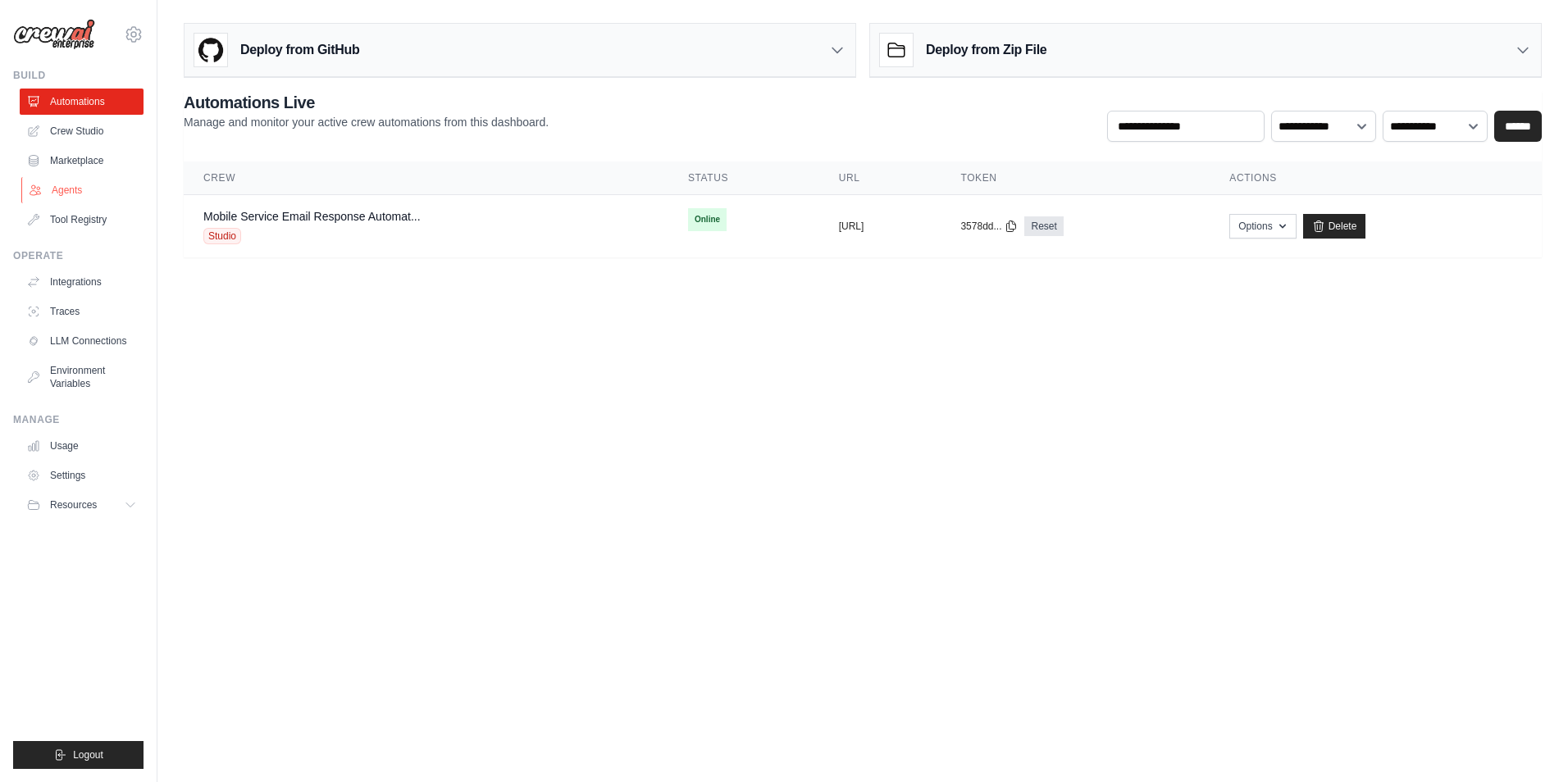
click at [72, 181] on link "Agents" at bounding box center [83, 190] width 124 height 26
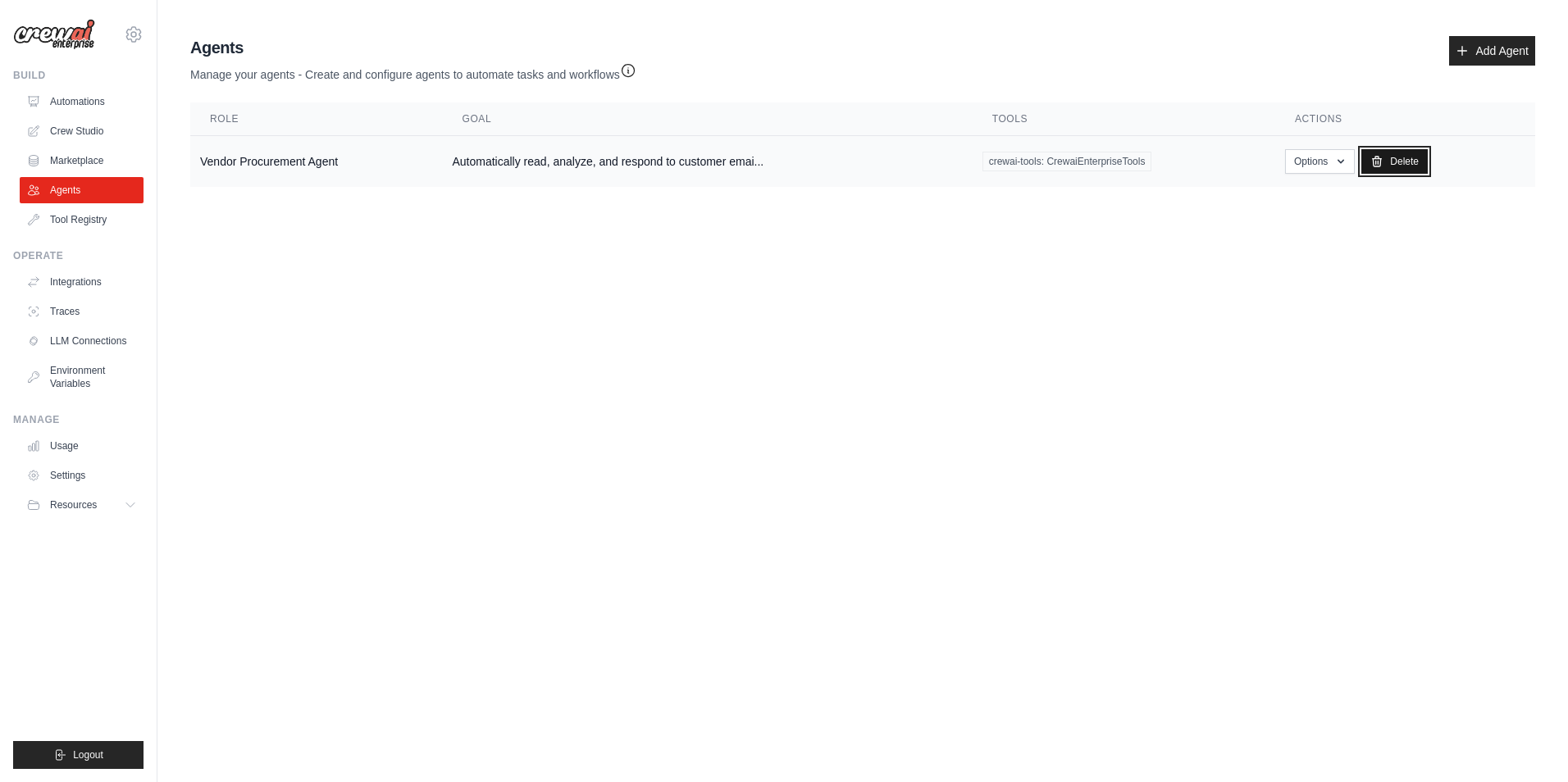
click at [1387, 166] on link "Delete" at bounding box center [1395, 161] width 67 height 25
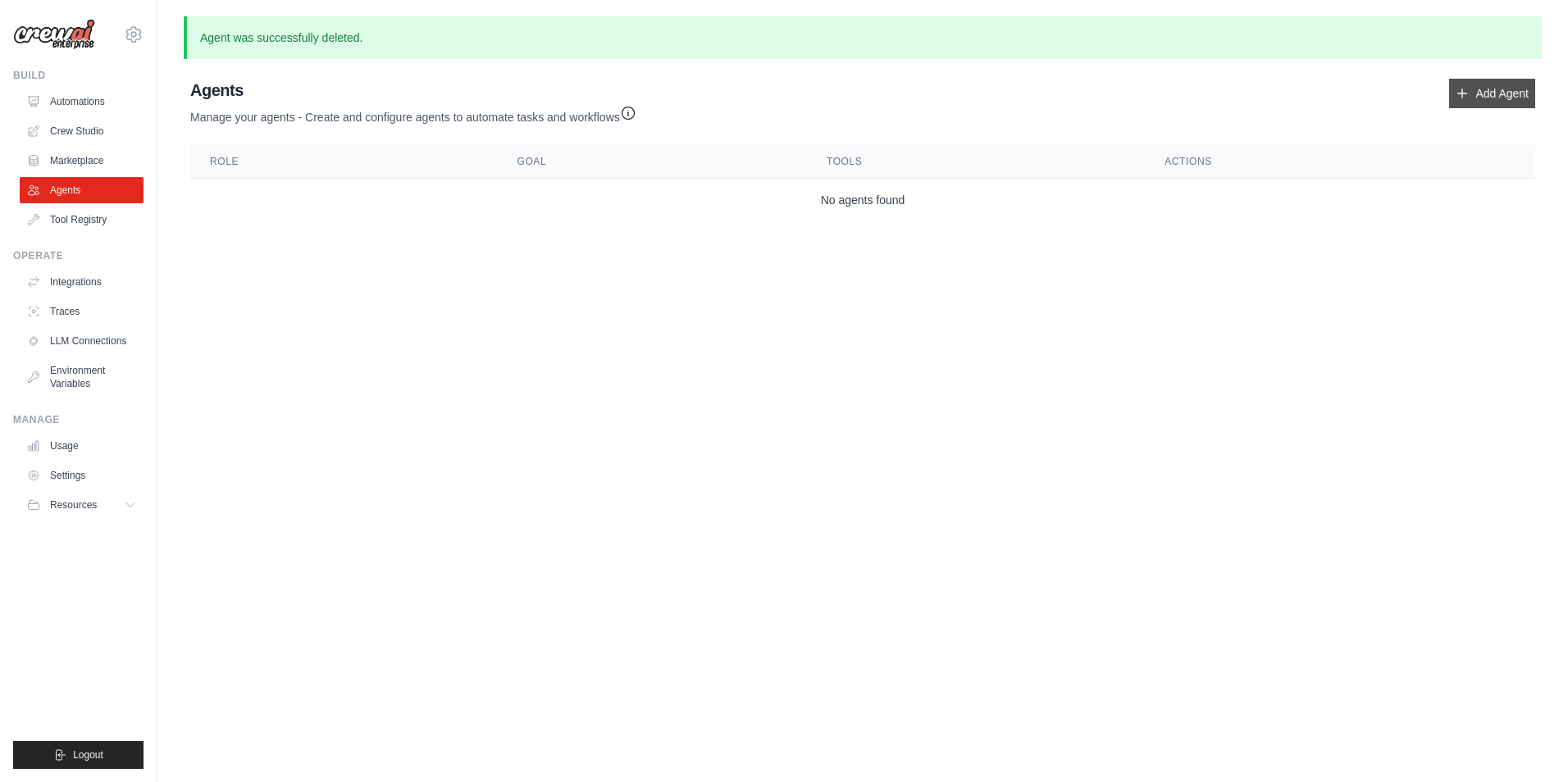
click at [1512, 92] on link "Add Agent" at bounding box center [1492, 93] width 86 height 30
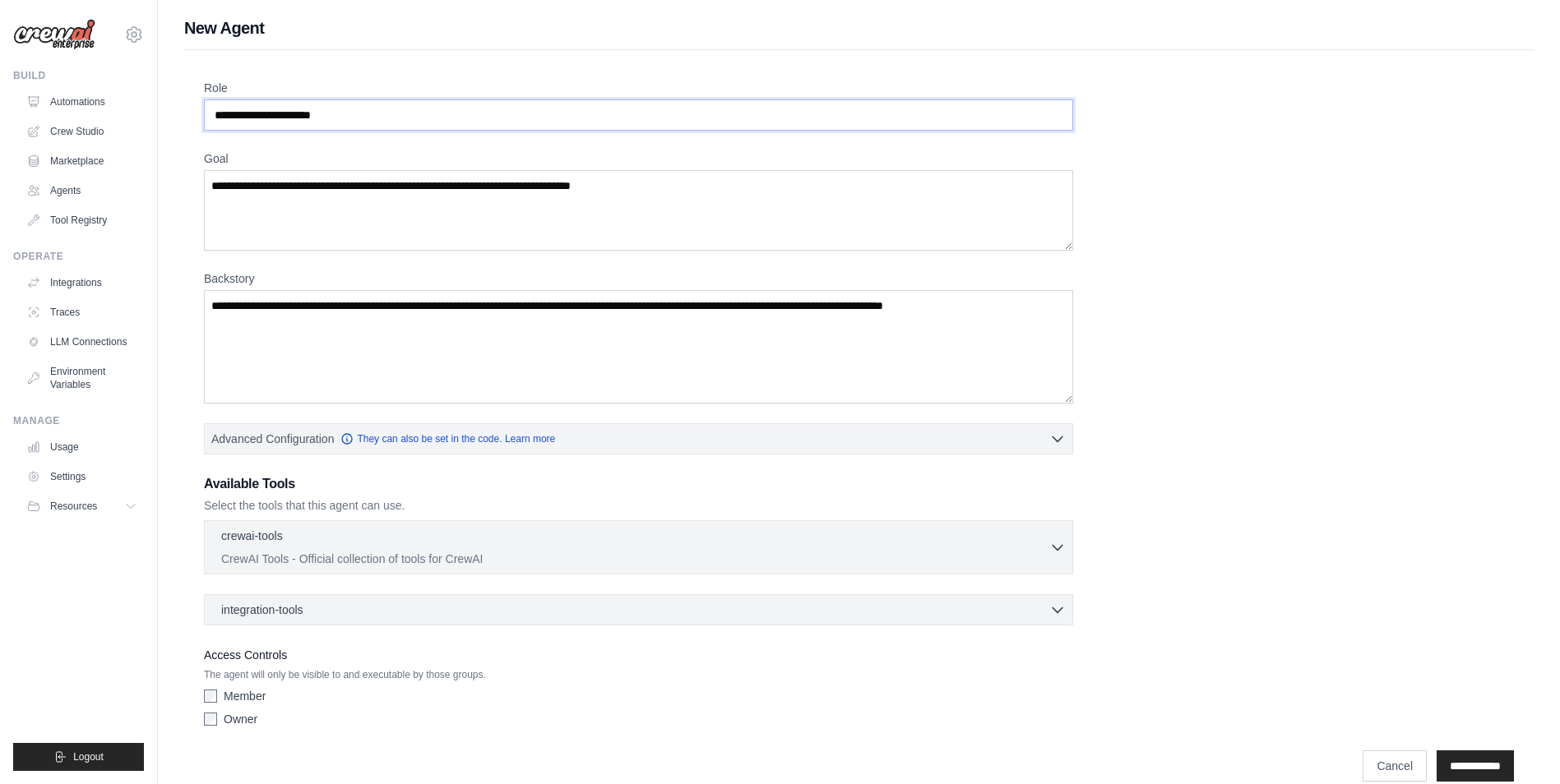
drag, startPoint x: 358, startPoint y: 123, endPoint x: 178, endPoint y: 119, distance: 180.0
click at [178, 119] on div "New Agent Role Goal Backstory Advanced Configuration They can also be set in th…" at bounding box center [859, 404] width 1402 height 775
drag, startPoint x: 381, startPoint y: 115, endPoint x: 170, endPoint y: 113, distance: 211.0
click at [170, 113] on div "New Agent Role Goal Backstory Advanced Configuration They can also be set in th…" at bounding box center [859, 404] width 1402 height 775
click at [254, 109] on input "Role" at bounding box center [638, 115] width 869 height 32
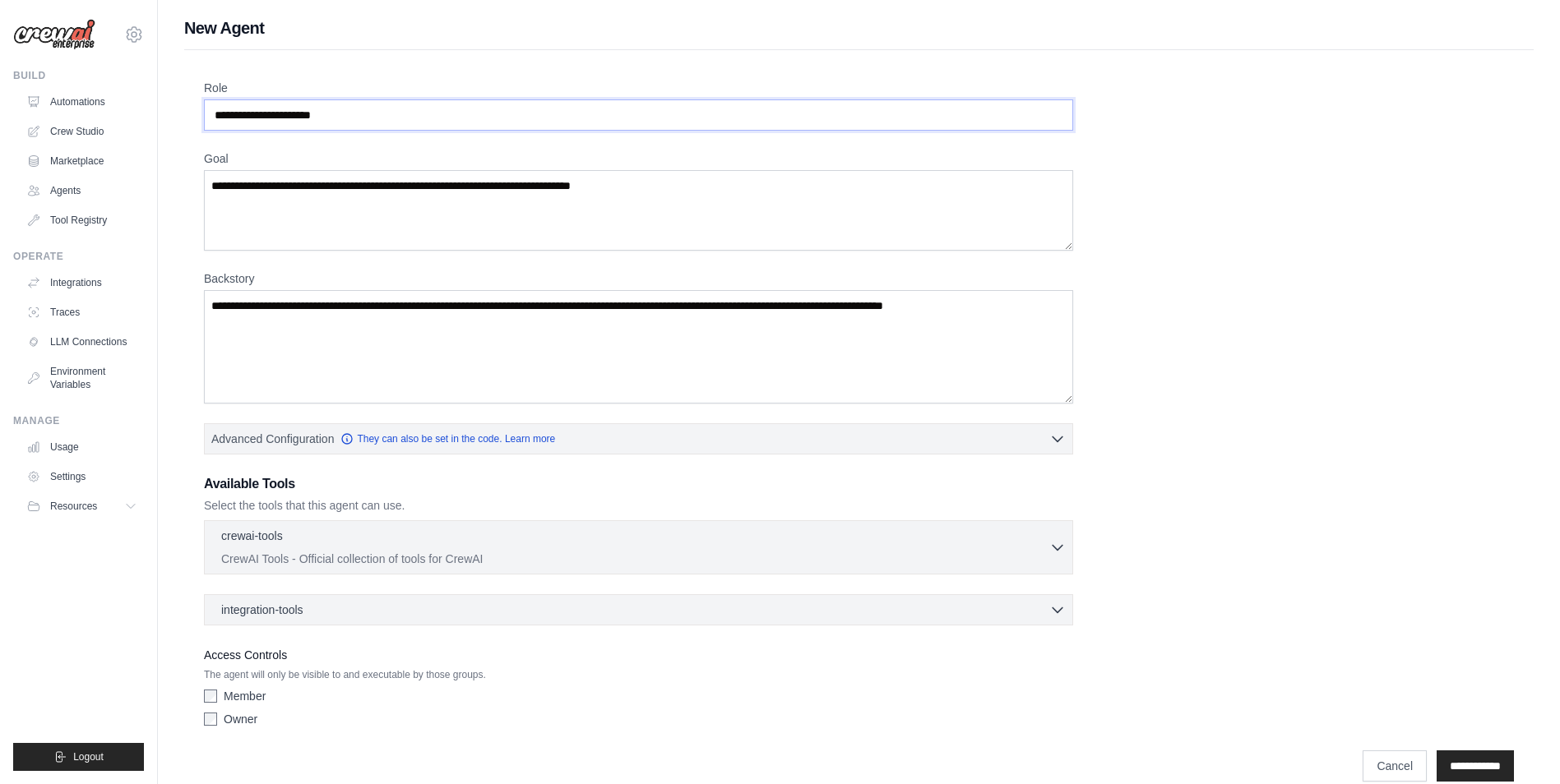
click at [254, 109] on input "Role" at bounding box center [638, 115] width 869 height 32
type input "*"
click at [249, 693] on label "Member" at bounding box center [245, 696] width 42 height 16
click at [344, 118] on input "Role" at bounding box center [638, 115] width 869 height 32
drag, startPoint x: 344, startPoint y: 118, endPoint x: 222, endPoint y: 115, distance: 122.0
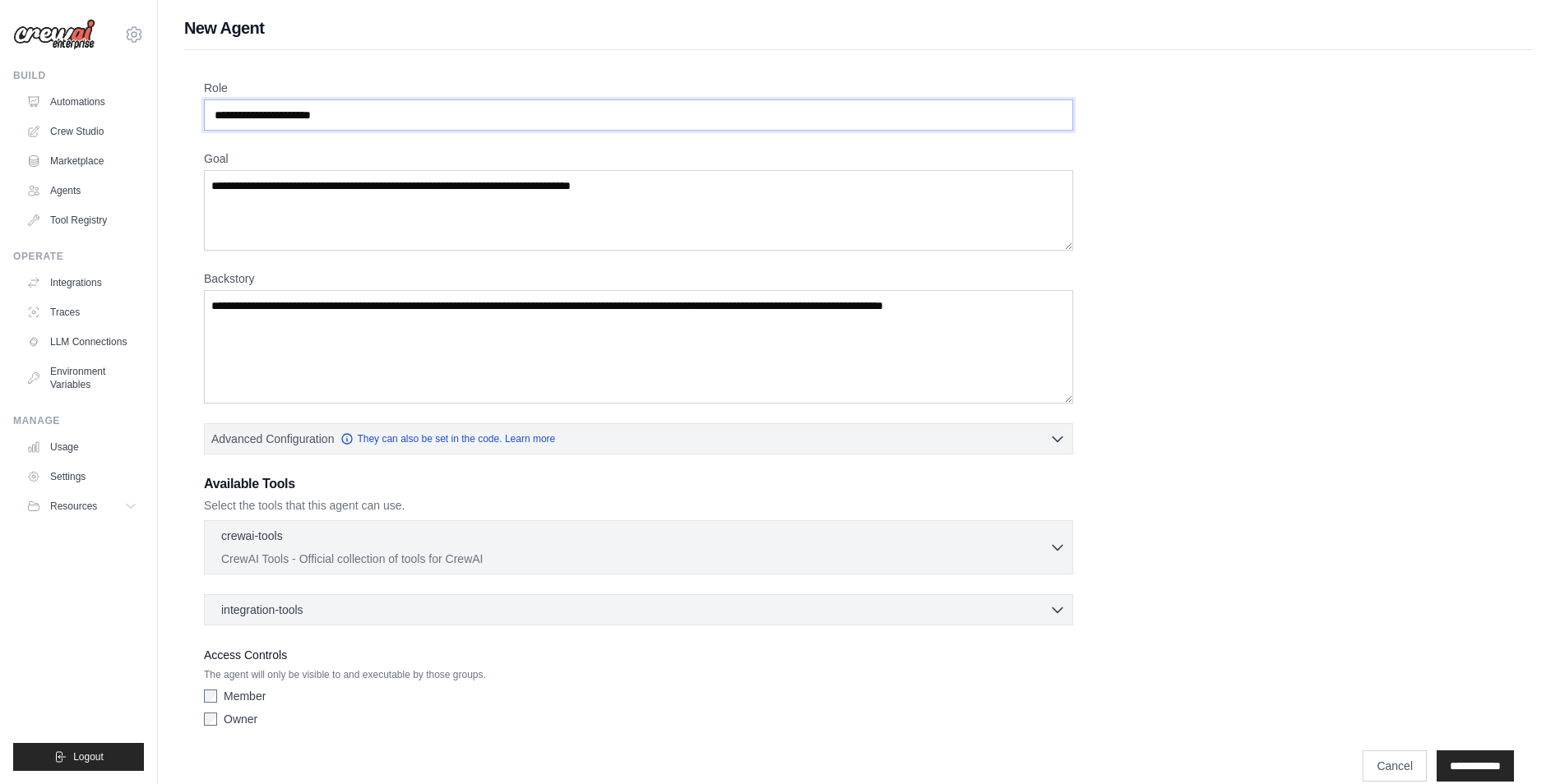
click at [126, 118] on div "eisnteinvendor@gmail.com Settings Build Automations Crew Studio" at bounding box center [780, 404] width 1560 height 808
click at [281, 109] on input "Role" at bounding box center [638, 115] width 869 height 32
type input "**********"
click at [582, 220] on textarea "Goal" at bounding box center [638, 210] width 869 height 80
drag, startPoint x: 734, startPoint y: 192, endPoint x: 259, endPoint y: 186, distance: 475.0
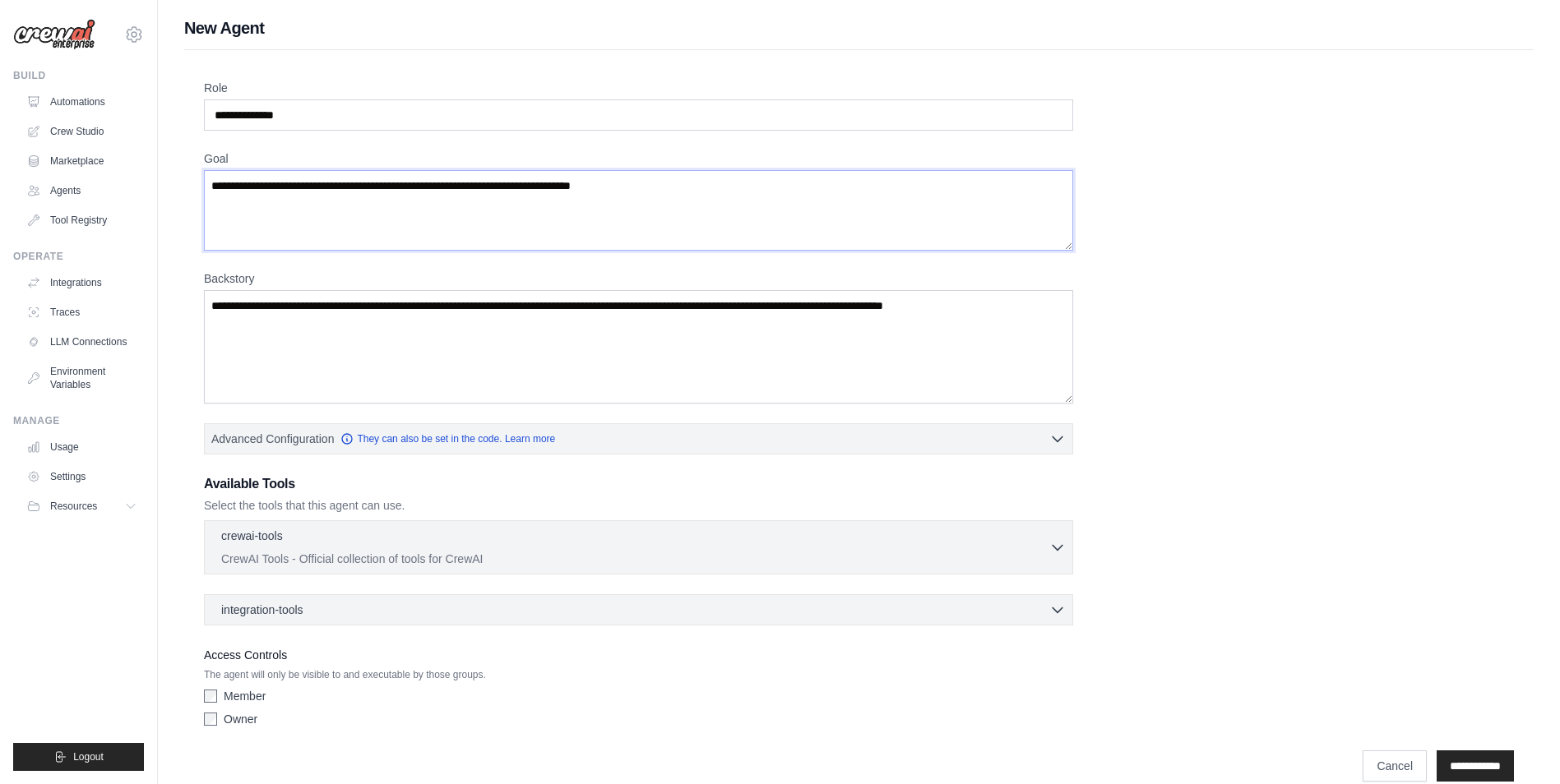
click at [259, 186] on textarea "Goal" at bounding box center [638, 210] width 869 height 80
paste textarea "**********"
type textarea "**********"
click at [256, 114] on input "**********" at bounding box center [638, 115] width 869 height 32
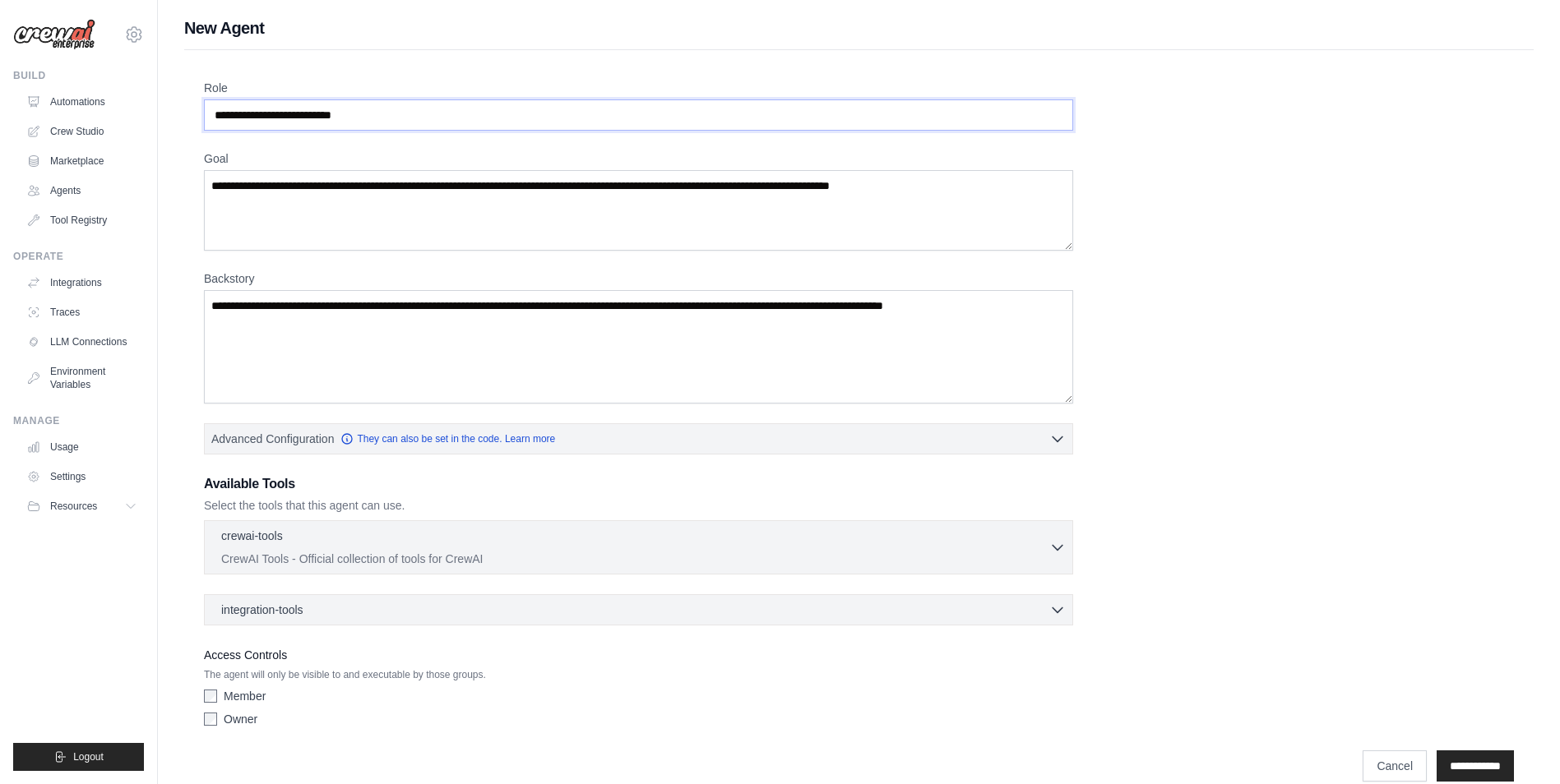
type input "**********"
click at [525, 186] on textarea "**********" at bounding box center [638, 210] width 869 height 80
click at [1259, 245] on div "**********" at bounding box center [859, 406] width 1310 height 654
drag, startPoint x: 899, startPoint y: 188, endPoint x: 1009, endPoint y: 190, distance: 110.0
click at [1009, 190] on textarea "**********" at bounding box center [638, 210] width 869 height 80
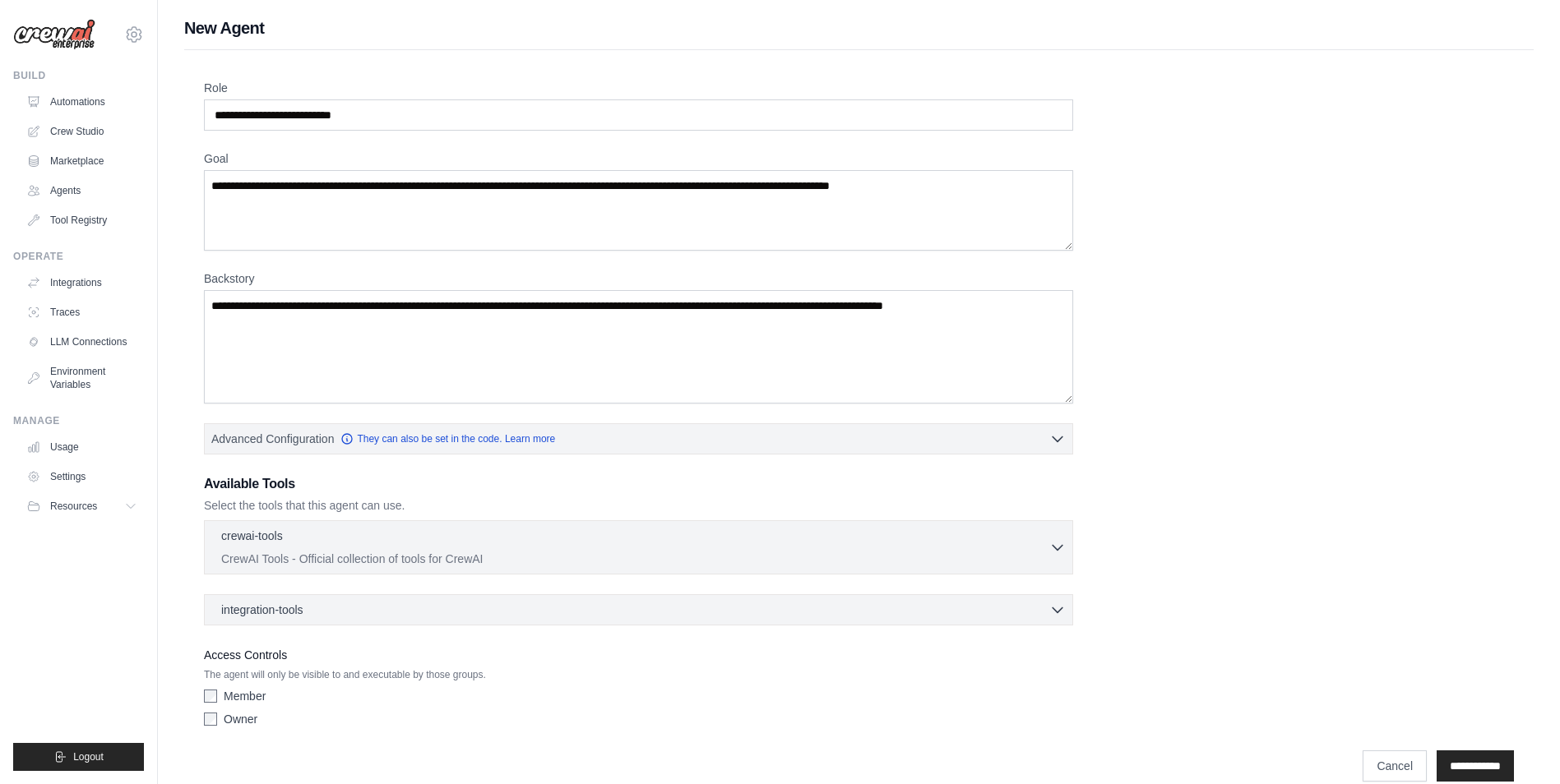
click at [1304, 266] on div "**********" at bounding box center [859, 406] width 1310 height 654
click at [540, 182] on textarea "**********" at bounding box center [638, 210] width 869 height 80
click at [1184, 256] on div "**********" at bounding box center [859, 406] width 1310 height 654
click at [342, 331] on textarea "Backstory" at bounding box center [638, 346] width 869 height 114
paste textarea "**********"
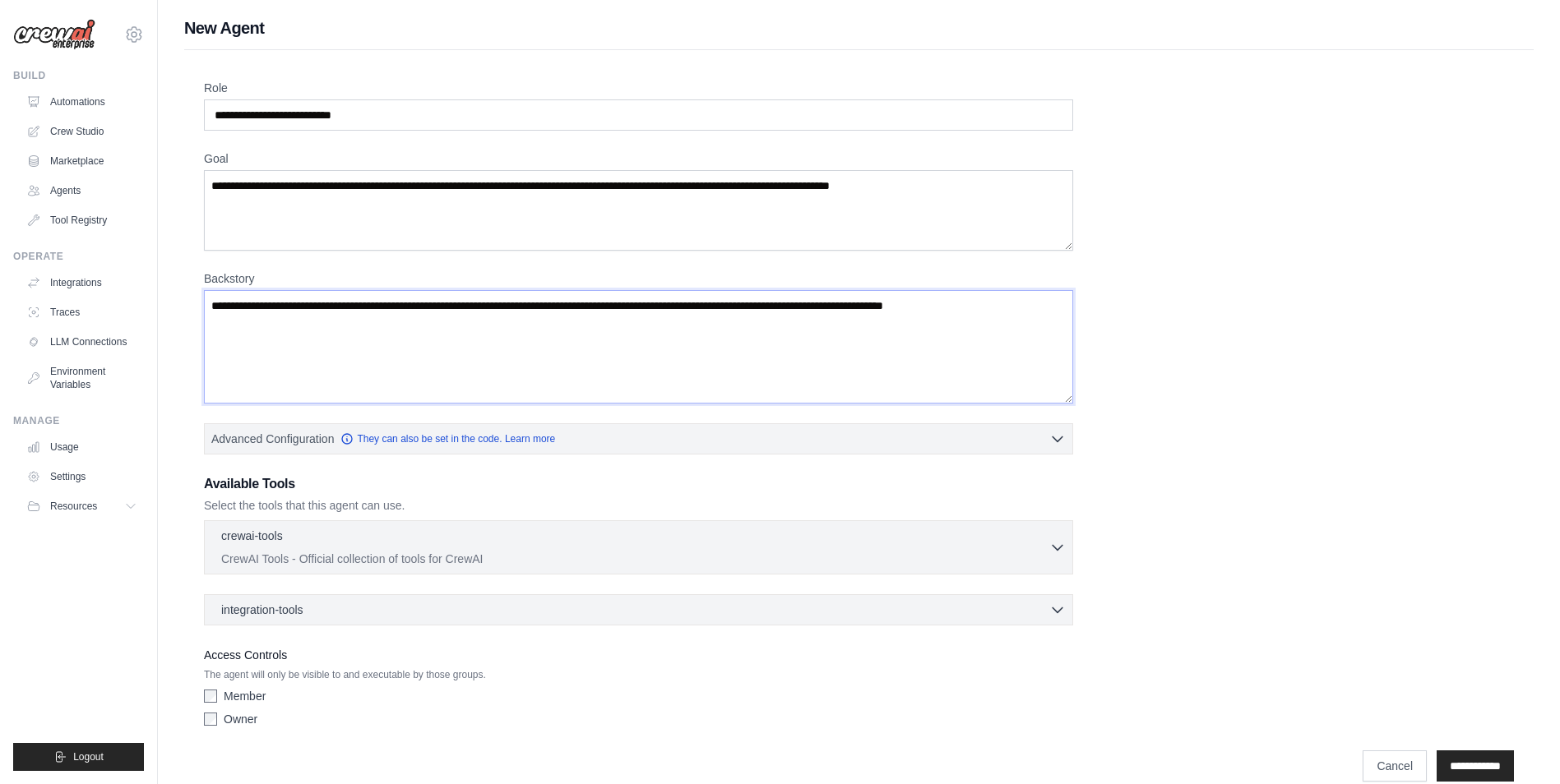
type textarea "**********"
paste textarea
click at [362, 326] on textarea "Backstory" at bounding box center [638, 346] width 869 height 114
click at [384, 319] on textarea "Backstory" at bounding box center [638, 346] width 869 height 114
click at [873, 332] on textarea "Backstory" at bounding box center [638, 346] width 869 height 114
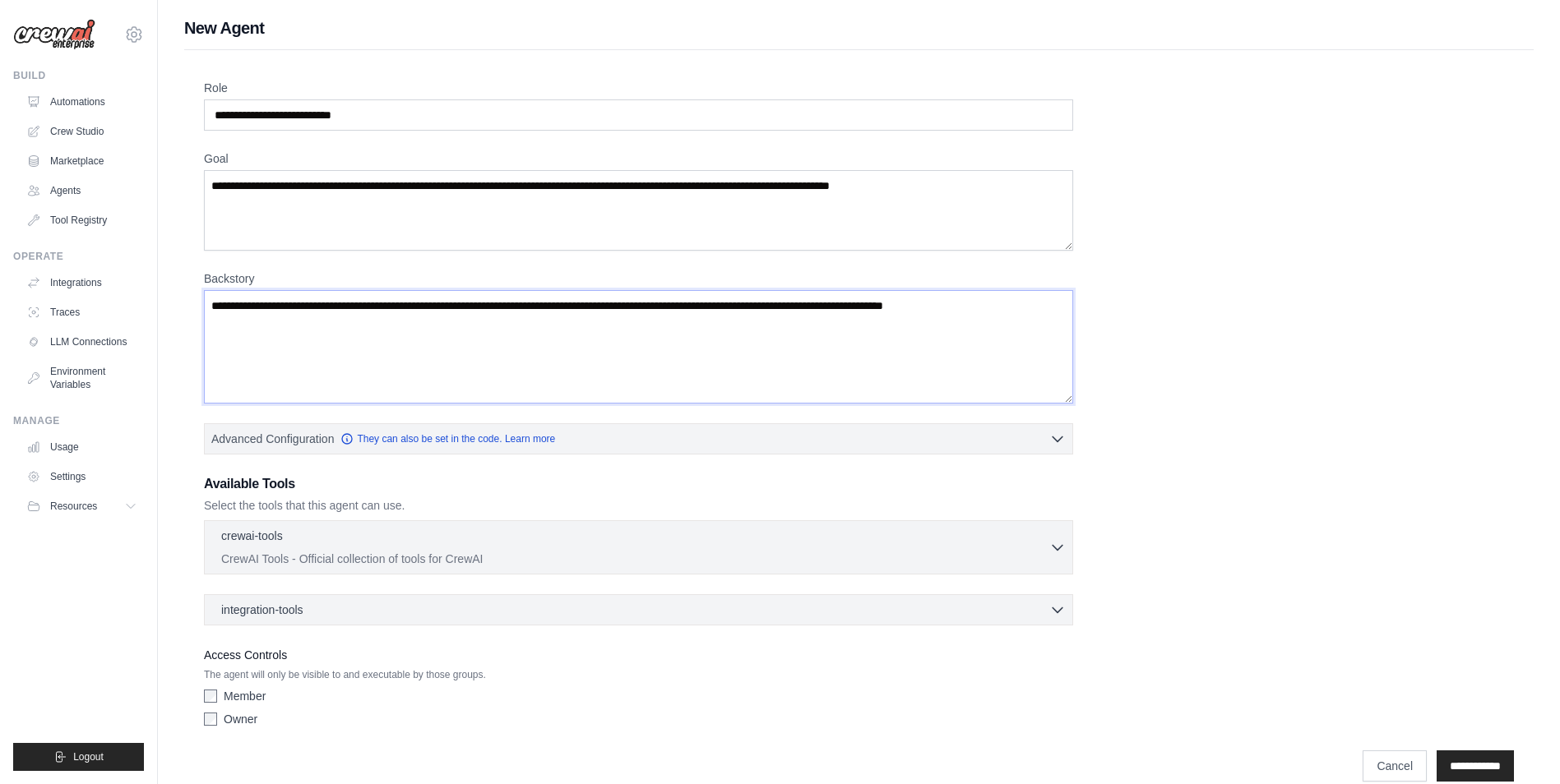
paste textarea "**********"
type textarea "**********"
click at [346, 103] on input "**********" at bounding box center [638, 115] width 869 height 32
type input "**********"
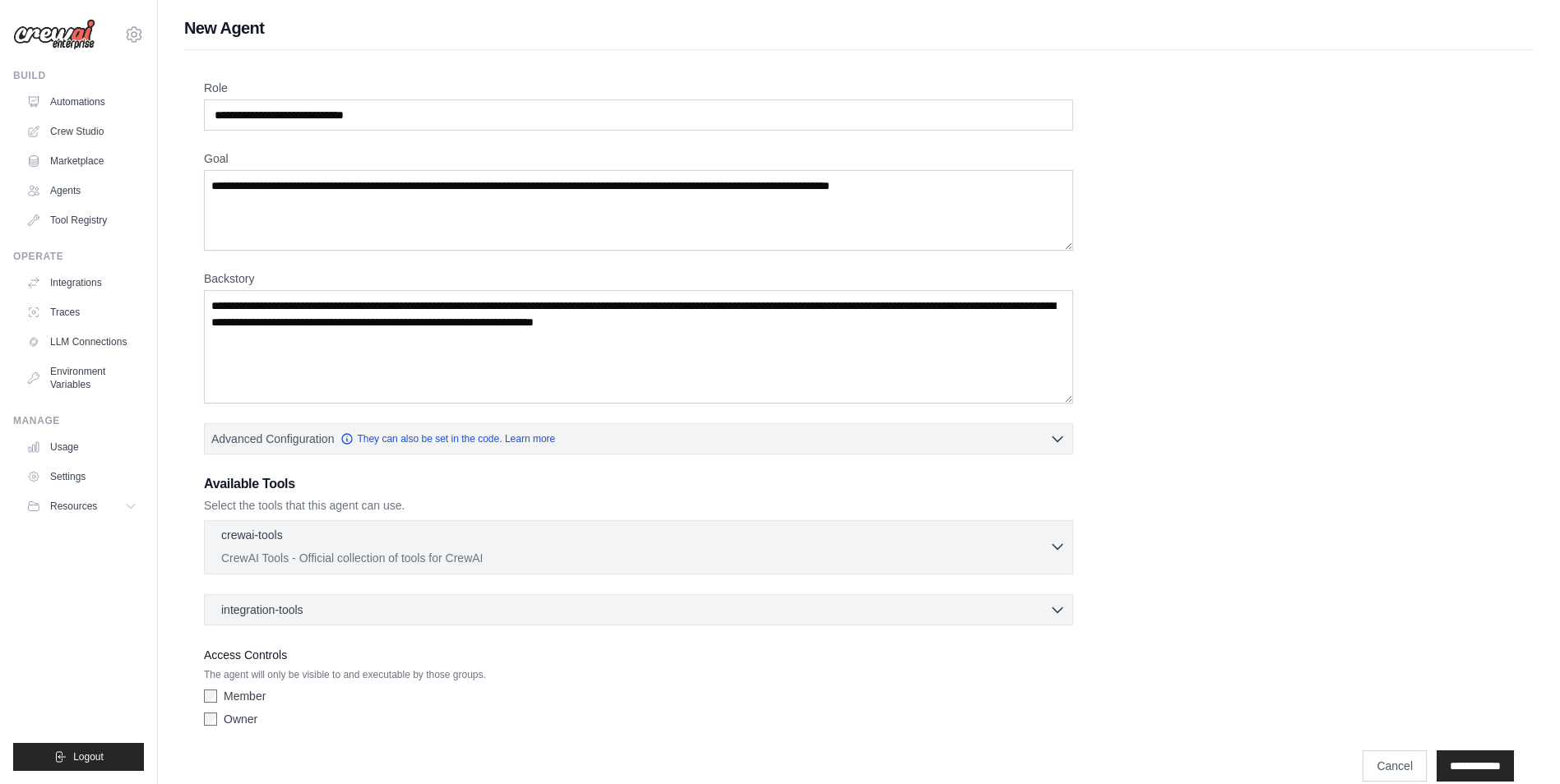
click at [1046, 555] on p "CrewAI Tools - Official collection of tools for CrewAI" at bounding box center [635, 557] width 828 height 16
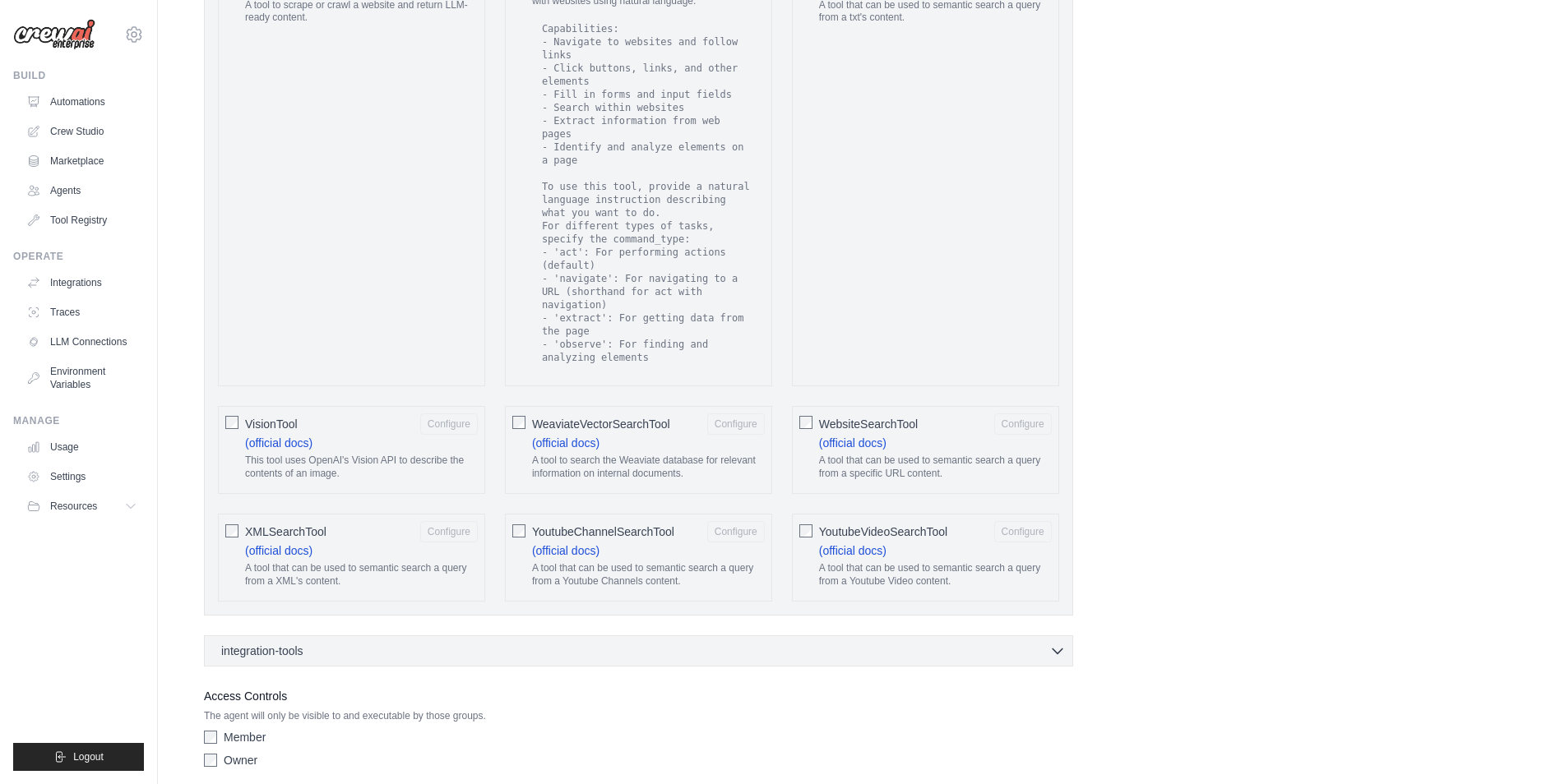
scroll to position [2795, 0]
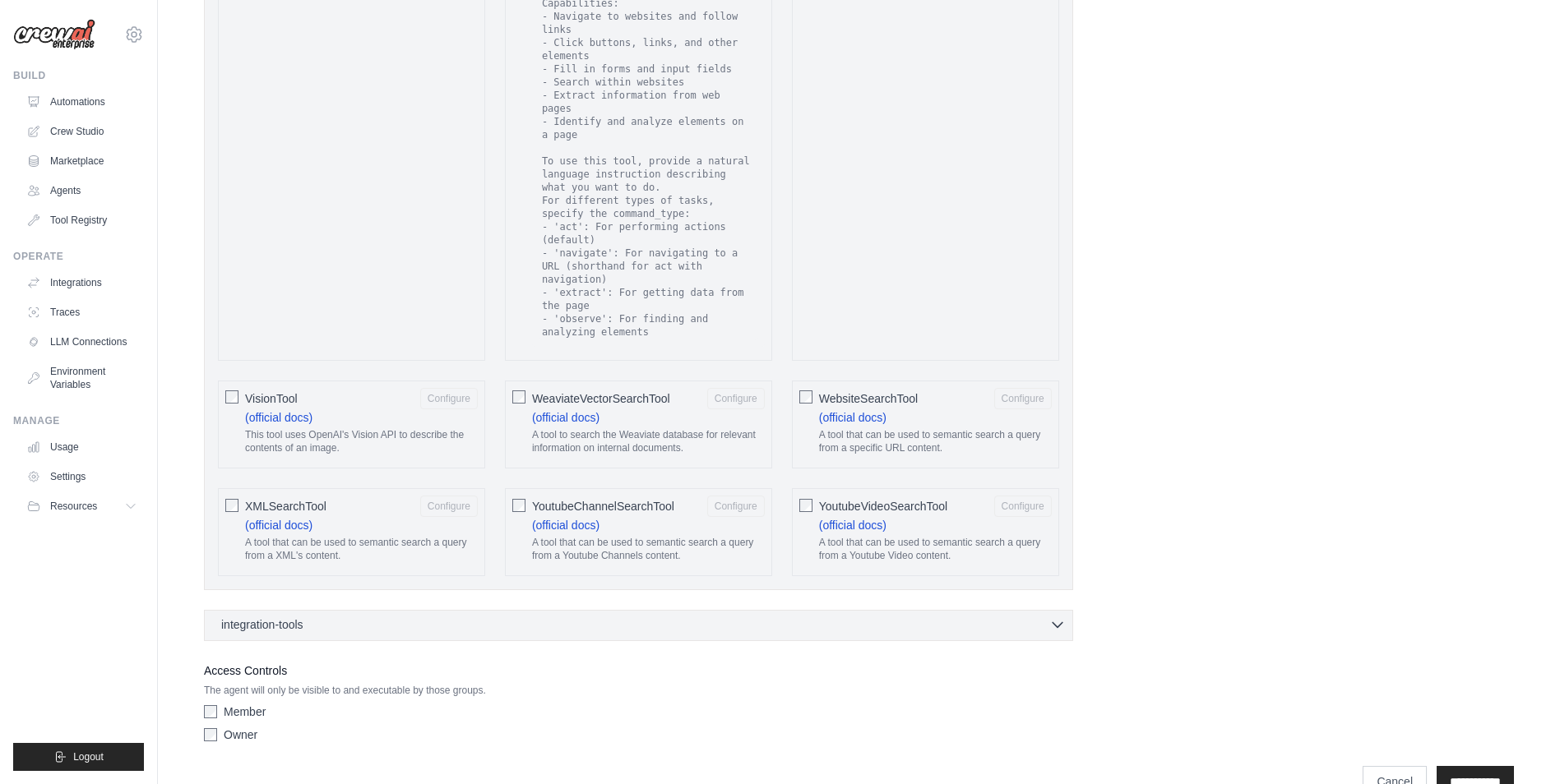
drag, startPoint x: 308, startPoint y: 568, endPoint x: 307, endPoint y: 588, distance: 20.0
click at [307, 616] on div "integration-tools 0 selected" at bounding box center [266, 624] width 89 height 16
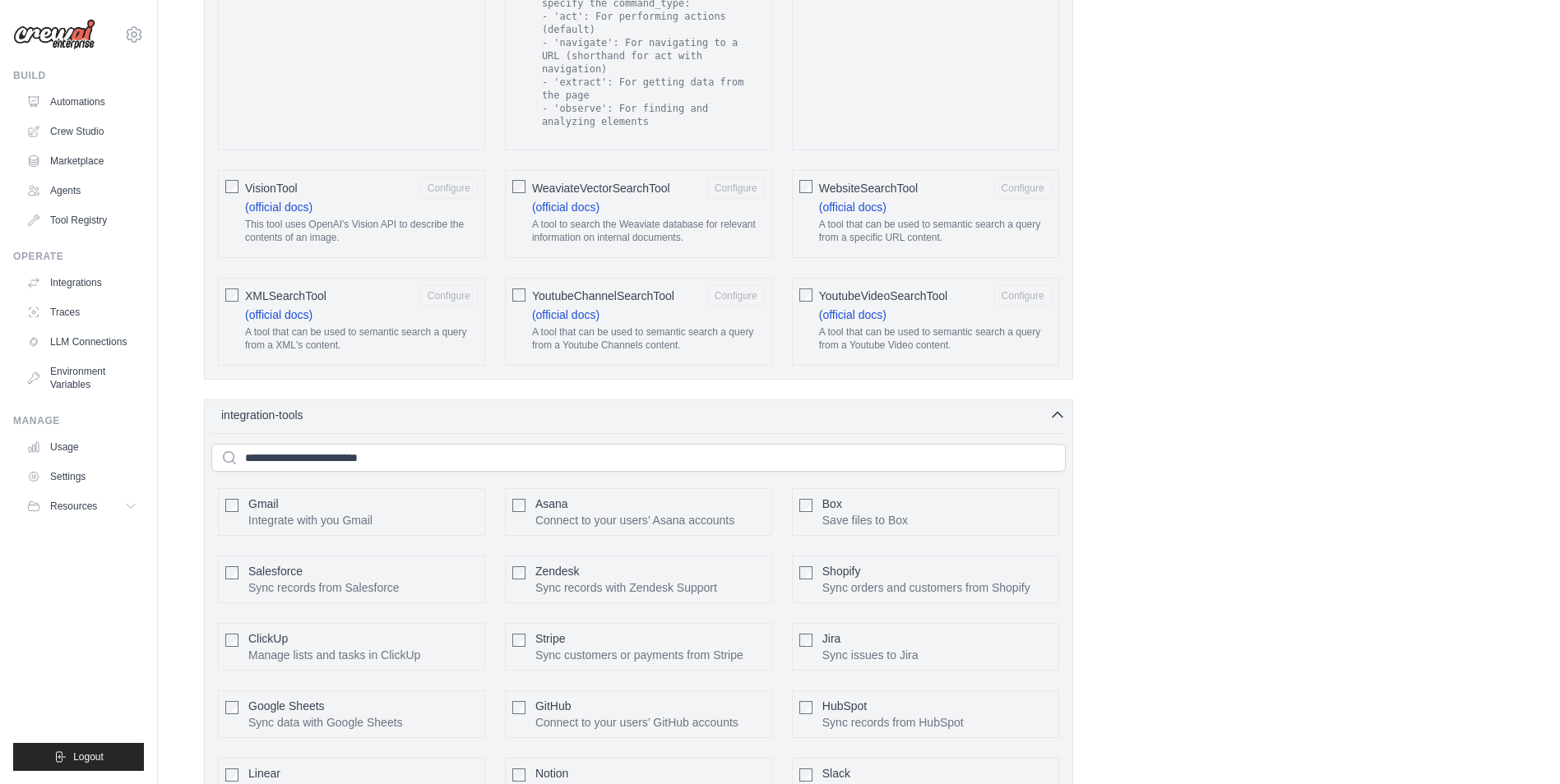
scroll to position [3041, 0]
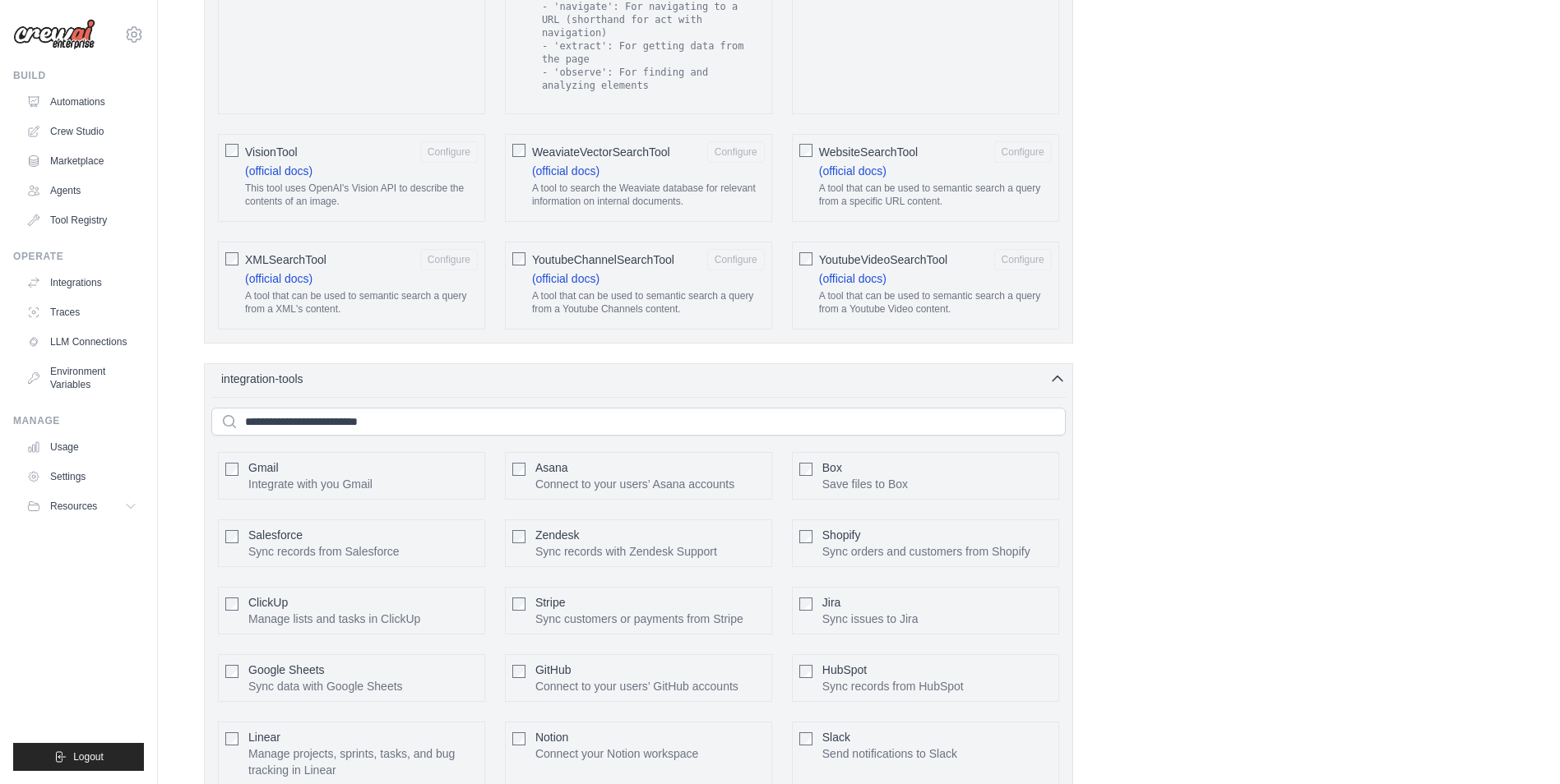
click at [224, 654] on div "Google Sheets Sync data with Google Sheets Configure" at bounding box center [352, 678] width 267 height 48
click at [455, 667] on button "Configure" at bounding box center [448, 677] width 57 height 21
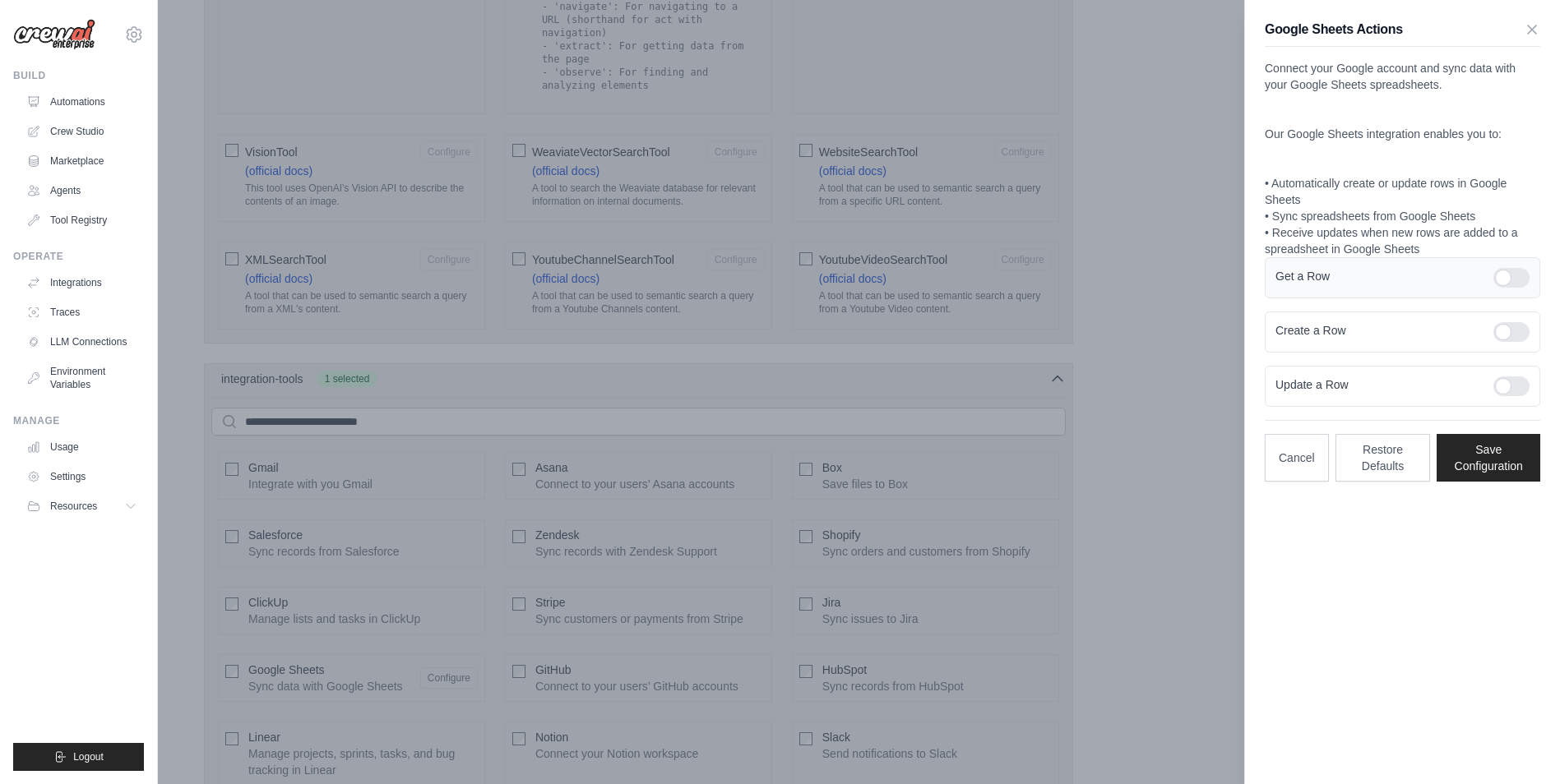
click at [1521, 283] on div at bounding box center [1511, 277] width 36 height 20
click at [1523, 344] on div "Create a Row" at bounding box center [1403, 332] width 275 height 41
click at [1292, 451] on button "Cancel" at bounding box center [1297, 457] width 64 height 48
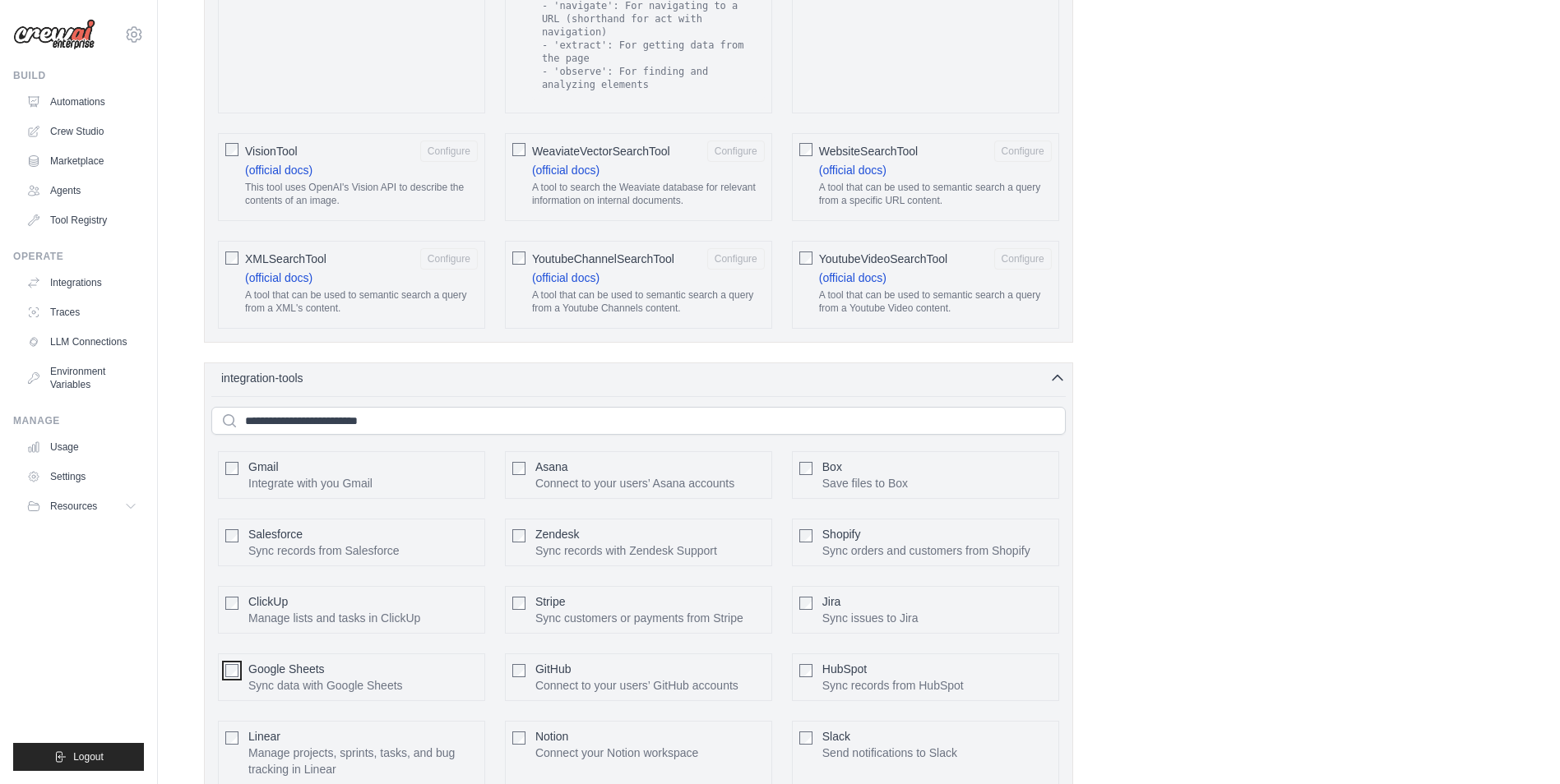
scroll to position [3036, 0]
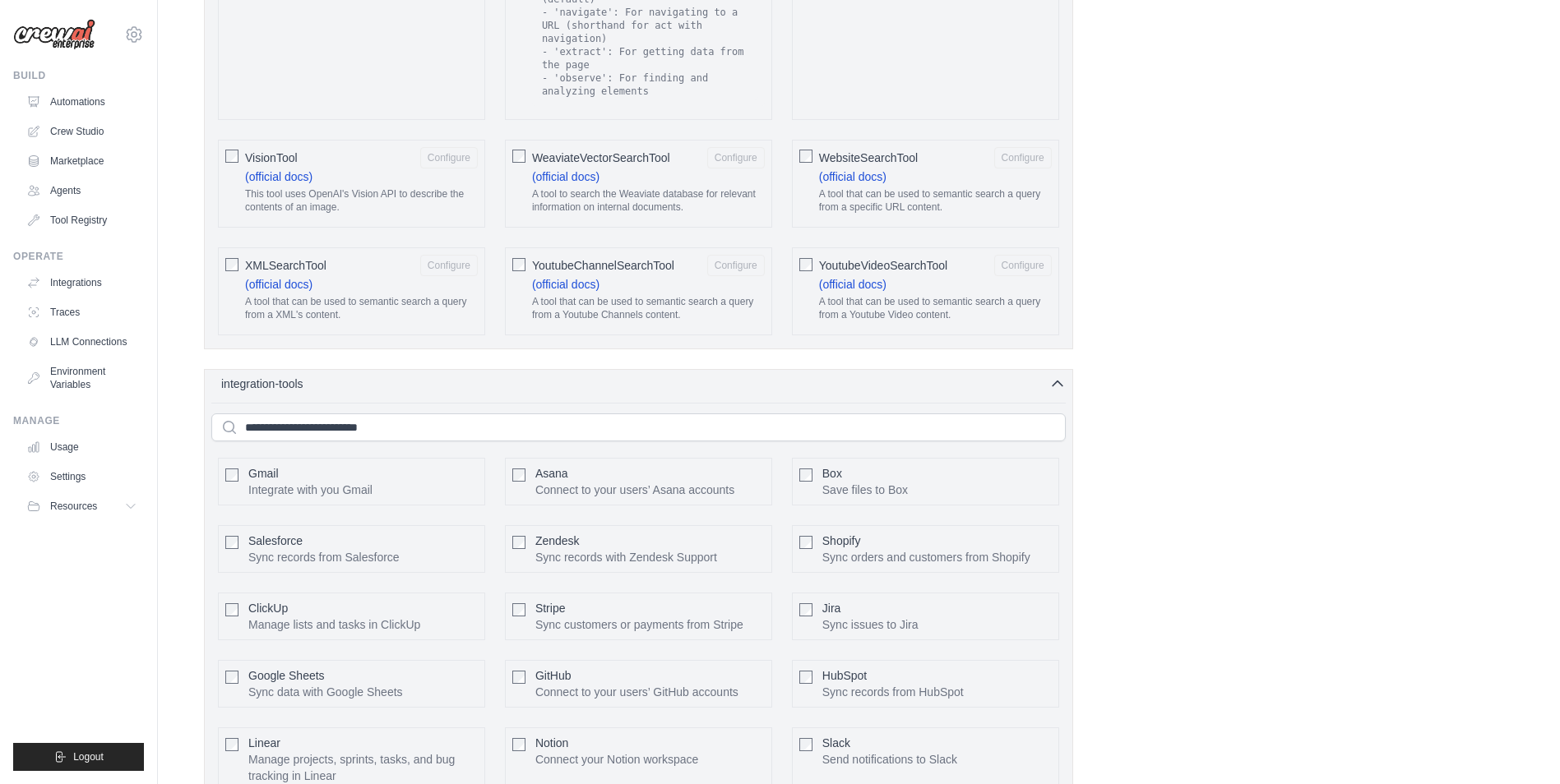
click at [263, 375] on span "integration-tools" at bounding box center [263, 383] width 82 height 16
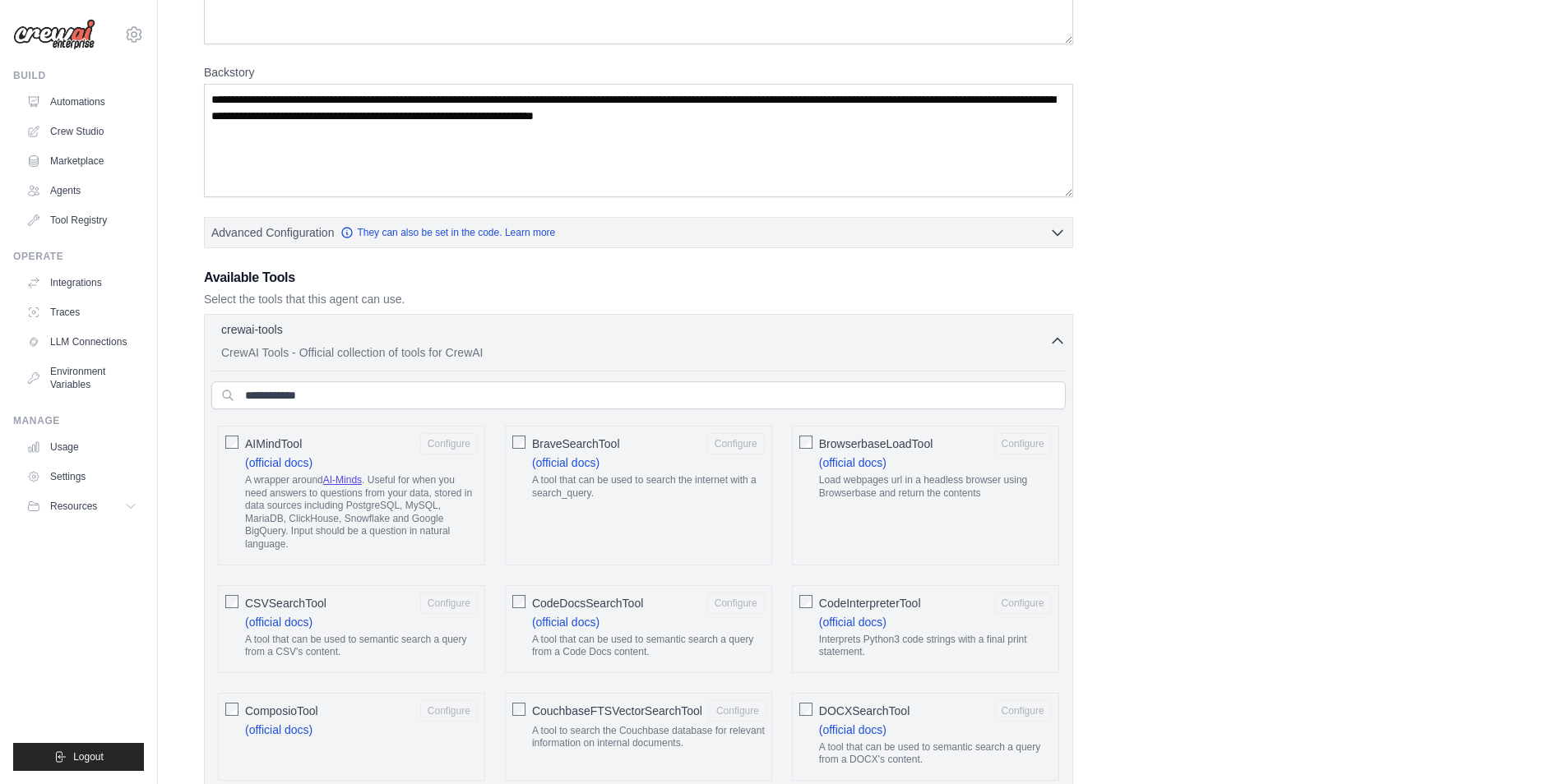
scroll to position [164, 0]
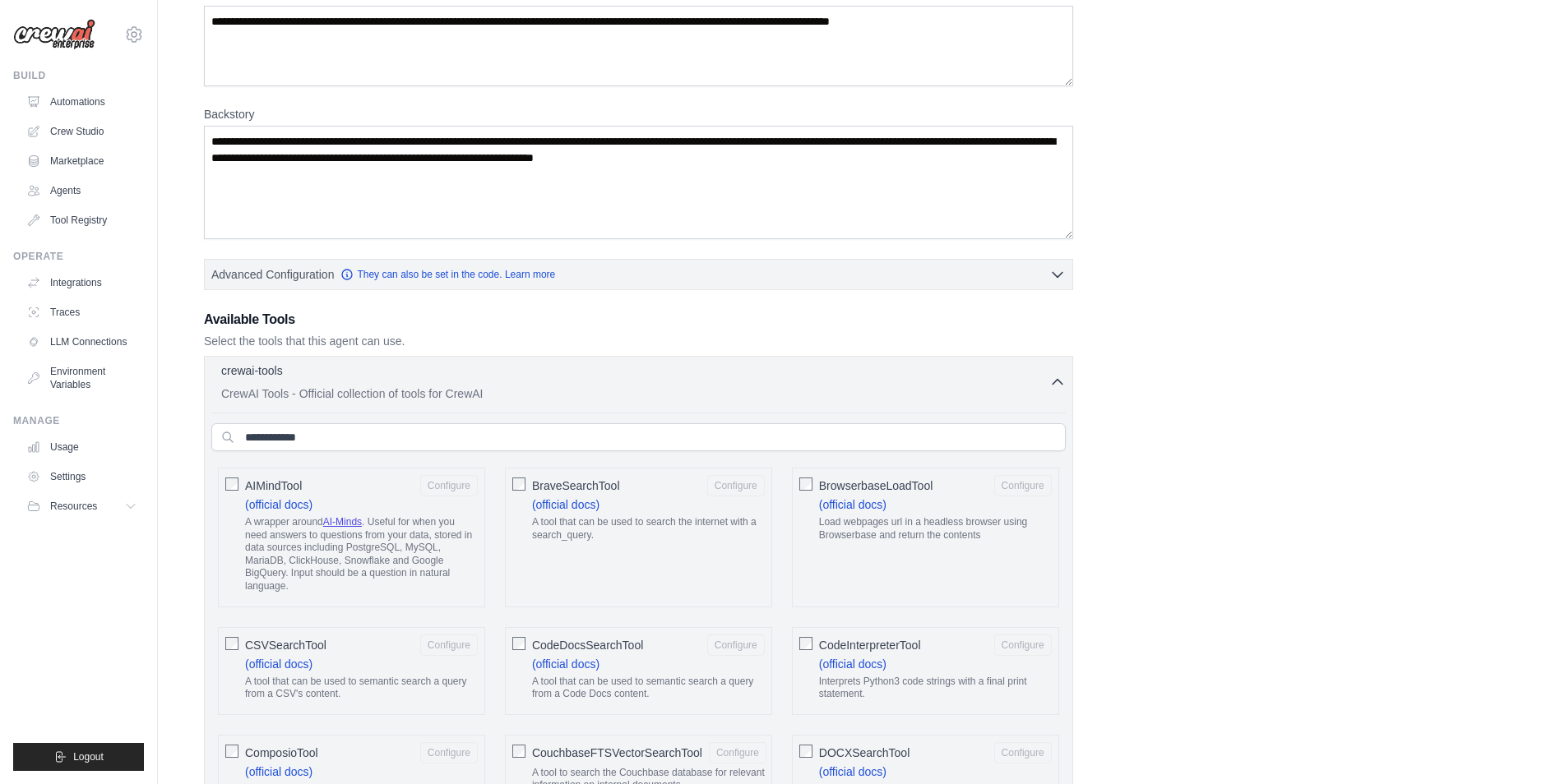
click at [388, 378] on div "crewai-tools 0 selected" at bounding box center [635, 372] width 828 height 20
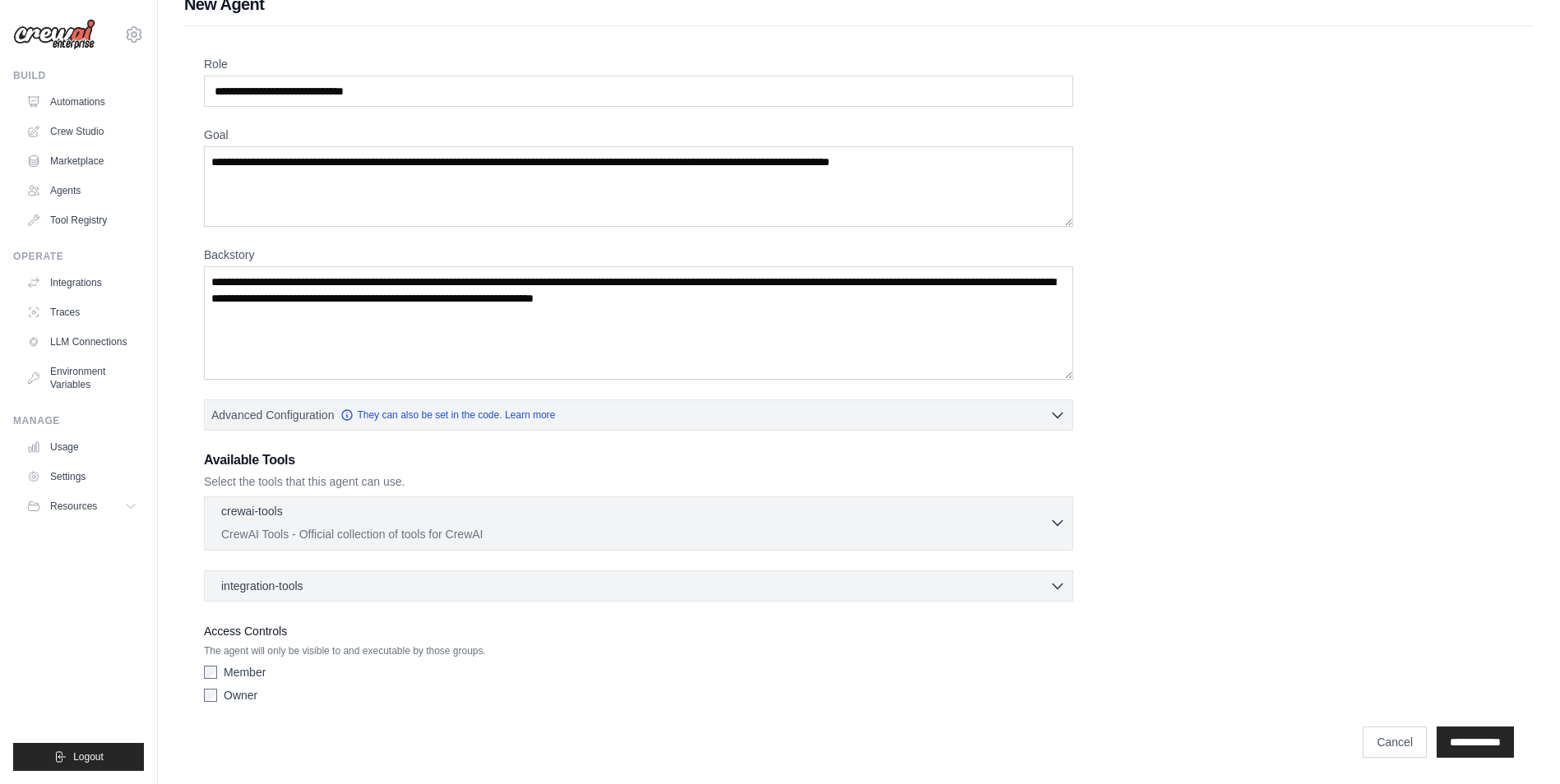
click at [327, 508] on div "crewai-tools 0 selected" at bounding box center [635, 512] width 828 height 20
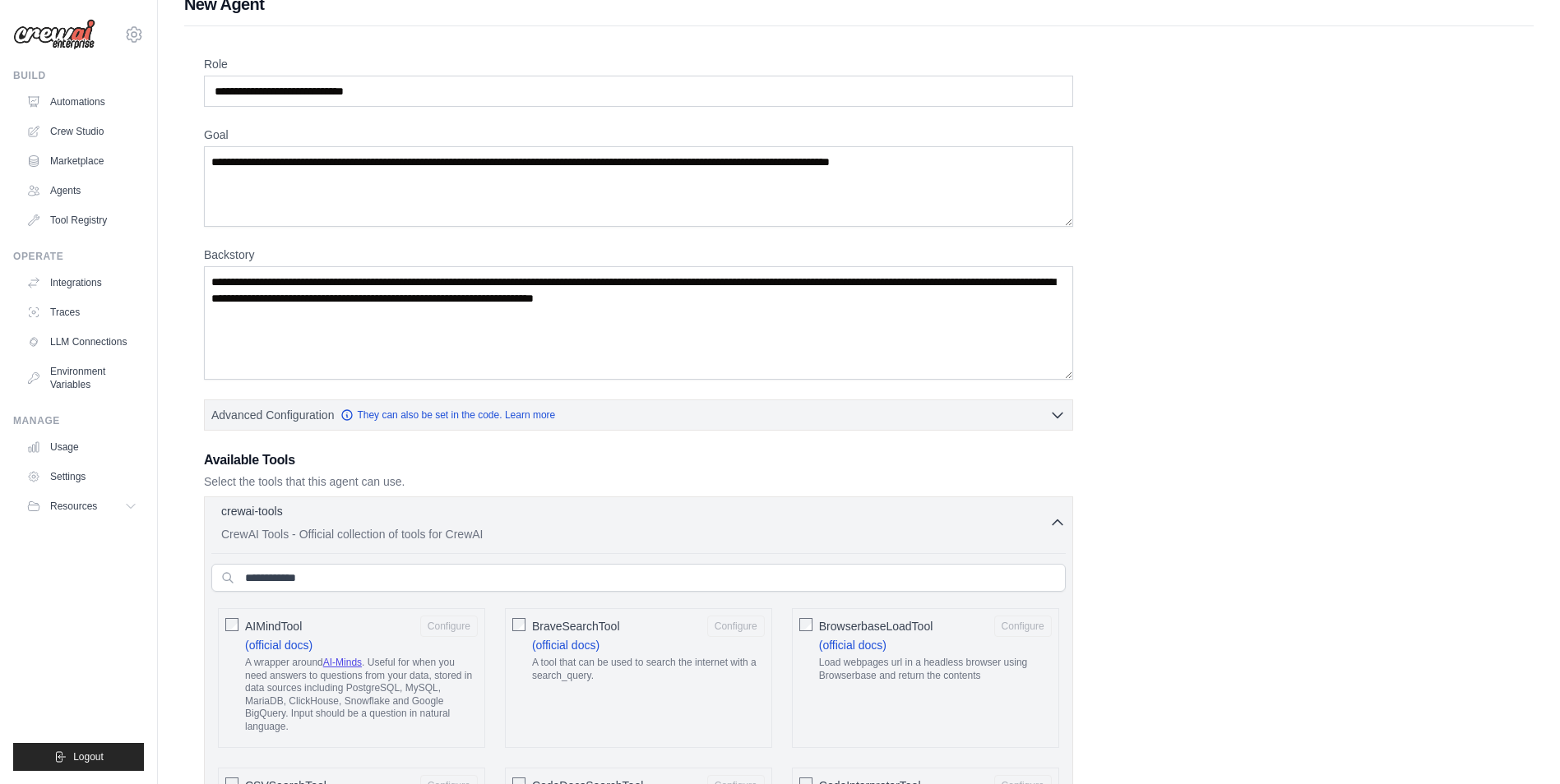
scroll to position [164, 0]
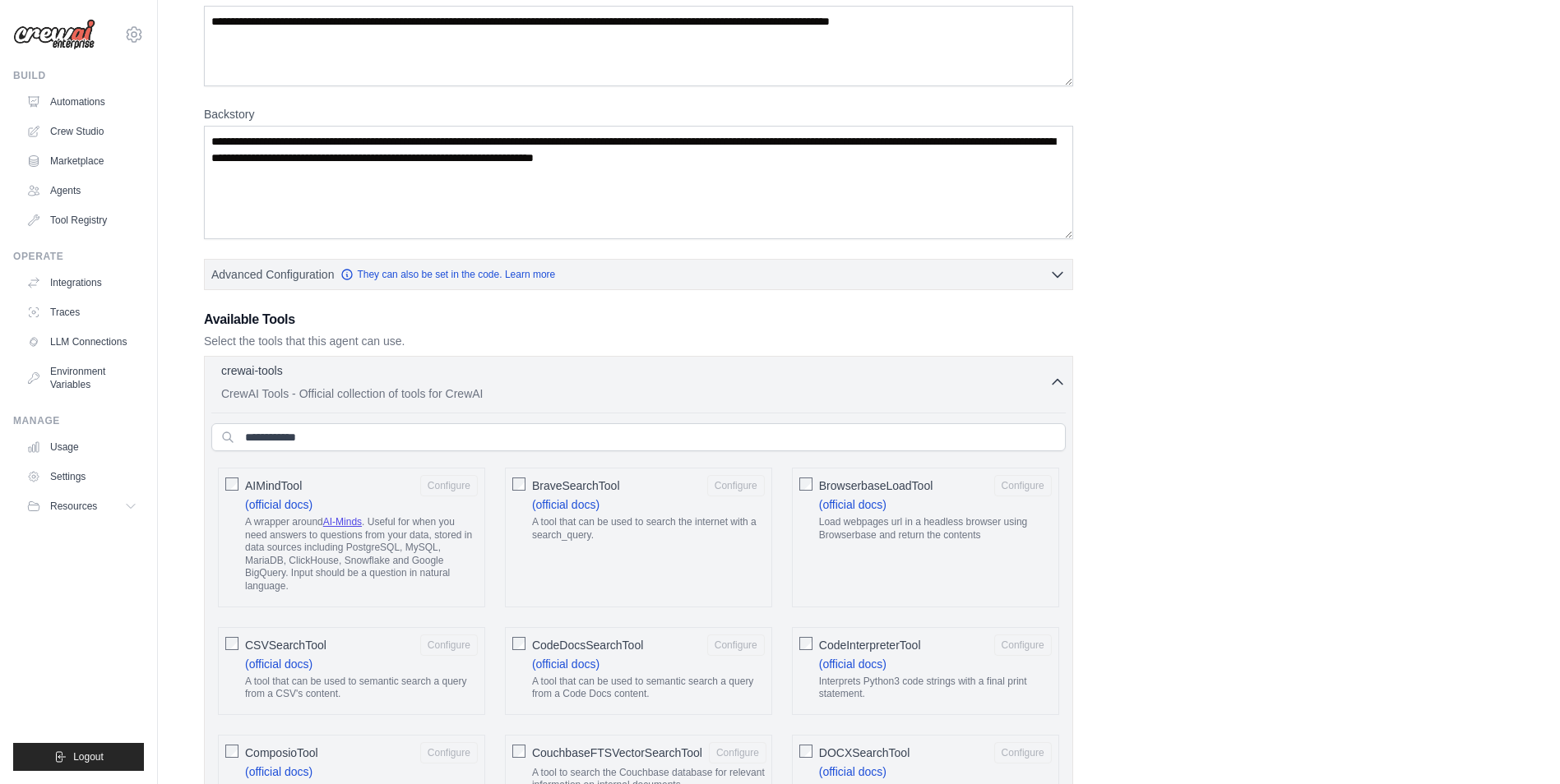
click at [434, 396] on p "CrewAI Tools - Official collection of tools for CrewAI" at bounding box center [635, 393] width 828 height 16
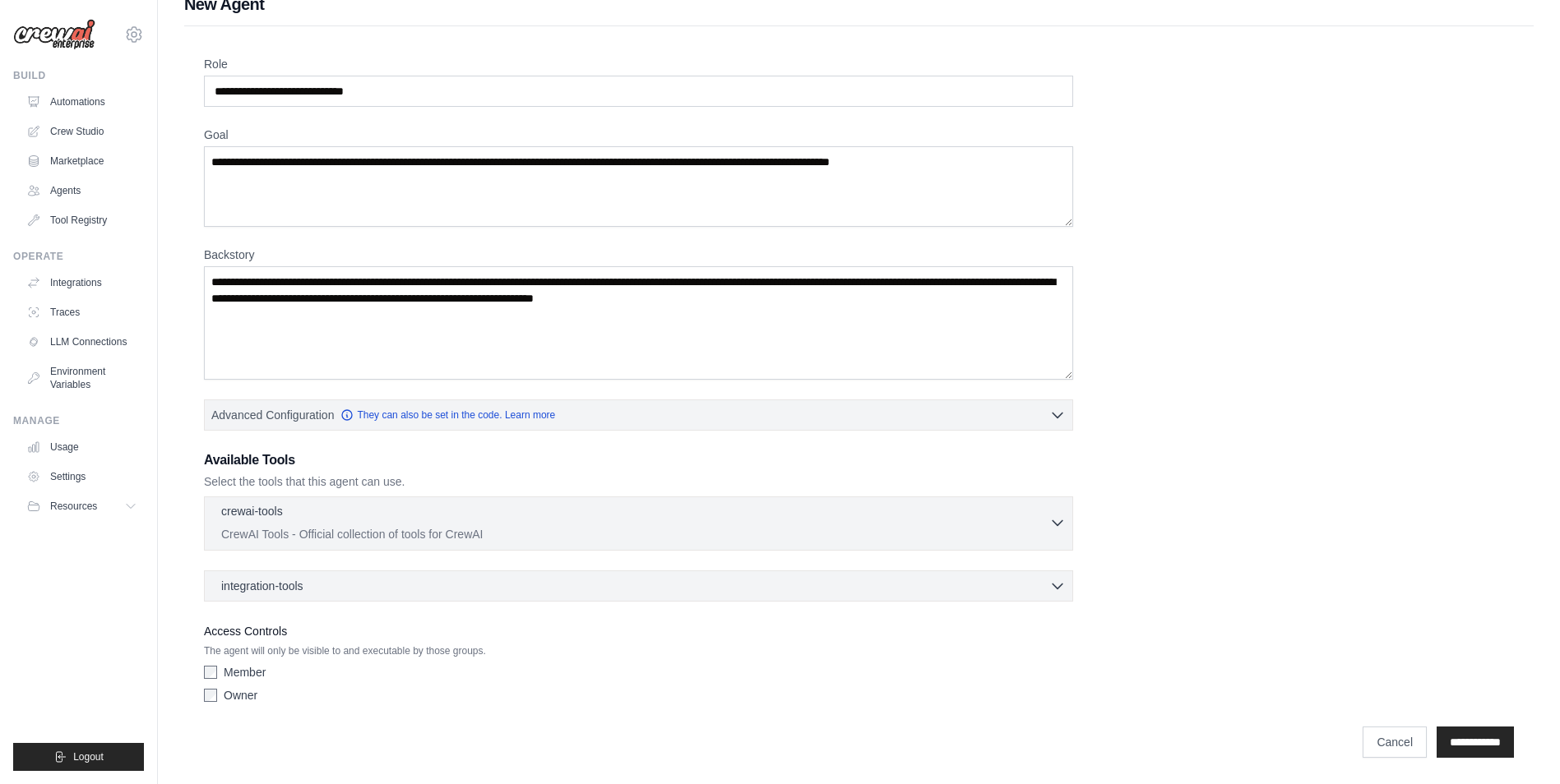
scroll to position [24, 0]
click at [239, 512] on p "crewai-tools" at bounding box center [252, 510] width 62 height 16
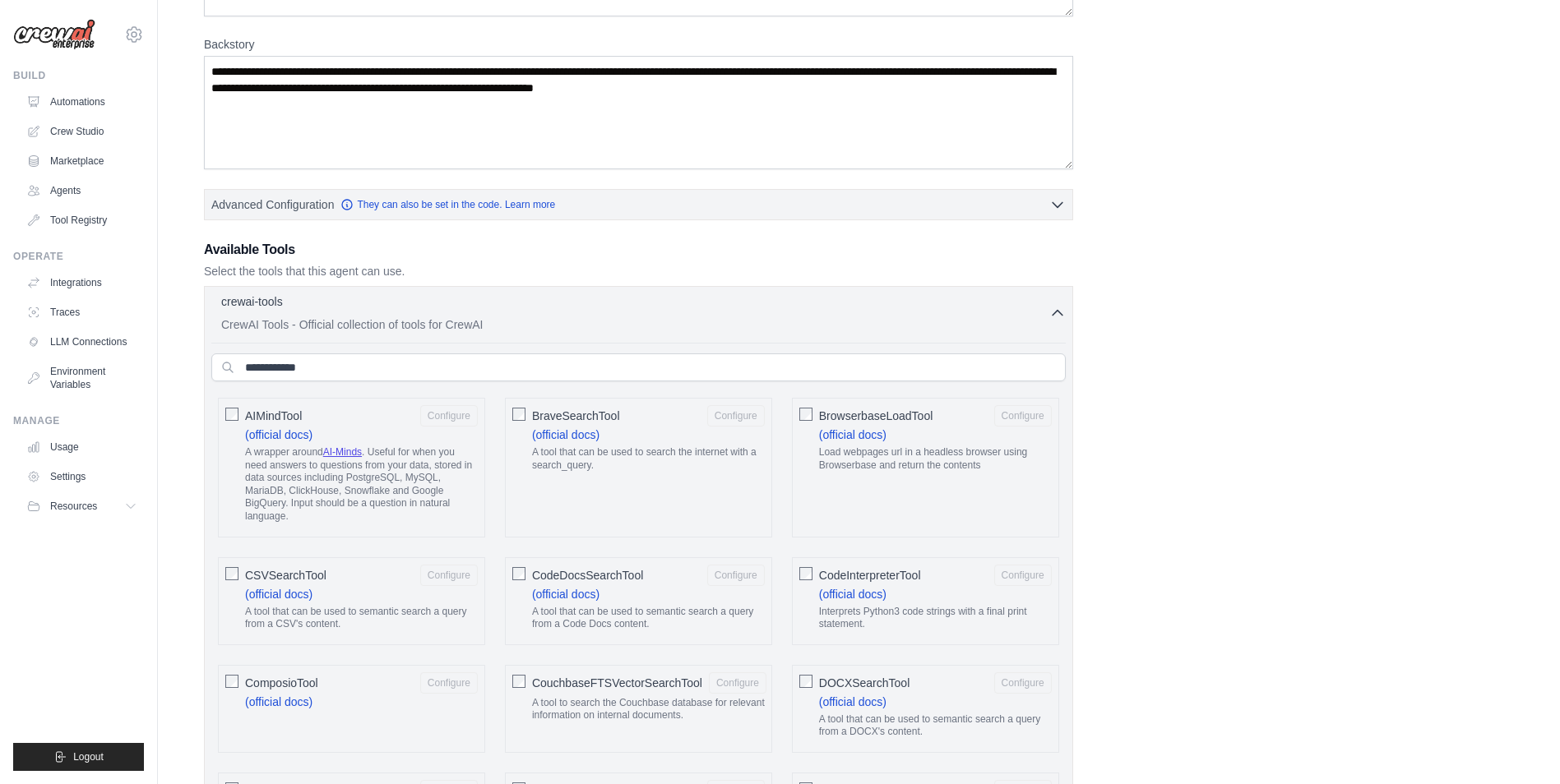
scroll to position [0, 0]
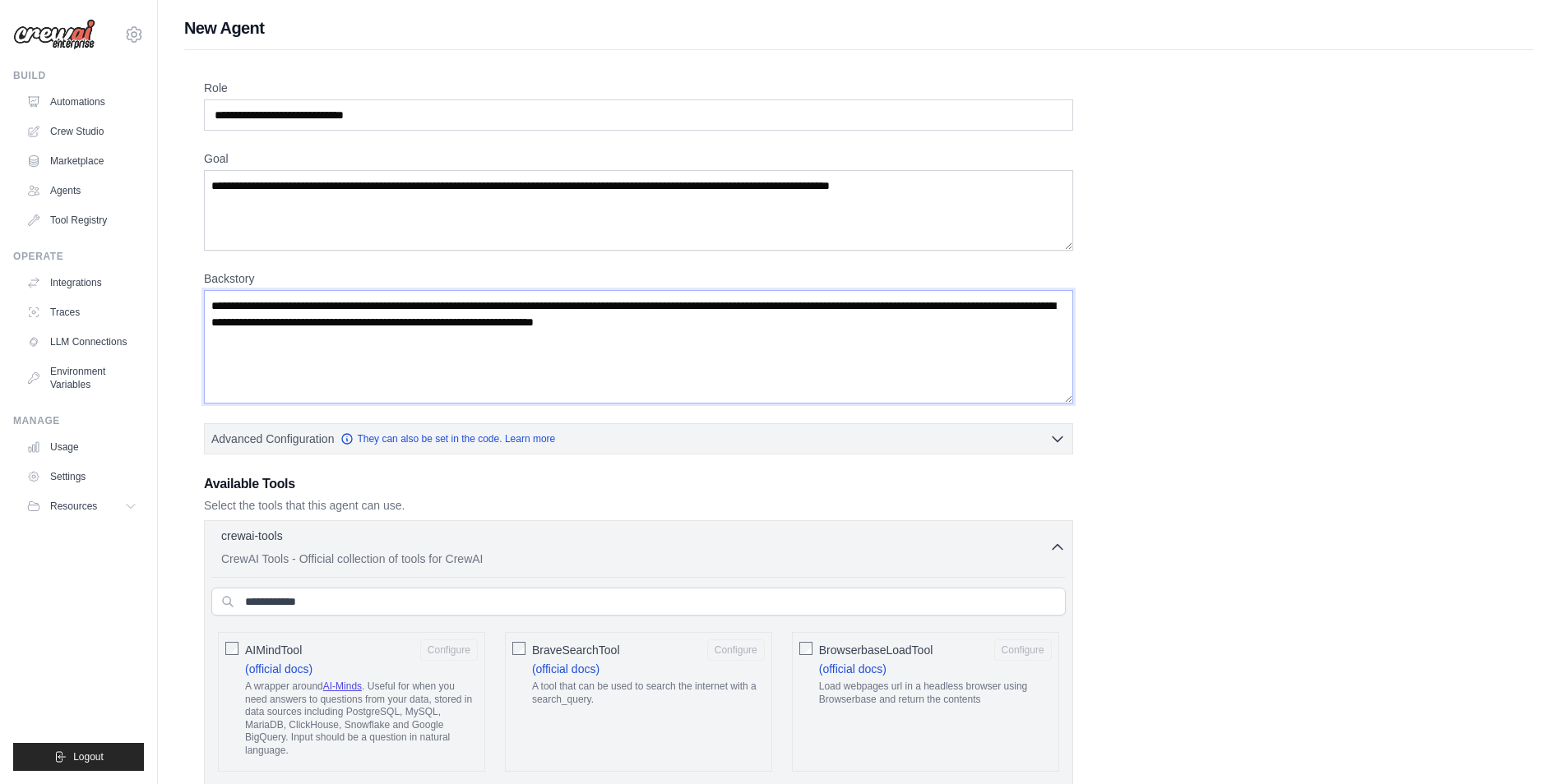
click at [958, 342] on textarea "**********" at bounding box center [638, 346] width 869 height 114
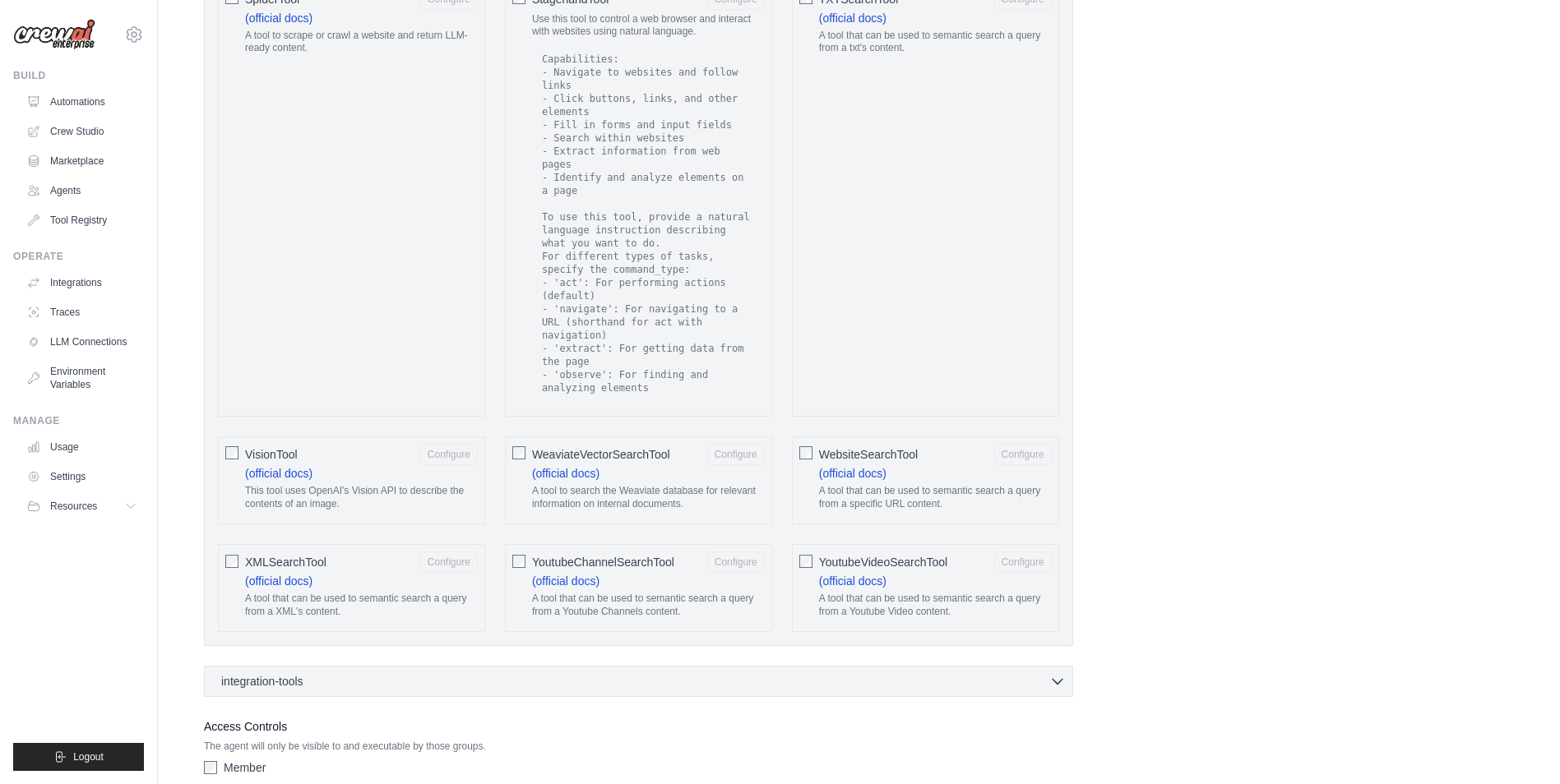
scroll to position [2795, 0]
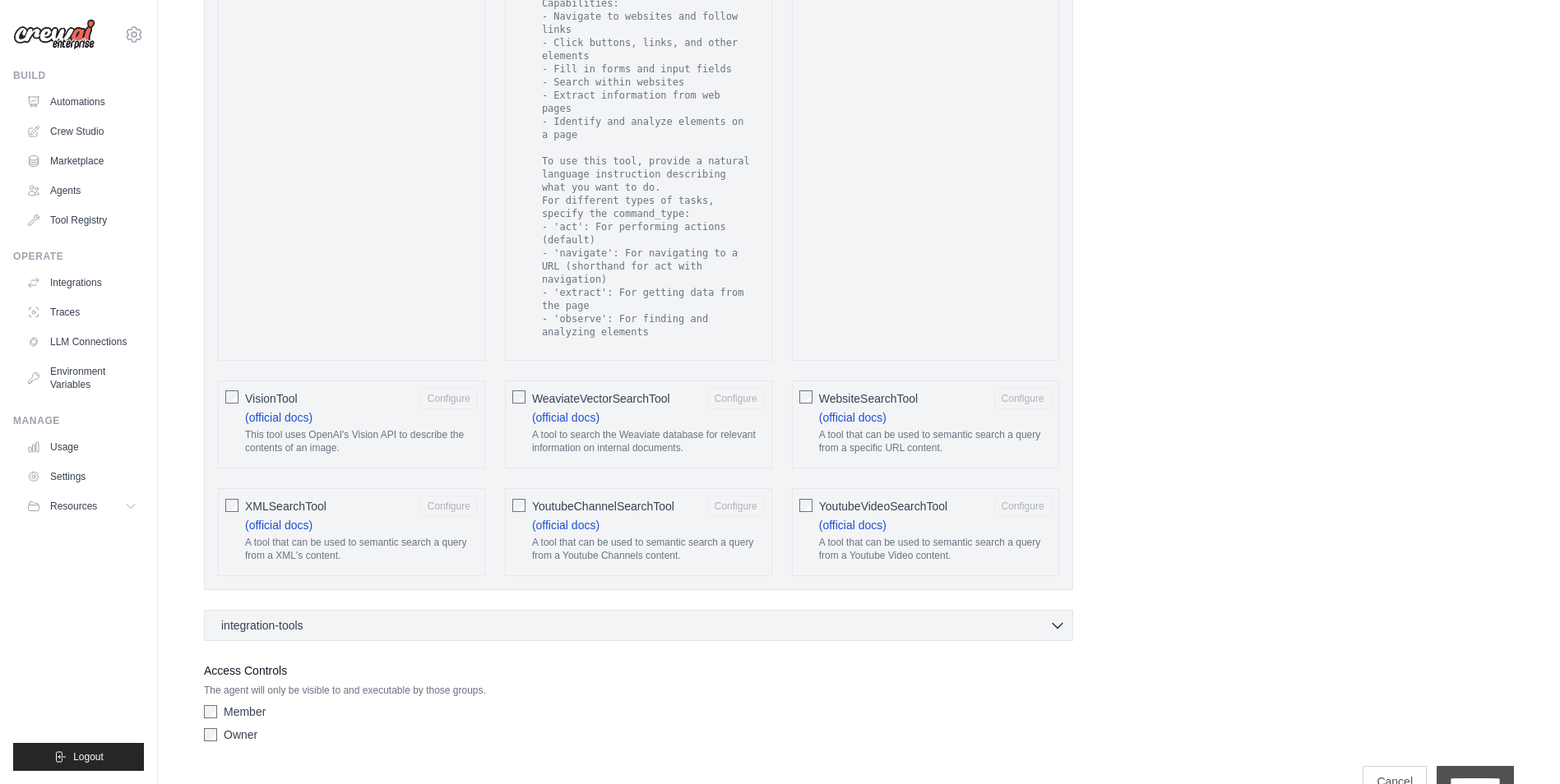
click at [1480, 766] on input "**********" at bounding box center [1475, 781] width 77 height 32
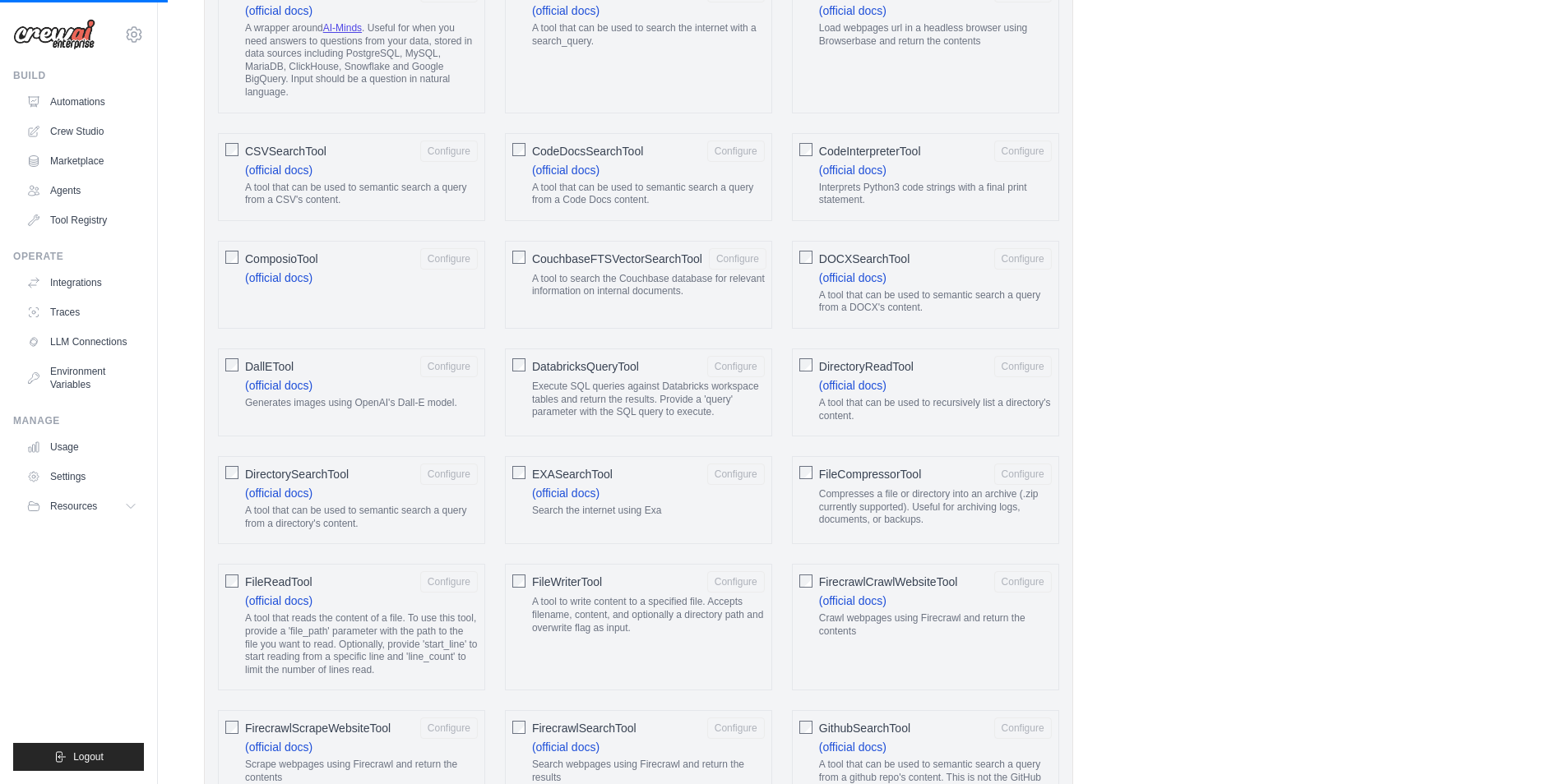
scroll to position [0, 0]
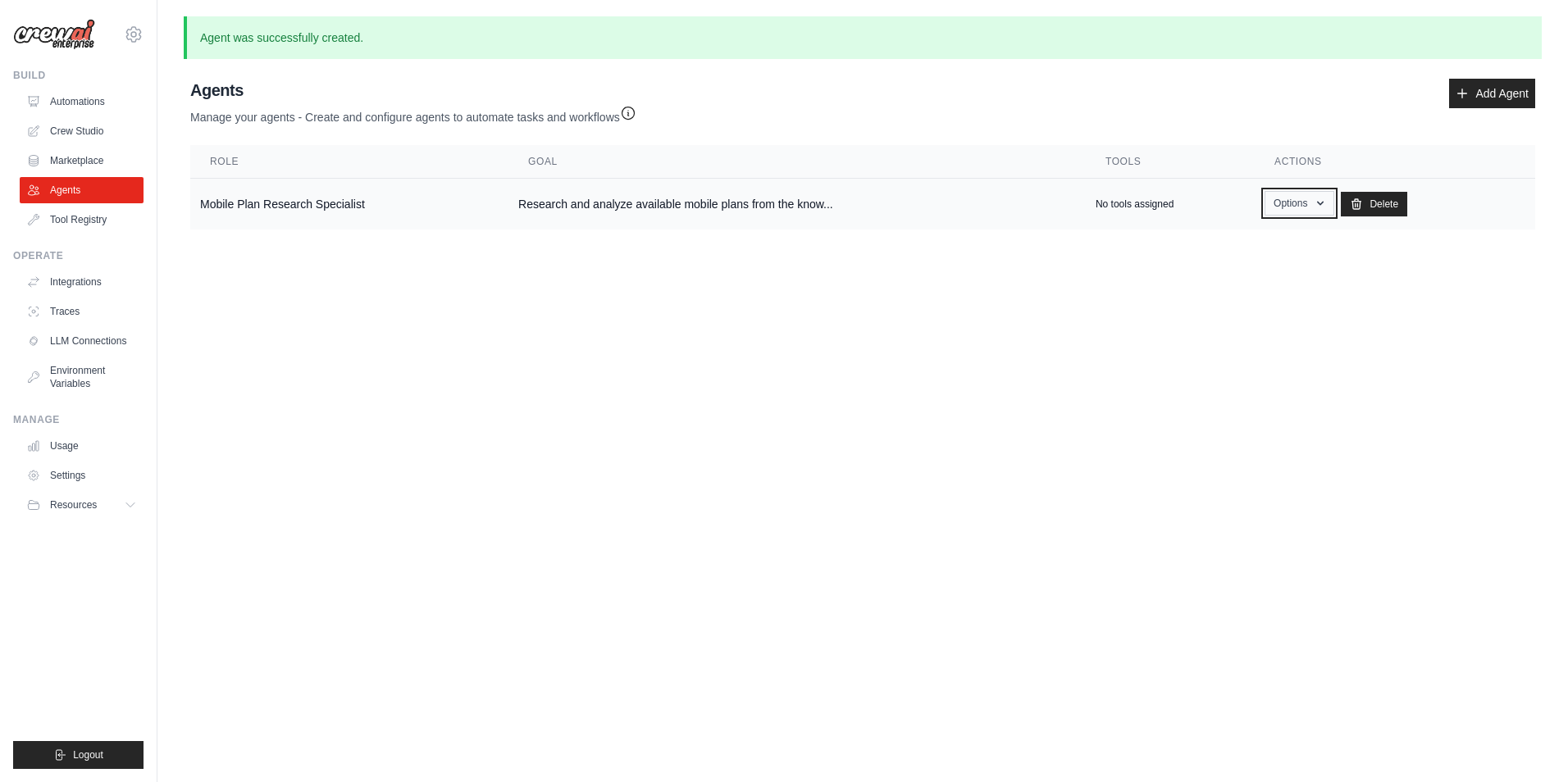
click at [1281, 193] on button "Options" at bounding box center [1300, 203] width 70 height 25
click at [1231, 242] on link "Show" at bounding box center [1275, 240] width 118 height 30
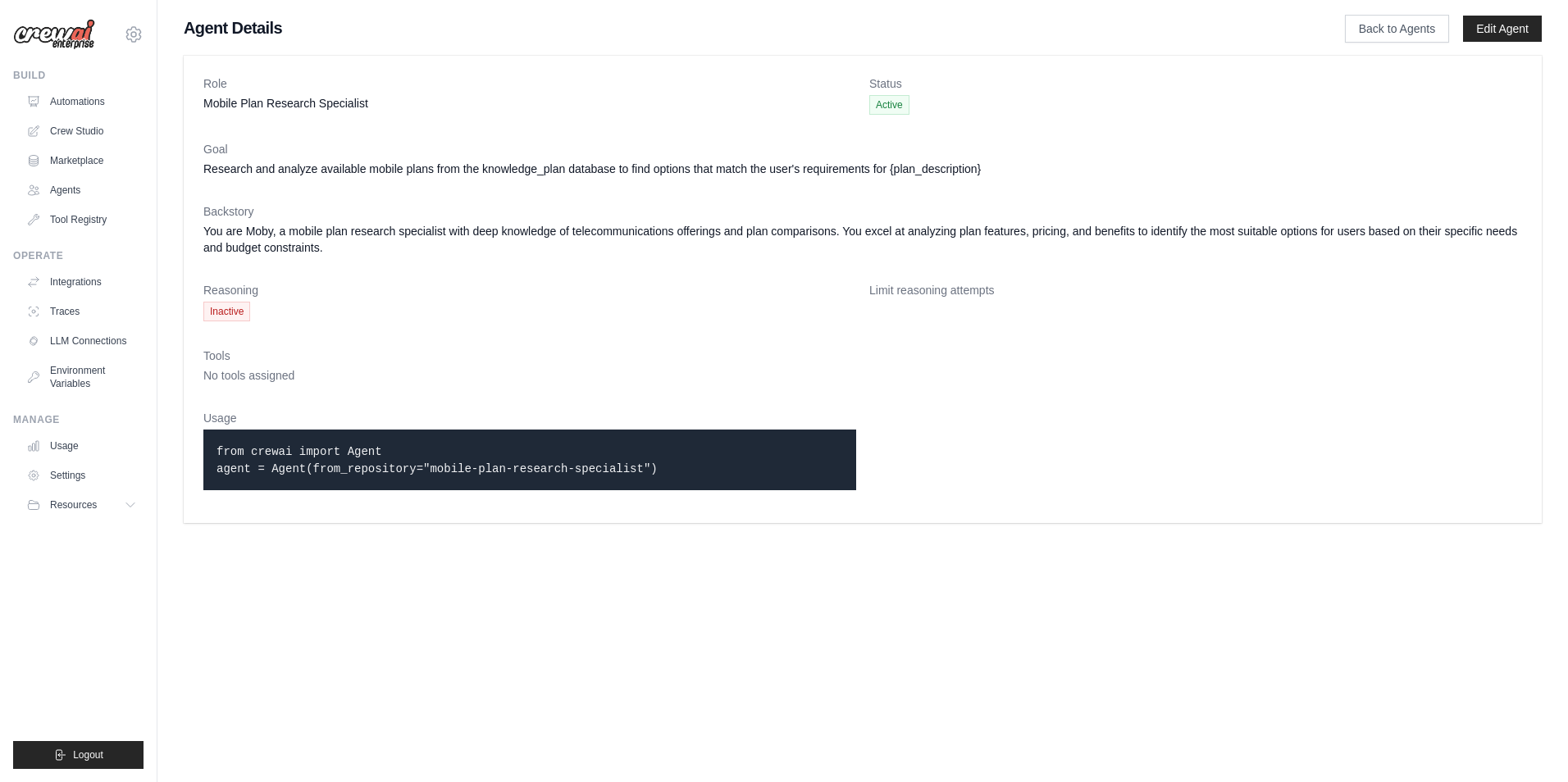
click at [239, 310] on span "Inactive" at bounding box center [226, 311] width 47 height 20
click at [1498, 31] on link "Edit Agent" at bounding box center [1502, 28] width 78 height 26
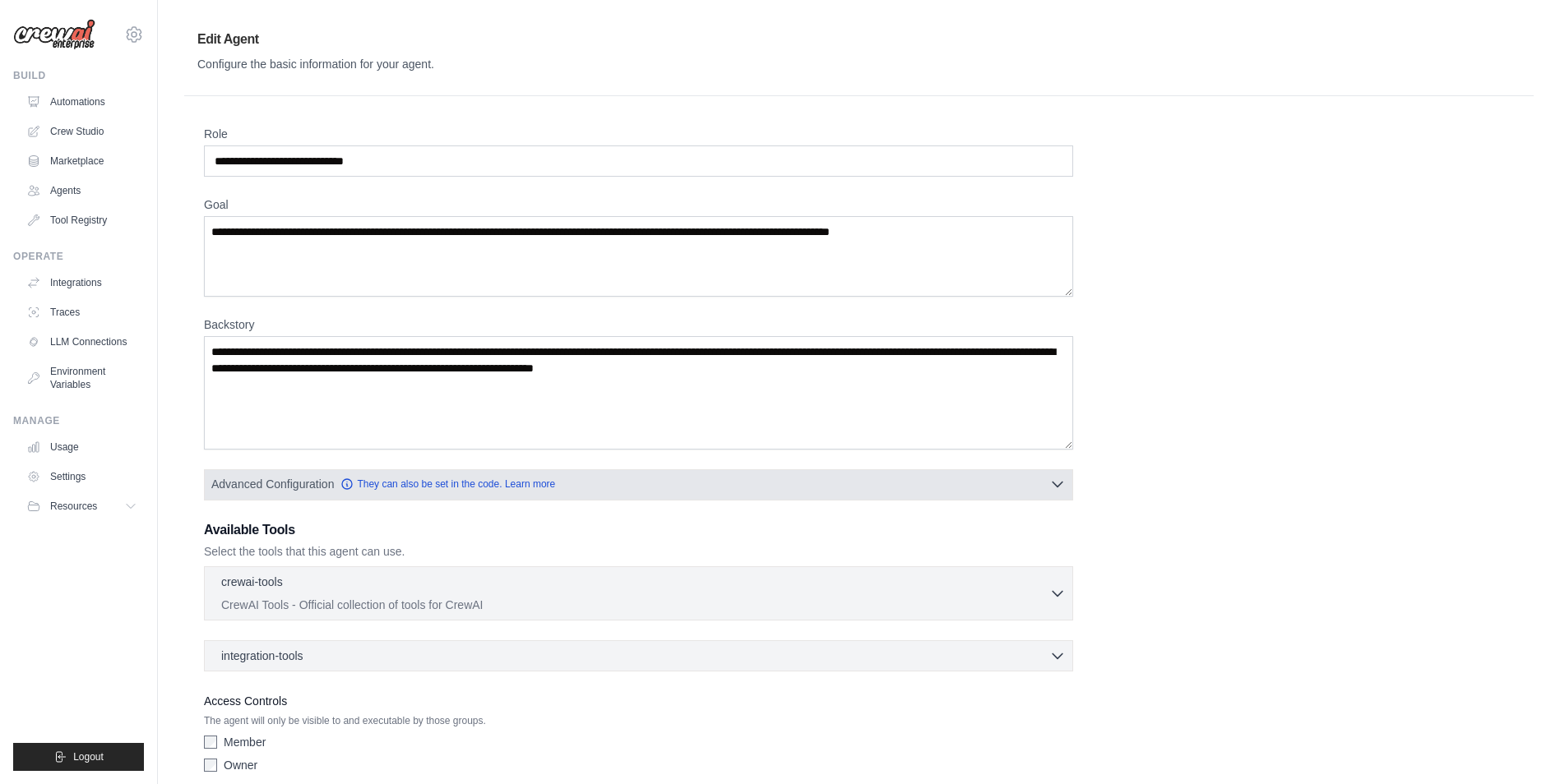
click at [610, 485] on button "Advanced Configuration They can also be set in the code. Learn more" at bounding box center [638, 484] width 867 height 30
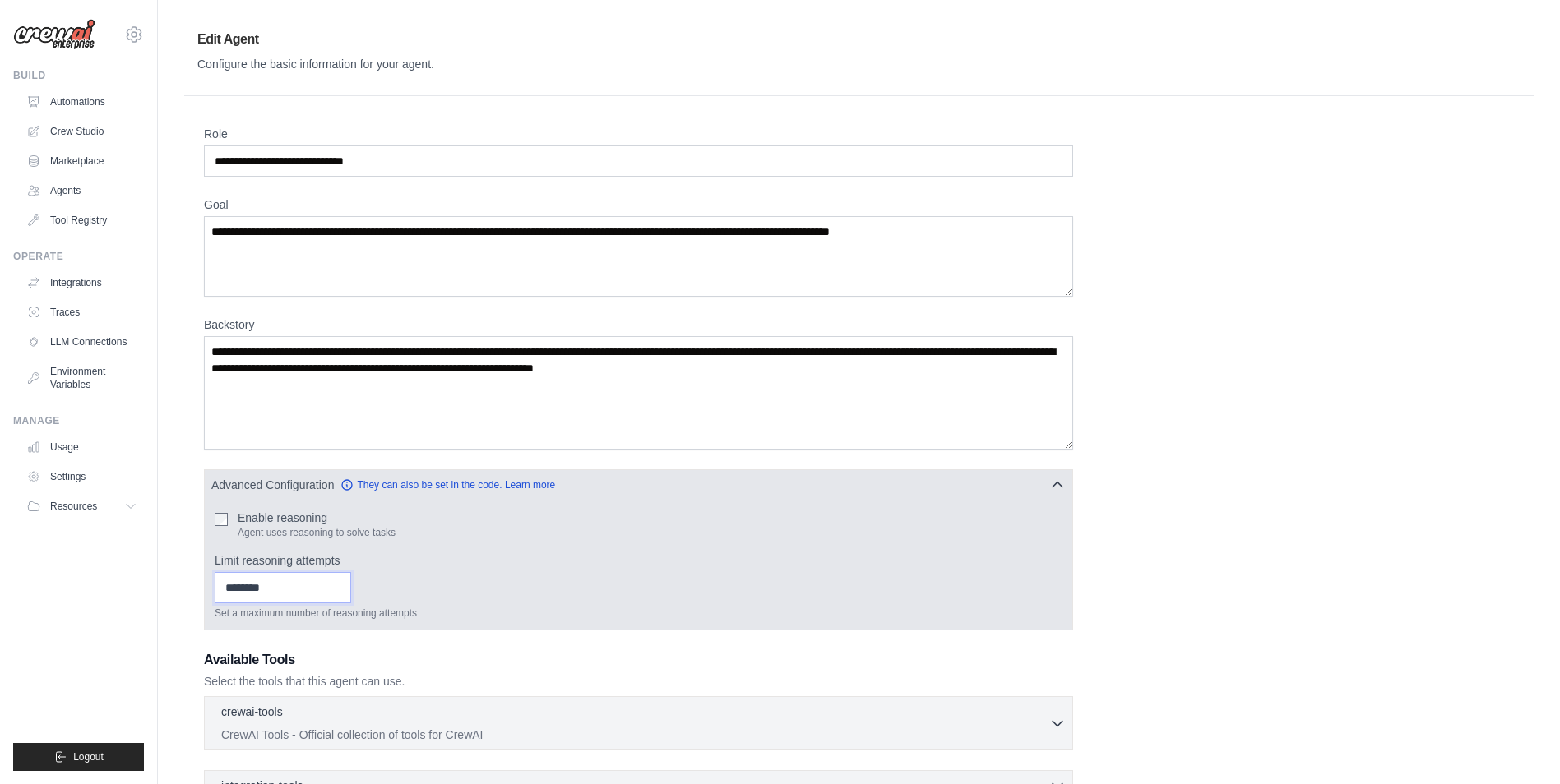
click at [260, 588] on input "Limit reasoning attempts" at bounding box center [283, 587] width 137 height 32
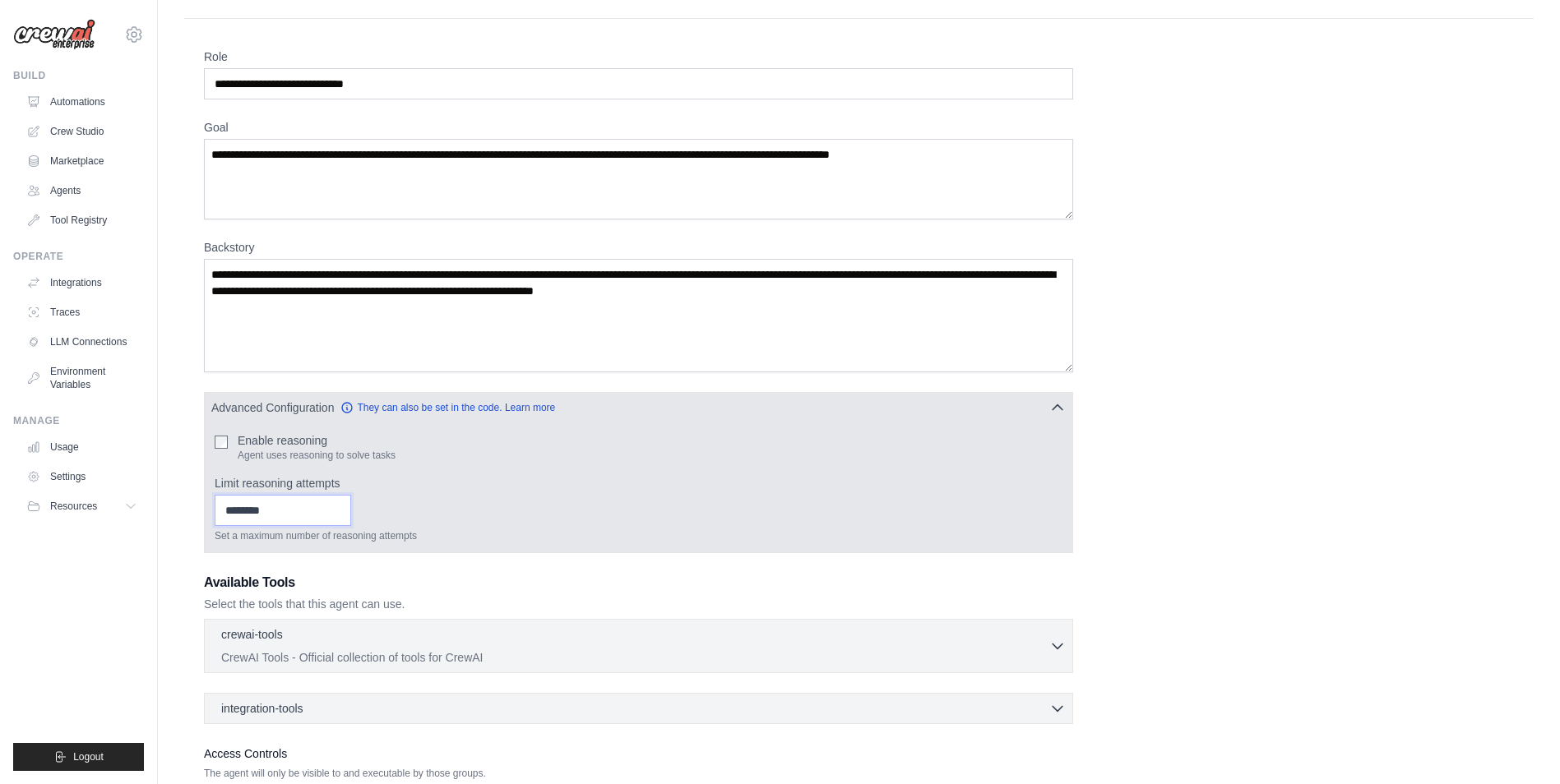
scroll to position [82, 0]
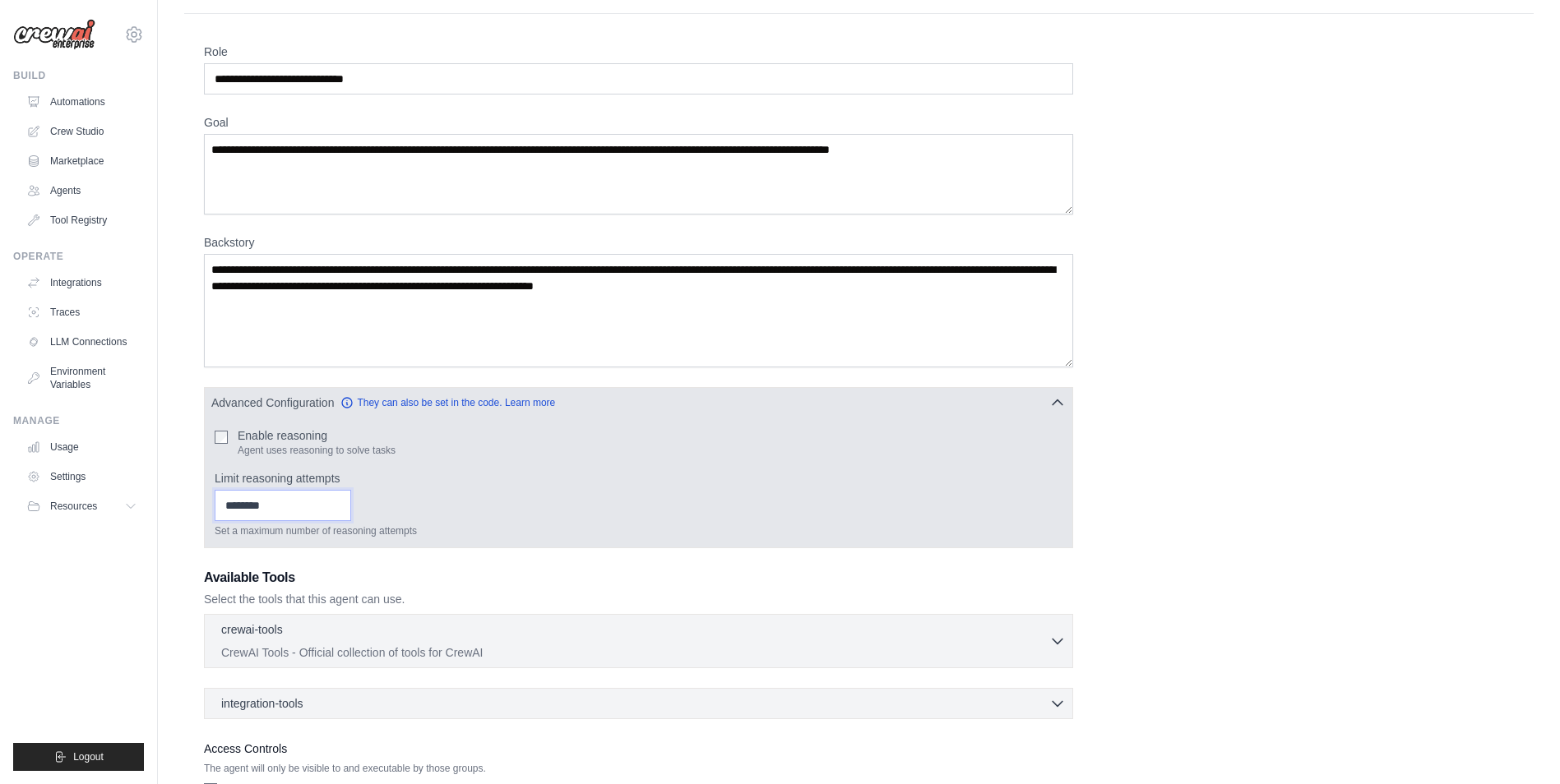
click at [352, 503] on input "*" at bounding box center [283, 505] width 137 height 32
type input "*"
click at [352, 501] on input "*" at bounding box center [283, 505] width 137 height 32
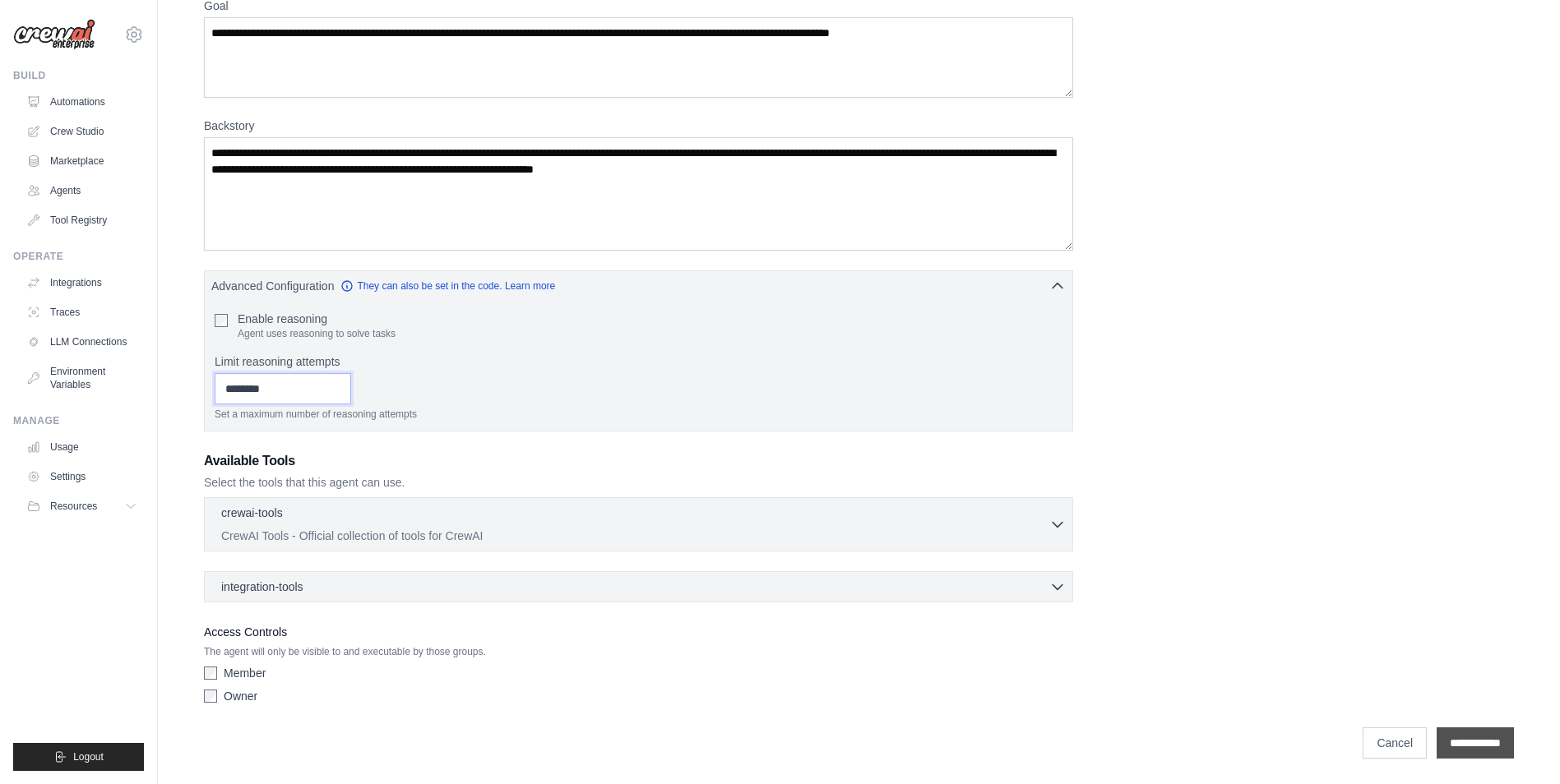
scroll to position [200, 0]
click at [1497, 734] on input "**********" at bounding box center [1475, 742] width 77 height 32
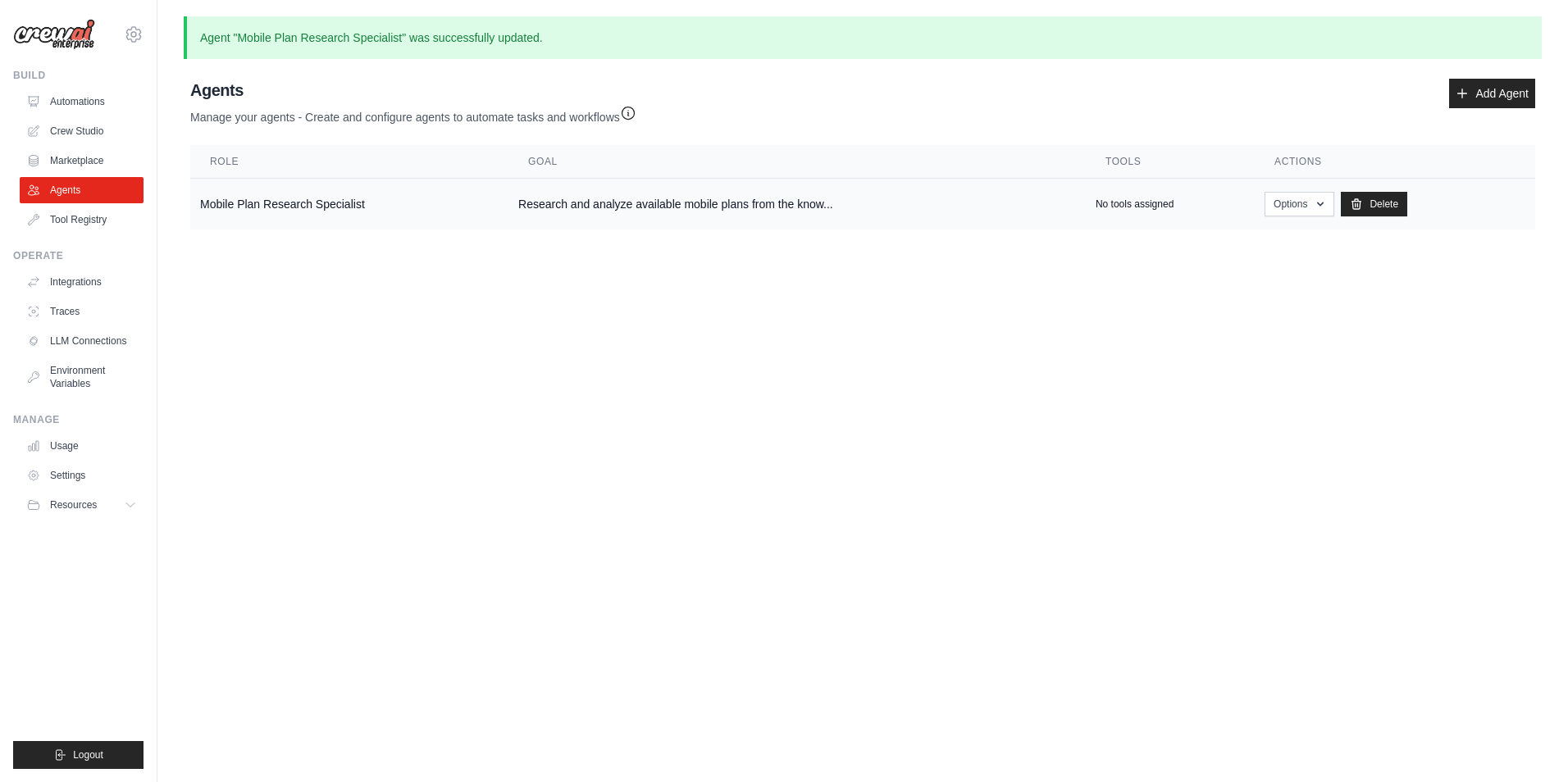
click at [968, 212] on td "Research and analyze available mobile plans from the know..." at bounding box center [797, 205] width 578 height 52
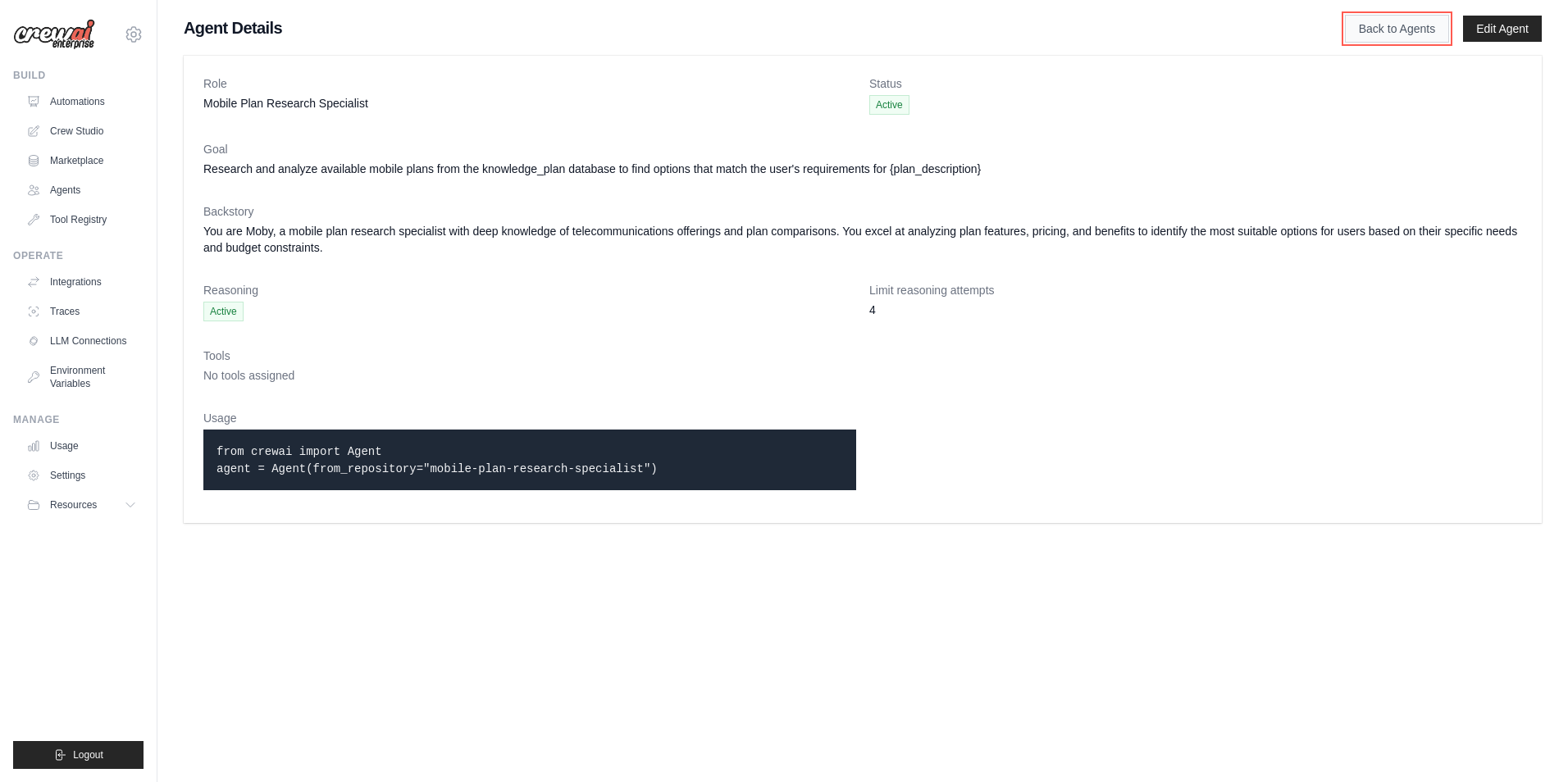
click at [1375, 32] on link "Back to Agents" at bounding box center [1397, 28] width 104 height 28
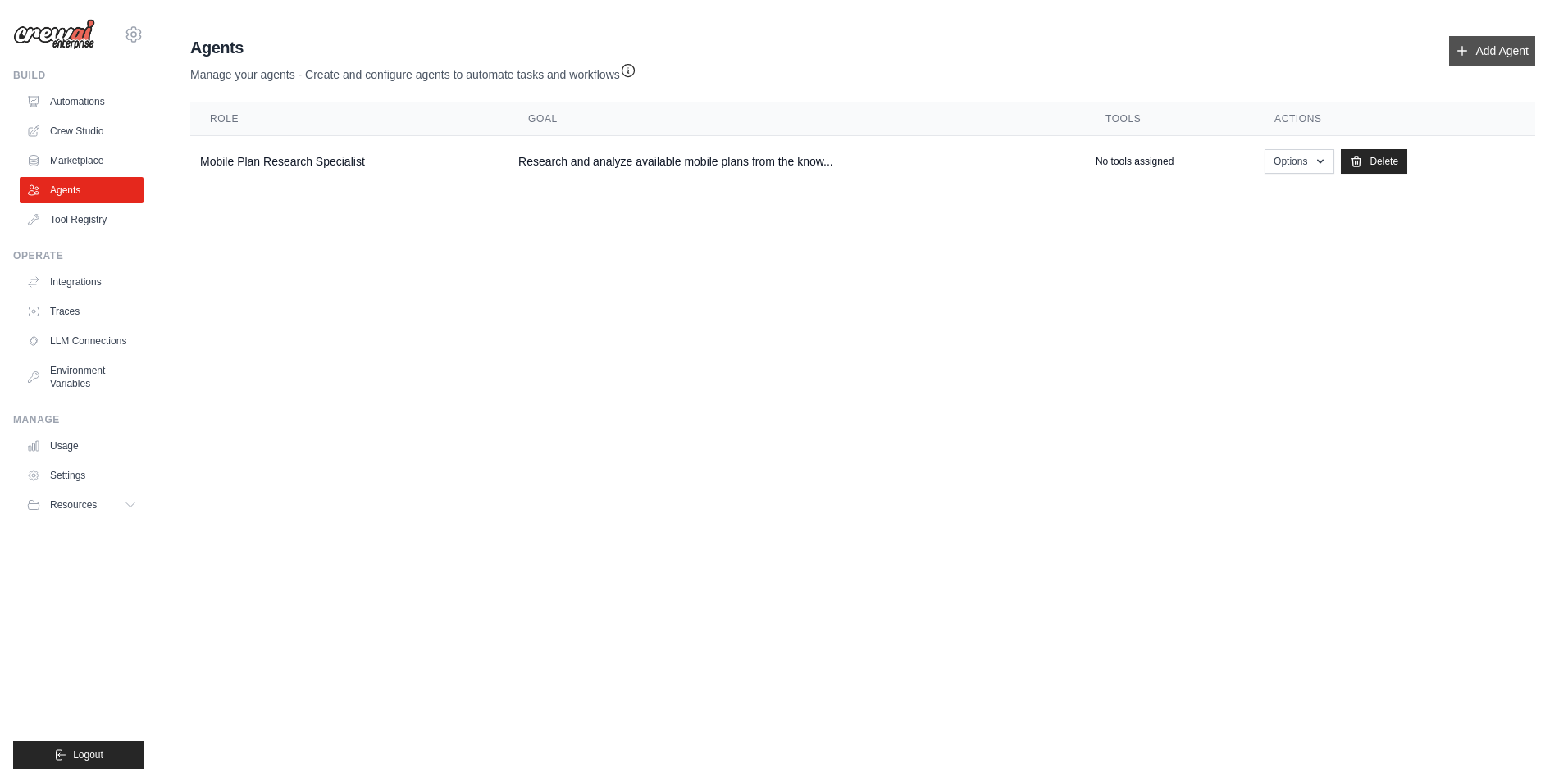
click at [1475, 46] on link "Add Agent" at bounding box center [1492, 50] width 86 height 30
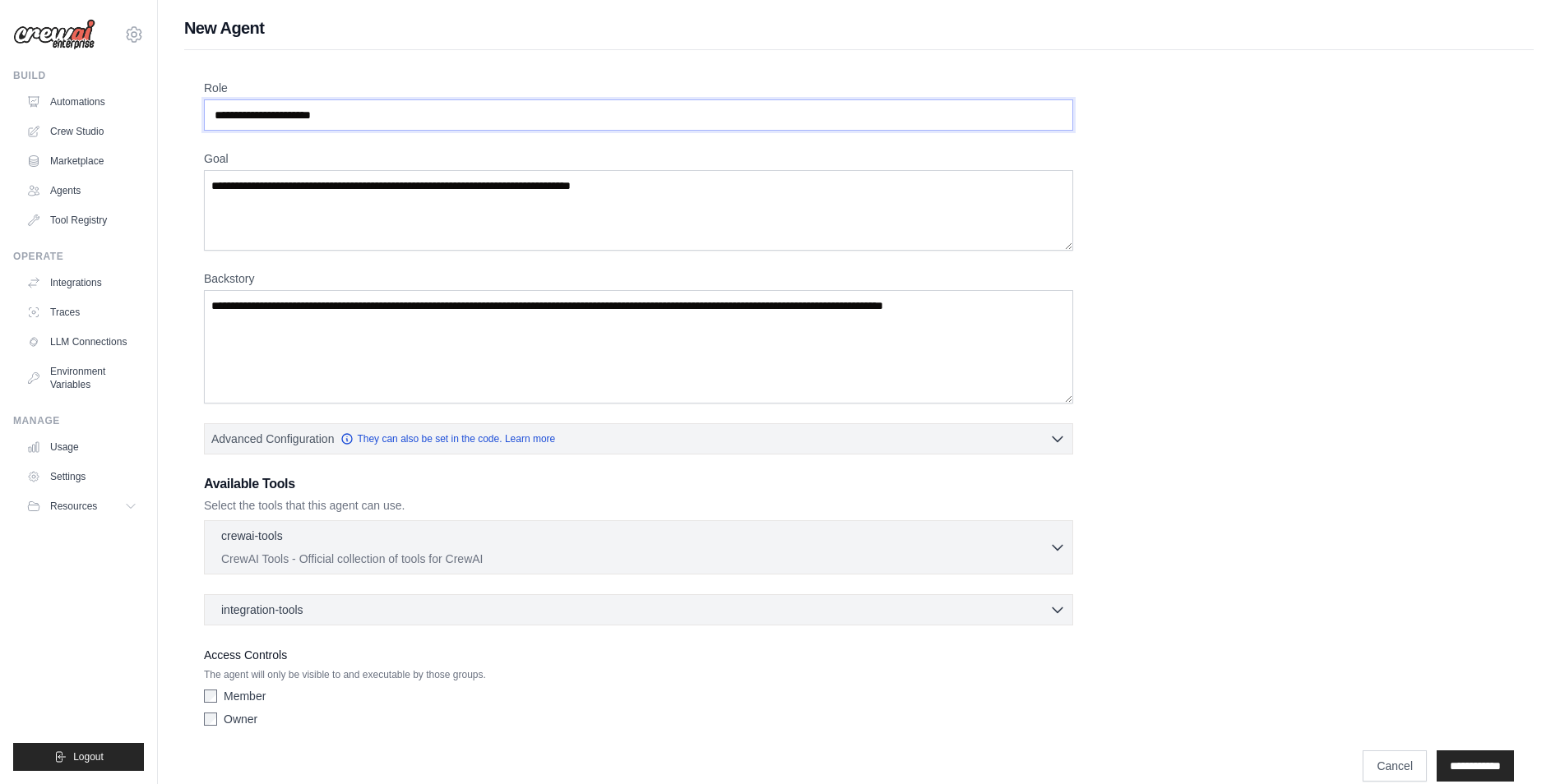
click at [369, 115] on input "Role" at bounding box center [638, 115] width 869 height 32
click at [651, 197] on textarea "Goal" at bounding box center [638, 210] width 869 height 80
paste textarea "**********"
type textarea "**********"
click at [346, 110] on input "Role" at bounding box center [638, 115] width 869 height 32
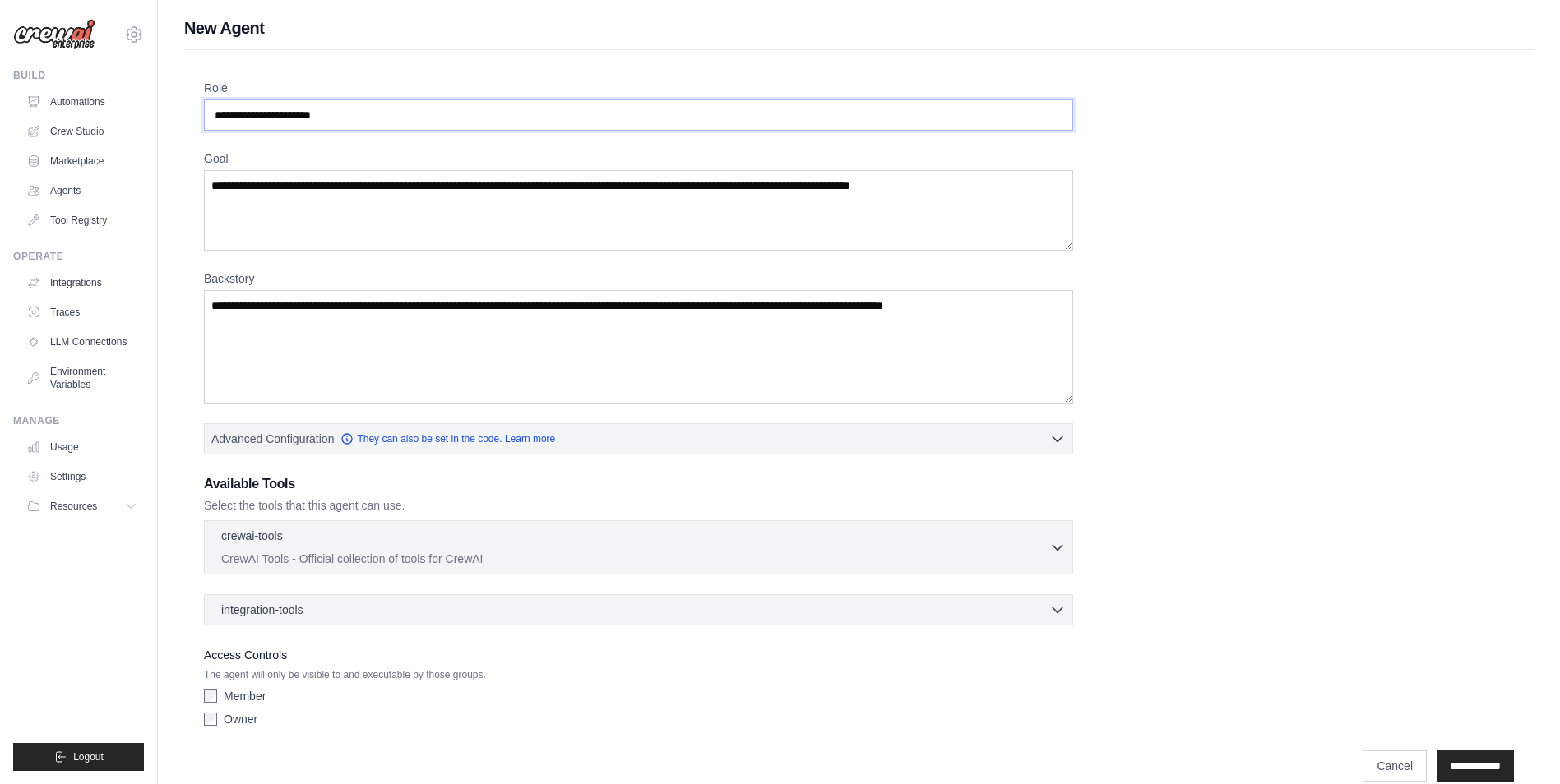
click at [406, 124] on input "Role" at bounding box center [638, 115] width 869 height 32
paste input "**********"
click at [267, 117] on input "**********" at bounding box center [638, 115] width 869 height 32
type input "**********"
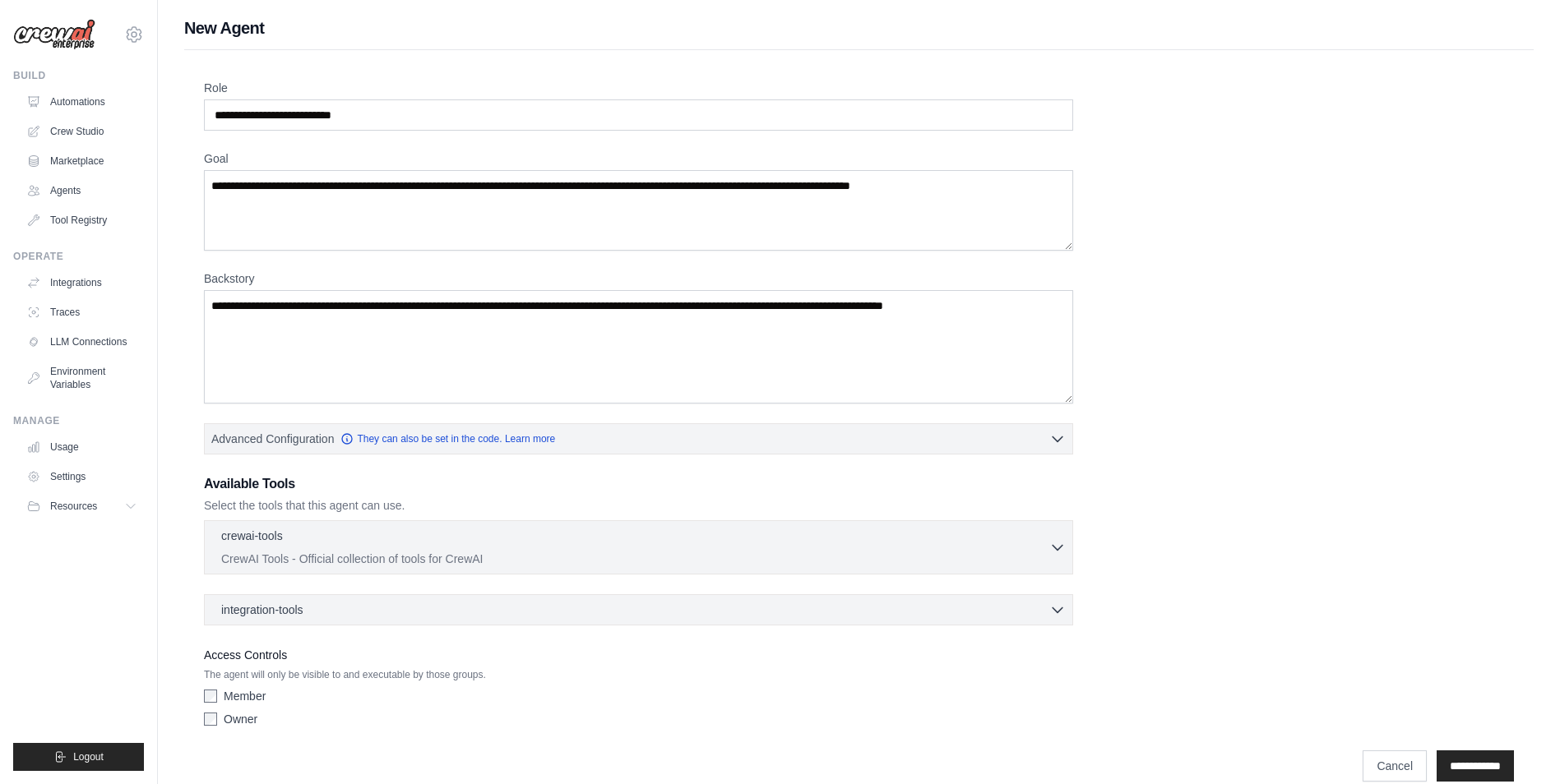
click at [1096, 227] on div "**********" at bounding box center [859, 406] width 1310 height 654
click at [606, 337] on textarea "Backstory" at bounding box center [638, 346] width 869 height 114
paste textarea "**********"
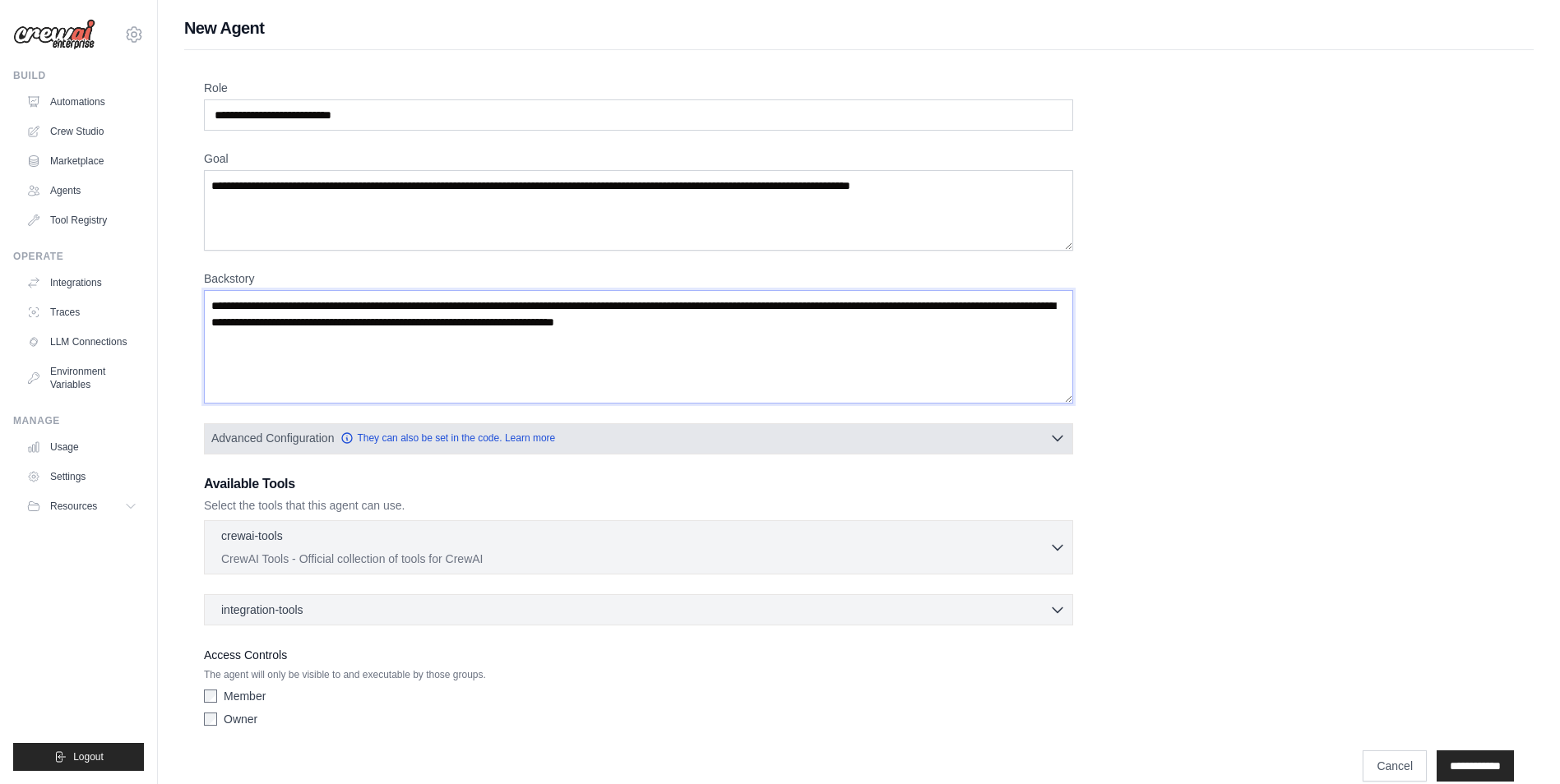
type textarea "**********"
click at [1067, 441] on button "Advanced Configuration They can also be set in the code. Learn more" at bounding box center [638, 438] width 867 height 30
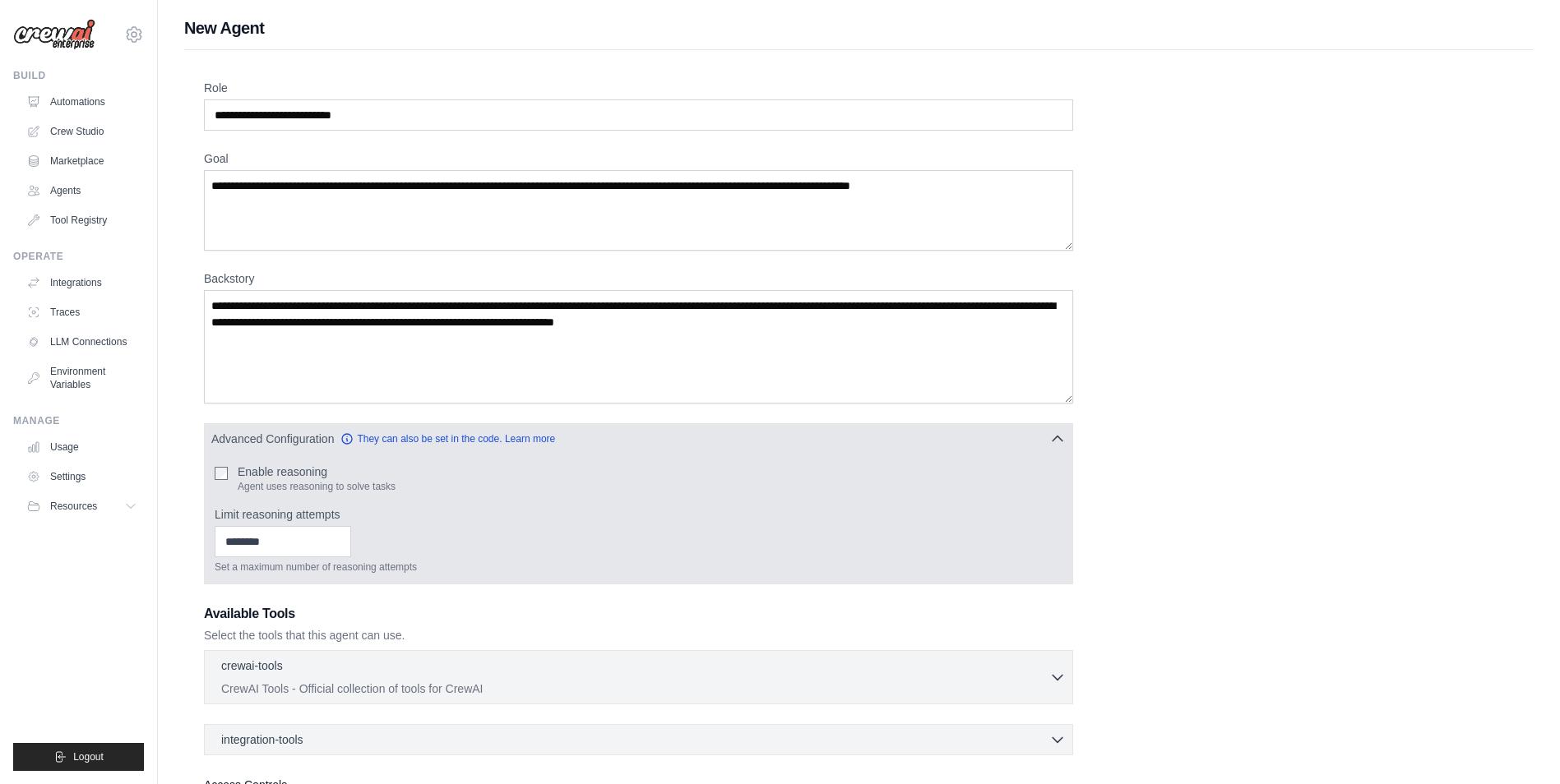
click at [280, 475] on label "Enable reasoning" at bounding box center [316, 471] width 158 height 16
click at [352, 533] on input "Limit reasoning attempts" at bounding box center [283, 541] width 137 height 32
click at [352, 537] on input "*" at bounding box center [283, 541] width 137 height 32
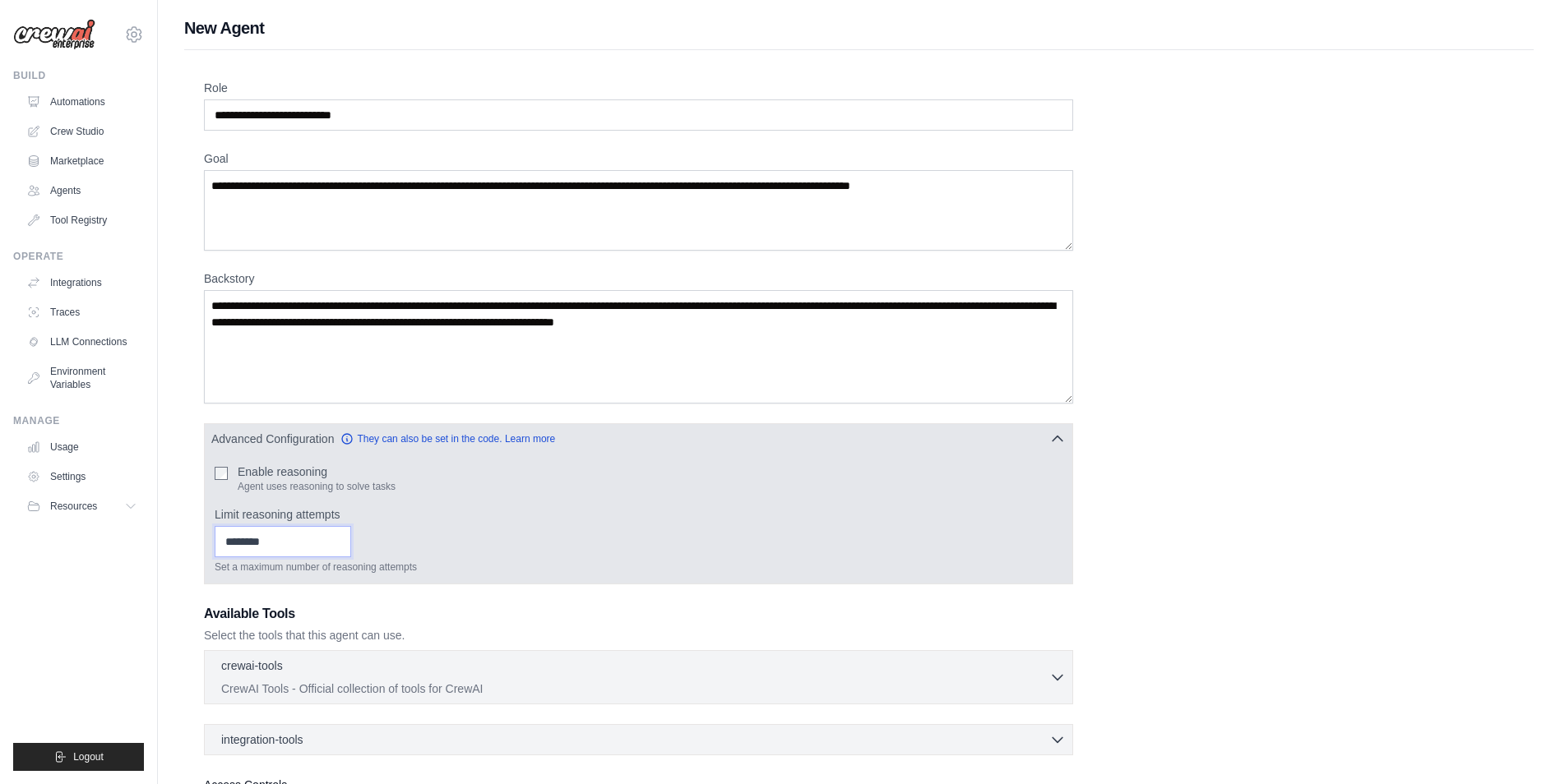
type input "*"
click at [352, 537] on input "*" at bounding box center [283, 541] width 137 height 32
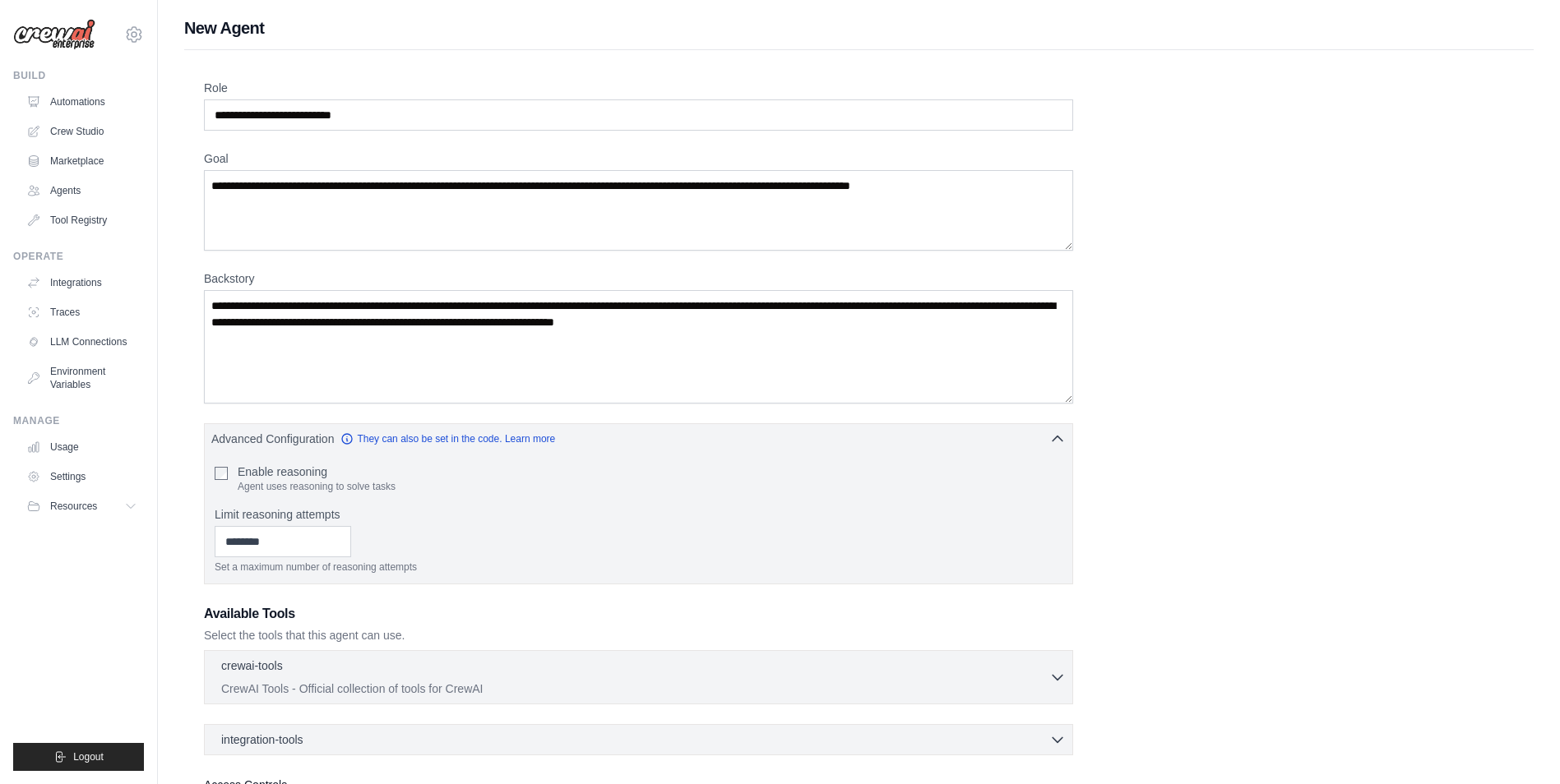
click at [1177, 542] on div "**********" at bounding box center [859, 471] width 1310 height 784
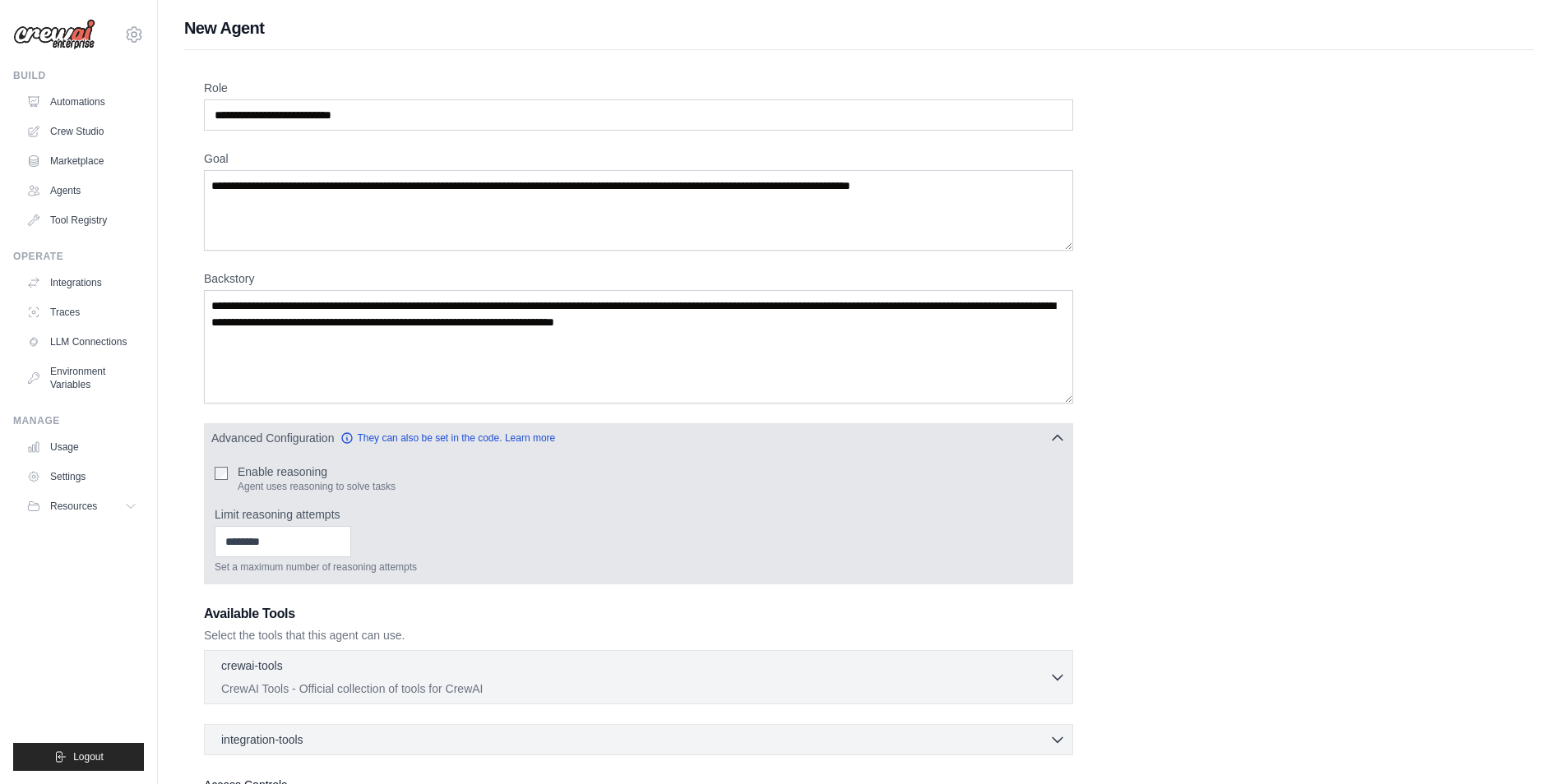
click at [1044, 445] on button "Advanced Configuration They can also be set in the code. Learn more" at bounding box center [638, 438] width 867 height 30
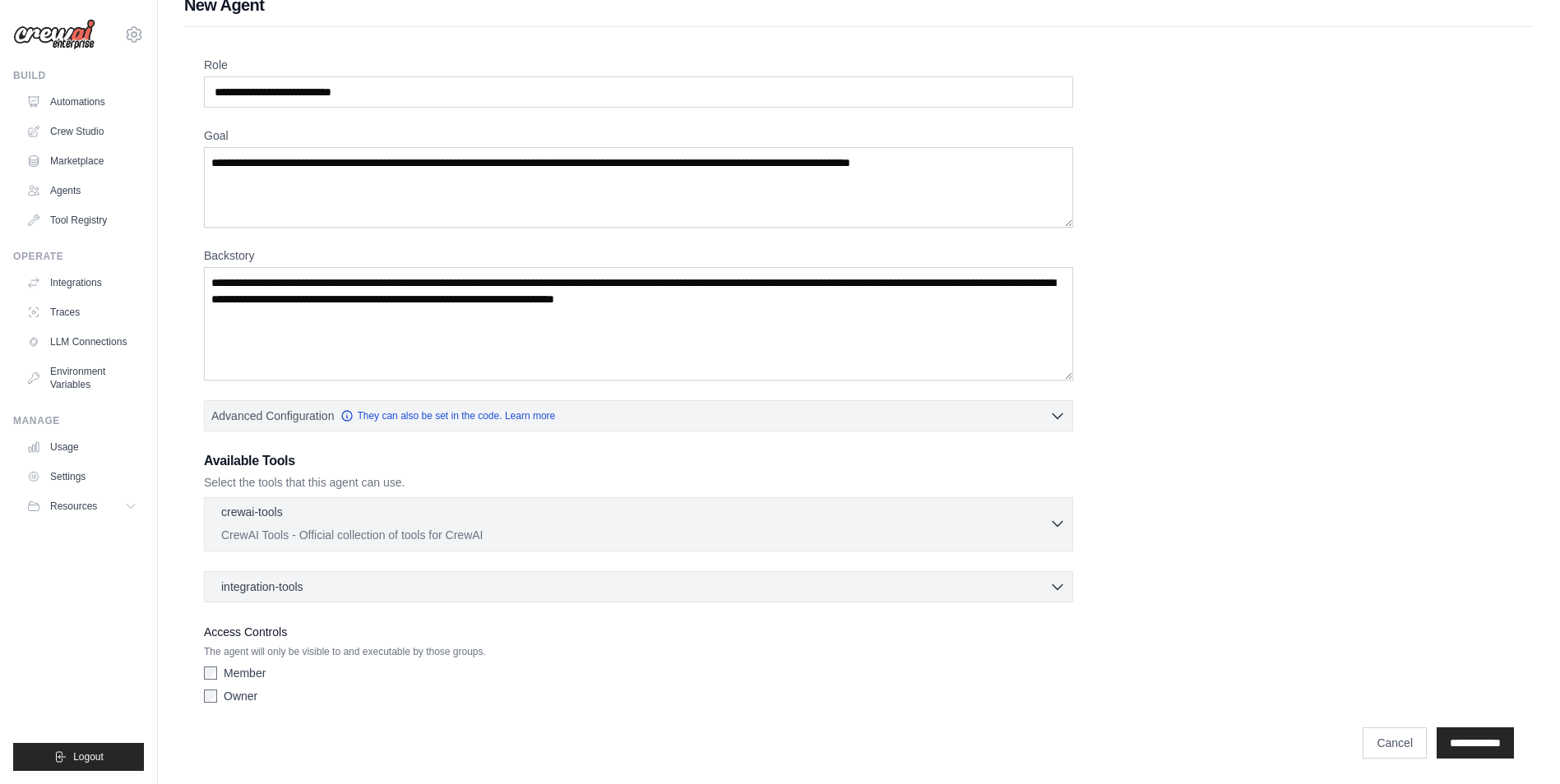
scroll to position [24, 0]
click at [234, 669] on label "Member" at bounding box center [245, 672] width 42 height 16
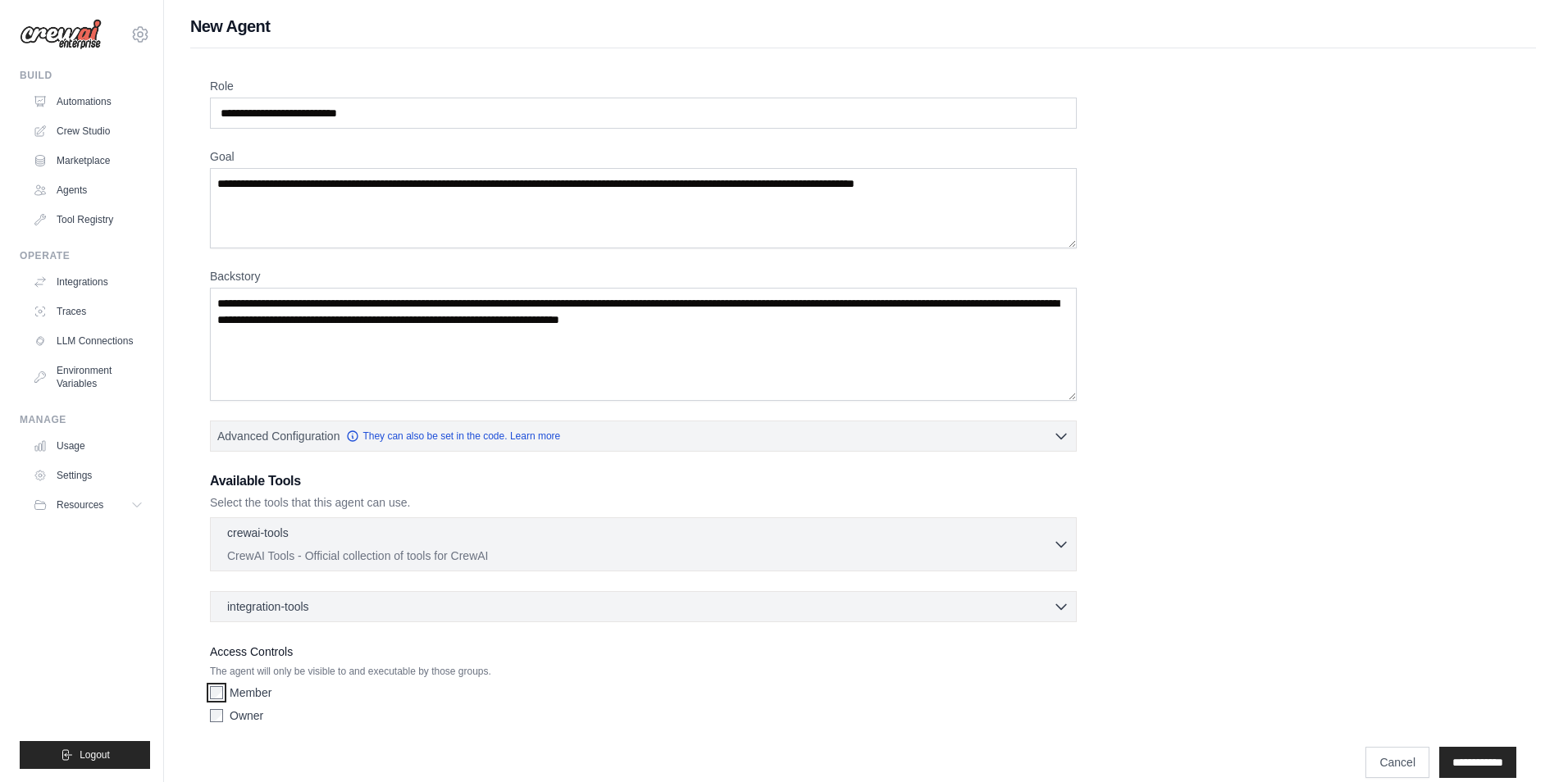
scroll to position [0, 0]
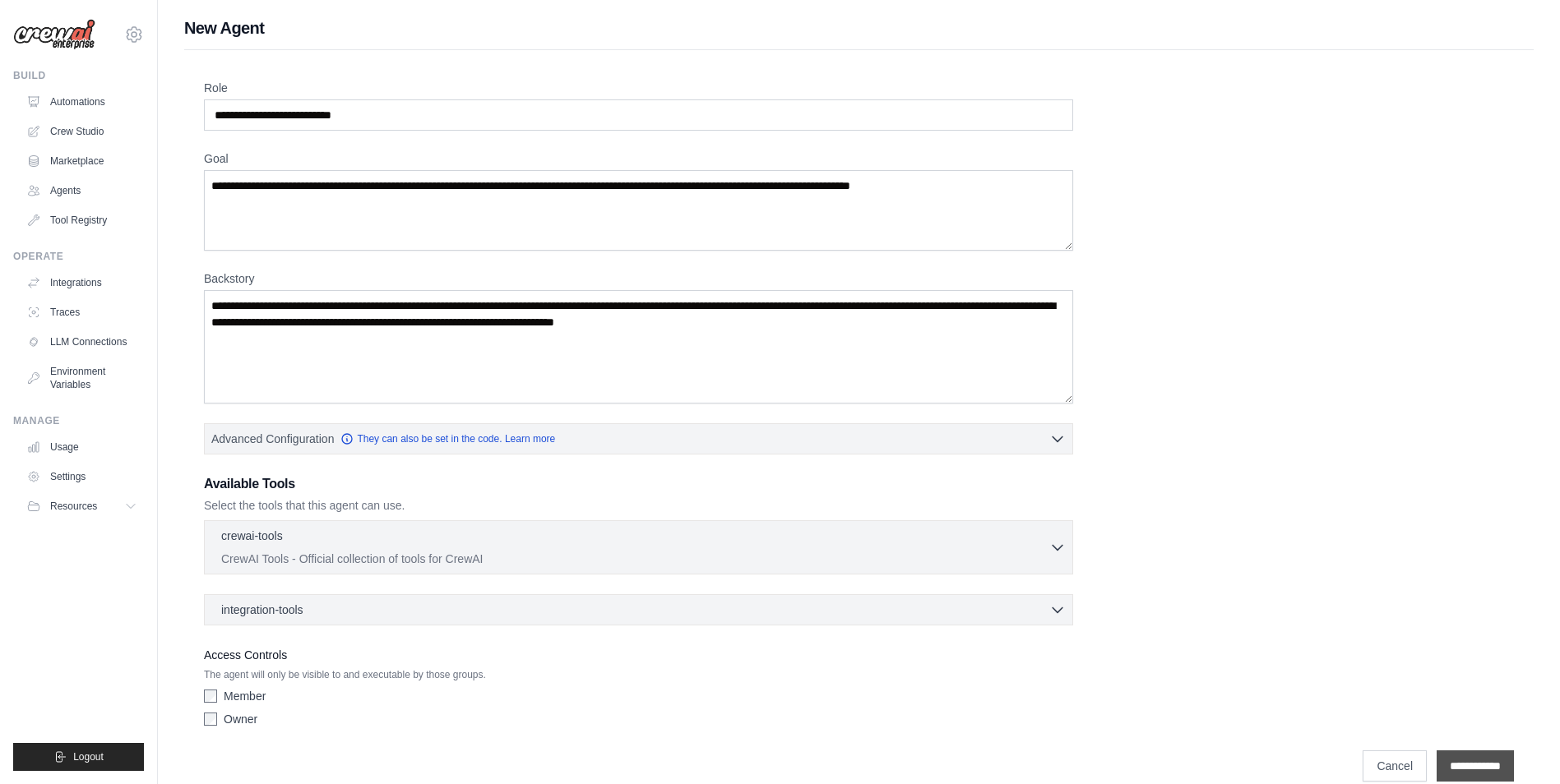
click at [1505, 768] on input "**********" at bounding box center [1475, 766] width 77 height 32
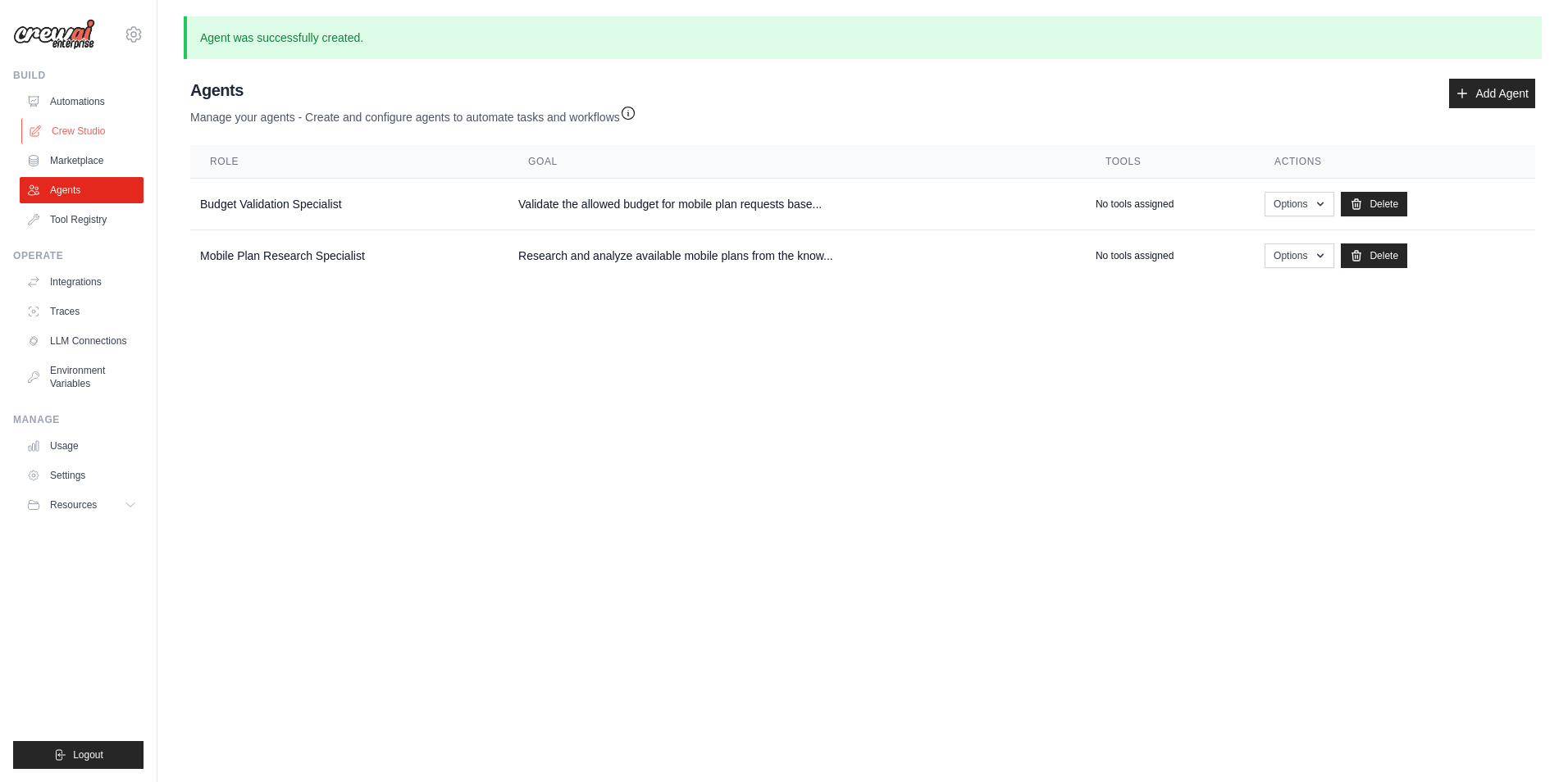
click at [82, 129] on link "Crew Studio" at bounding box center [83, 130] width 124 height 26
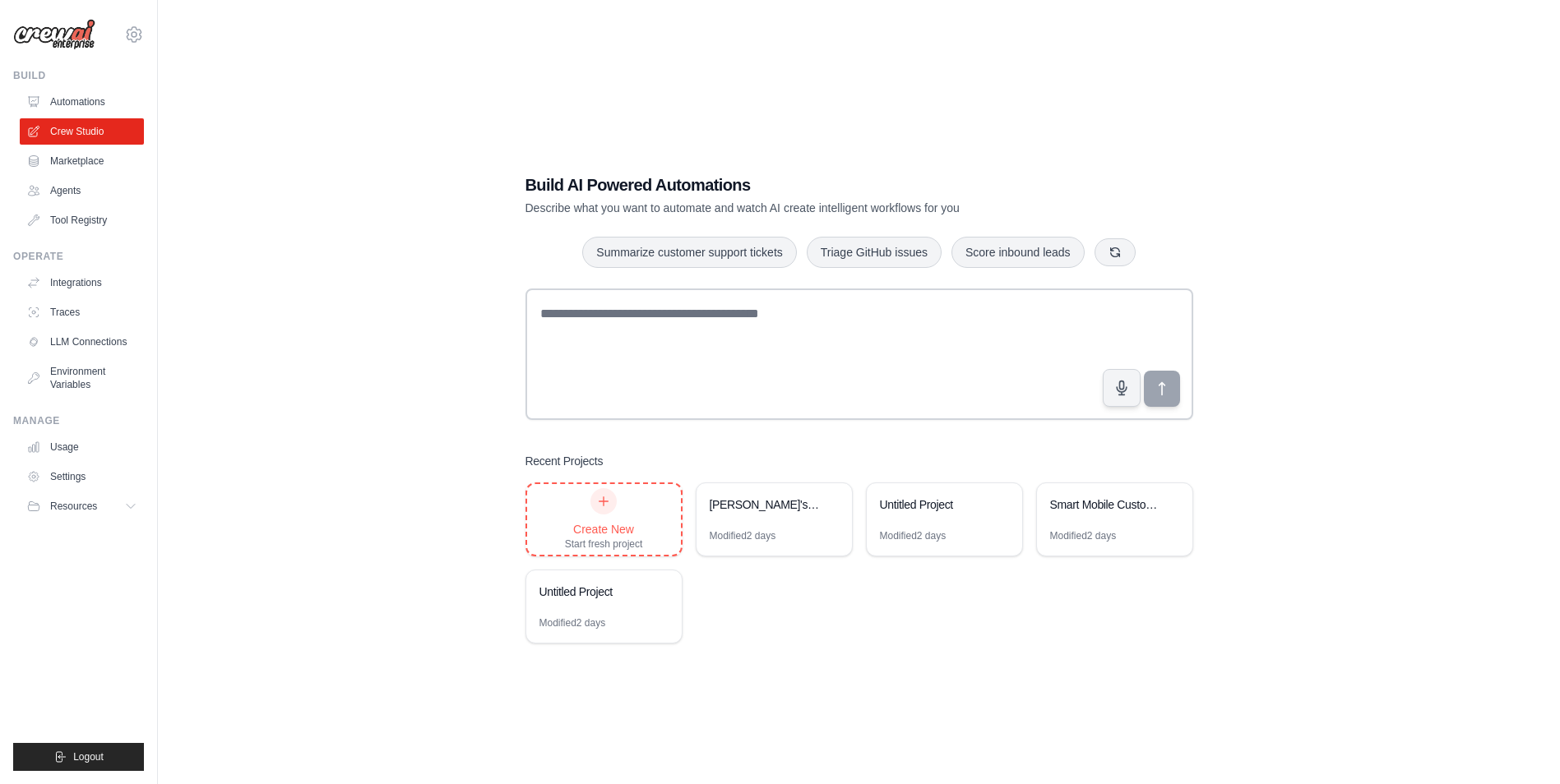
click at [627, 495] on div "Create New Start fresh project" at bounding box center [604, 519] width 78 height 62
click at [590, 499] on div at bounding box center [603, 501] width 27 height 27
click at [607, 500] on icon at bounding box center [603, 501] width 13 height 13
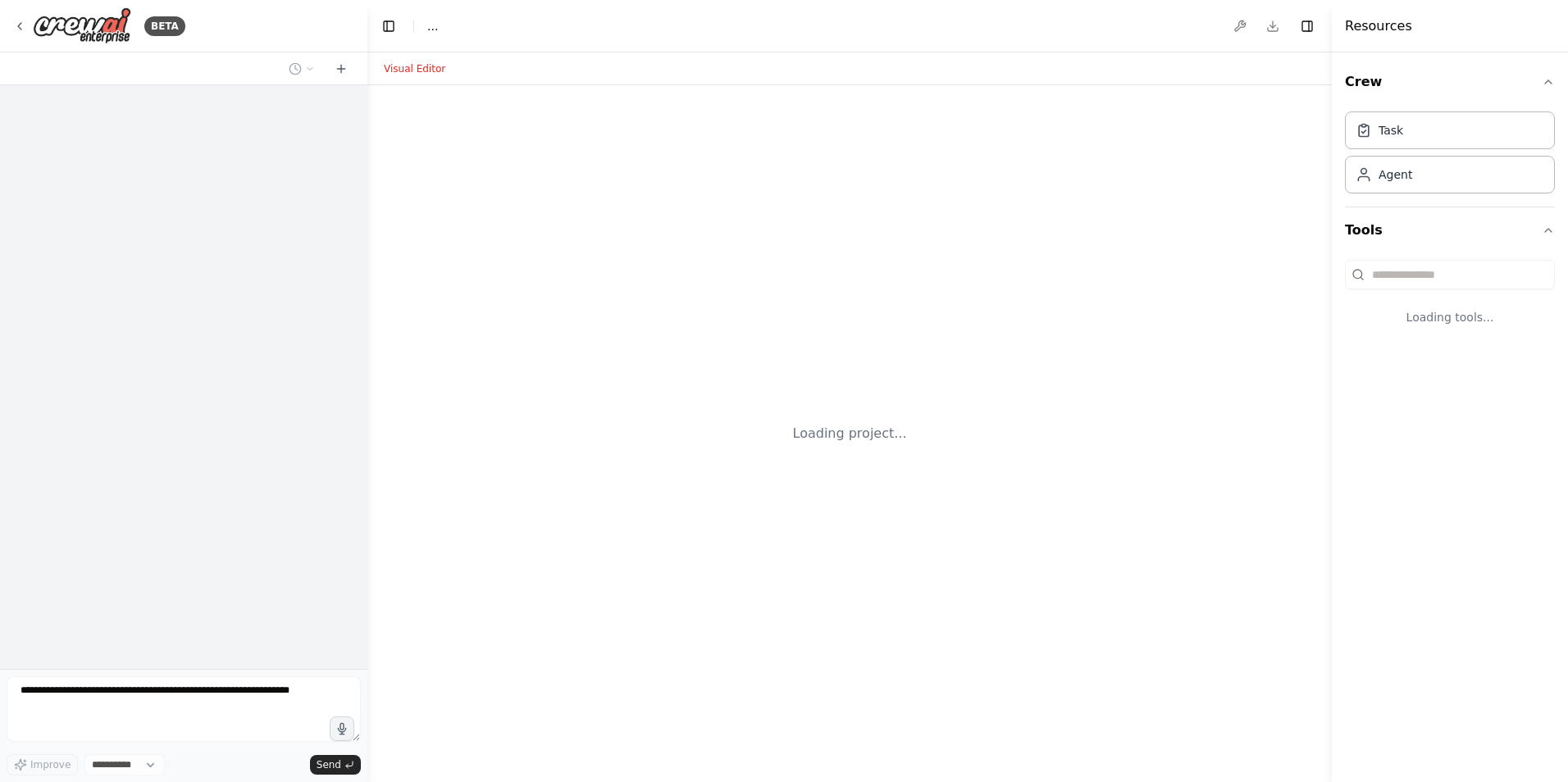
select select "****"
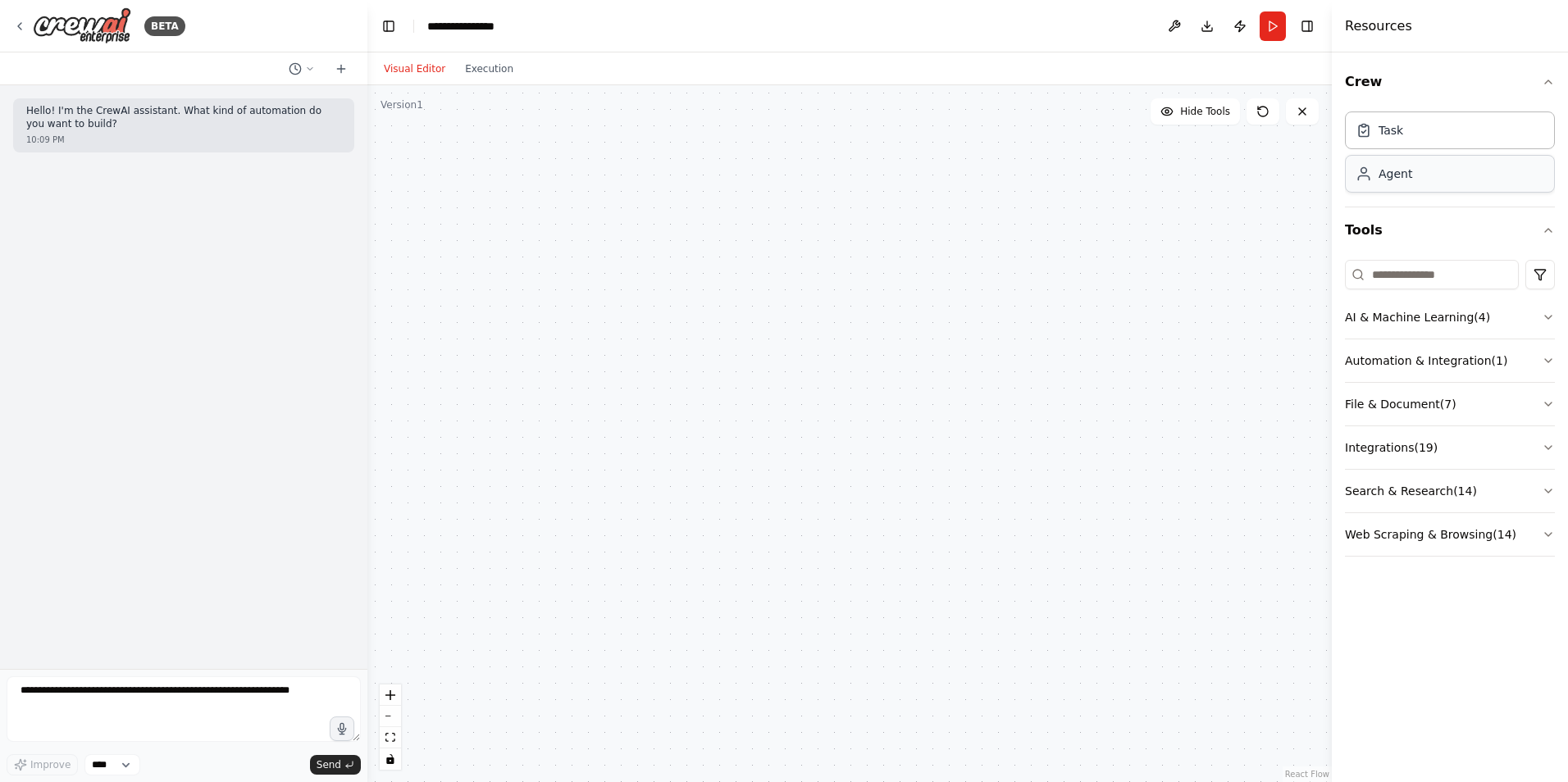
click at [1381, 181] on div "Agent" at bounding box center [1395, 173] width 33 height 16
click at [1012, 216] on div "Role of the agent" at bounding box center [1039, 216] width 160 height 16
click at [988, 292] on button at bounding box center [979, 291] width 93 height 20
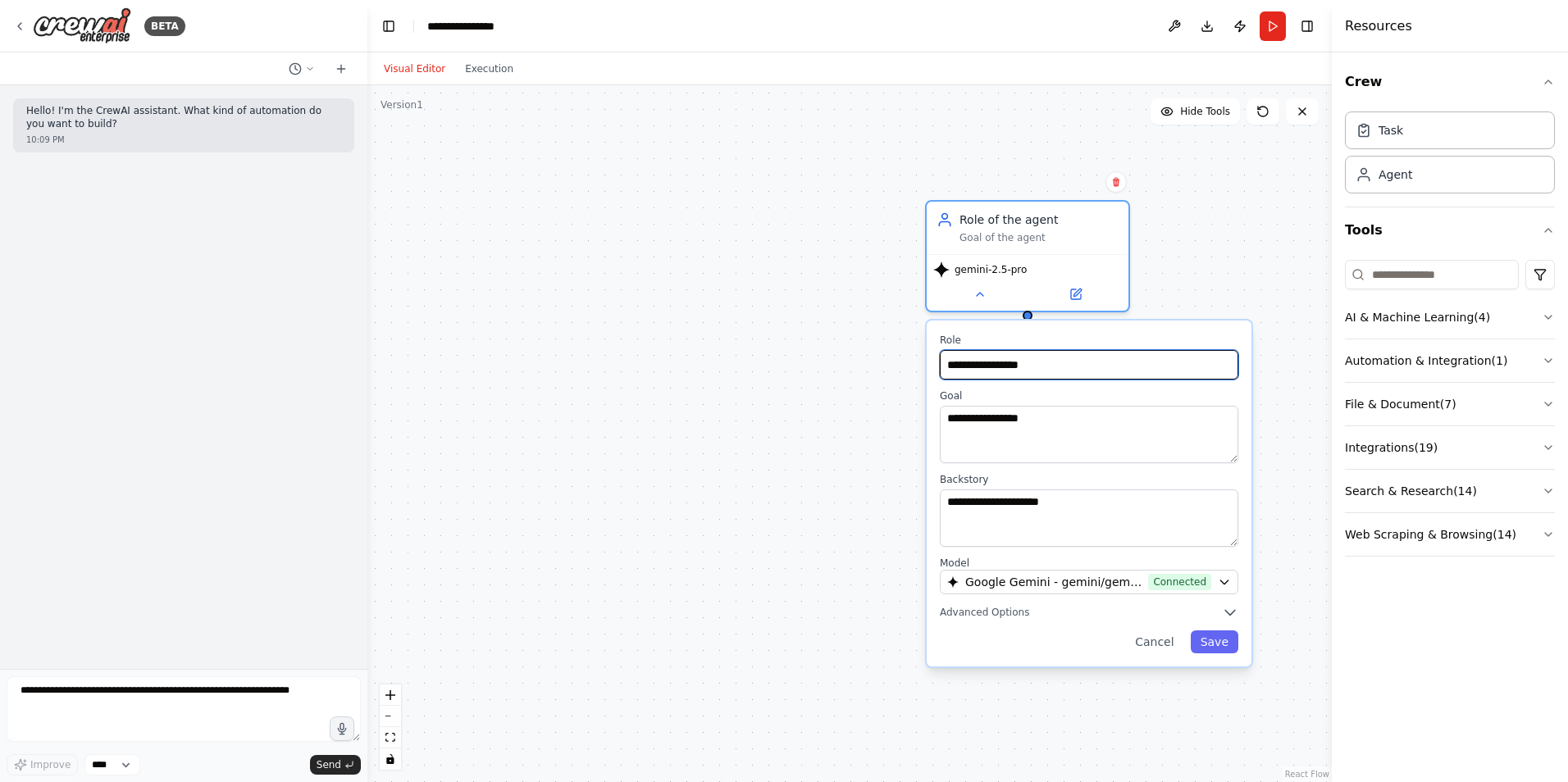
click at [996, 354] on input "**********" at bounding box center [1089, 365] width 299 height 30
click at [1163, 632] on button "Cancel" at bounding box center [1154, 641] width 58 height 23
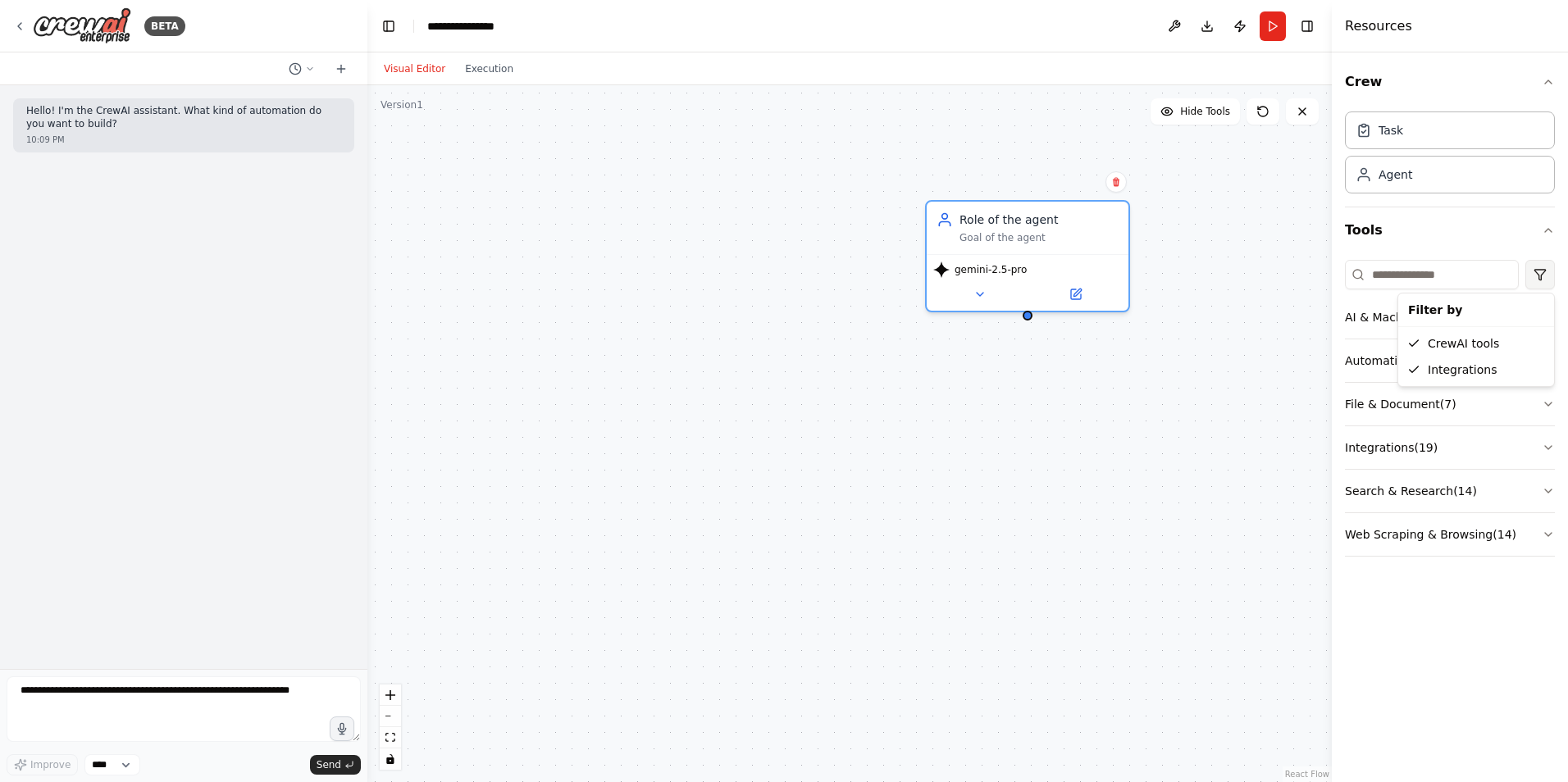
click at [1547, 281] on html "**********" at bounding box center [784, 391] width 1568 height 782
click at [1444, 135] on div "Task" at bounding box center [1450, 130] width 210 height 38
click at [1391, 168] on div "Agent" at bounding box center [1395, 173] width 33 height 16
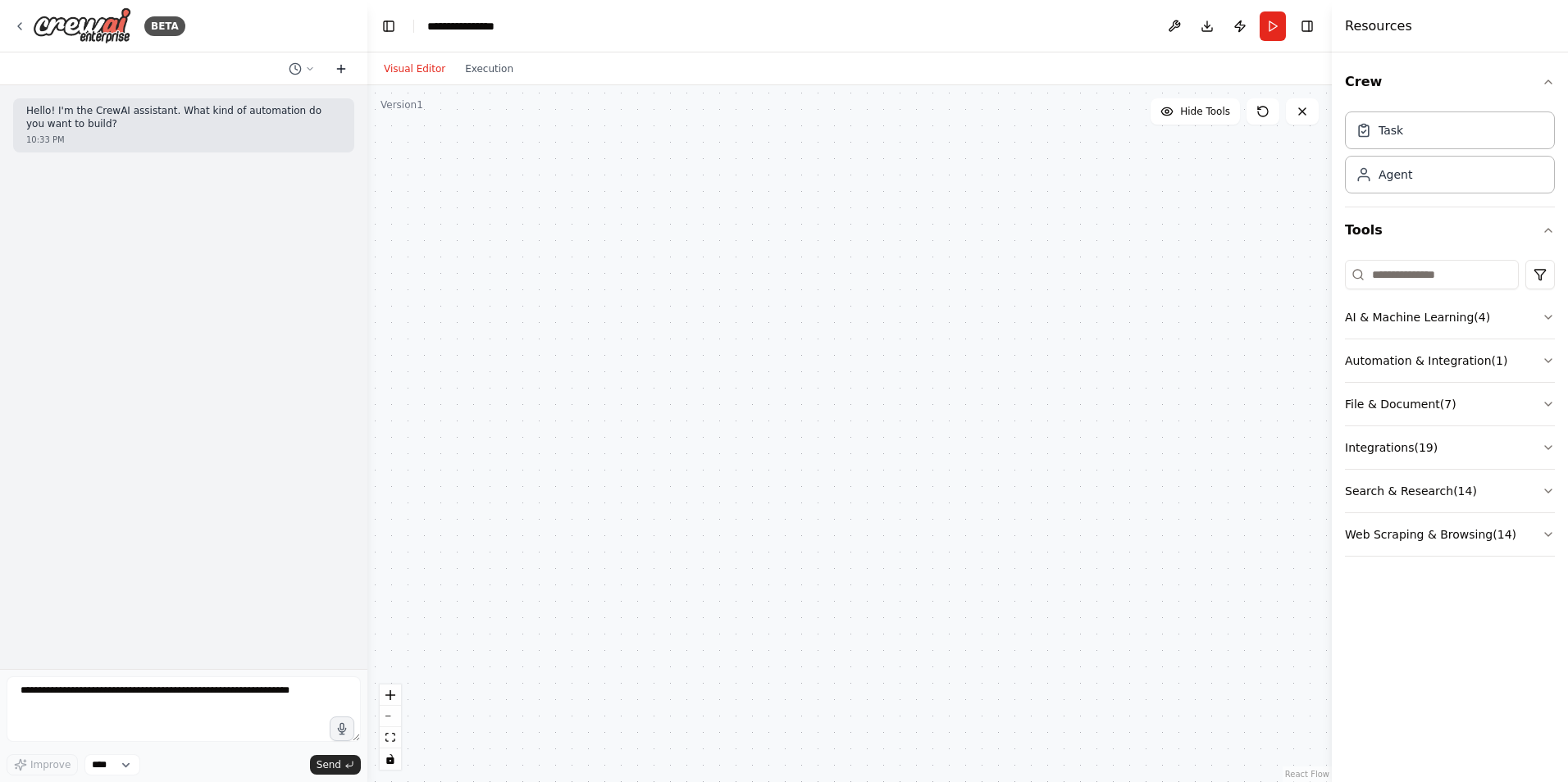
click at [343, 75] on button at bounding box center [341, 68] width 26 height 20
click at [130, 766] on select "****" at bounding box center [112, 765] width 55 height 21
click at [263, 706] on textarea at bounding box center [183, 709] width 354 height 66
click at [314, 64] on icon at bounding box center [311, 69] width 10 height 10
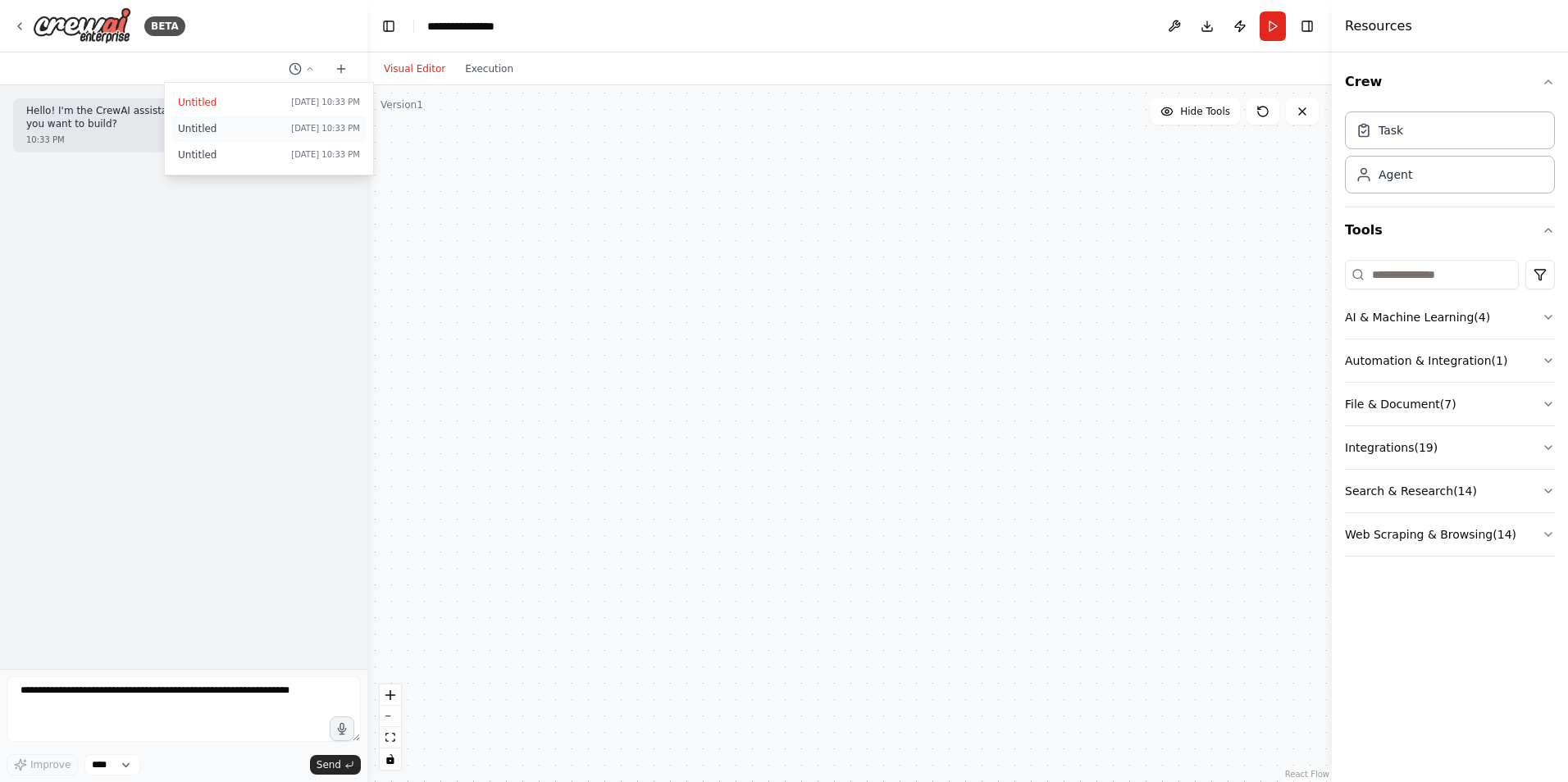
click at [315, 134] on span "Today 10:33 PM" at bounding box center [325, 128] width 69 height 13
click at [314, 71] on icon at bounding box center [311, 69] width 10 height 10
click at [282, 144] on button "Untitled Today 10:33 PM" at bounding box center [269, 154] width 195 height 26
click at [20, 20] on icon at bounding box center [19, 26] width 13 height 13
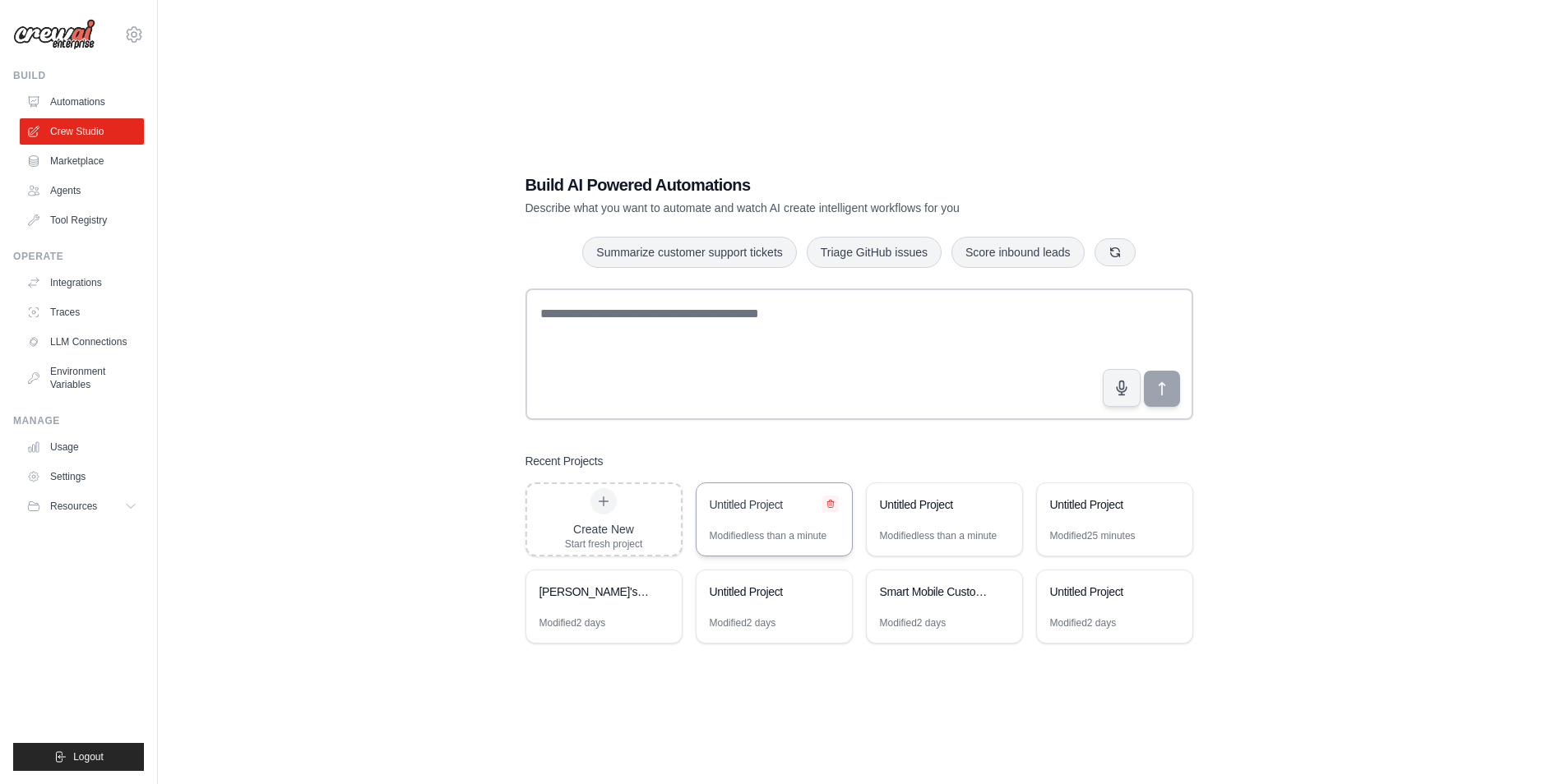
click at [837, 504] on button at bounding box center [830, 504] width 16 height 16
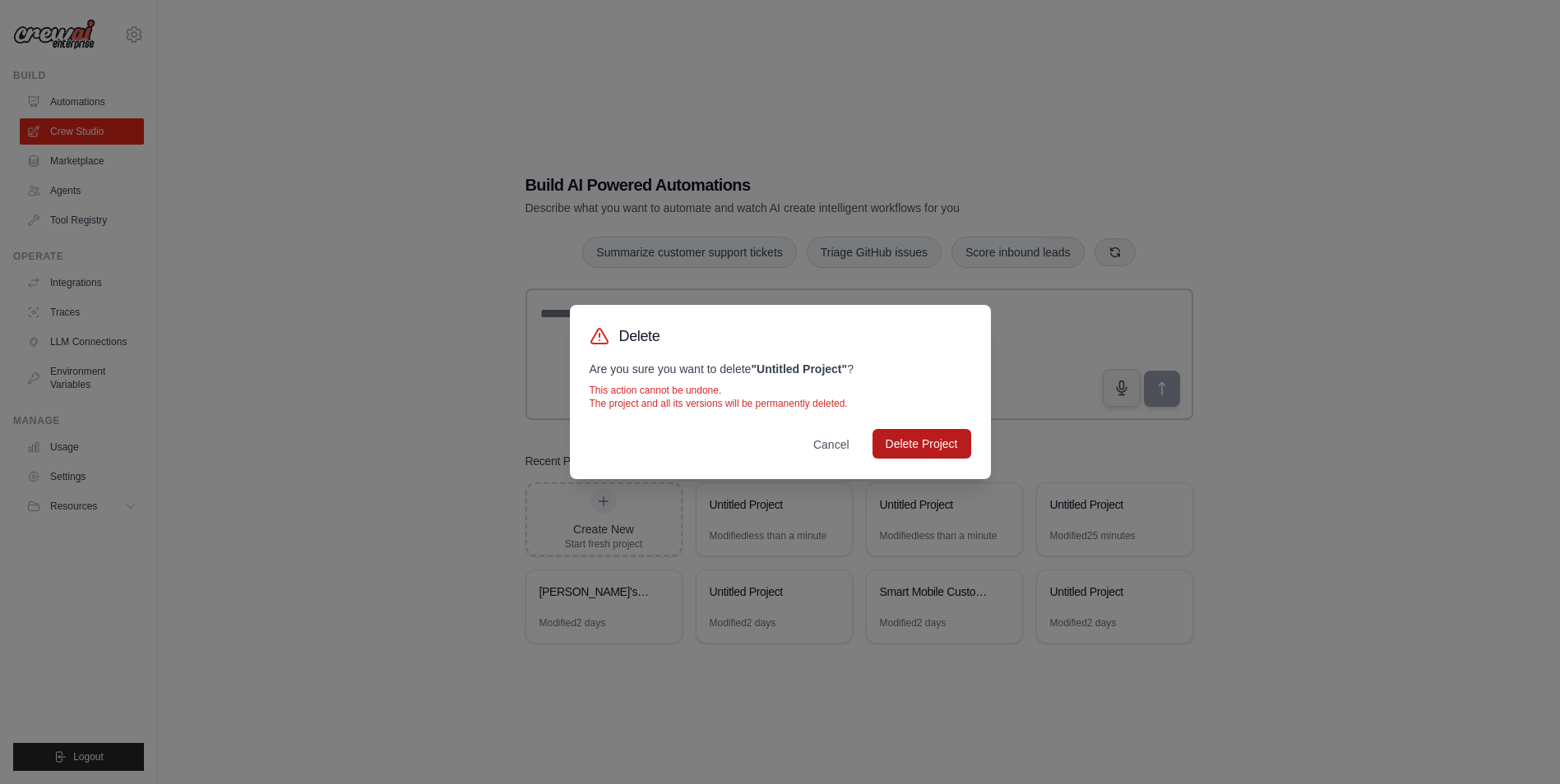
click at [901, 448] on button "Delete Project" at bounding box center [921, 444] width 98 height 30
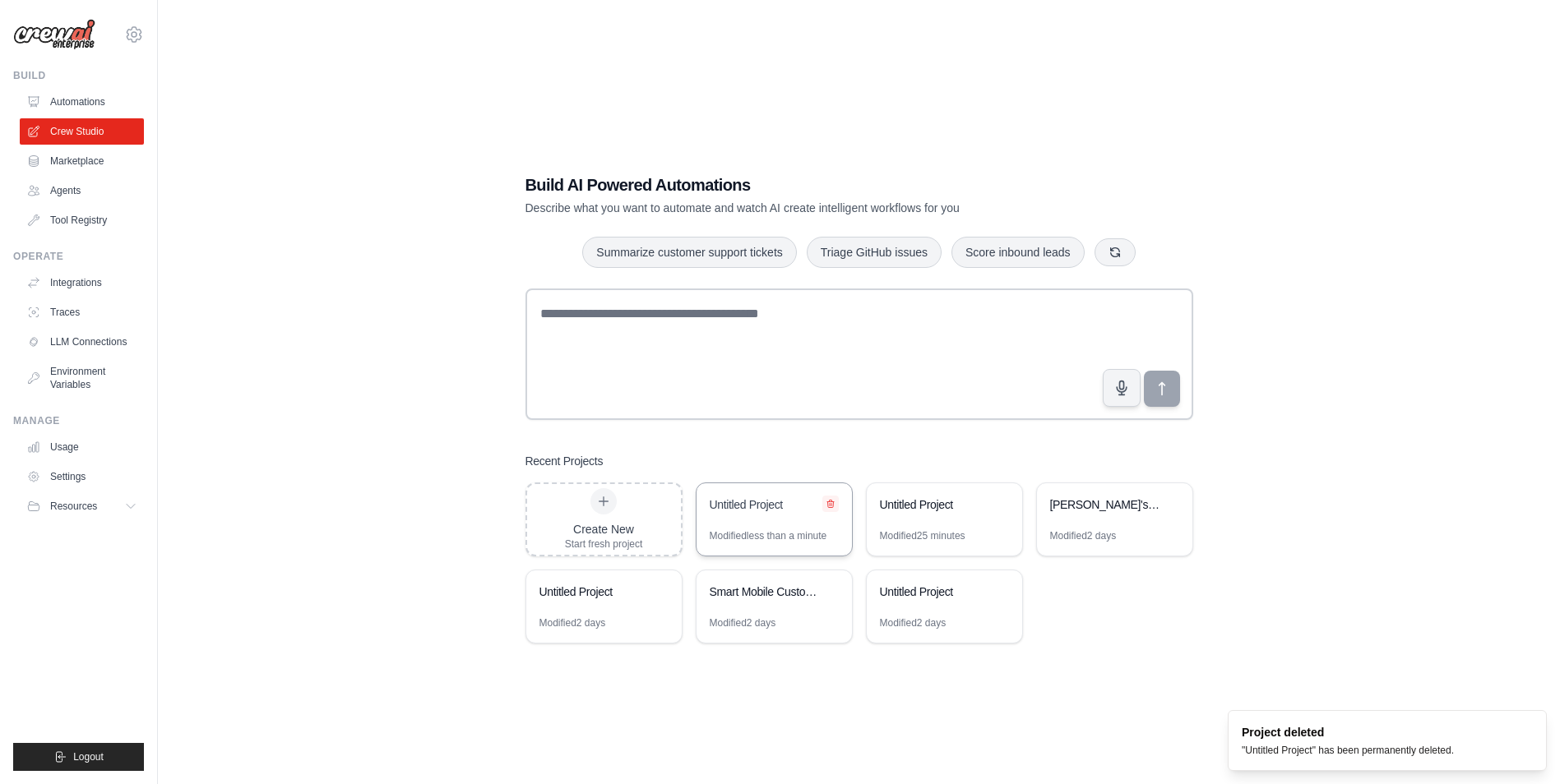
click at [827, 502] on icon at bounding box center [830, 504] width 7 height 8
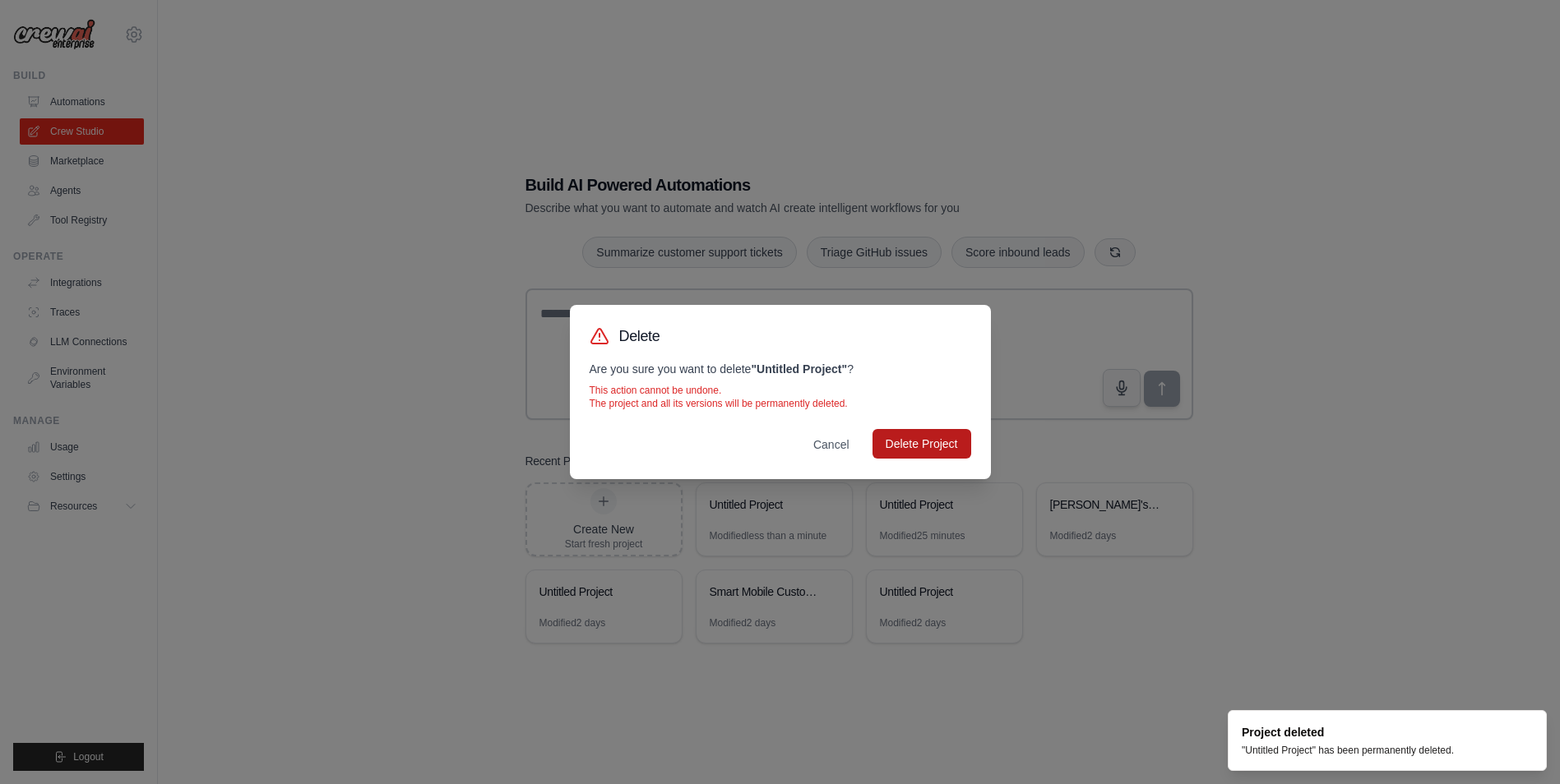
click at [907, 445] on button "Delete Project" at bounding box center [921, 444] width 98 height 30
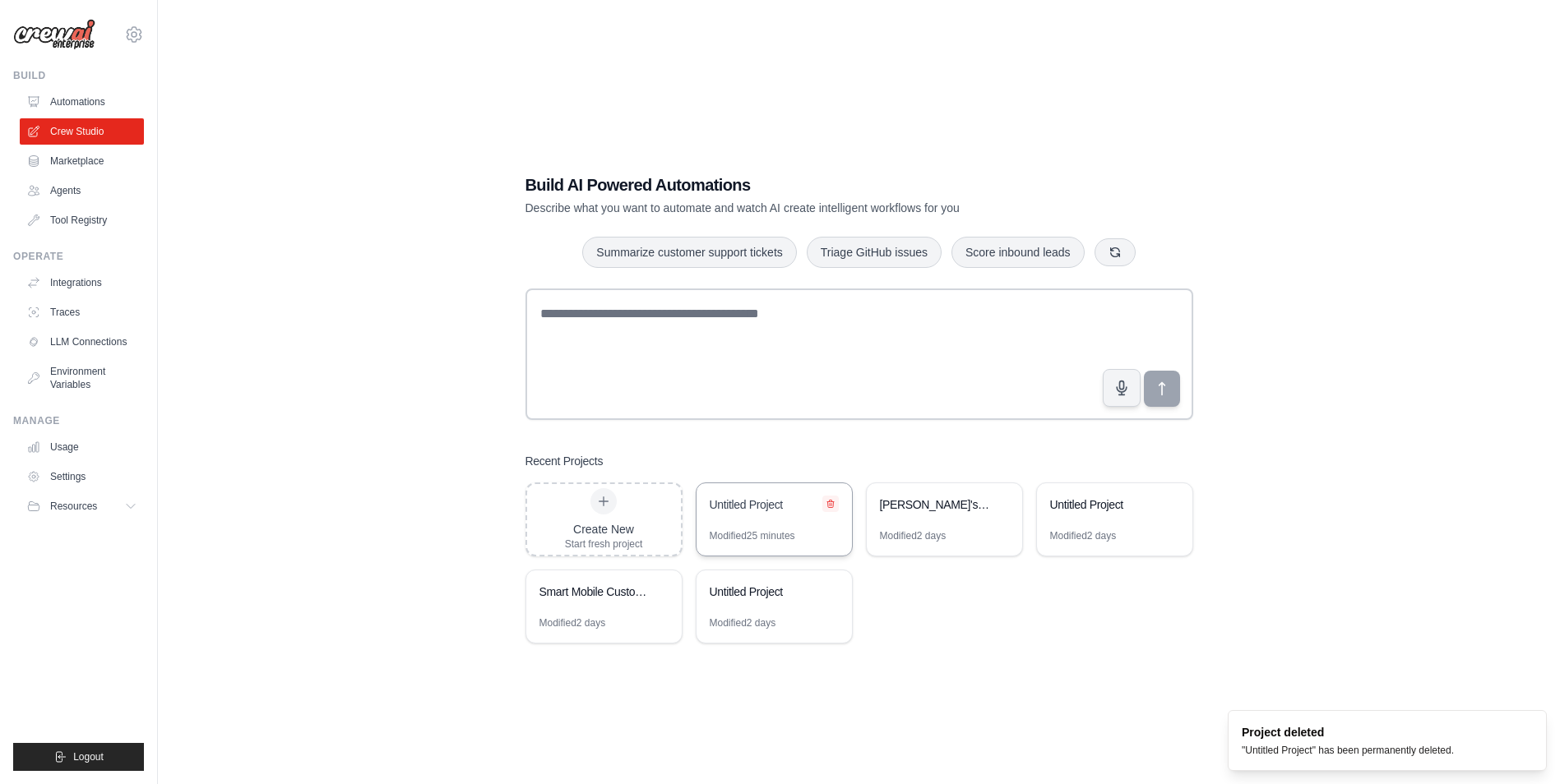
click at [836, 500] on button at bounding box center [830, 504] width 16 height 16
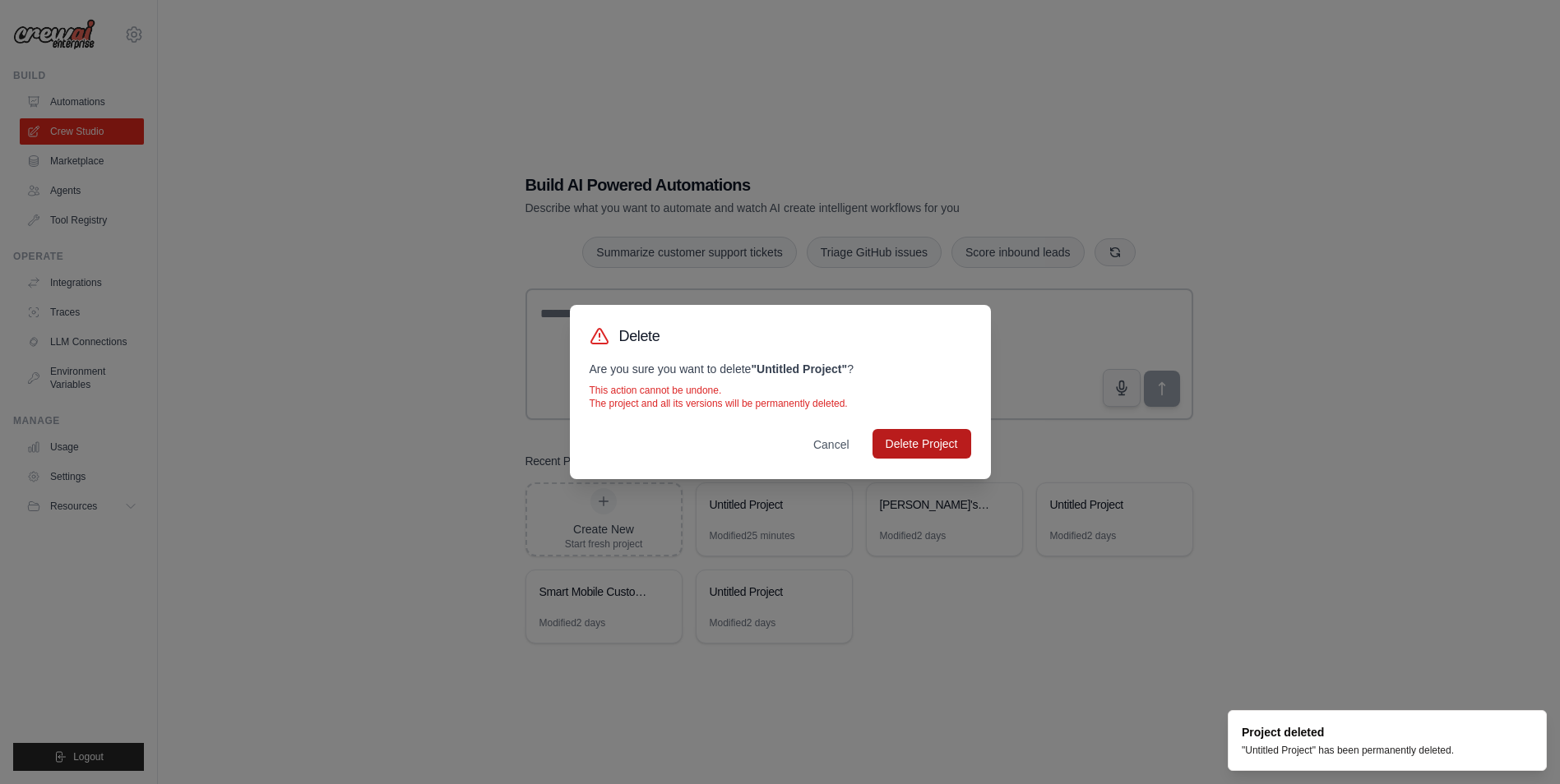
click at [888, 440] on button "Delete Project" at bounding box center [921, 444] width 98 height 30
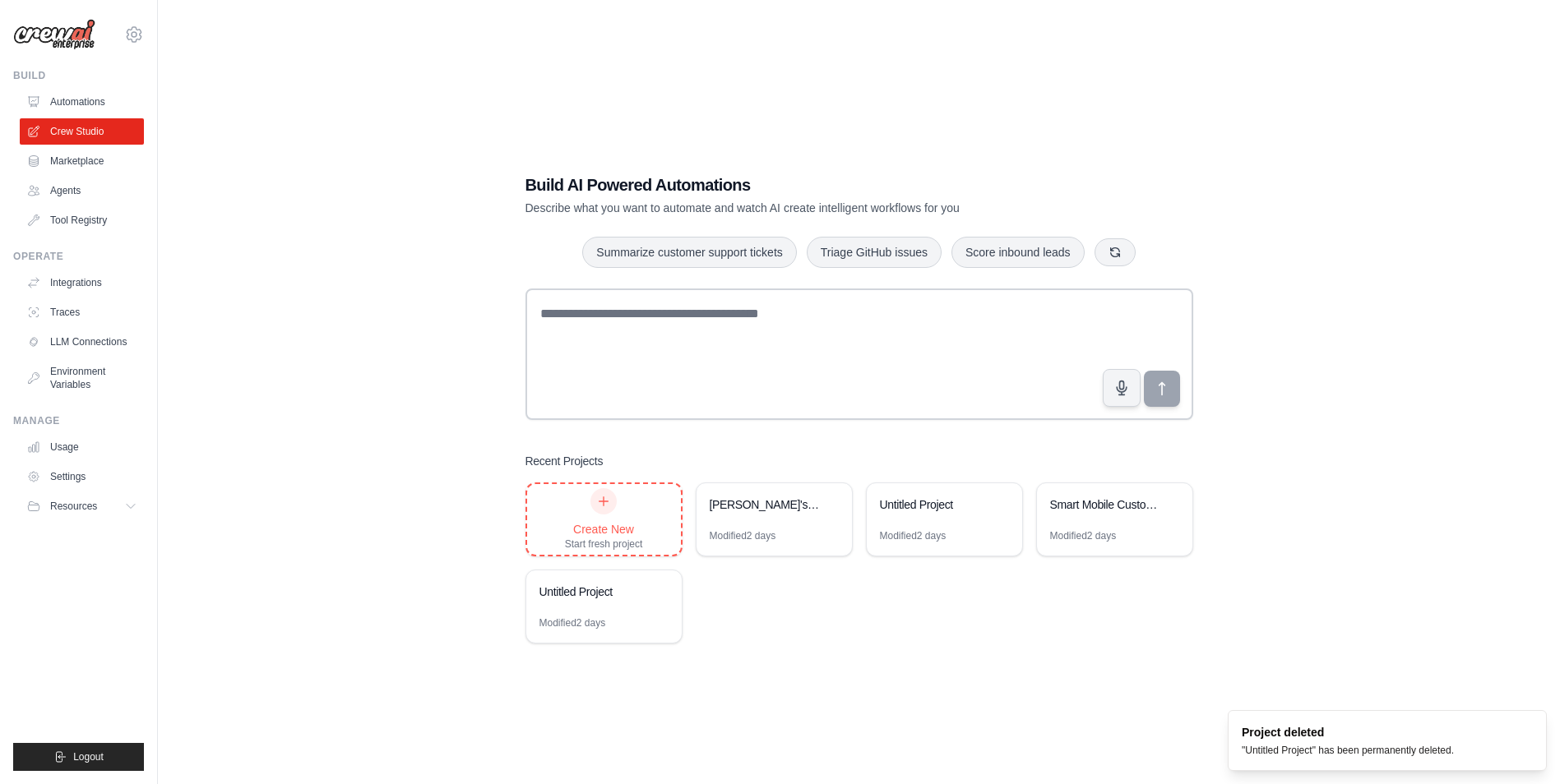
click at [588, 502] on div "Create New Start fresh project" at bounding box center [604, 519] width 78 height 62
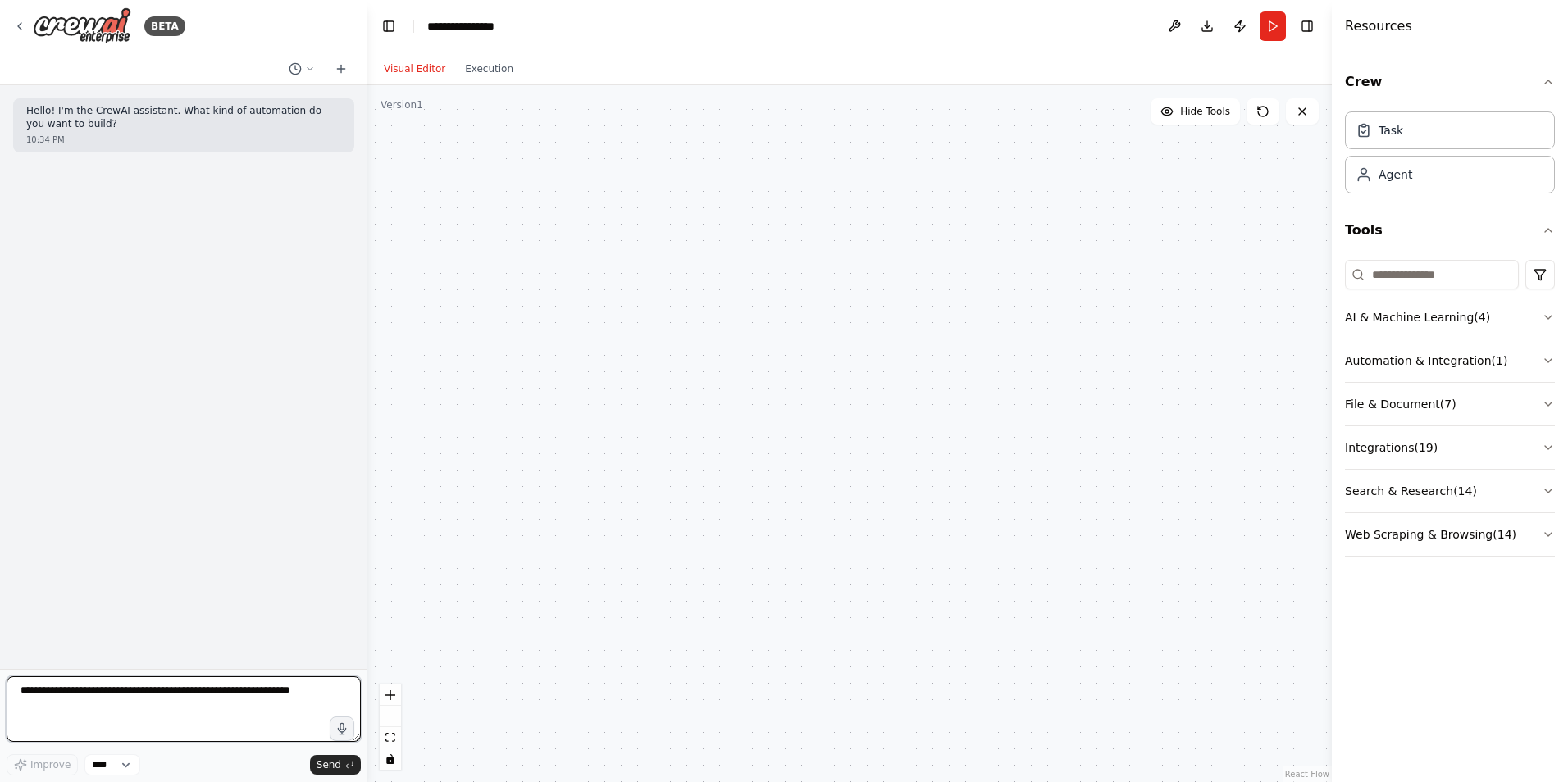
click at [238, 692] on textarea at bounding box center [183, 709] width 354 height 66
click at [245, 687] on textarea at bounding box center [183, 709] width 354 height 66
click at [180, 693] on textarea at bounding box center [183, 709] width 354 height 66
type textarea "**********"
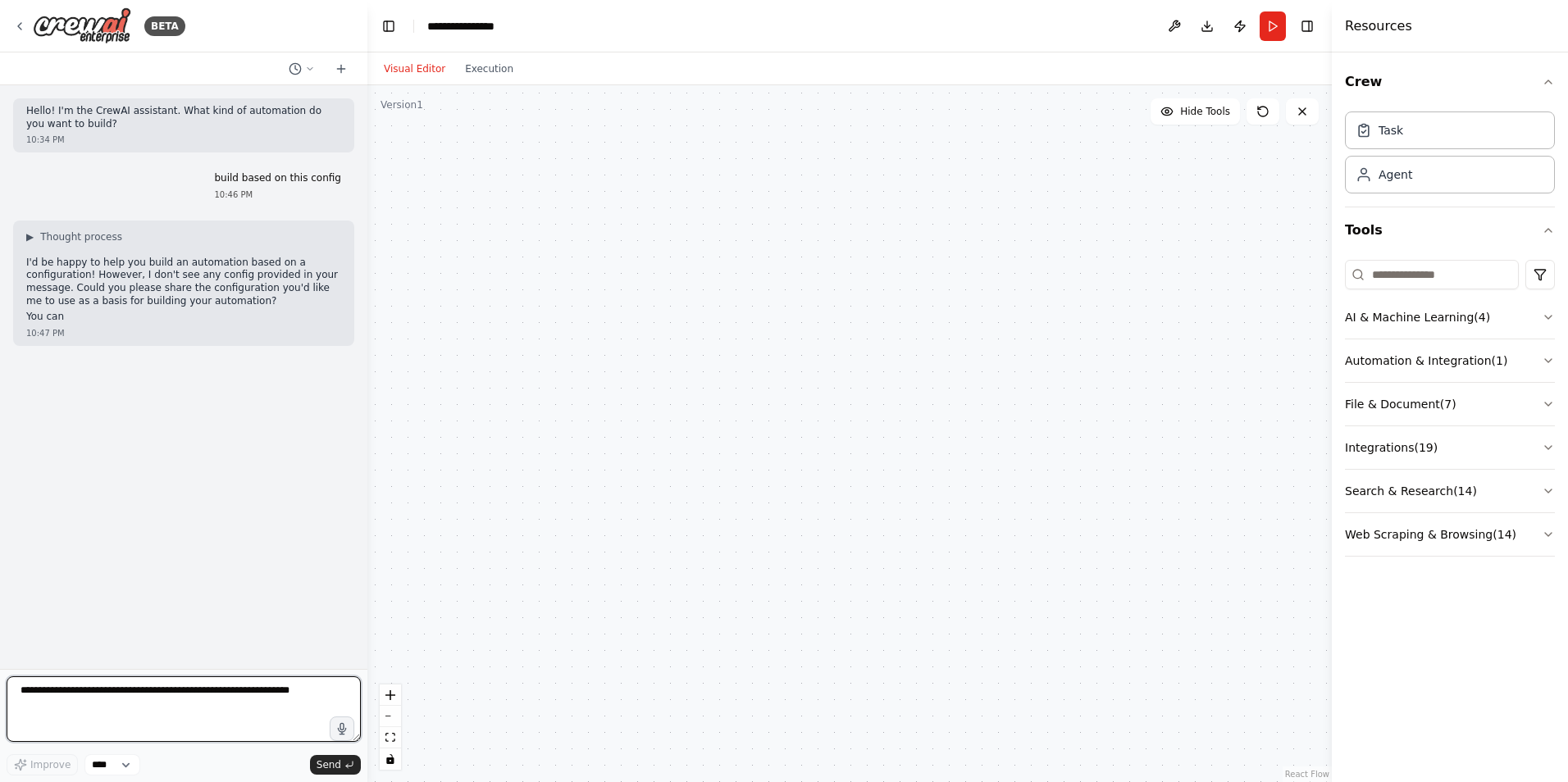
click at [202, 694] on textarea at bounding box center [183, 709] width 354 height 66
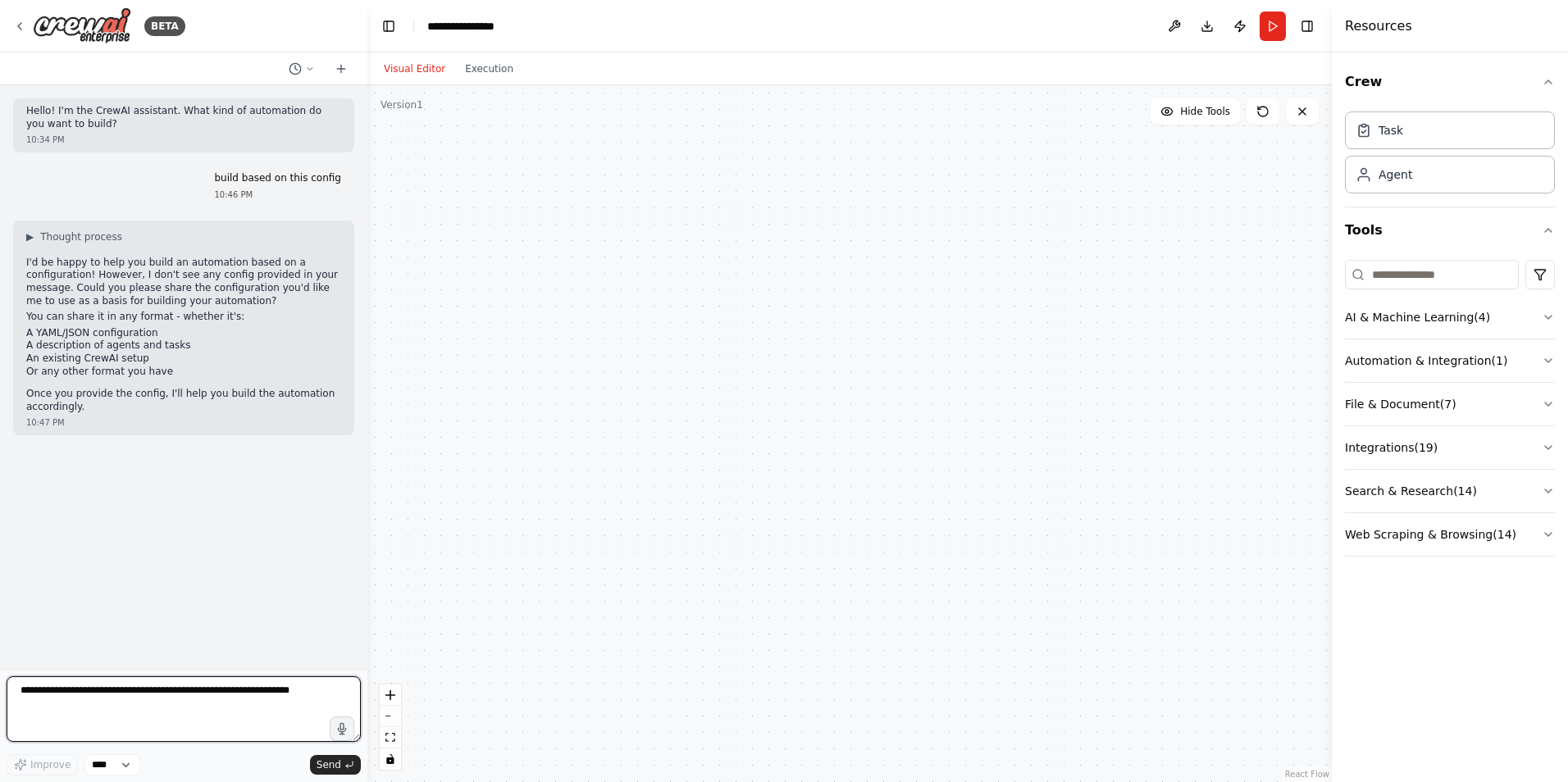
click at [203, 700] on textarea at bounding box center [183, 709] width 354 height 66
paste textarea "**********"
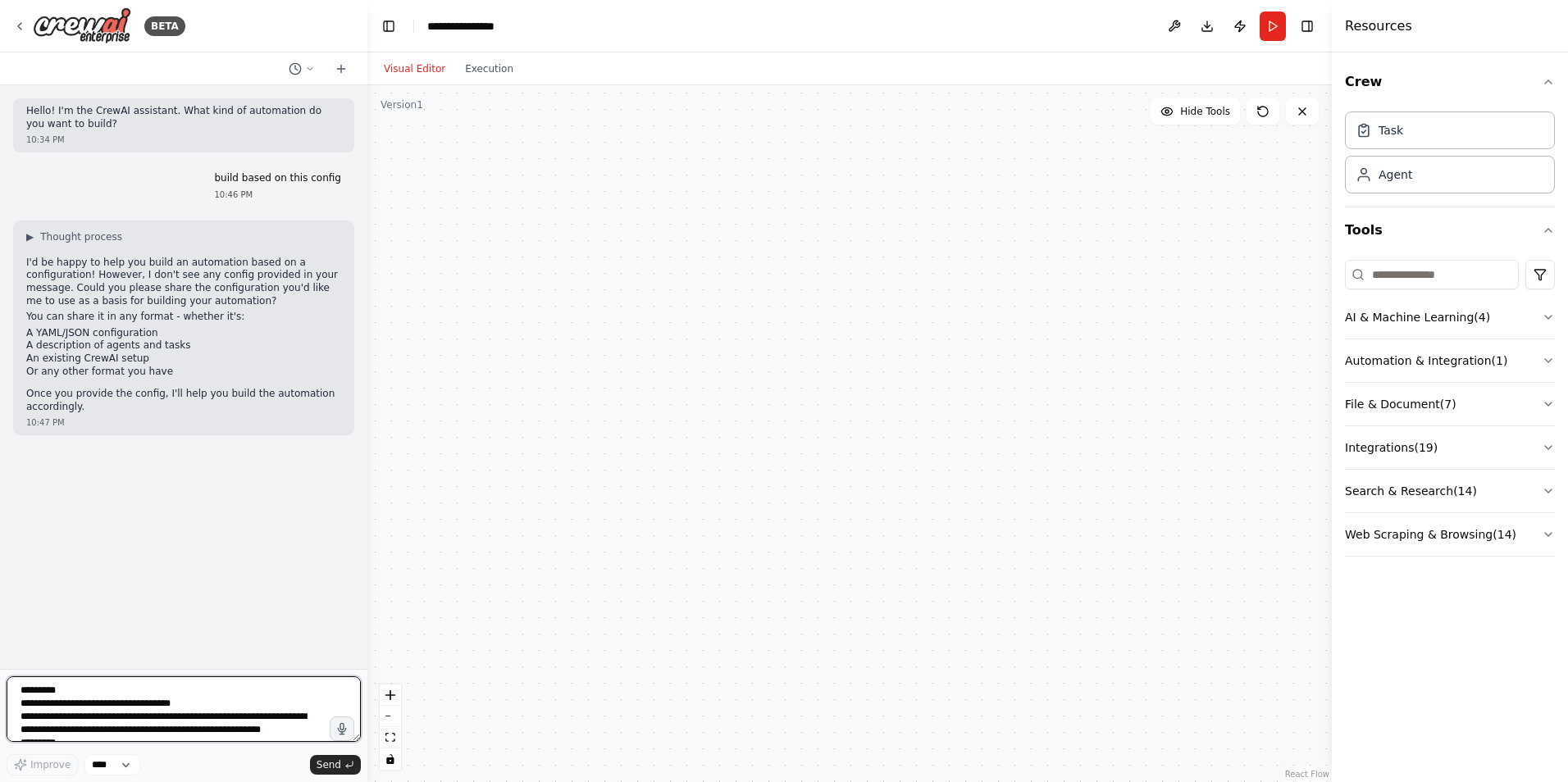
scroll to position [2331, 0]
type textarea "**********"
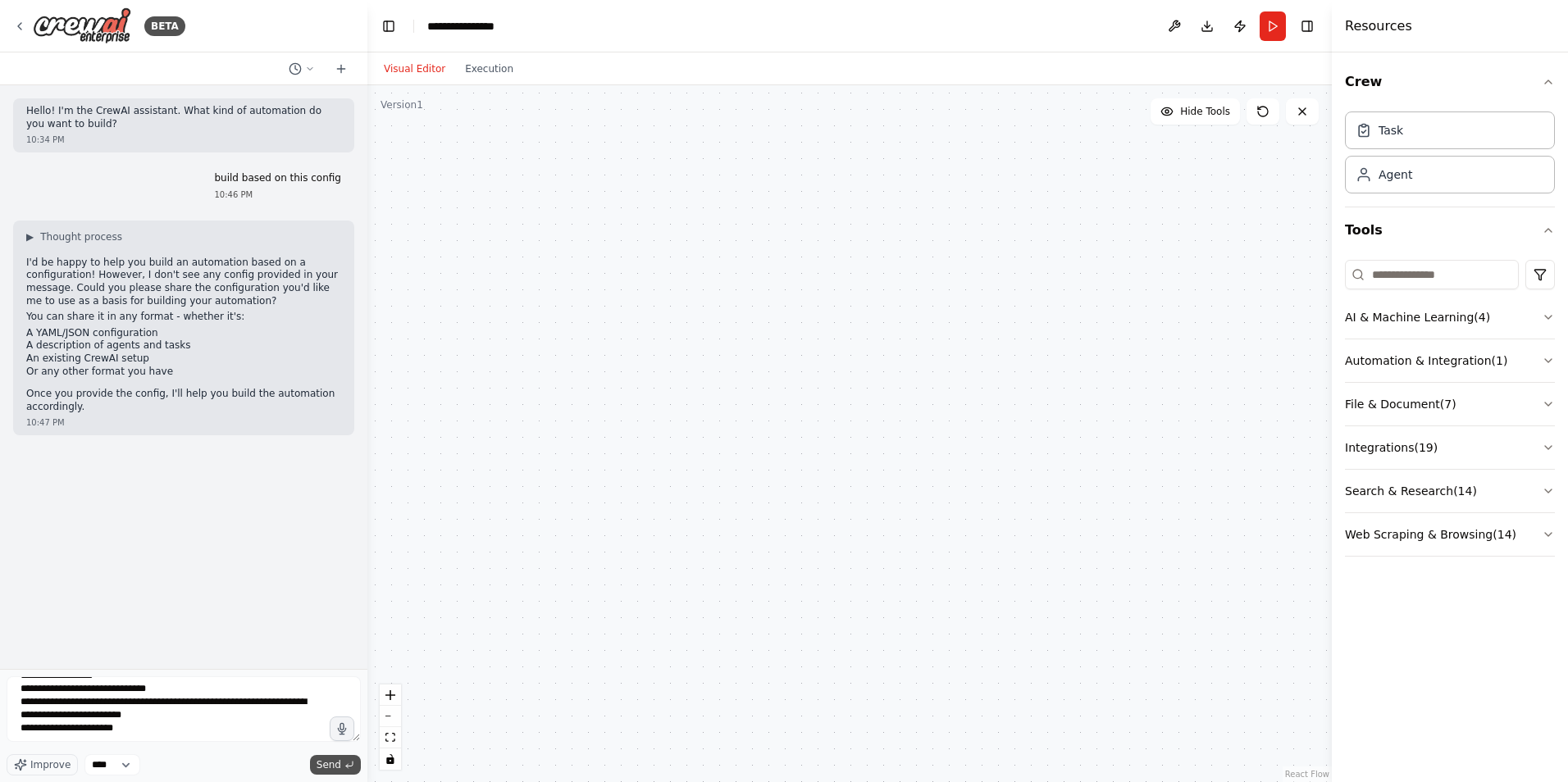
click at [340, 770] on span "Send" at bounding box center [328, 764] width 25 height 13
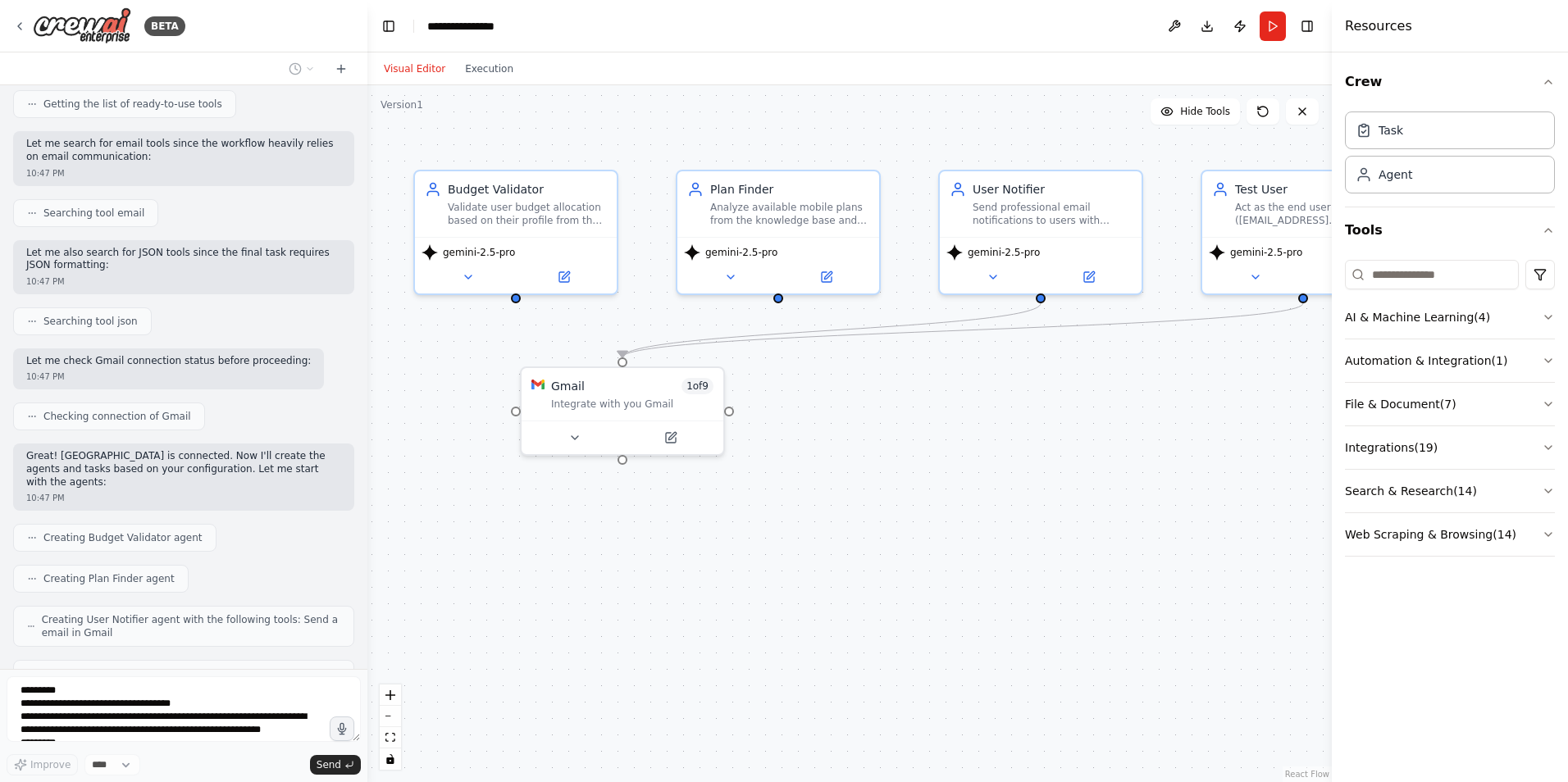
scroll to position [1936, 0]
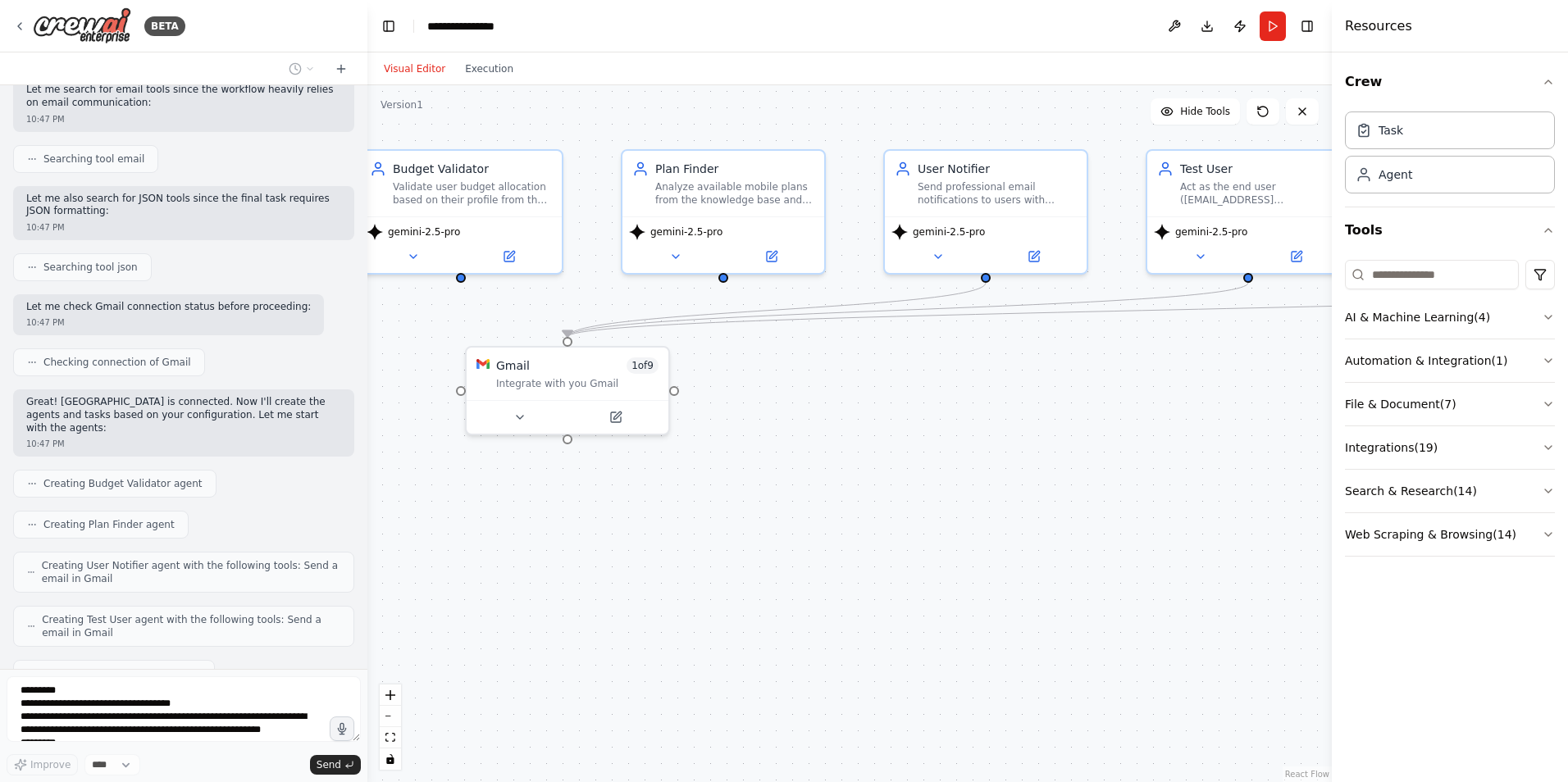
drag, startPoint x: 971, startPoint y: 479, endPoint x: 880, endPoint y: 461, distance: 92.8
click at [880, 461] on div ".deletable-edge-delete-btn { width: 20px; height: 20px; border: 0px solid #ffff…" at bounding box center [850, 433] width 965 height 697
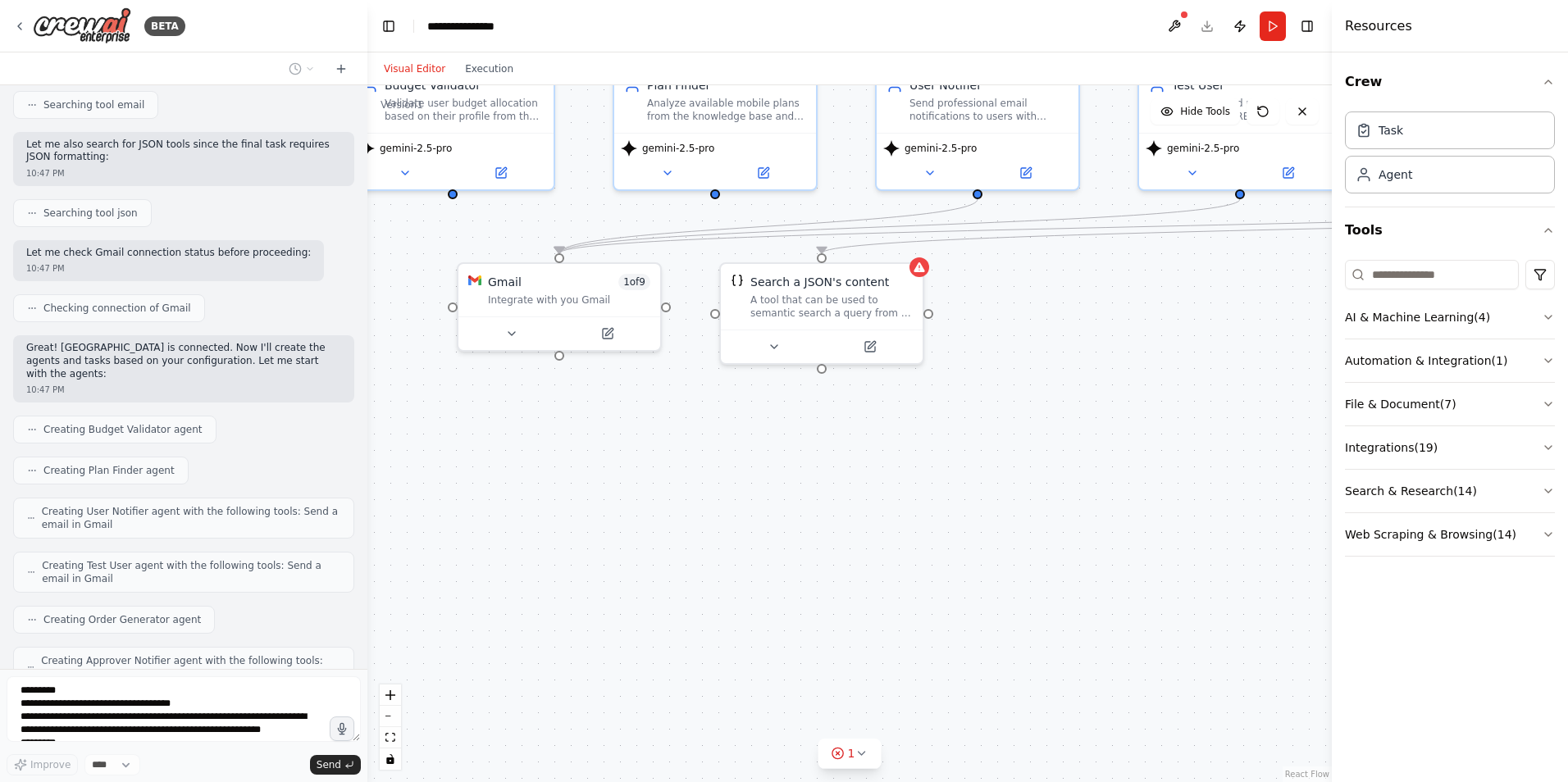
drag, startPoint x: 860, startPoint y: 724, endPoint x: 851, endPoint y: 640, distance: 84.5
click at [851, 640] on div ".deletable-edge-delete-btn { width: 20px; height: 20px; border: 0px solid #ffff…" at bounding box center [850, 433] width 965 height 697
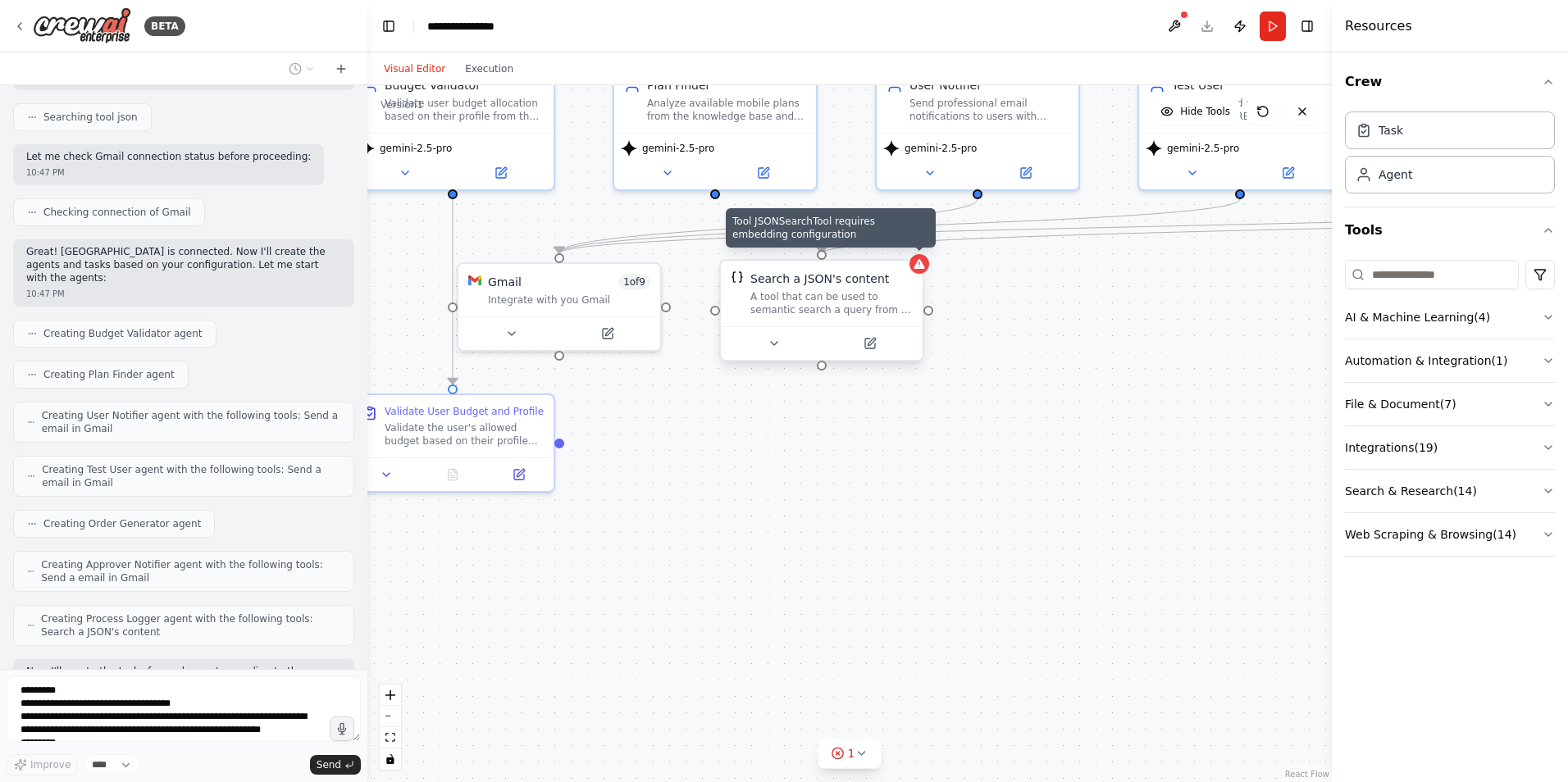
scroll to position [2127, 0]
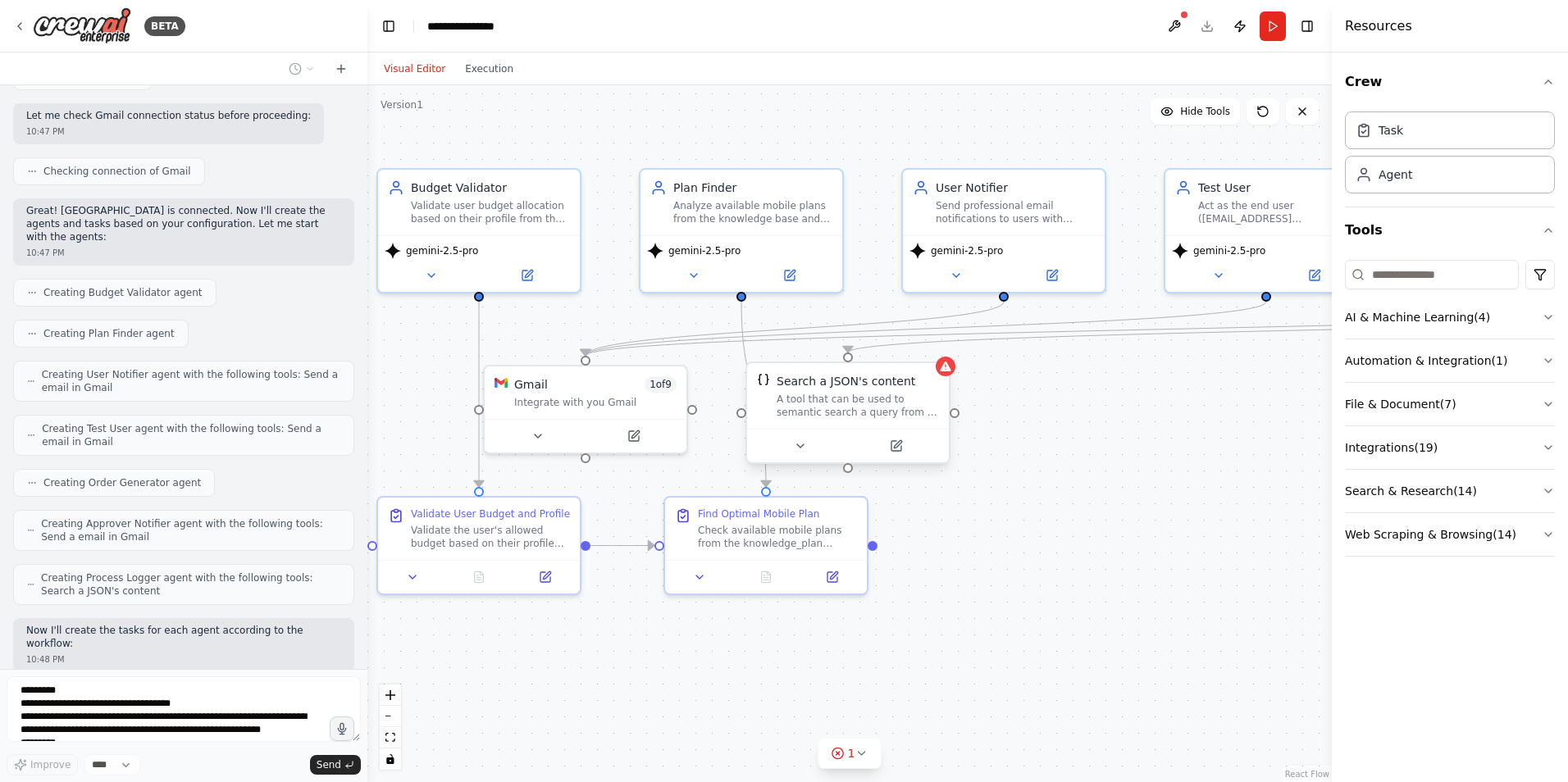
drag, startPoint x: 1047, startPoint y: 408, endPoint x: 1073, endPoint y: 510, distance: 105.3
click at [1073, 510] on div ".deletable-edge-delete-btn { width: 20px; height: 20px; border: 0px solid #ffff…" at bounding box center [850, 433] width 965 height 697
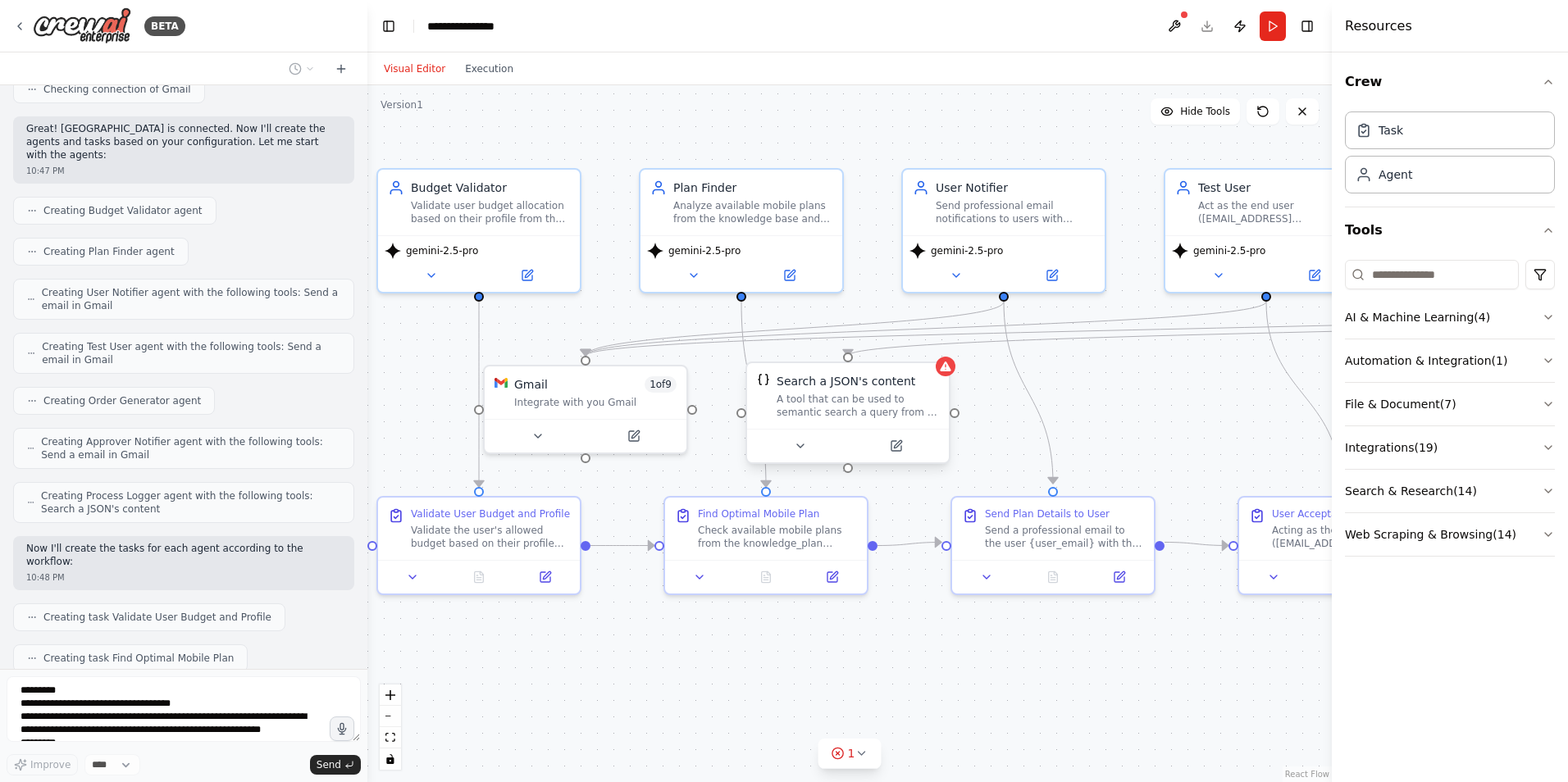
scroll to position [2250, 0]
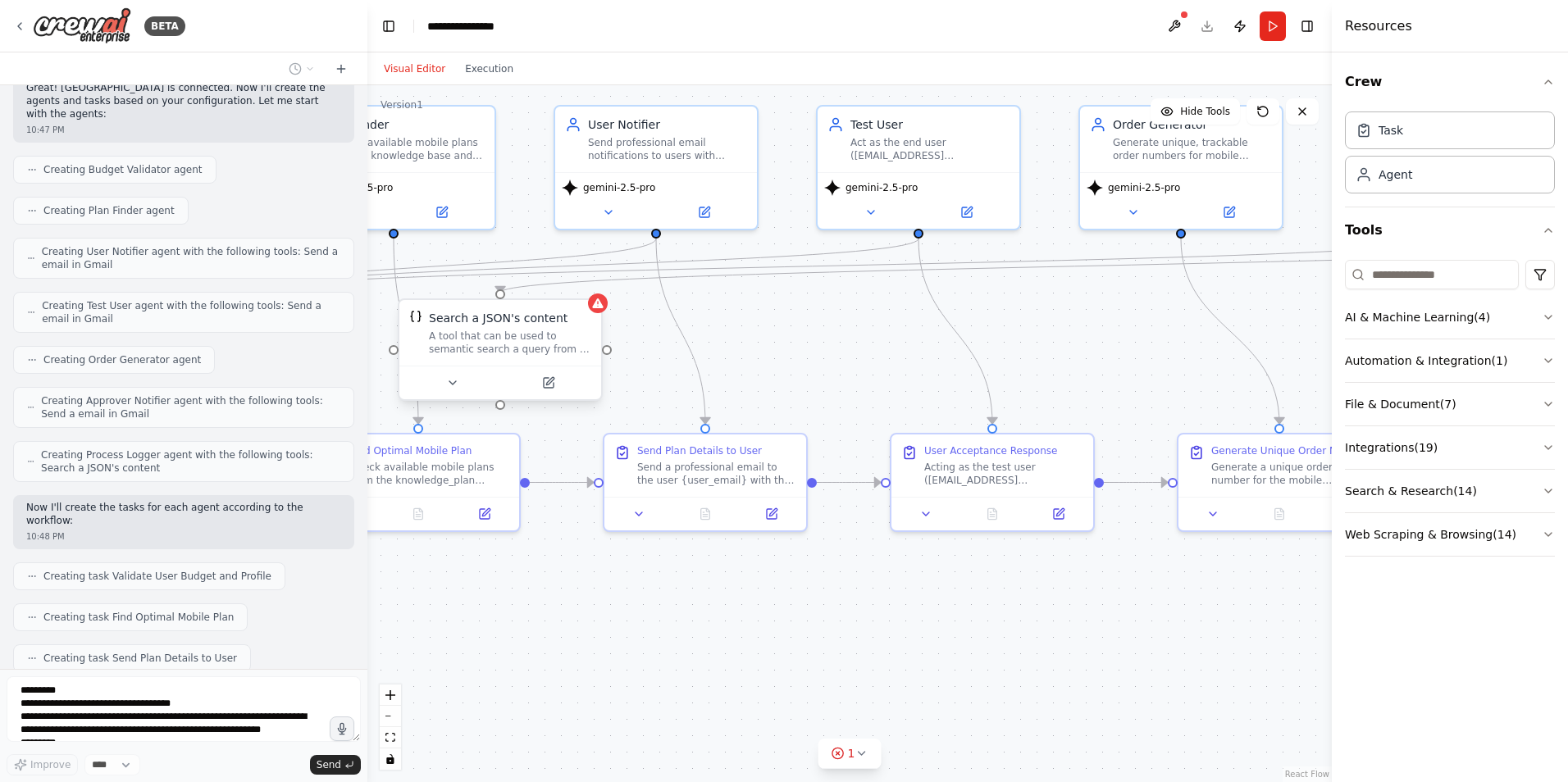
drag, startPoint x: 1129, startPoint y: 648, endPoint x: 781, endPoint y: 585, distance: 353.7
click at [781, 585] on div ".deletable-edge-delete-btn { width: 20px; height: 20px; border: 0px solid #ffff…" at bounding box center [850, 433] width 965 height 697
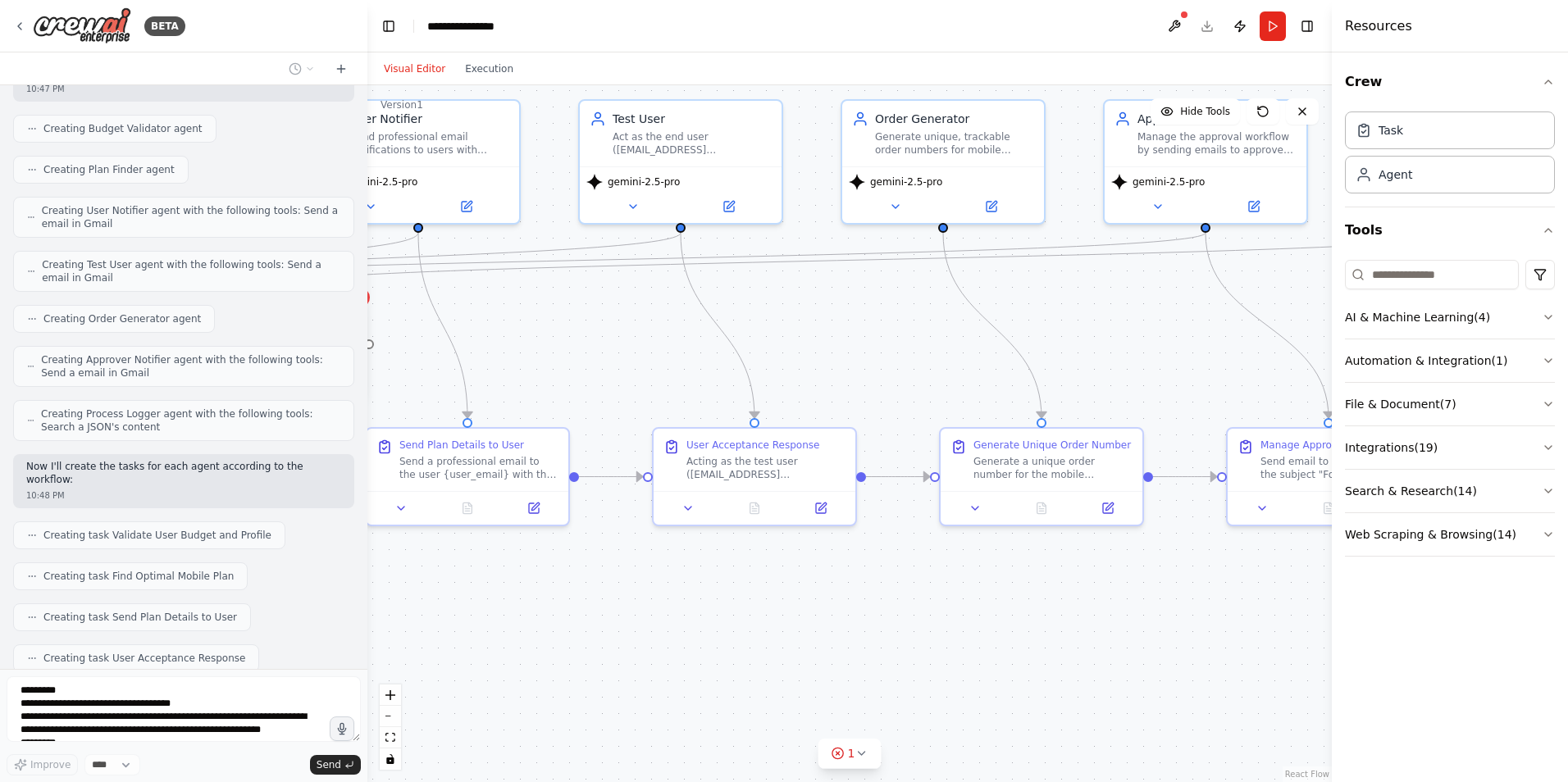
drag, startPoint x: 1211, startPoint y: 591, endPoint x: 830, endPoint y: 569, distance: 381.6
click at [830, 569] on div ".deletable-edge-delete-btn { width: 20px; height: 20px; border: 0px solid #ffff…" at bounding box center [850, 433] width 965 height 697
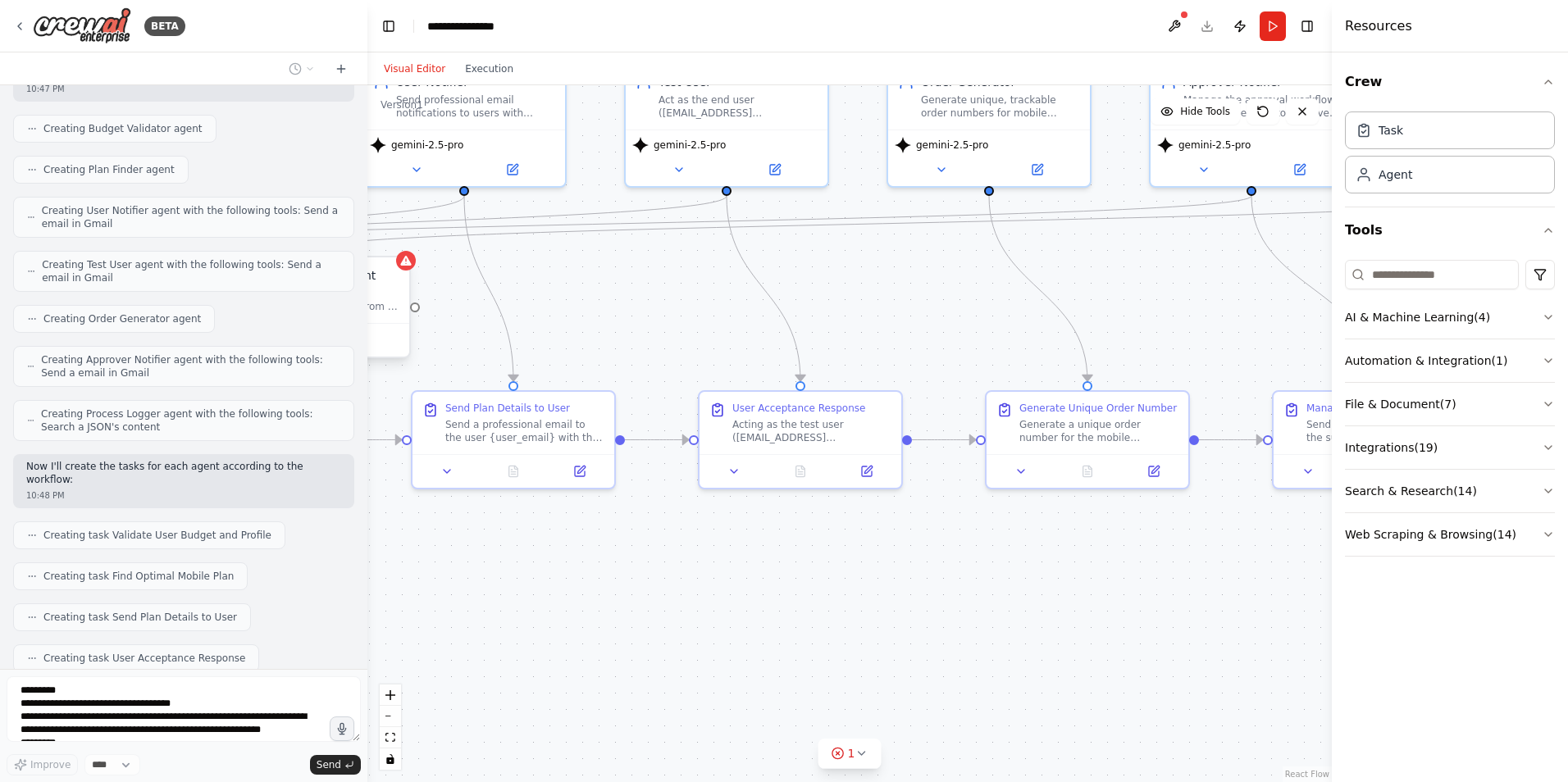
drag, startPoint x: 1190, startPoint y: 617, endPoint x: 1439, endPoint y: 594, distance: 250.1
click at [1441, 594] on div "BETA Hello! I'm the CrewAI assistant. What kind of automation do you want to bu…" at bounding box center [784, 391] width 1568 height 782
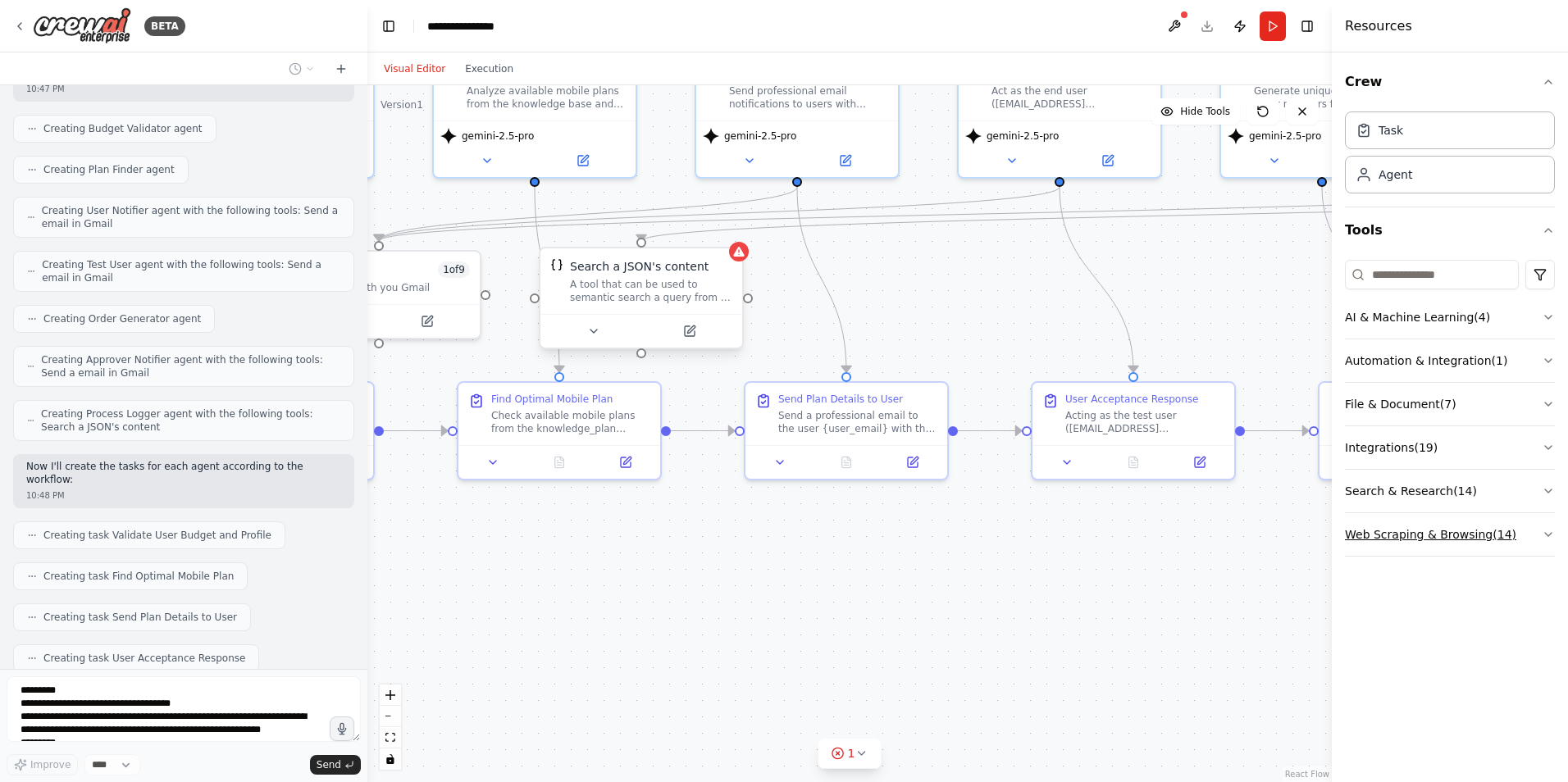
drag, startPoint x: 993, startPoint y: 589, endPoint x: 1384, endPoint y: 555, distance: 392.5
click at [1384, 555] on div "BETA Hello! I'm the CrewAI assistant. What kind of automation do you want to bu…" at bounding box center [784, 391] width 1568 height 782
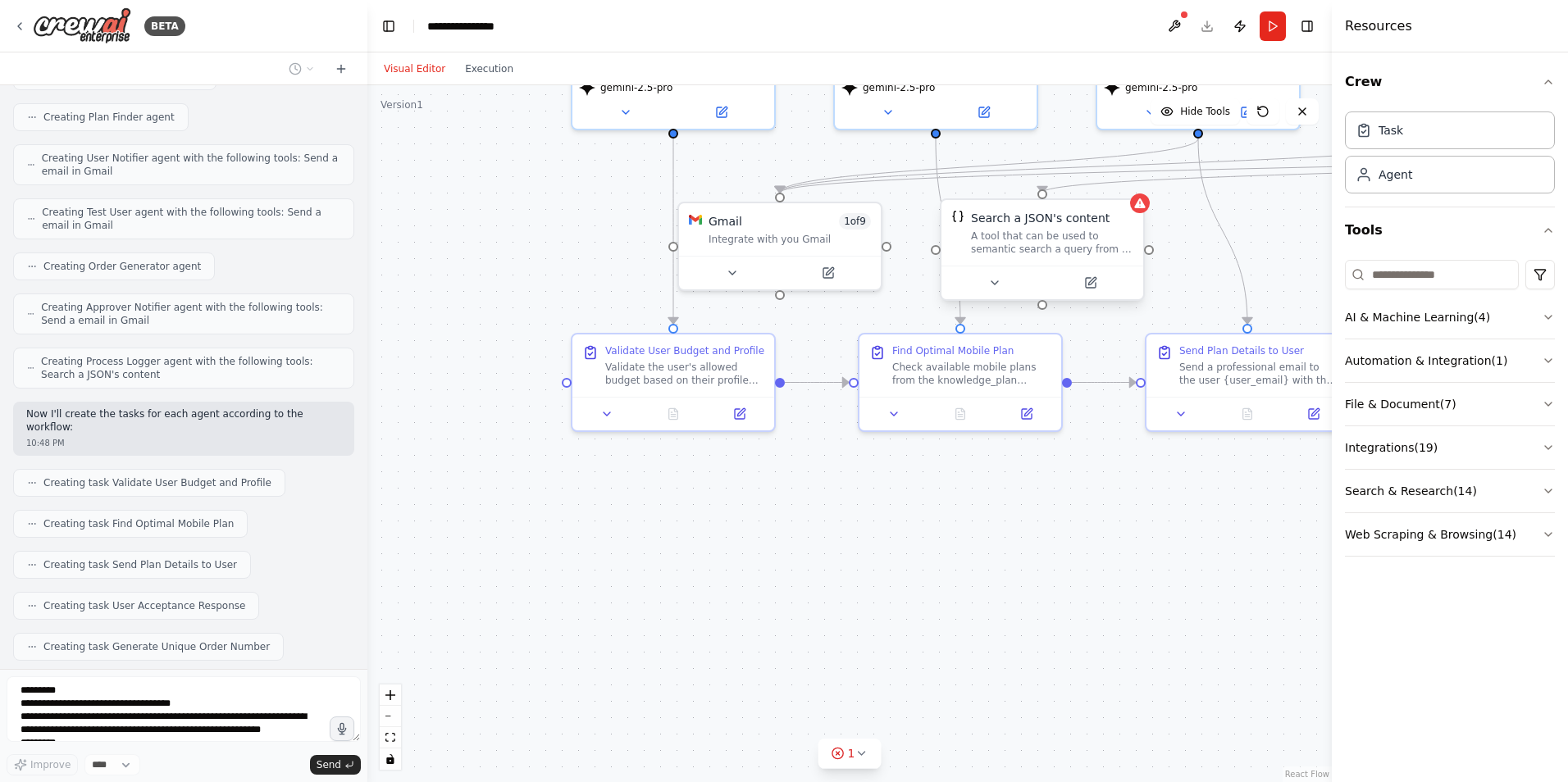
scroll to position [2440, 0]
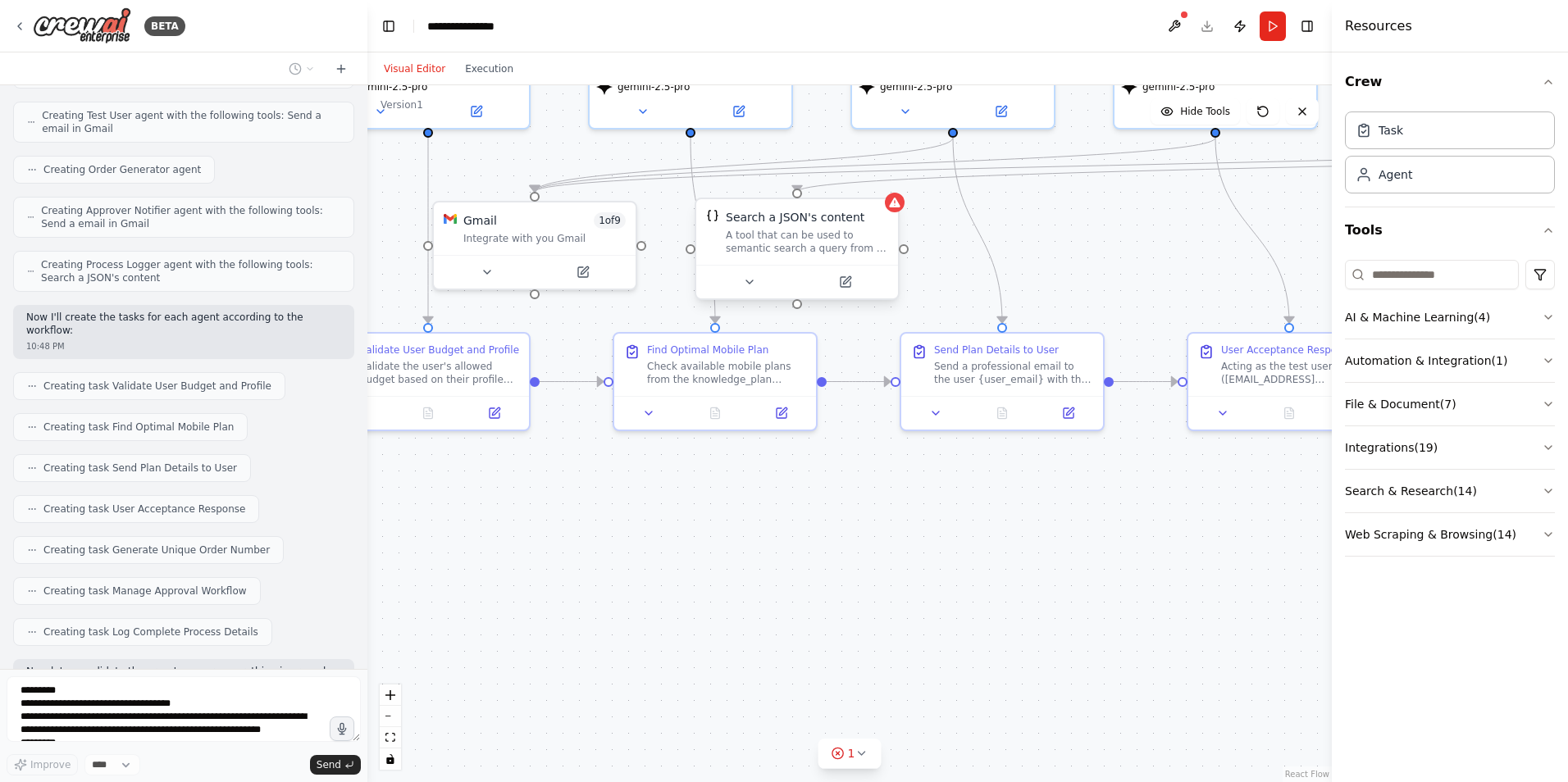
drag, startPoint x: 1003, startPoint y: 555, endPoint x: 942, endPoint y: 548, distance: 61.4
click at [942, 548] on div ".deletable-edge-delete-btn { width: 20px; height: 20px; border: 0px solid #ffff…" at bounding box center [850, 433] width 965 height 697
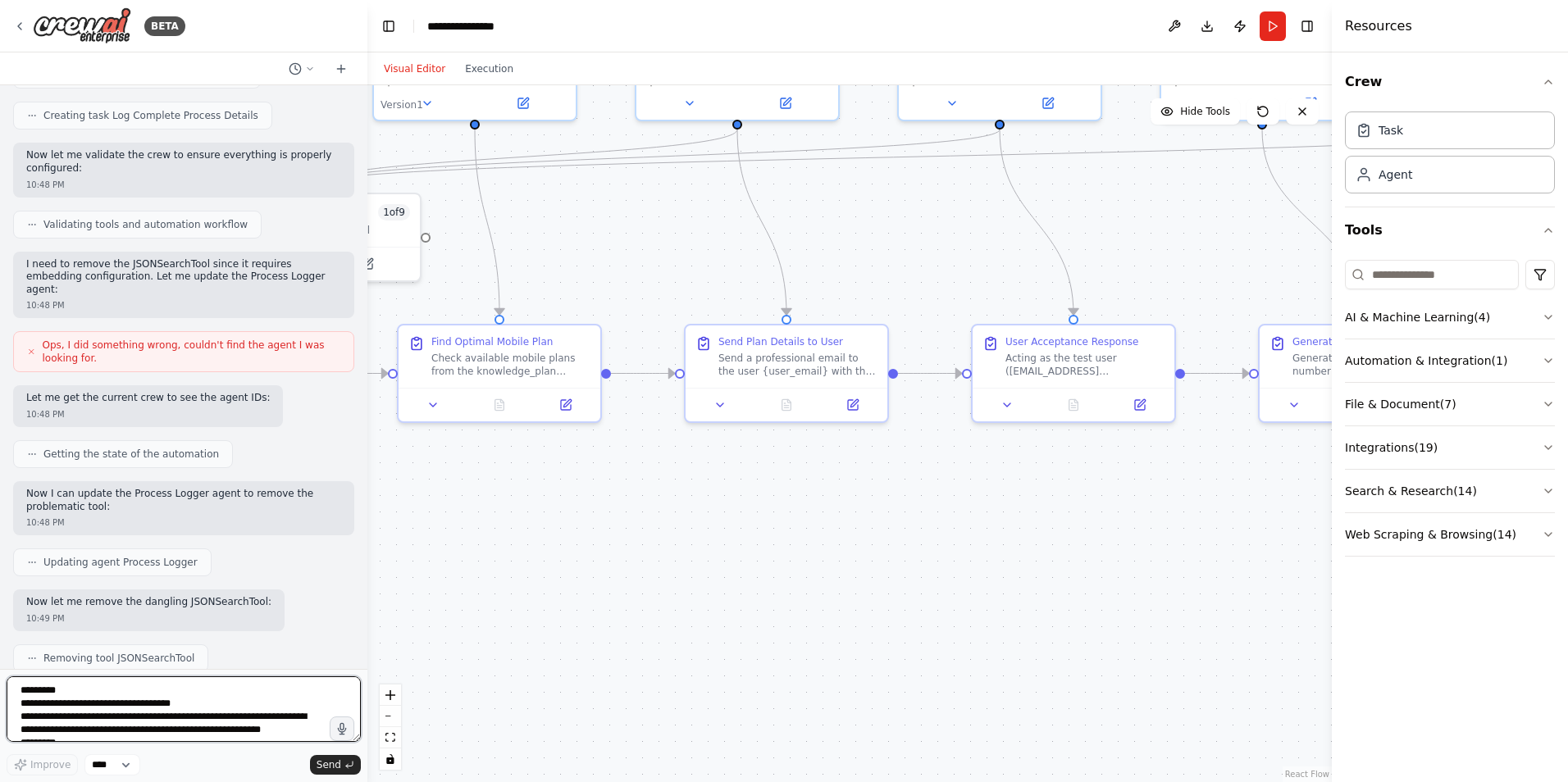
scroll to position [3053, 0]
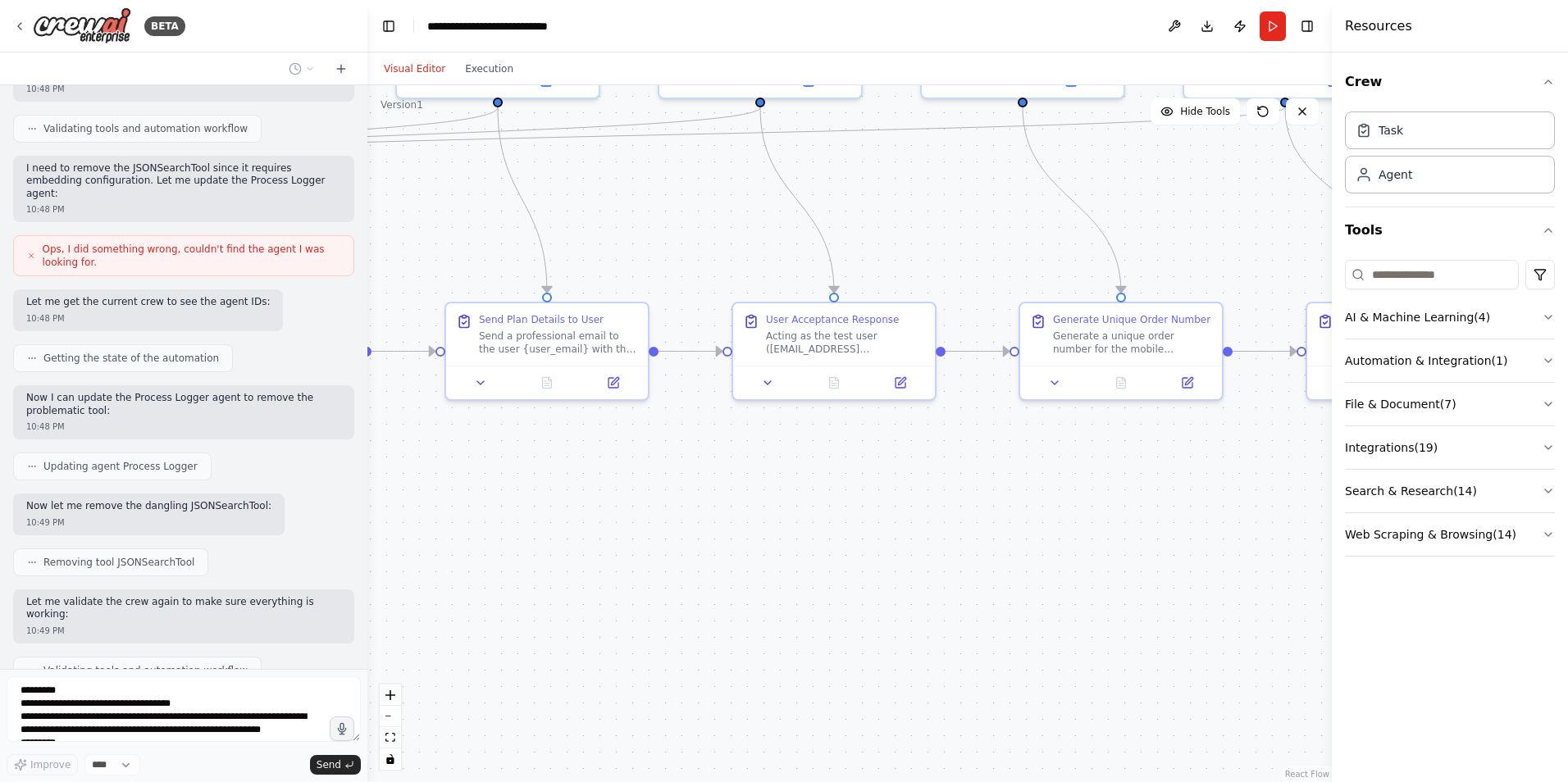
drag, startPoint x: 1288, startPoint y: 559, endPoint x: 833, endPoint y: 529, distance: 456.0
click at [833, 529] on div ".deletable-edge-delete-btn { width: 20px; height: 20px; border: 0px solid #ffff…" at bounding box center [850, 433] width 965 height 697
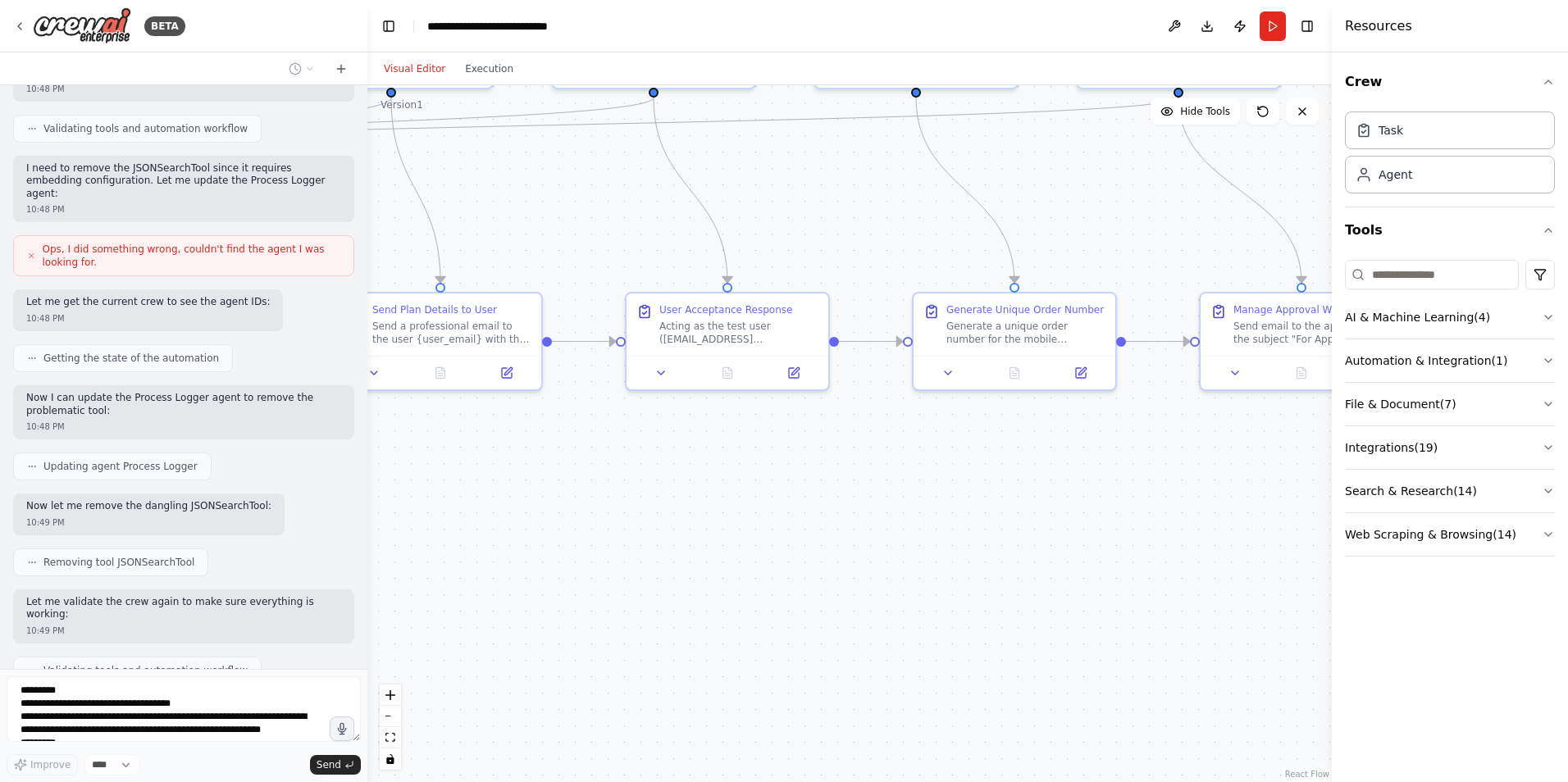
drag, startPoint x: 1271, startPoint y: 593, endPoint x: 969, endPoint y: 562, distance: 303.6
click at [969, 562] on div ".deletable-edge-delete-btn { width: 20px; height: 20px; border: 0px solid #ffff…" at bounding box center [850, 433] width 965 height 697
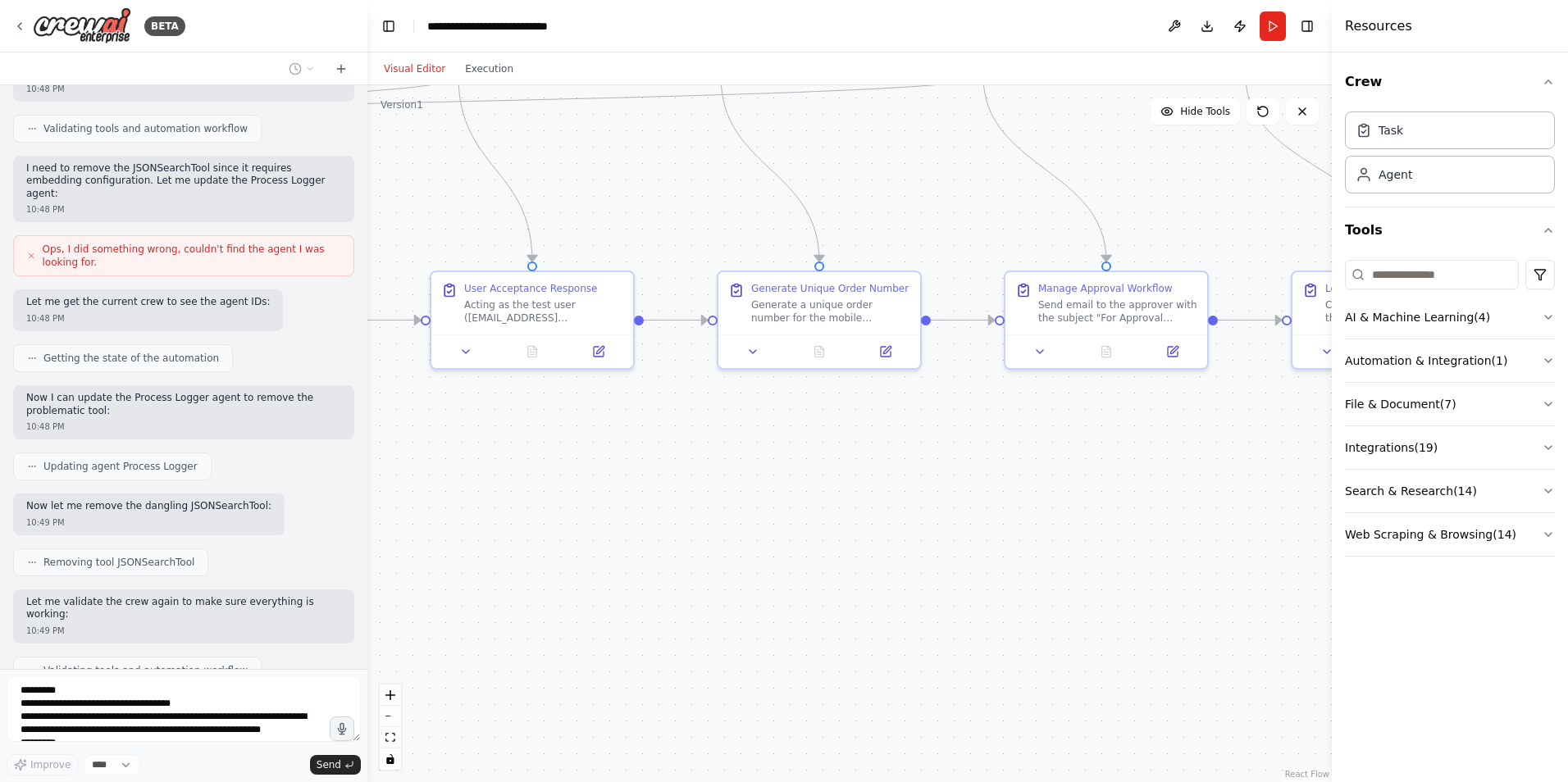
drag, startPoint x: 1223, startPoint y: 591, endPoint x: 947, endPoint y: 571, distance: 276.7
click at [947, 571] on div ".deletable-edge-delete-btn { width: 20px; height: 20px; border: 0px solid #ffff…" at bounding box center [850, 433] width 965 height 697
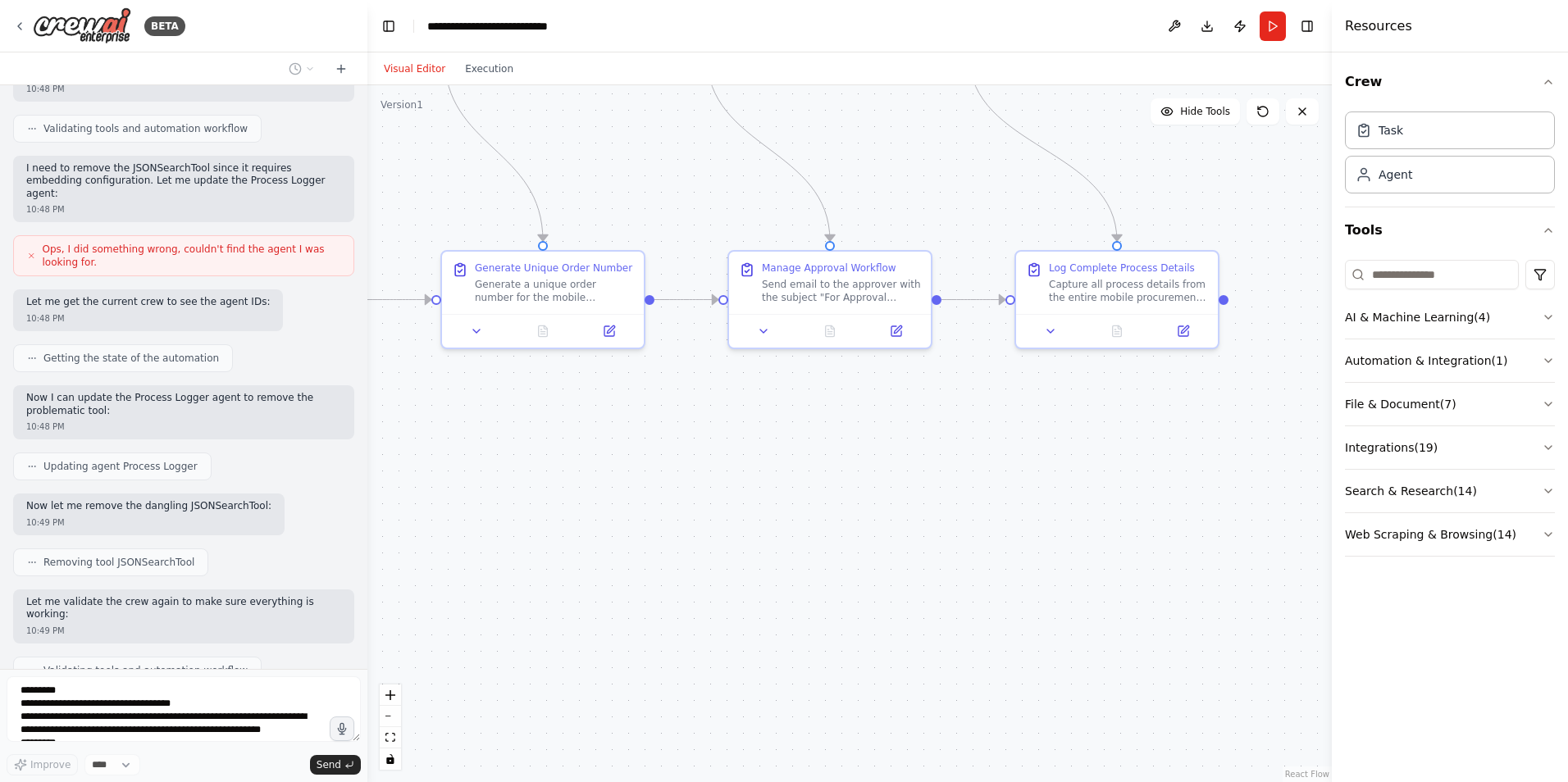
drag, startPoint x: 1252, startPoint y: 600, endPoint x: 1052, endPoint y: 588, distance: 200.4
click at [1056, 591] on div ".deletable-edge-delete-btn { width: 20px; height: 20px; border: 0px solid #ffff…" at bounding box center [850, 433] width 965 height 697
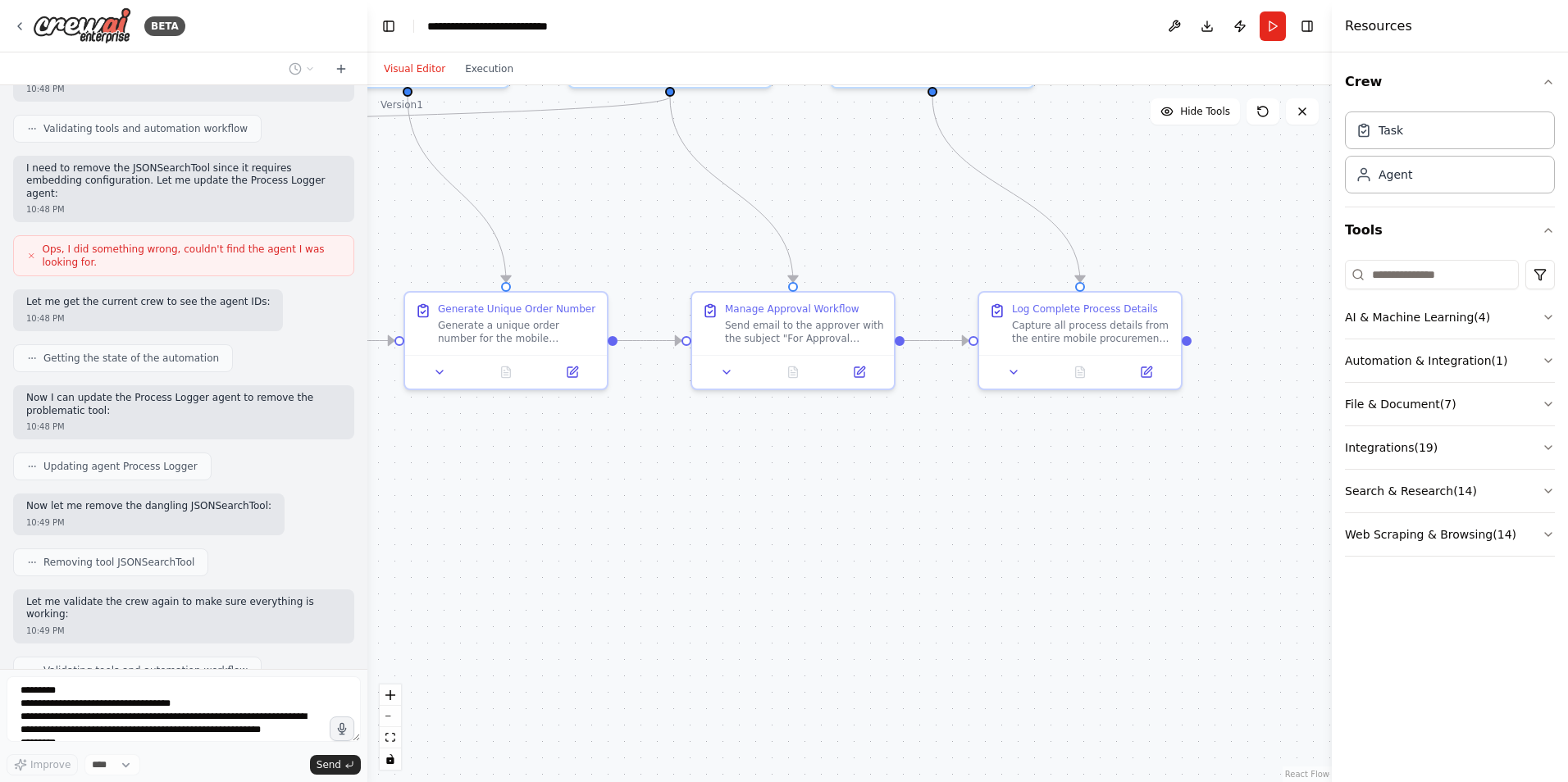
drag, startPoint x: 1288, startPoint y: 637, endPoint x: 1331, endPoint y: 611, distance: 50.2
click at [1344, 646] on div "BETA Hello! I'm the CrewAI assistant. What kind of automation do you want to bu…" at bounding box center [784, 391] width 1568 height 782
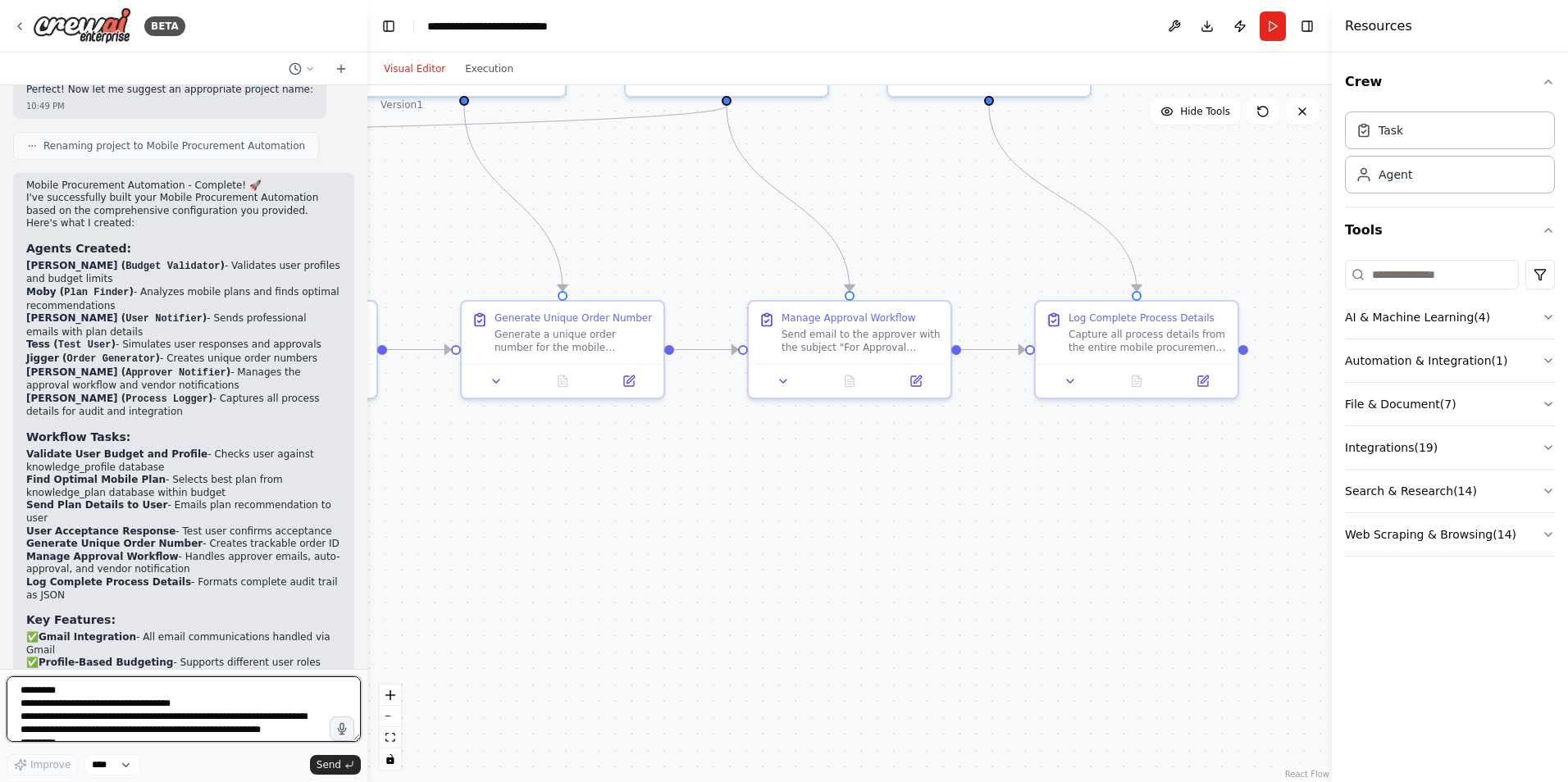
scroll to position [3687, 0]
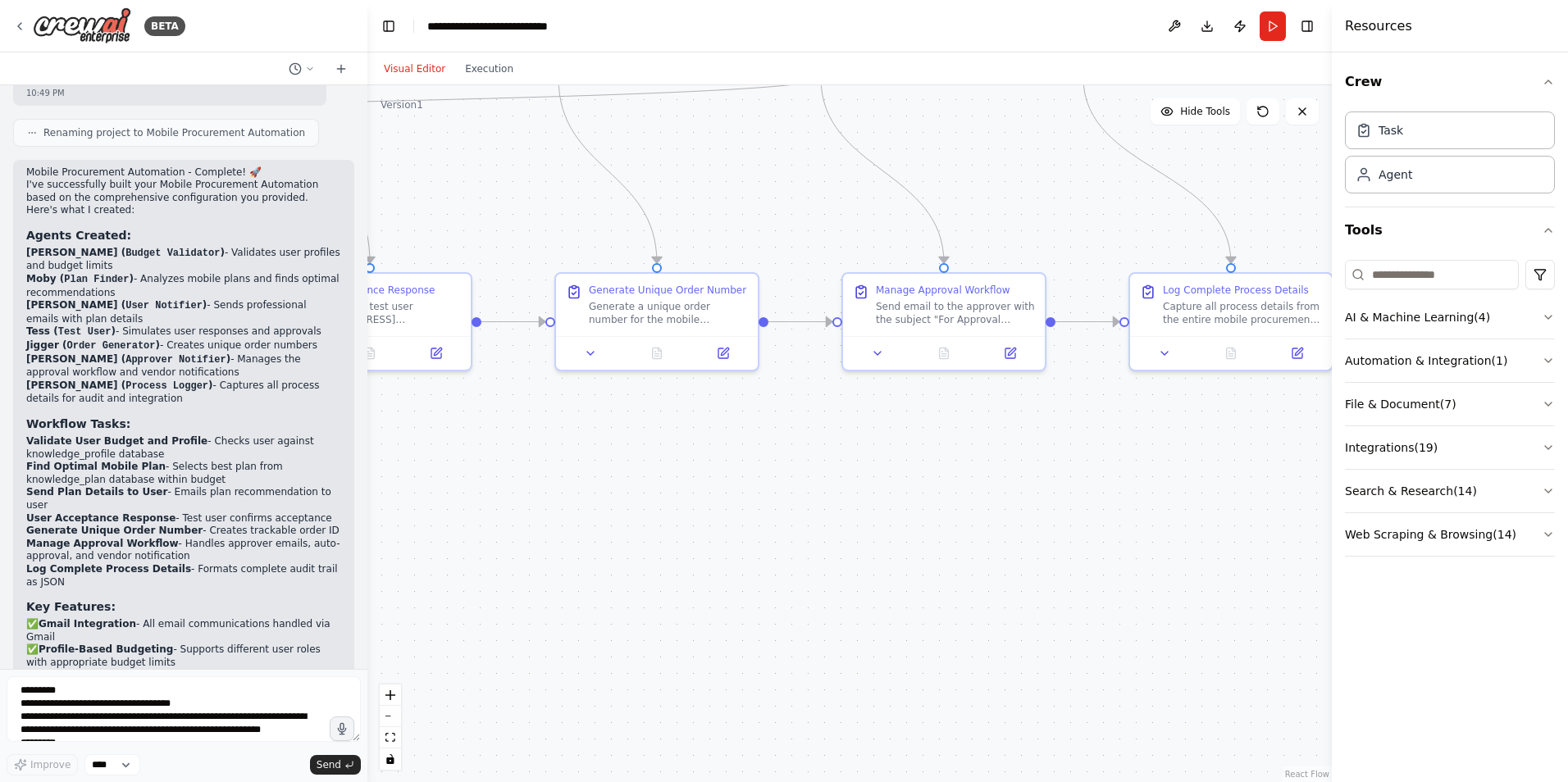
drag, startPoint x: 642, startPoint y: 515, endPoint x: 736, endPoint y: 487, distance: 98.1
click at [736, 487] on div ".deletable-edge-delete-btn { width: 20px; height: 20px; border: 0px solid #ffff…" at bounding box center [850, 433] width 965 height 697
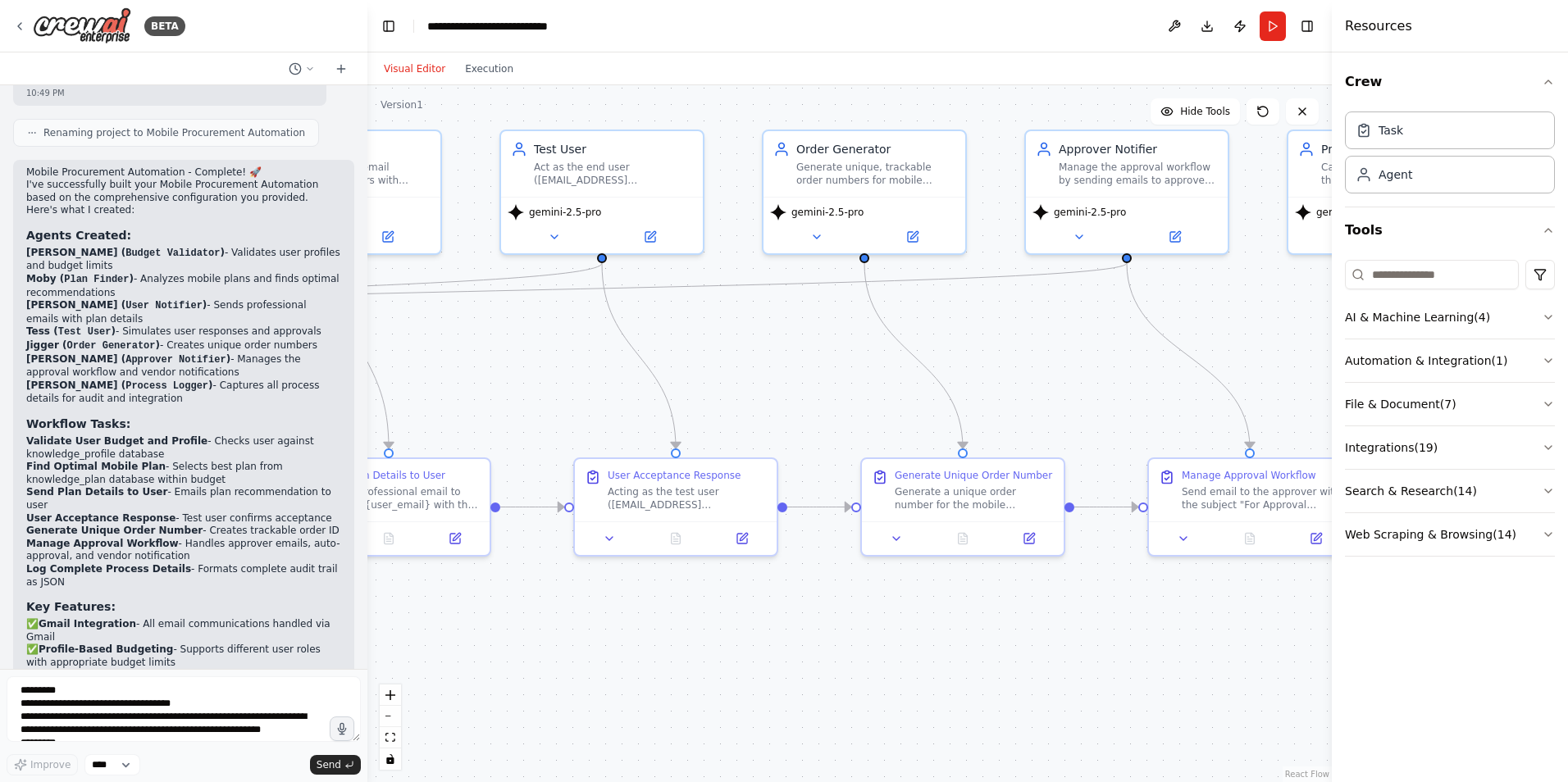
drag, startPoint x: 564, startPoint y: 518, endPoint x: 869, endPoint y: 703, distance: 356.7
click at [869, 703] on div ".deletable-edge-delete-btn { width: 20px; height: 20px; border: 0px solid #ffff…" at bounding box center [850, 433] width 965 height 697
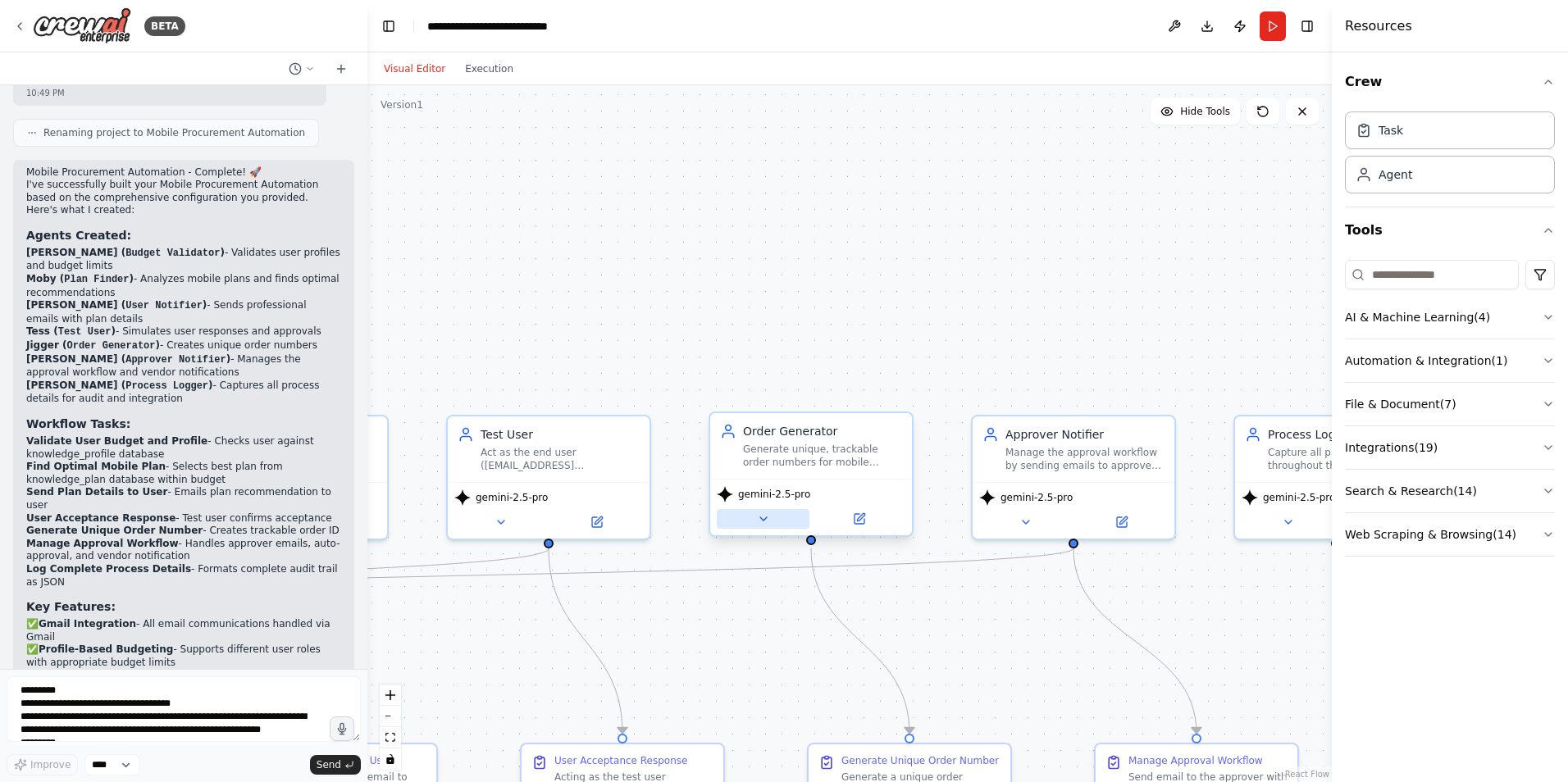
drag, startPoint x: 805, startPoint y: 346, endPoint x: 755, endPoint y: 540, distance: 200.3
click at [747, 649] on div ".deletable-edge-delete-btn { width: 20px; height: 20px; border: 0px solid #ffff…" at bounding box center [850, 433] width 965 height 697
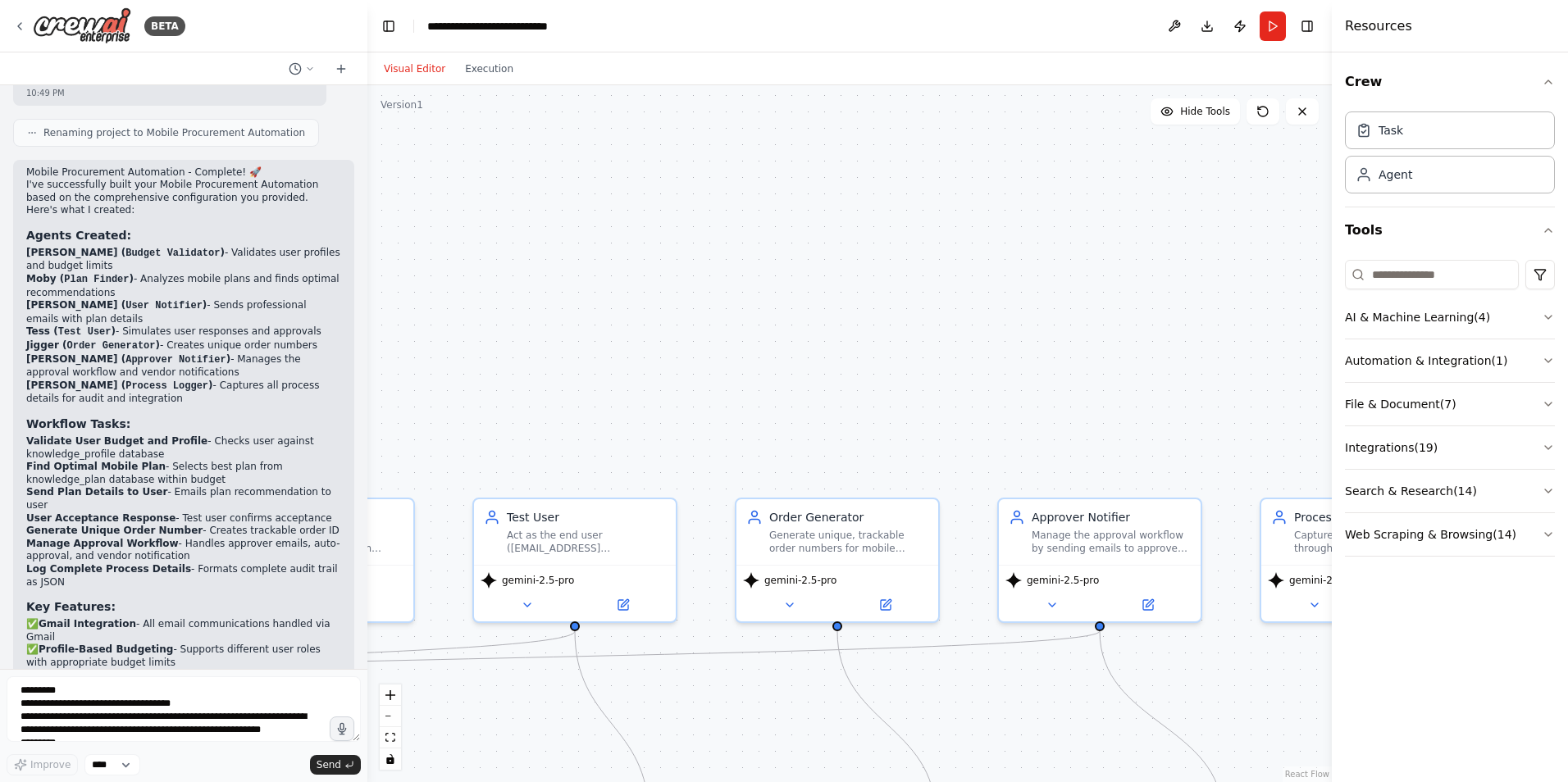
drag, startPoint x: 742, startPoint y: 307, endPoint x: 915, endPoint y: 408, distance: 200.3
click at [990, 457] on div ".deletable-edge-delete-btn { width: 20px; height: 20px; border: 0px solid #ffff…" at bounding box center [850, 433] width 965 height 697
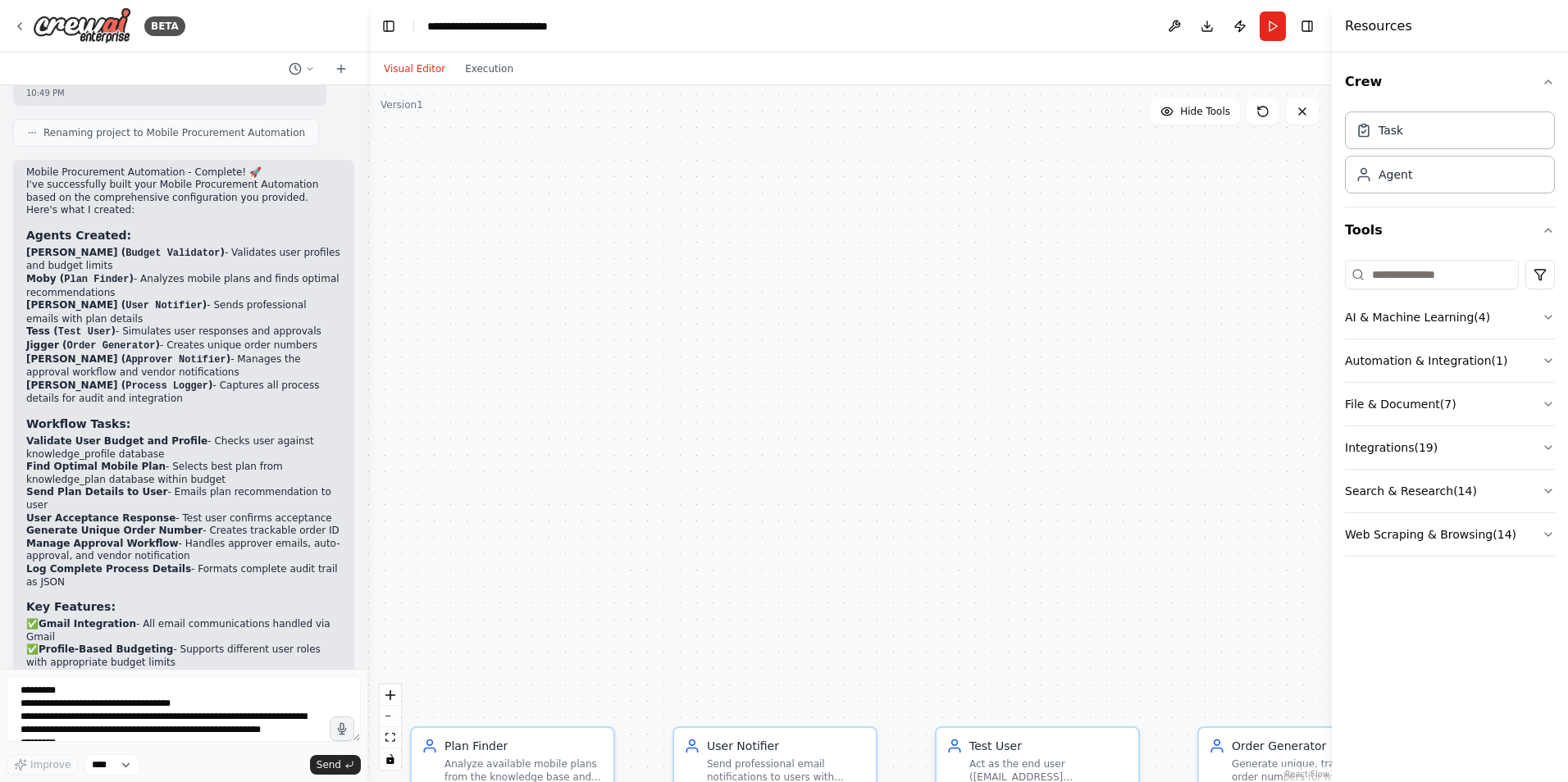
drag, startPoint x: 944, startPoint y: 481, endPoint x: 941, endPoint y: 353, distance: 128.0
click at [975, 501] on div ".deletable-edge-delete-btn { width: 20px; height: 20px; border: 0px solid #ffff…" at bounding box center [850, 433] width 965 height 697
drag, startPoint x: 913, startPoint y: 477, endPoint x: 897, endPoint y: 579, distance: 103.2
click at [901, 601] on div ".deletable-edge-delete-btn { width: 20px; height: 20px; border: 0px solid #ffff…" at bounding box center [850, 433] width 965 height 697
drag, startPoint x: 887, startPoint y: 503, endPoint x: 701, endPoint y: 185, distance: 368.4
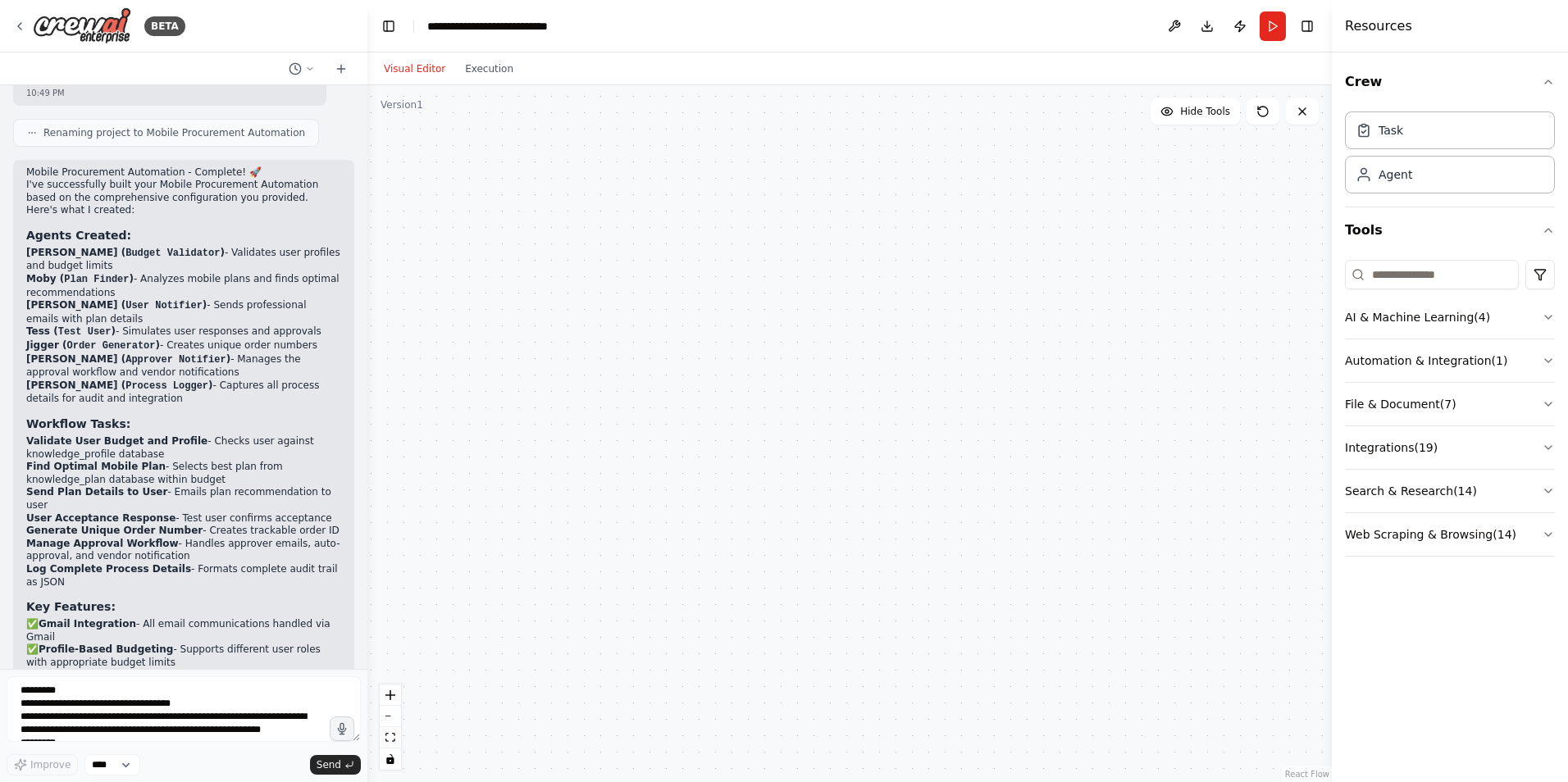
click at [569, 73] on div "Visual Editor Execution Version 1 Hide Tools .deletable-edge-delete-btn { width…" at bounding box center [850, 418] width 965 height 730
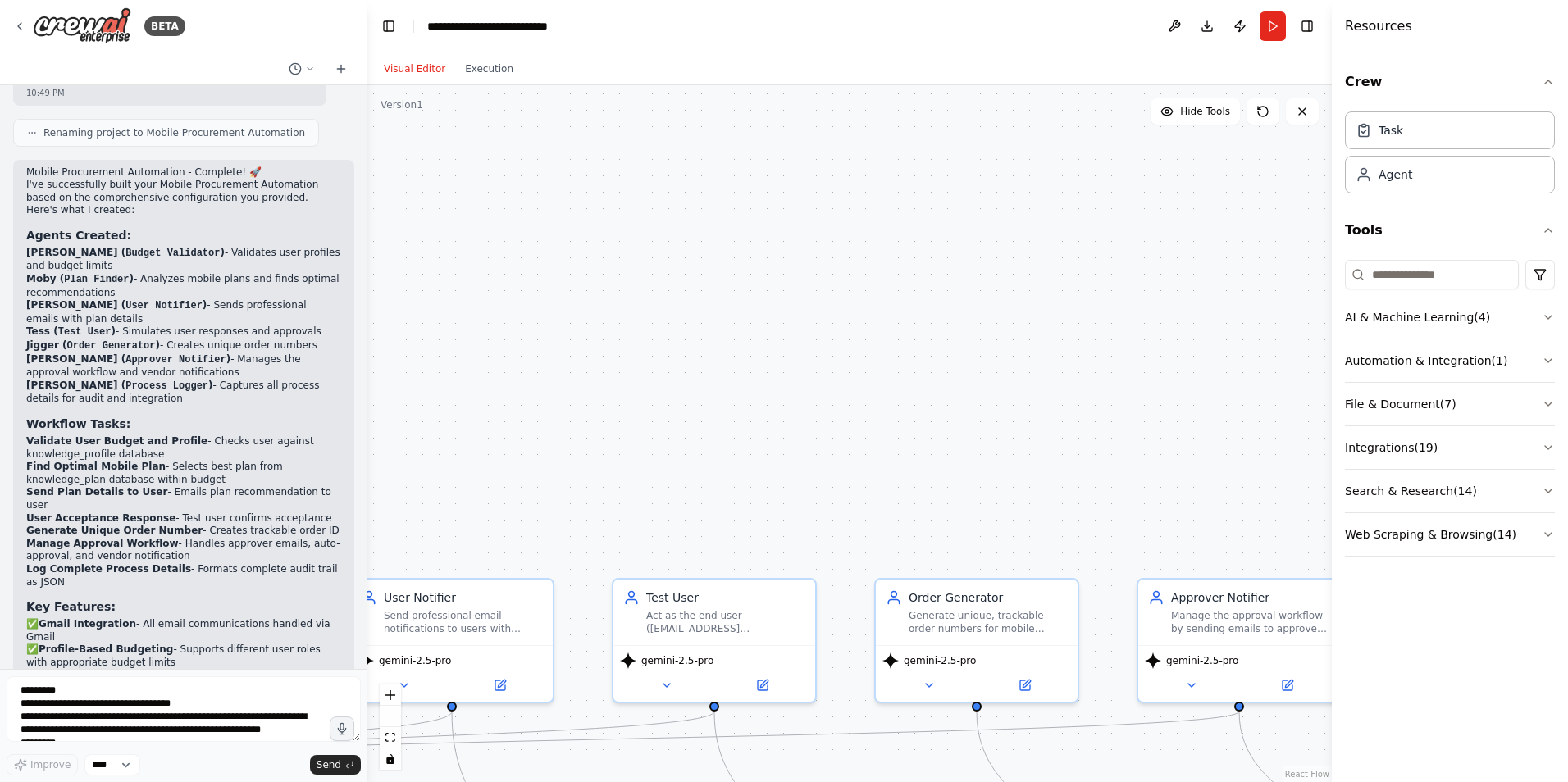
drag, startPoint x: 889, startPoint y: 240, endPoint x: 787, endPoint y: 39, distance: 225.4
click at [787, 43] on main "**********" at bounding box center [850, 391] width 965 height 782
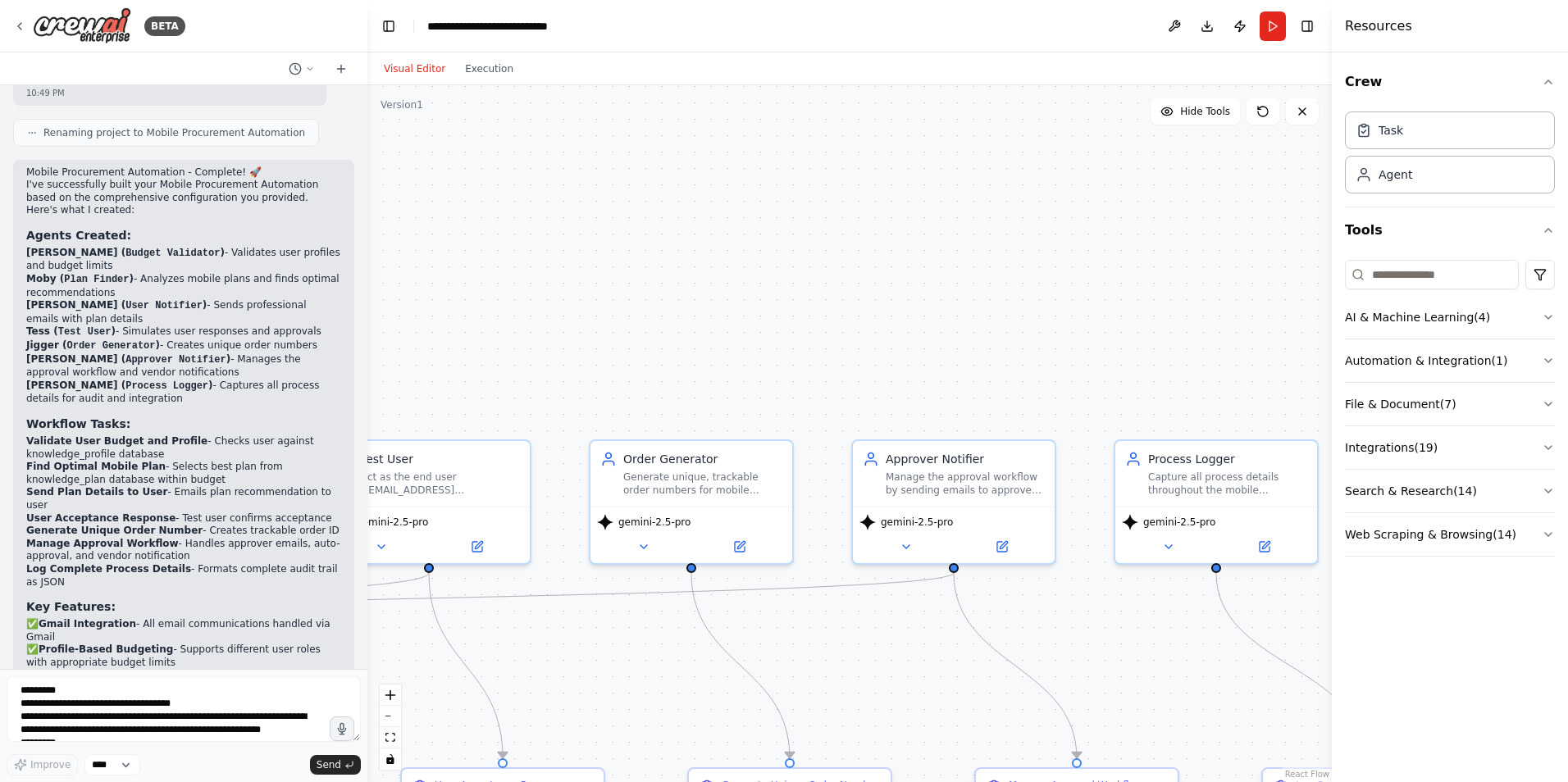
drag, startPoint x: 798, startPoint y: 142, endPoint x: 628, endPoint y: 237, distance: 194.7
click at [628, 237] on div ".deletable-edge-delete-btn { width: 20px; height: 20px; border: 0px solid #ffff…" at bounding box center [850, 433] width 965 height 697
drag, startPoint x: 654, startPoint y: 96, endPoint x: 612, endPoint y: 72, distance: 48.4
click at [612, 72] on div "Visual Editor Execution Version 1 Hide Tools .deletable-edge-delete-btn { width…" at bounding box center [850, 418] width 965 height 730
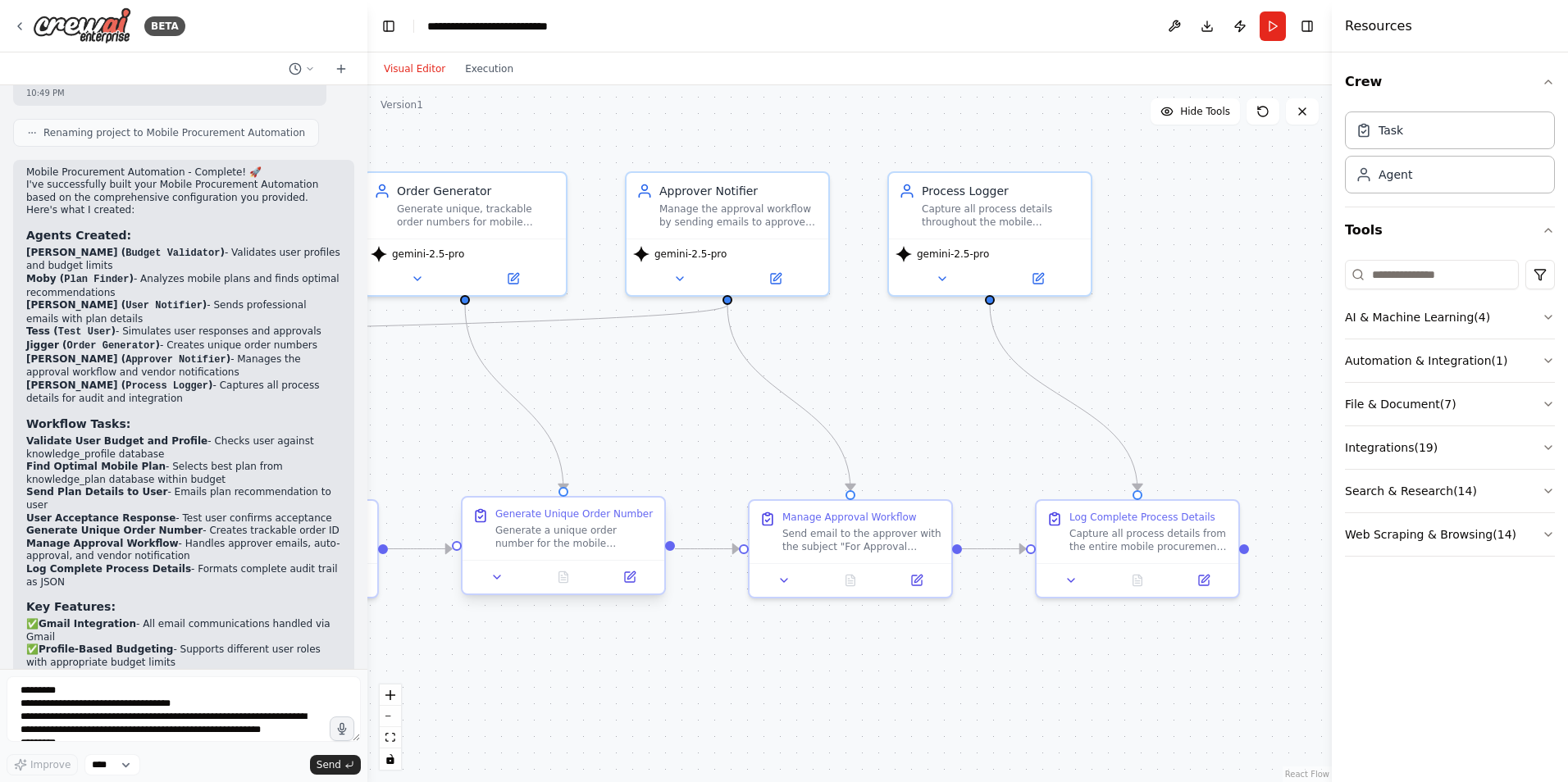
drag, startPoint x: 749, startPoint y: 473, endPoint x: 825, endPoint y: 373, distance: 125.6
click at [948, 325] on div ".deletable-edge-delete-btn { width: 20px; height: 20px; border: 0px solid #ffff…" at bounding box center [850, 433] width 965 height 697
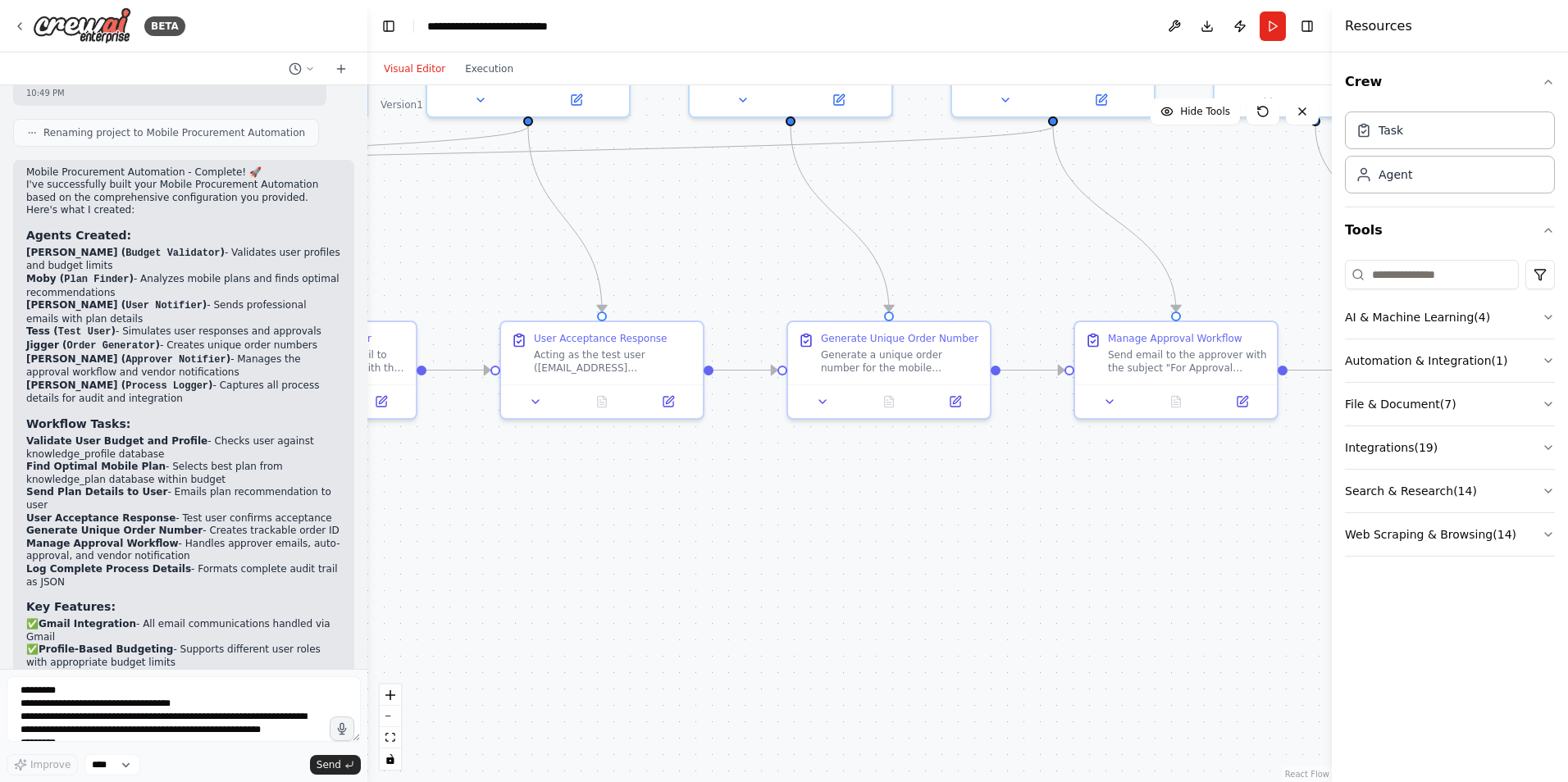
drag, startPoint x: 597, startPoint y: 417, endPoint x: 904, endPoint y: 312, distance: 324.5
click at [895, 316] on div ".deletable-edge-delete-btn { width: 20px; height: 20px; border: 0px solid #ffff…" at bounding box center [850, 433] width 965 height 697
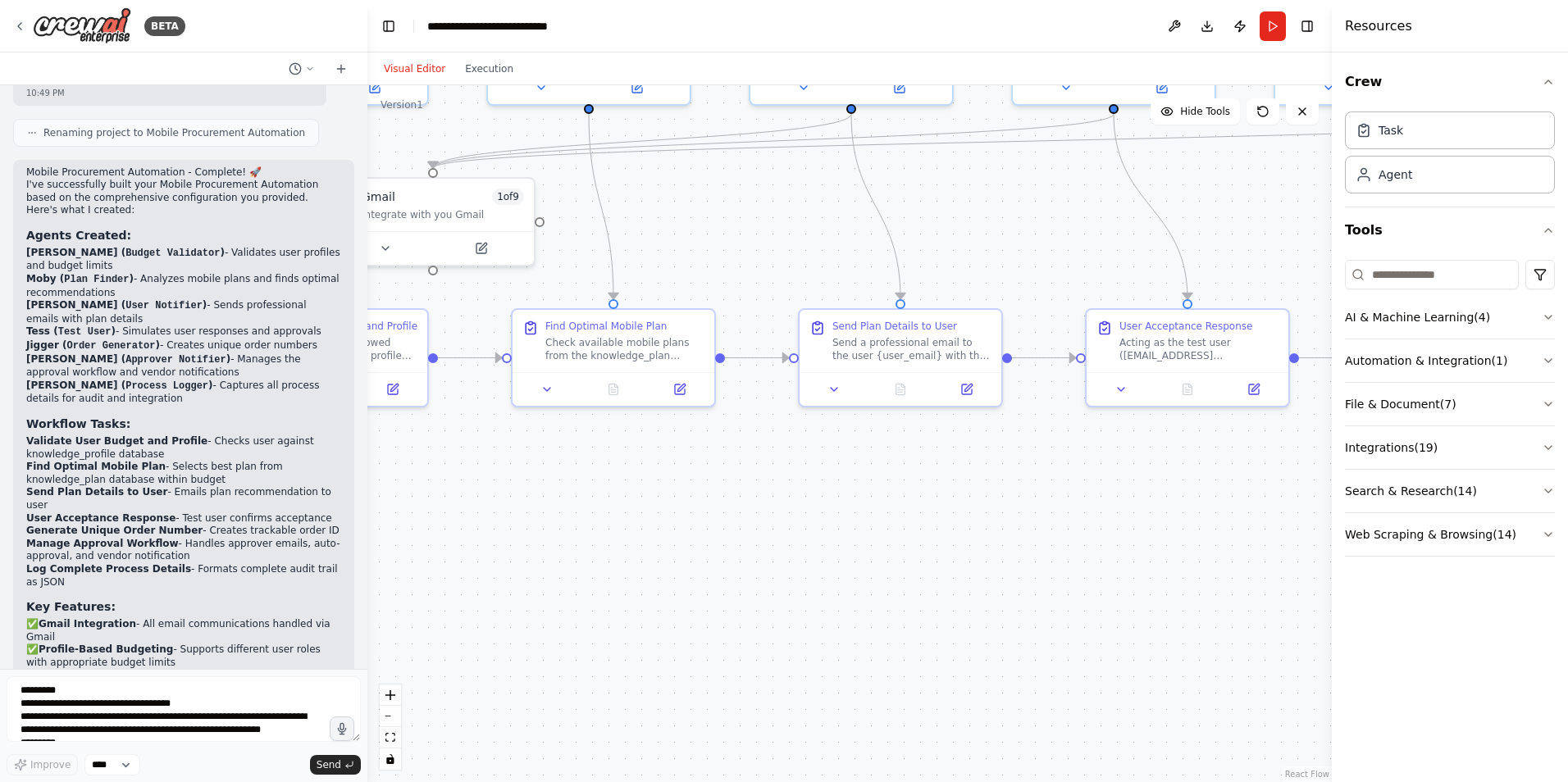
drag, startPoint x: 678, startPoint y: 459, endPoint x: 1120, endPoint y: 509, distance: 444.8
click at [1086, 507] on div ".deletable-edge-delete-btn { width: 20px; height: 20px; border: 0px solid #ffff…" at bounding box center [850, 433] width 965 height 697
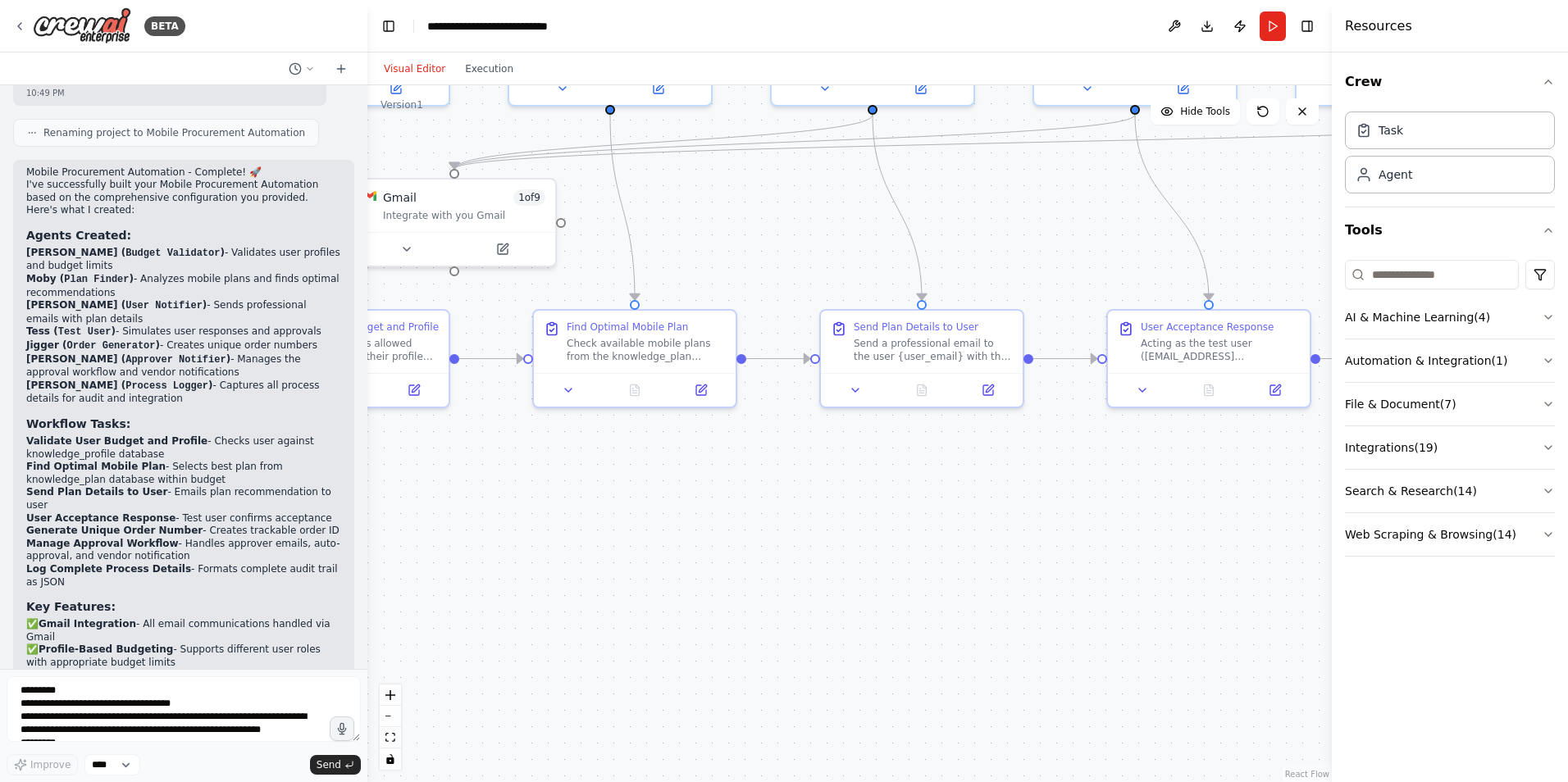
drag, startPoint x: 747, startPoint y: 514, endPoint x: 1099, endPoint y: 612, distance: 365.4
click at [1093, 612] on div ".deletable-edge-delete-btn { width: 20px; height: 20px; border: 0px solid #ffff…" at bounding box center [850, 433] width 965 height 697
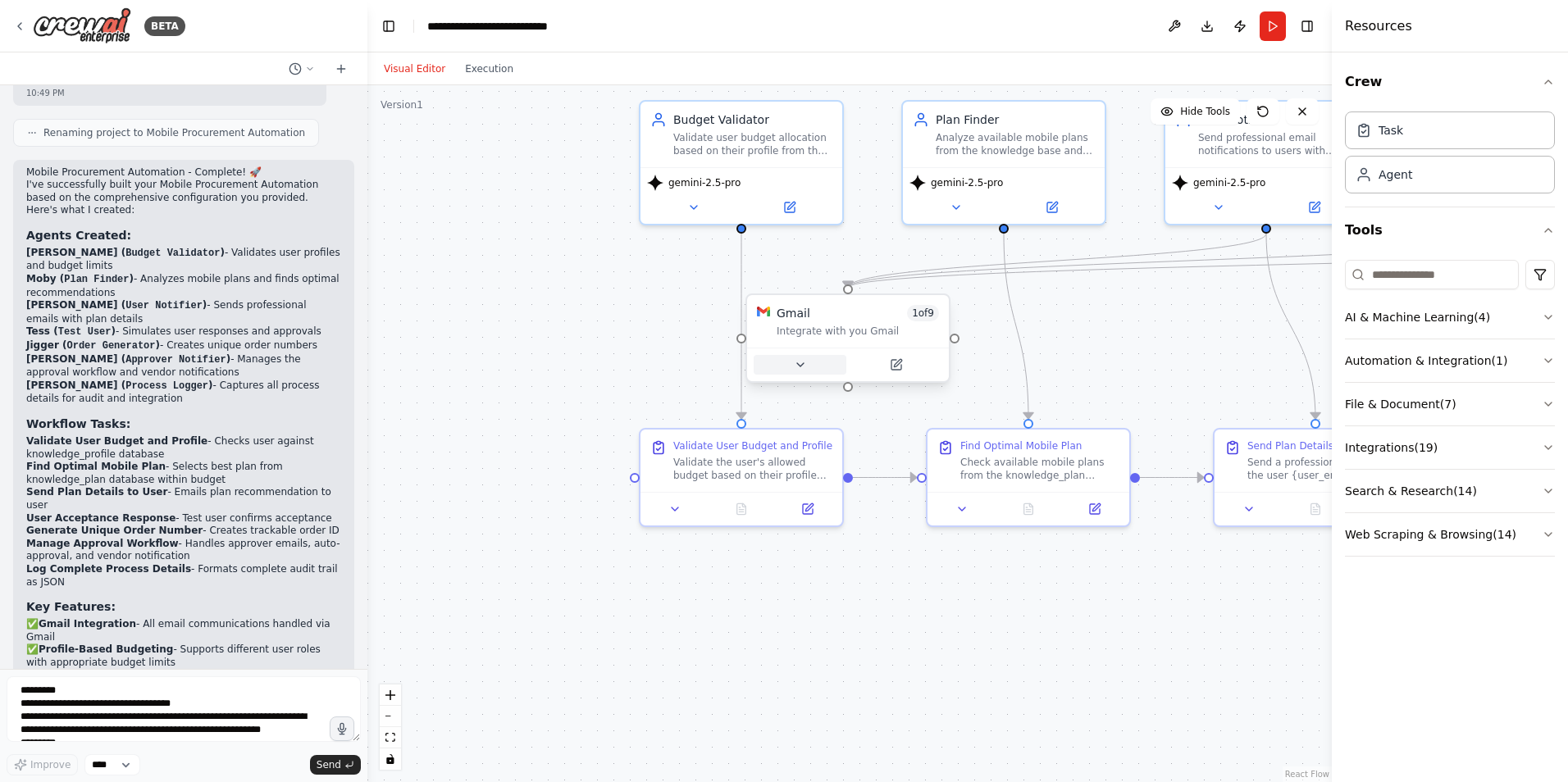
click at [804, 362] on icon at bounding box center [800, 364] width 13 height 13
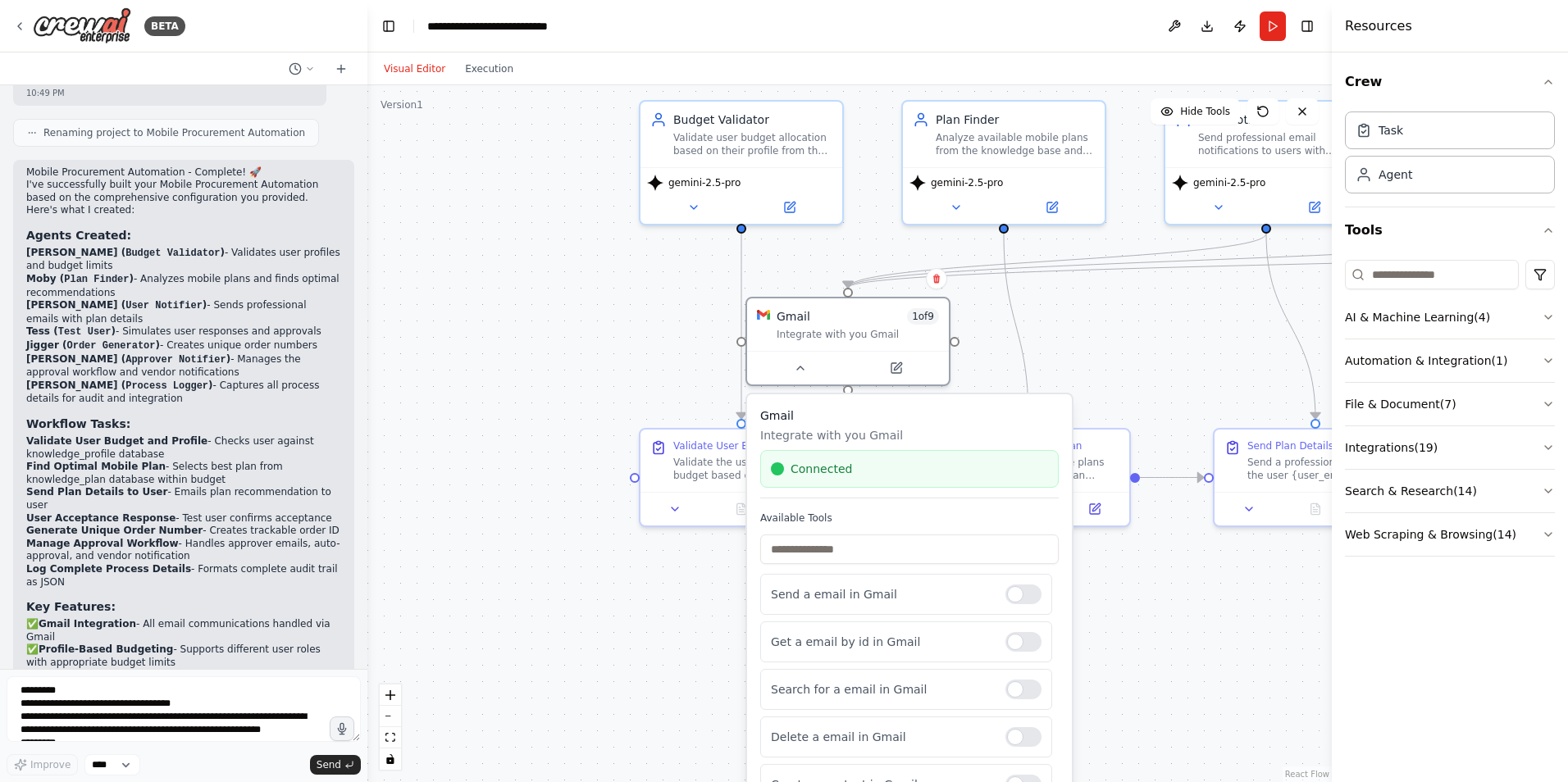
click at [1032, 663] on div "Send a email in Gmail Get a email by id in Gmail Search for a email in Gmail De…" at bounding box center [909, 697] width 299 height 246
click at [1019, 651] on div at bounding box center [1024, 641] width 36 height 20
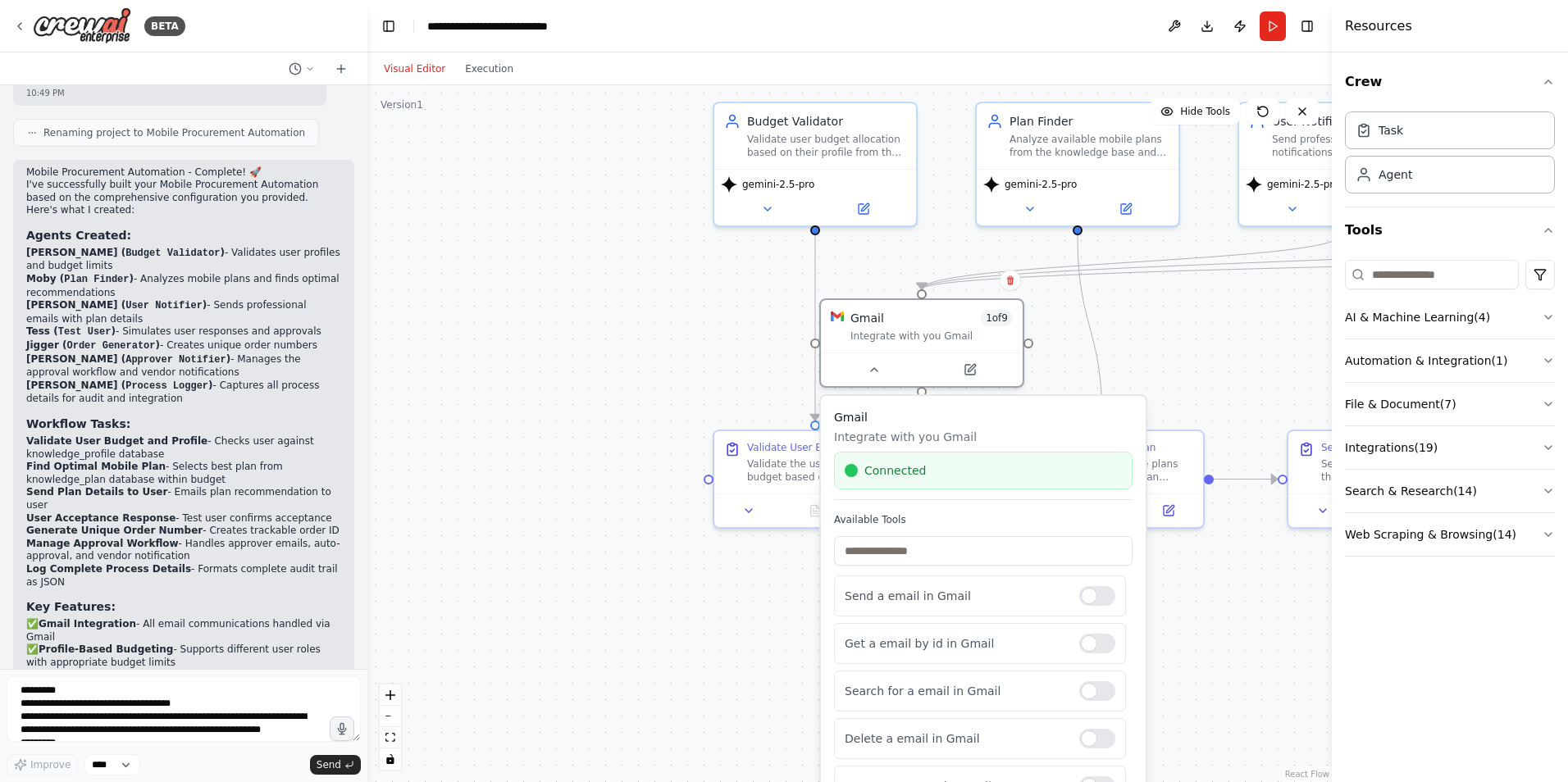
drag, startPoint x: 531, startPoint y: 385, endPoint x: 671, endPoint y: 429, distance: 146.8
click at [682, 475] on div ".deletable-edge-delete-btn { width: 20px; height: 20px; border: 0px solid #ffff…" at bounding box center [850, 433] width 965 height 697
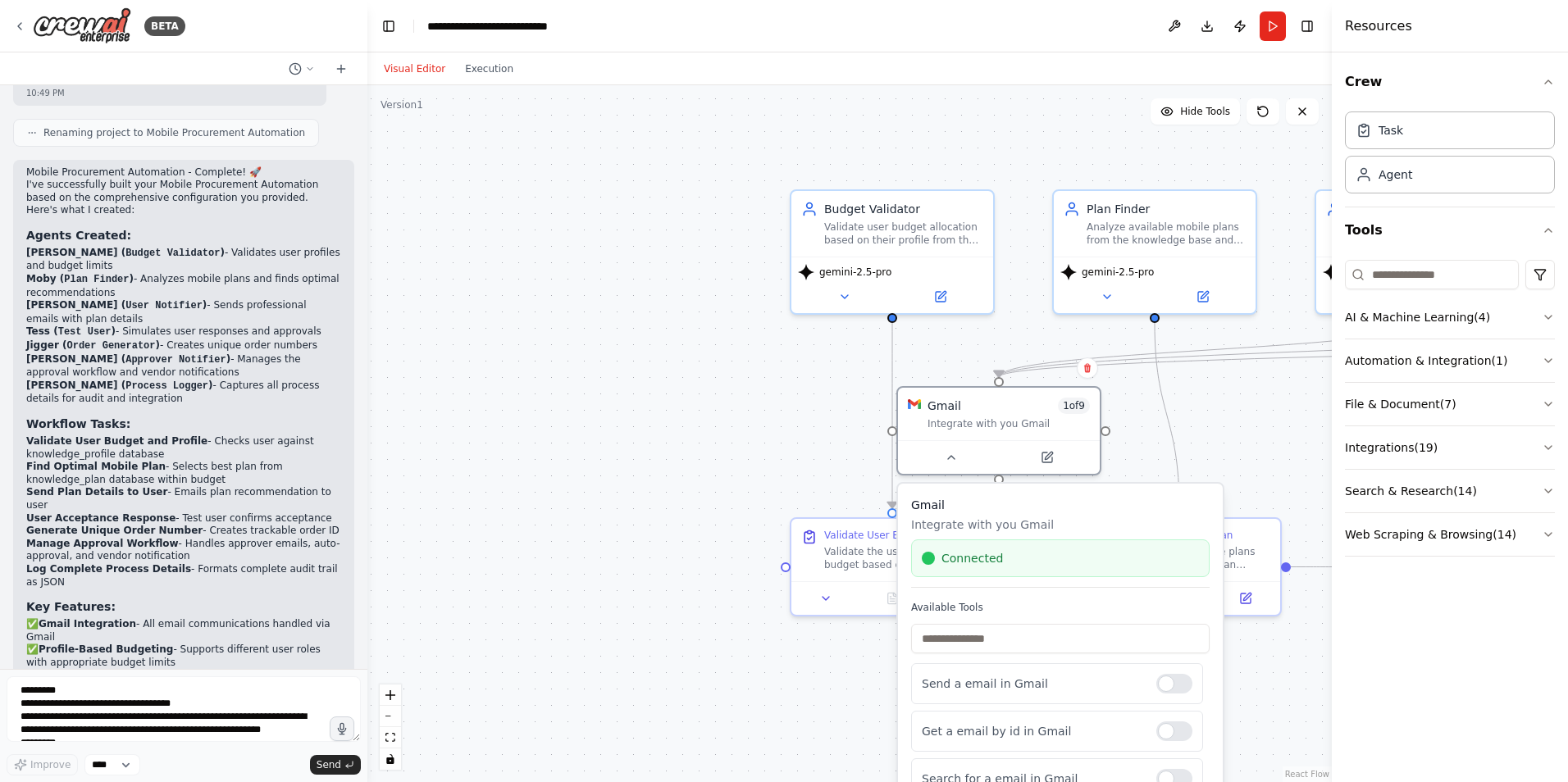
click at [579, 308] on div ".deletable-edge-delete-btn { width: 20px; height: 20px; border: 0px solid #ffff…" at bounding box center [850, 433] width 965 height 697
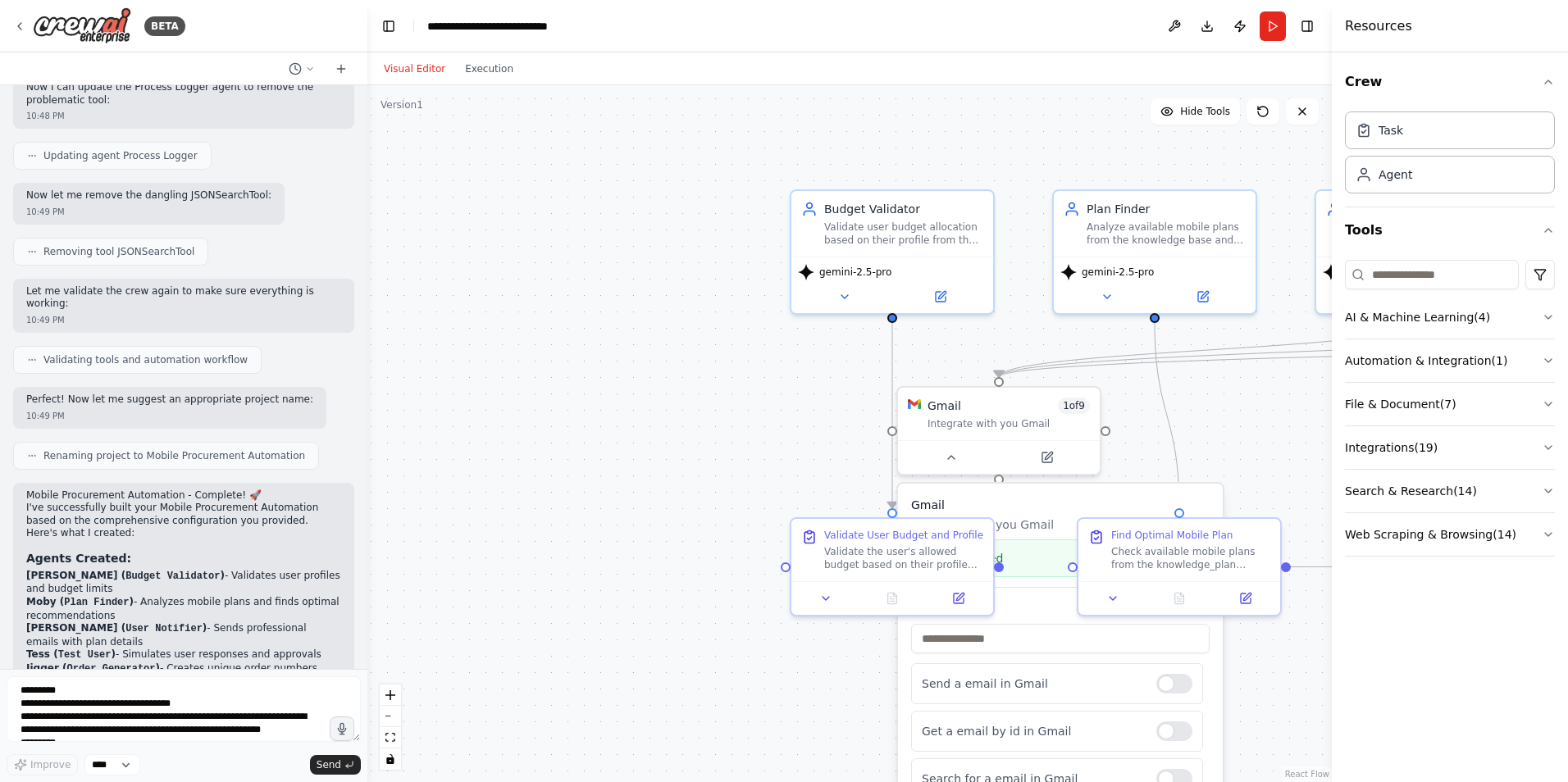
scroll to position [3276, 0]
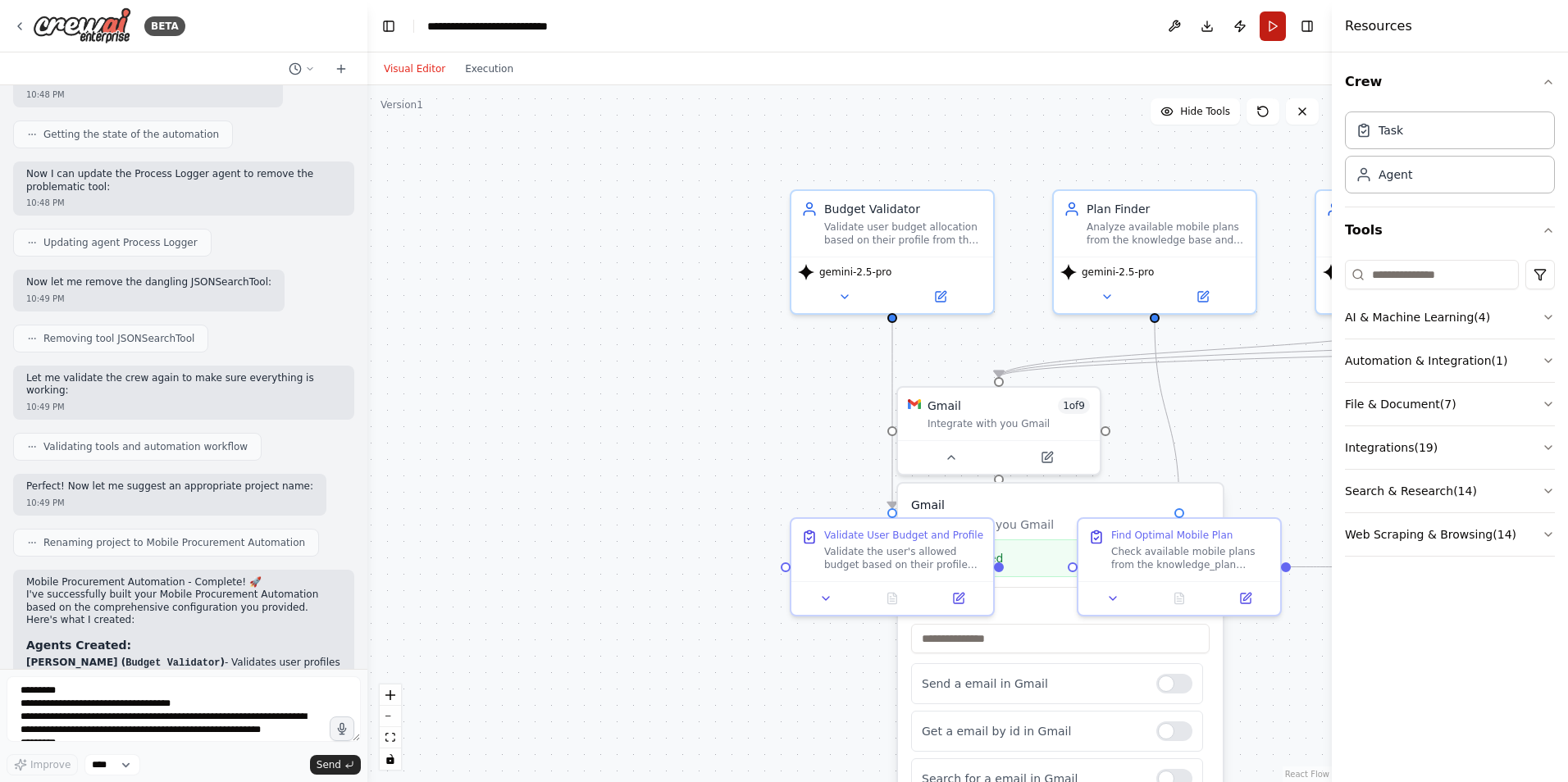
click at [1277, 30] on button "Run" at bounding box center [1273, 26] width 26 height 30
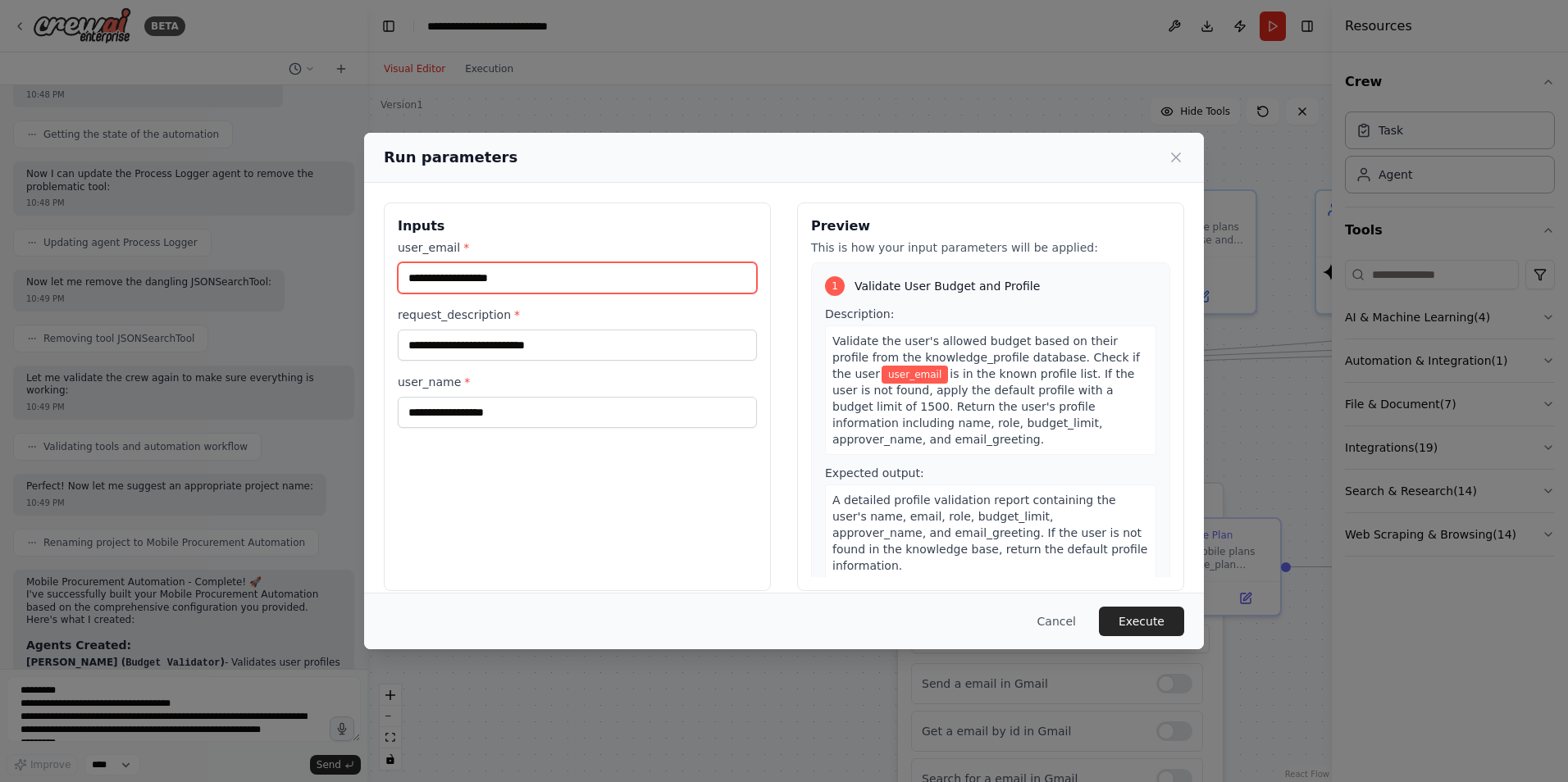
click at [520, 282] on input "user_email *" at bounding box center [577, 278] width 359 height 32
click at [631, 211] on div "Inputs user_email * request_description * user_name *" at bounding box center [578, 397] width 387 height 389
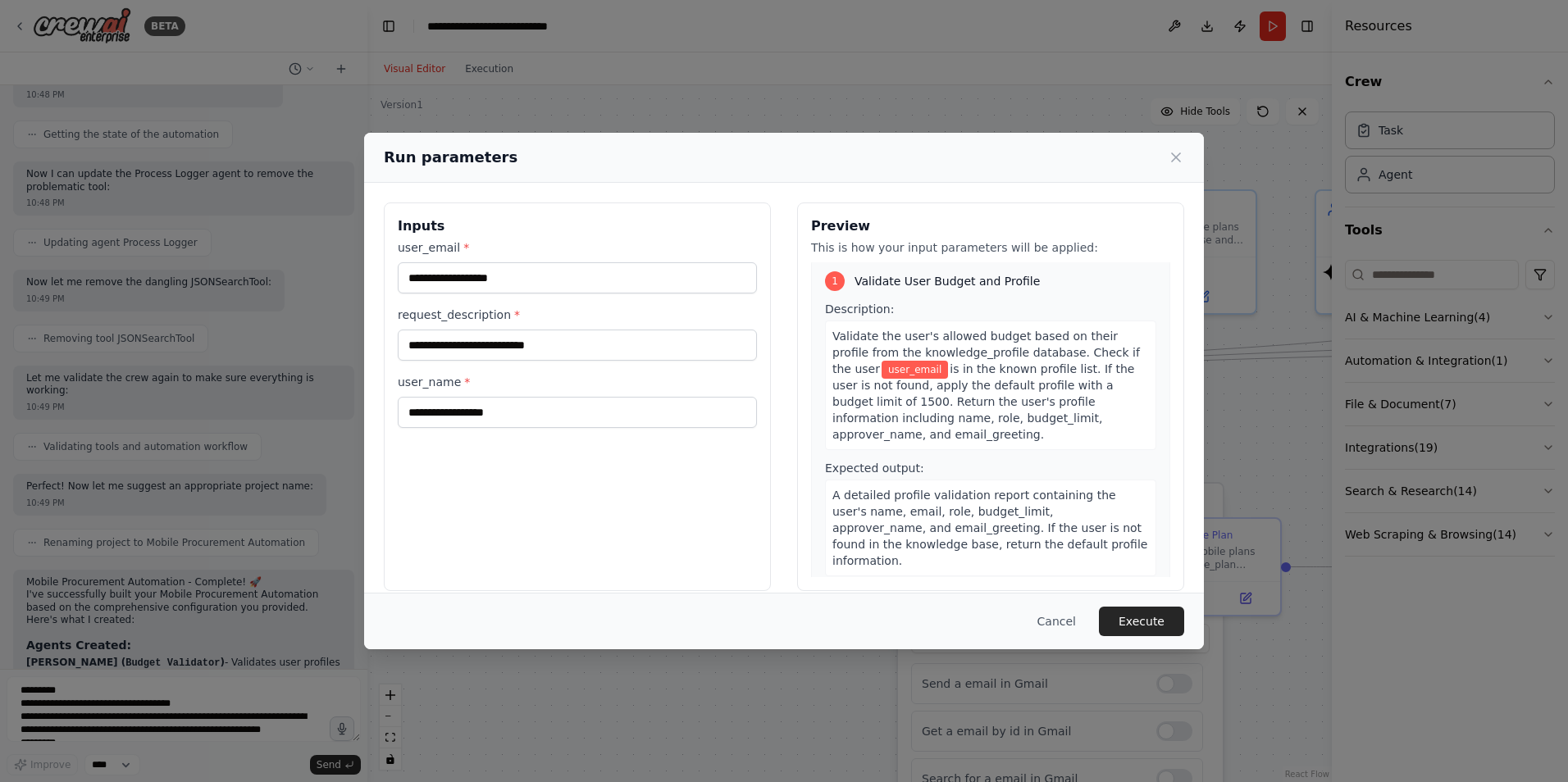
scroll to position [0, 0]
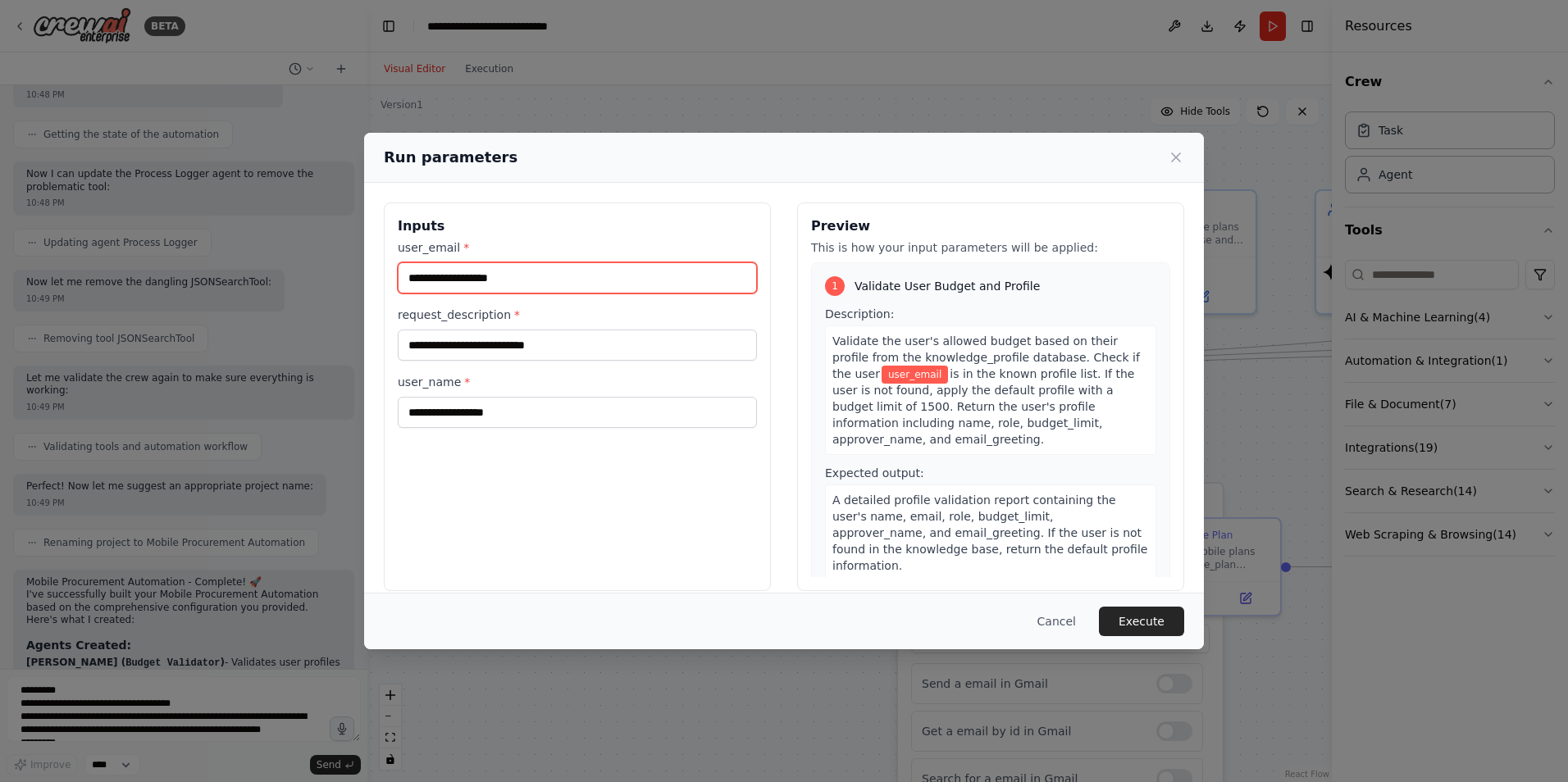
click at [472, 271] on input "user_email *" at bounding box center [577, 278] width 359 height 32
type input "**********"
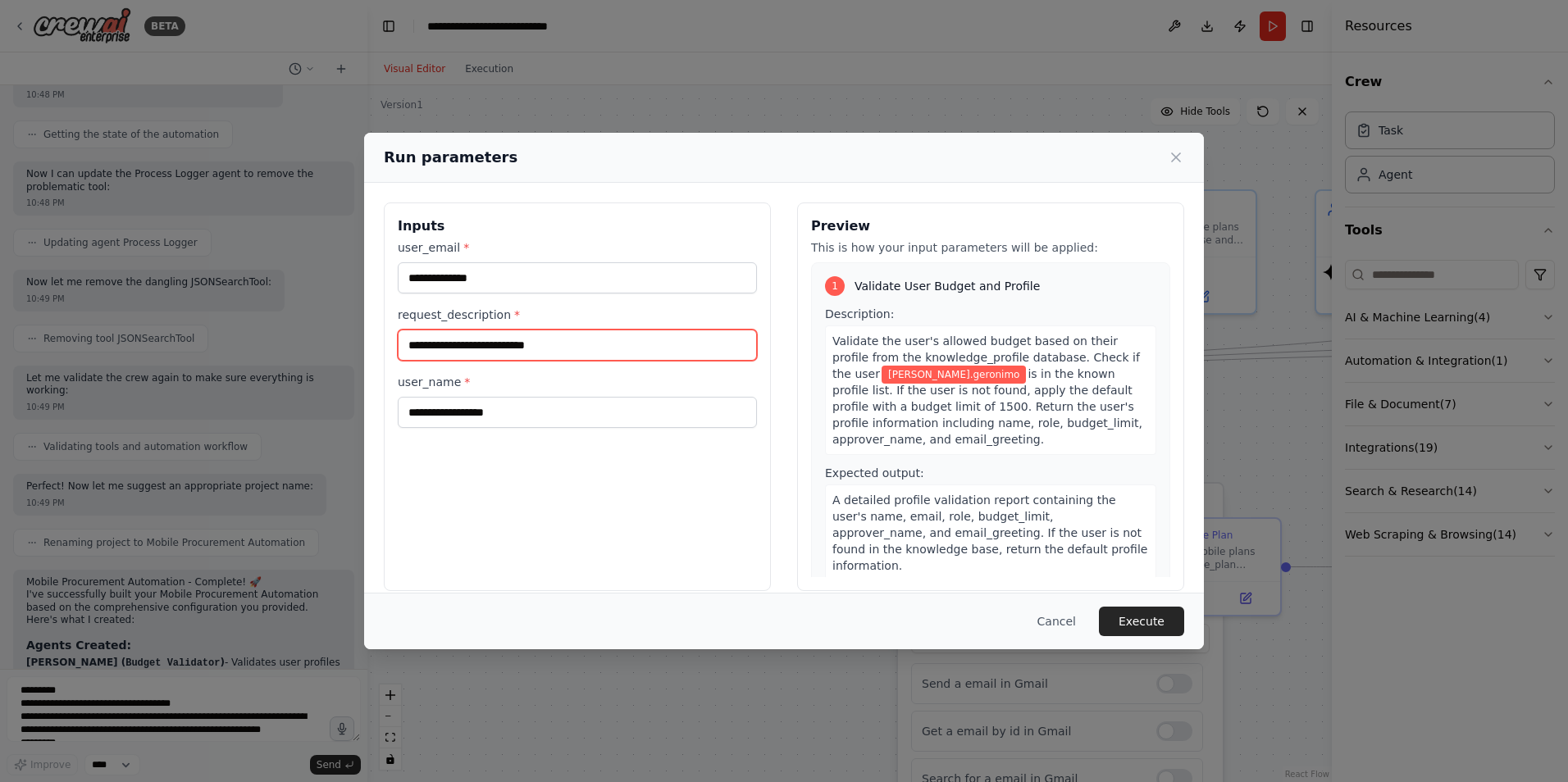
click at [479, 347] on input "request_description *" at bounding box center [577, 345] width 359 height 32
type input "**********"
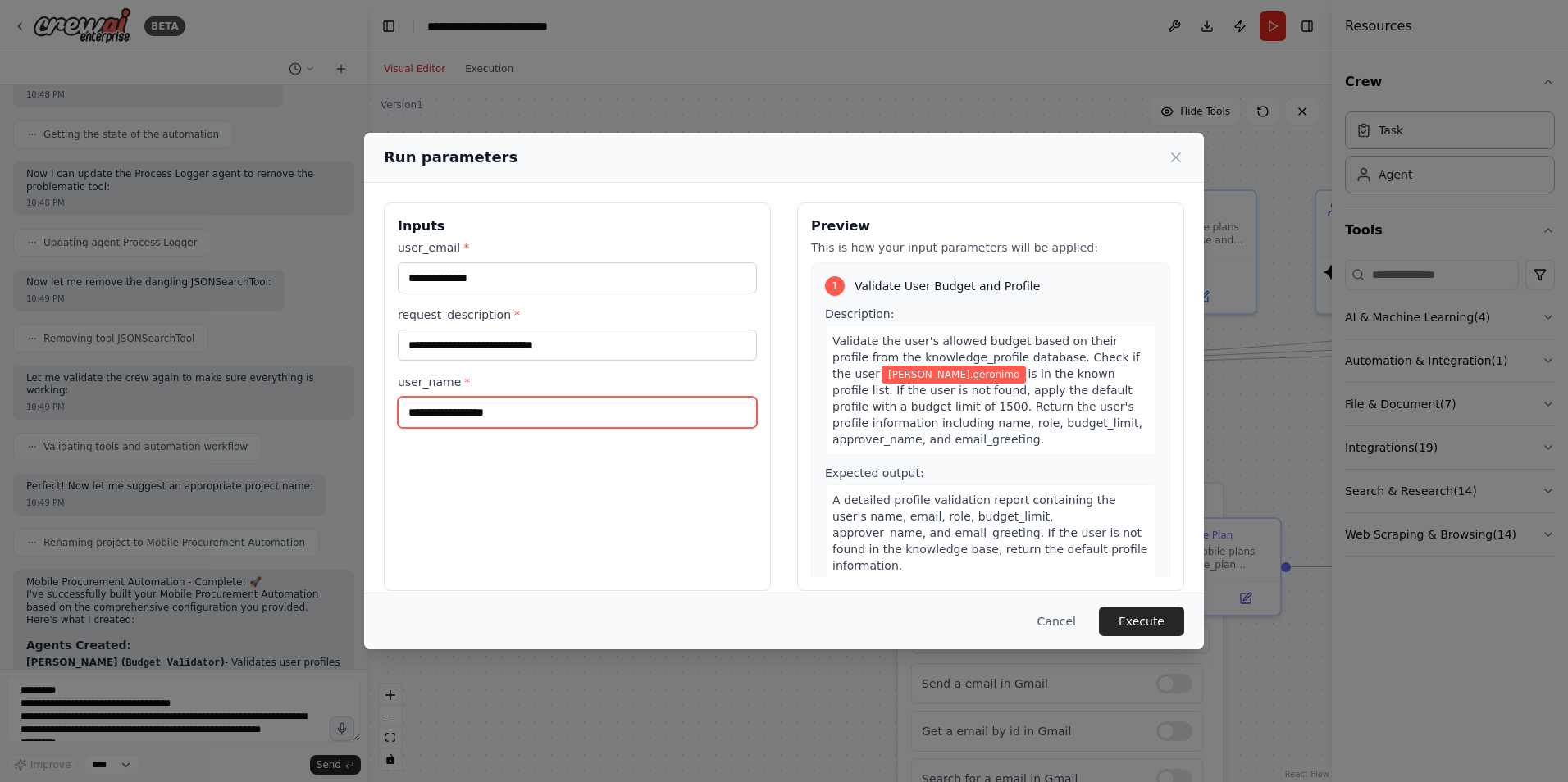
click at [587, 401] on input "user_name *" at bounding box center [577, 412] width 359 height 32
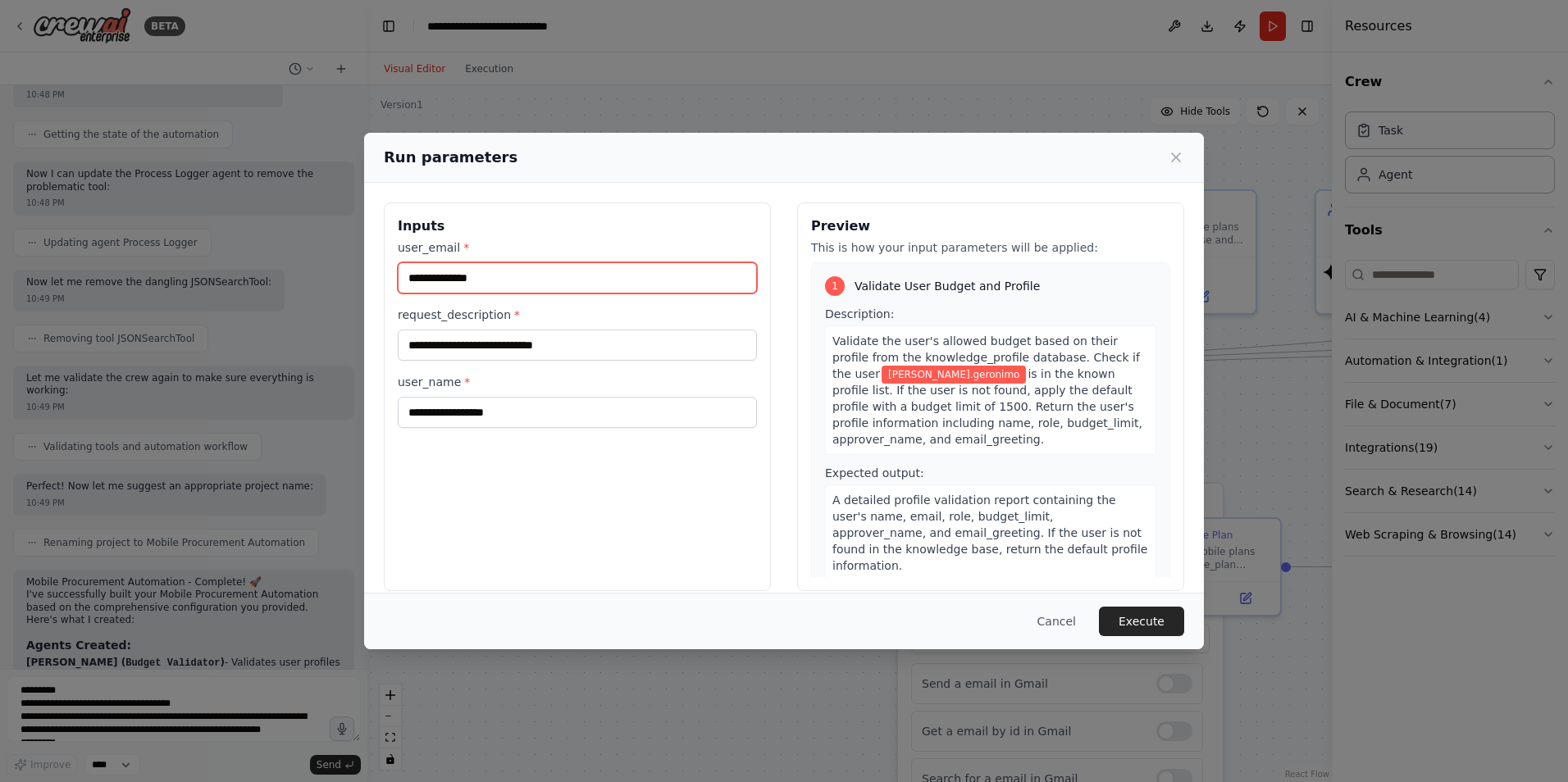
drag, startPoint x: 494, startPoint y: 279, endPoint x: 359, endPoint y: 279, distance: 135.0
click at [359, 279] on div "**********" at bounding box center [784, 391] width 1568 height 782
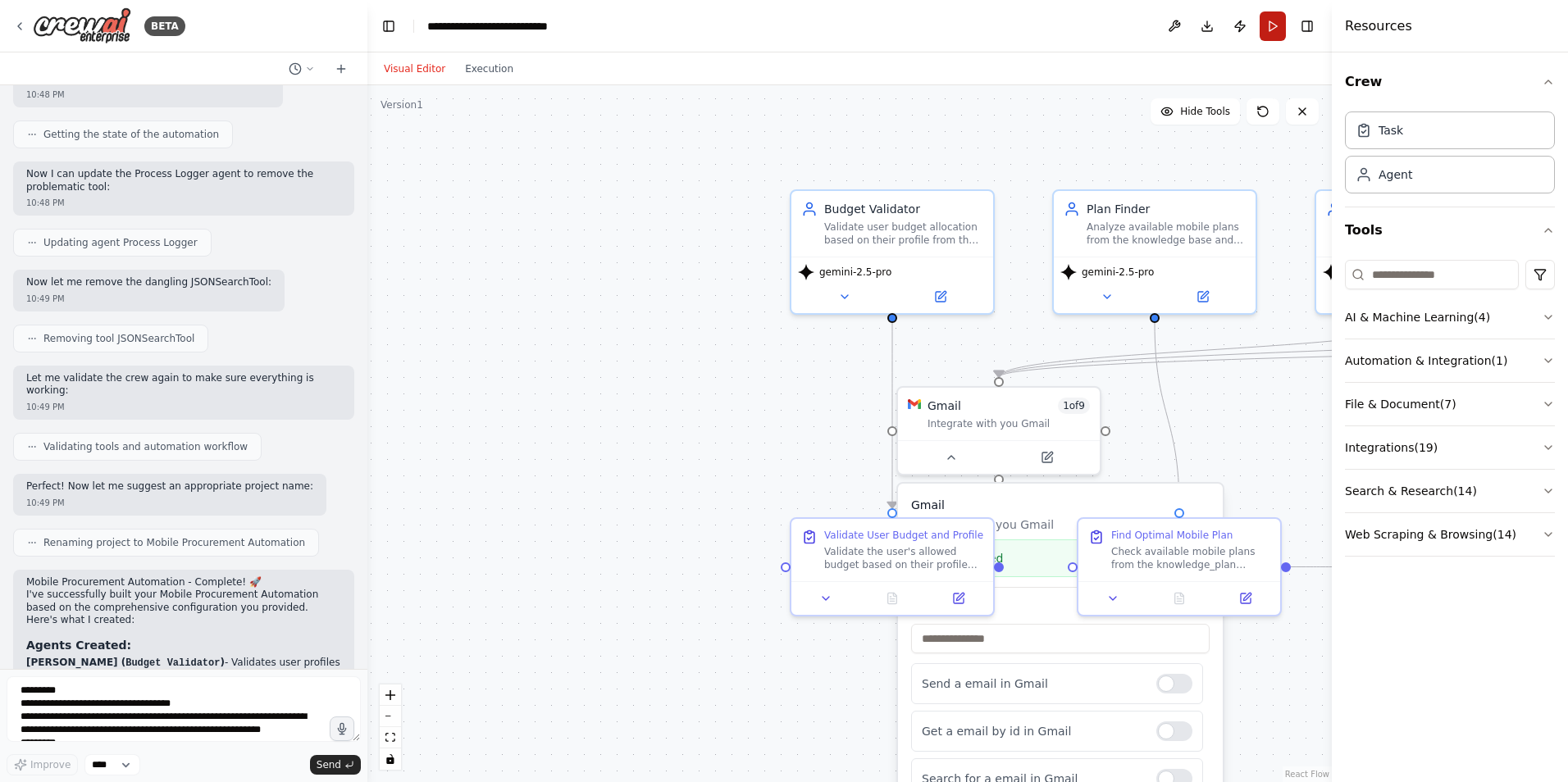
click at [1275, 30] on button "Run" at bounding box center [1273, 26] width 26 height 30
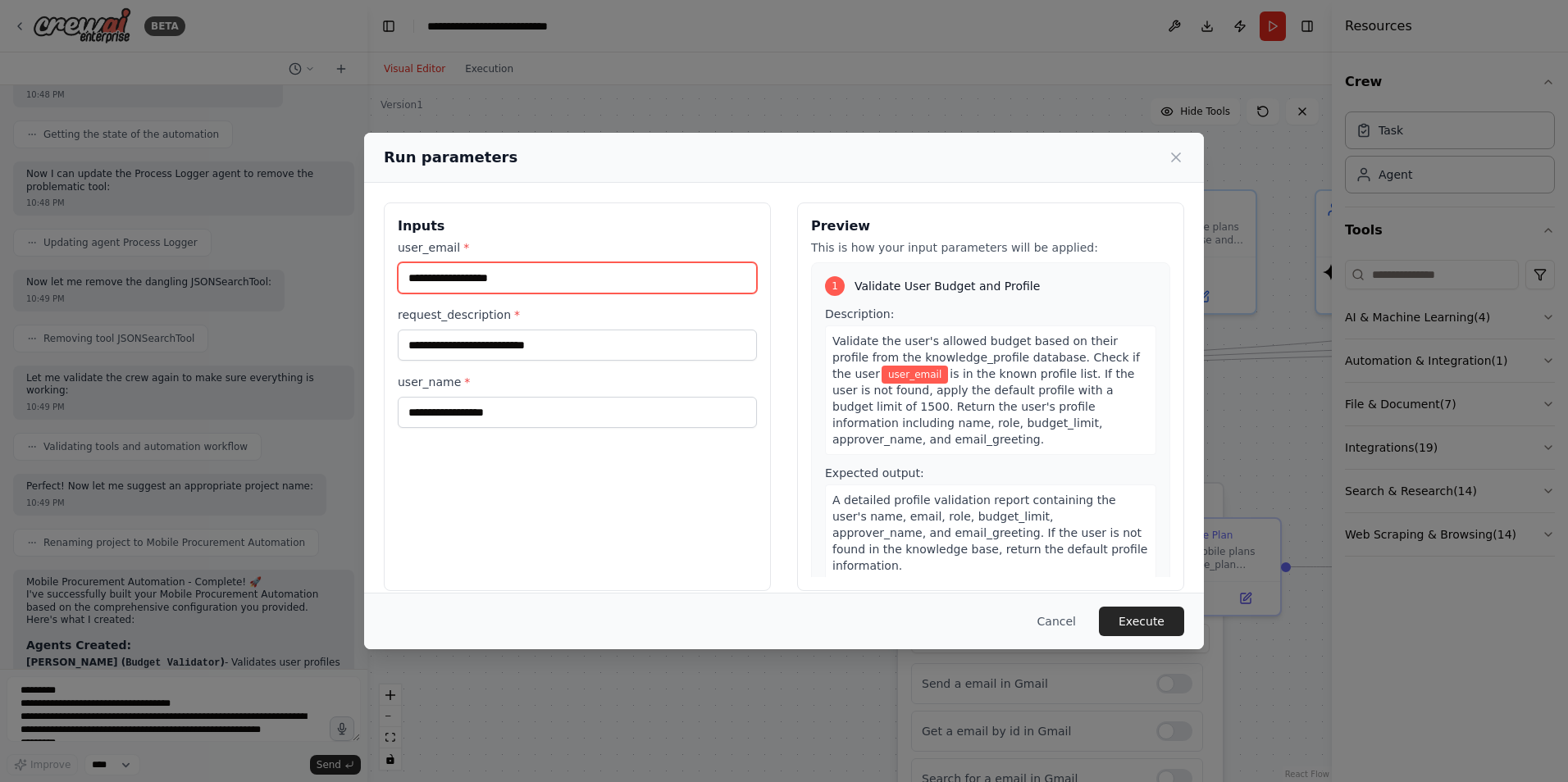
click at [526, 275] on input "user_email *" at bounding box center [577, 278] width 359 height 32
type input "**********"
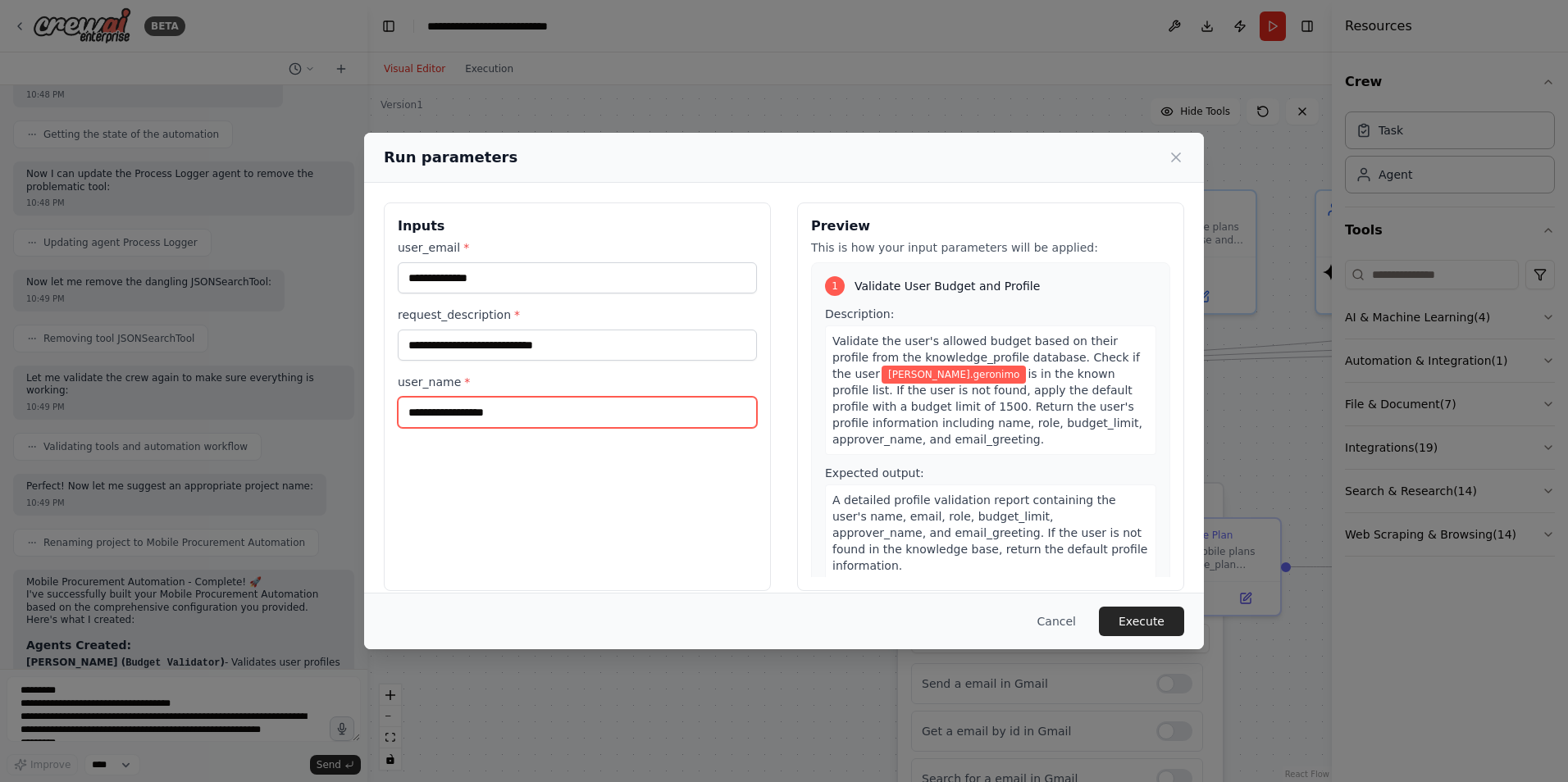
click at [492, 418] on input "user_name *" at bounding box center [577, 412] width 359 height 32
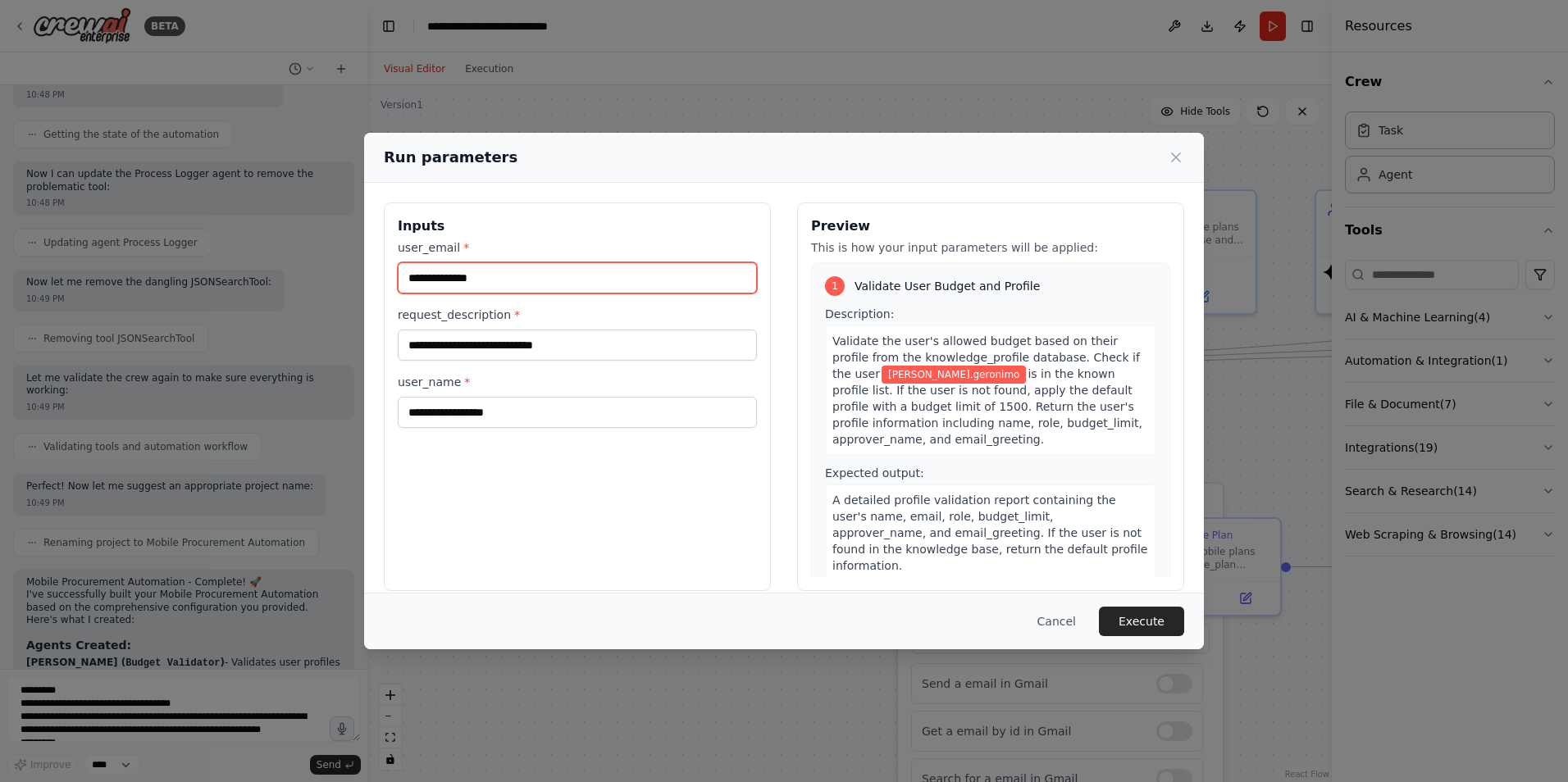
drag, startPoint x: 501, startPoint y: 279, endPoint x: 375, endPoint y: 281, distance: 126.0
click at [375, 281] on div "**********" at bounding box center [784, 397] width 840 height 428
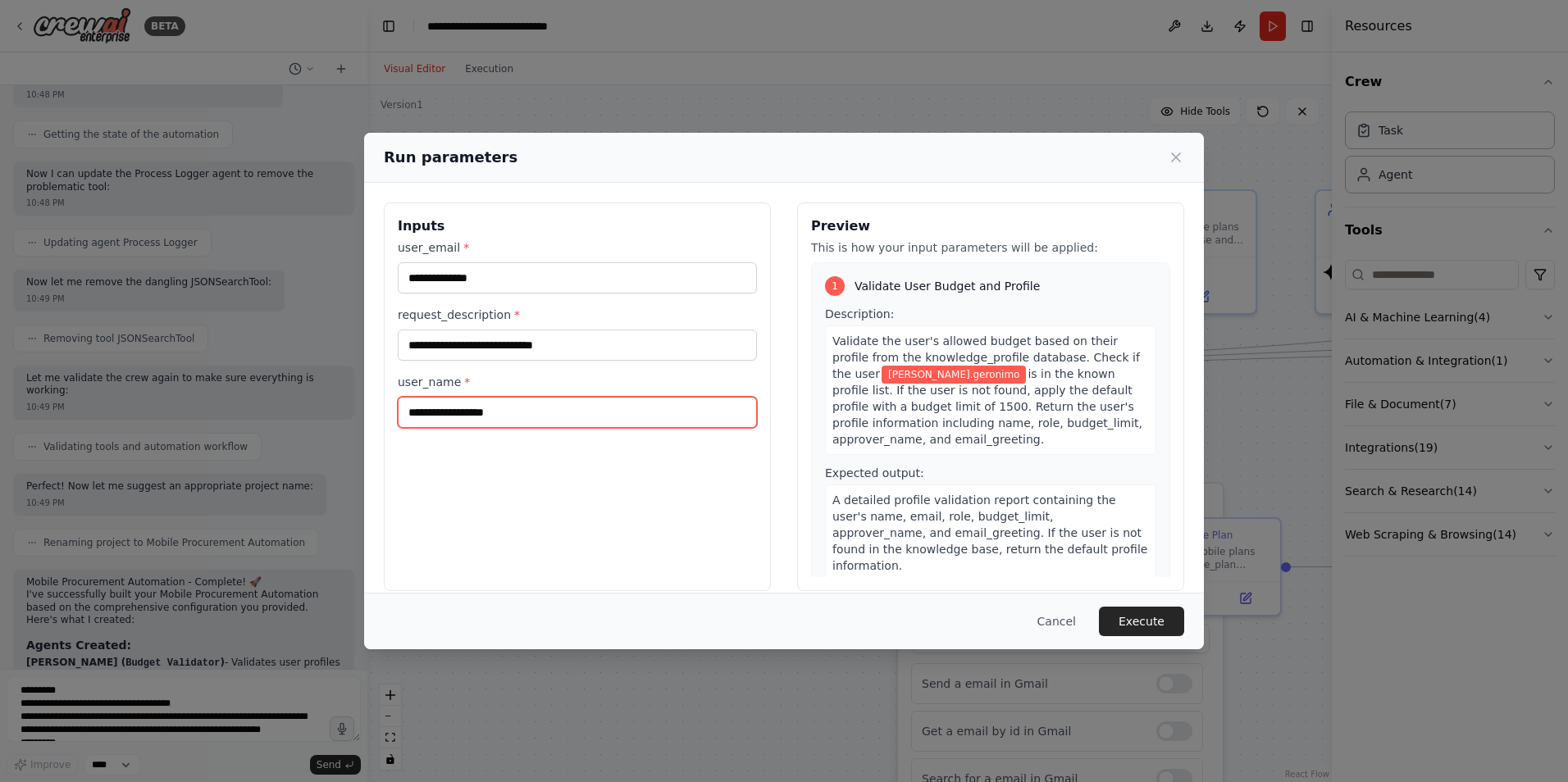
click at [481, 414] on input "user_name *" at bounding box center [577, 412] width 359 height 32
paste input "**********"
type input "**********"
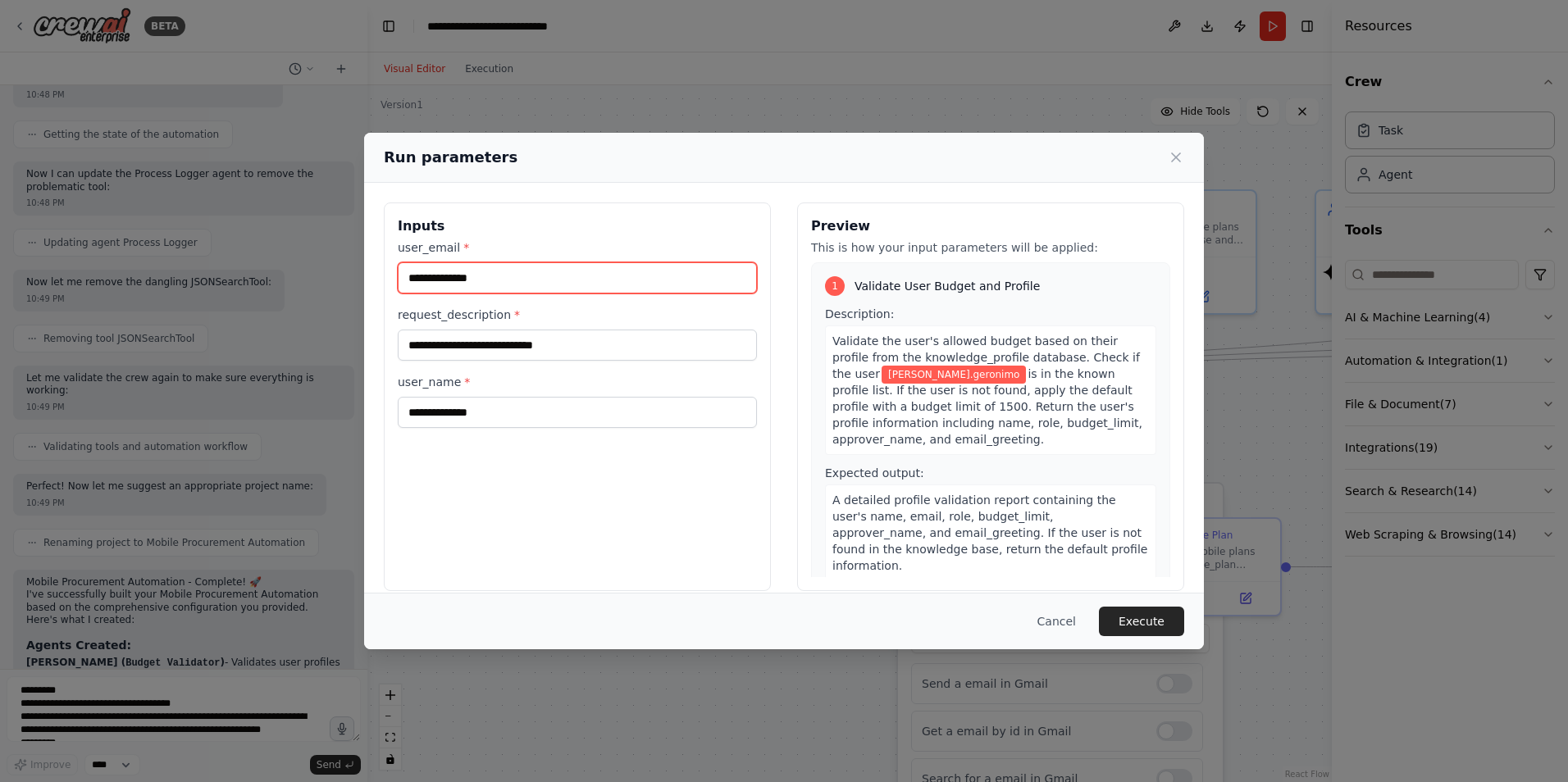
drag, startPoint x: 502, startPoint y: 280, endPoint x: 301, endPoint y: 275, distance: 201.1
click at [301, 275] on div "**********" at bounding box center [784, 391] width 1568 height 782
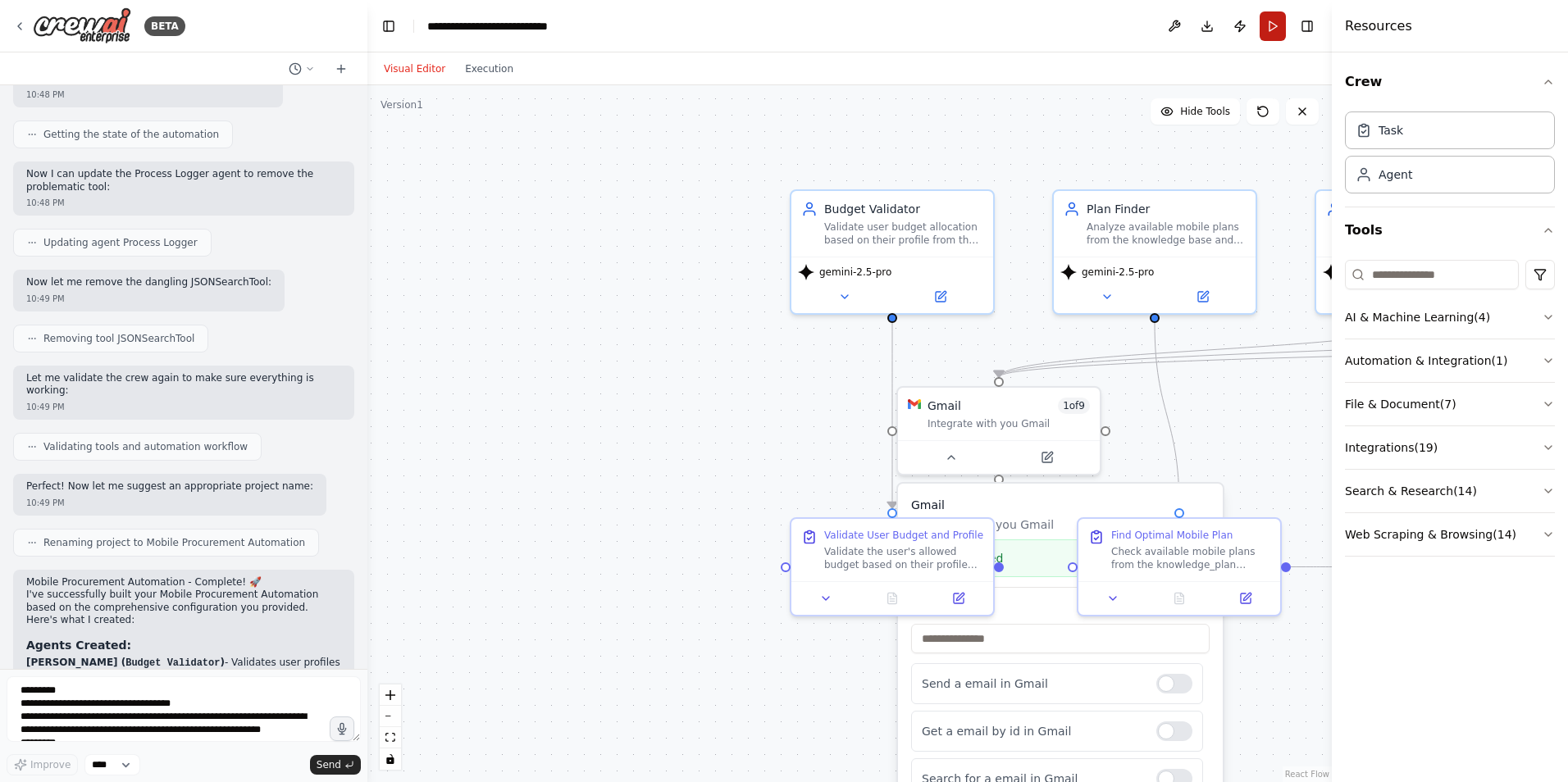
click at [1277, 32] on button "Run" at bounding box center [1273, 26] width 26 height 30
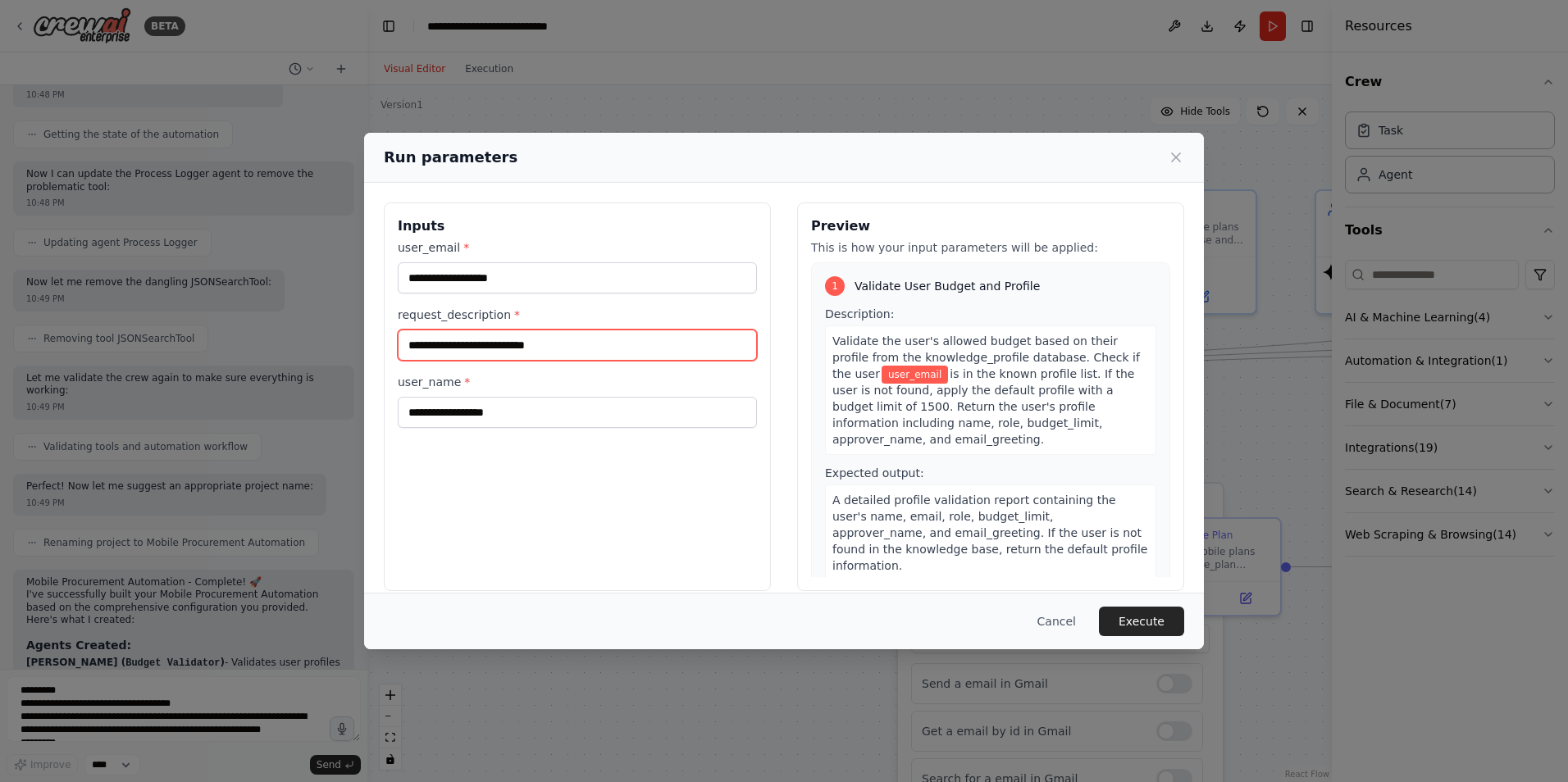
click at [504, 335] on input "request_description *" at bounding box center [577, 345] width 359 height 32
type input "**********"
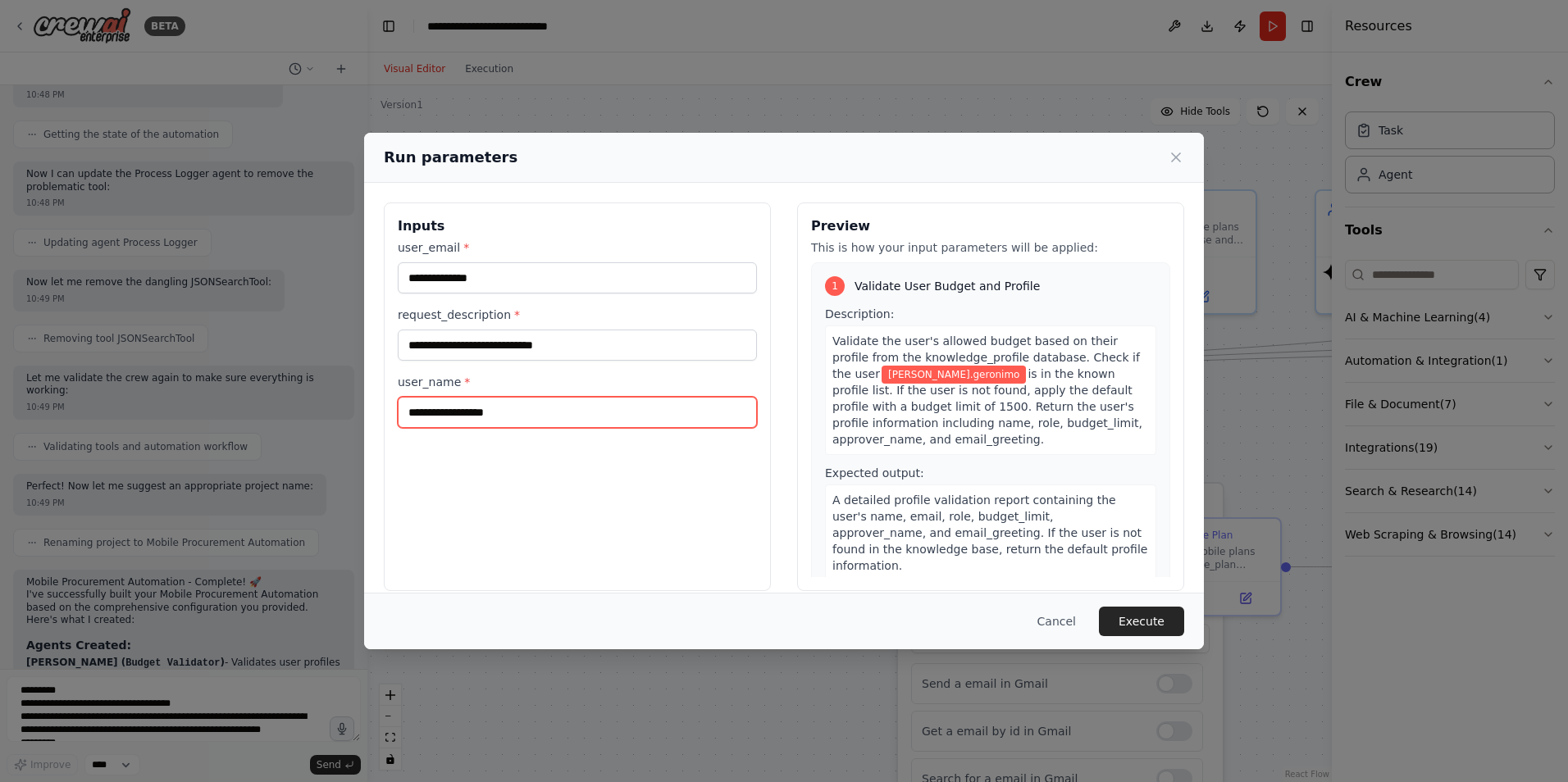
click at [474, 408] on input "user_name *" at bounding box center [577, 412] width 359 height 32
paste input "**********"
type input "**********"
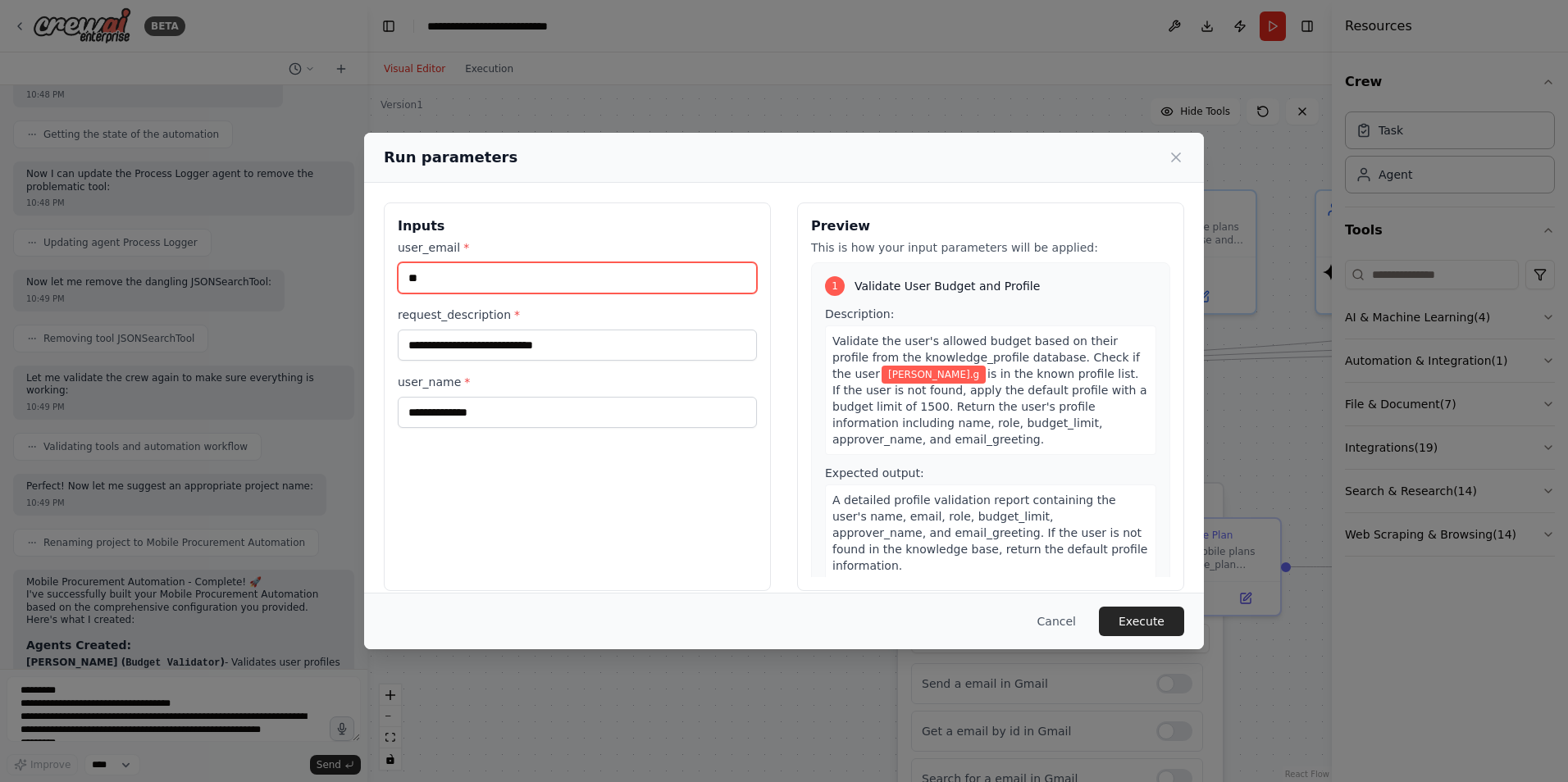
type input "*"
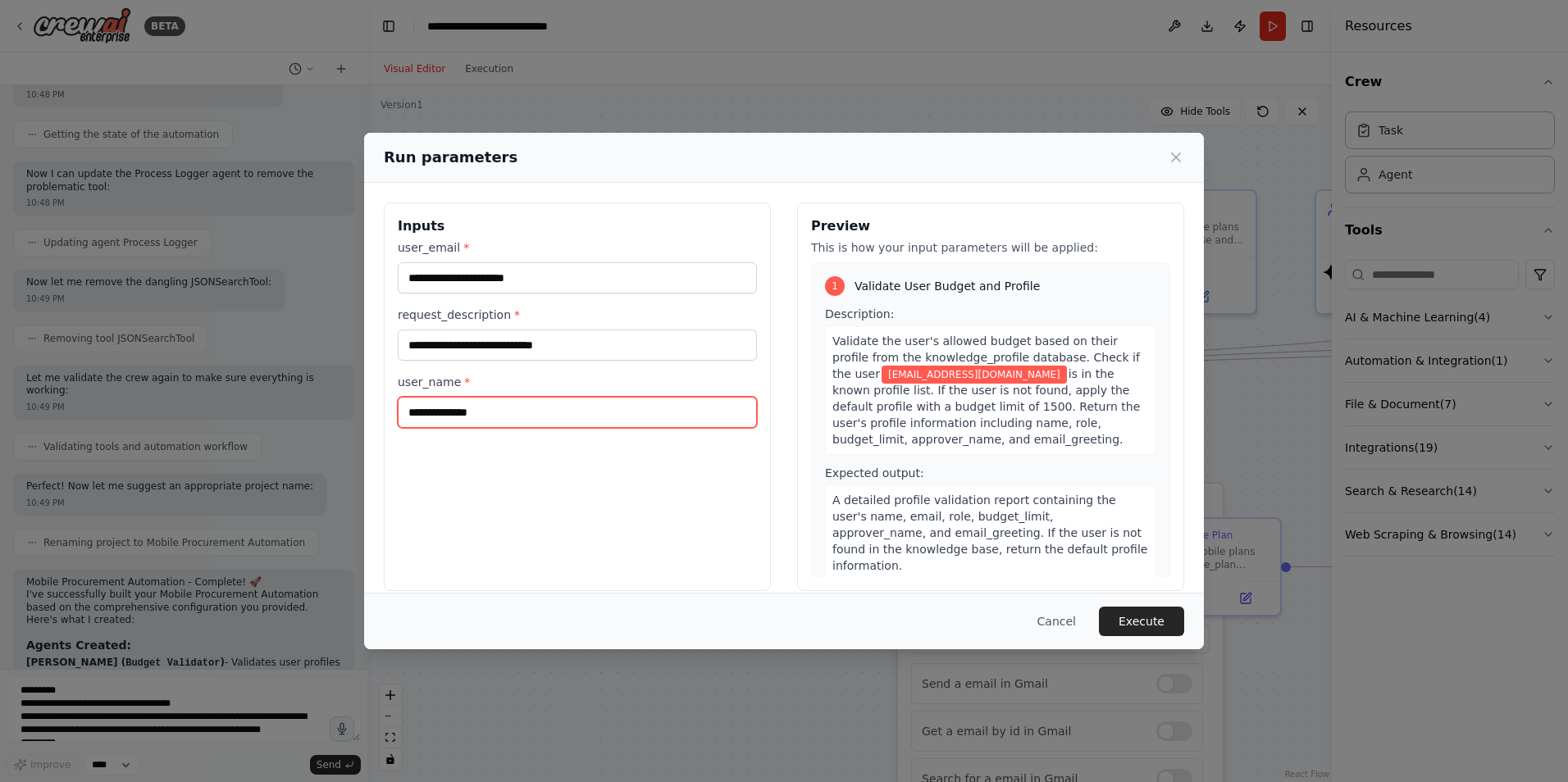
drag, startPoint x: 513, startPoint y: 415, endPoint x: 382, endPoint y: 413, distance: 131.0
click at [382, 413] on div "**********" at bounding box center [784, 397] width 840 height 428
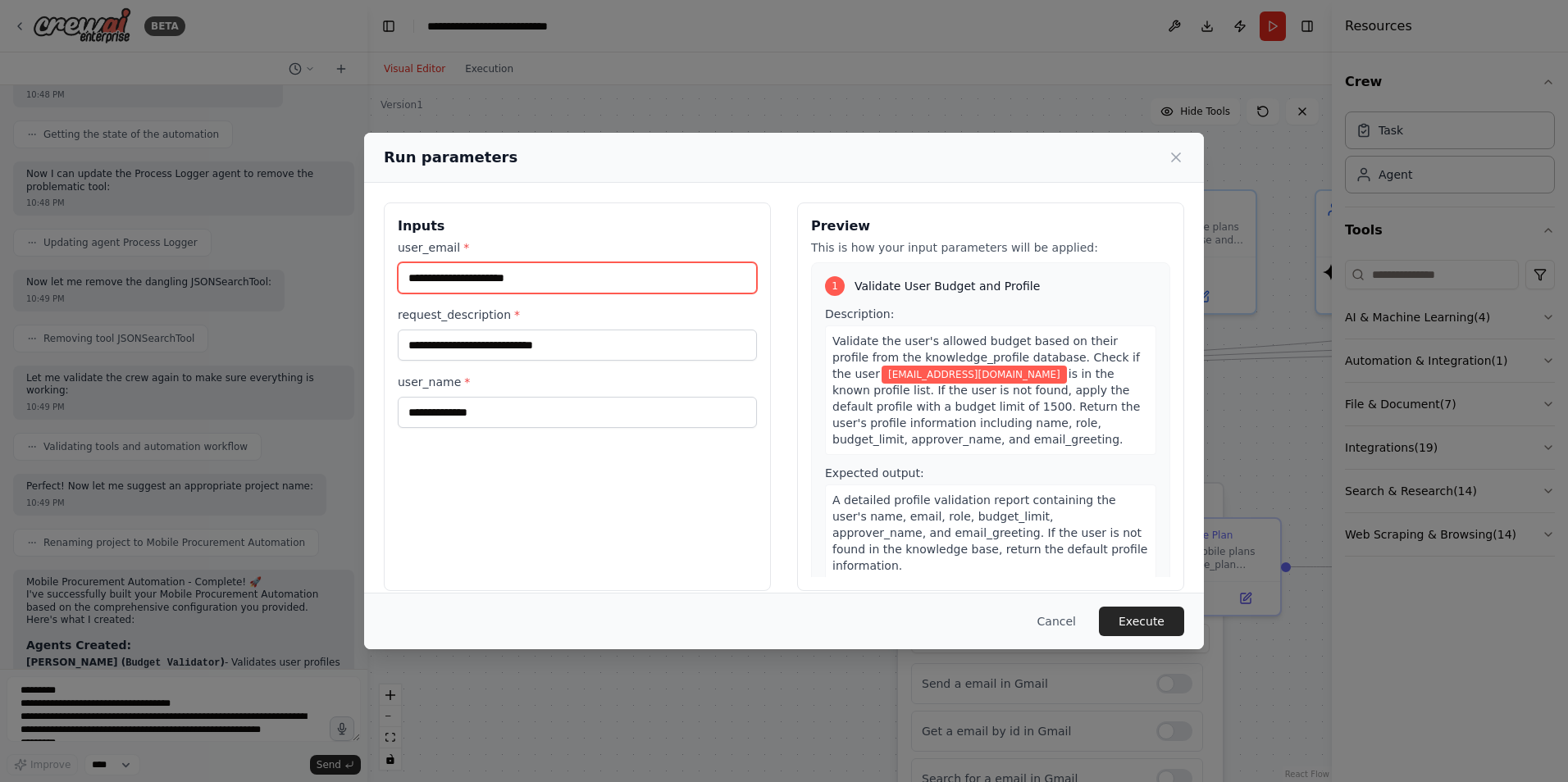
drag, startPoint x: 560, startPoint y: 275, endPoint x: 370, endPoint y: 270, distance: 190.1
click at [370, 270] on div "**********" at bounding box center [784, 397] width 840 height 428
paste input "text"
type input "**********"
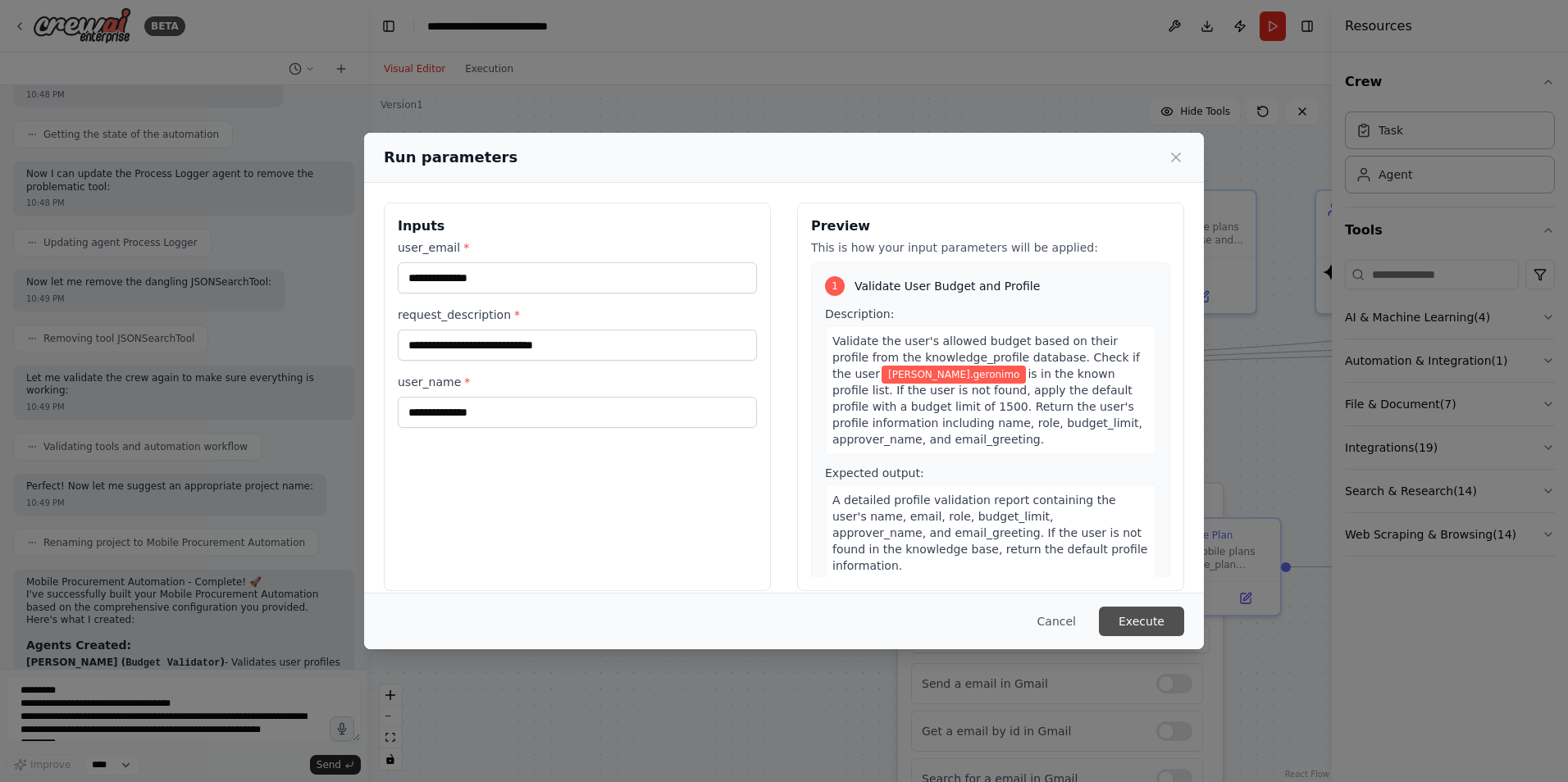
click at [1167, 617] on button "Execute" at bounding box center [1141, 621] width 85 height 30
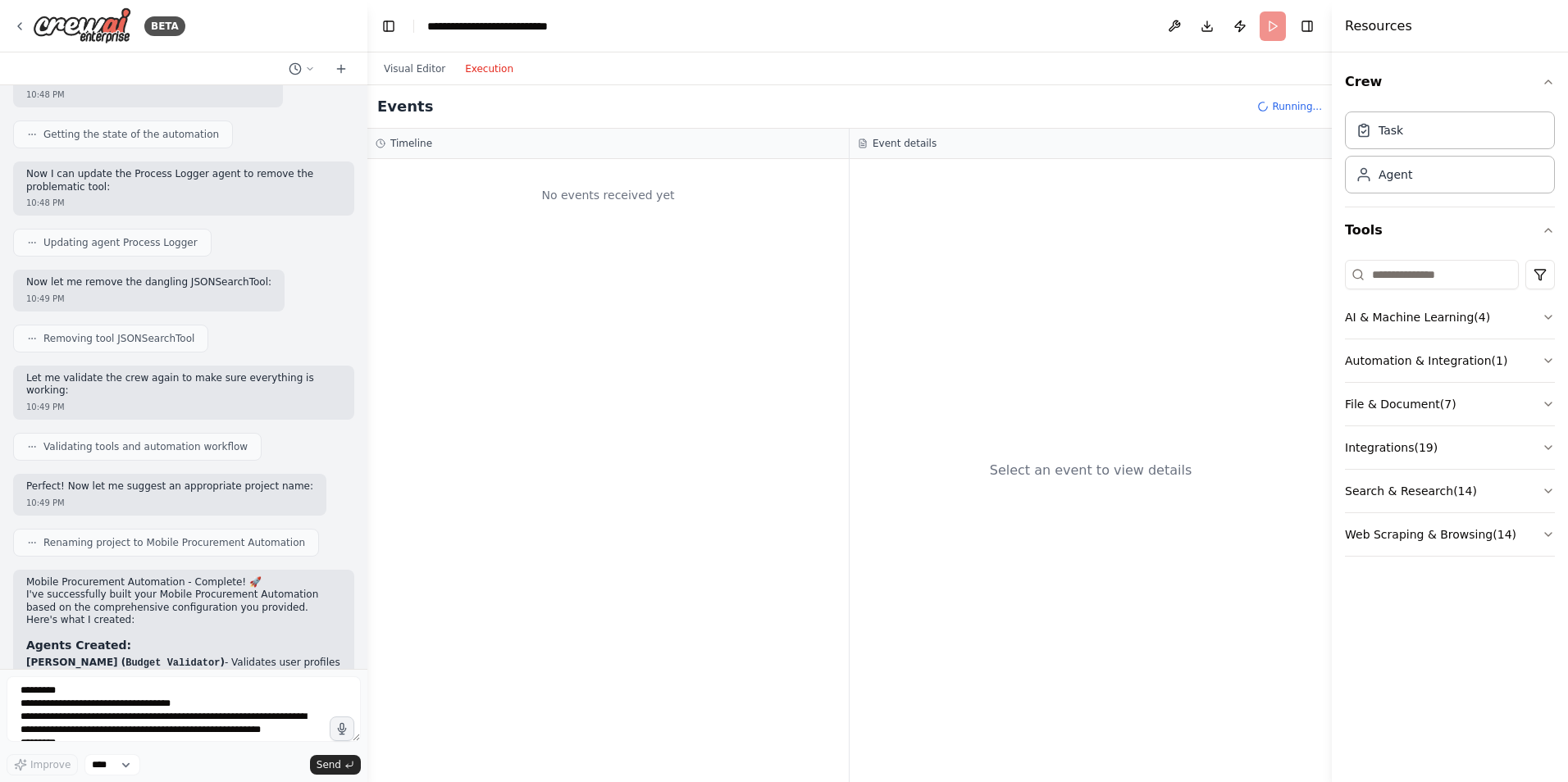
click at [480, 68] on button "Execution" at bounding box center [490, 68] width 68 height 20
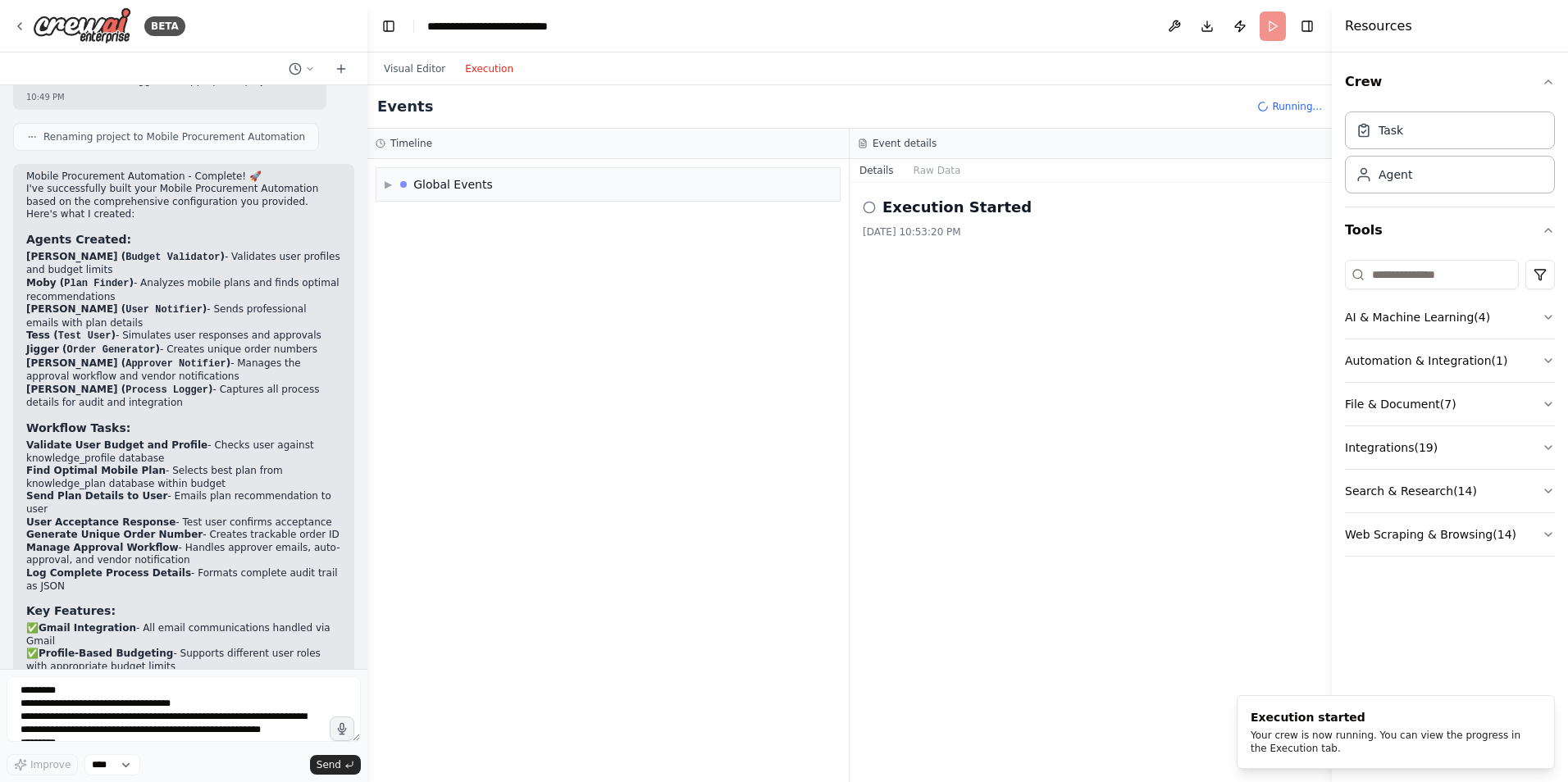
scroll to position [3687, 0]
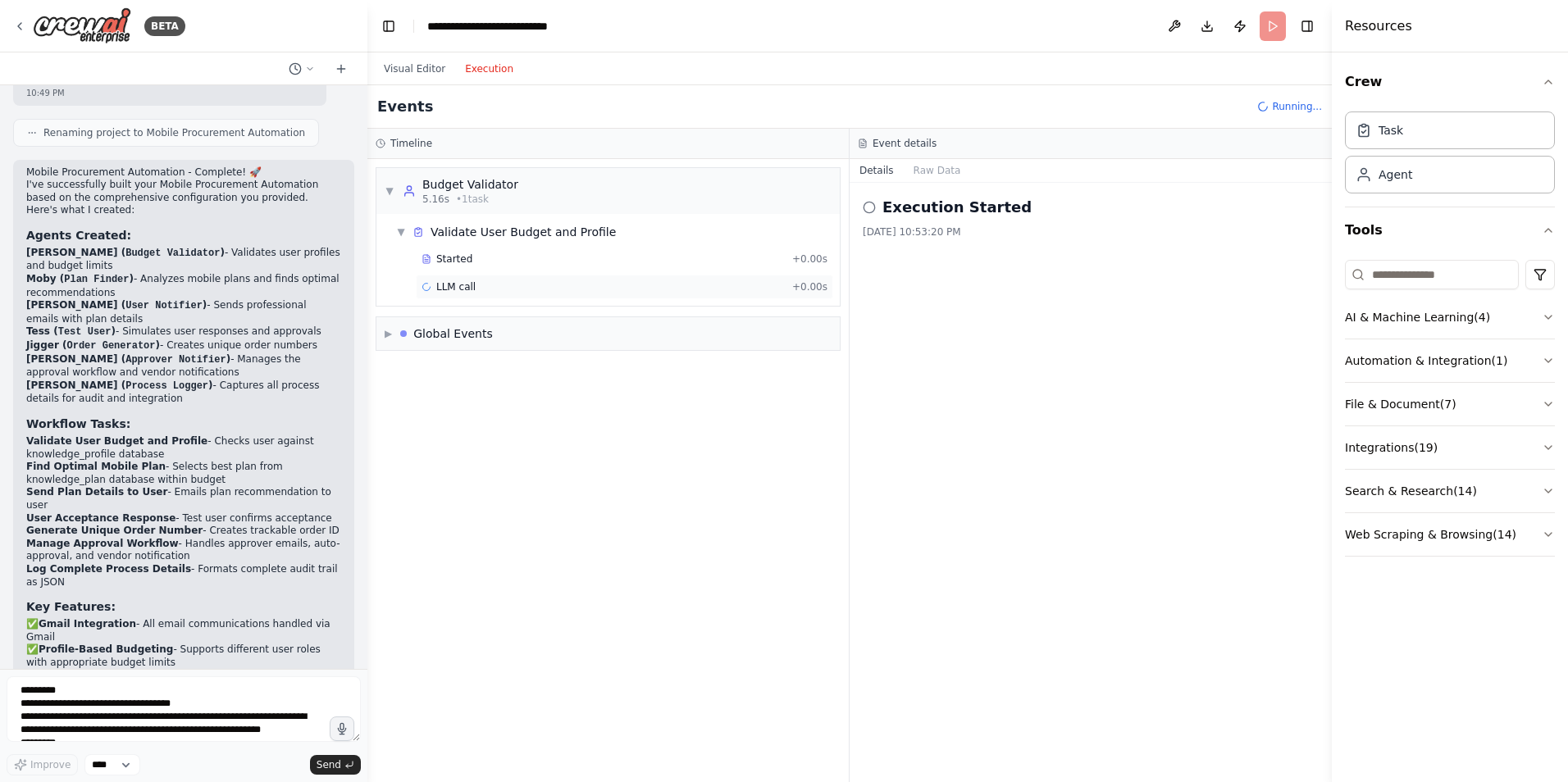
click at [485, 281] on div "LLM call + 0.00s" at bounding box center [624, 287] width 406 height 13
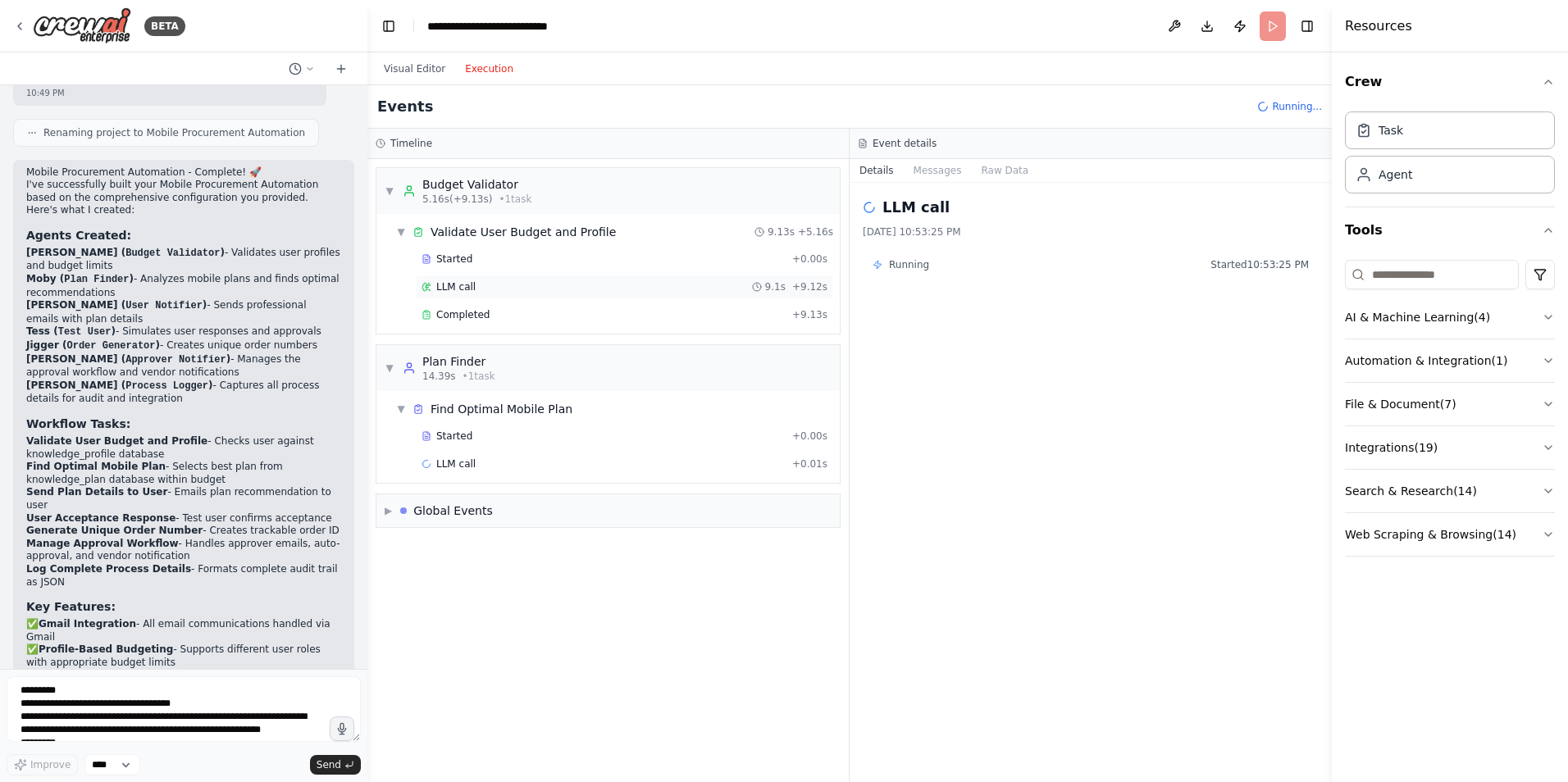
click at [459, 282] on span "LLM call" at bounding box center [456, 287] width 39 height 13
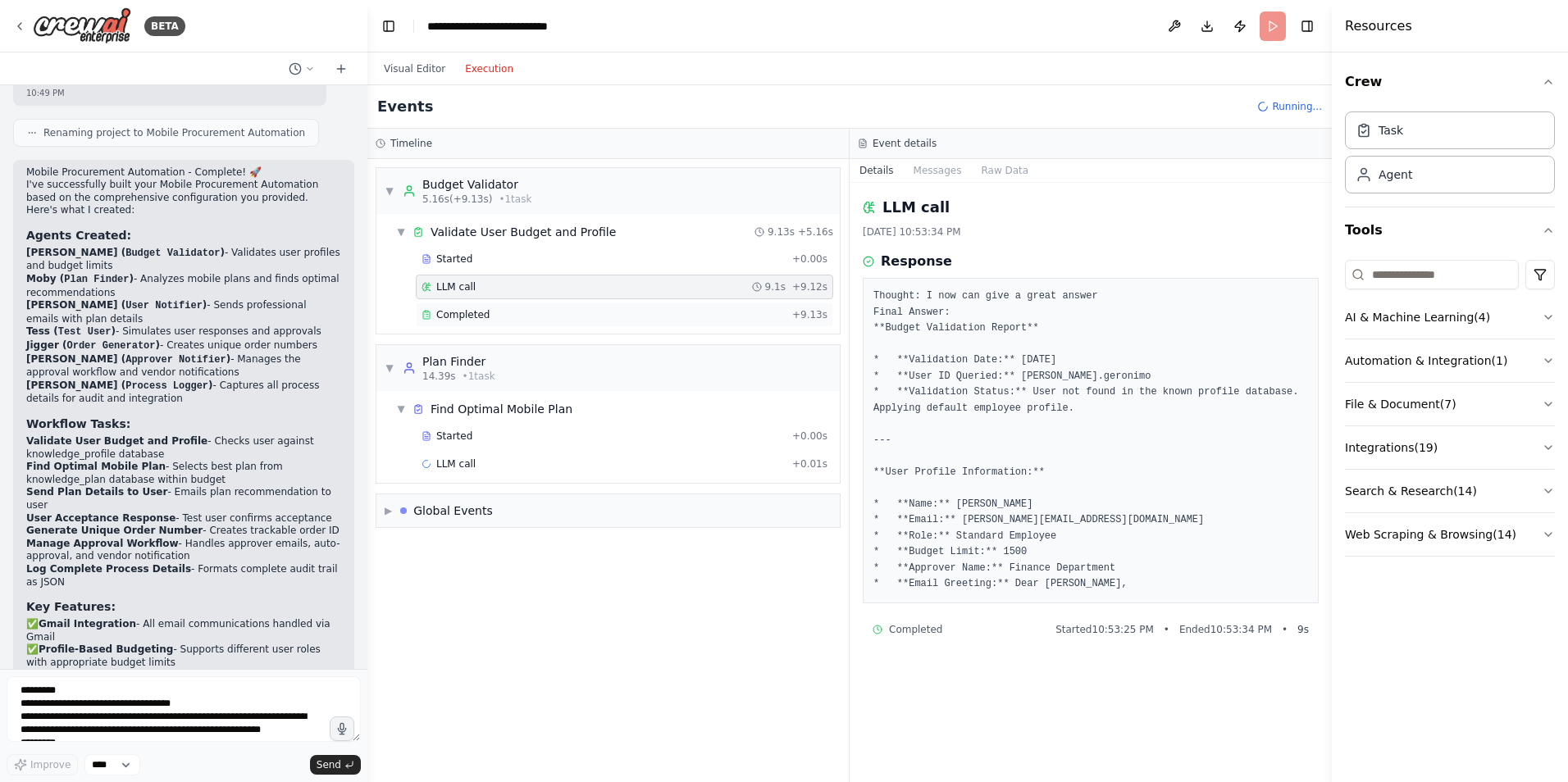
click at [472, 309] on span "Completed" at bounding box center [463, 315] width 53 height 13
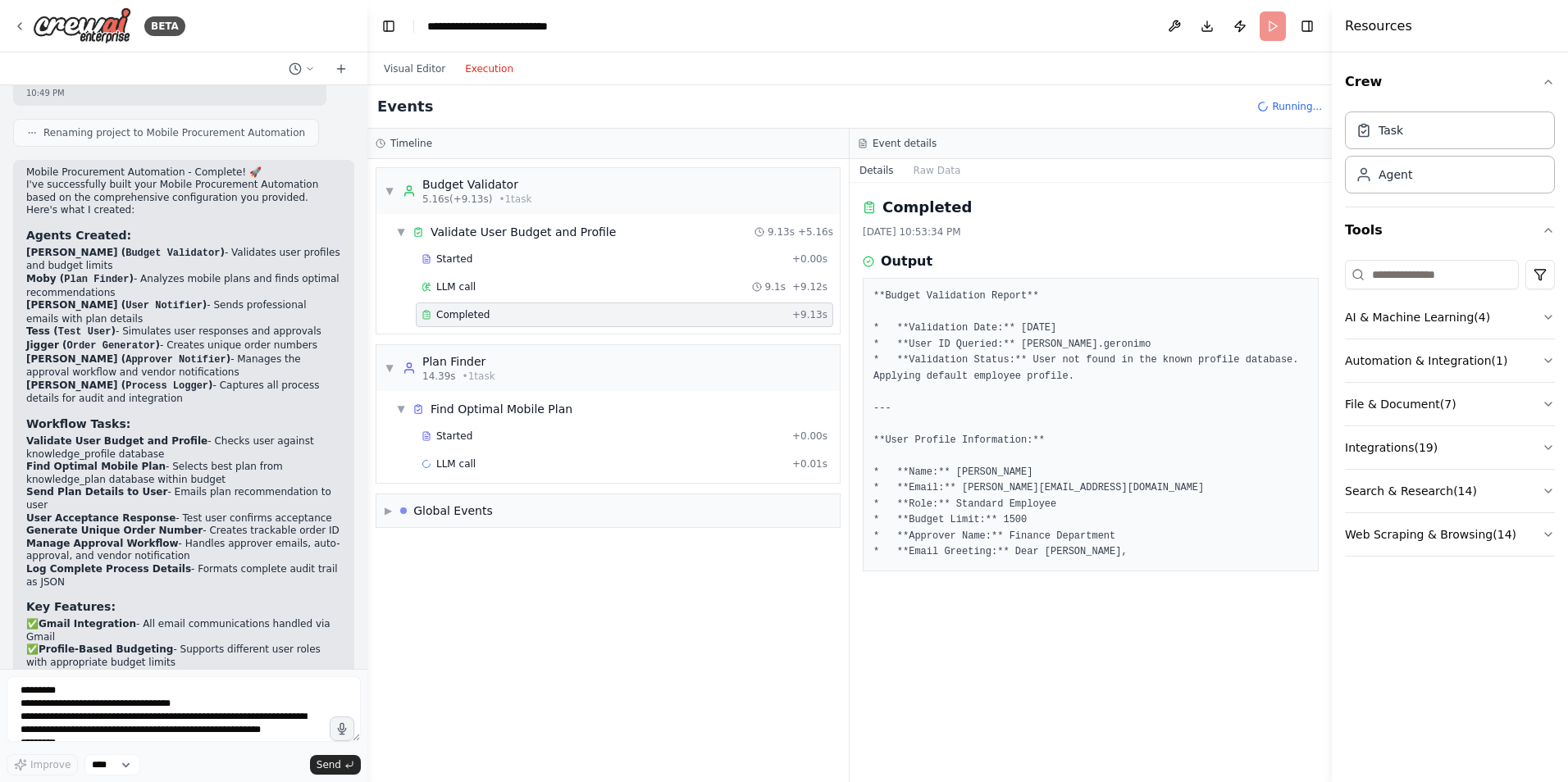
click at [460, 314] on span "Completed" at bounding box center [463, 315] width 53 height 13
click at [503, 431] on div "Started" at bounding box center [603, 436] width 364 height 13
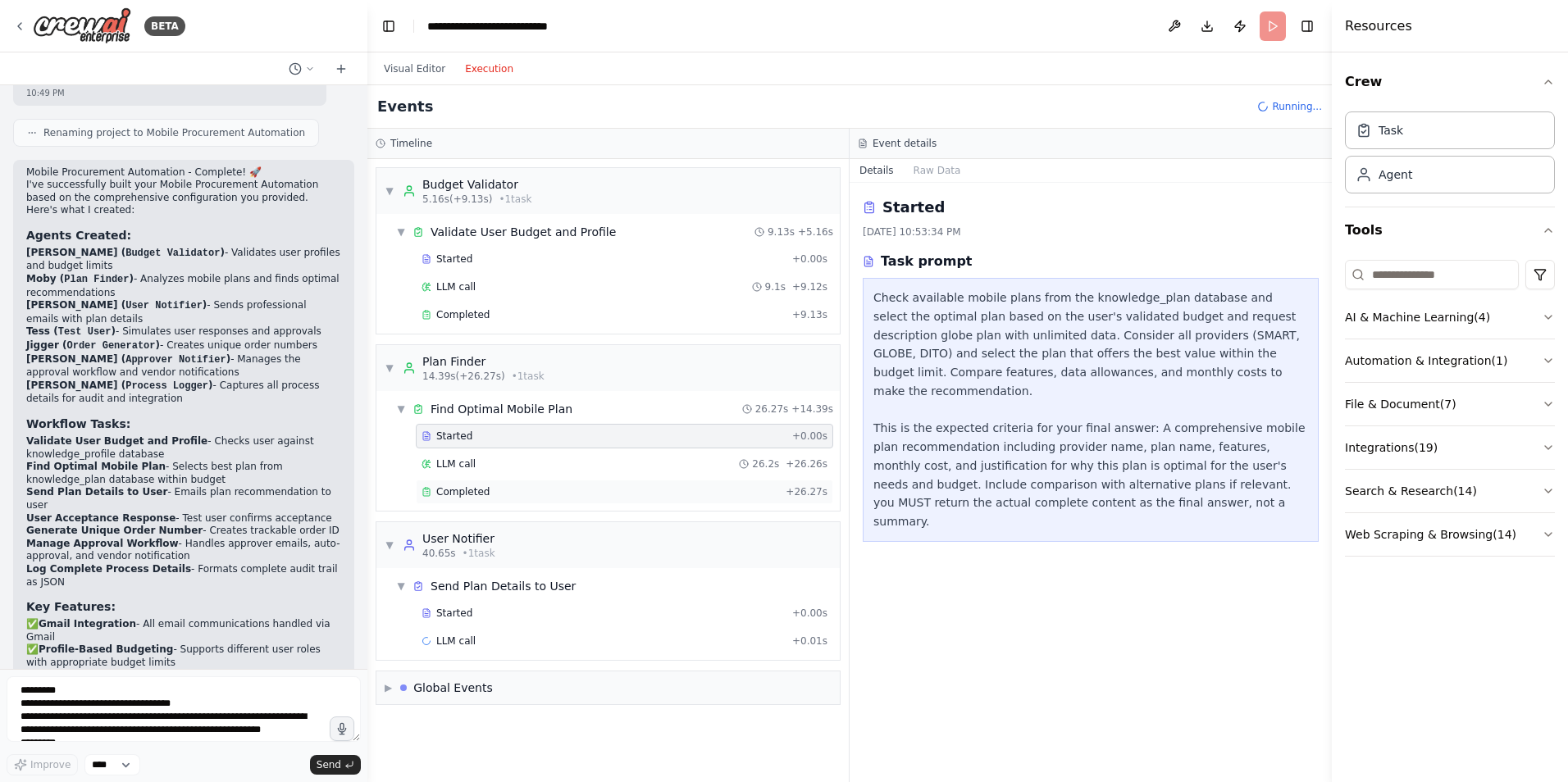
click at [487, 492] on div "Completed" at bounding box center [600, 491] width 357 height 13
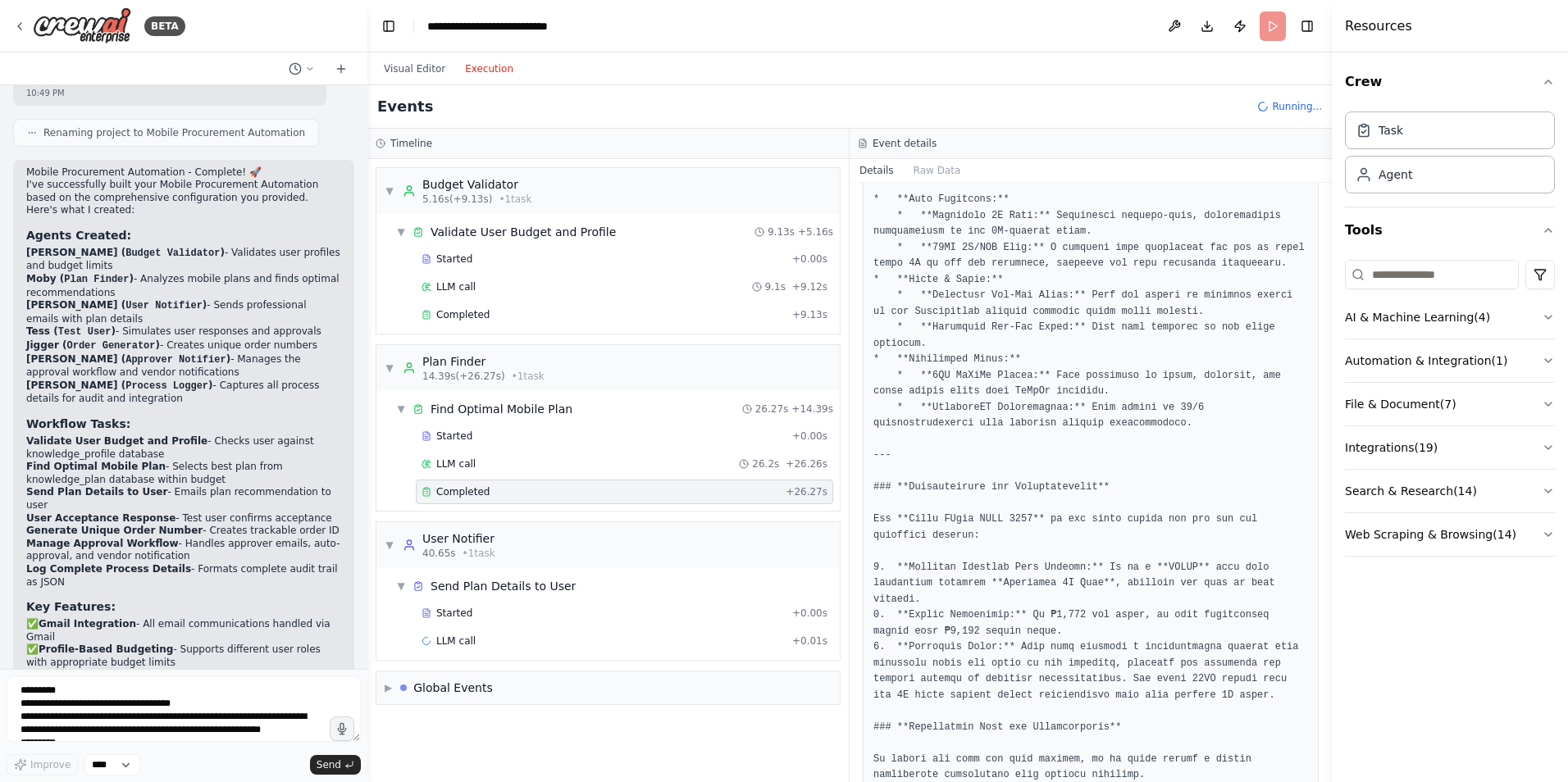
scroll to position [410, 0]
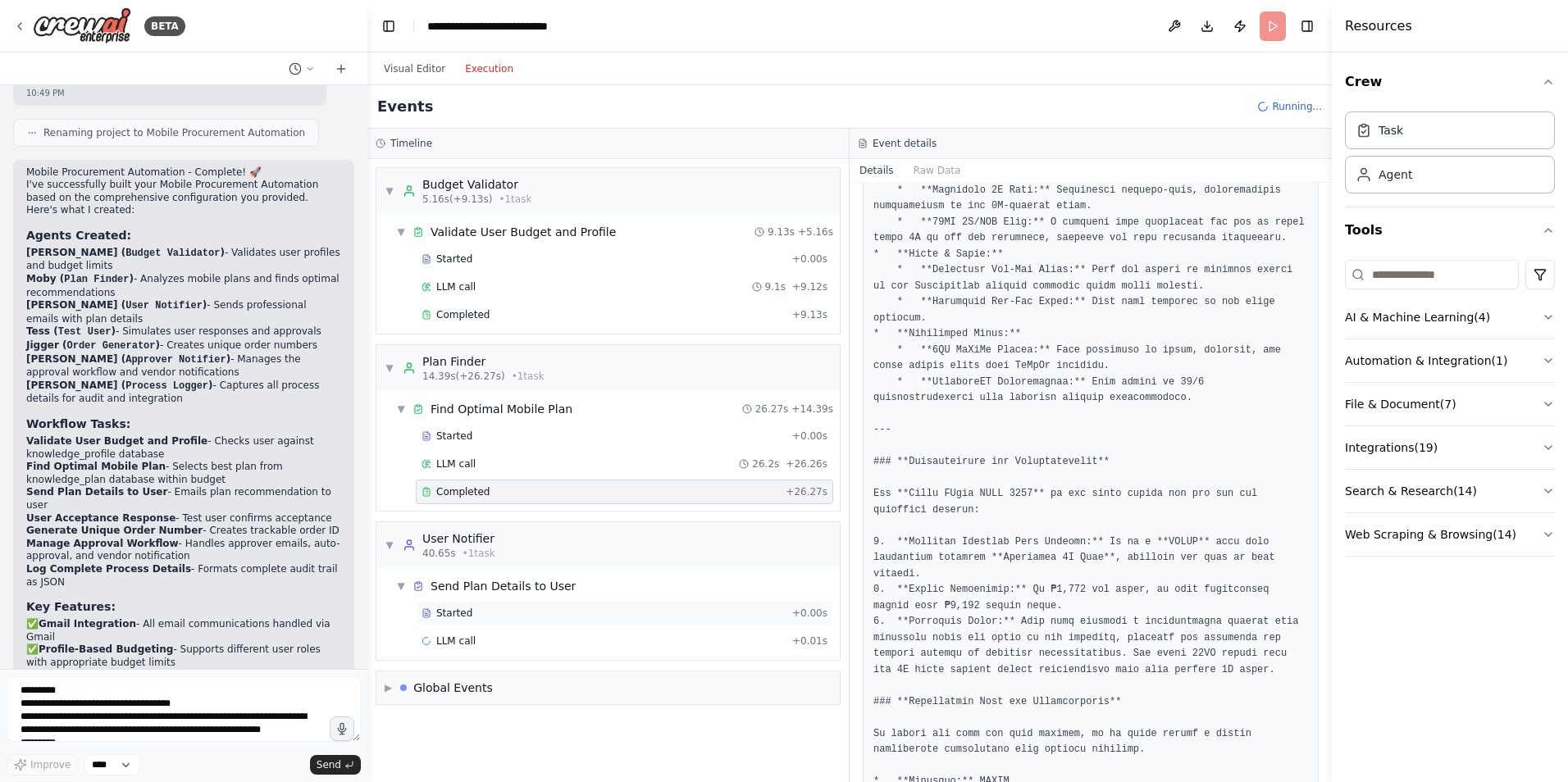
click at [497, 610] on div "Started" at bounding box center [603, 612] width 364 height 13
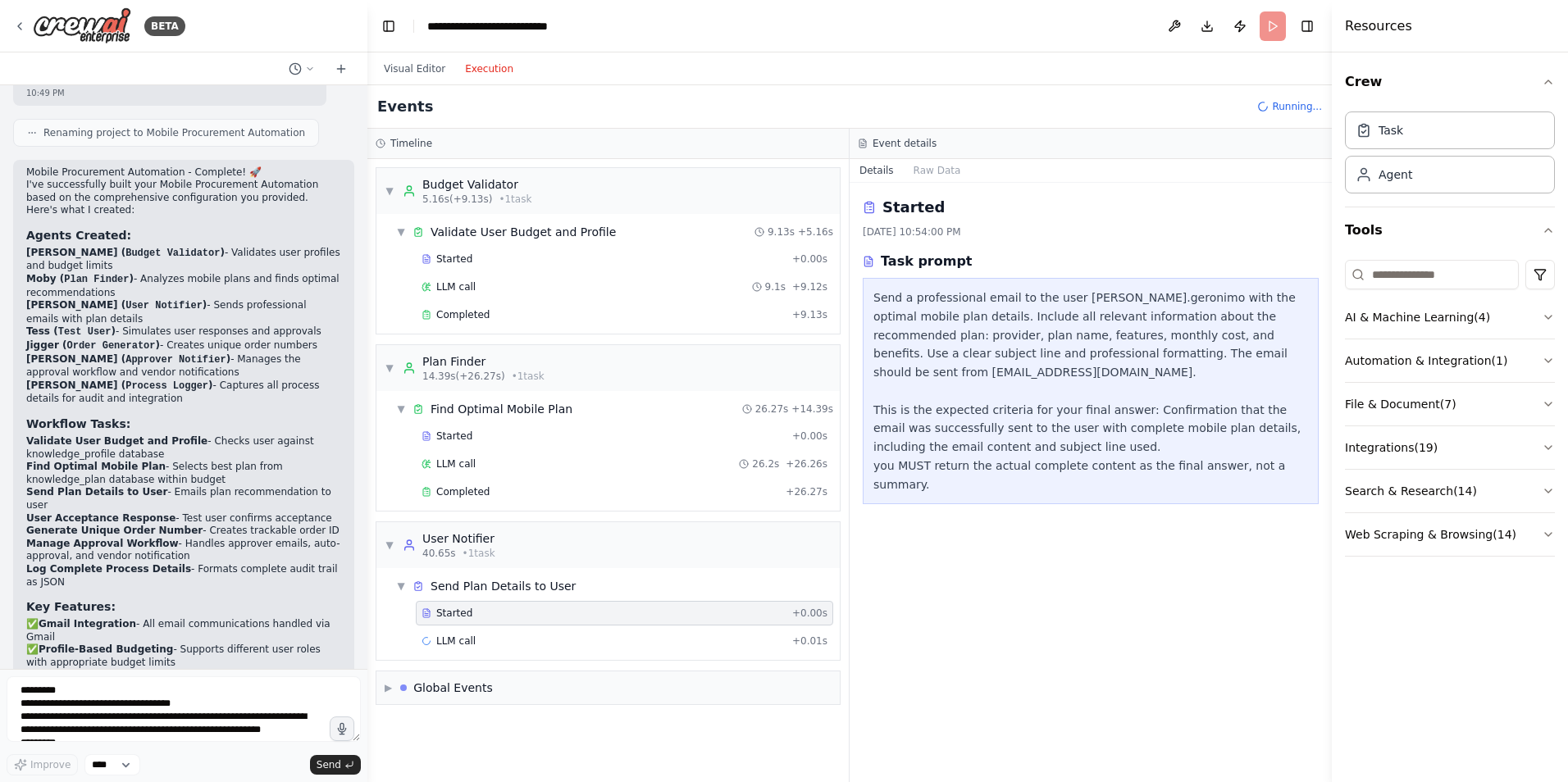
scroll to position [0, 0]
click at [509, 633] on div "LLM call + 0.01s" at bounding box center [624, 640] width 417 height 25
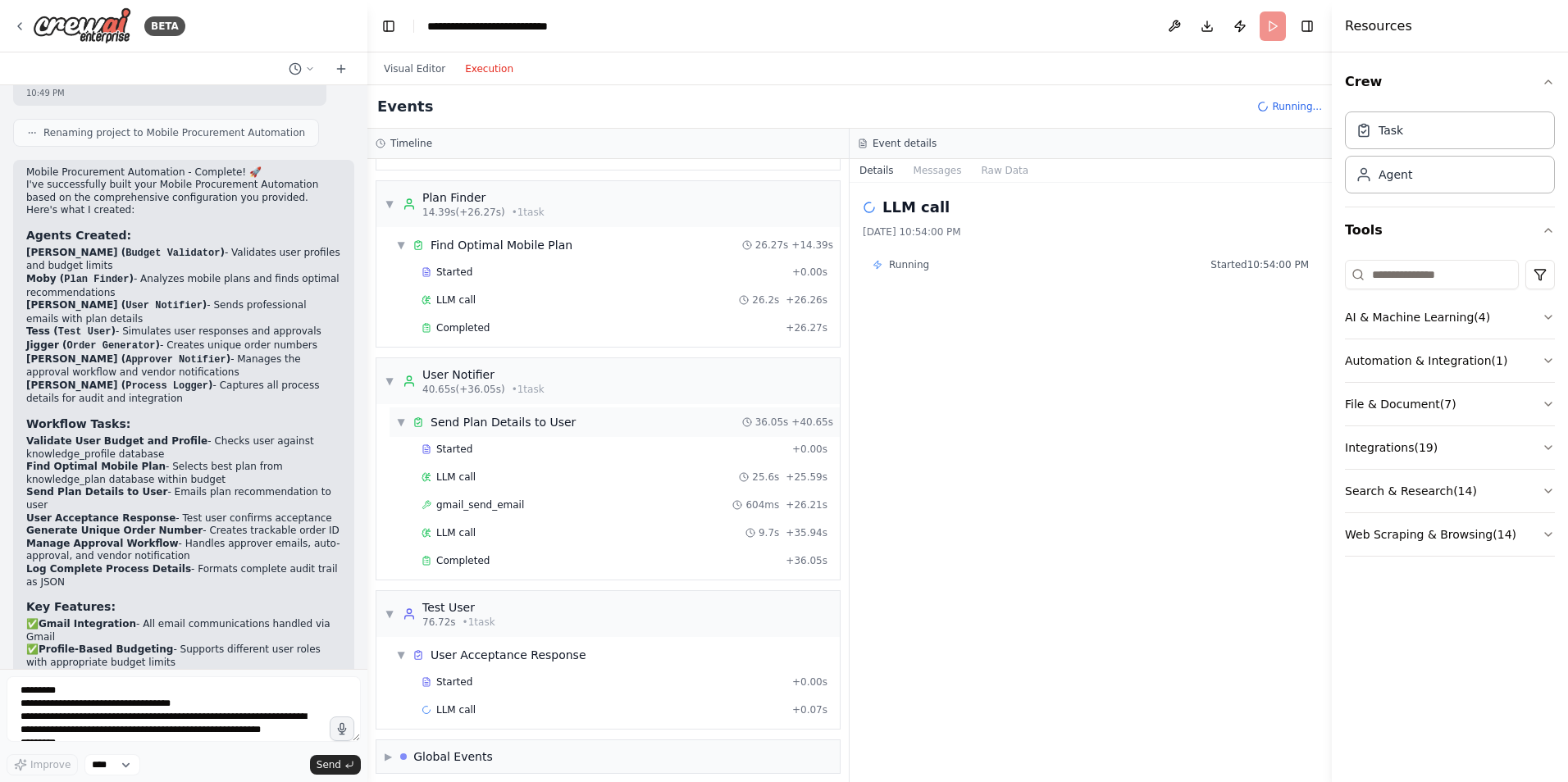
scroll to position [174, 0]
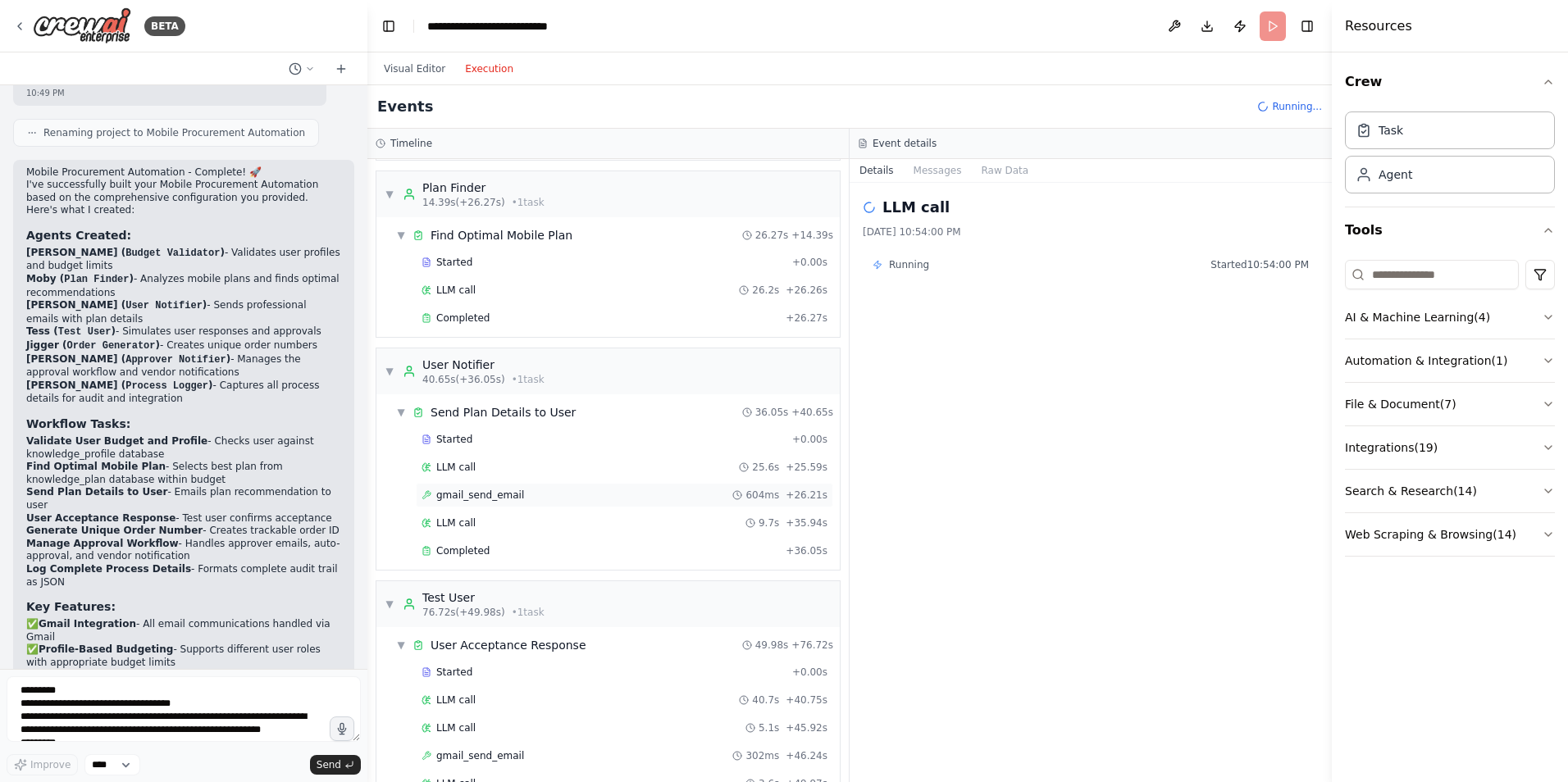
click at [567, 506] on div "gmail_send_email 604ms + 26.21s" at bounding box center [624, 495] width 417 height 25
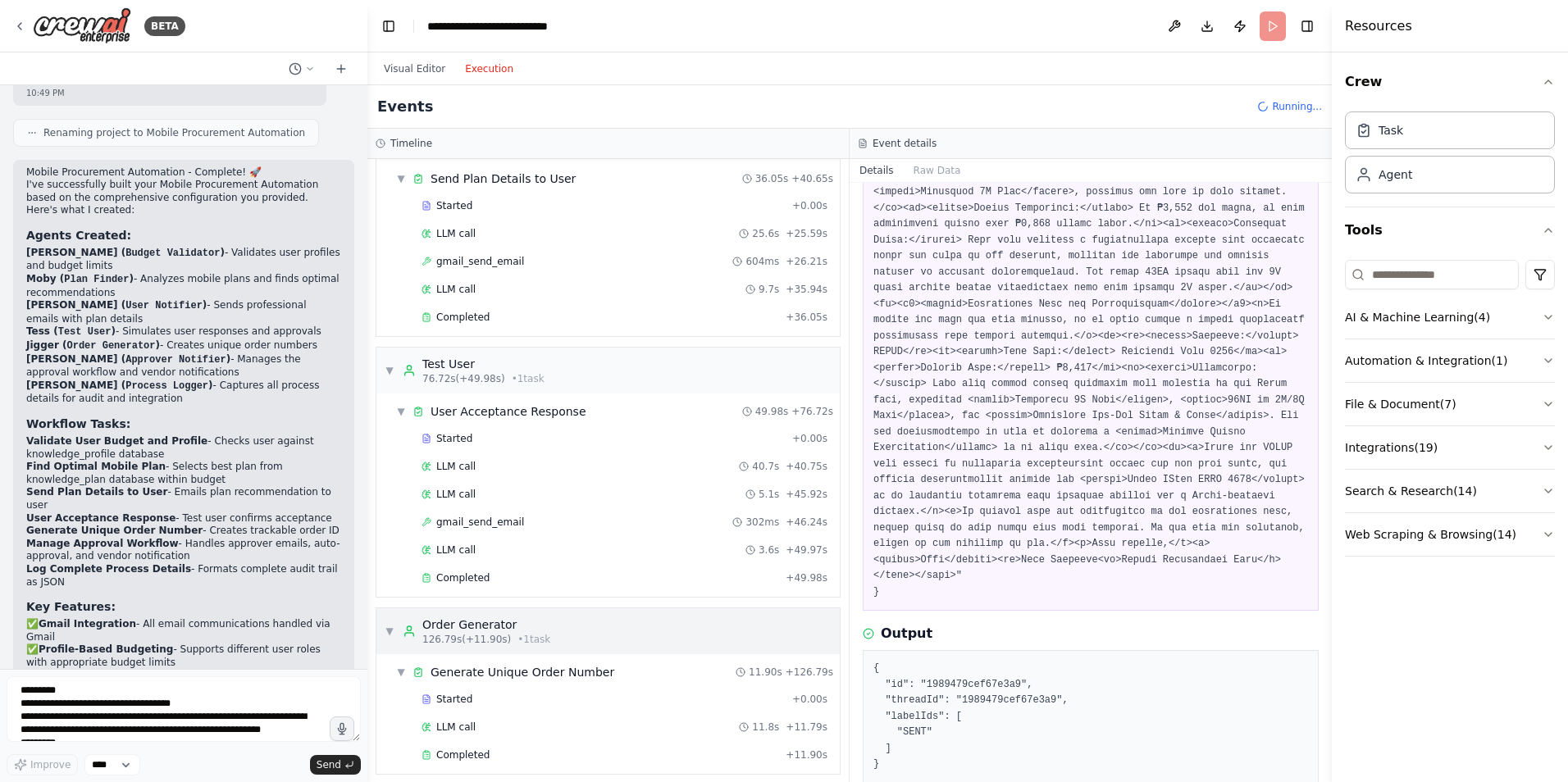
scroll to position [501, 0]
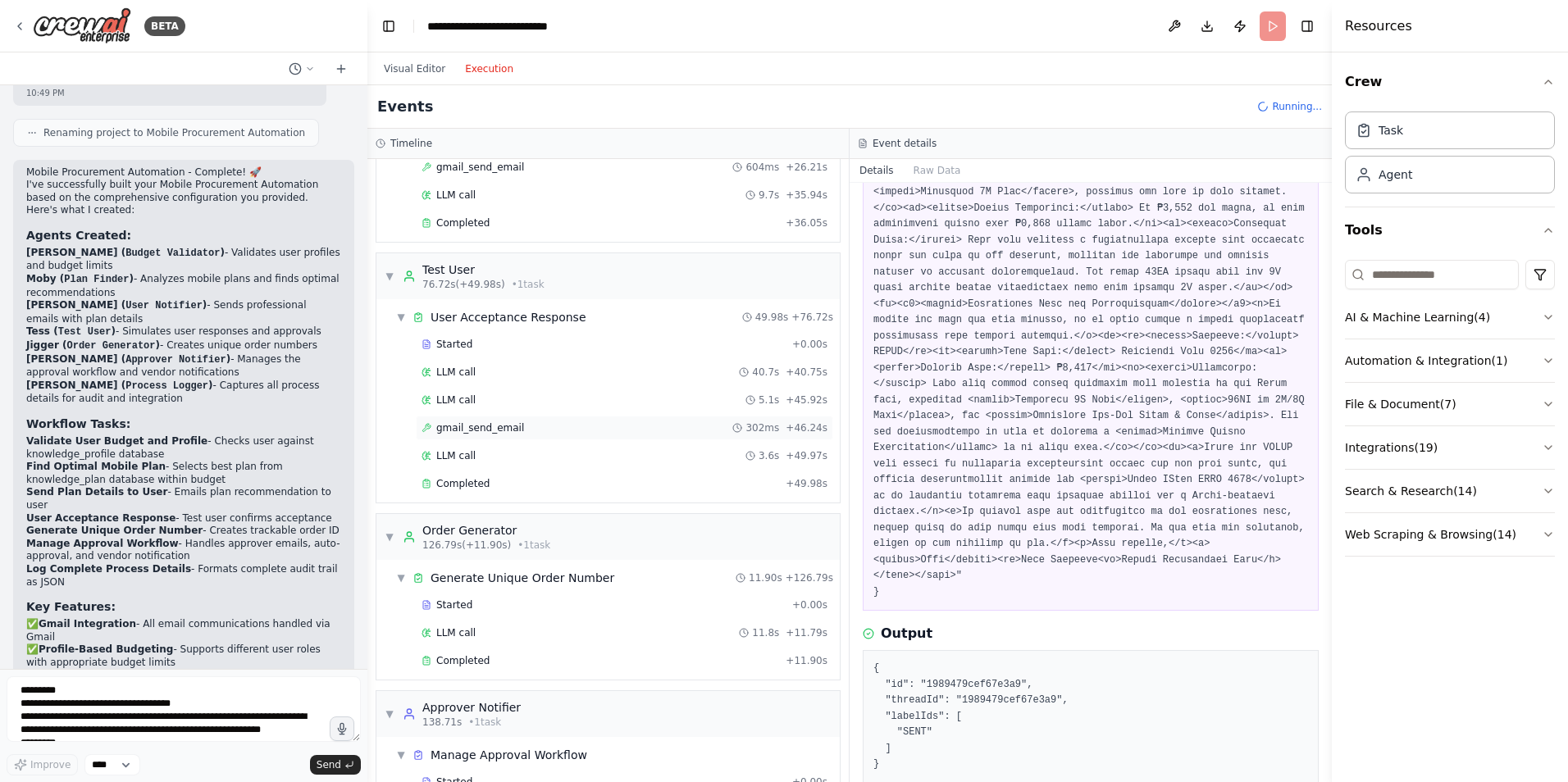
click at [508, 432] on span "gmail_send_email" at bounding box center [480, 427] width 88 height 13
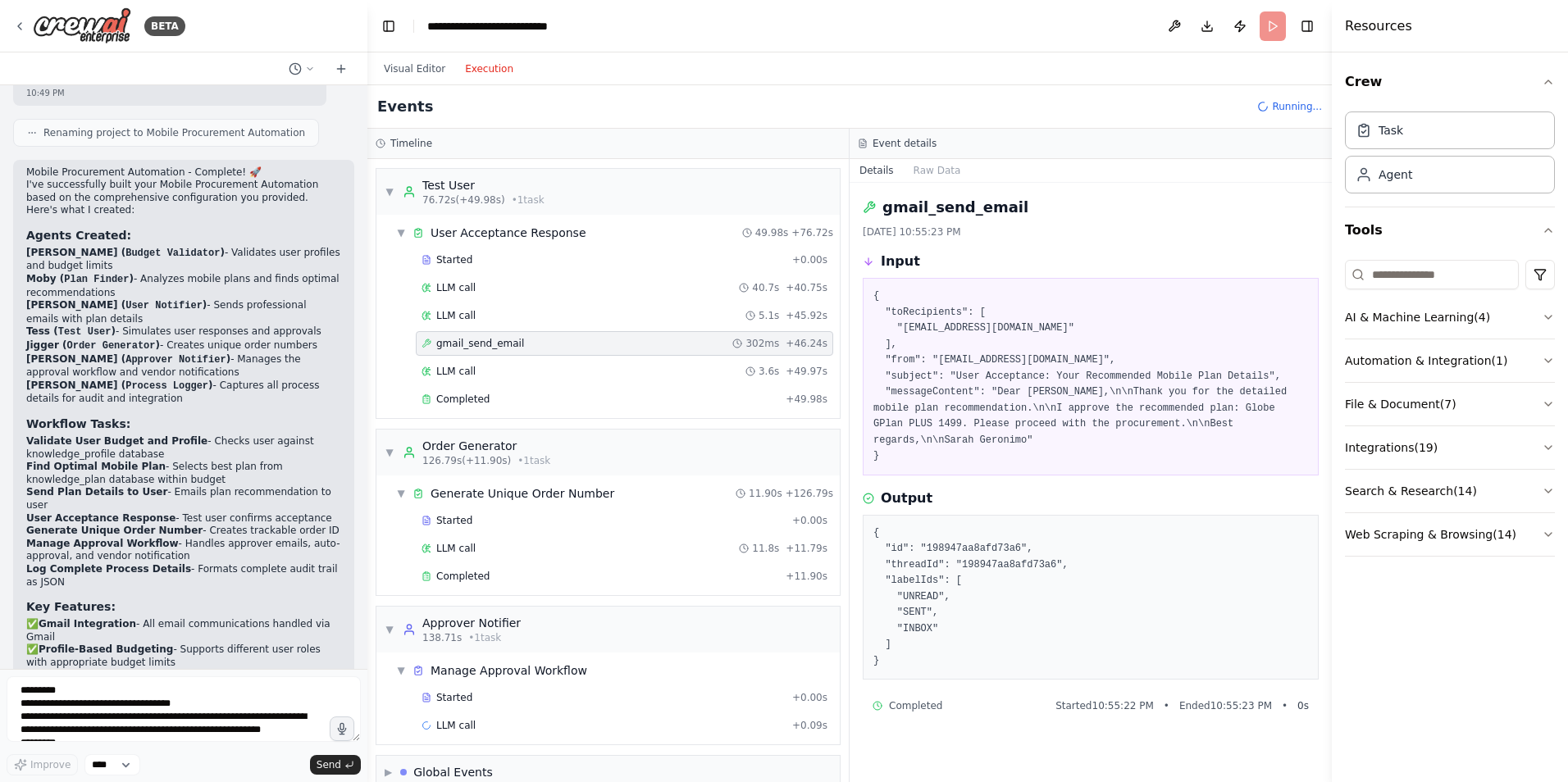
scroll to position [611, 0]
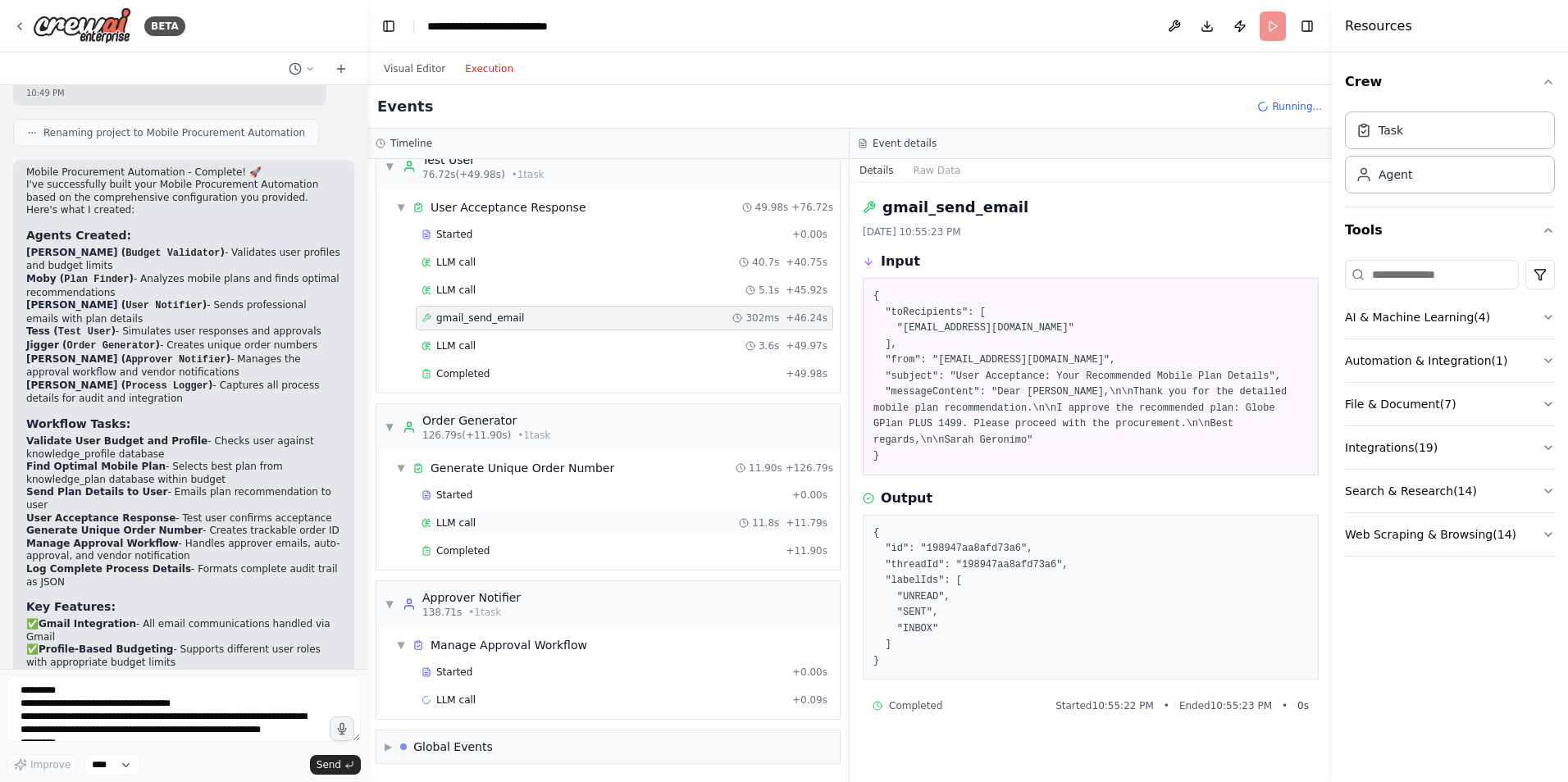
click at [607, 513] on div "LLM call 11.8s + 11.79s" at bounding box center [624, 523] width 417 height 25
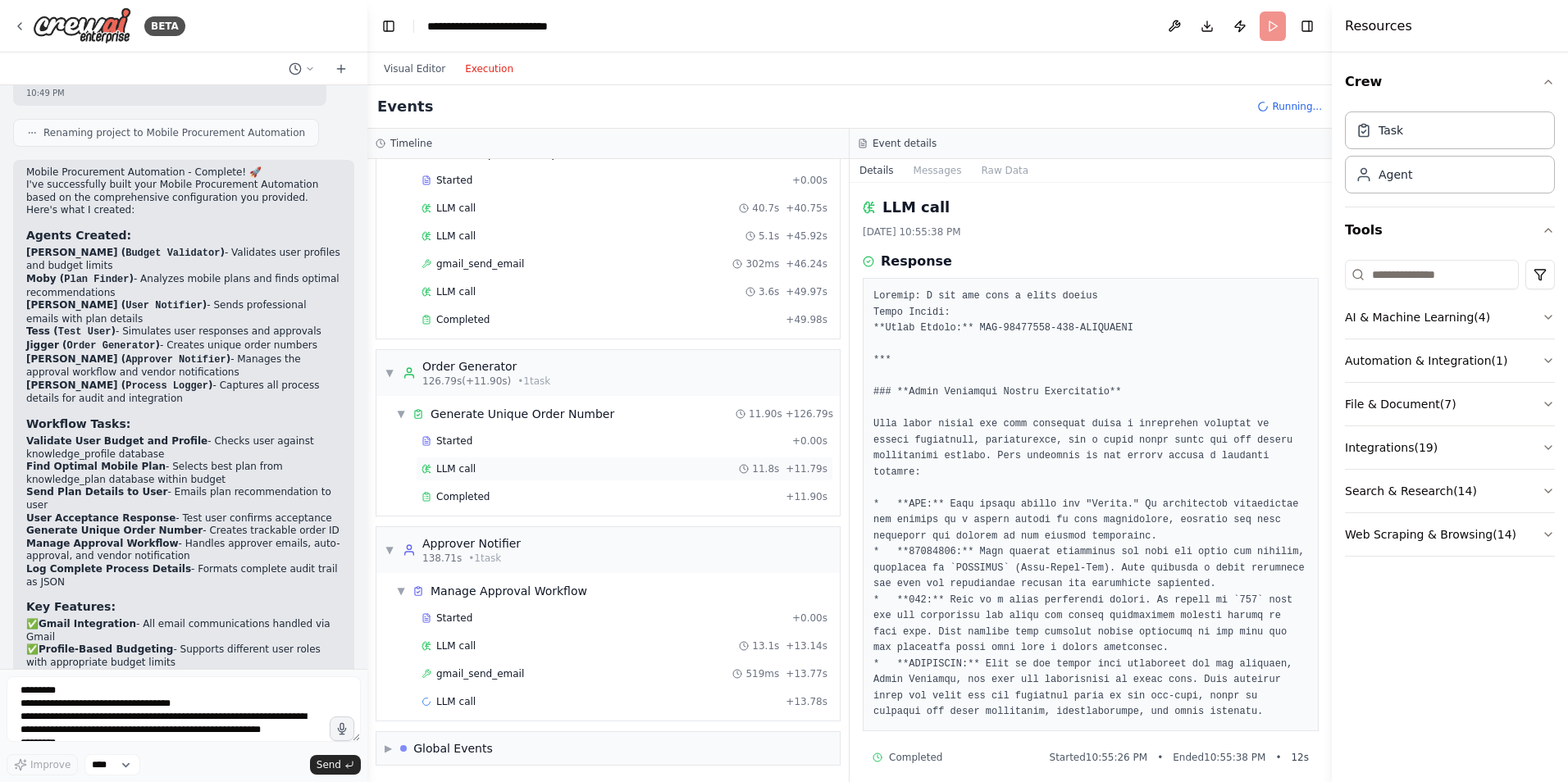
scroll to position [668, 0]
click at [484, 669] on span "gmail_send_email" at bounding box center [480, 672] width 88 height 13
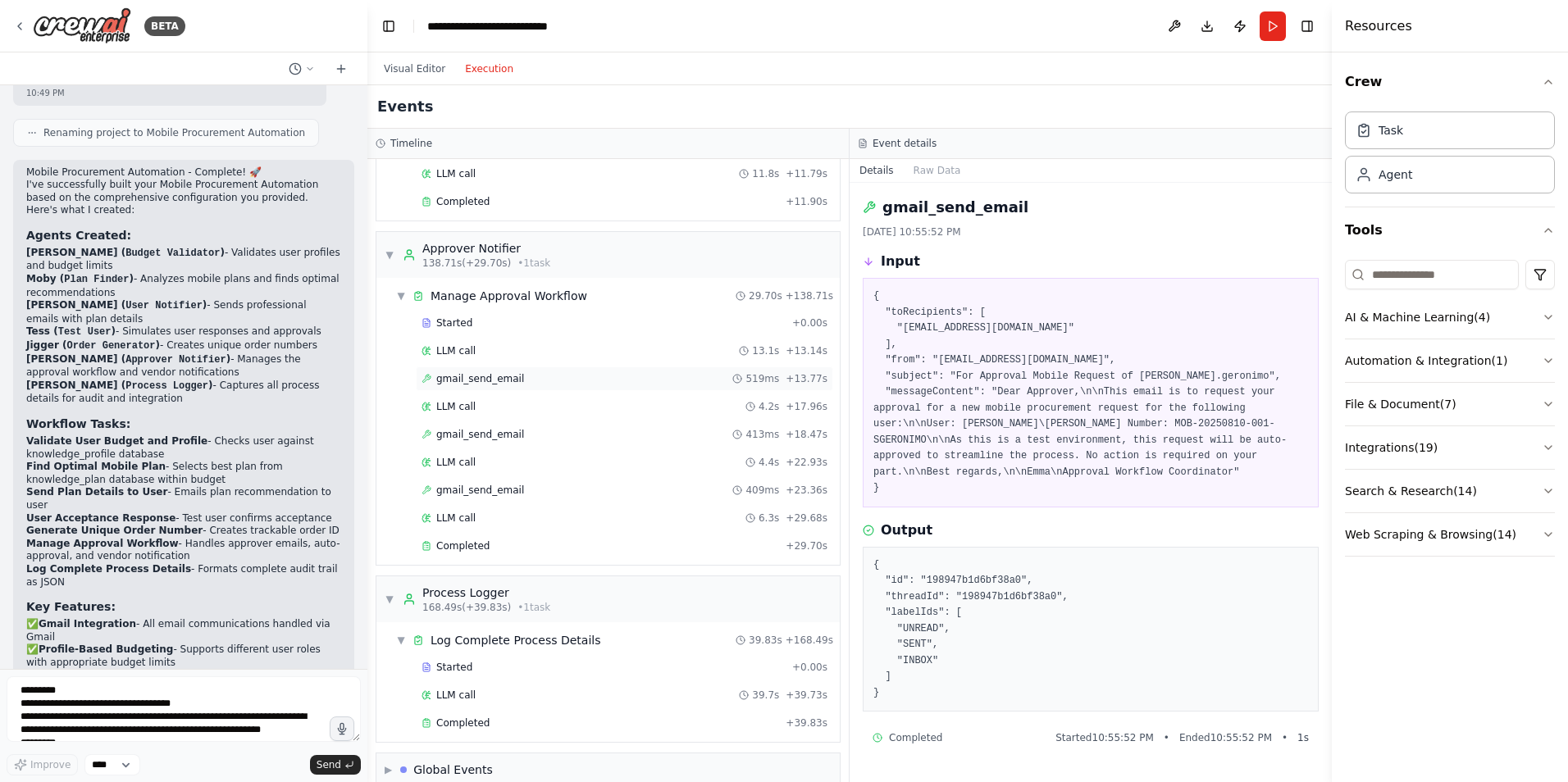
scroll to position [984, 0]
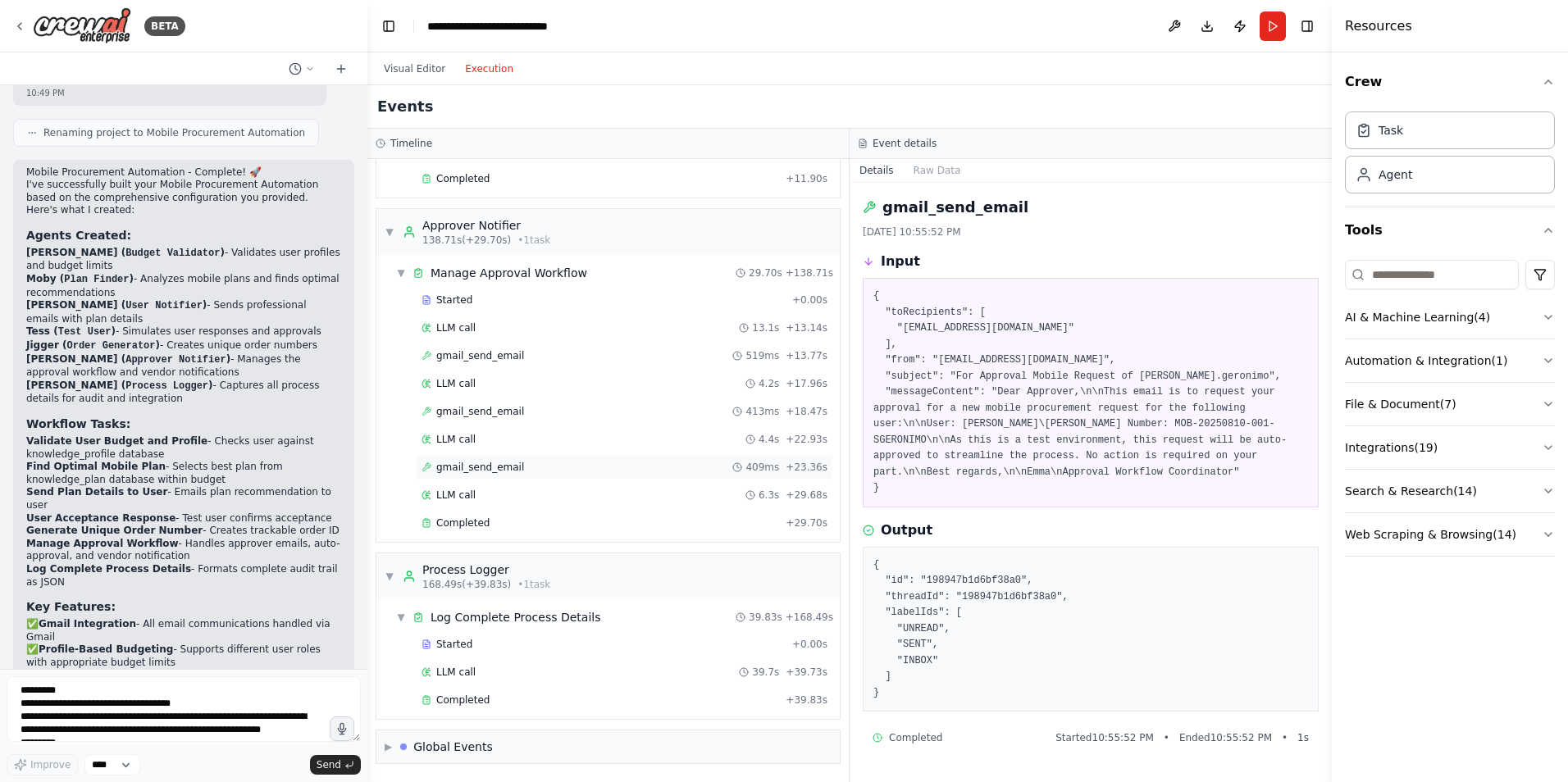
click at [551, 463] on div "gmail_send_email 409ms + 23.36s" at bounding box center [624, 466] width 406 height 13
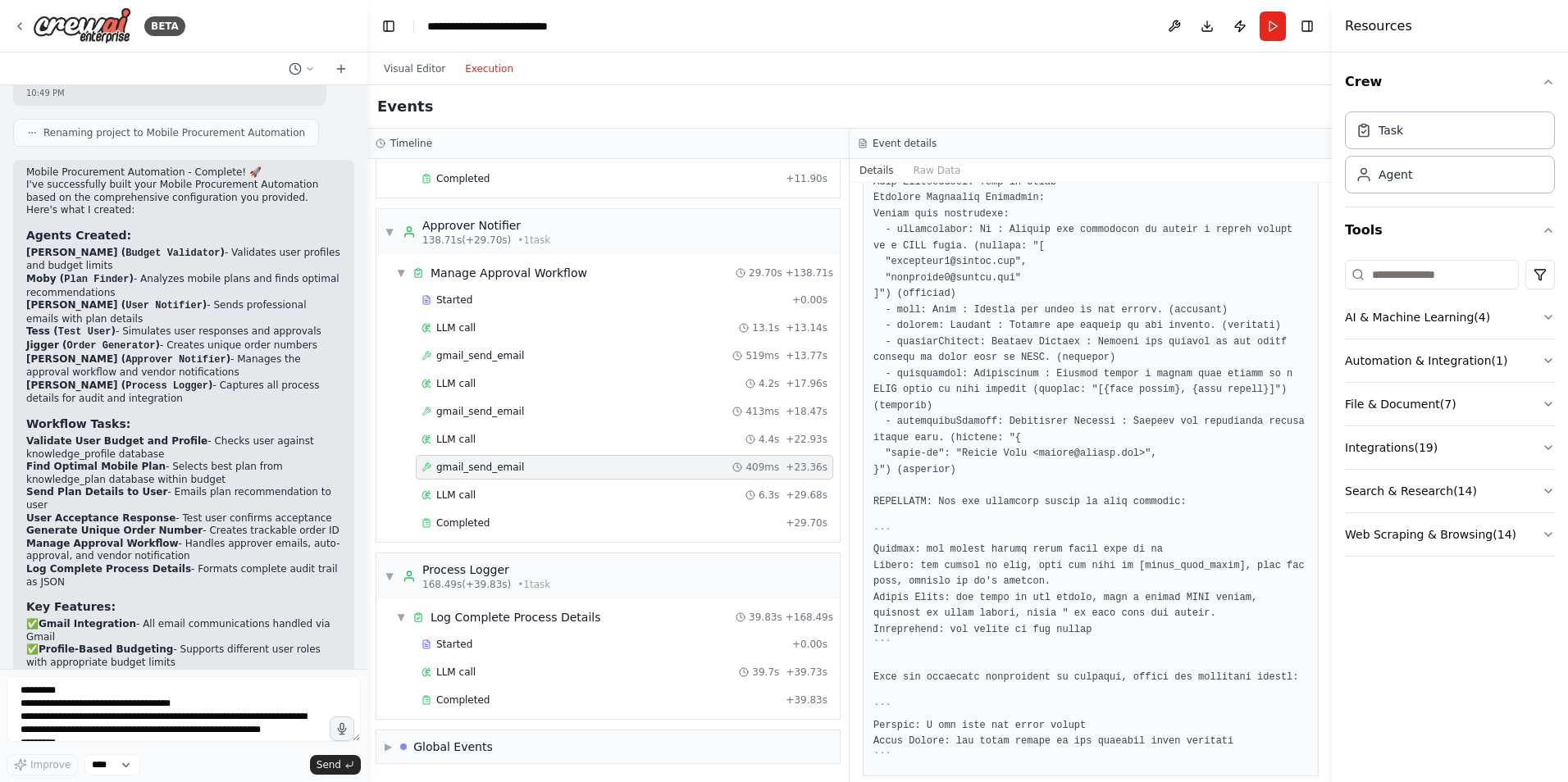
scroll to position [872, 0]
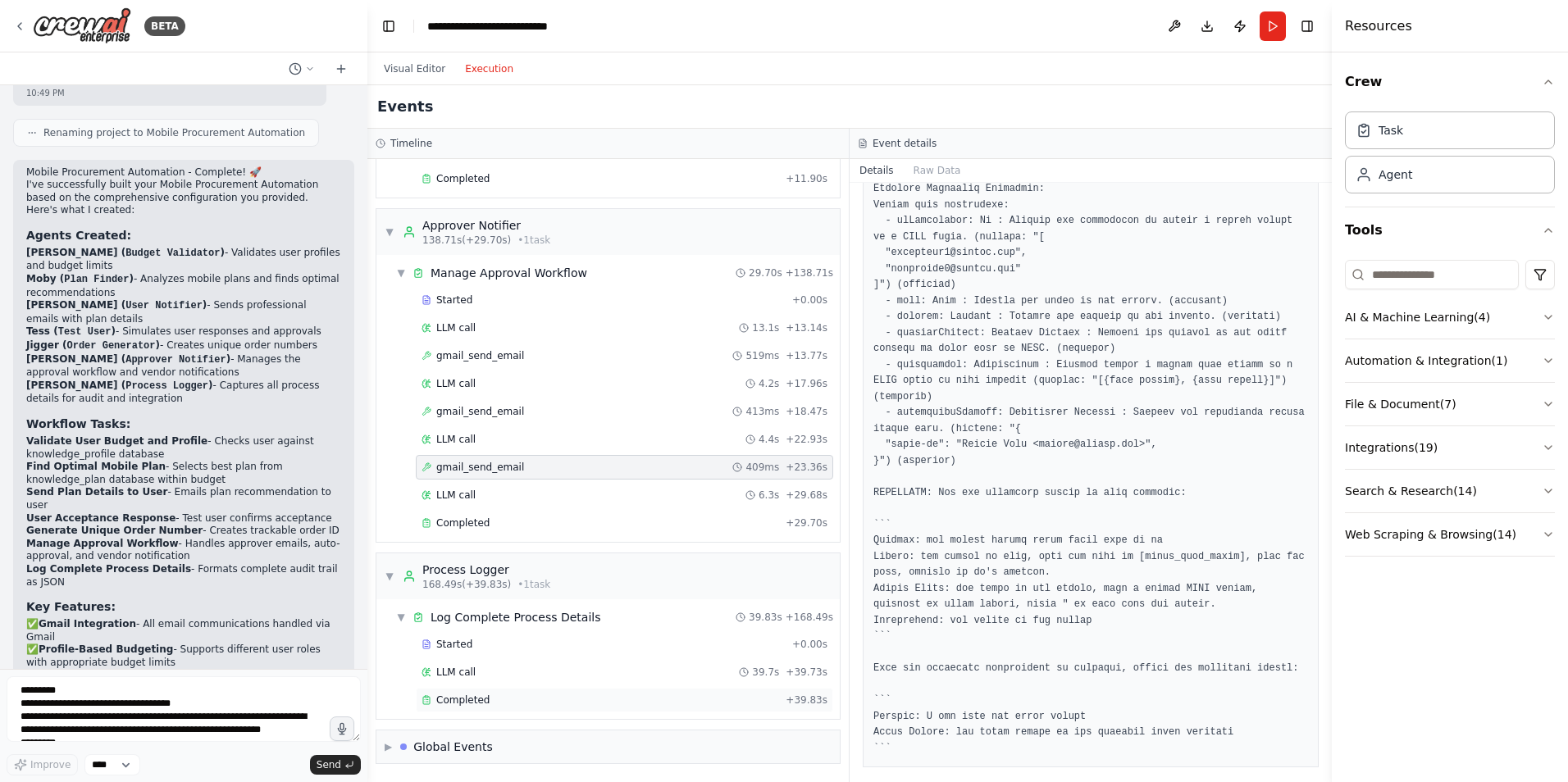
click at [475, 694] on span "Completed" at bounding box center [463, 699] width 53 height 13
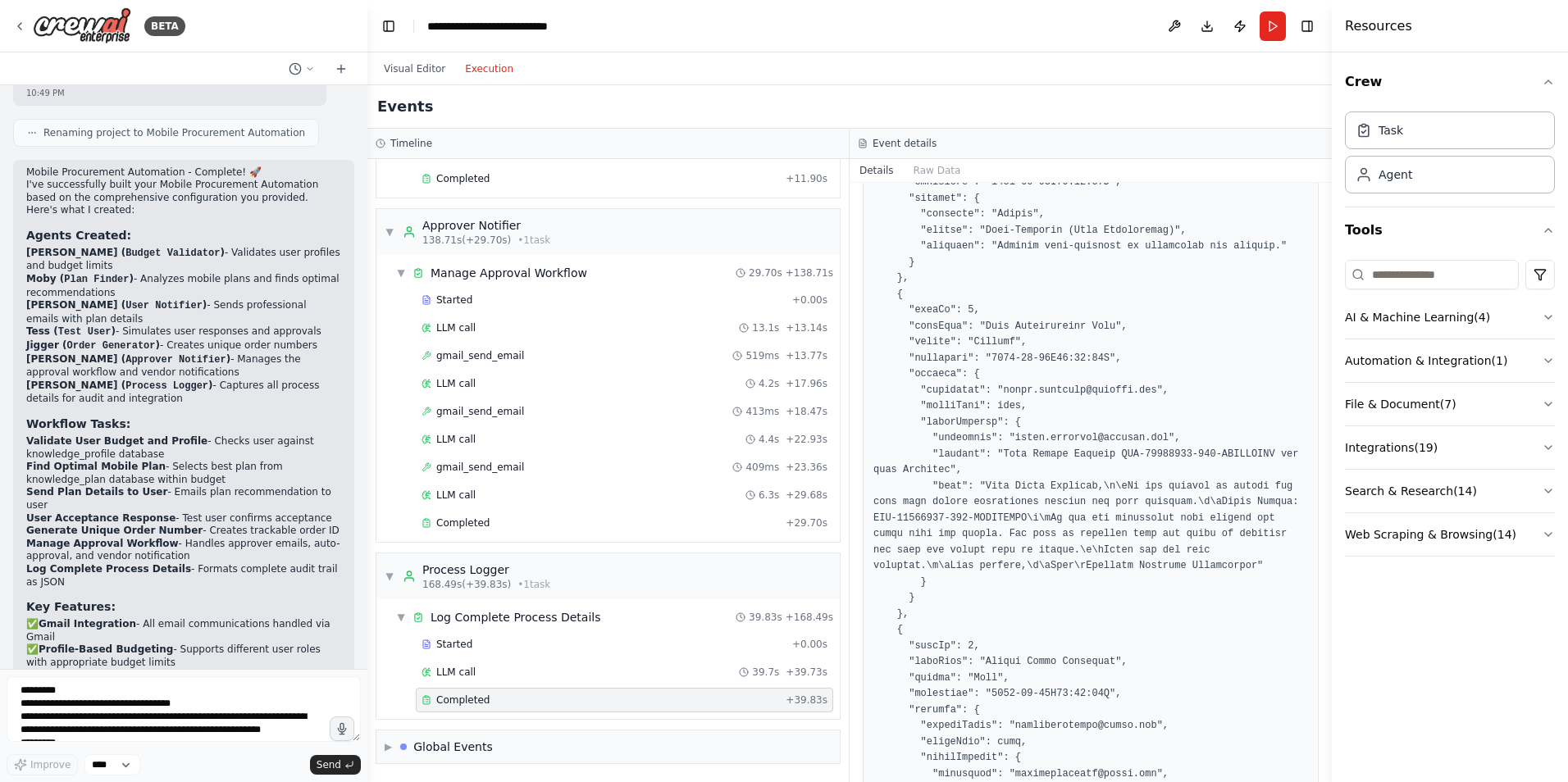
scroll to position [1558, 0]
click at [412, 61] on button "Visual Editor" at bounding box center [414, 68] width 81 height 20
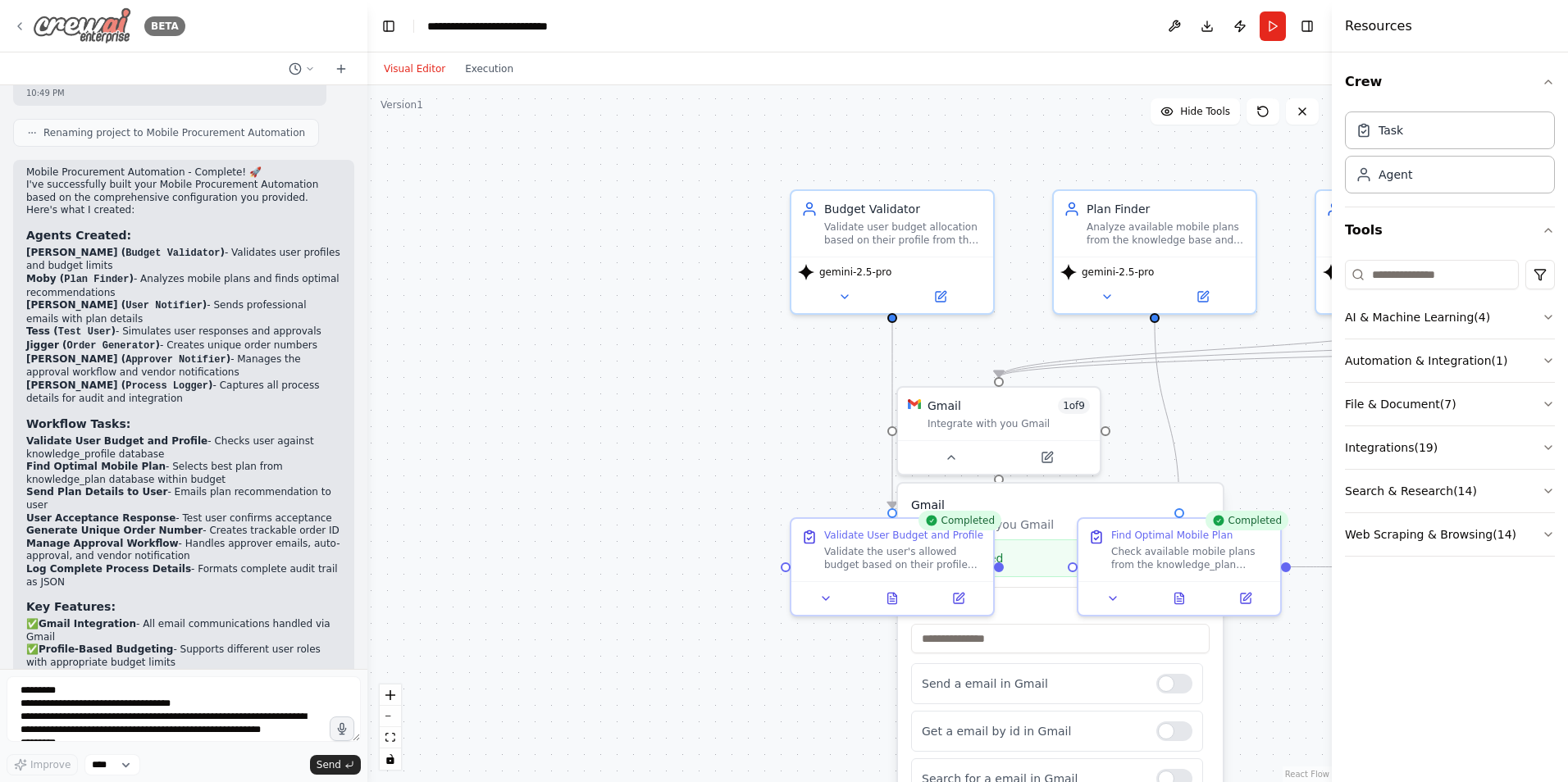
click at [14, 27] on icon at bounding box center [19, 26] width 13 height 13
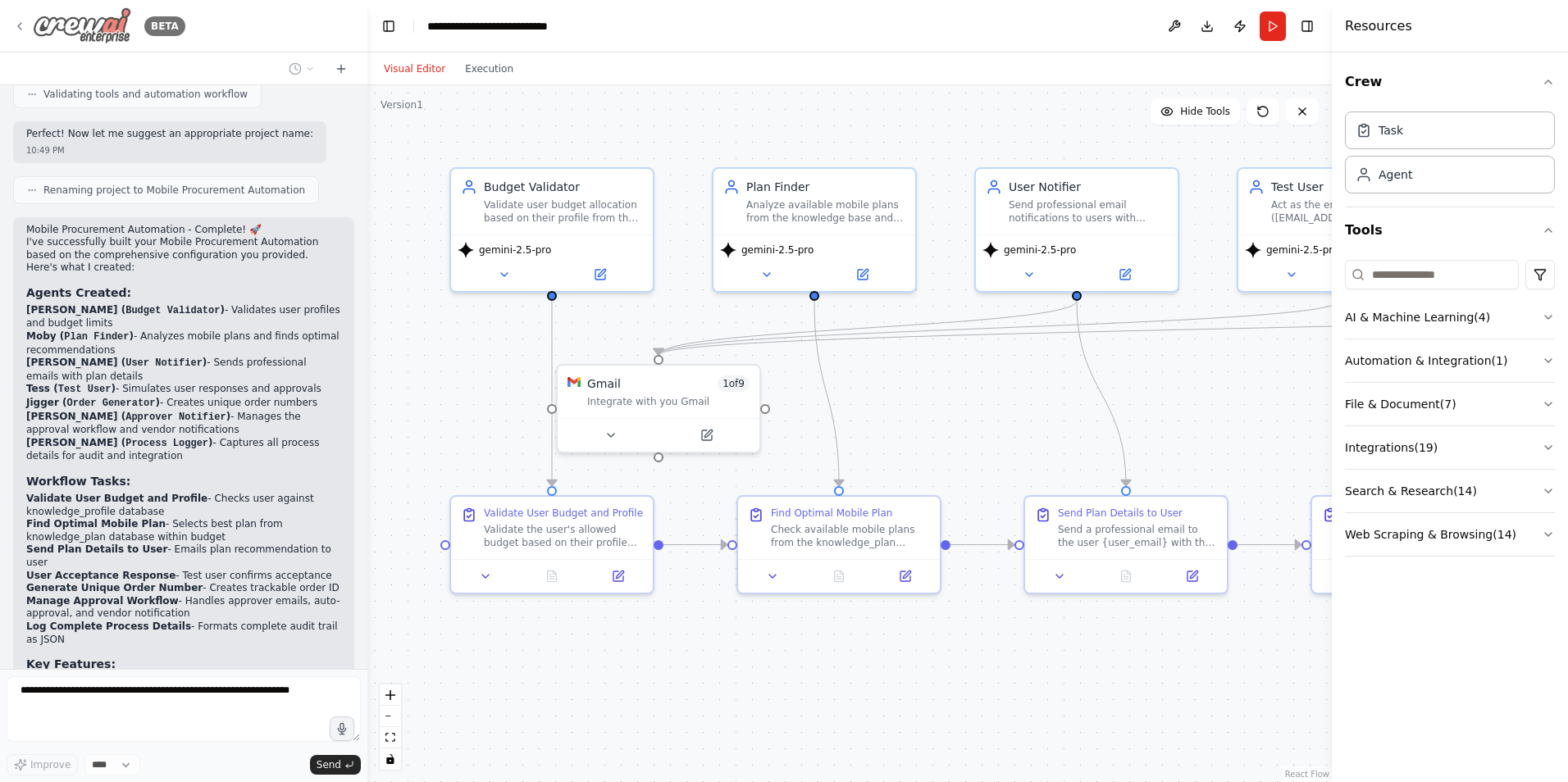
scroll to position [3651, 0]
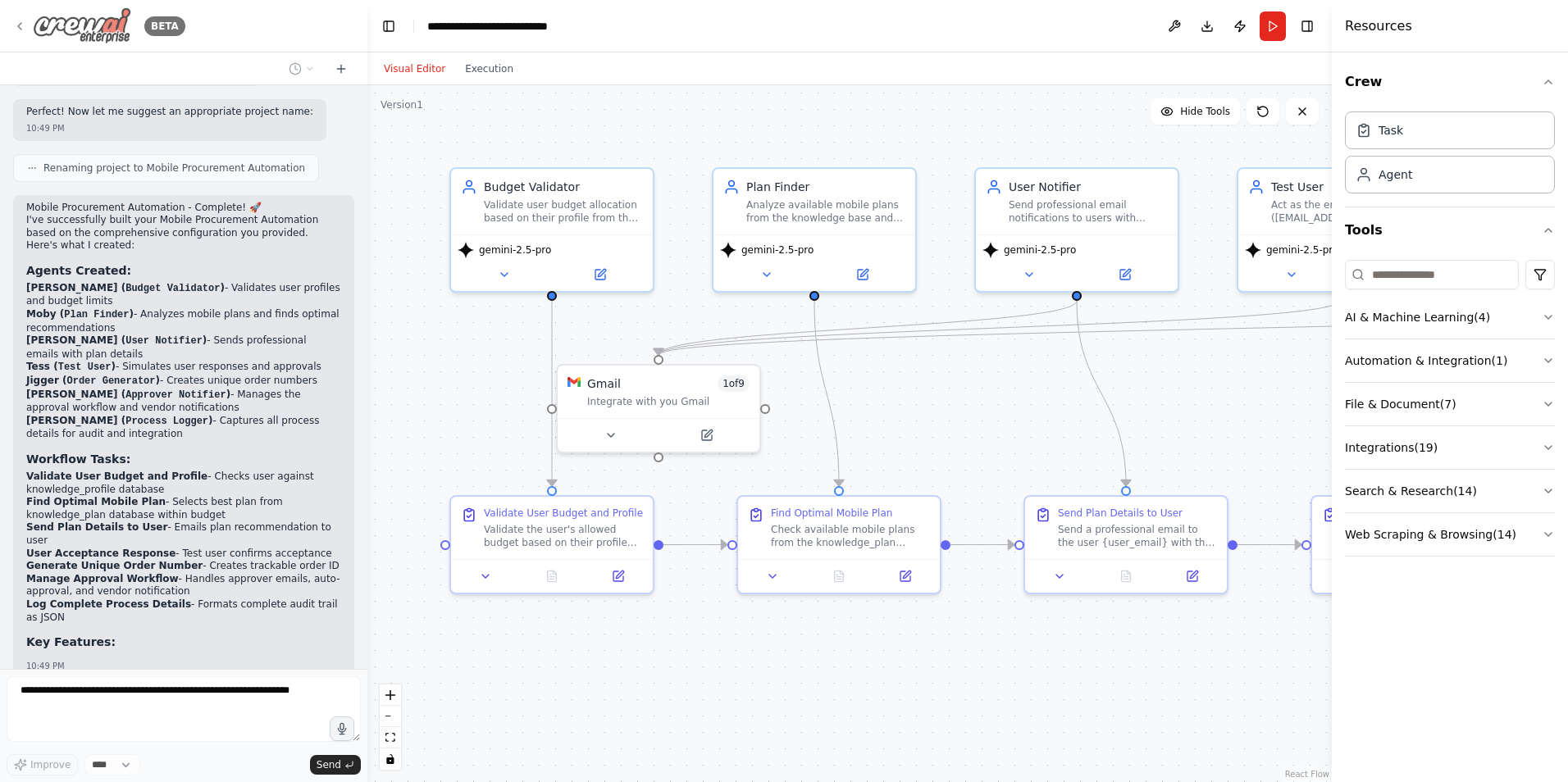
click at [113, 43] on img at bounding box center [81, 26] width 98 height 37
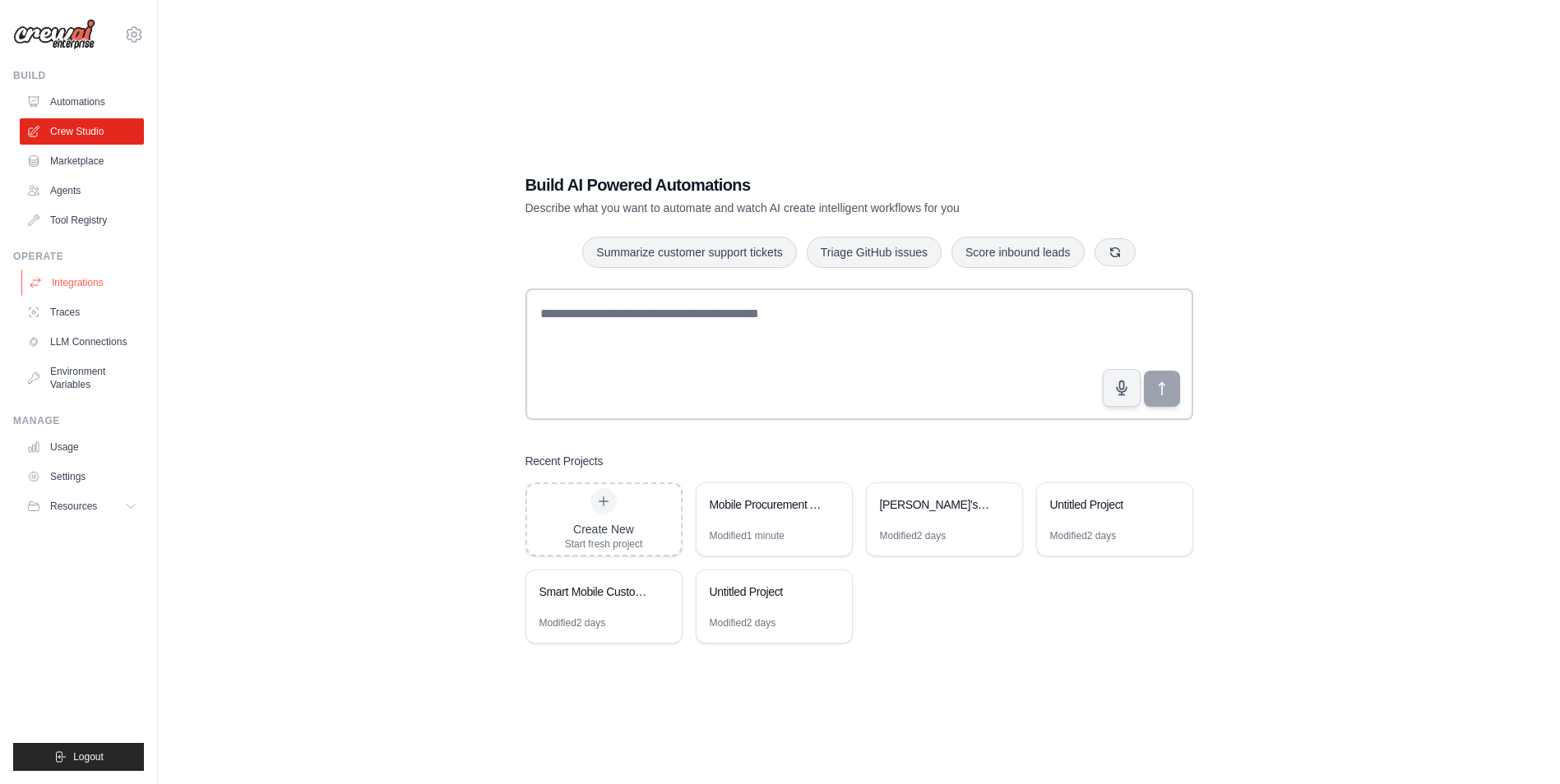
click at [98, 286] on link "Integrations" at bounding box center [83, 282] width 124 height 27
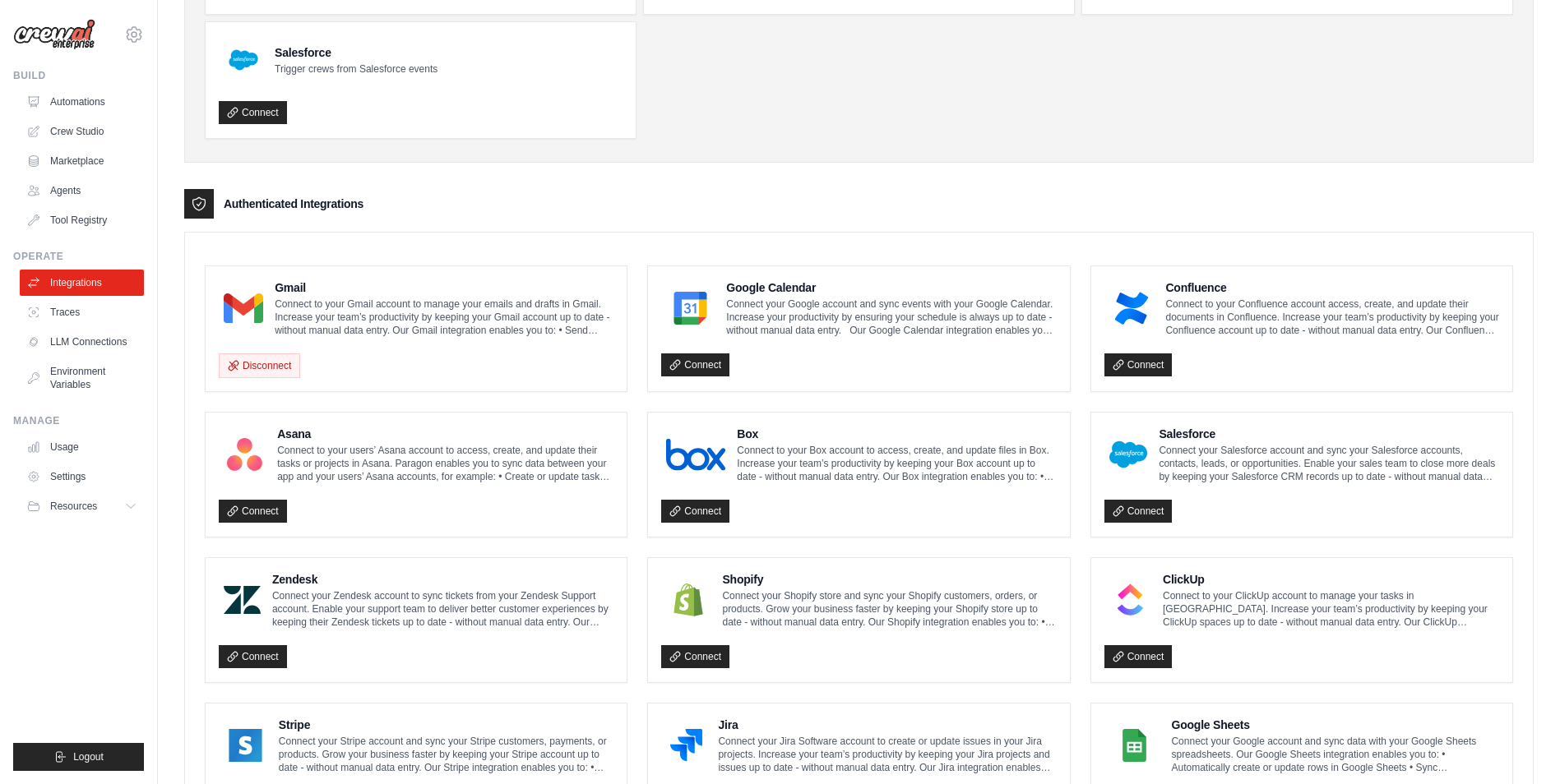
scroll to position [246, 0]
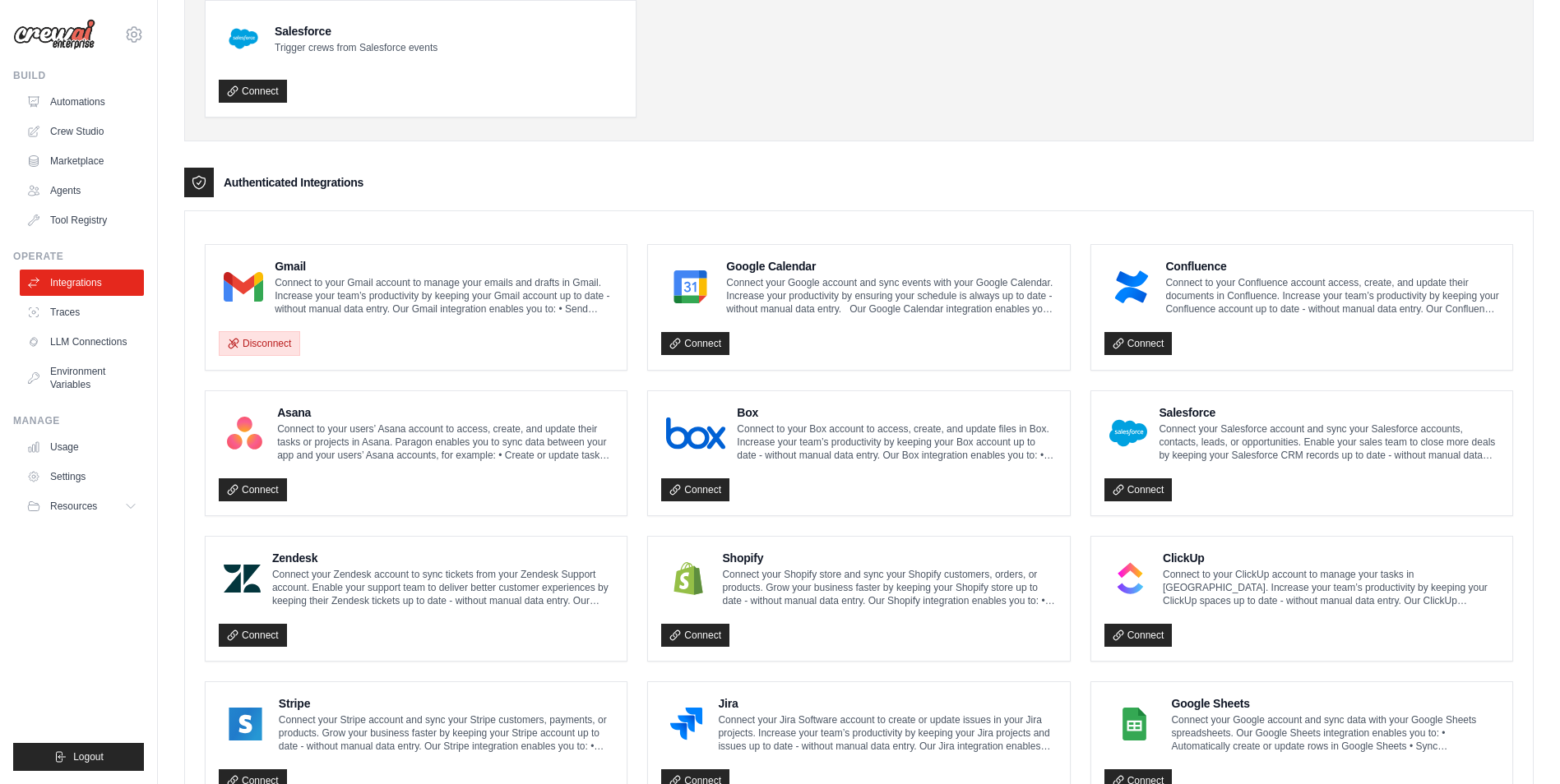
click at [252, 336] on button "Disconnect" at bounding box center [259, 343] width 81 height 25
click at [275, 349] on link "Connect" at bounding box center [253, 343] width 68 height 23
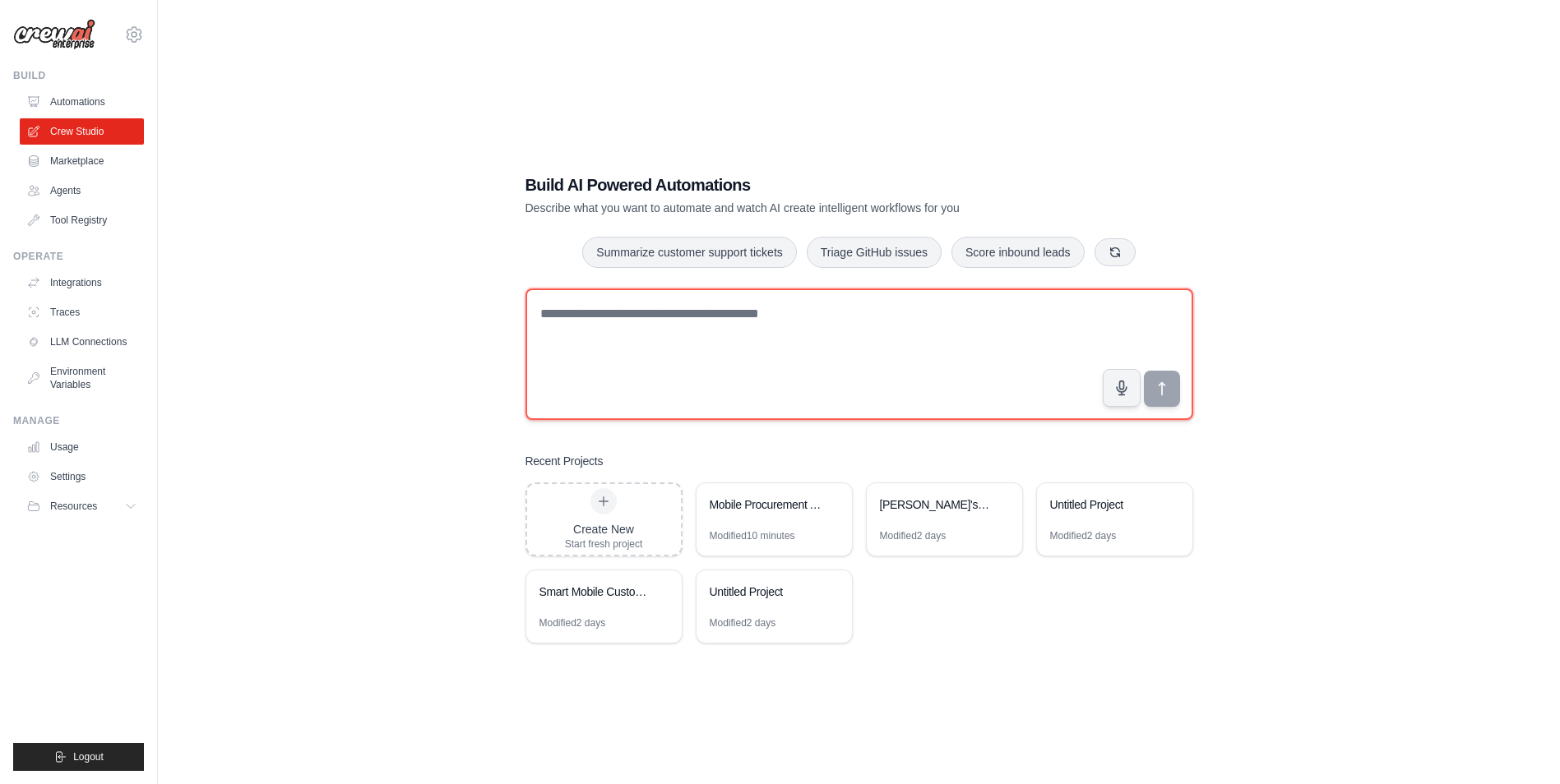
click at [645, 321] on textarea at bounding box center [859, 354] width 668 height 132
type textarea "**********"
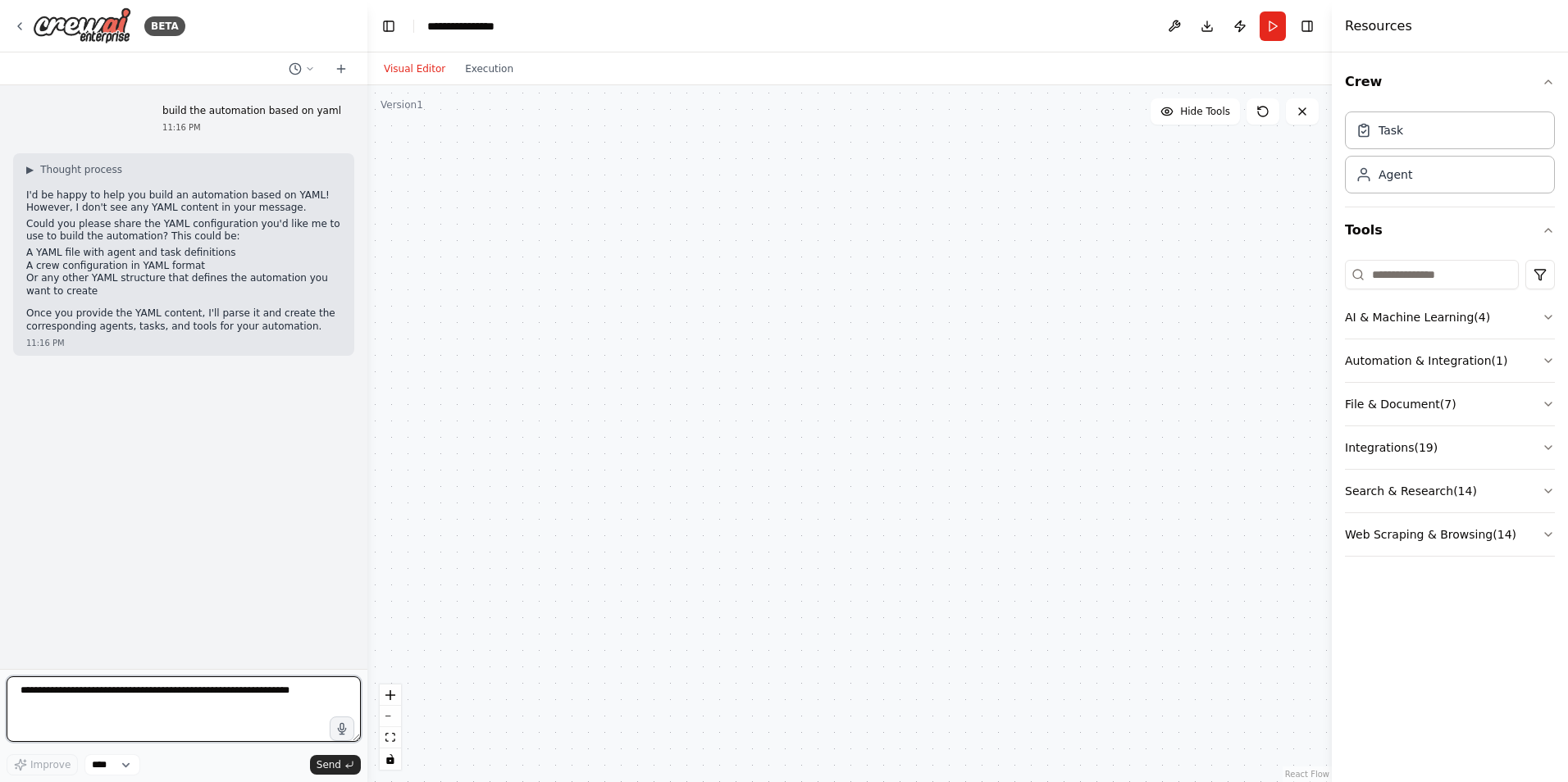
click at [208, 692] on textarea at bounding box center [183, 709] width 354 height 66
paste textarea "**********"
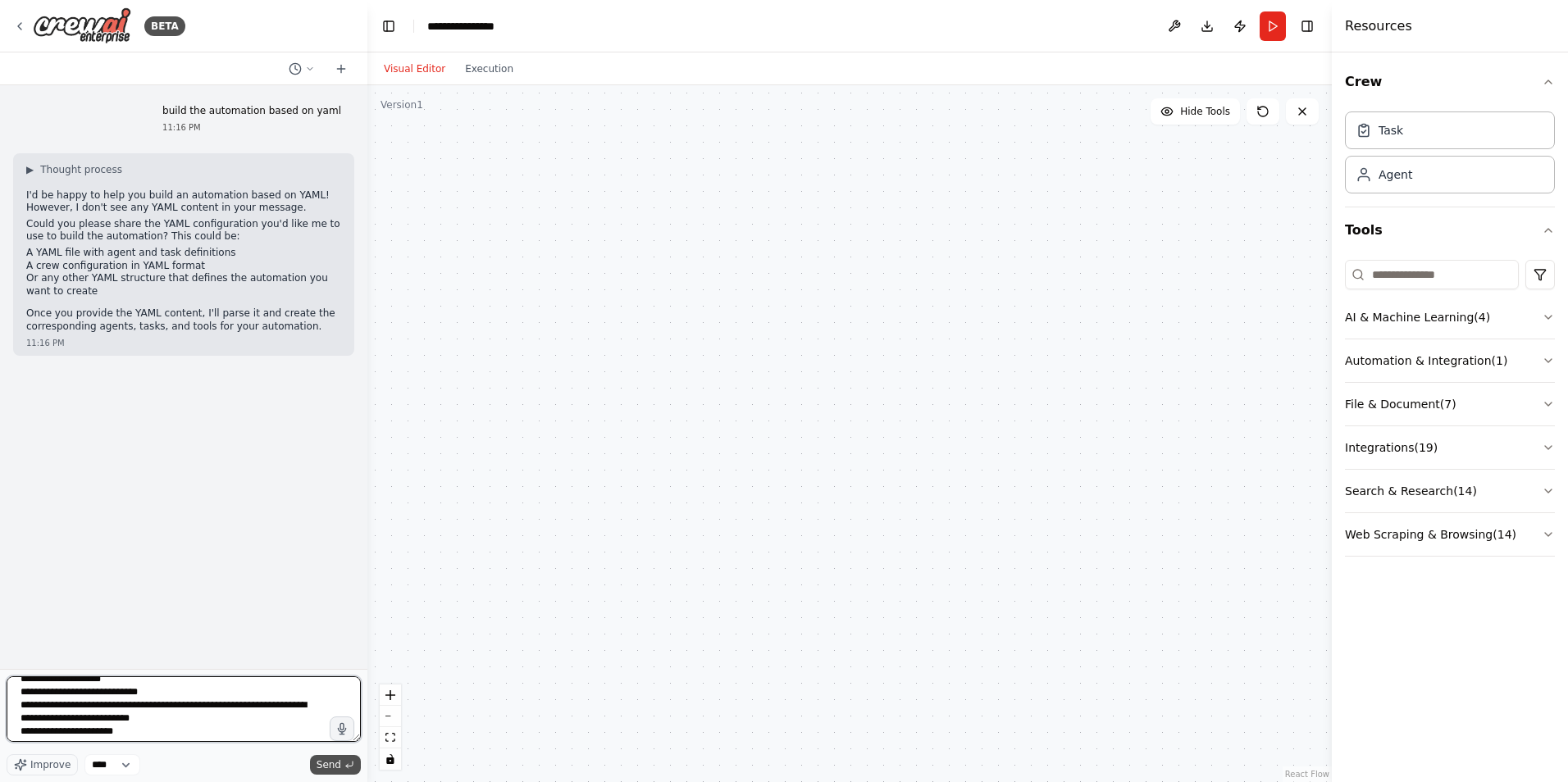
type textarea "**********"
click at [347, 768] on icon "submit" at bounding box center [350, 765] width 10 height 10
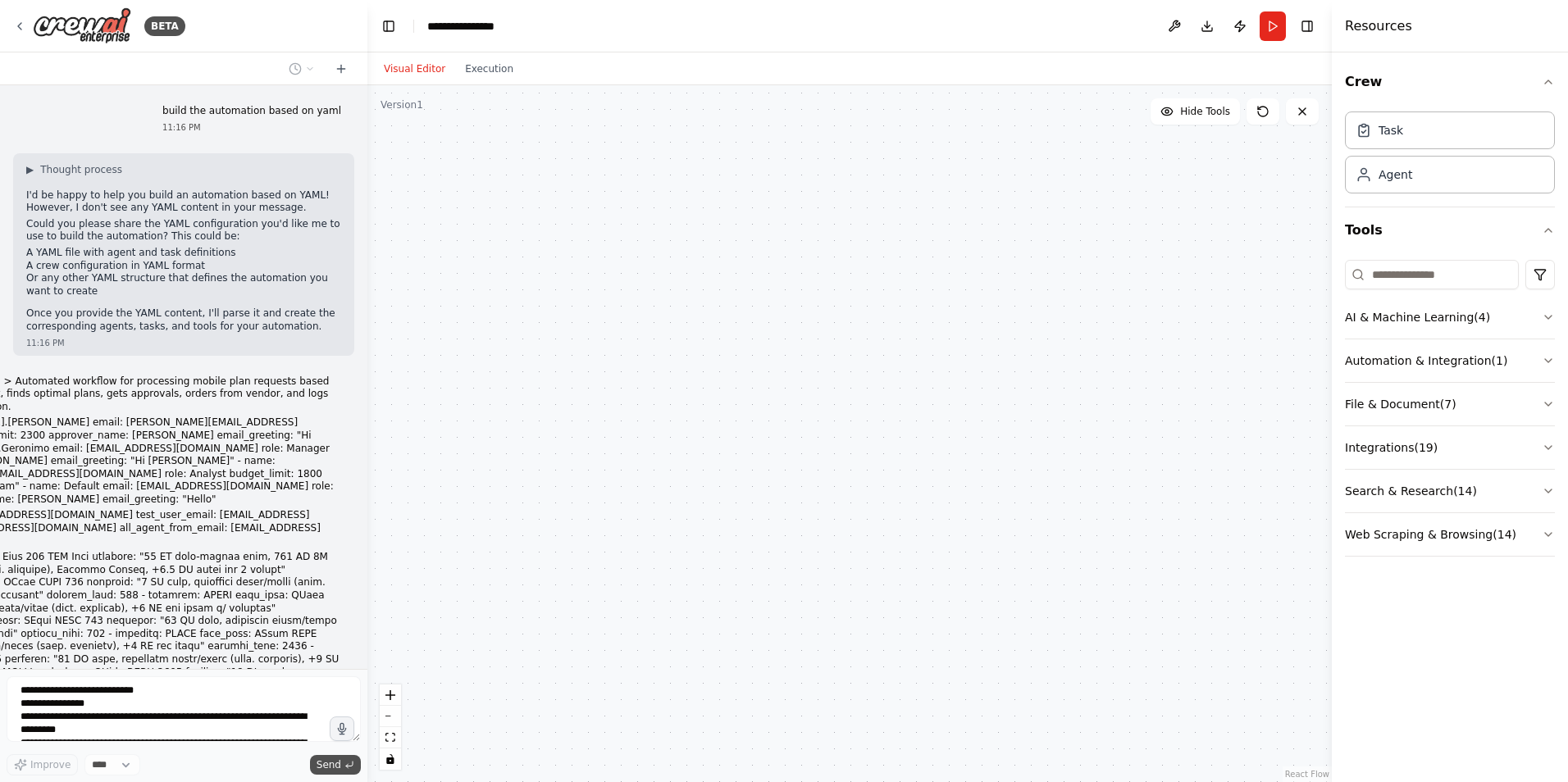
scroll to position [1347, 0]
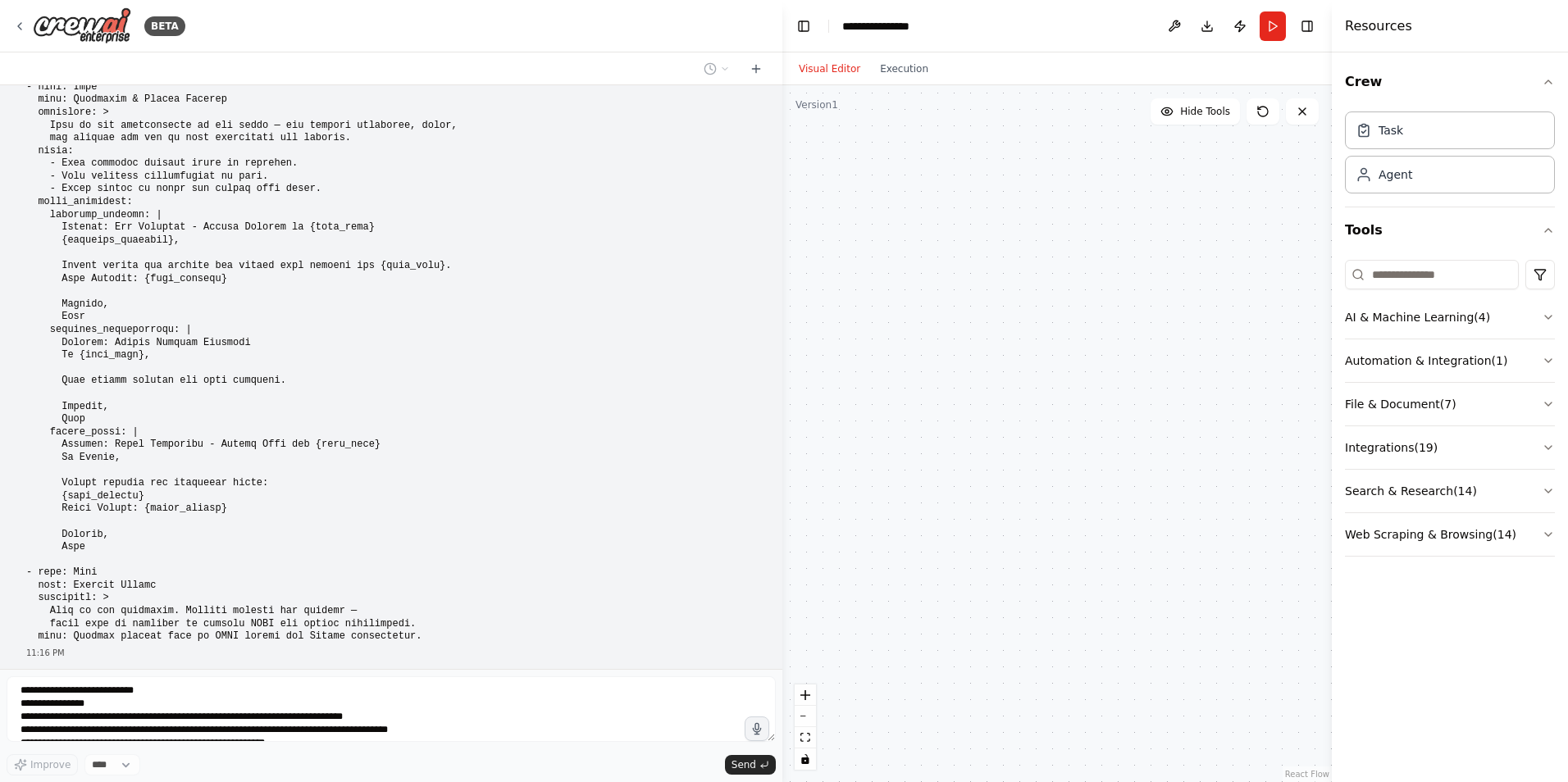
drag, startPoint x: 363, startPoint y: 406, endPoint x: 630, endPoint y: 429, distance: 268.0
click at [777, 429] on div at bounding box center [780, 391] width 7 height 782
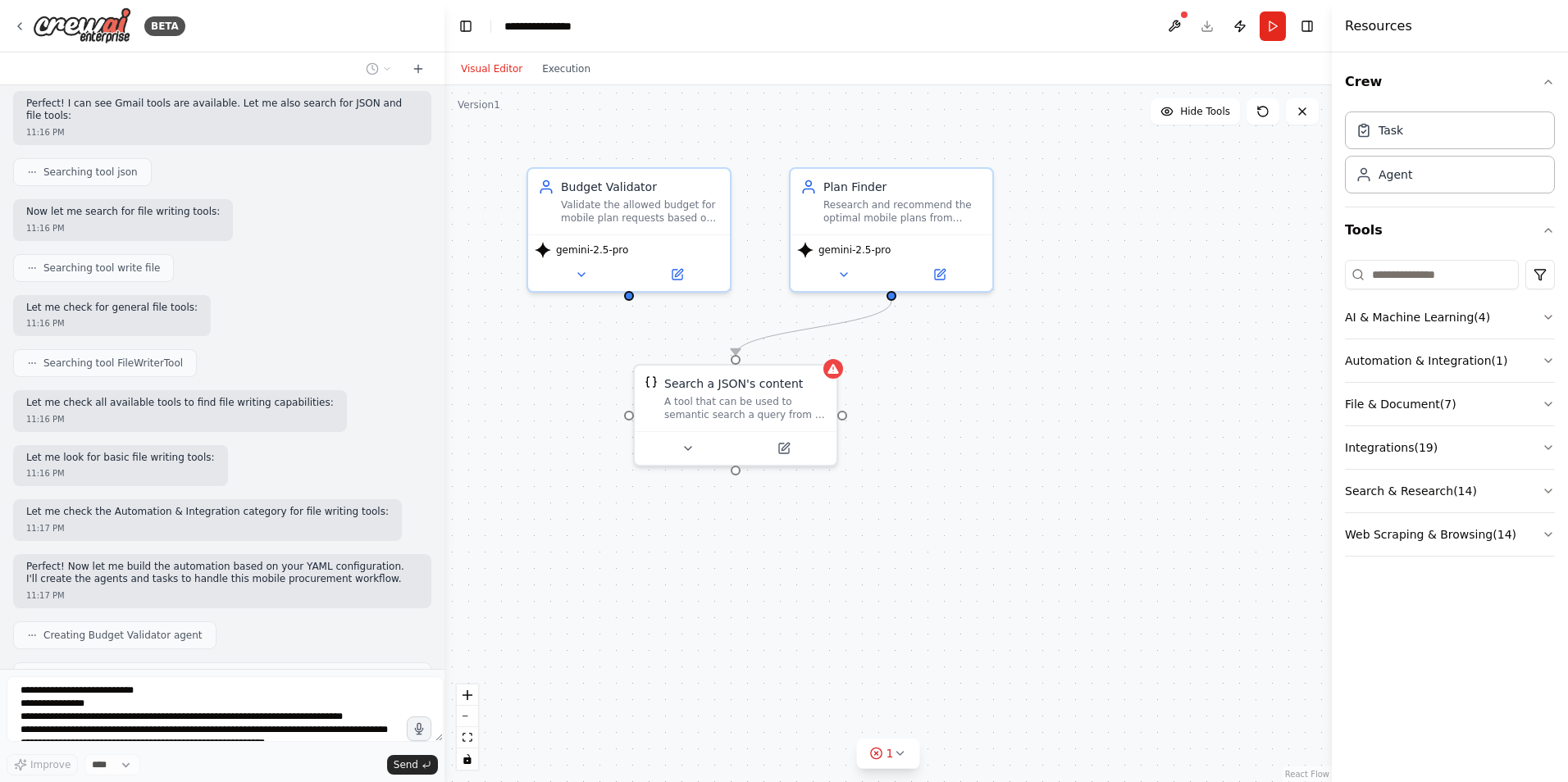
scroll to position [2232, 0]
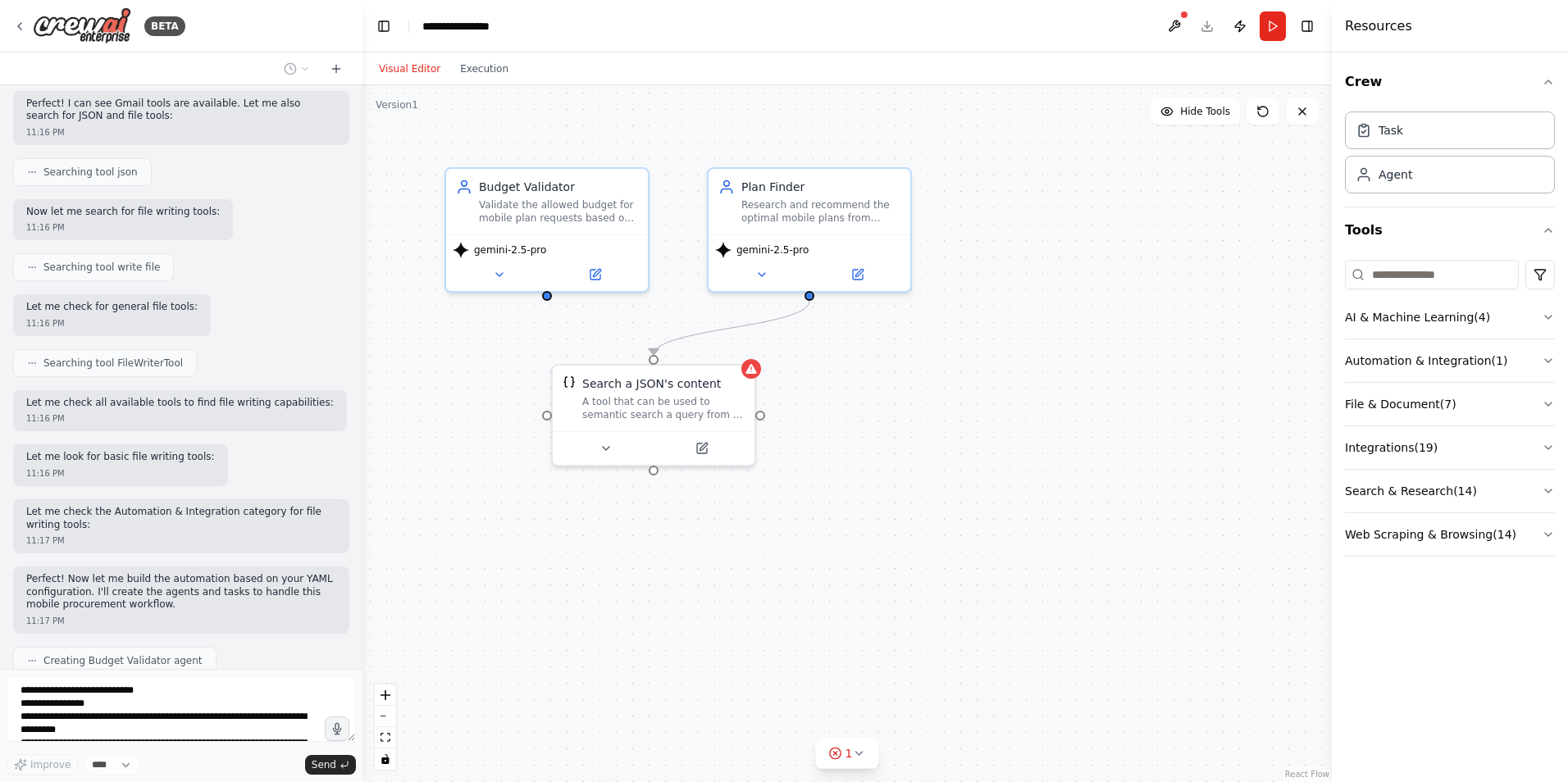
drag, startPoint x: 776, startPoint y: 555, endPoint x: 363, endPoint y: 519, distance: 414.6
click at [363, 519] on div "BETA build the automation based on yaml 11:16 PM ▶ Thought process I'd be happy…" at bounding box center [784, 391] width 1568 height 782
click at [614, 441] on button at bounding box center [606, 445] width 93 height 20
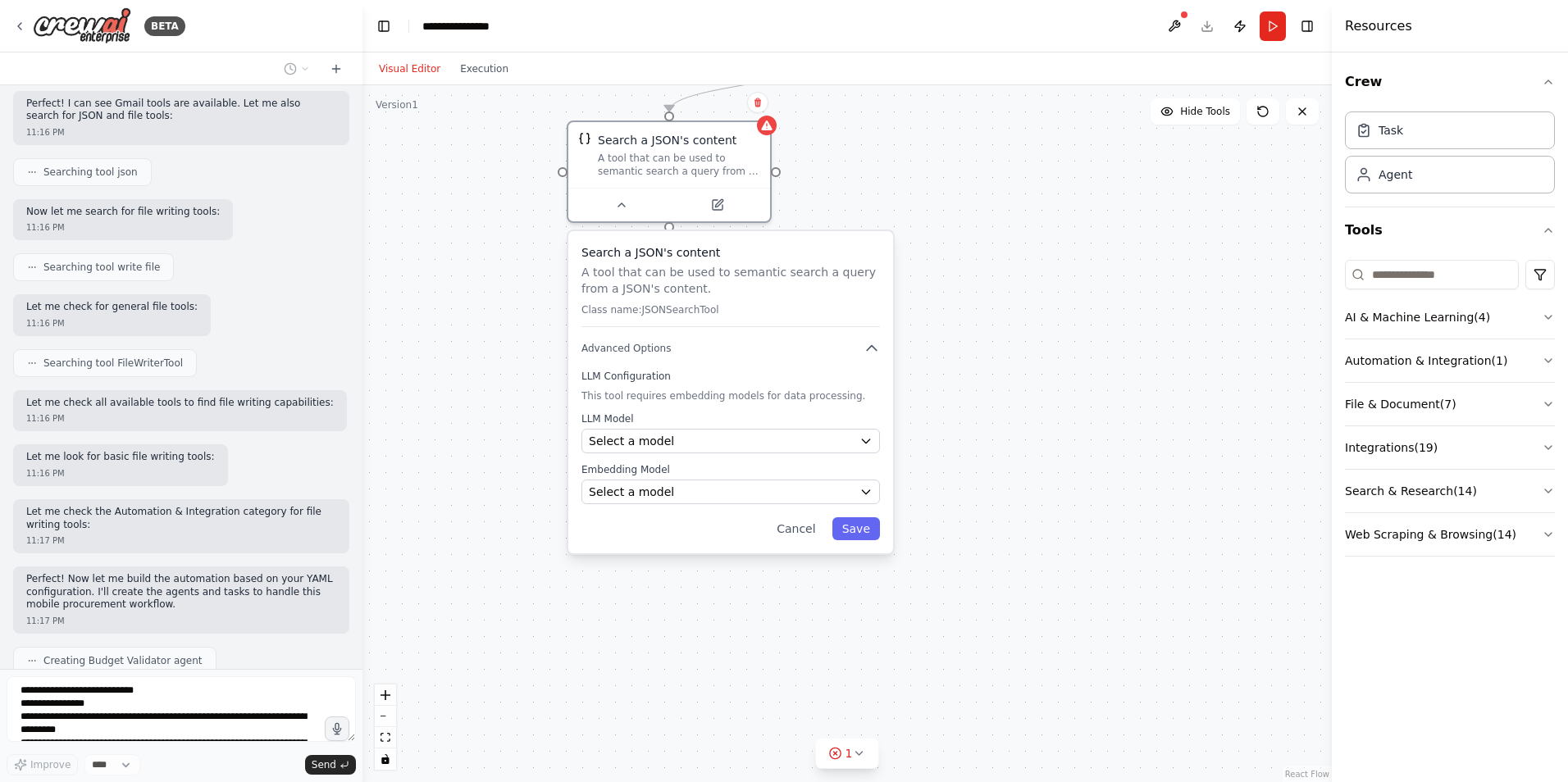
drag, startPoint x: 907, startPoint y: 648, endPoint x: 923, endPoint y: 404, distance: 244.5
click at [923, 404] on div ".deletable-edge-delete-btn { width: 20px; height: 20px; border: 0px solid #ffff…" at bounding box center [847, 433] width 969 height 697
click at [668, 447] on div "Select a model" at bounding box center [721, 441] width 264 height 16
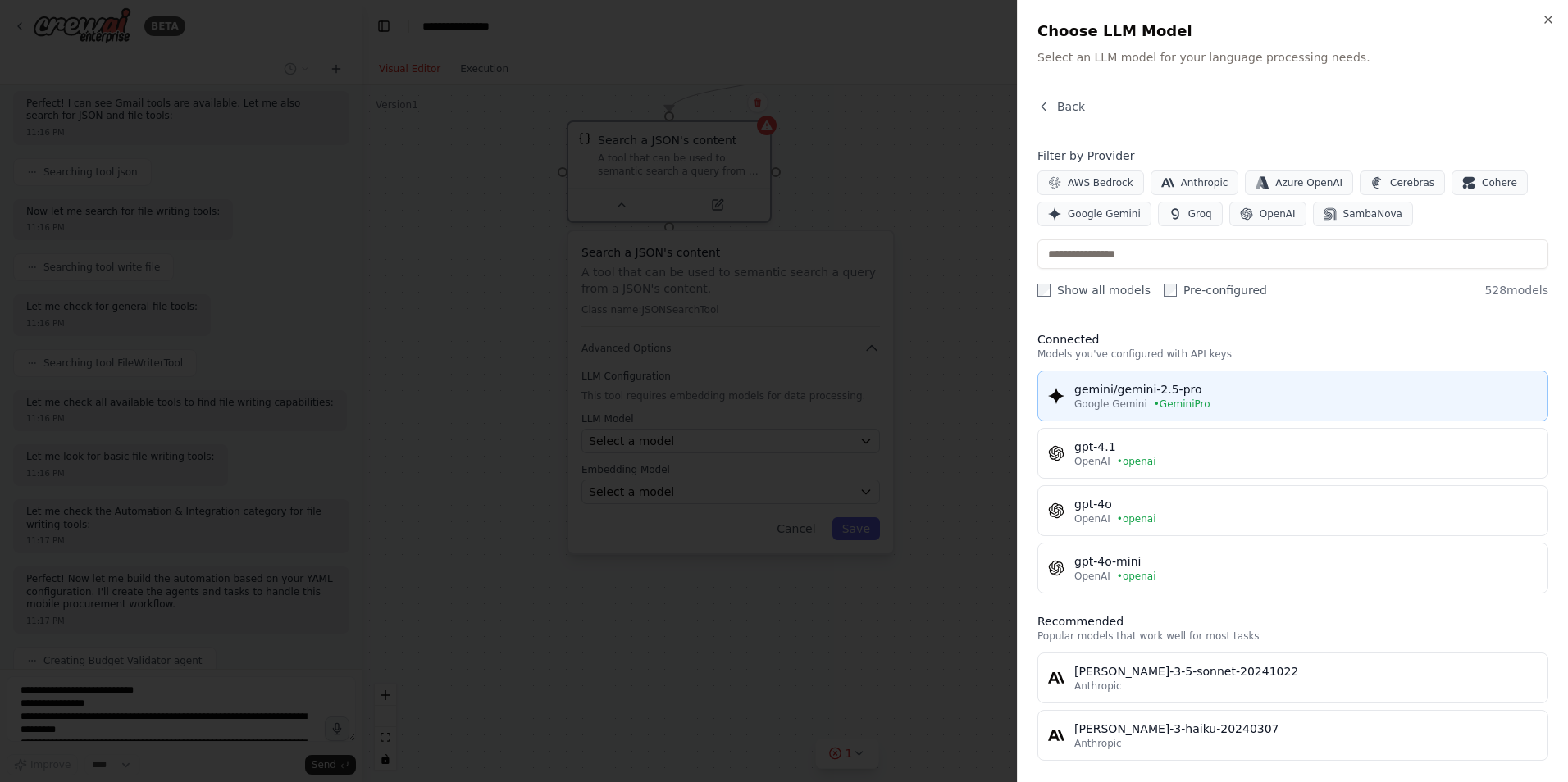
click at [1200, 391] on div "gemini/gemini-2.5-pro" at bounding box center [1306, 389] width 463 height 16
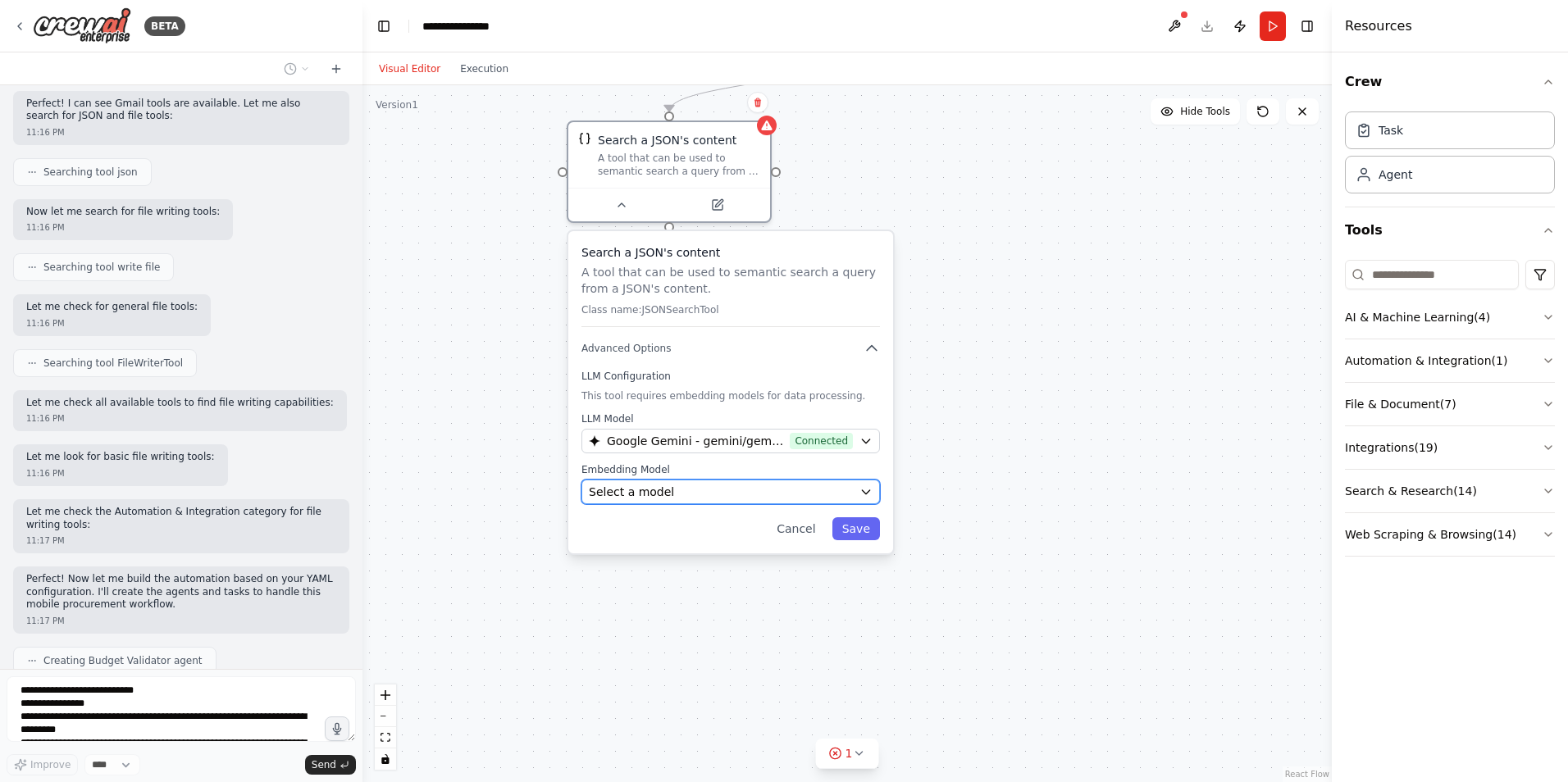
click at [732, 496] on div "Select a model" at bounding box center [721, 491] width 264 height 16
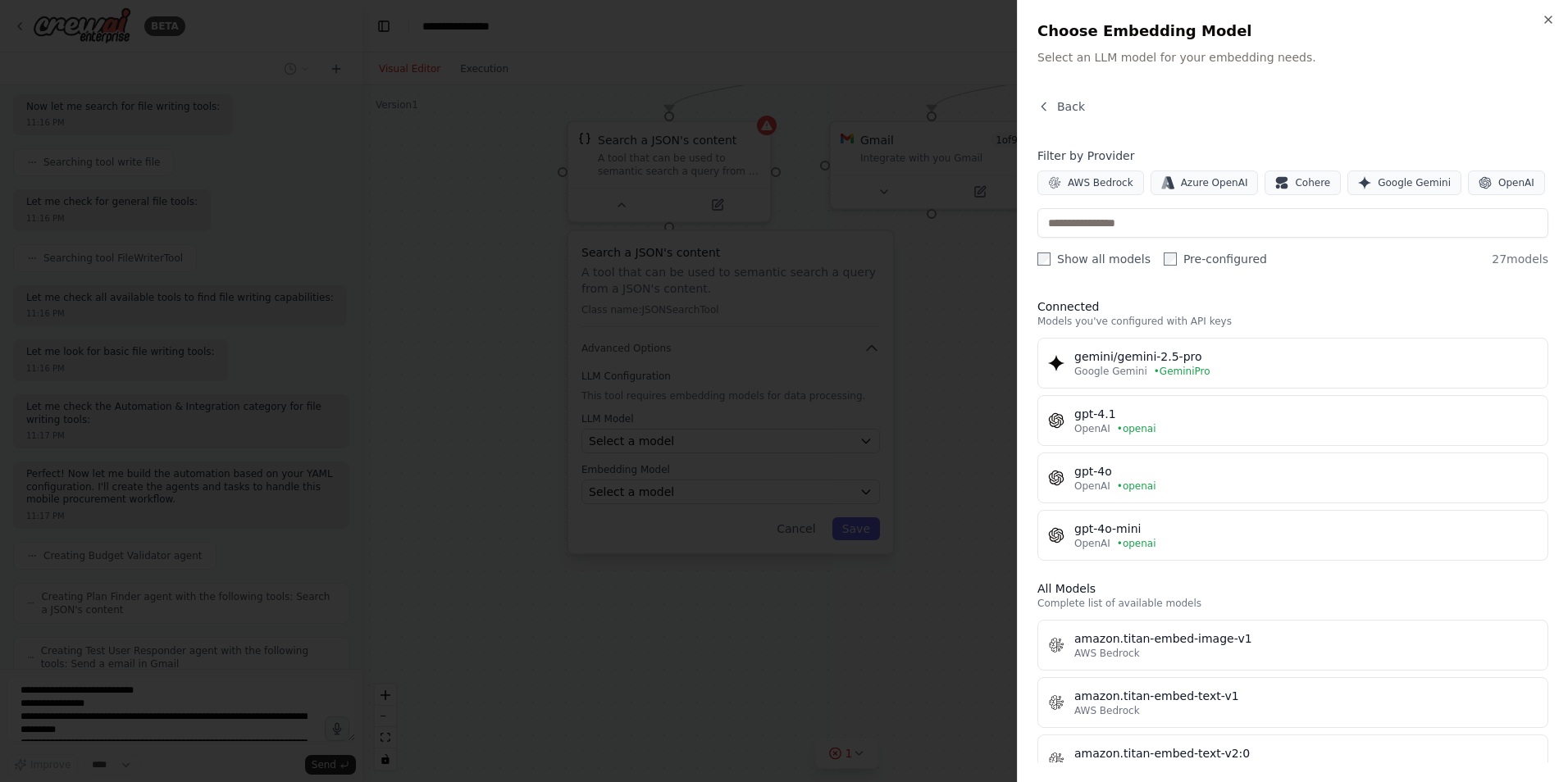
scroll to position [0, 0]
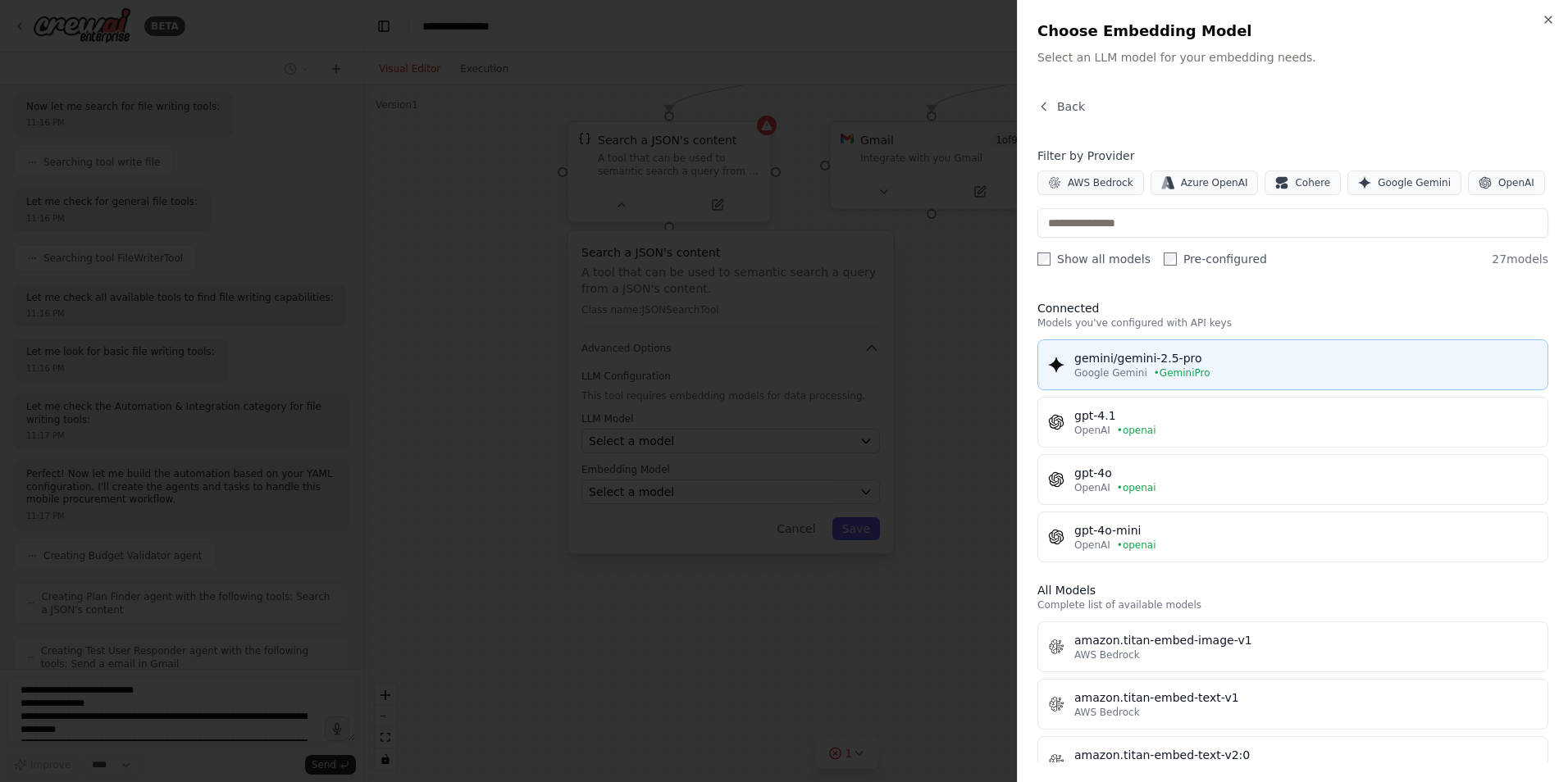
click at [1157, 356] on div "gemini/gemini-2.5-pro" at bounding box center [1306, 358] width 463 height 16
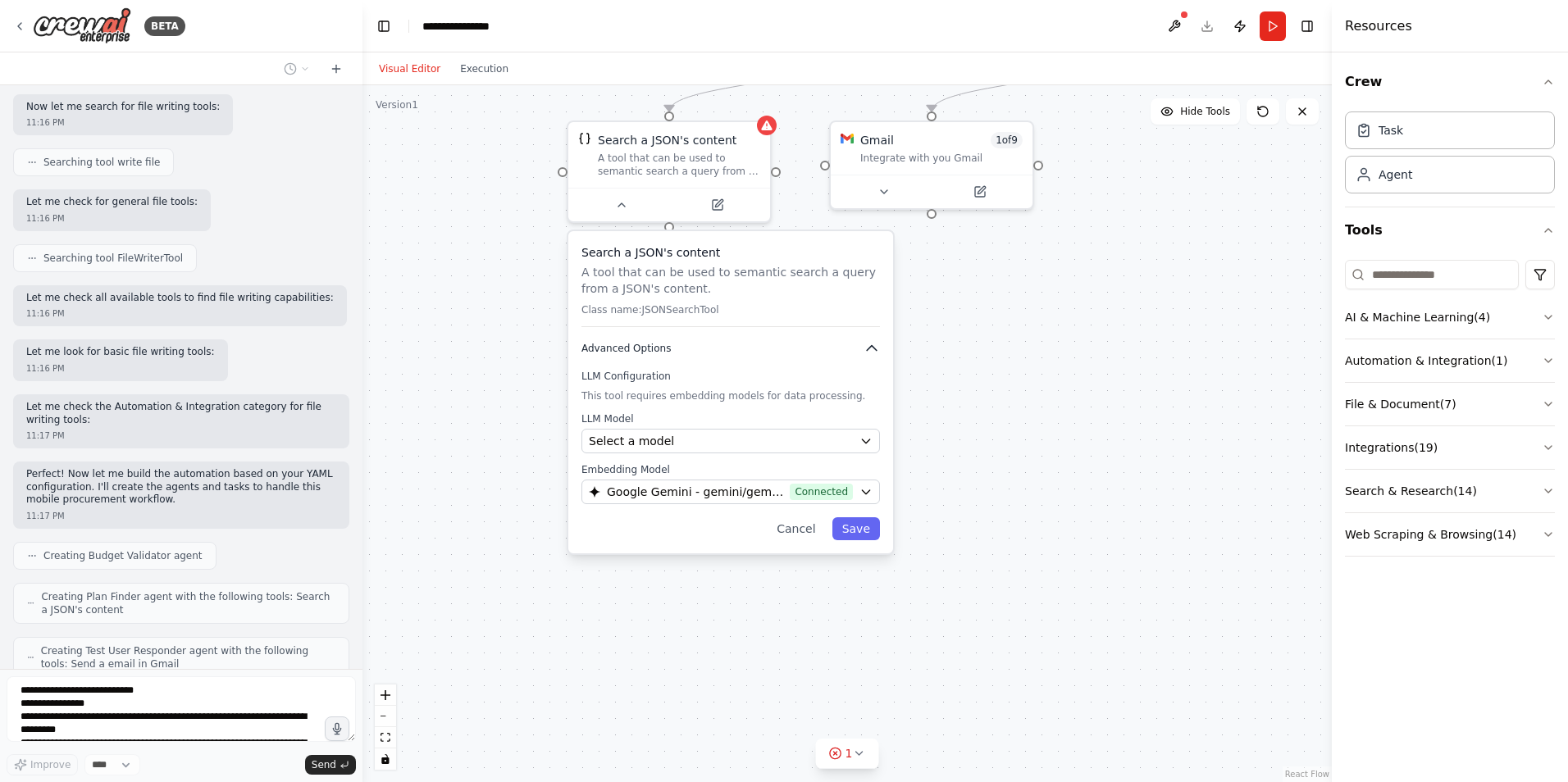
scroll to position [2378, 0]
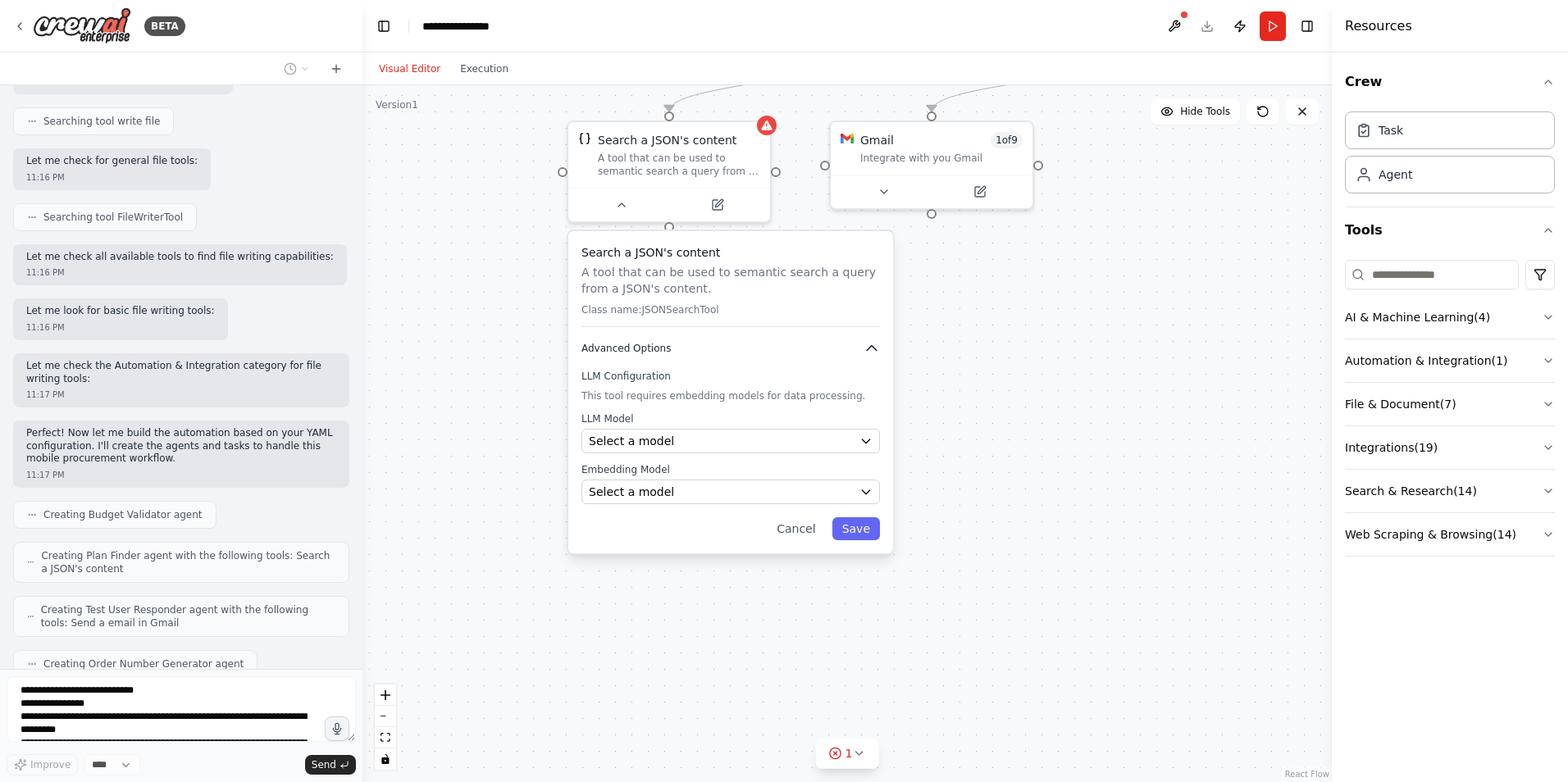
click at [717, 342] on button "Advanced Options" at bounding box center [731, 348] width 299 height 16
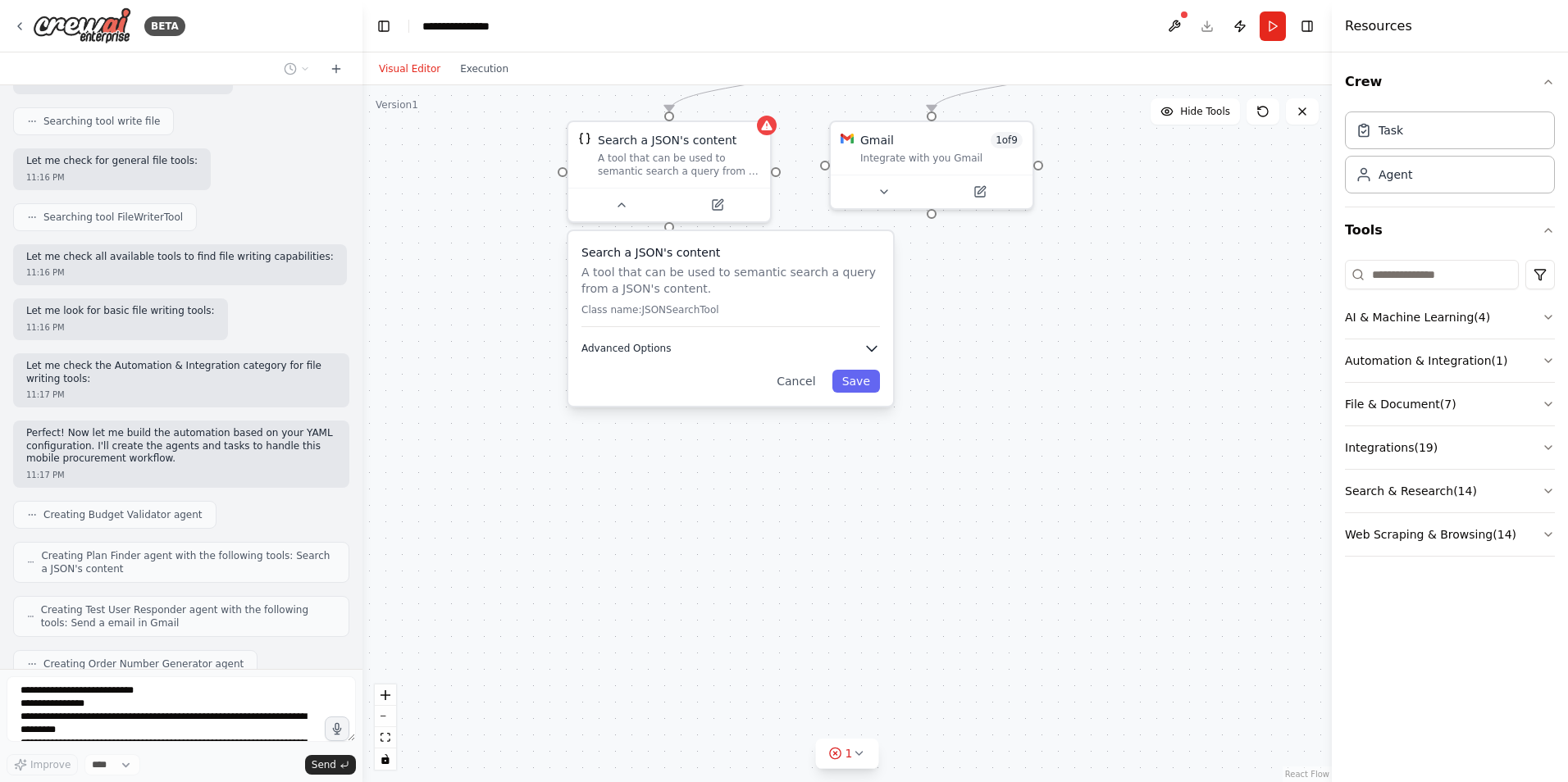
click at [717, 342] on button "Advanced Options" at bounding box center [731, 348] width 299 height 16
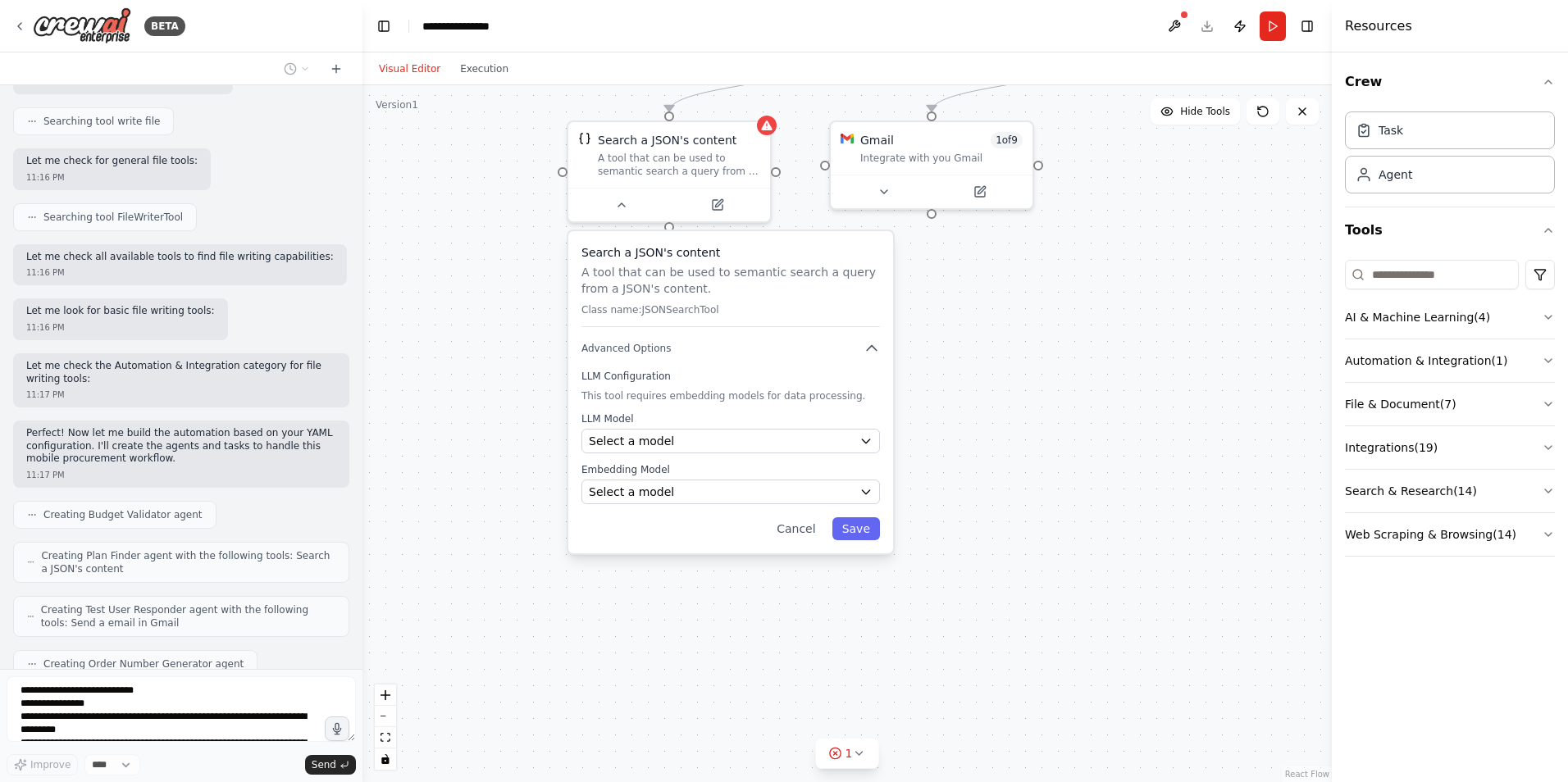
scroll to position [2432, 0]
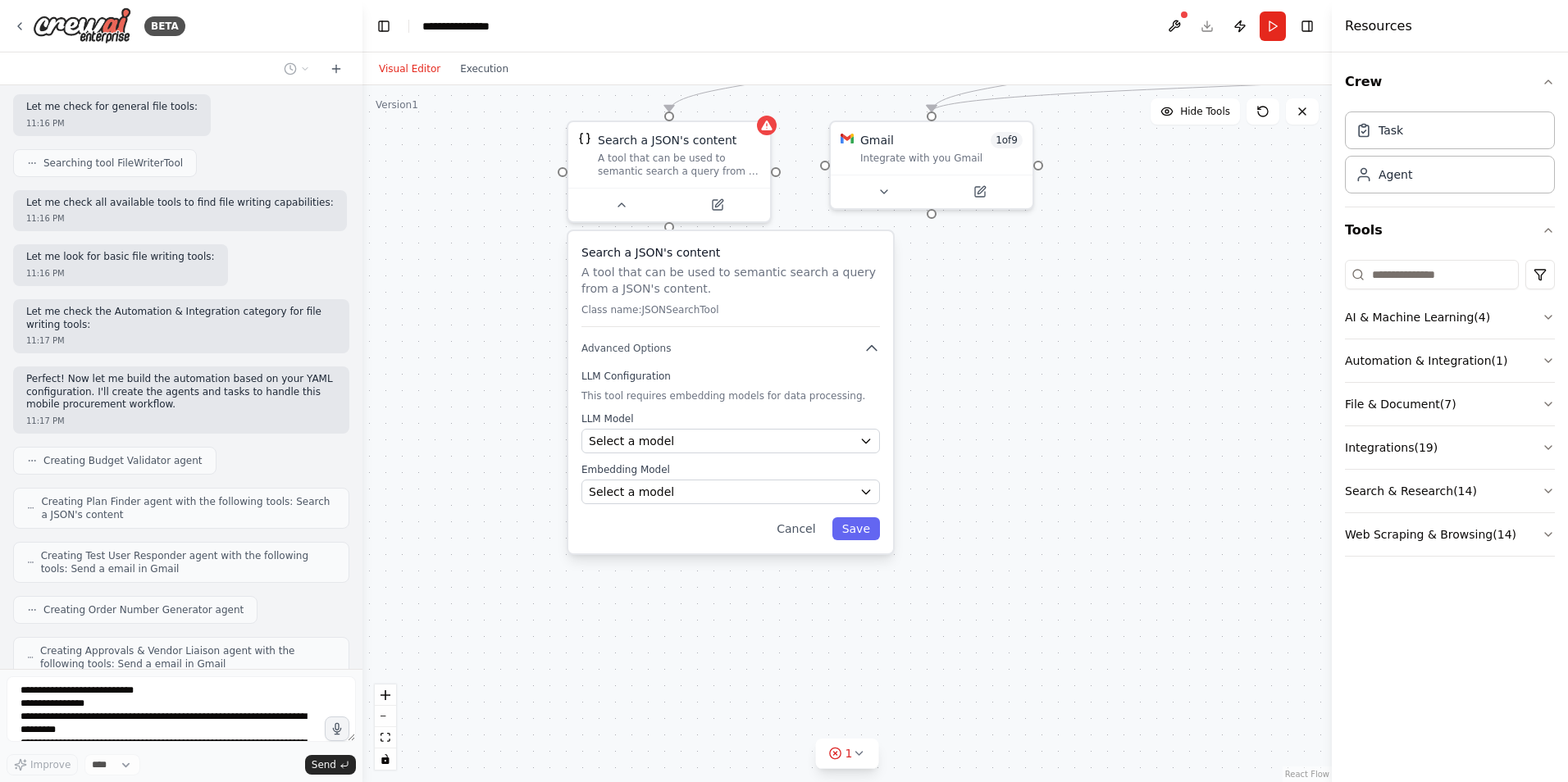
click at [791, 513] on div "Search a JSON's content A tool that can be used to semantic search a query from…" at bounding box center [730, 392] width 325 height 322
click at [802, 521] on button "Cancel" at bounding box center [796, 529] width 58 height 23
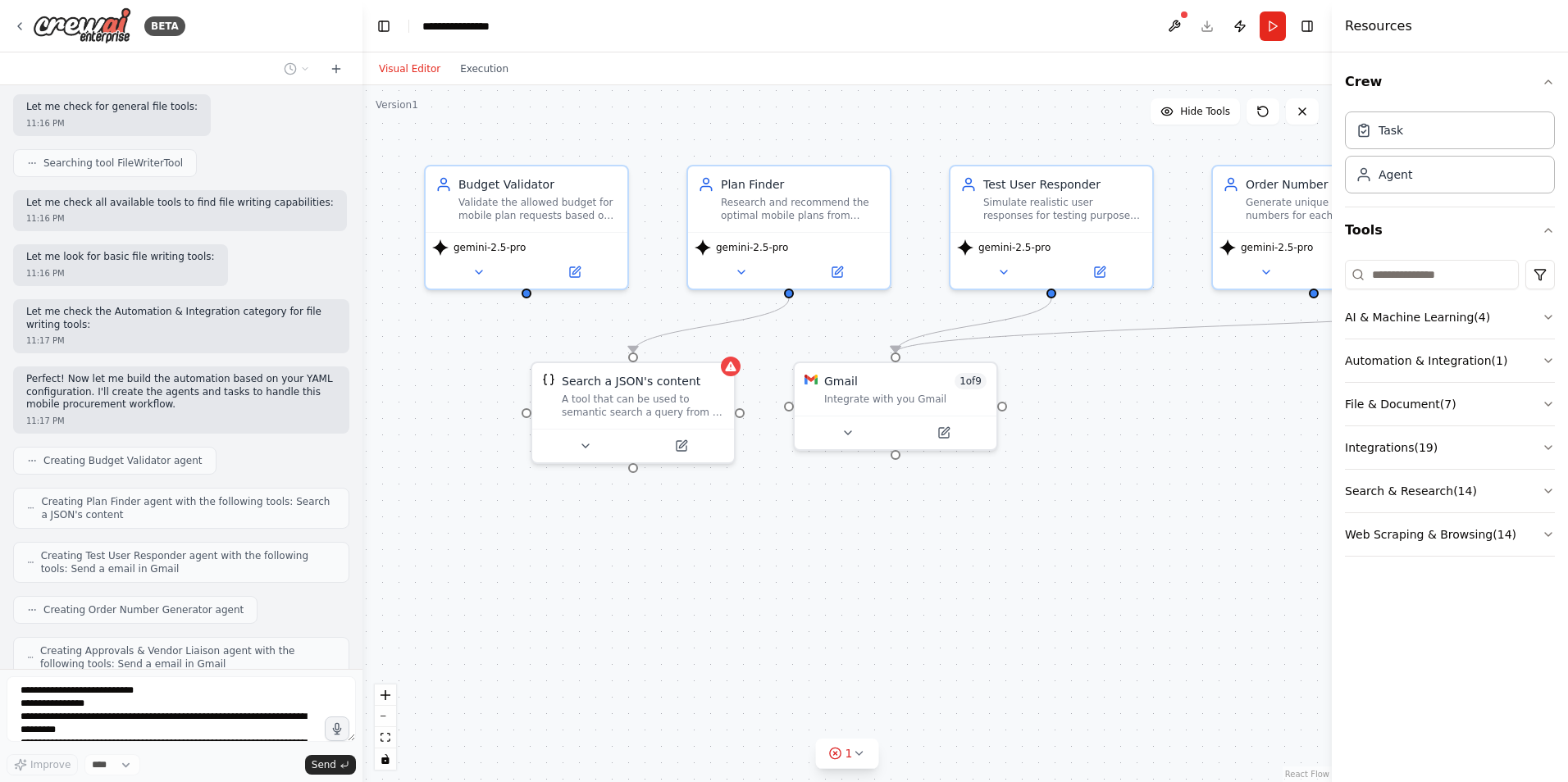
scroll to position [2473, 0]
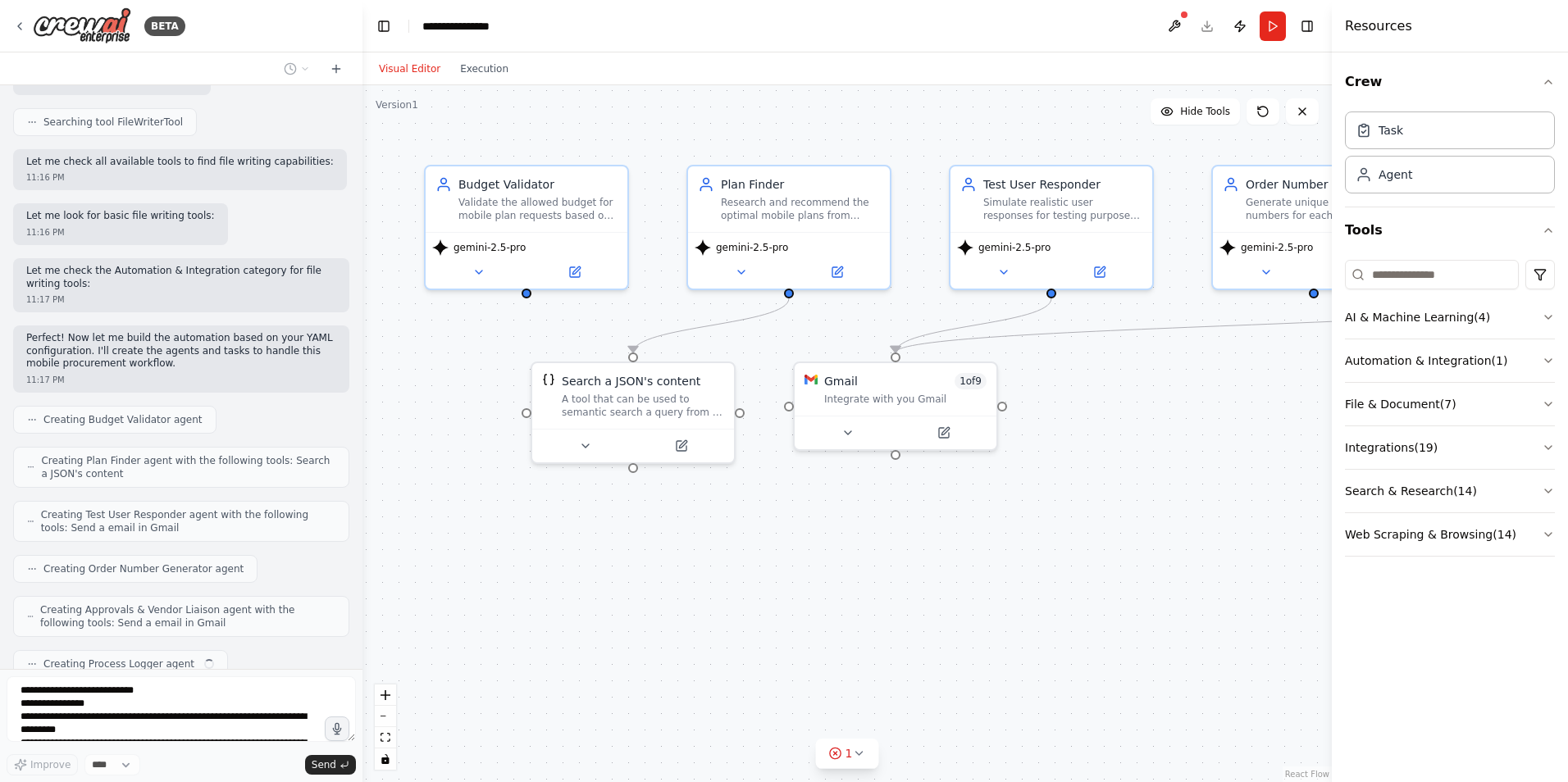
drag, startPoint x: 925, startPoint y: 460, endPoint x: 888, endPoint y: 701, distance: 243.8
click at [888, 701] on div ".deletable-edge-delete-btn { width: 20px; height: 20px; border: 0px solid #ffff…" at bounding box center [847, 433] width 969 height 697
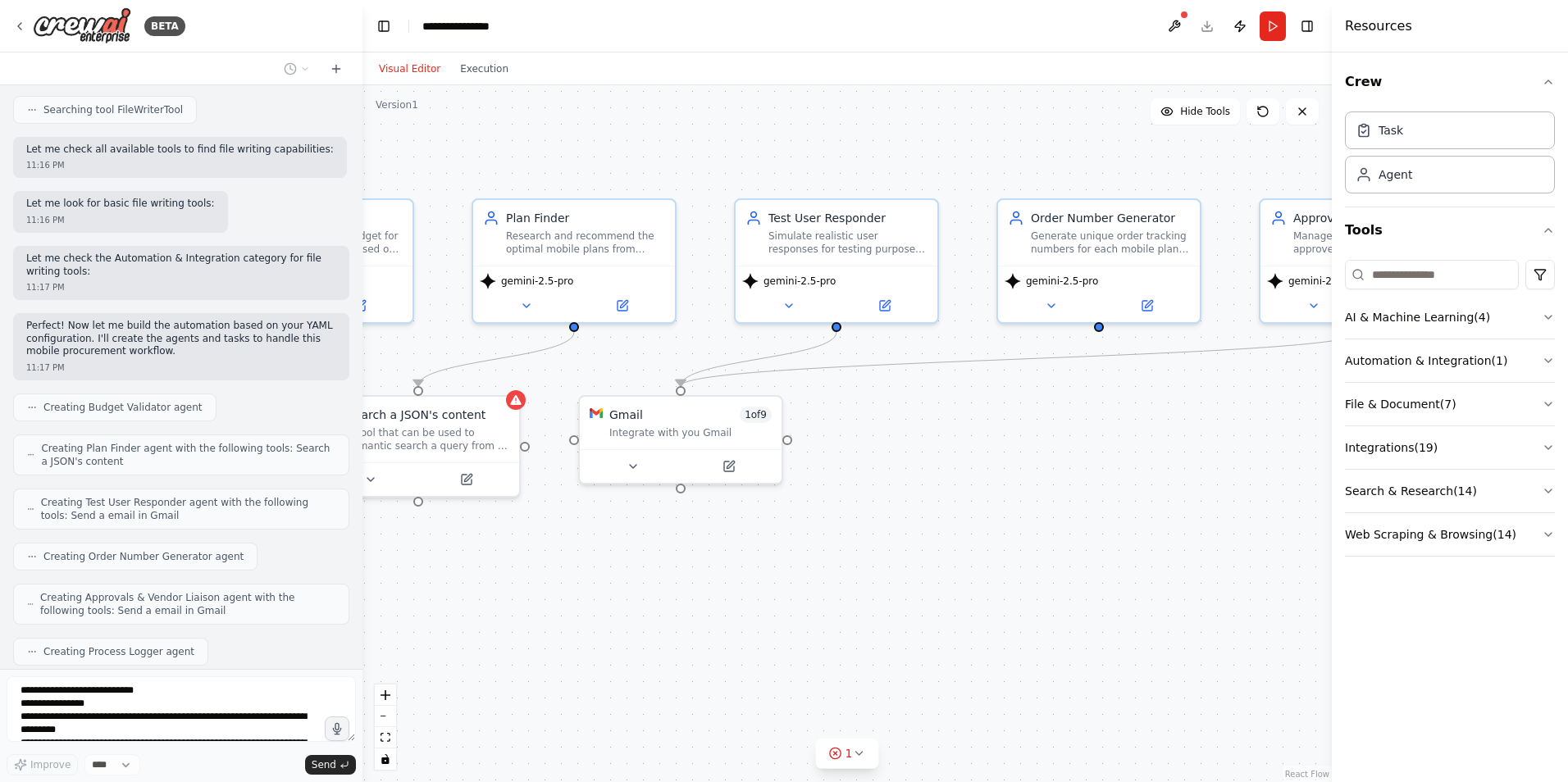
scroll to position [2569, 0]
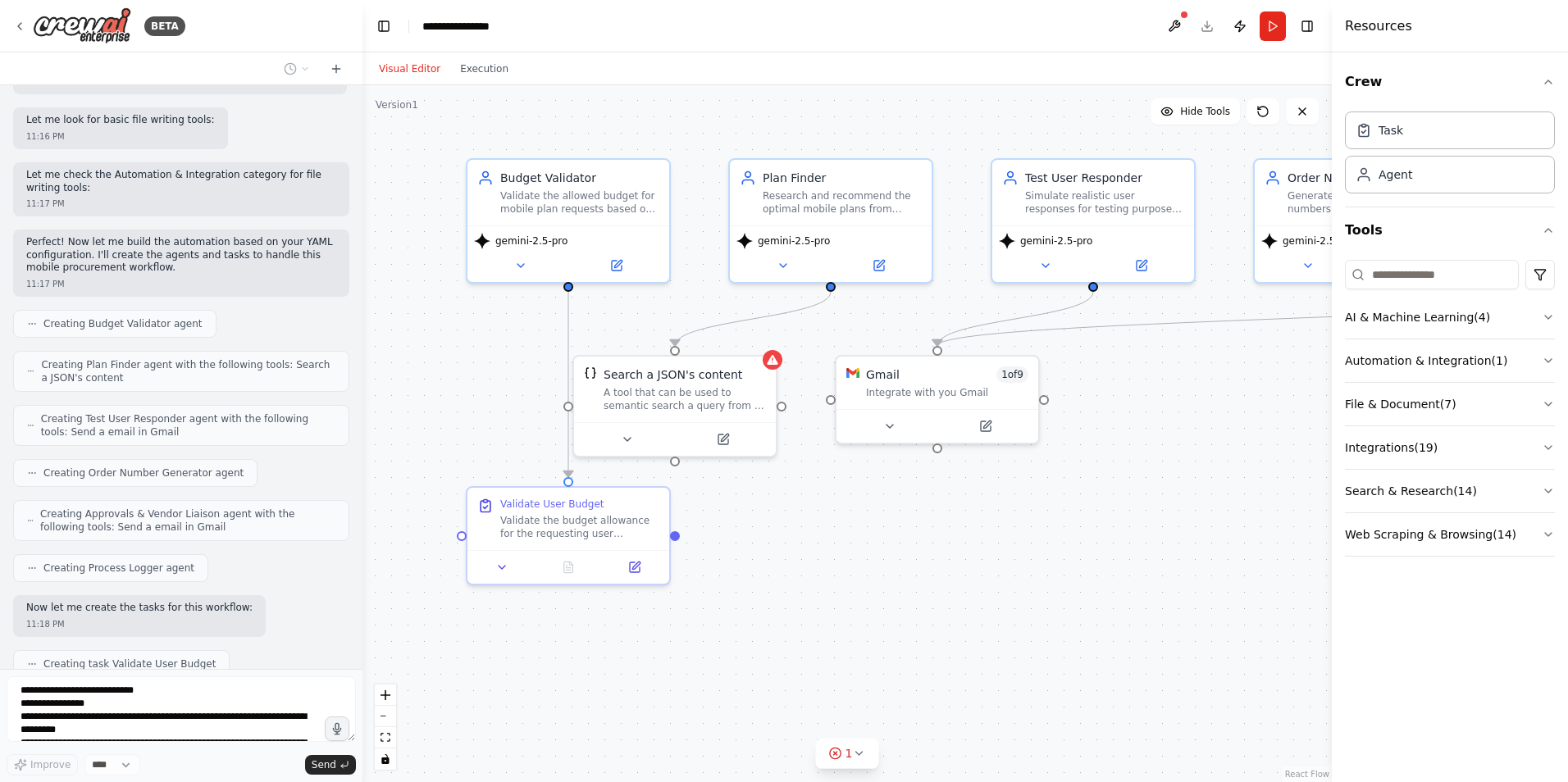
drag, startPoint x: 1222, startPoint y: 467, endPoint x: 1263, endPoint y: 461, distance: 41.4
click at [1263, 461] on div ".deletable-edge-delete-btn { width: 20px; height: 20px; border: 0px solid #ffff…" at bounding box center [847, 433] width 969 height 697
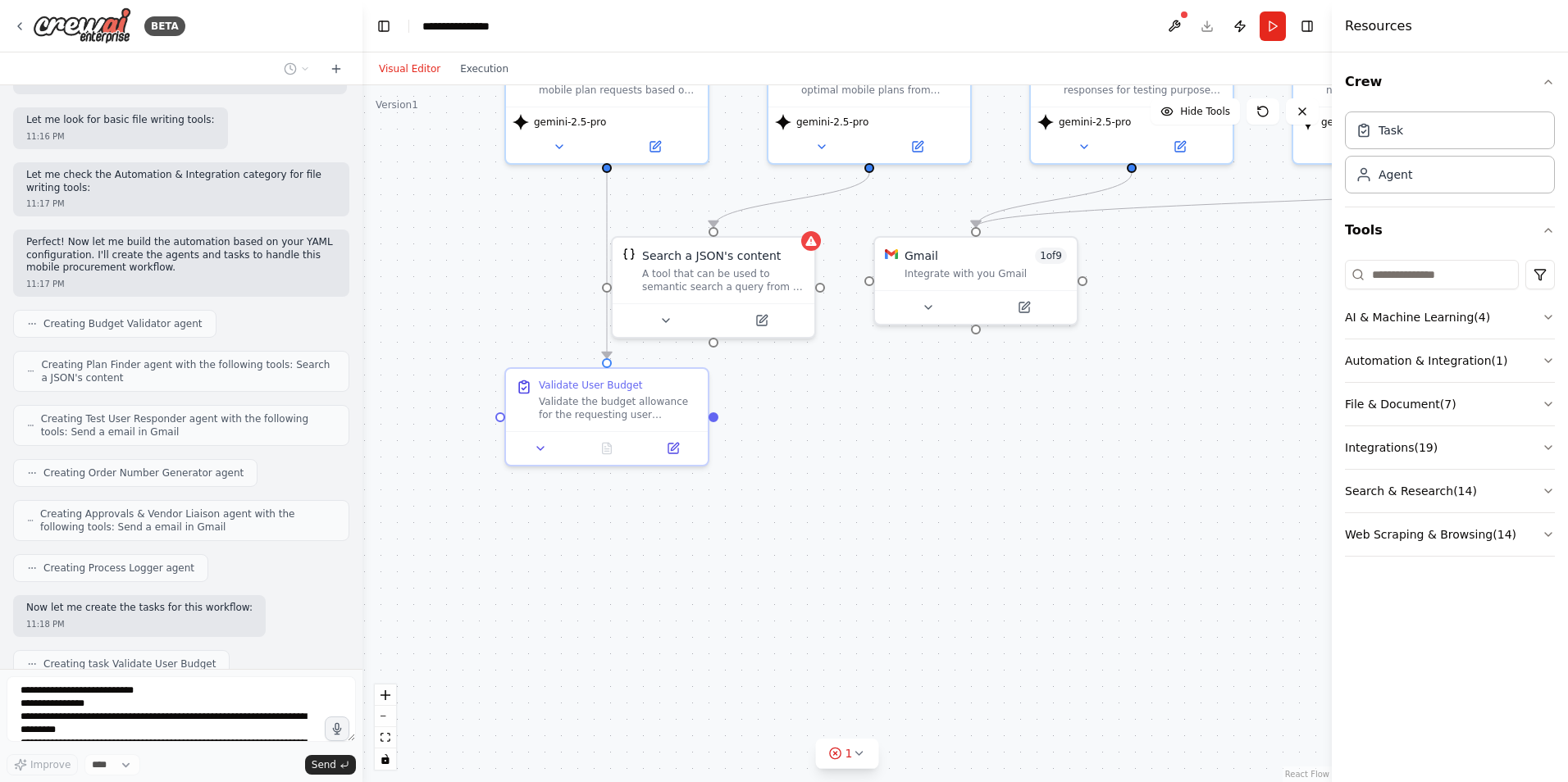
scroll to position [2610, 0]
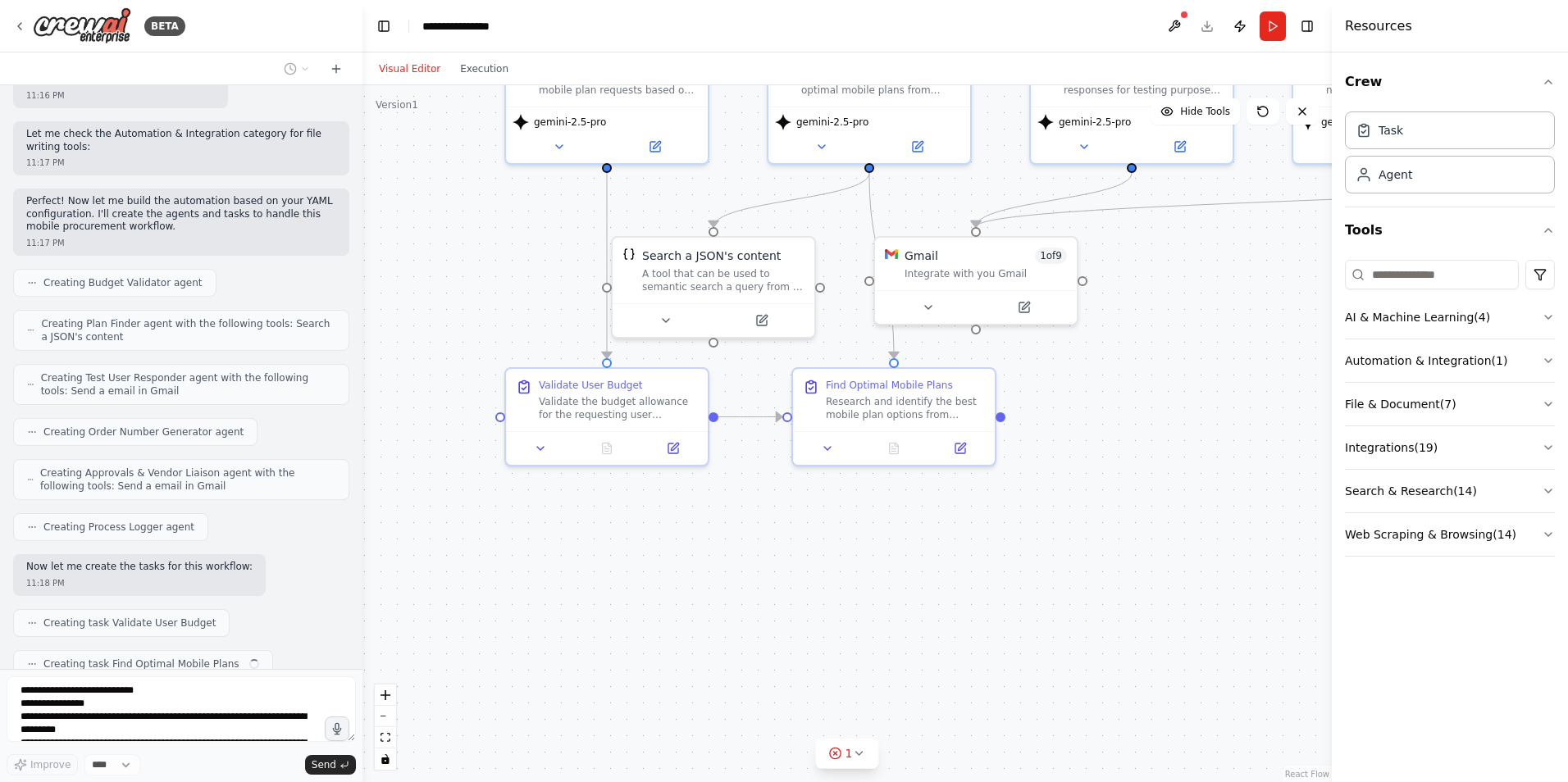
drag, startPoint x: 943, startPoint y: 604, endPoint x: 981, endPoint y: 484, distance: 125.9
click at [981, 484] on div ".deletable-edge-delete-btn { width: 20px; height: 20px; border: 0px solid #ffff…" at bounding box center [847, 433] width 969 height 697
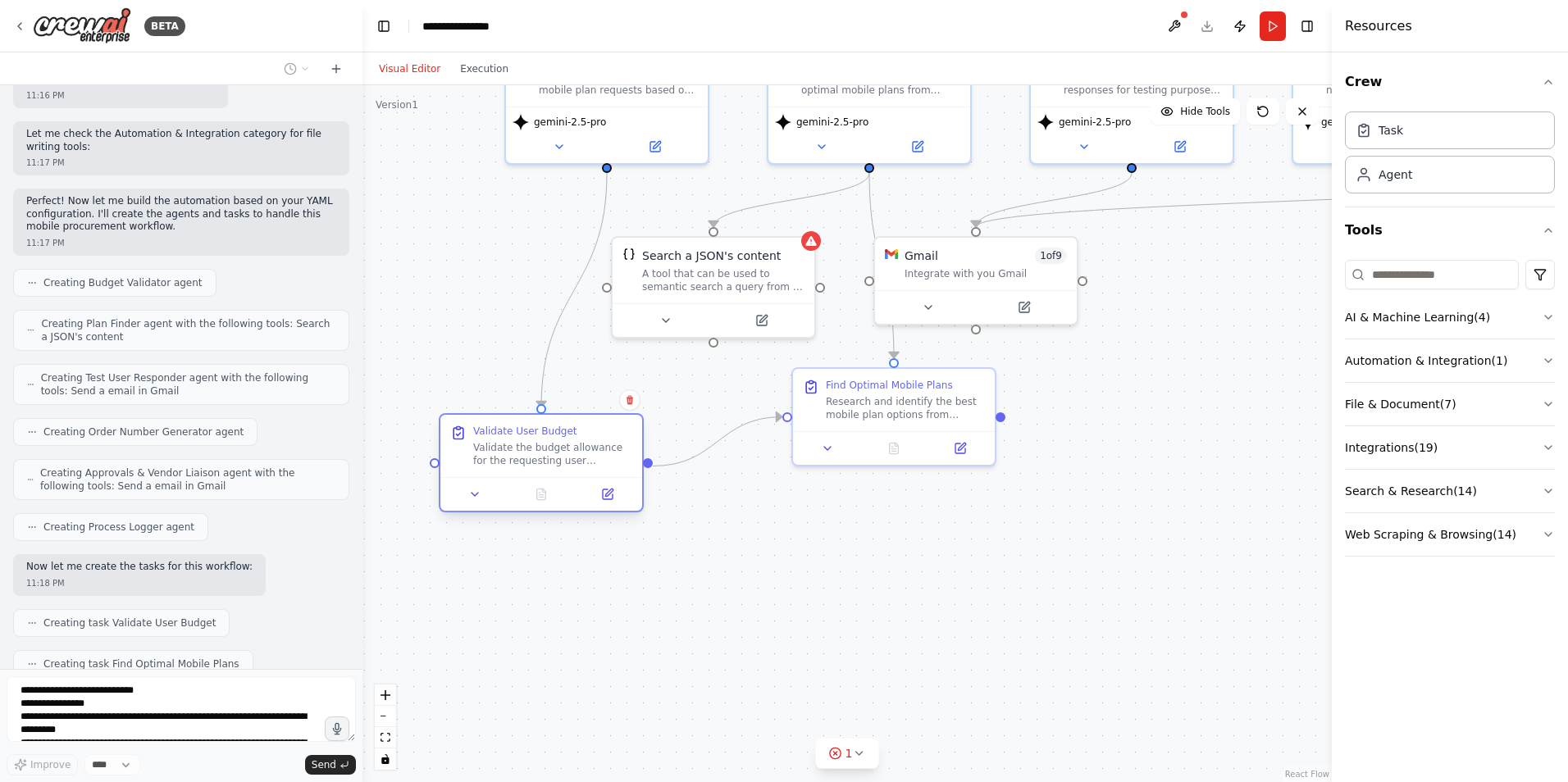
drag, startPoint x: 637, startPoint y: 402, endPoint x: 575, endPoint y: 448, distance: 77.2
click at [575, 448] on div "Validate the budget allowance for the requesting user {user_name} based on thei…" at bounding box center [553, 454] width 160 height 26
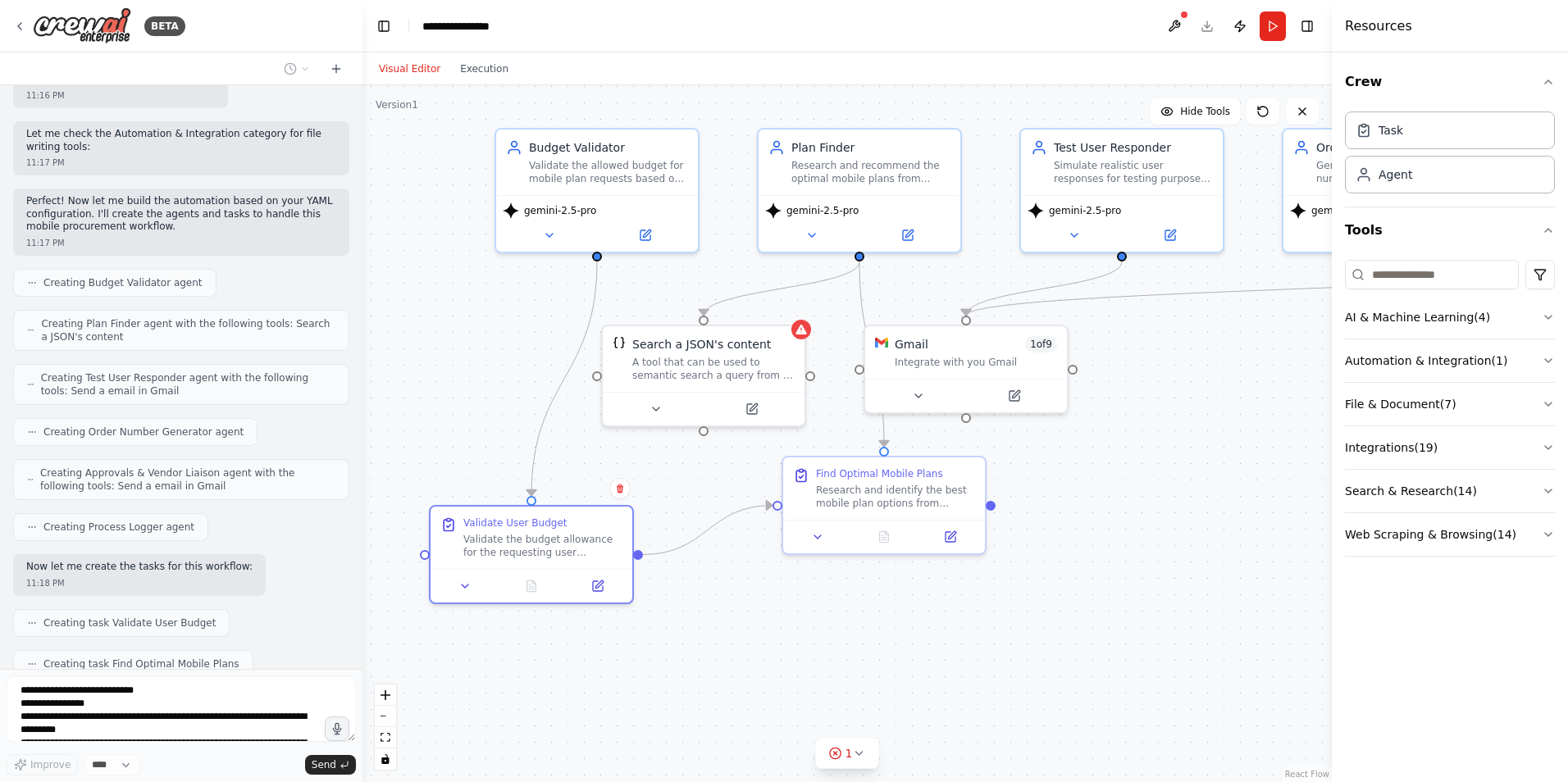
drag, startPoint x: 1054, startPoint y: 513, endPoint x: 1045, endPoint y: 601, distance: 88.5
click at [1045, 601] on div ".deletable-edge-delete-btn { width: 20px; height: 20px; border: 0px solid #ffff…" at bounding box center [847, 433] width 969 height 697
drag, startPoint x: 548, startPoint y: 529, endPoint x: 630, endPoint y: 475, distance: 98.2
click at [630, 475] on div "Validate User Budget Validate the budget allowance for the requesting user {use…" at bounding box center [624, 485] width 160 height 43
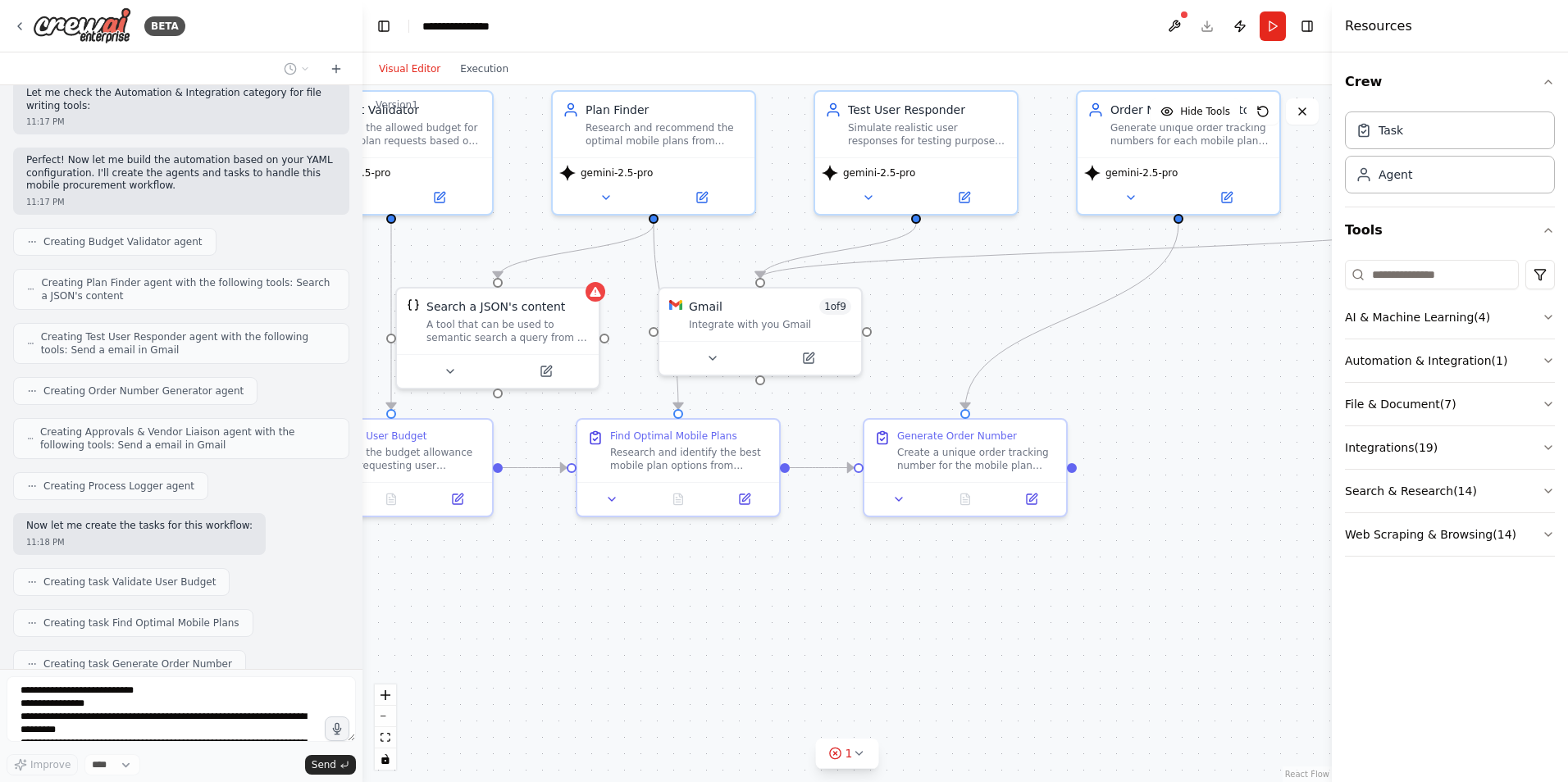
drag, startPoint x: 1105, startPoint y: 642, endPoint x: 904, endPoint y: 611, distance: 203.4
click at [904, 611] on div ".deletable-edge-delete-btn { width: 20px; height: 20px; border: 0px solid #ffff…" at bounding box center [847, 433] width 969 height 697
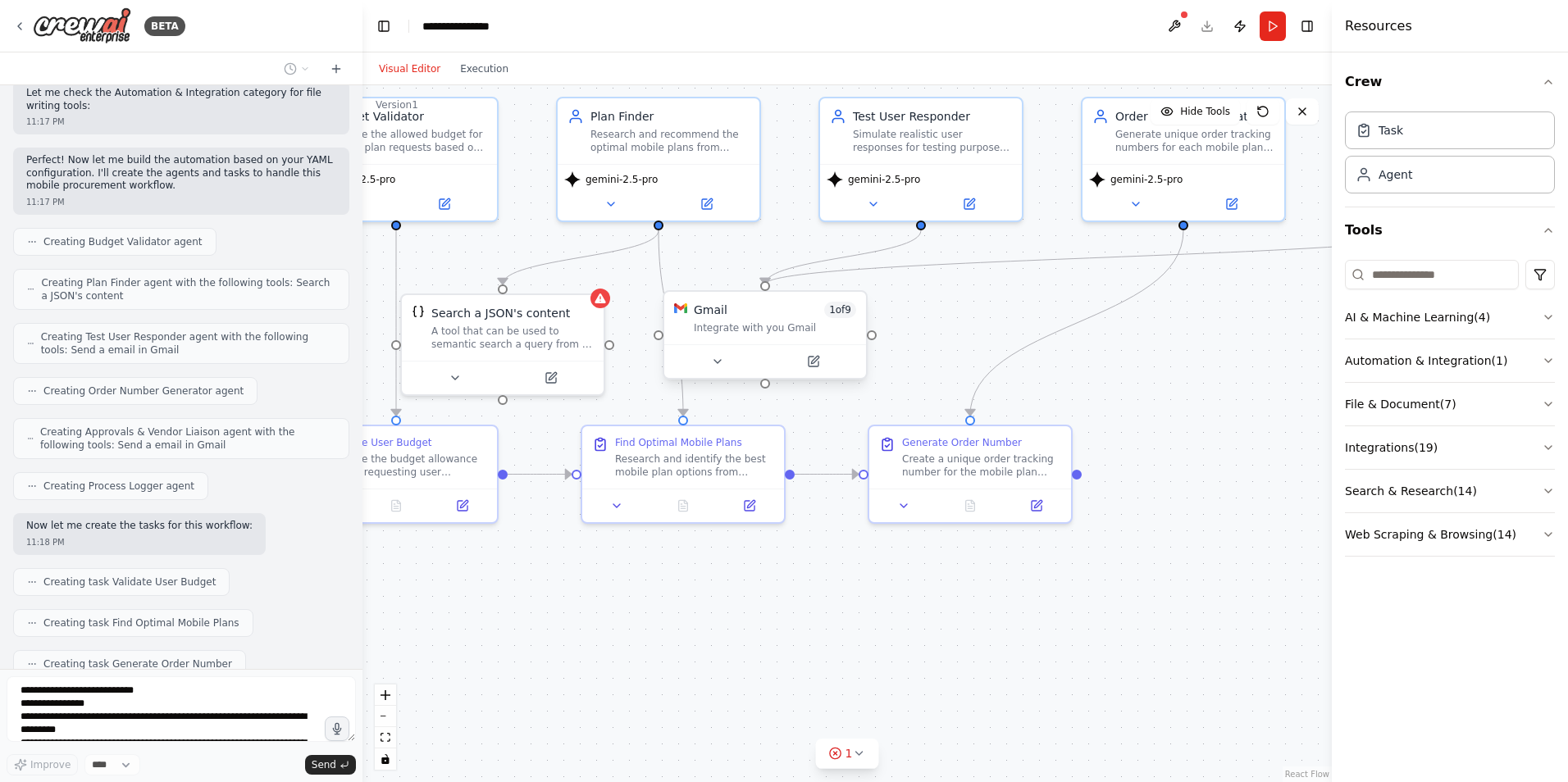
scroll to position [2692, 0]
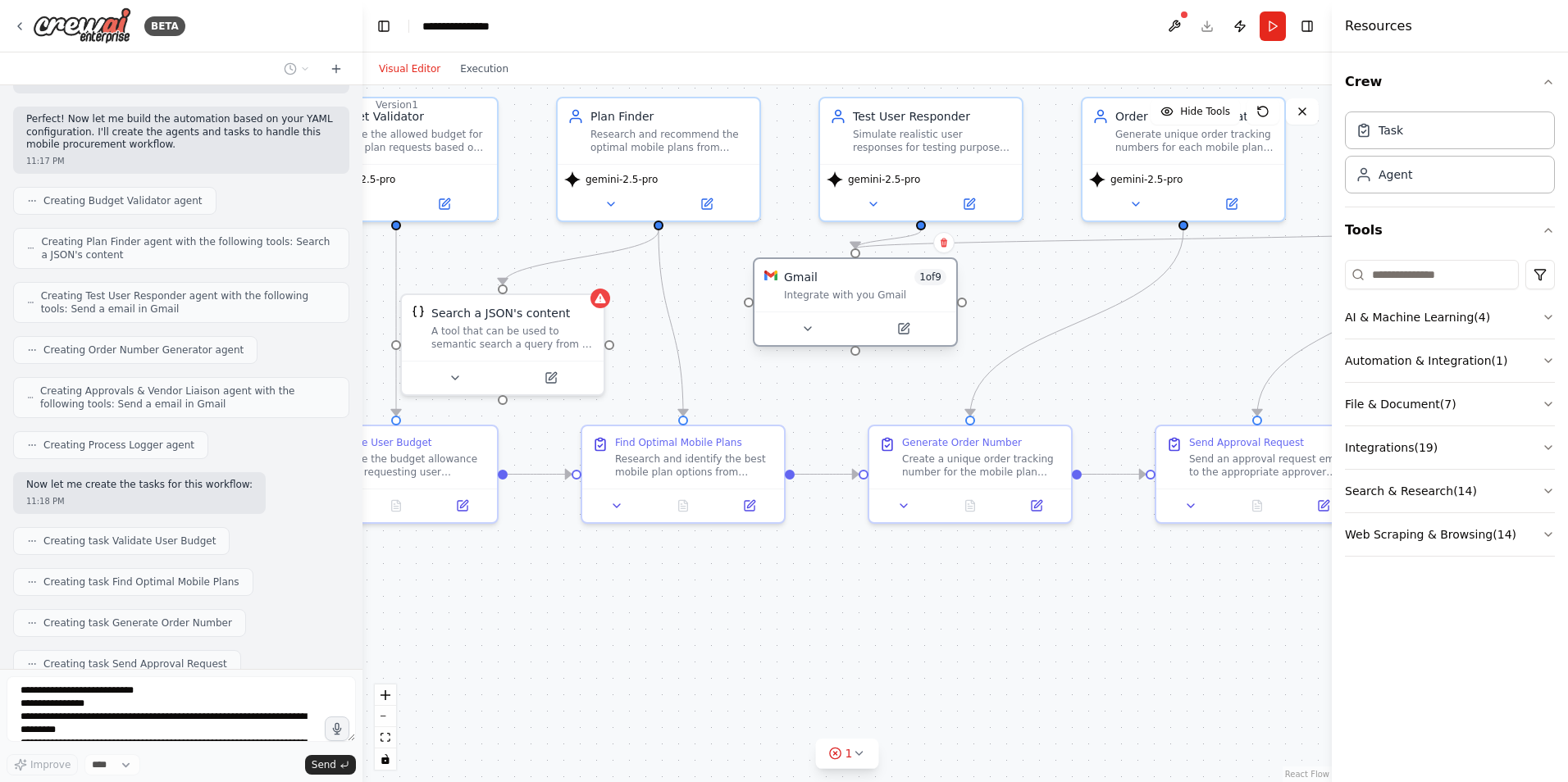
drag, startPoint x: 737, startPoint y: 309, endPoint x: 835, endPoint y: 282, distance: 101.7
click at [835, 282] on div "Gmail 1 of 9" at bounding box center [865, 276] width 162 height 16
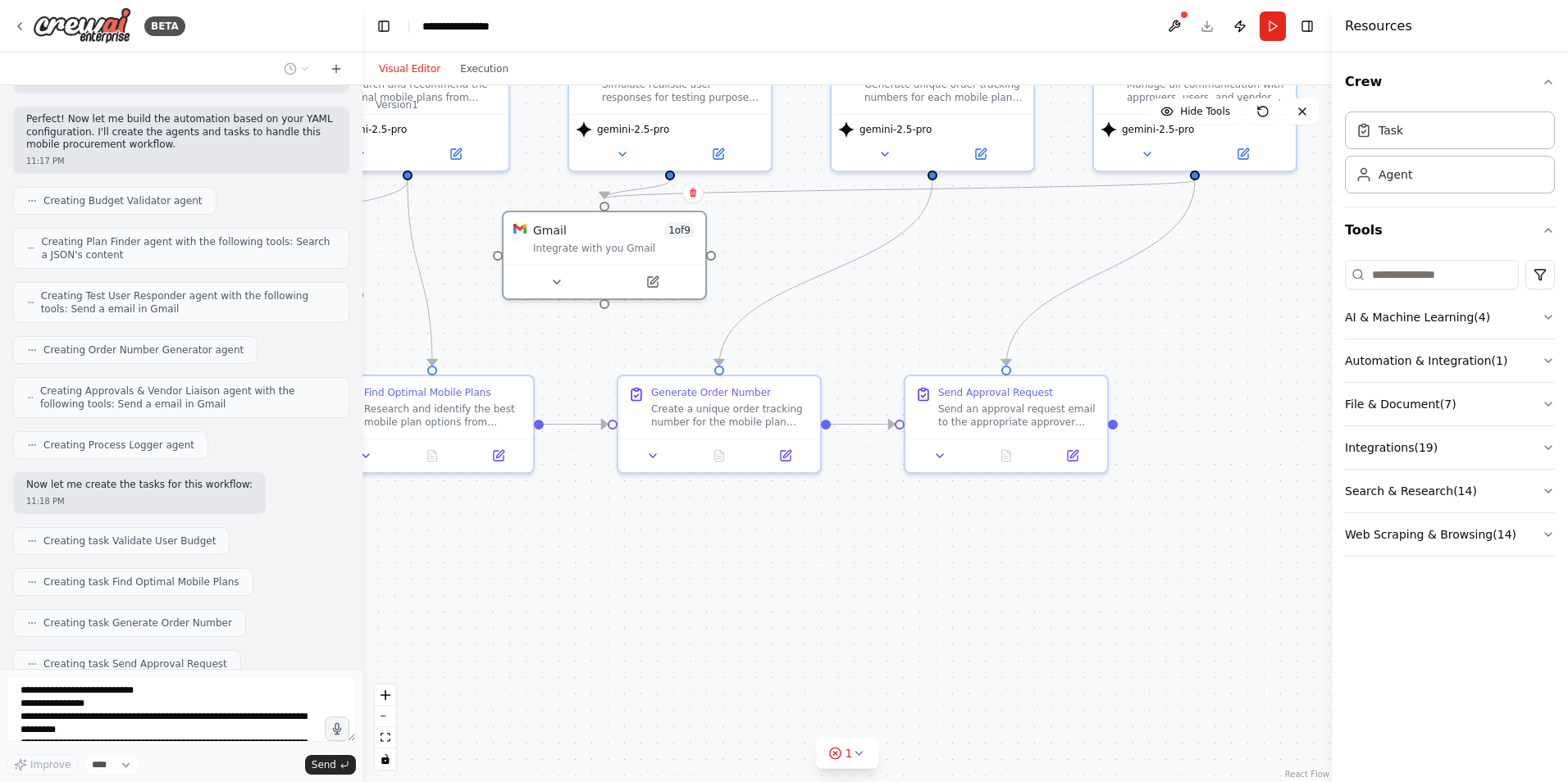
scroll to position [2733, 0]
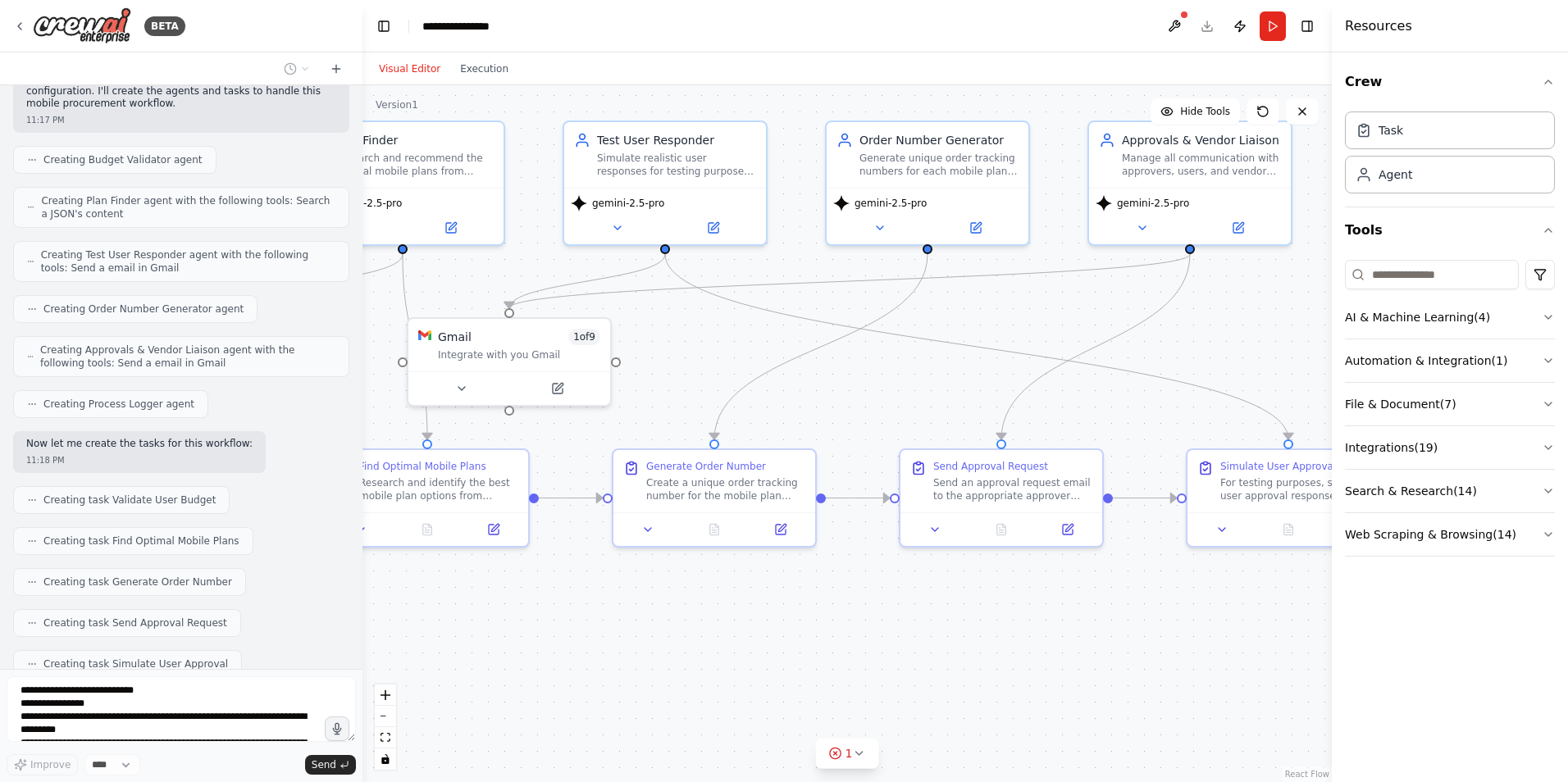
drag, startPoint x: 1107, startPoint y: 576, endPoint x: 851, endPoint y: 600, distance: 257.1
click at [851, 600] on div ".deletable-edge-delete-btn { width: 20px; height: 20px; border: 0px solid #ffff…" at bounding box center [847, 433] width 969 height 697
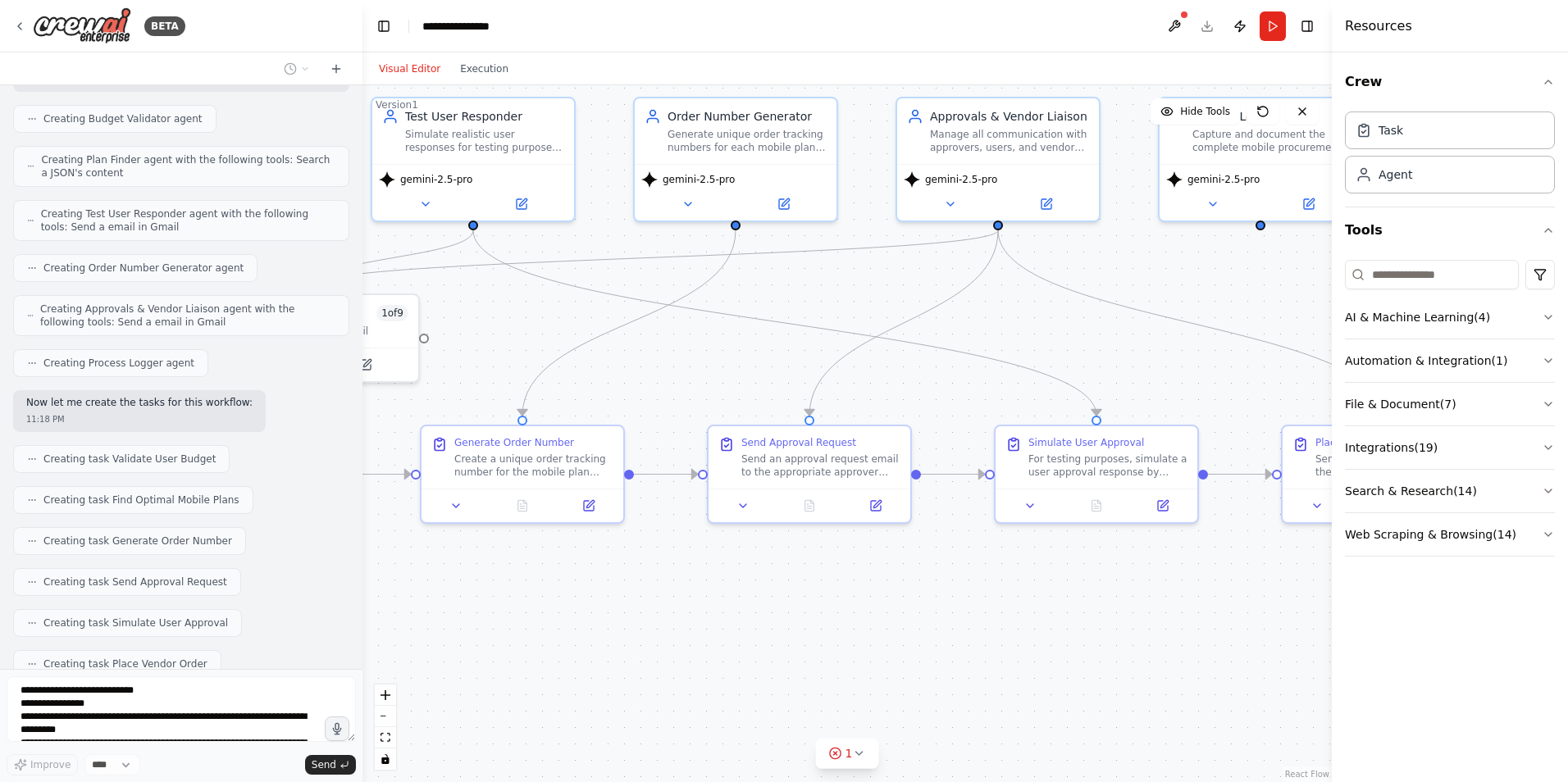
scroll to position [2815, 0]
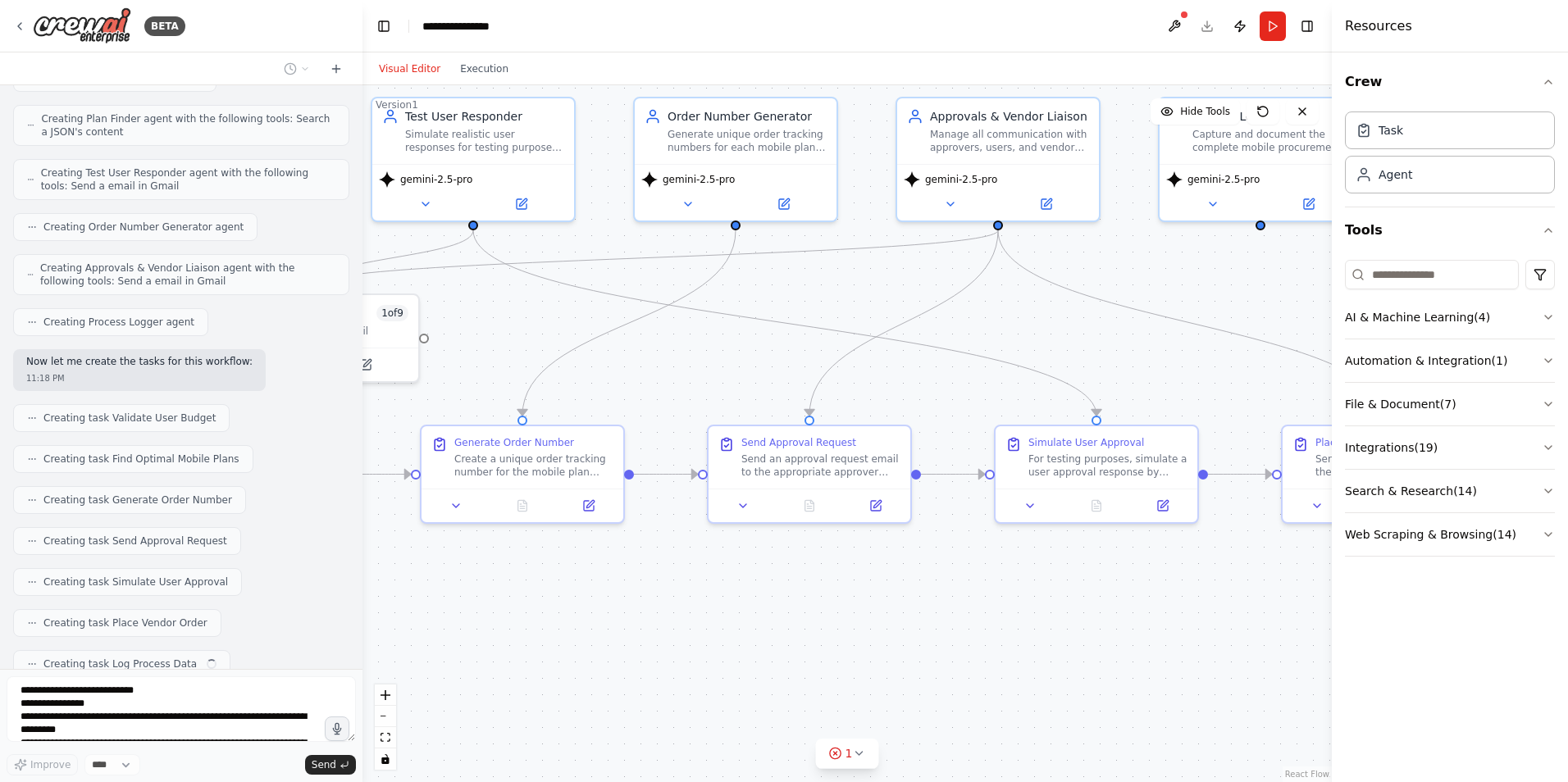
drag, startPoint x: 1017, startPoint y: 612, endPoint x: 825, endPoint y: 588, distance: 193.5
click at [825, 588] on div ".deletable-edge-delete-btn { width: 20px; height: 20px; border: 0px solid #ffff…" at bounding box center [847, 433] width 969 height 697
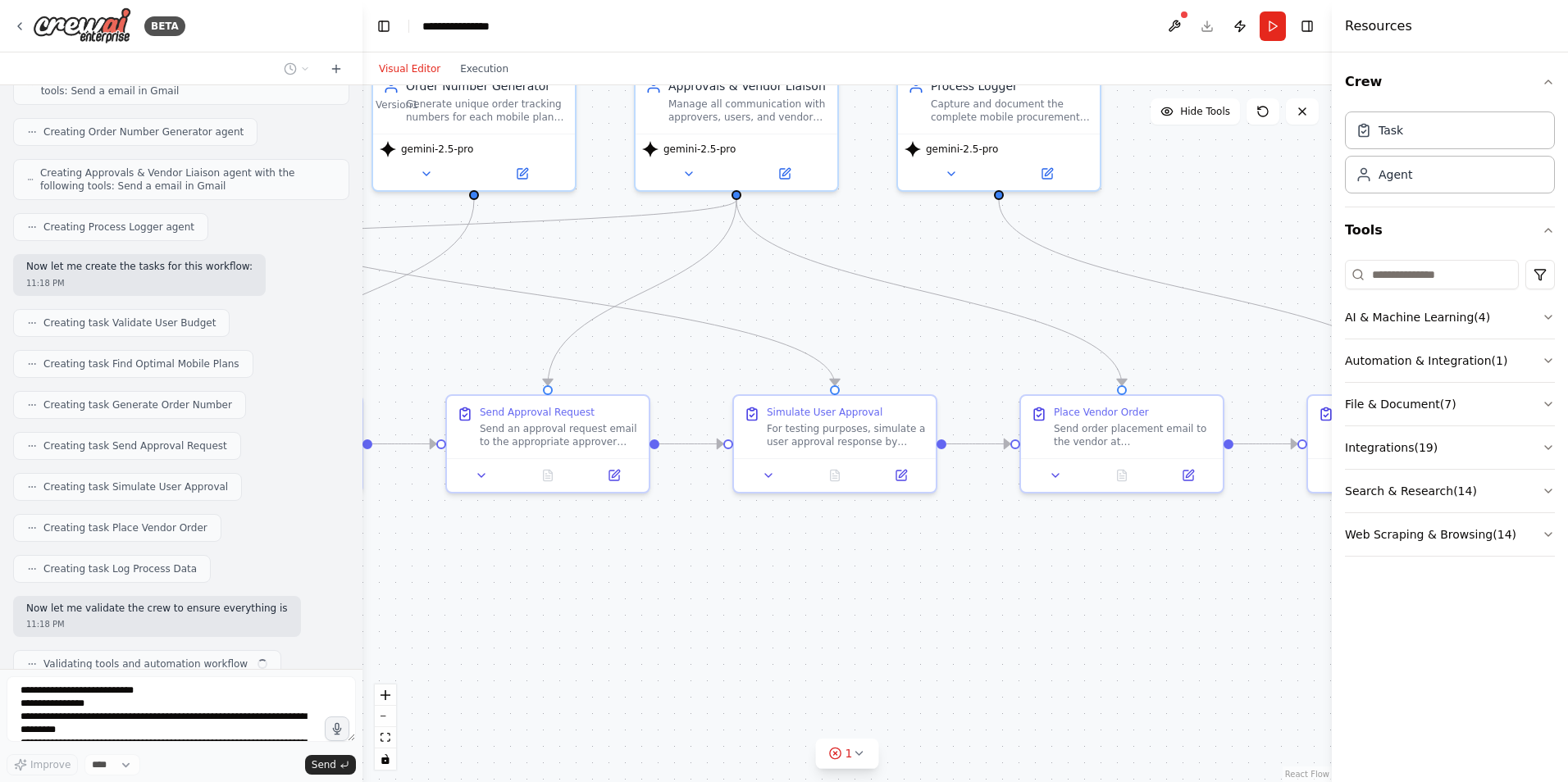
scroll to position [2923, 0]
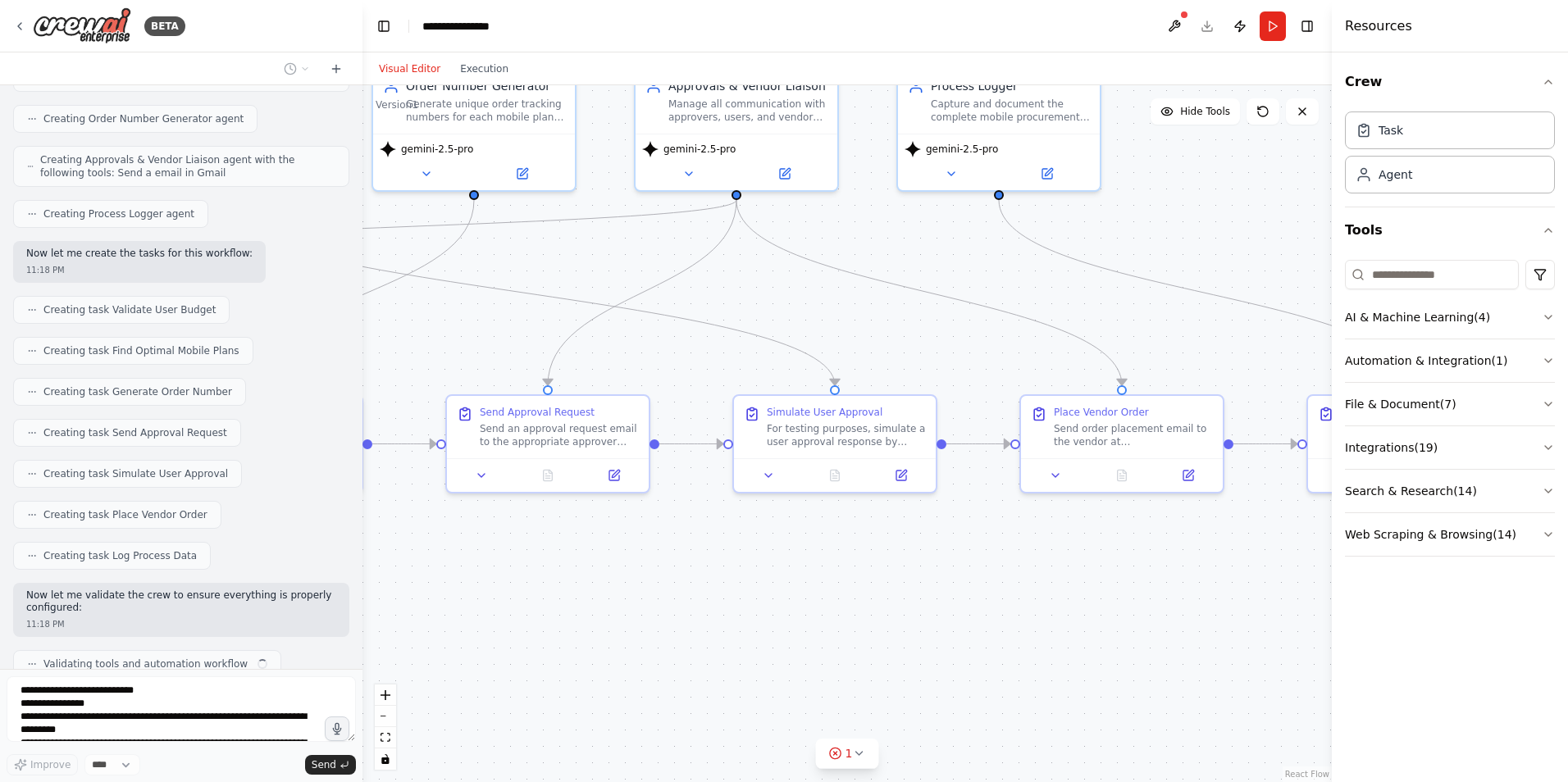
drag, startPoint x: 1057, startPoint y: 592, endPoint x: 796, endPoint y: 562, distance: 262.7
click at [796, 562] on div ".deletable-edge-delete-btn { width: 20px; height: 20px; border: 0px solid #ffff…" at bounding box center [847, 433] width 969 height 697
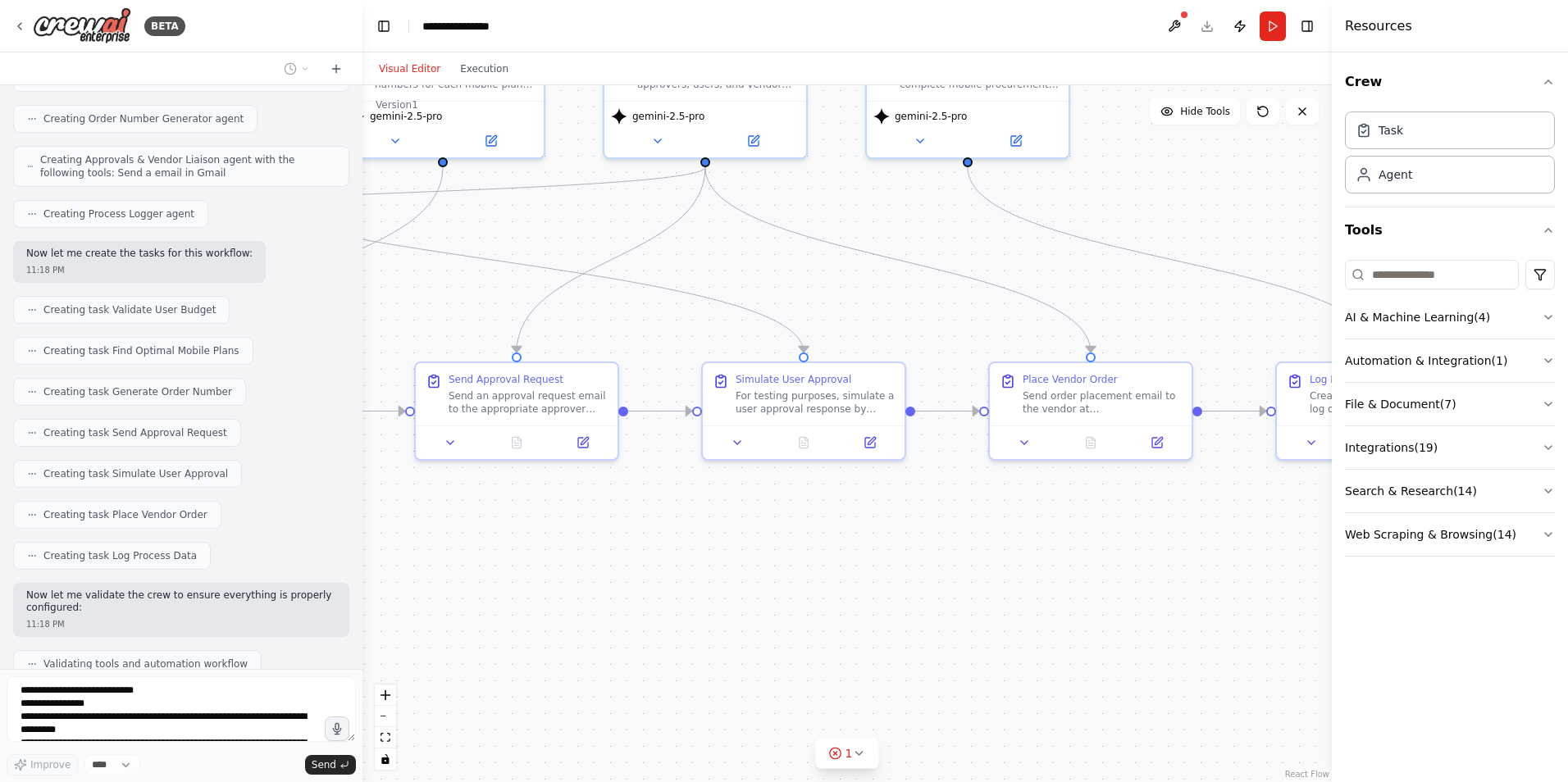
drag, startPoint x: 1165, startPoint y: 564, endPoint x: 1174, endPoint y: 530, distance: 35.2
click at [1174, 530] on div ".deletable-edge-delete-btn { width: 20px; height: 20px; border: 0px solid #ffff…" at bounding box center [847, 433] width 969 height 697
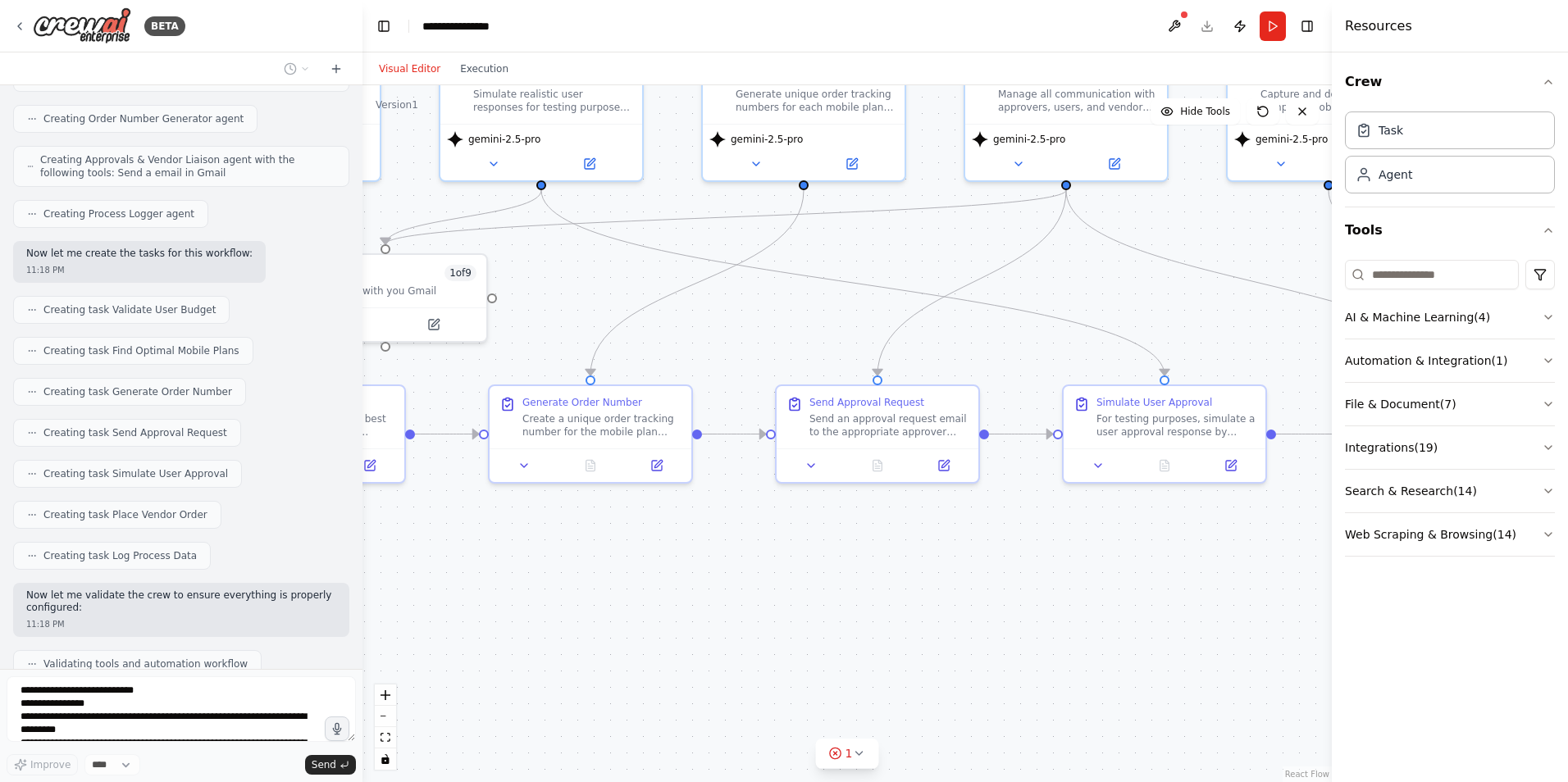
drag, startPoint x: 827, startPoint y: 560, endPoint x: 1148, endPoint y: 583, distance: 321.8
click at [1148, 583] on div ".deletable-edge-delete-btn { width: 20px; height: 20px; border: 0px solid #ffff…" at bounding box center [847, 433] width 969 height 697
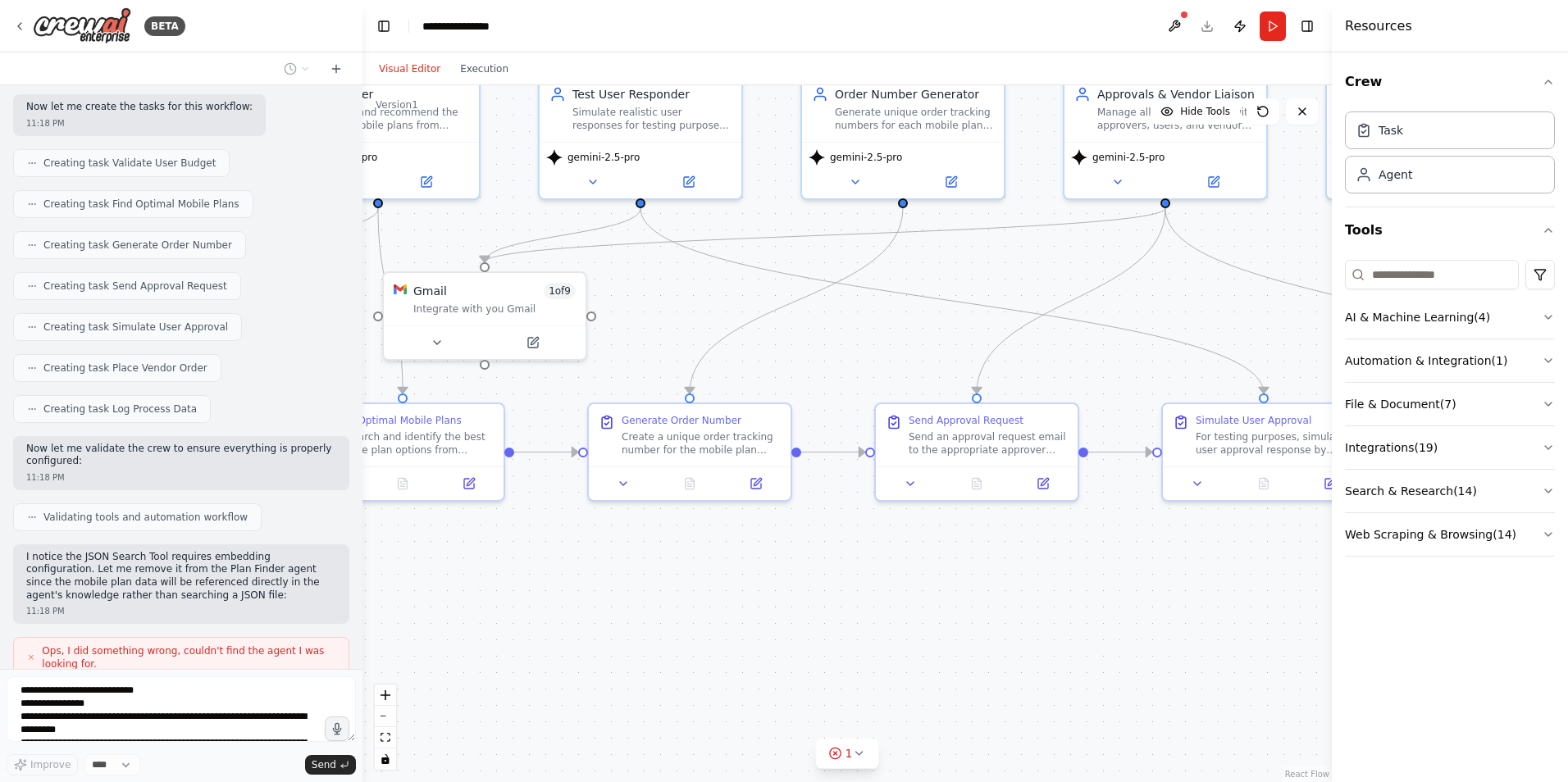
scroll to position [3166, 0]
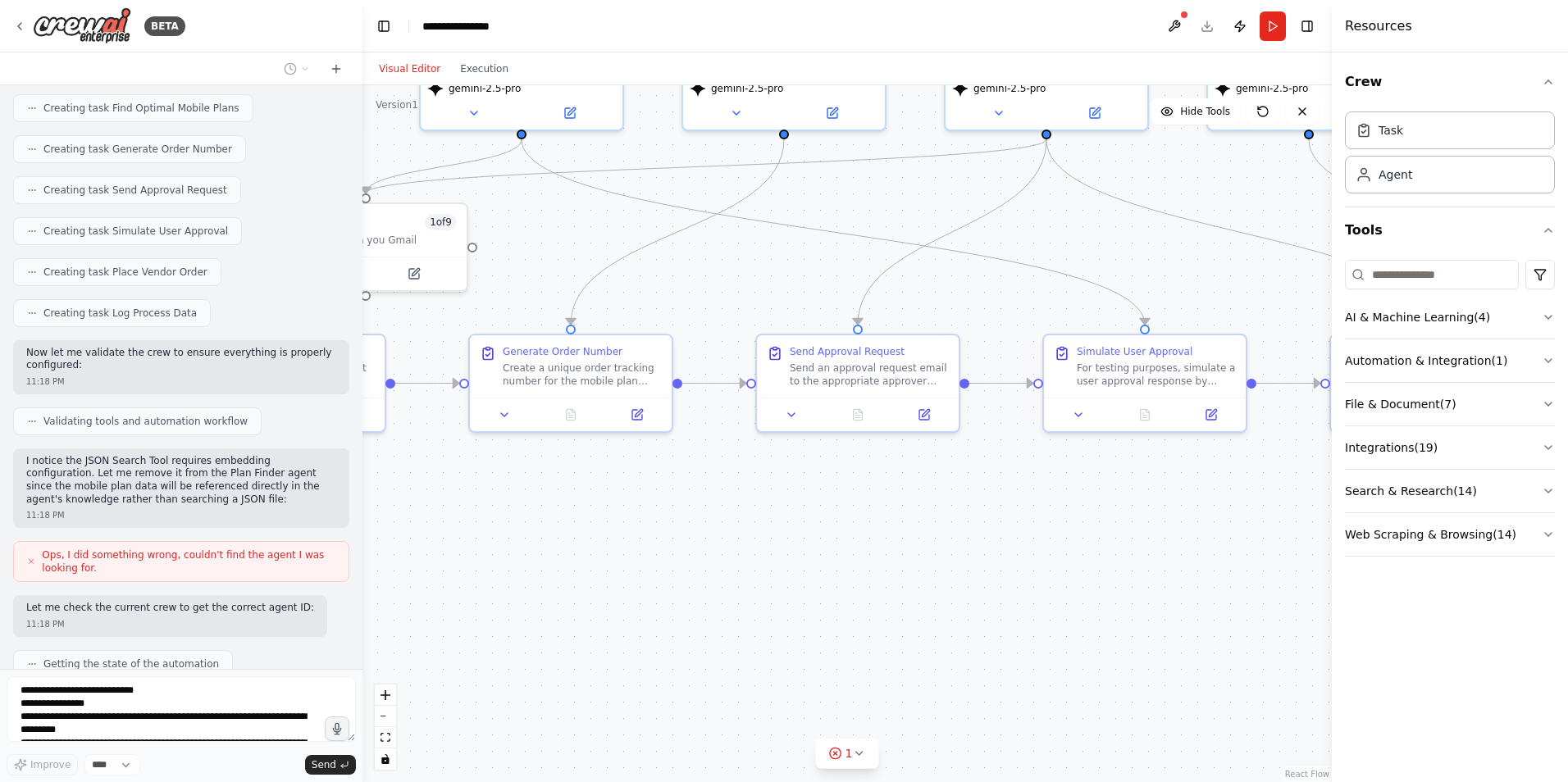
drag, startPoint x: 579, startPoint y: 553, endPoint x: 560, endPoint y: 502, distance: 54.4
click at [560, 502] on div ".deletable-edge-delete-btn { width: 20px; height: 20px; border: 0px solid #ffff…" at bounding box center [847, 433] width 969 height 697
click at [786, 403] on button at bounding box center [792, 411] width 56 height 20
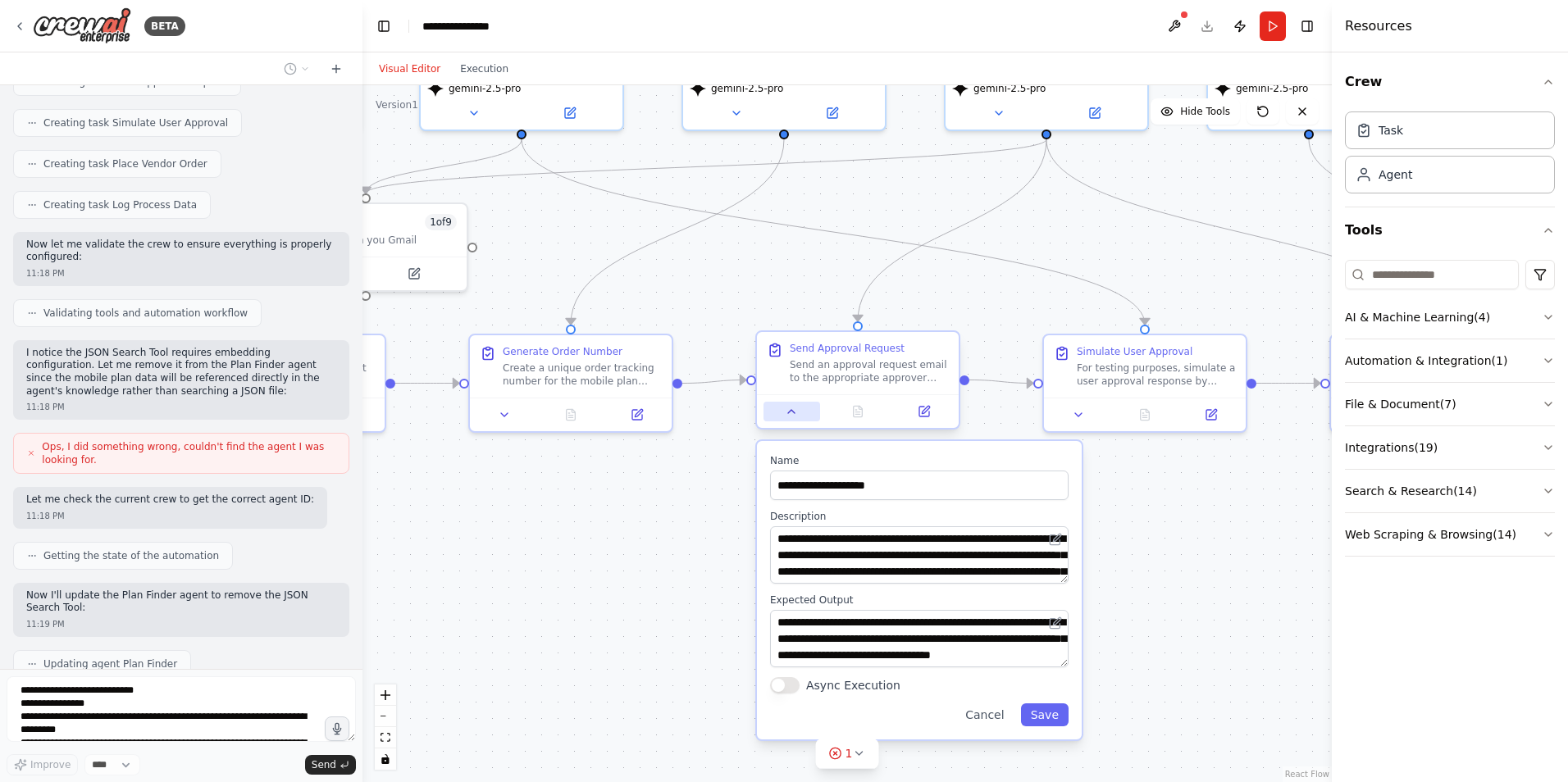
scroll to position [3370, 0]
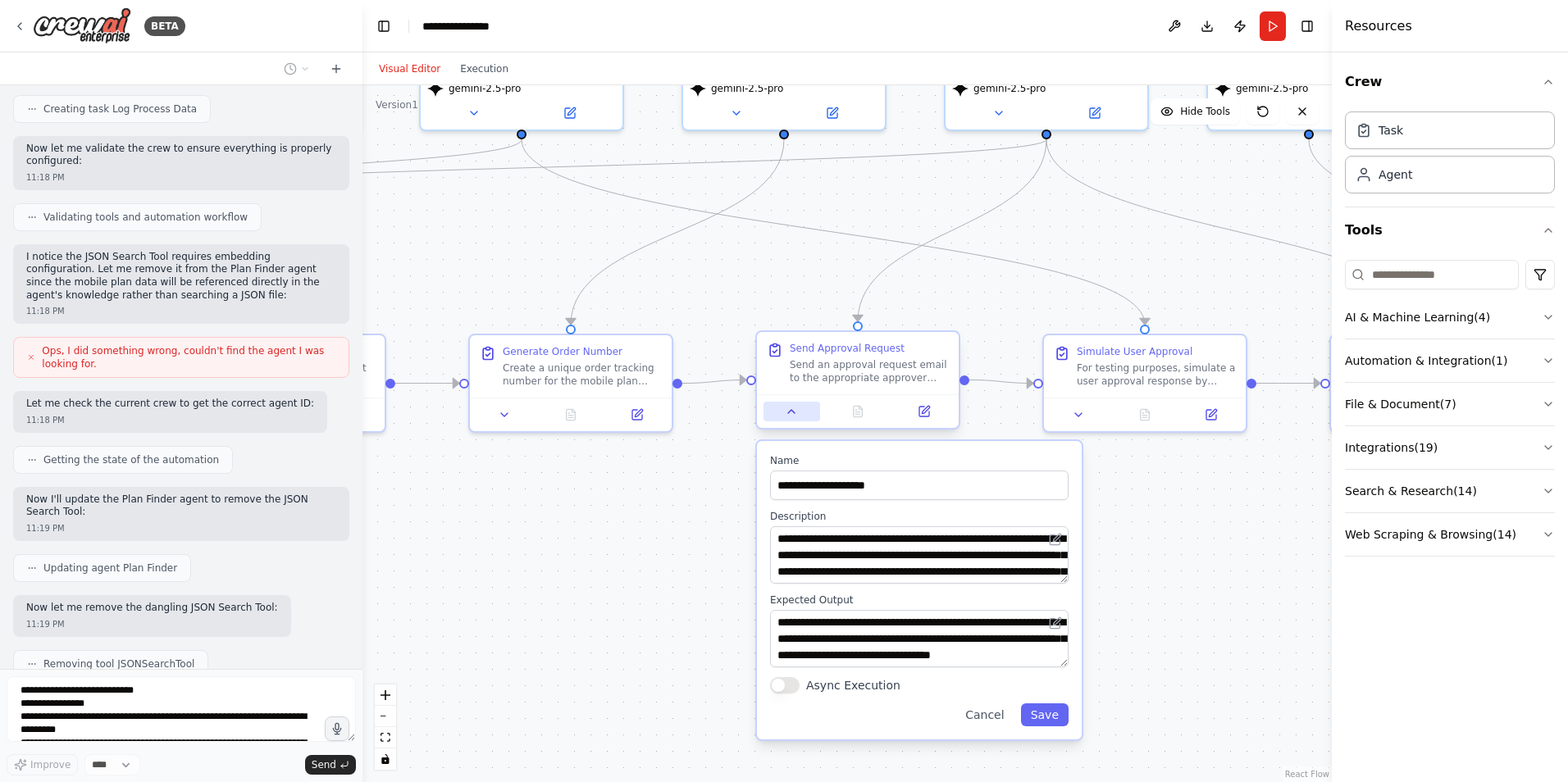
click at [782, 418] on button at bounding box center [792, 411] width 56 height 20
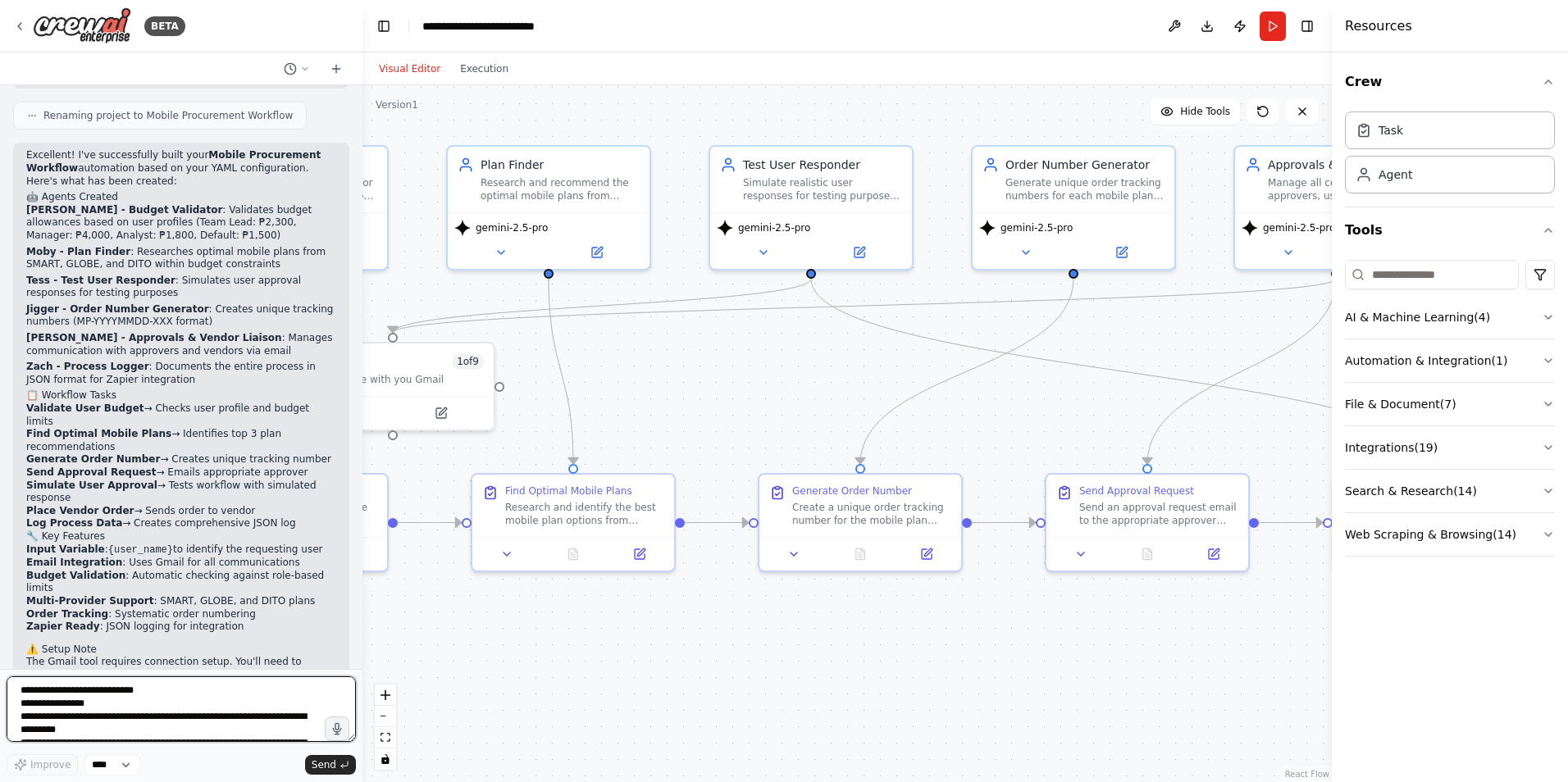
scroll to position [4135, 0]
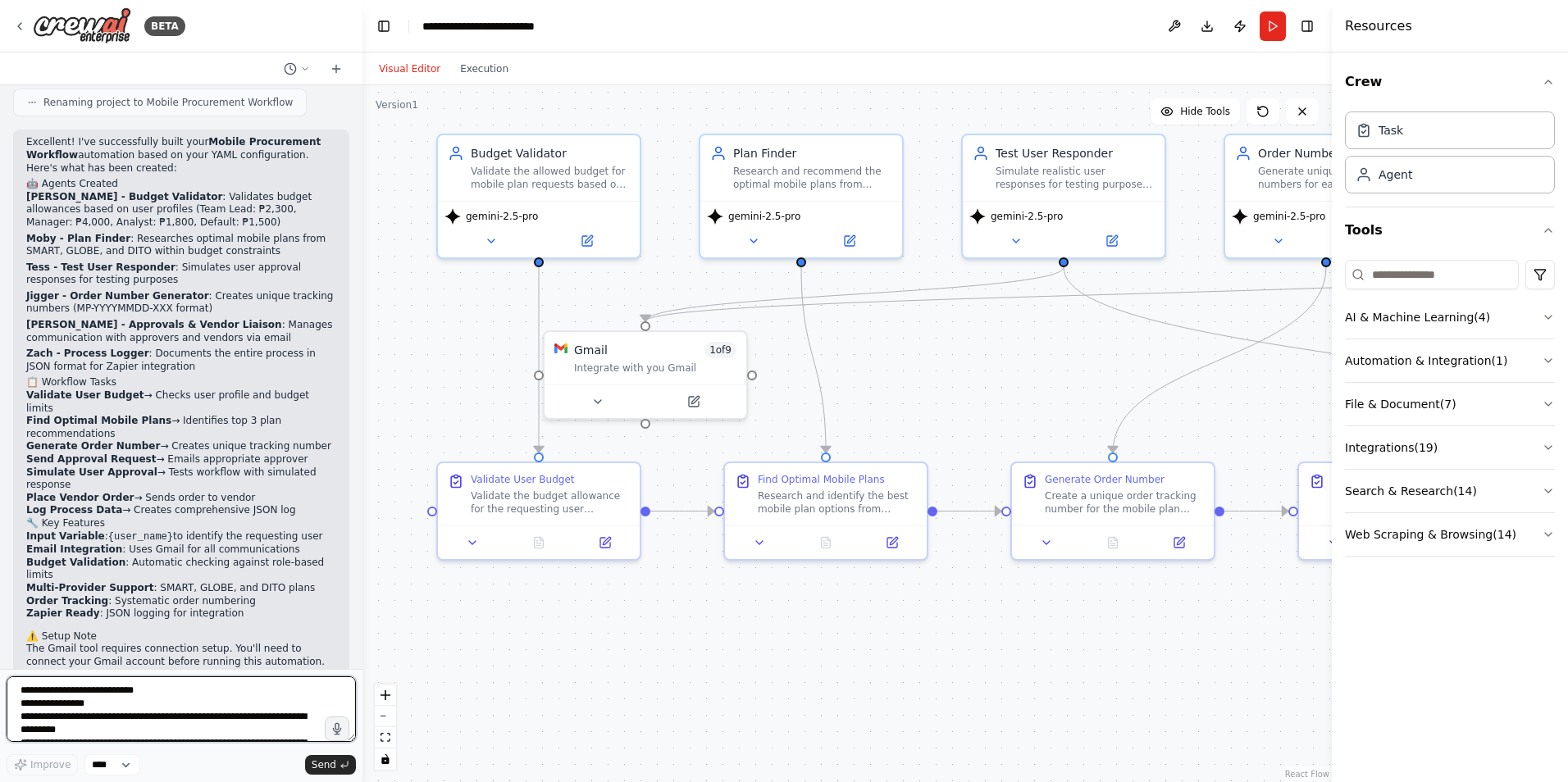
drag, startPoint x: 660, startPoint y: 542, endPoint x: 1203, endPoint y: 670, distance: 557.9
click at [1203, 670] on div ".deletable-edge-delete-btn { width: 20px; height: 20px; border: 0px solid #ffff…" at bounding box center [847, 433] width 969 height 697
click at [610, 400] on button at bounding box center [597, 398] width 93 height 20
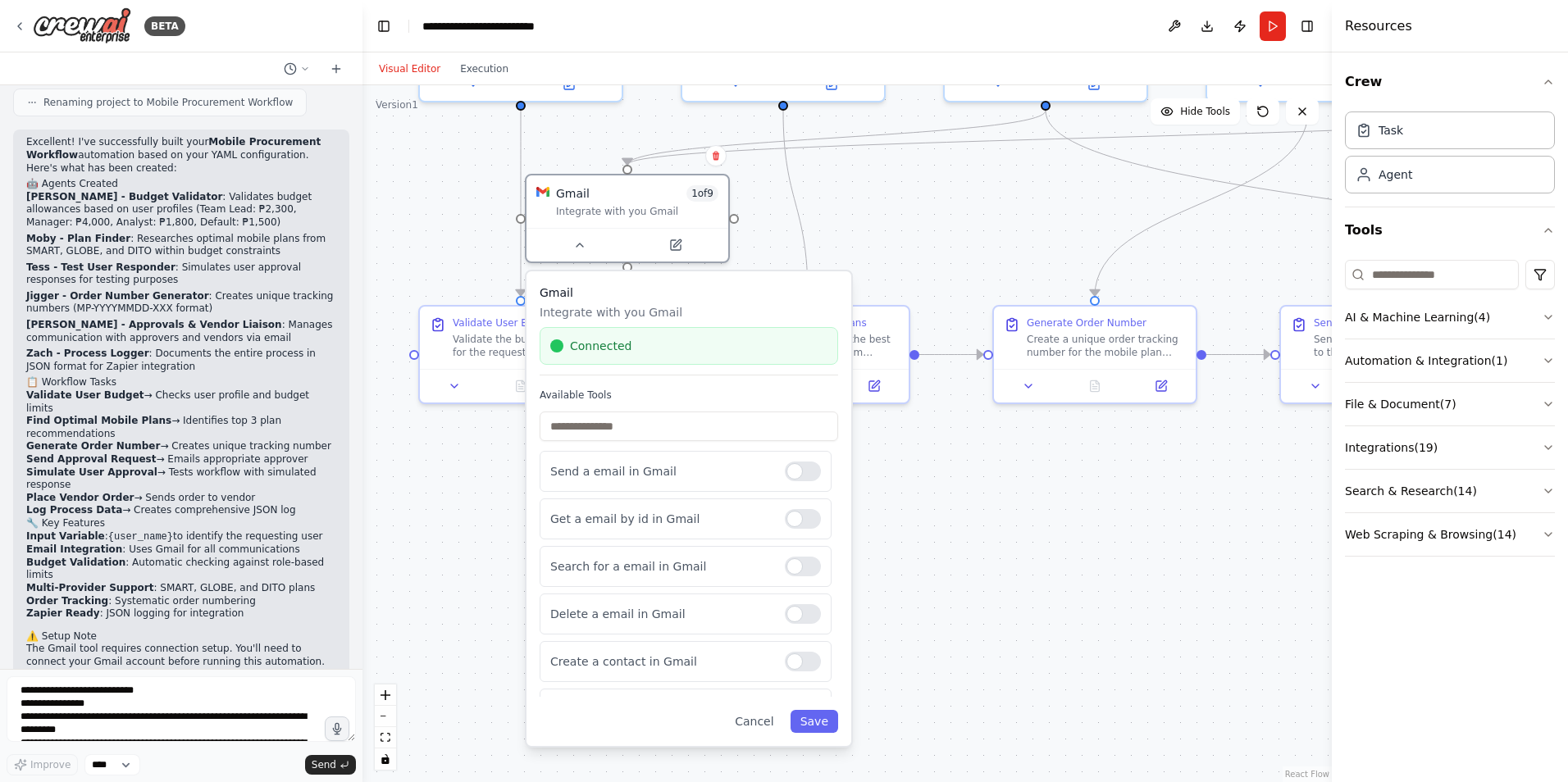
drag, startPoint x: 973, startPoint y: 627, endPoint x: 959, endPoint y: 529, distance: 99.0
click at [959, 529] on div ".deletable-edge-delete-btn { width: 20px; height: 20px; border: 0px solid #ffff…" at bounding box center [847, 433] width 969 height 697
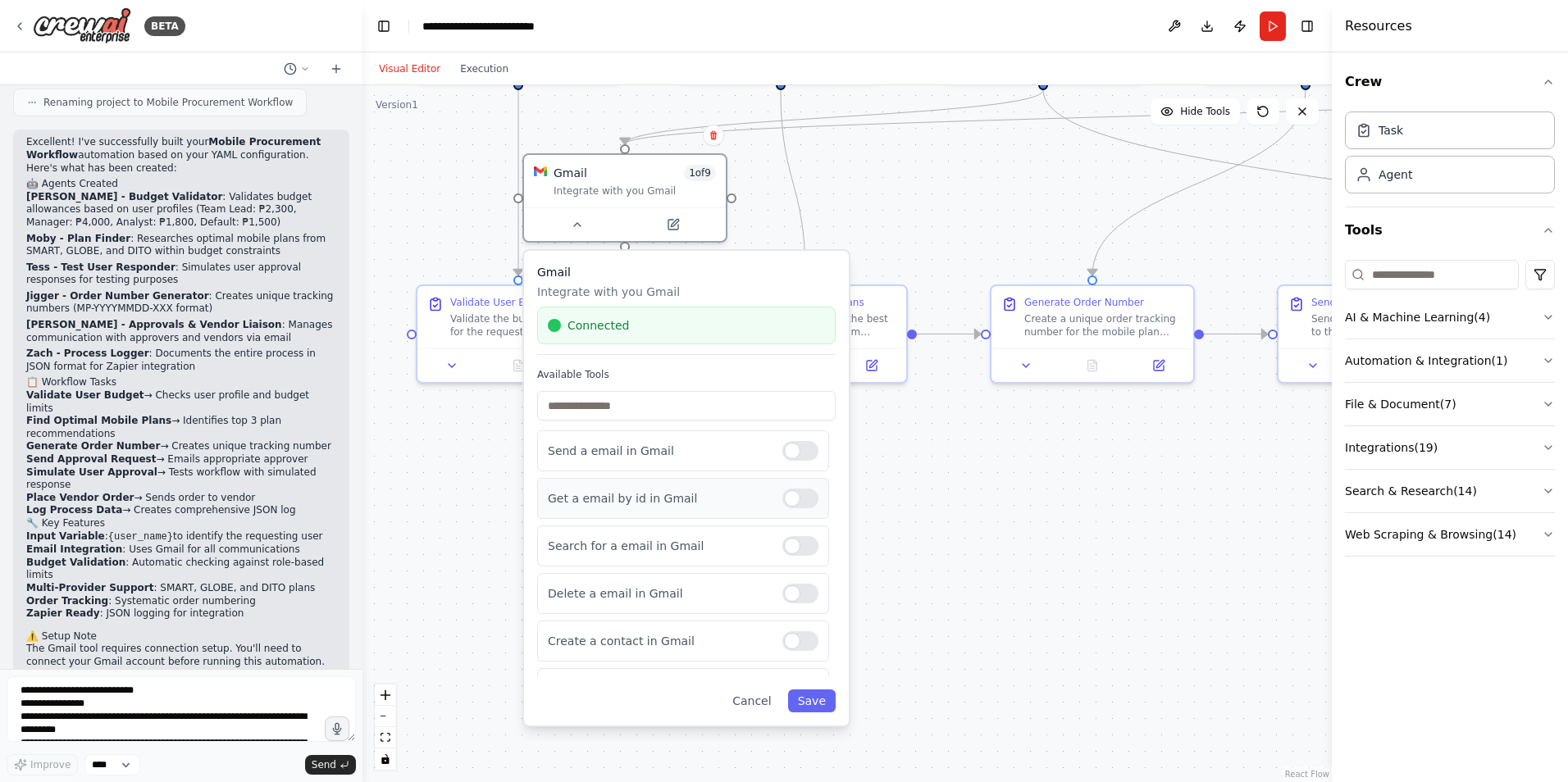
click at [782, 503] on div at bounding box center [800, 498] width 36 height 20
click at [782, 547] on div at bounding box center [800, 546] width 36 height 20
click at [799, 690] on button "Save" at bounding box center [812, 701] width 48 height 23
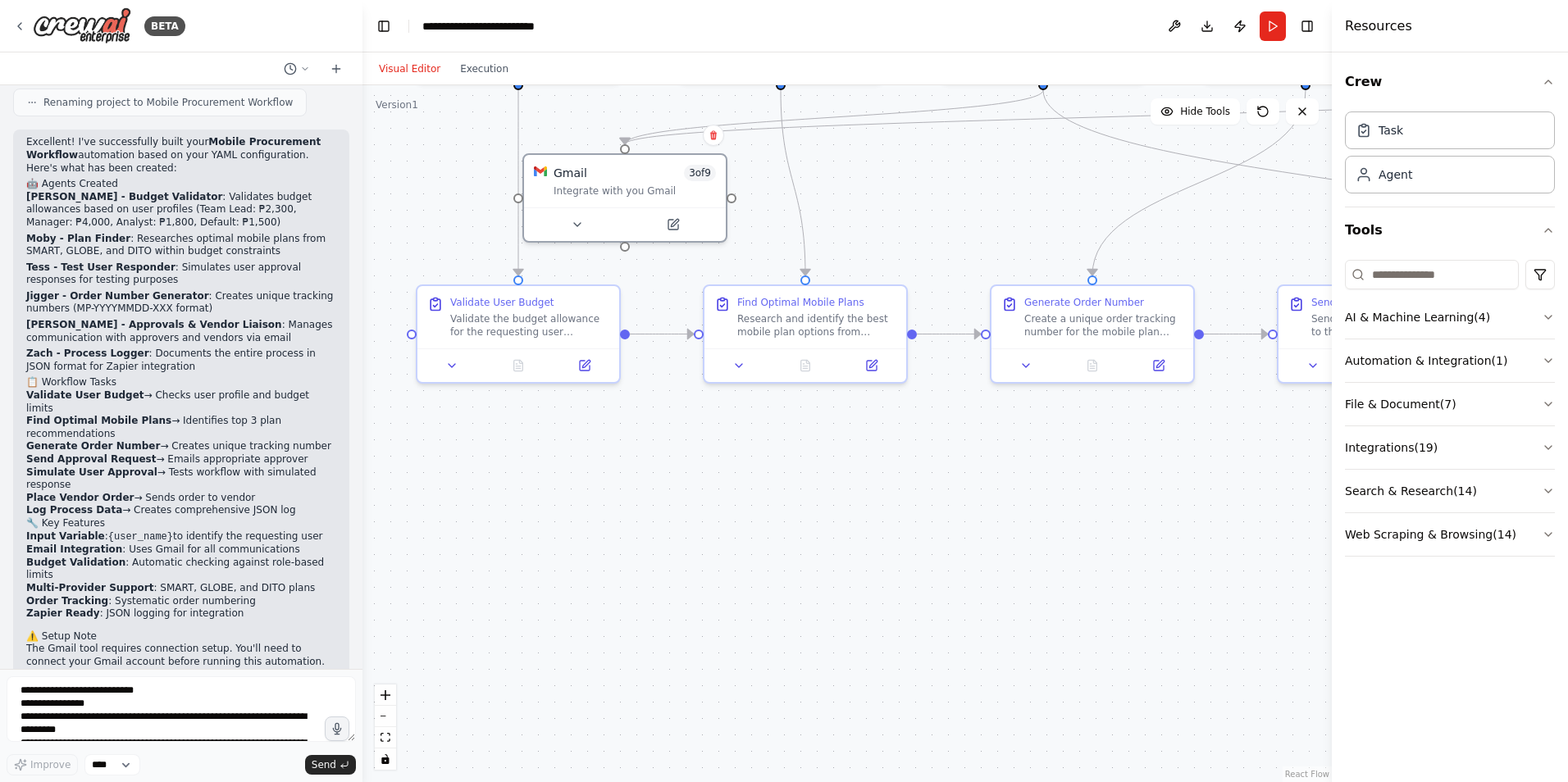
click at [973, 545] on div ".deletable-edge-delete-btn { width: 20px; height: 20px; border: 0px solid #ffff…" at bounding box center [847, 433] width 969 height 697
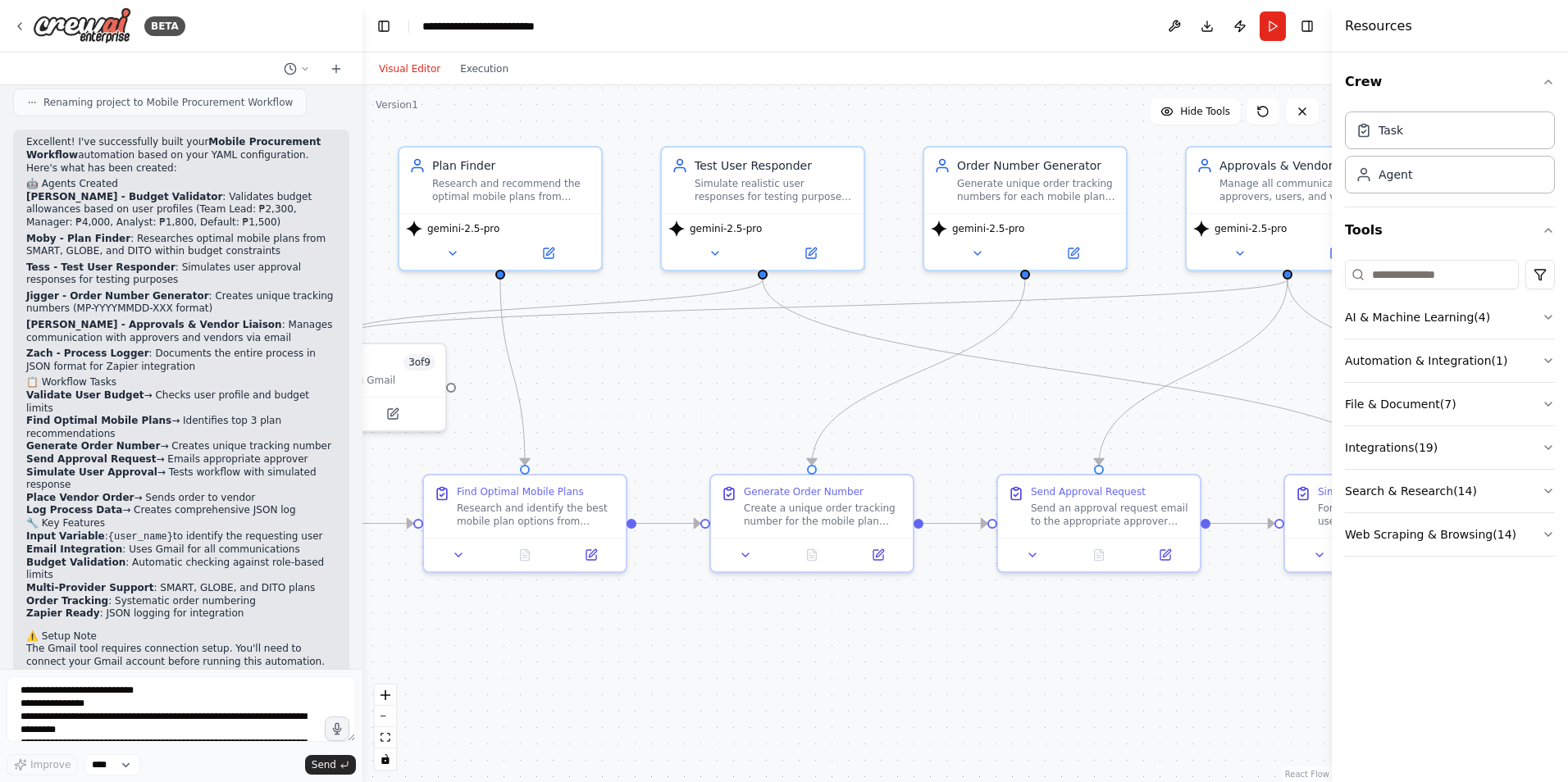
drag, startPoint x: 812, startPoint y: 572, endPoint x: 554, endPoint y: 727, distance: 301.0
click at [554, 727] on div ".deletable-edge-delete-btn { width: 20px; height: 20px; border: 0px solid #ffff…" at bounding box center [847, 433] width 969 height 697
click at [1279, 30] on button "Run" at bounding box center [1273, 26] width 26 height 30
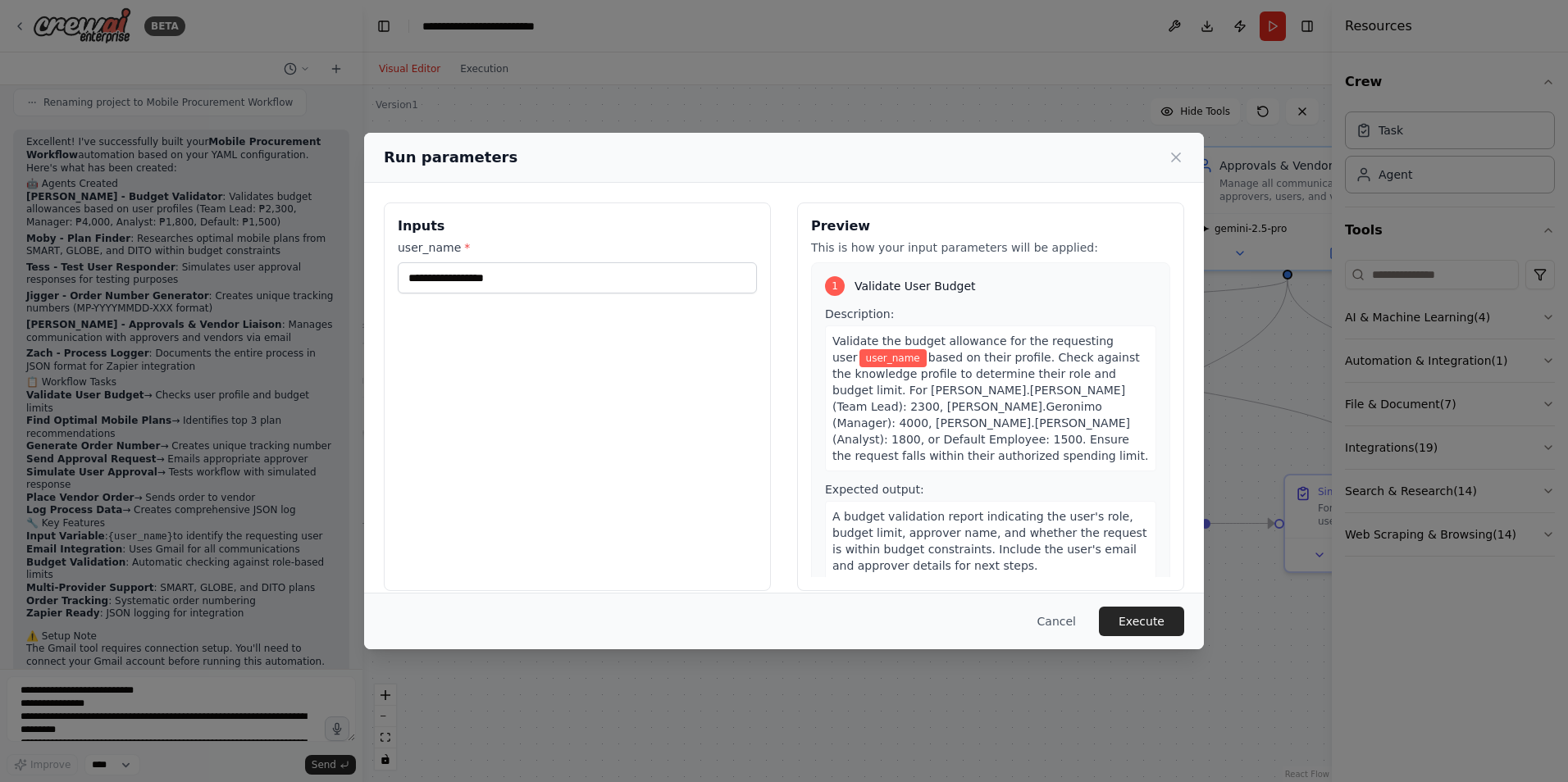
click at [627, 297] on div "Inputs user_name *" at bounding box center [578, 397] width 387 height 389
click at [601, 281] on input "user_name *" at bounding box center [577, 278] width 359 height 32
click at [514, 277] on input "user_name *" at bounding box center [577, 278] width 359 height 32
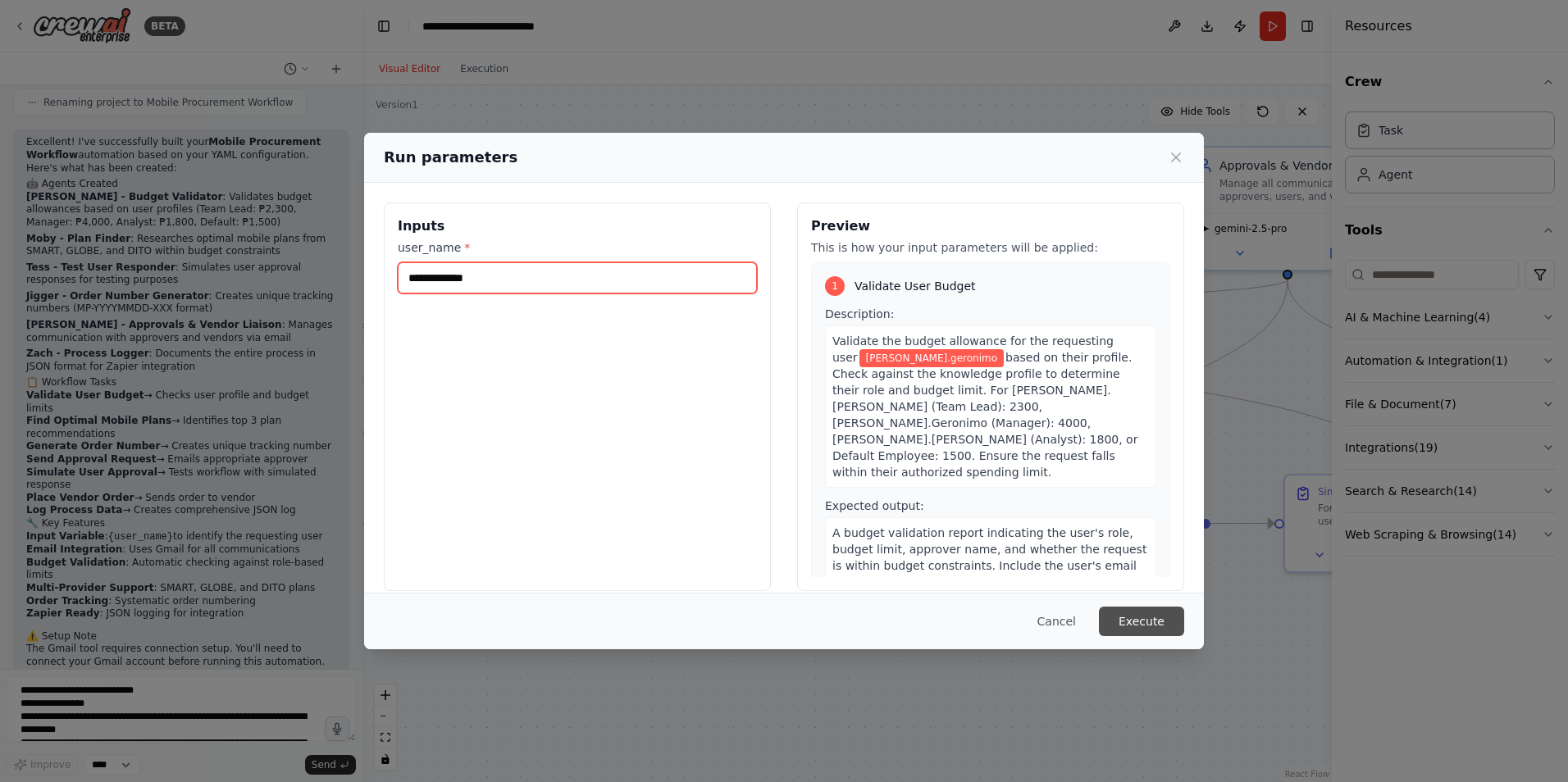
type input "**********"
click at [1125, 615] on button "Execute" at bounding box center [1141, 621] width 85 height 30
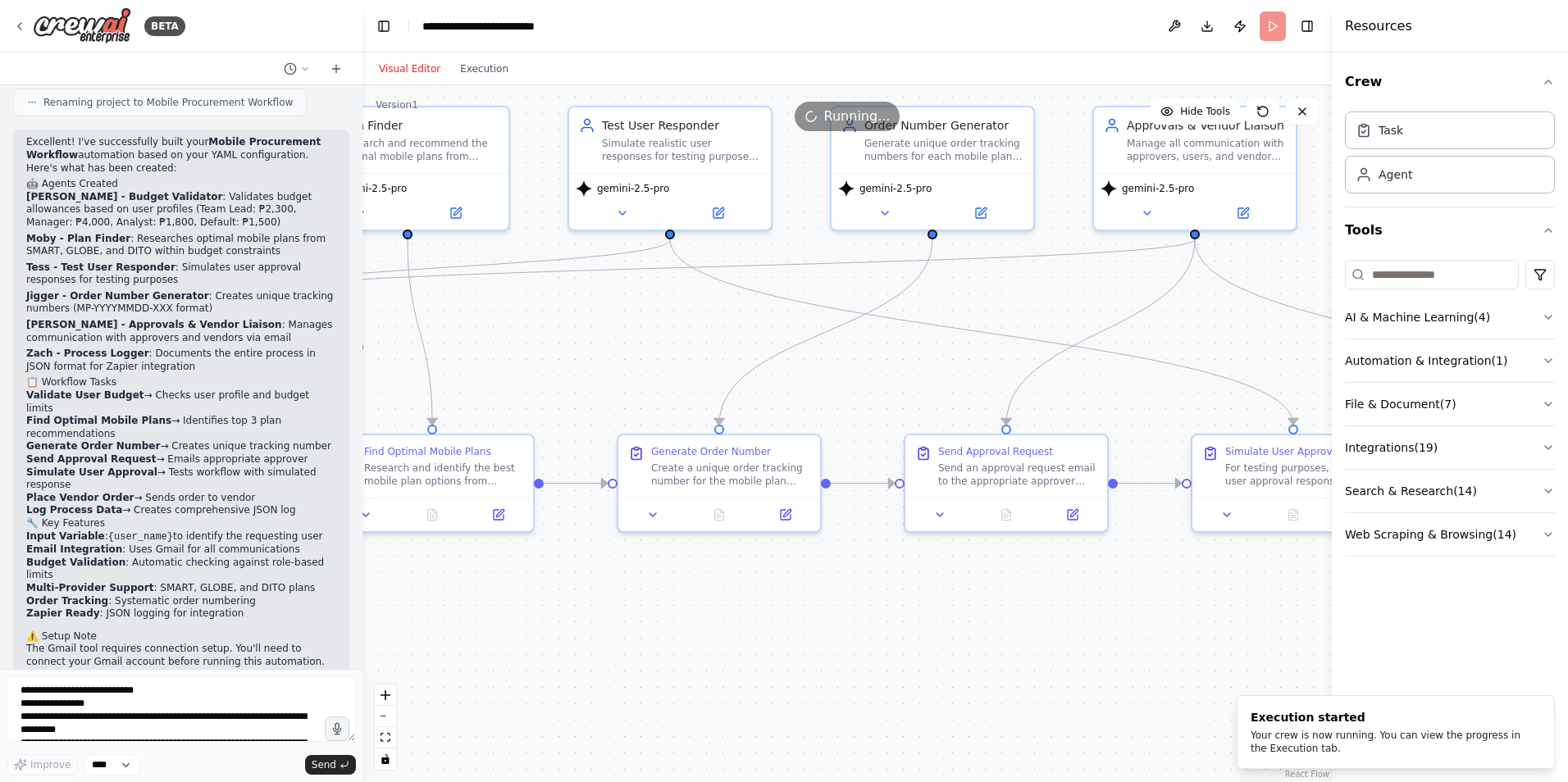
drag, startPoint x: 1055, startPoint y: 327, endPoint x: 963, endPoint y: 287, distance: 100.3
click at [963, 287] on div ".deletable-edge-delete-btn { width: 20px; height: 20px; border: 0px solid #ffff…" at bounding box center [847, 433] width 969 height 697
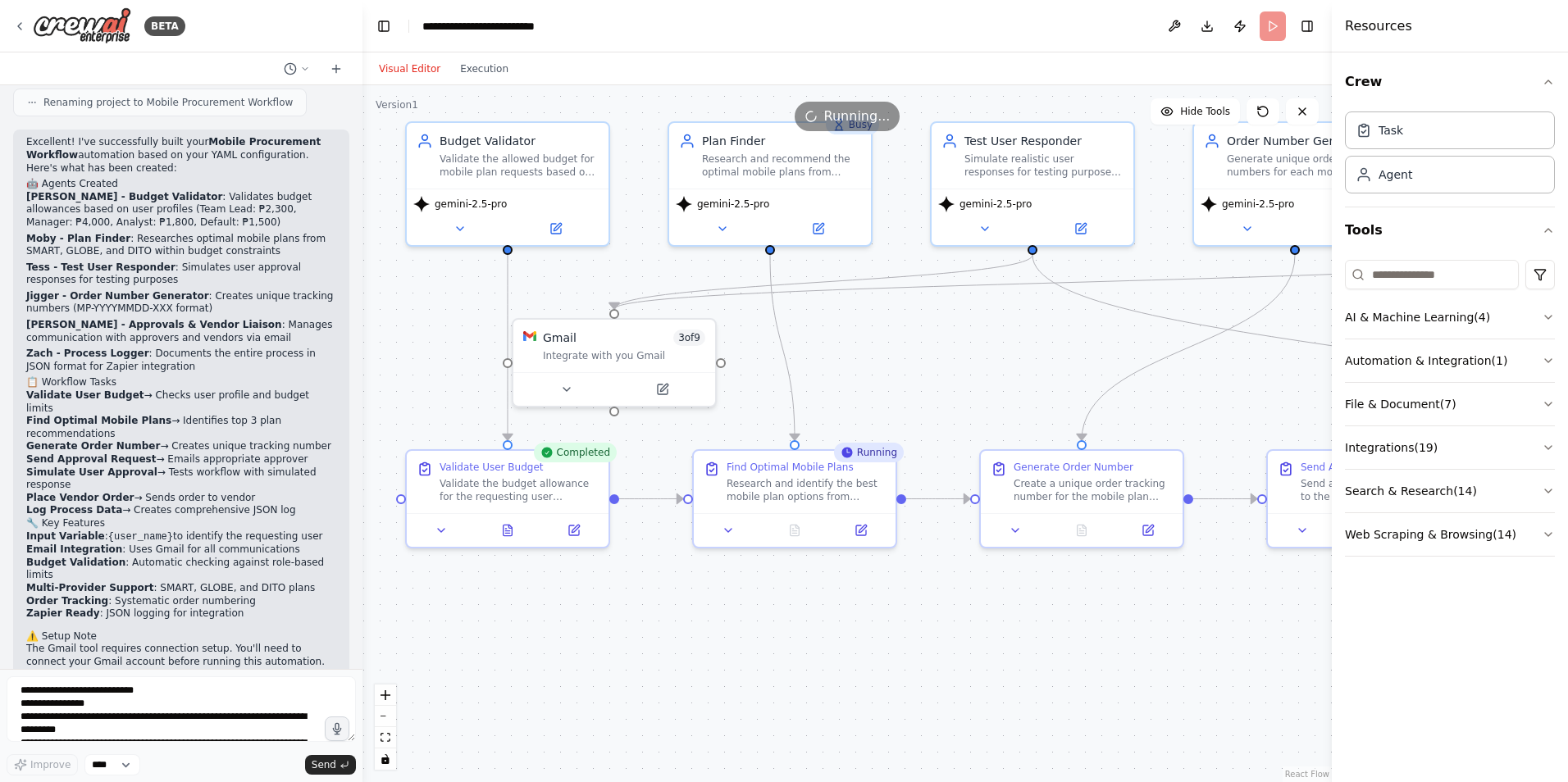
drag, startPoint x: 616, startPoint y: 552, endPoint x: 979, endPoint y: 567, distance: 363.3
click at [979, 567] on div ".deletable-edge-delete-btn { width: 20px; height: 20px; border: 0px solid #ffff…" at bounding box center [847, 433] width 969 height 697
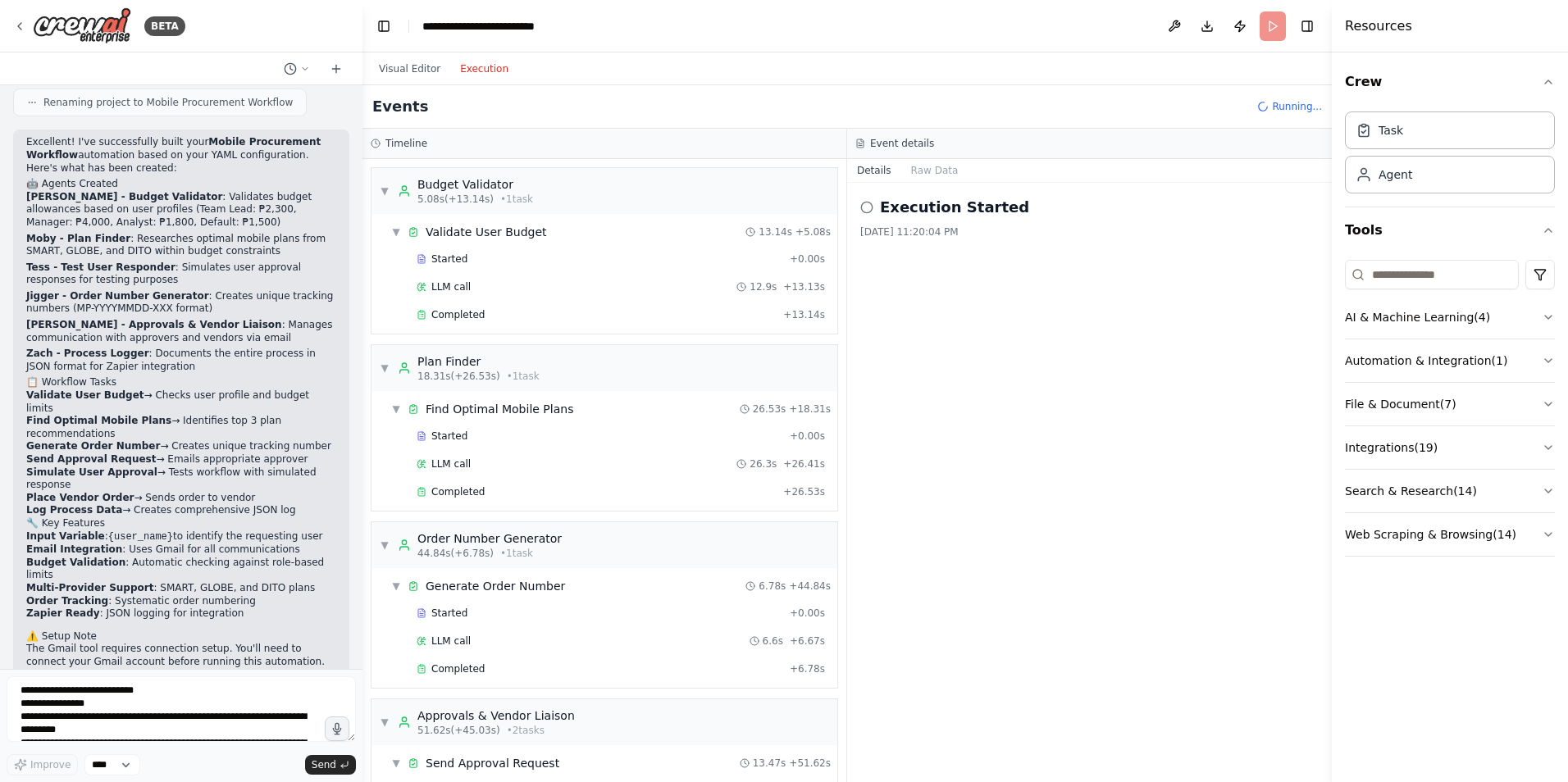
click at [473, 74] on button "Execution" at bounding box center [485, 68] width 68 height 20
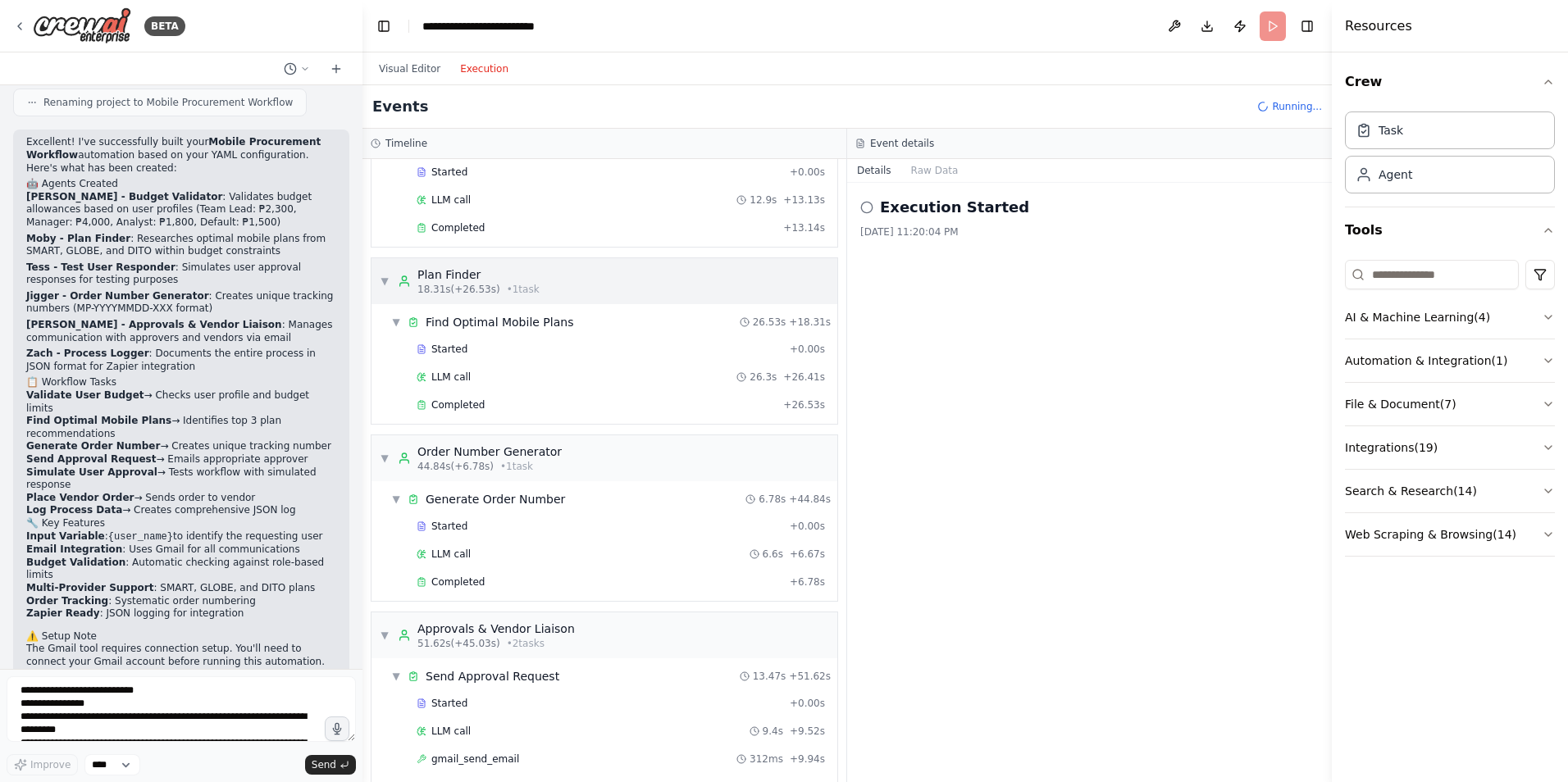
scroll to position [246, 0]
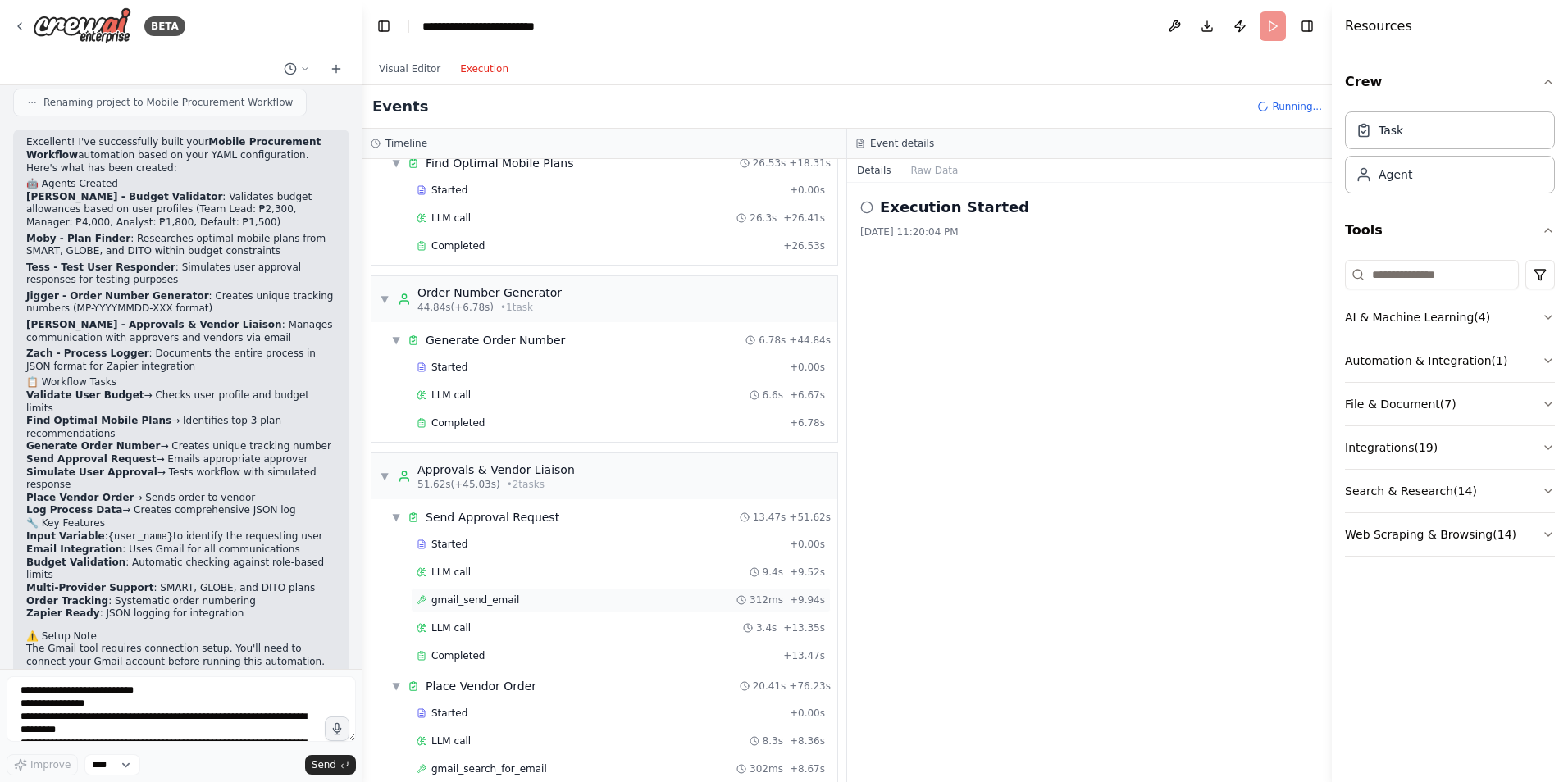
click at [488, 608] on div "gmail_send_email 312ms + 9.94s" at bounding box center [621, 600] width 420 height 25
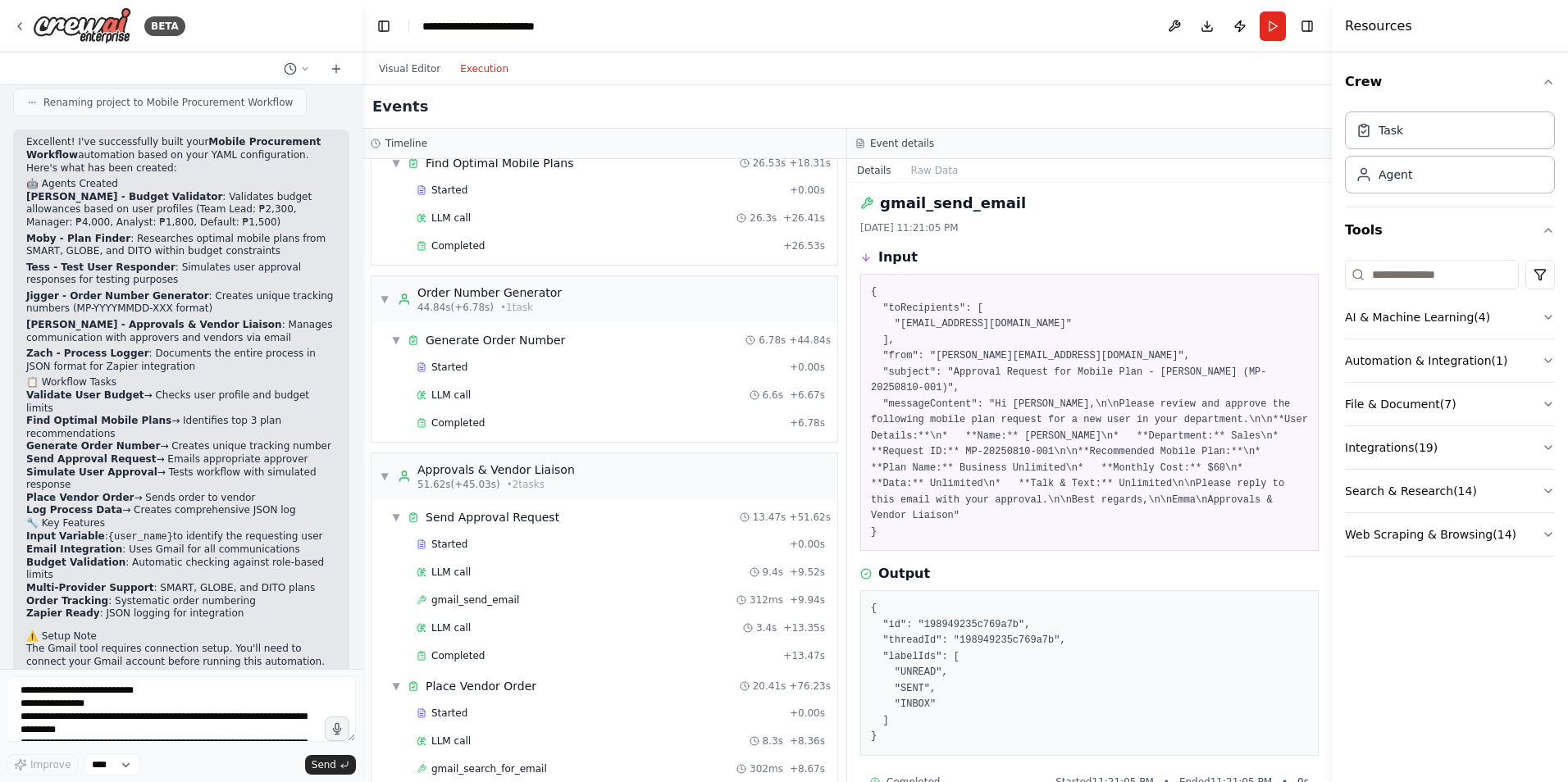
scroll to position [9, 0]
click at [29, 30] on div "BETA" at bounding box center [99, 26] width 172 height 37
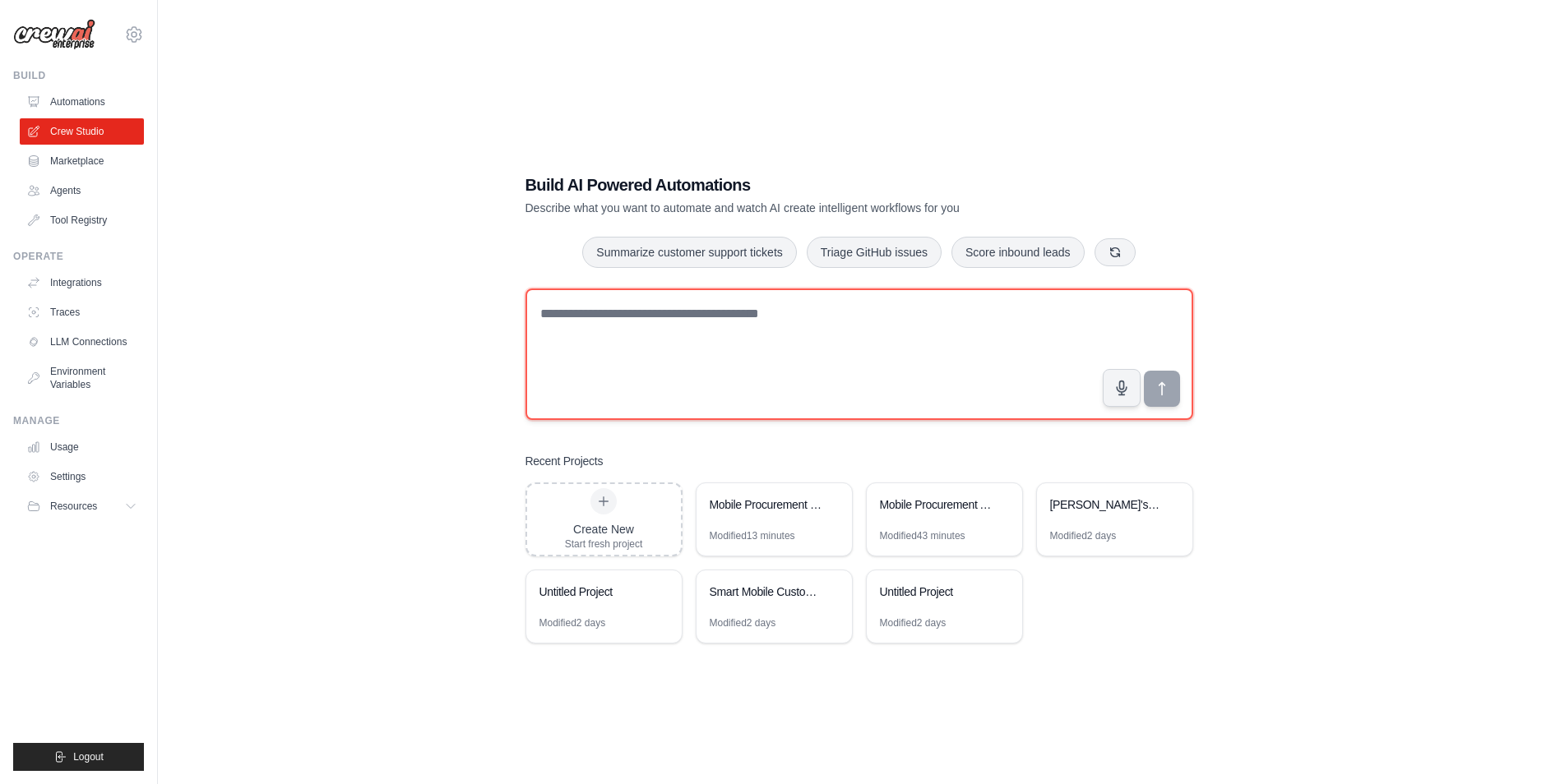
click at [729, 364] on textarea at bounding box center [859, 354] width 668 height 132
paste textarea "**********"
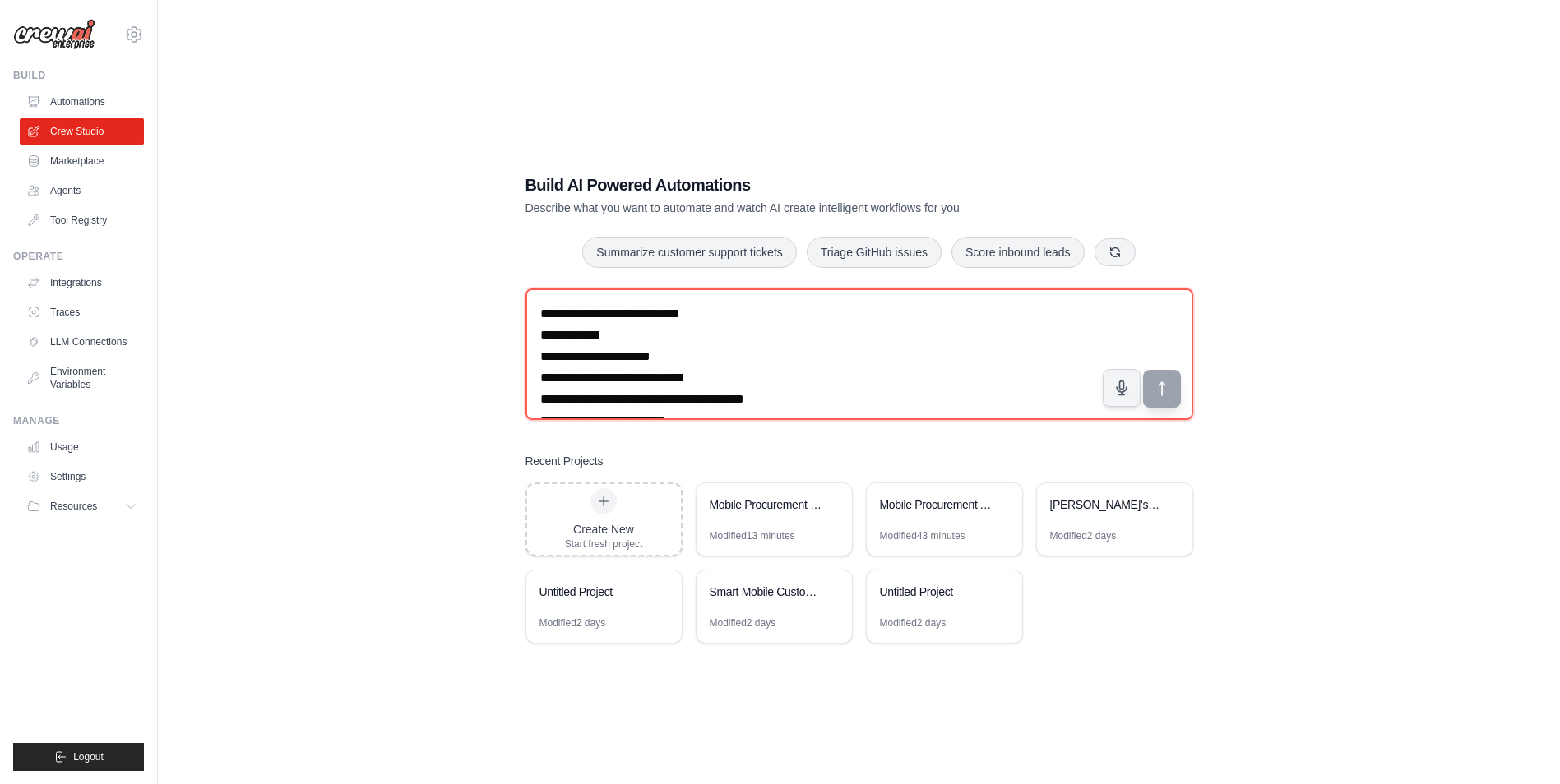
scroll to position [3792, 0]
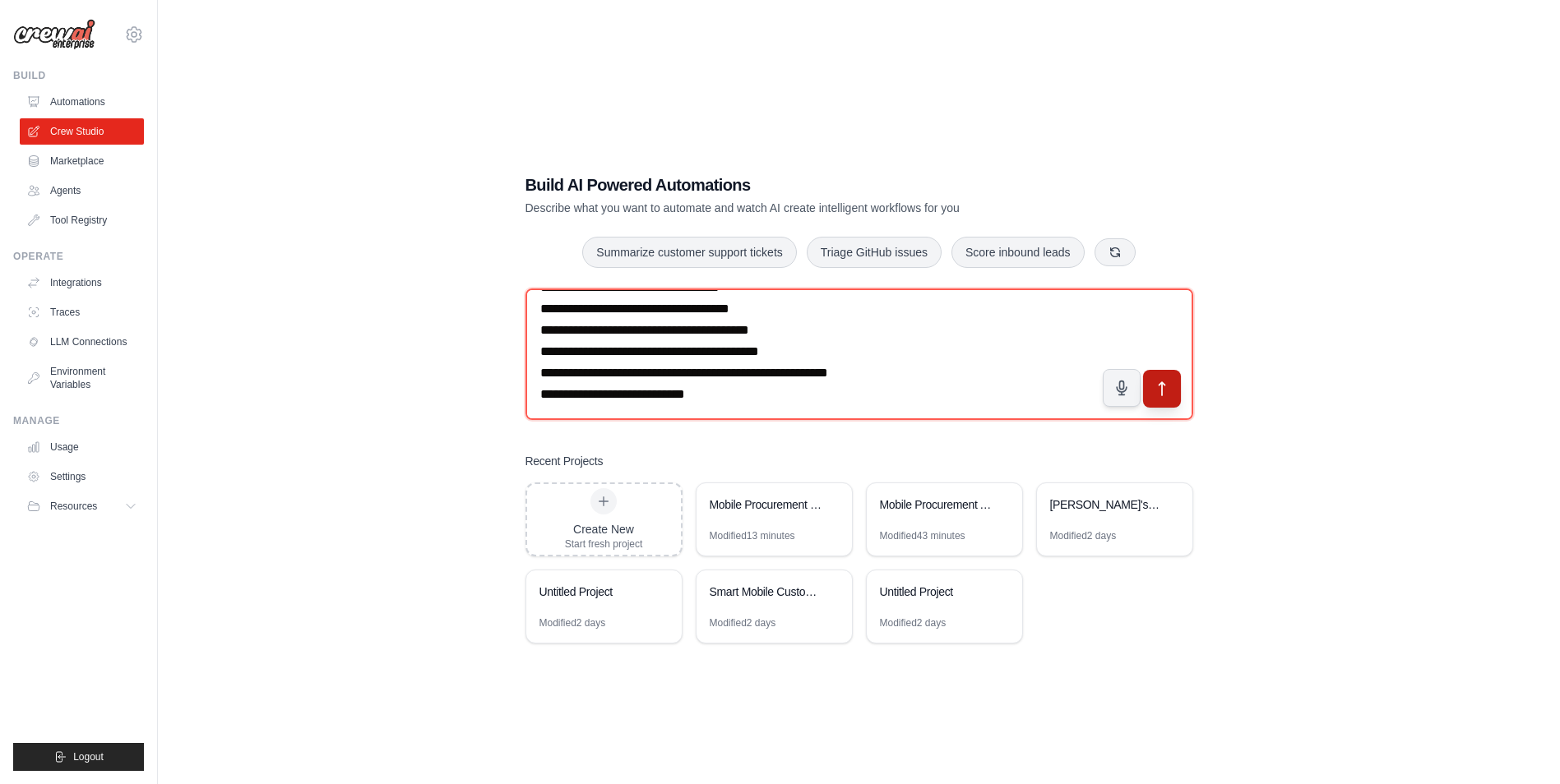
type textarea "**********"
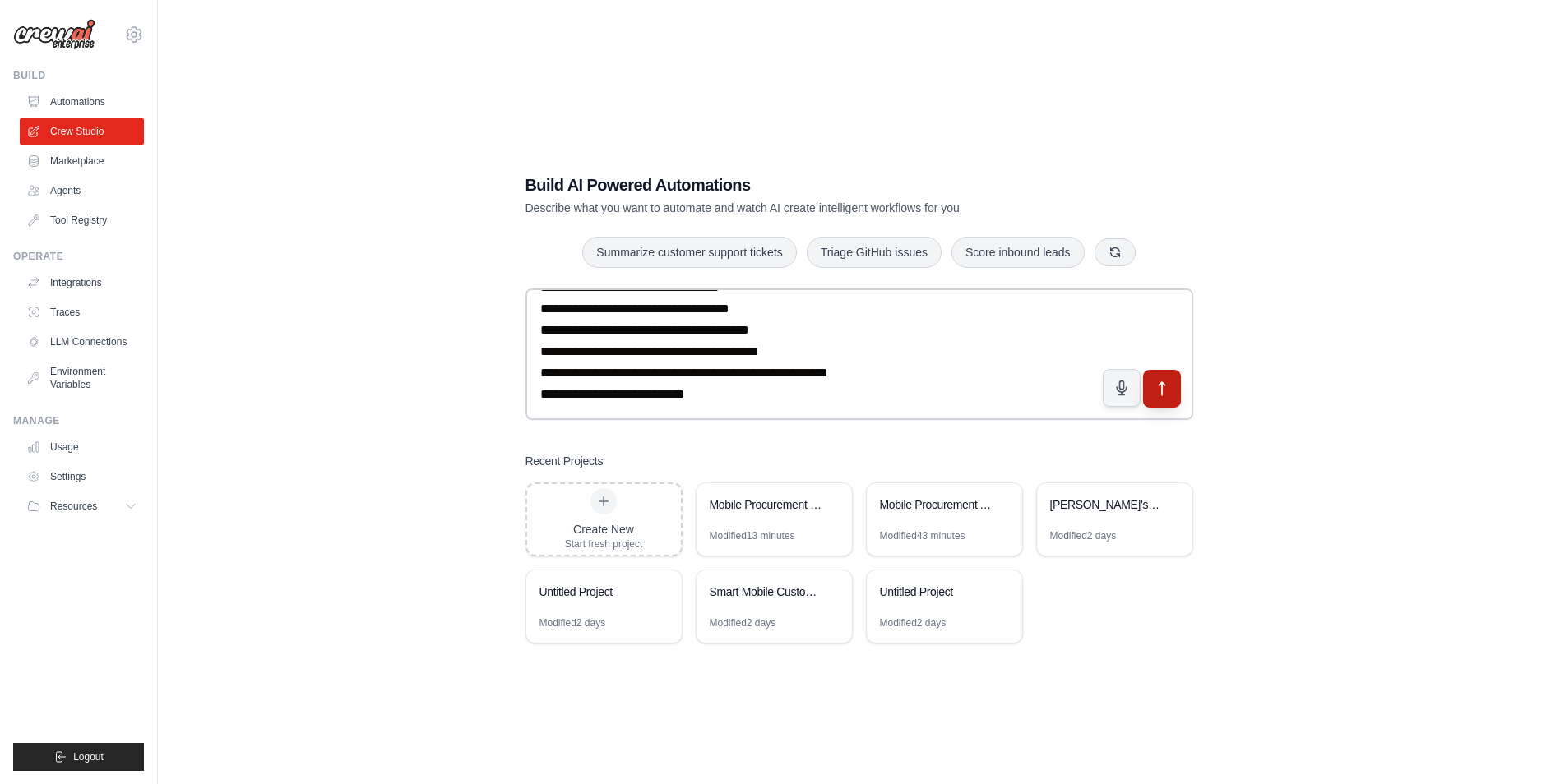
click at [1166, 388] on icon "submit" at bounding box center [1161, 389] width 17 height 17
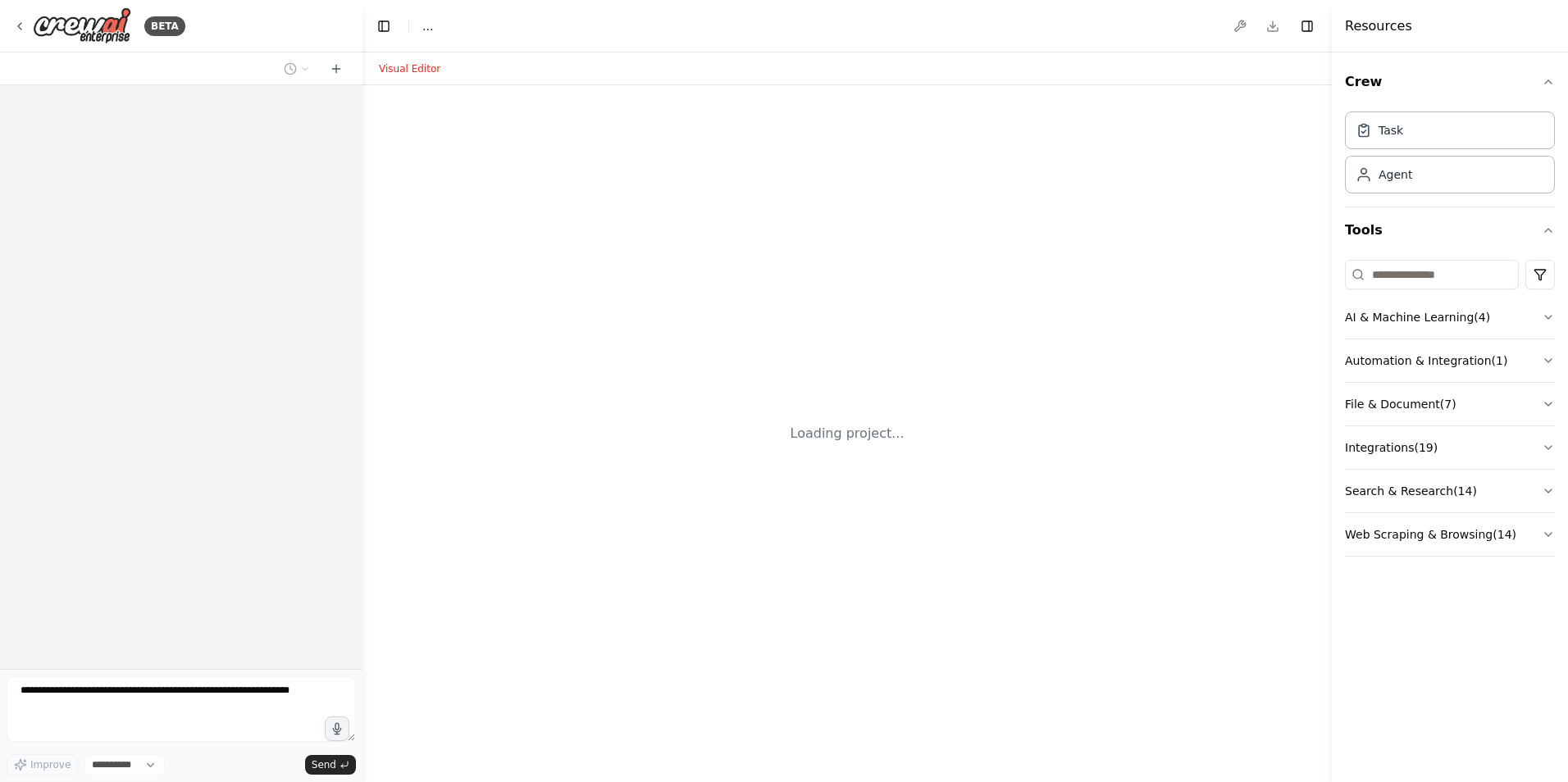
select select "****"
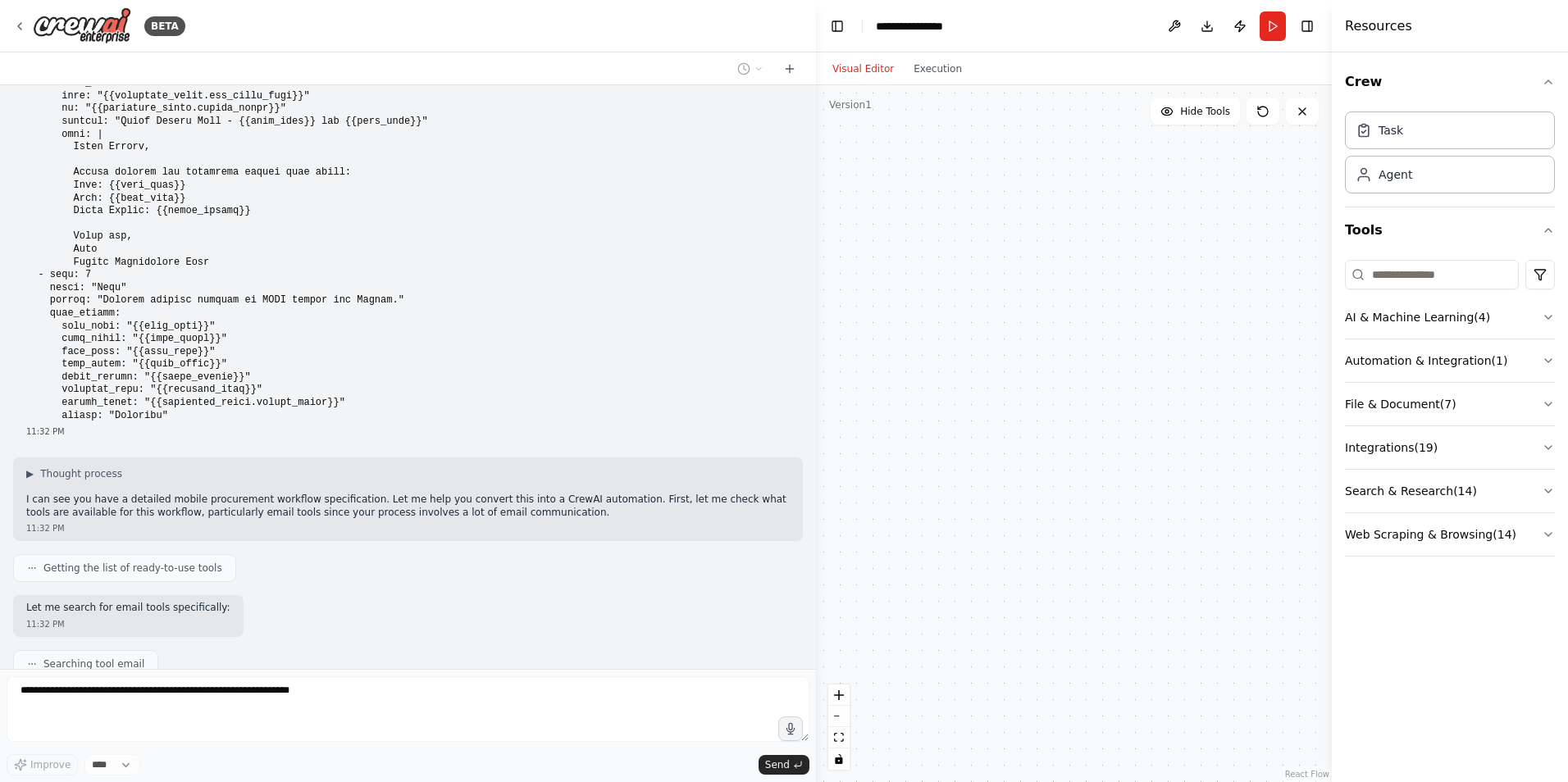
scroll to position [1281, 0]
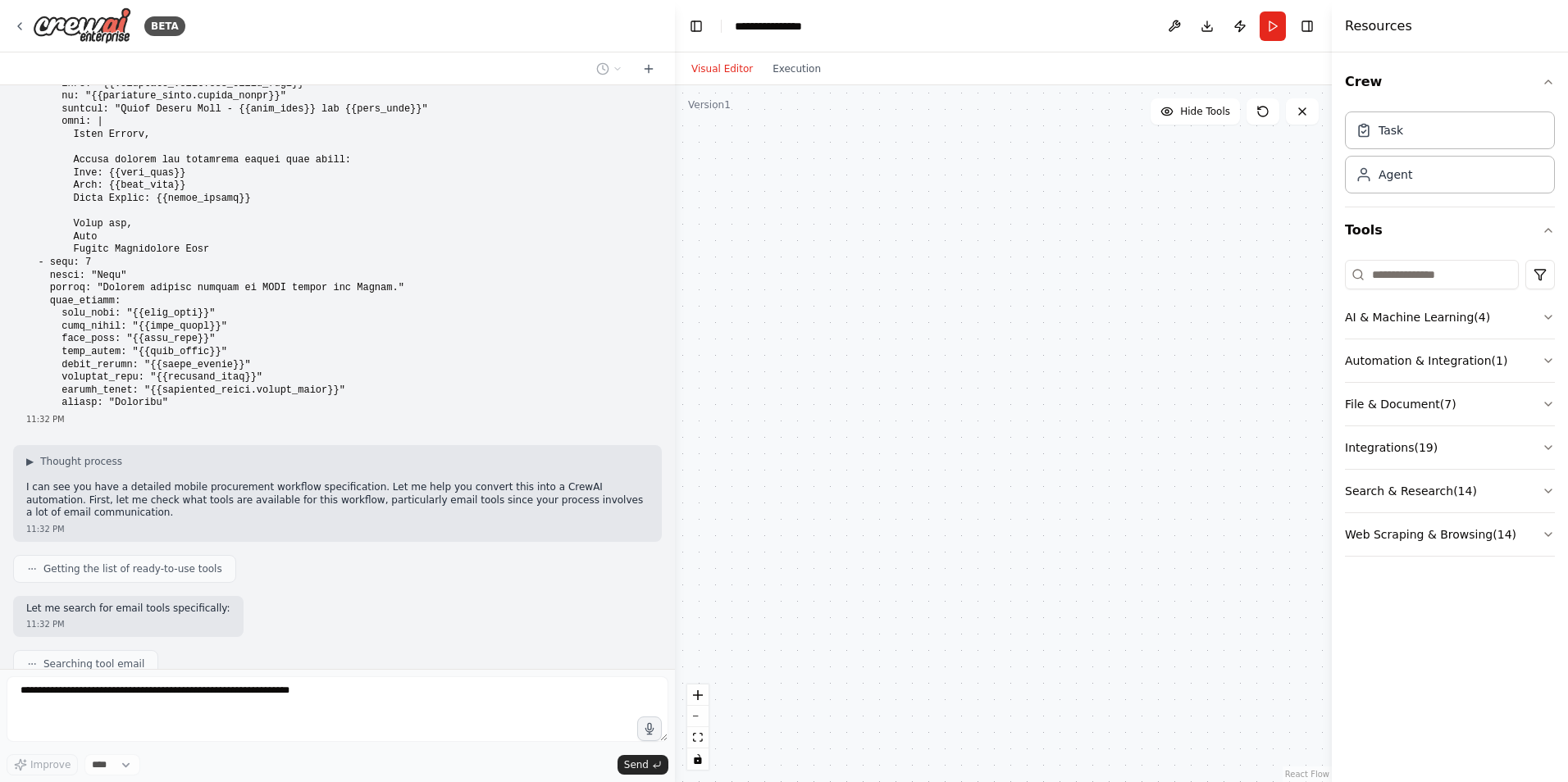
drag, startPoint x: 356, startPoint y: 376, endPoint x: 675, endPoint y: 437, distance: 324.8
click at [675, 437] on div "BETA mobile_procurement_workflow: knowledge: knowledge_profile: - name: "[PERSO…" at bounding box center [784, 391] width 1568 height 782
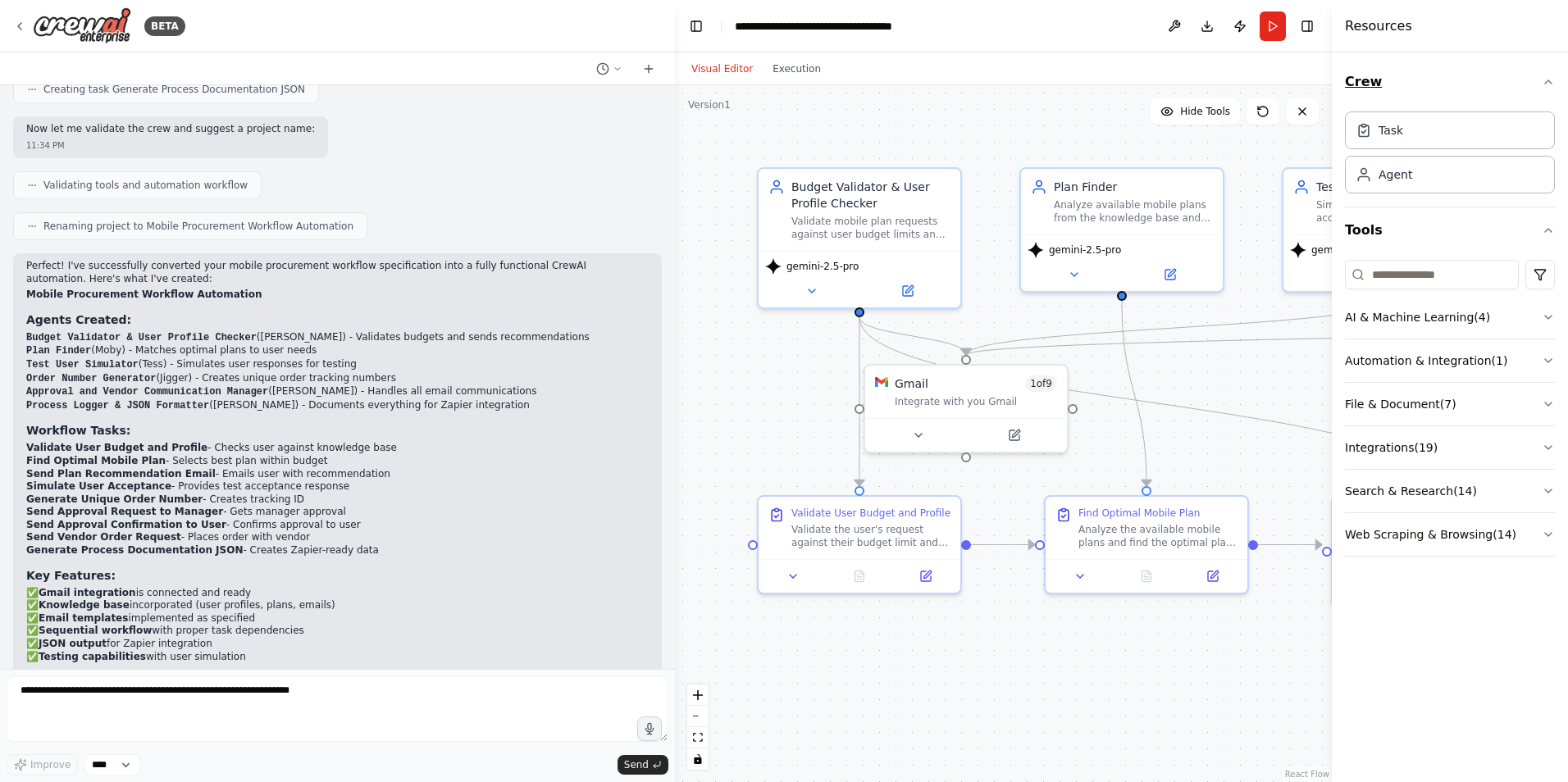
click at [1552, 89] on button "Crew" at bounding box center [1450, 82] width 210 height 46
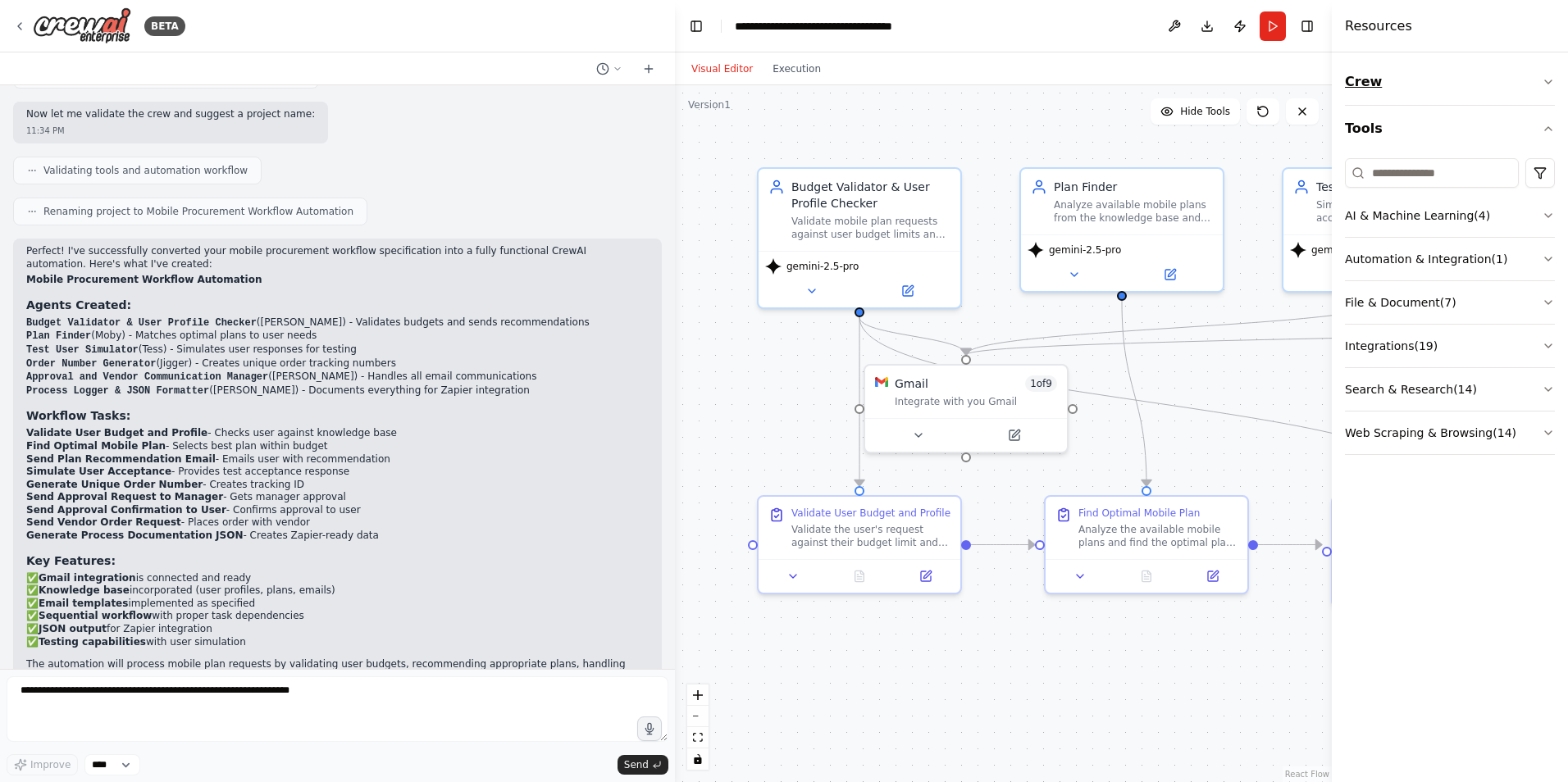
click at [1552, 89] on button "Crew" at bounding box center [1450, 82] width 210 height 46
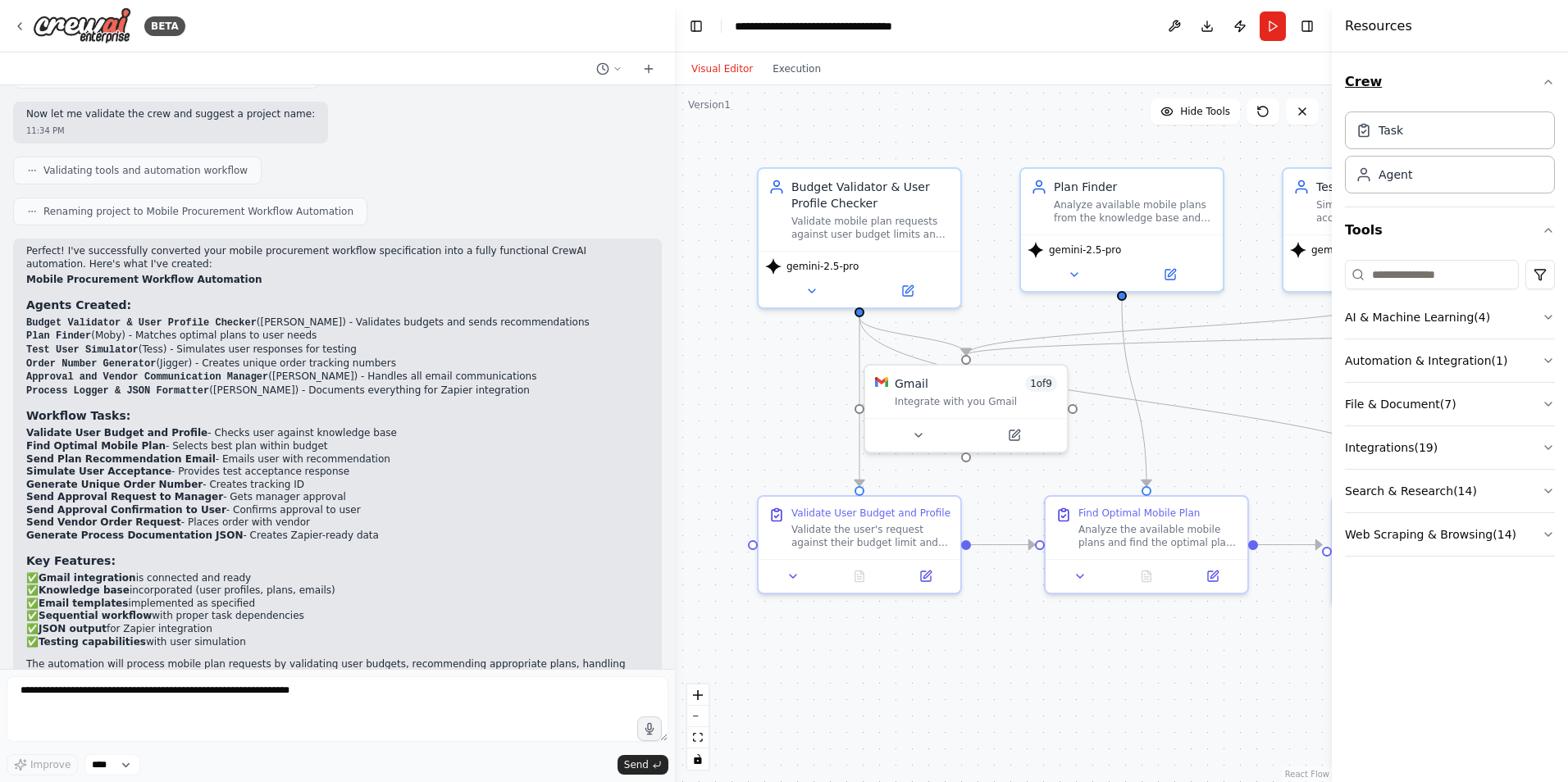
click at [1552, 89] on button "Crew" at bounding box center [1450, 82] width 210 height 46
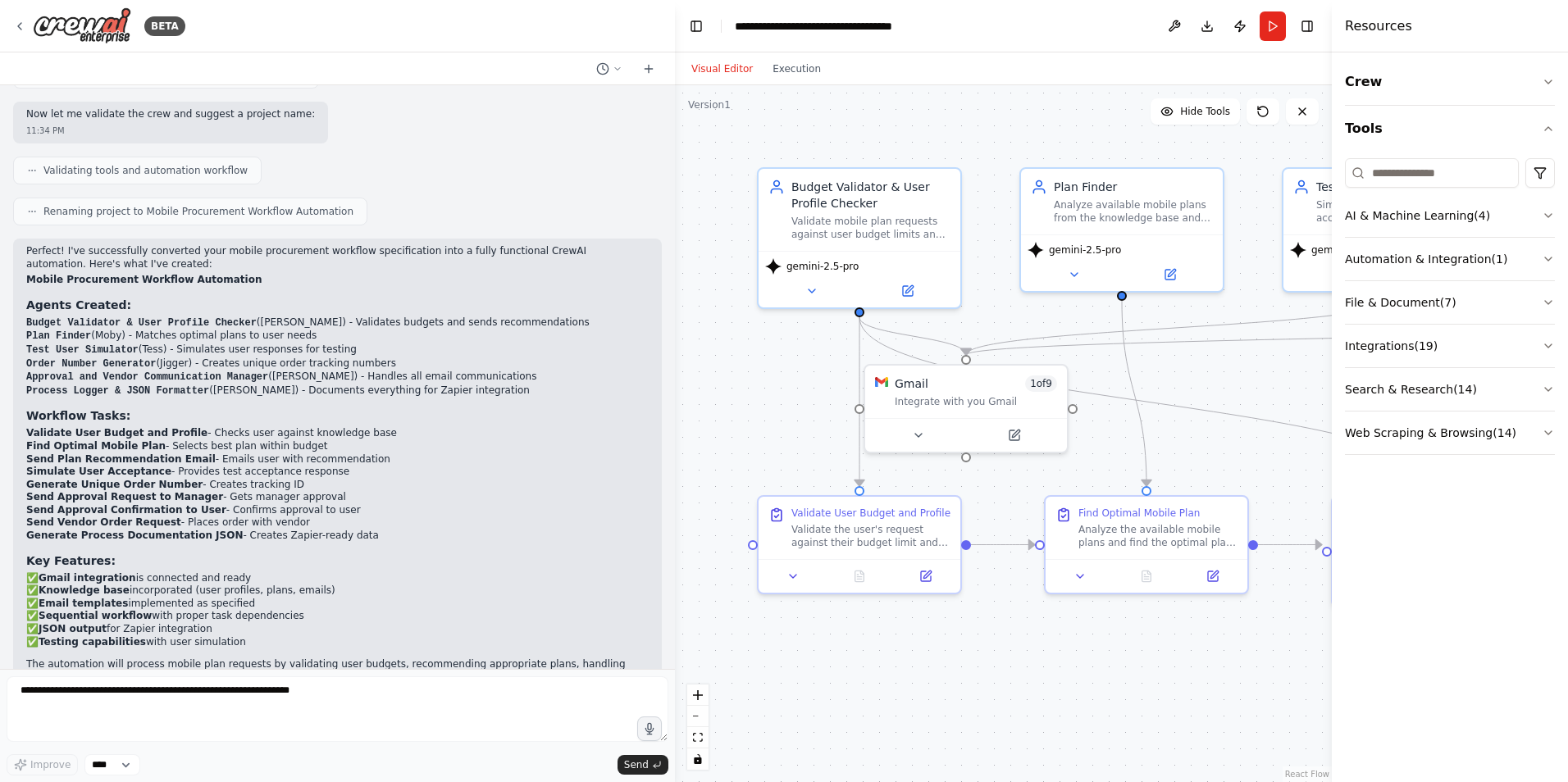
click at [1104, 645] on div ".deletable-edge-delete-btn { width: 20px; height: 20px; border: 0px solid #ffff…" at bounding box center [1003, 433] width 657 height 697
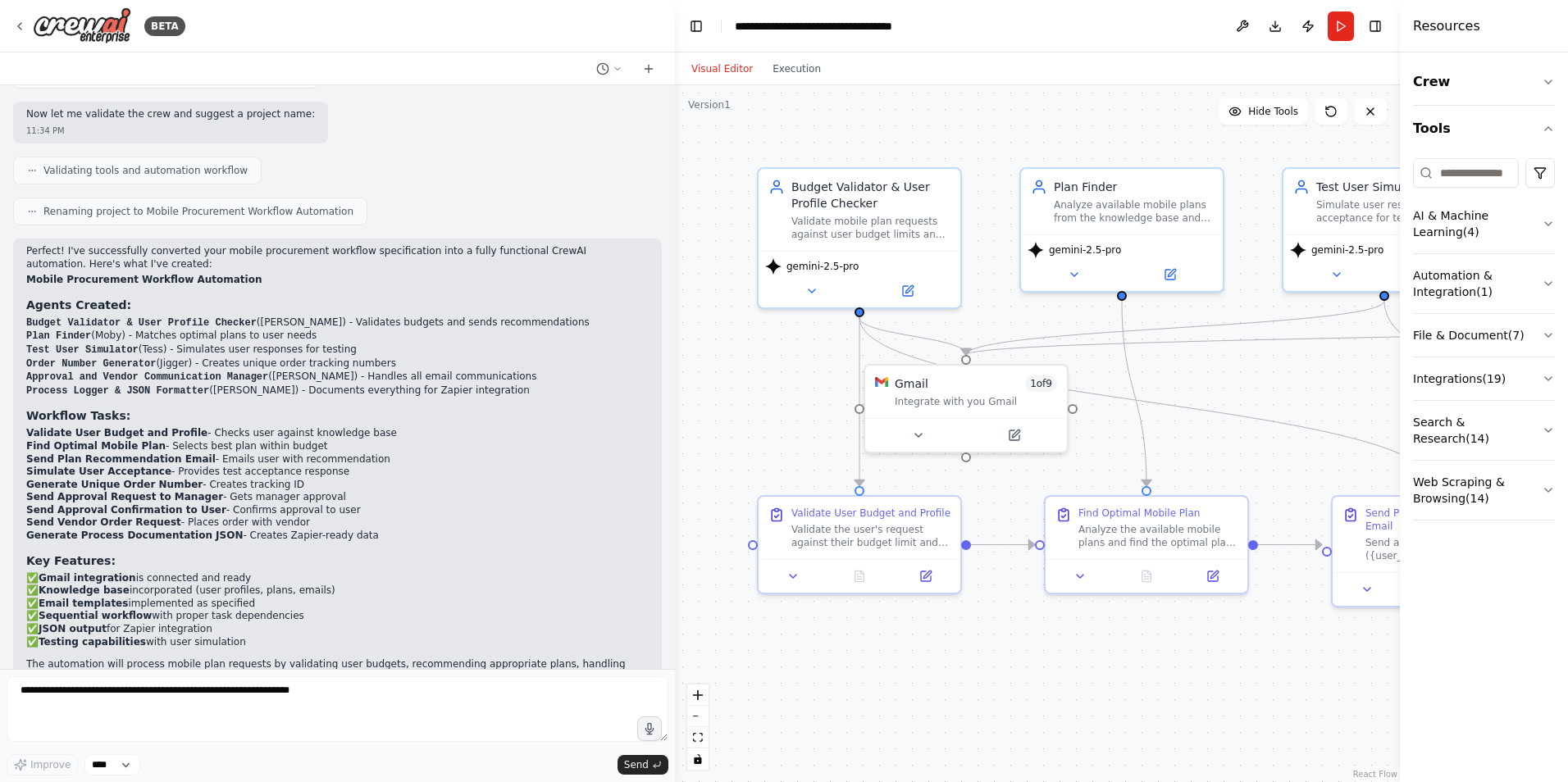
drag, startPoint x: 1332, startPoint y: 40, endPoint x: 1571, endPoint y: 75, distance: 241.5
click at [1567, 75] on html "BETA mobile_procurement_workflow: knowledge: knowledge_profile: - name: "Rupert…" at bounding box center [784, 391] width 1568 height 782
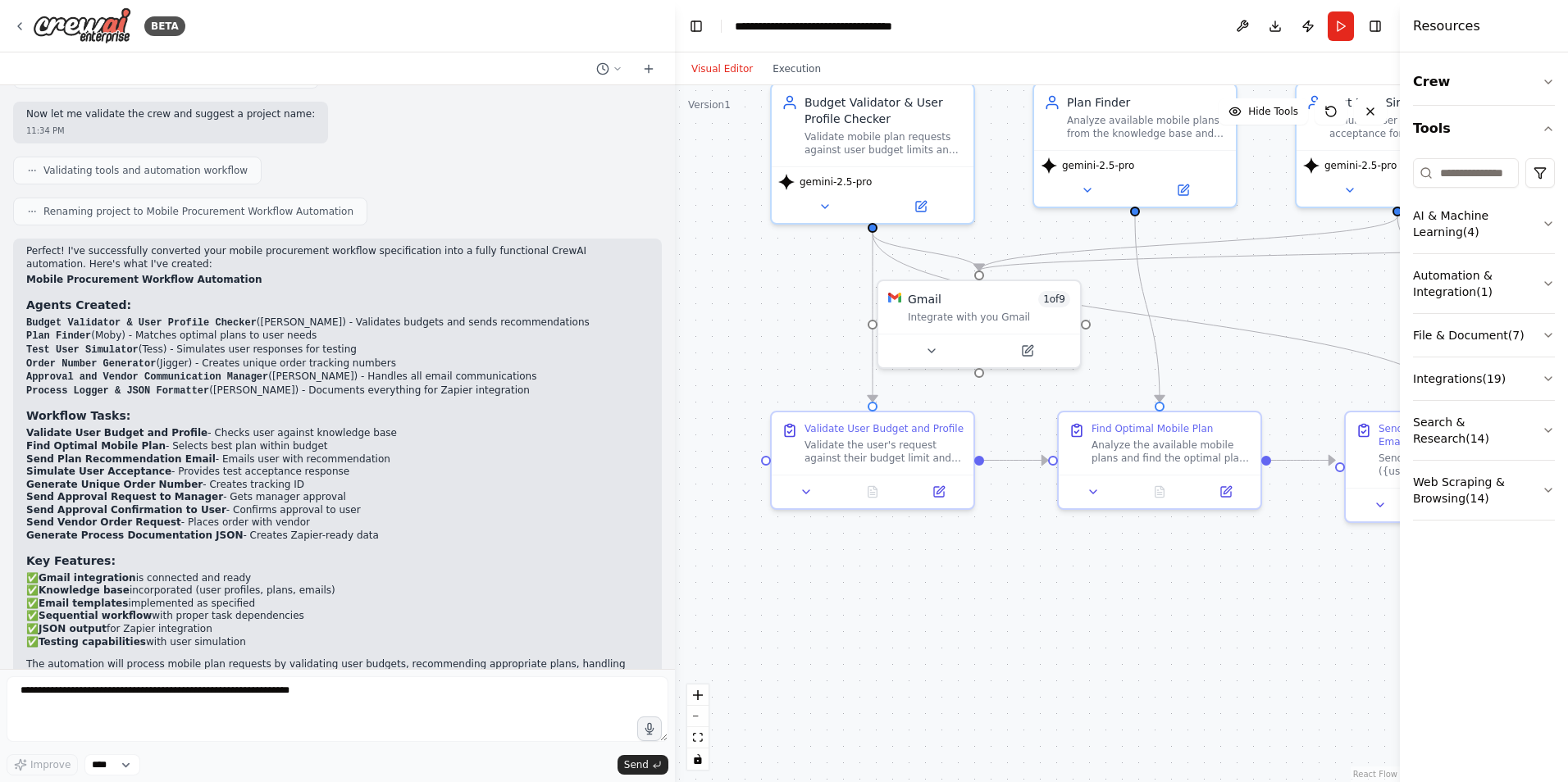
drag, startPoint x: 1053, startPoint y: 660, endPoint x: 1006, endPoint y: 593, distance: 81.8
click at [1008, 591] on div ".deletable-edge-delete-btn { width: 20px; height: 20px; border: 0px solid #ffff…" at bounding box center [1037, 433] width 725 height 697
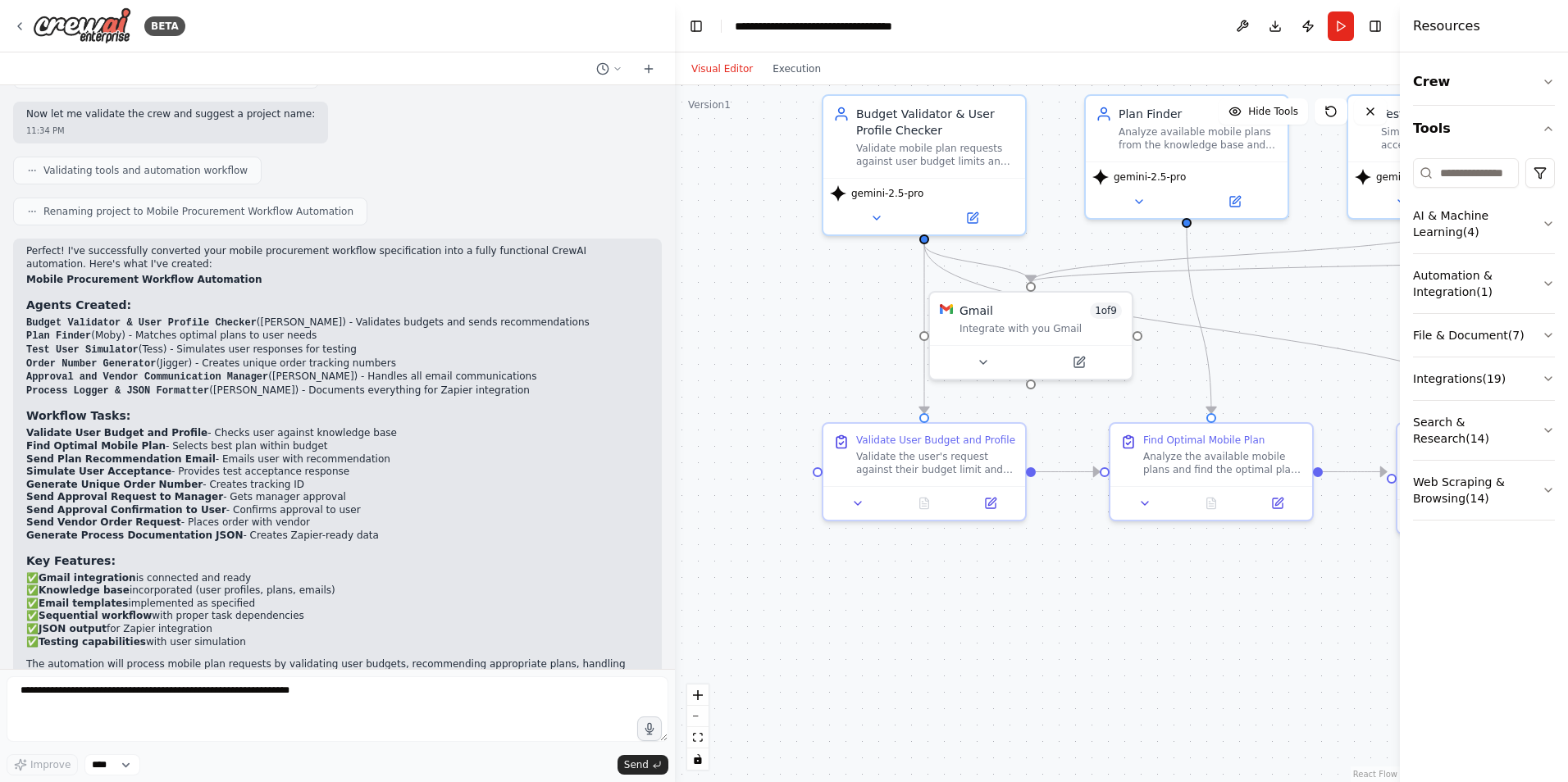
drag, startPoint x: 676, startPoint y: 444, endPoint x: 786, endPoint y: 440, distance: 110.1
click at [786, 440] on div ".deletable-edge-delete-btn { width: 20px; height: 20px; border: 0px solid #ffff…" at bounding box center [1037, 433] width 725 height 697
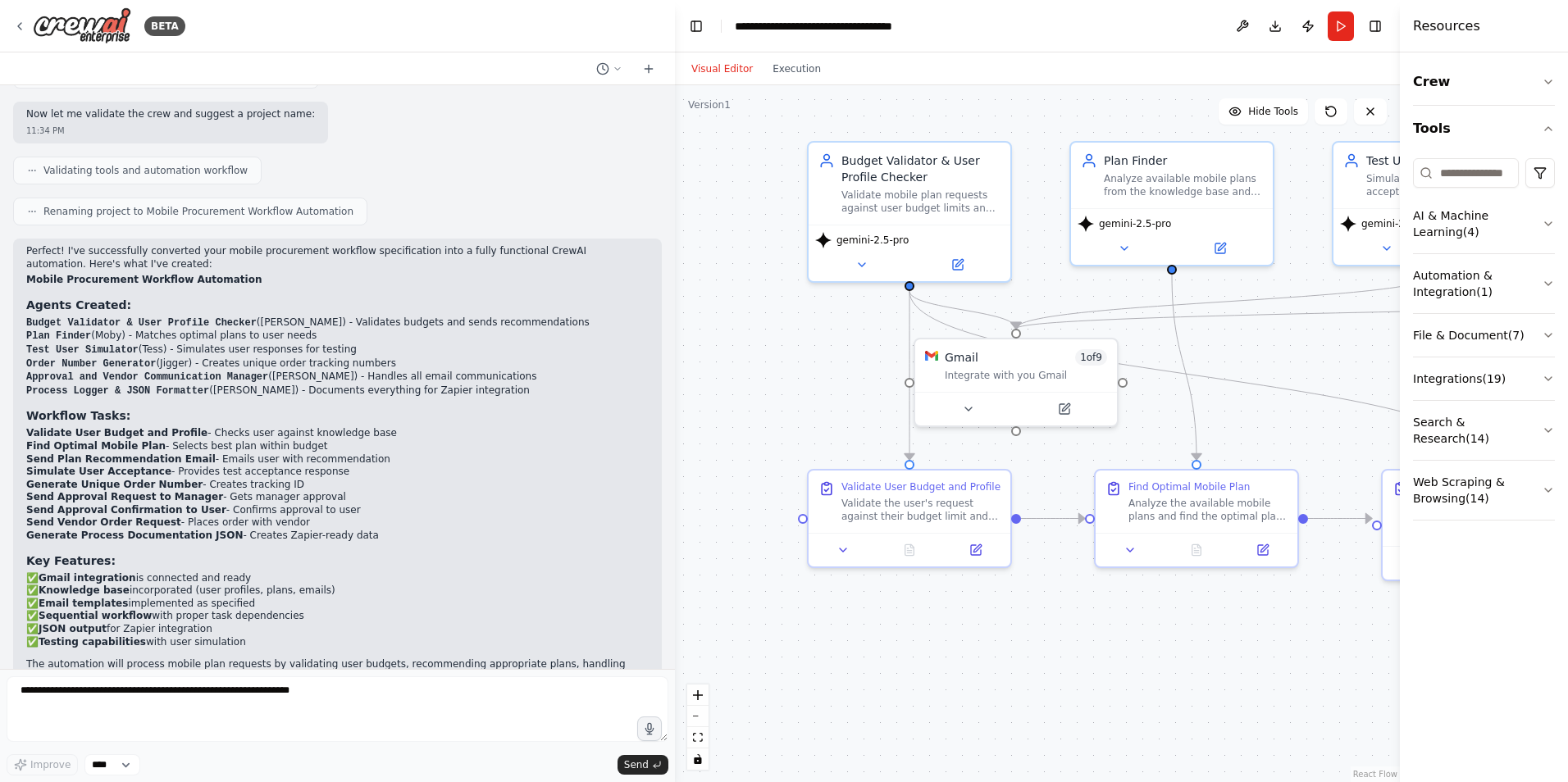
drag, startPoint x: 1156, startPoint y: 636, endPoint x: 1141, endPoint y: 683, distance: 49.3
click at [1141, 683] on div ".deletable-edge-delete-btn { width: 20px; height: 20px; border: 0px solid #ffff…" at bounding box center [1037, 433] width 725 height 697
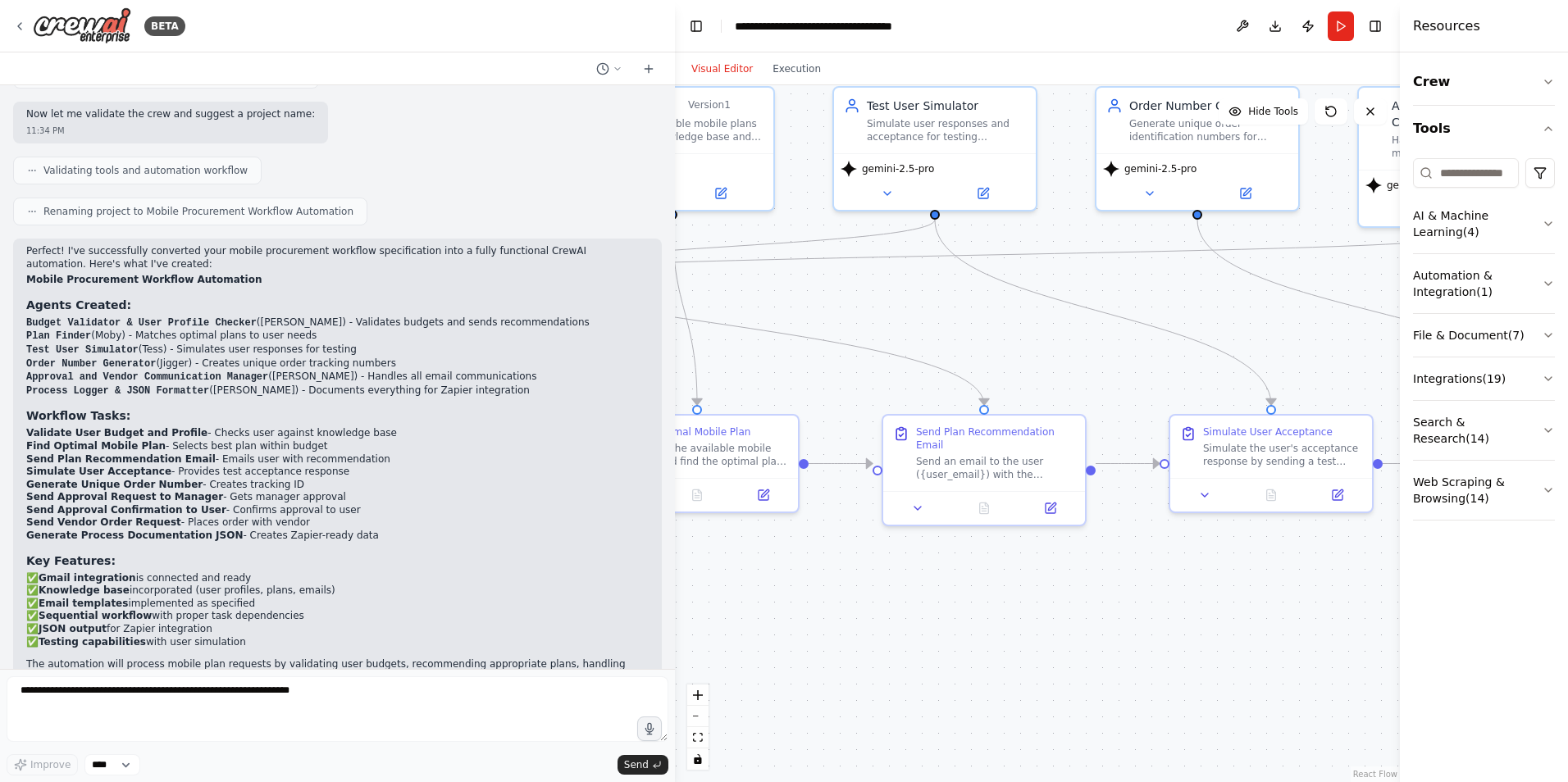
drag, startPoint x: 1281, startPoint y: 401, endPoint x: 781, endPoint y: 346, distance: 503.0
click at [781, 346] on div ".deletable-edge-delete-btn { width: 20px; height: 20px; border: 0px solid #ffff…" at bounding box center [1037, 433] width 725 height 697
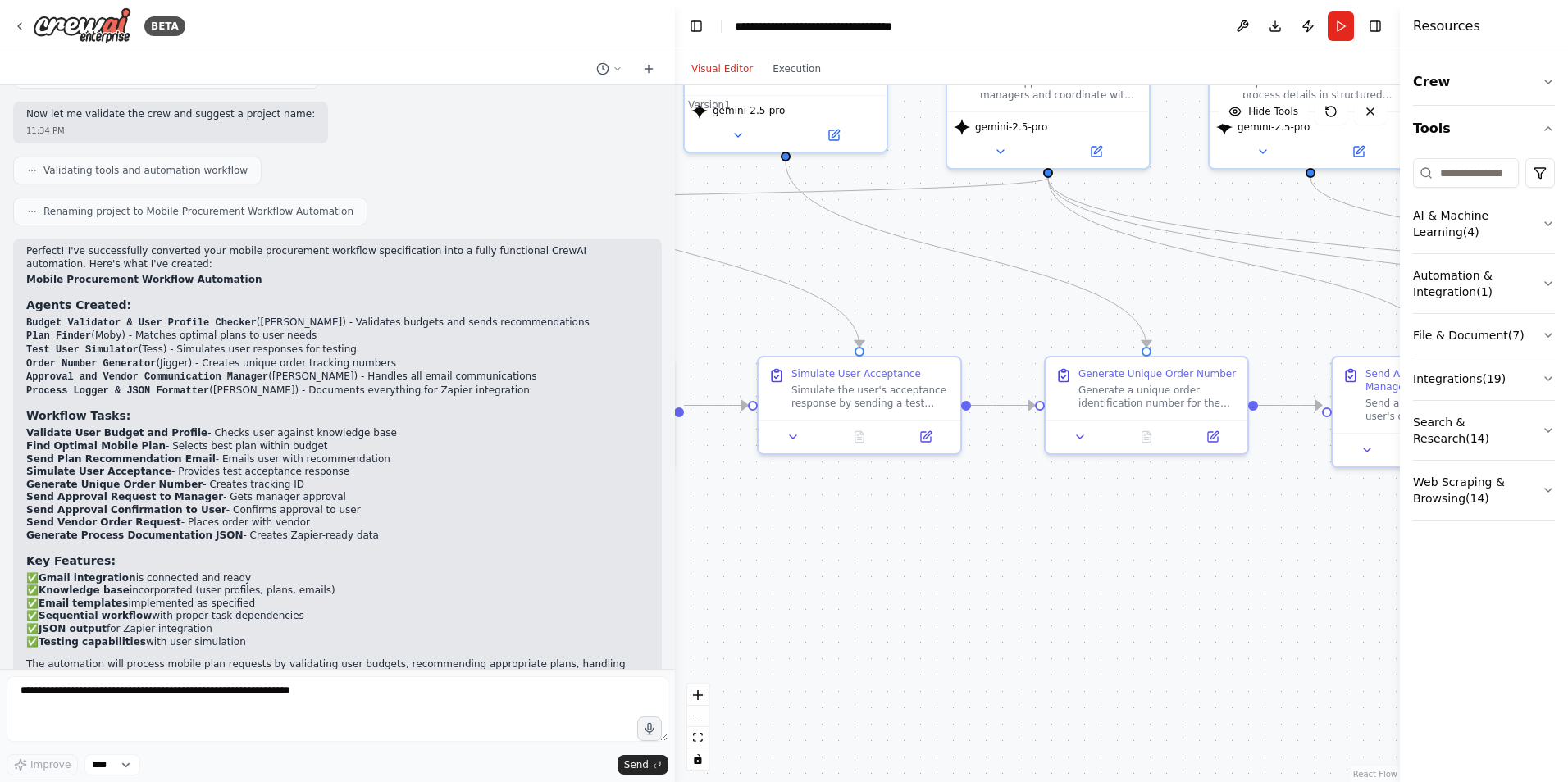
drag, startPoint x: 1168, startPoint y: 628, endPoint x: 756, endPoint y: 571, distance: 415.9
click at [756, 571] on div ".deletable-edge-delete-btn { width: 20px; height: 20px; border: 0px solid #ffff…" at bounding box center [1037, 433] width 725 height 697
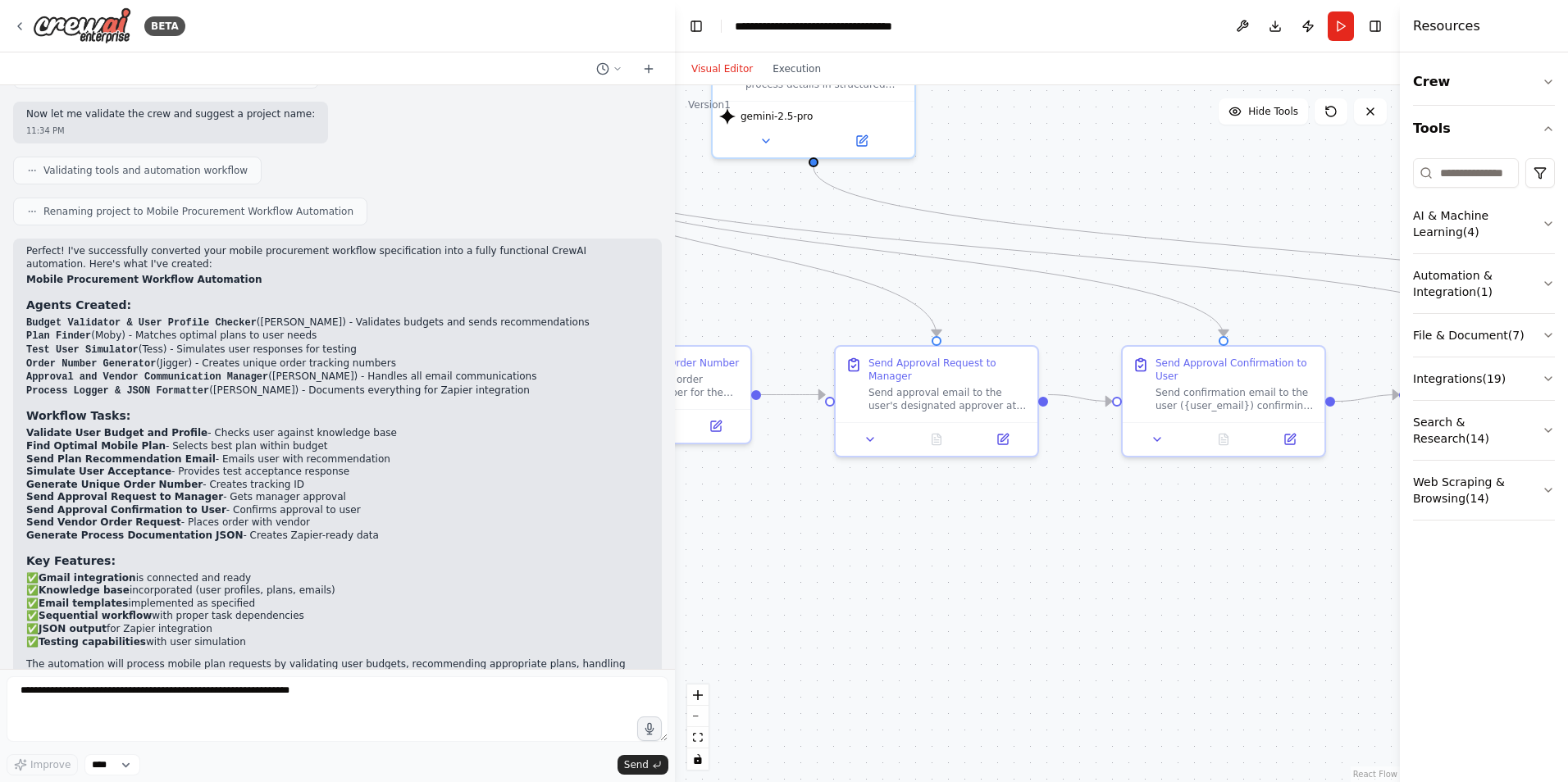
drag, startPoint x: 1194, startPoint y: 555, endPoint x: 697, endPoint y: 544, distance: 497.1
click at [697, 544] on div ".deletable-edge-delete-btn { width: 20px; height: 20px; border: 0px solid #ffff…" at bounding box center [1037, 433] width 725 height 697
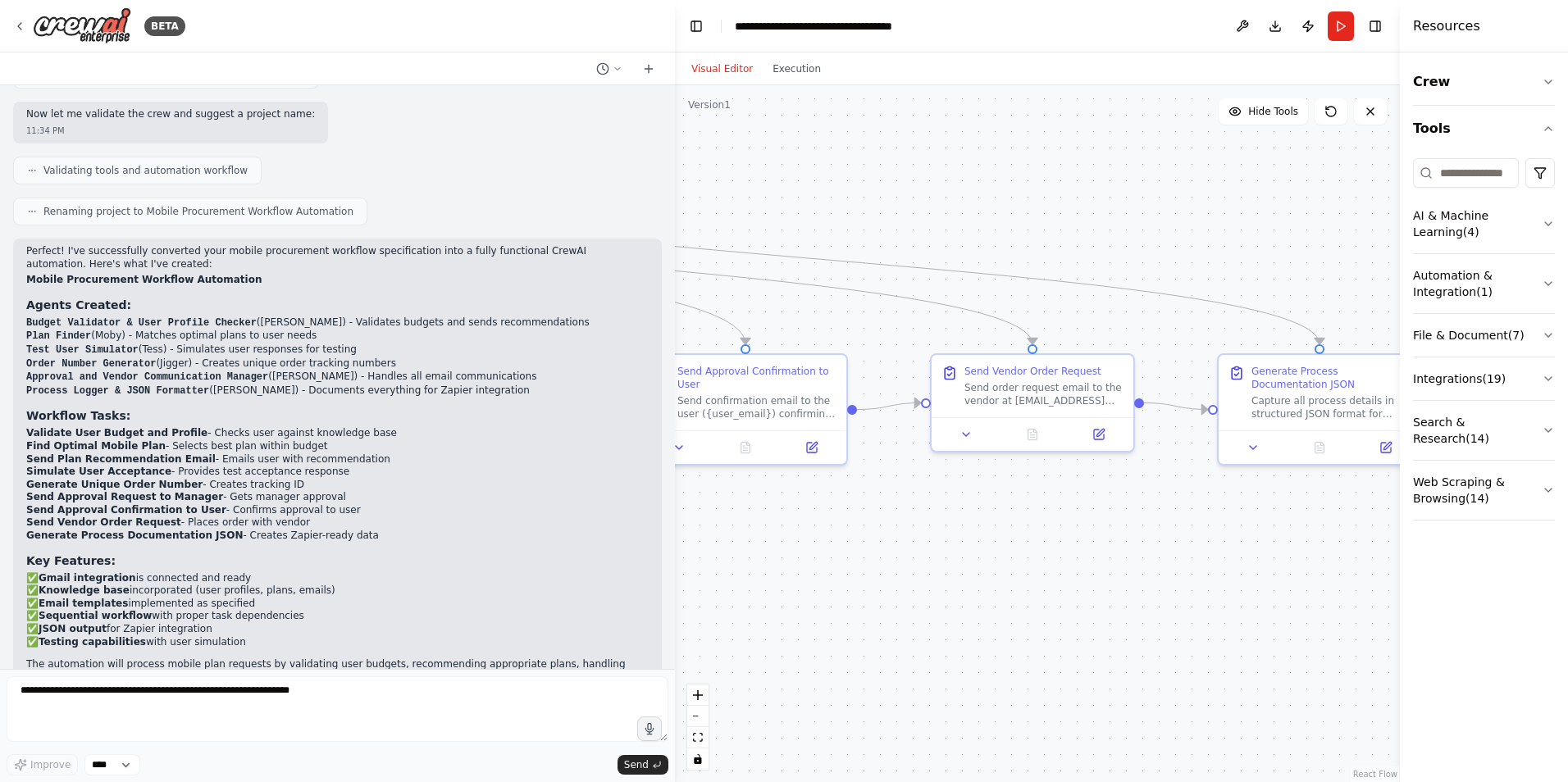
drag, startPoint x: 1308, startPoint y: 511, endPoint x: 829, endPoint y: 519, distance: 479.1
click at [829, 519] on div ".deletable-edge-delete-btn { width: 20px; height: 20px; border: 0px solid #ffff…" at bounding box center [1037, 433] width 725 height 697
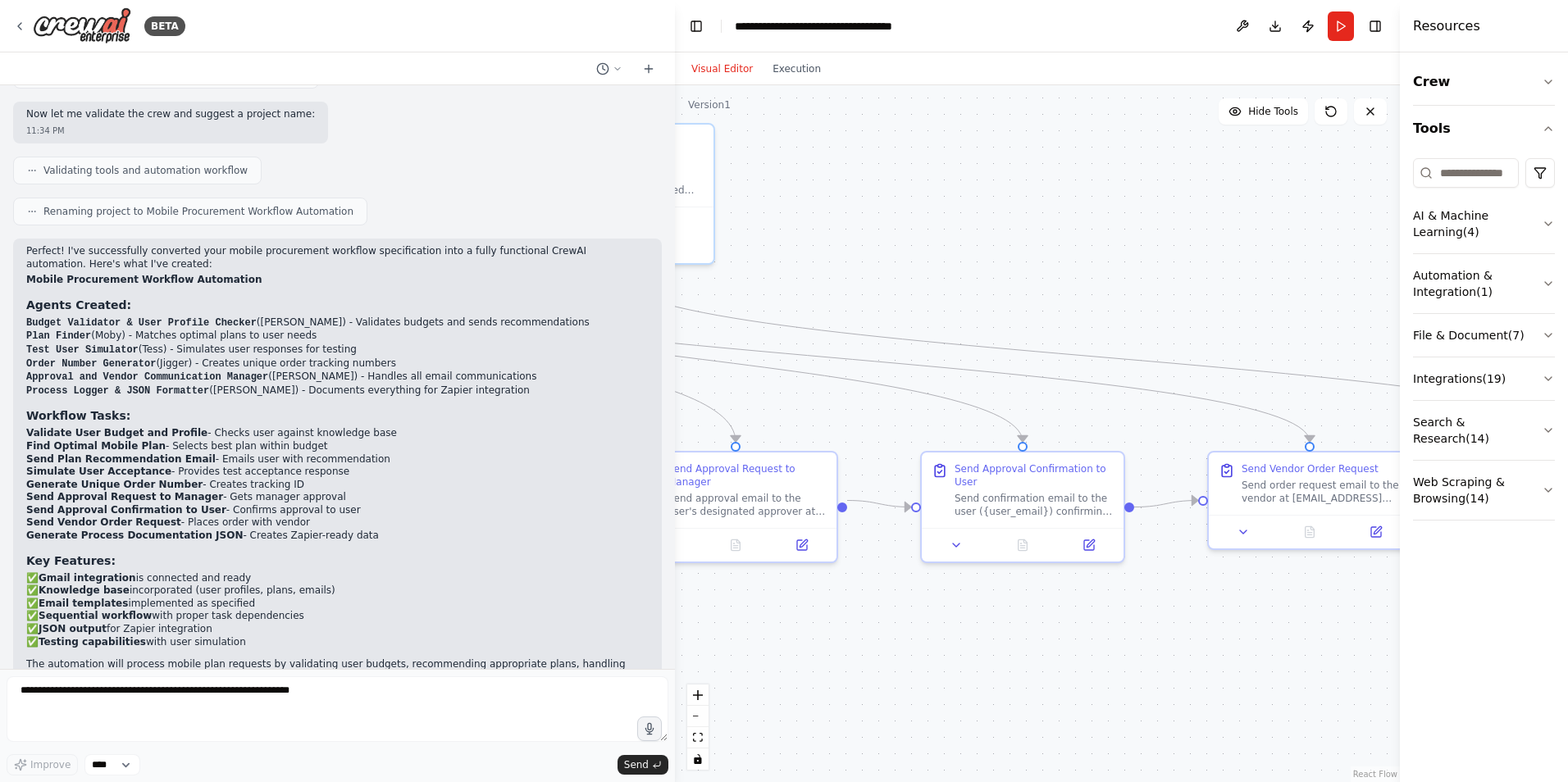
drag, startPoint x: 1124, startPoint y: 532, endPoint x: 1495, endPoint y: 628, distance: 383.2
click at [1513, 637] on div "BETA mobile_procurement_workflow: knowledge: knowledge_profile: - name: "Rupert…" at bounding box center [784, 391] width 1568 height 782
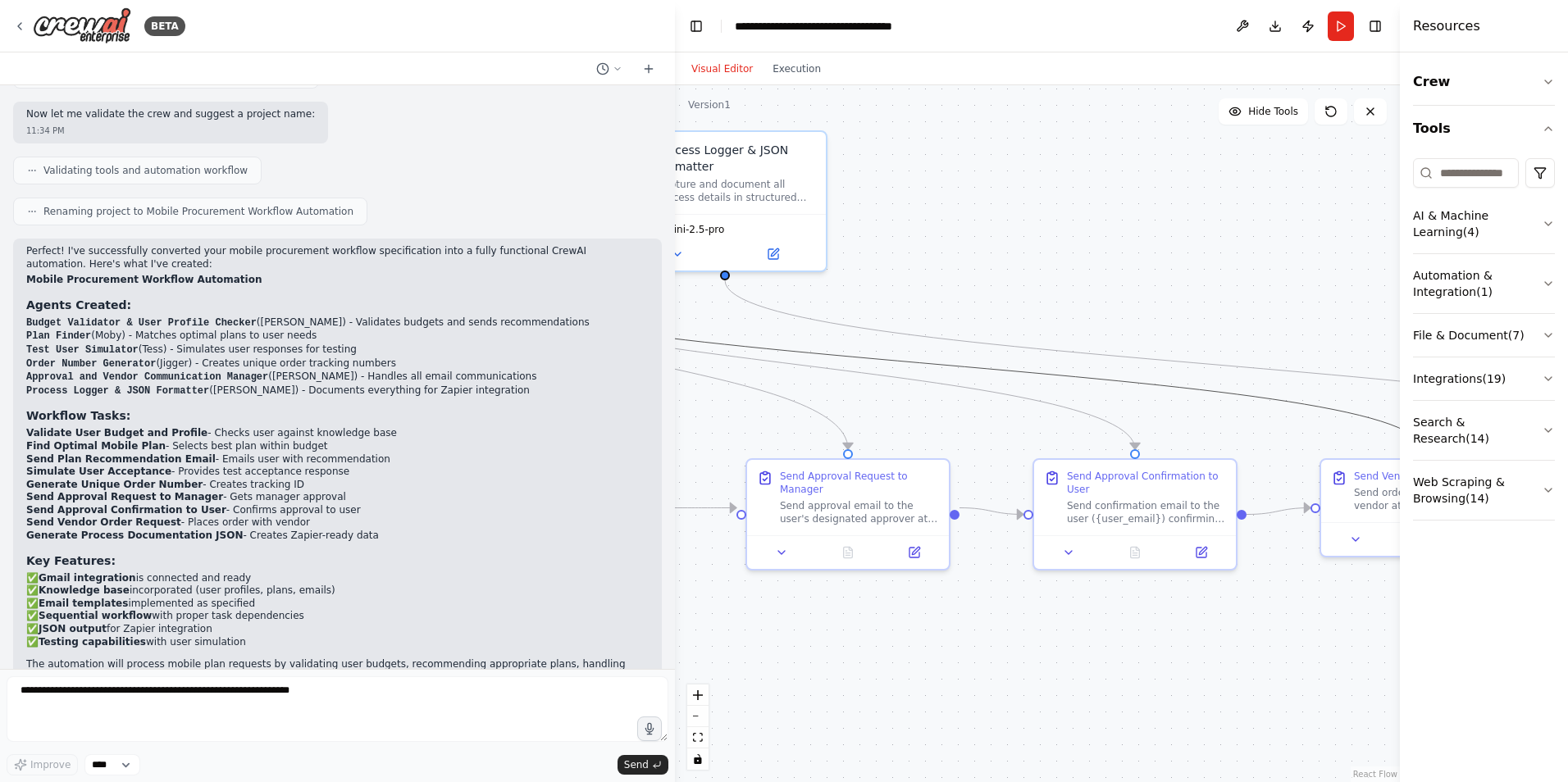
drag, startPoint x: 905, startPoint y: 349, endPoint x: 1249, endPoint y: 295, distance: 348.2
click at [1249, 295] on div ".deletable-edge-delete-btn { width: 20px; height: 20px; border: 0px solid #ffff…" at bounding box center [1037, 433] width 725 height 697
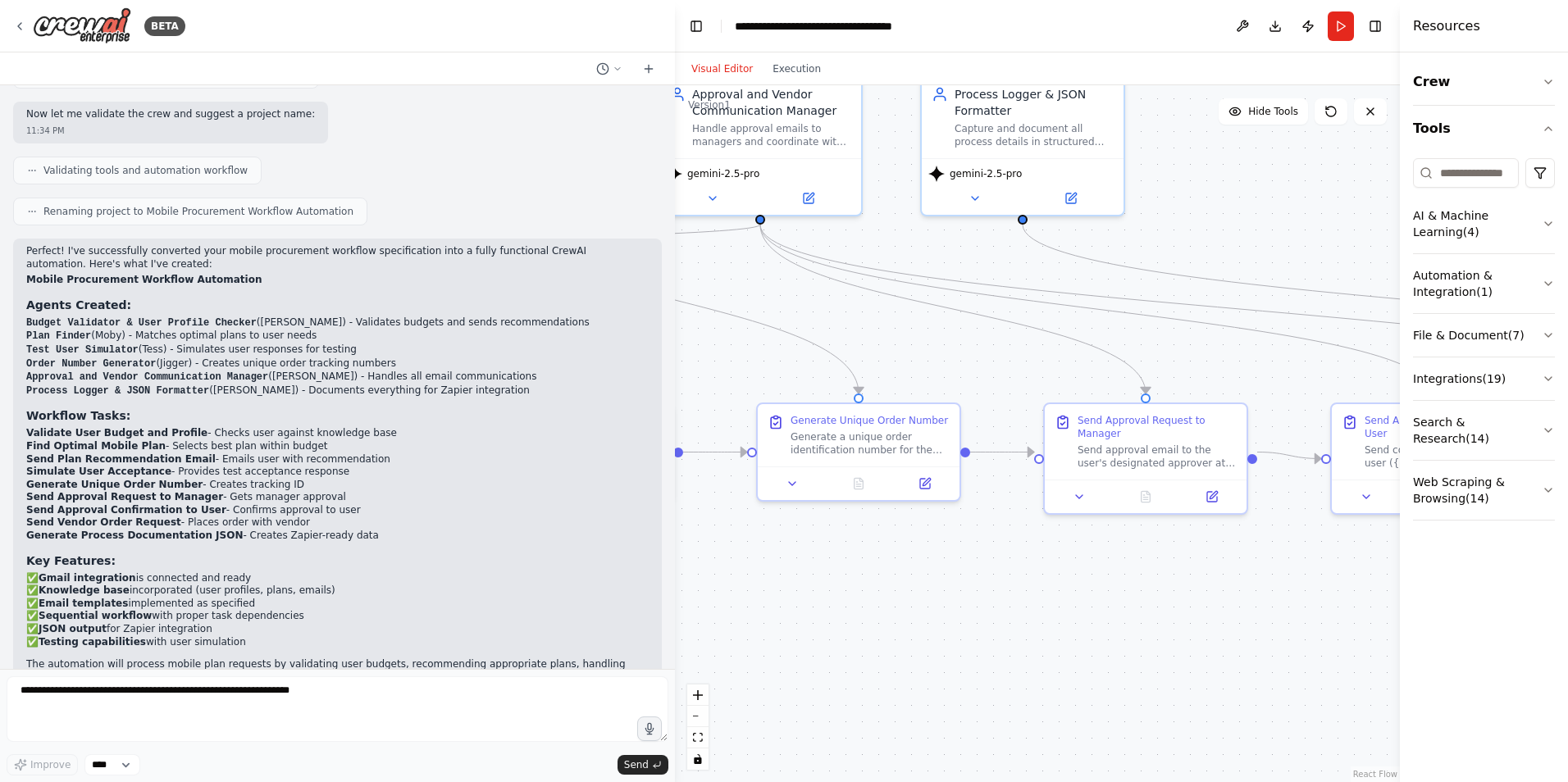
drag, startPoint x: 755, startPoint y: 402, endPoint x: 1203, endPoint y: 343, distance: 451.9
click at [1296, 293] on div ".deletable-edge-delete-btn { width: 20px; height: 20px; border: 0px solid #ffff…" at bounding box center [1037, 433] width 725 height 697
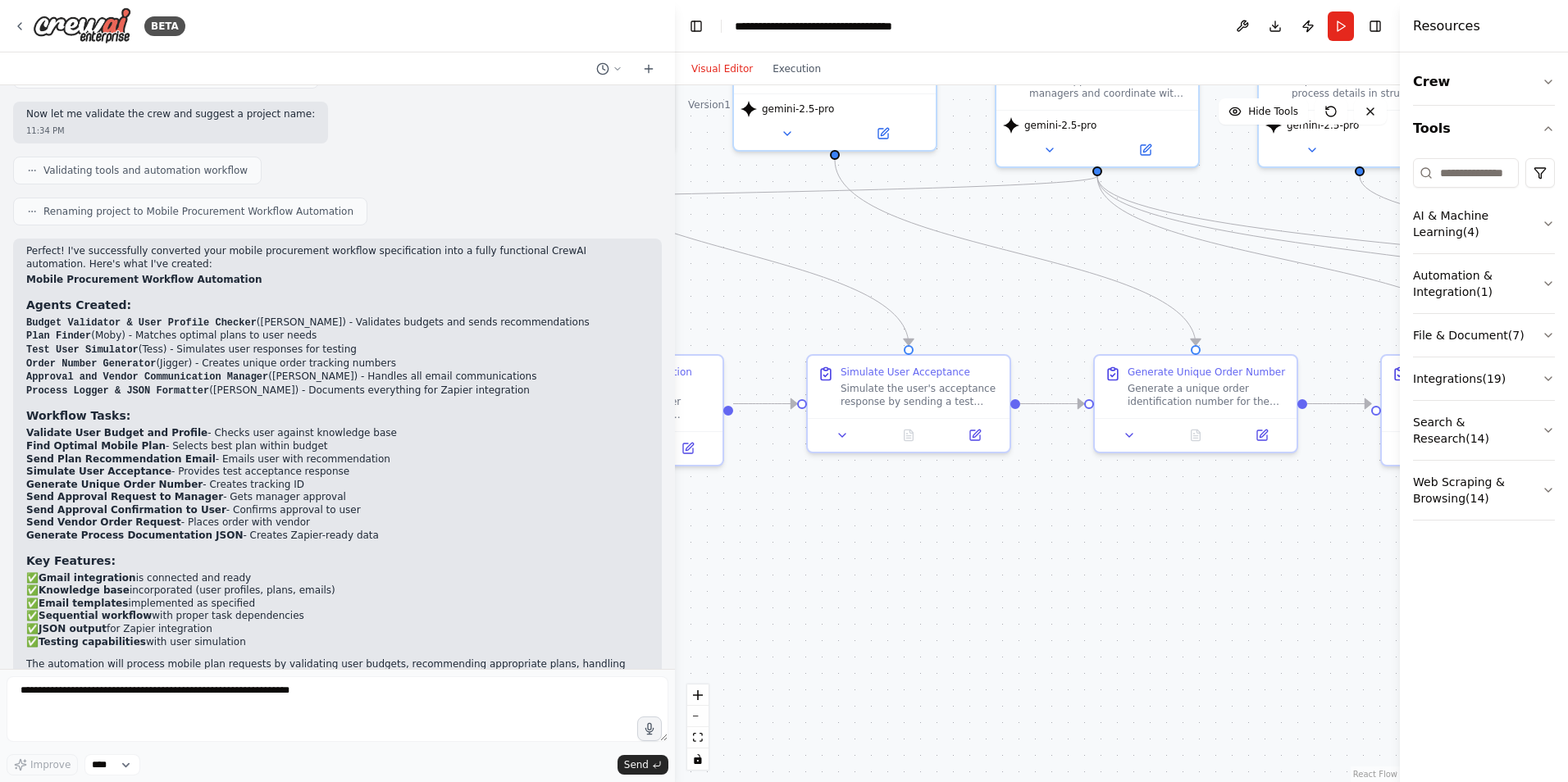
drag, startPoint x: 969, startPoint y: 463, endPoint x: 1186, endPoint y: 520, distance: 224.4
click at [1326, 521] on div ".deletable-edge-delete-btn { width: 20px; height: 20px; border: 0px solid #ffff…" at bounding box center [1037, 433] width 725 height 697
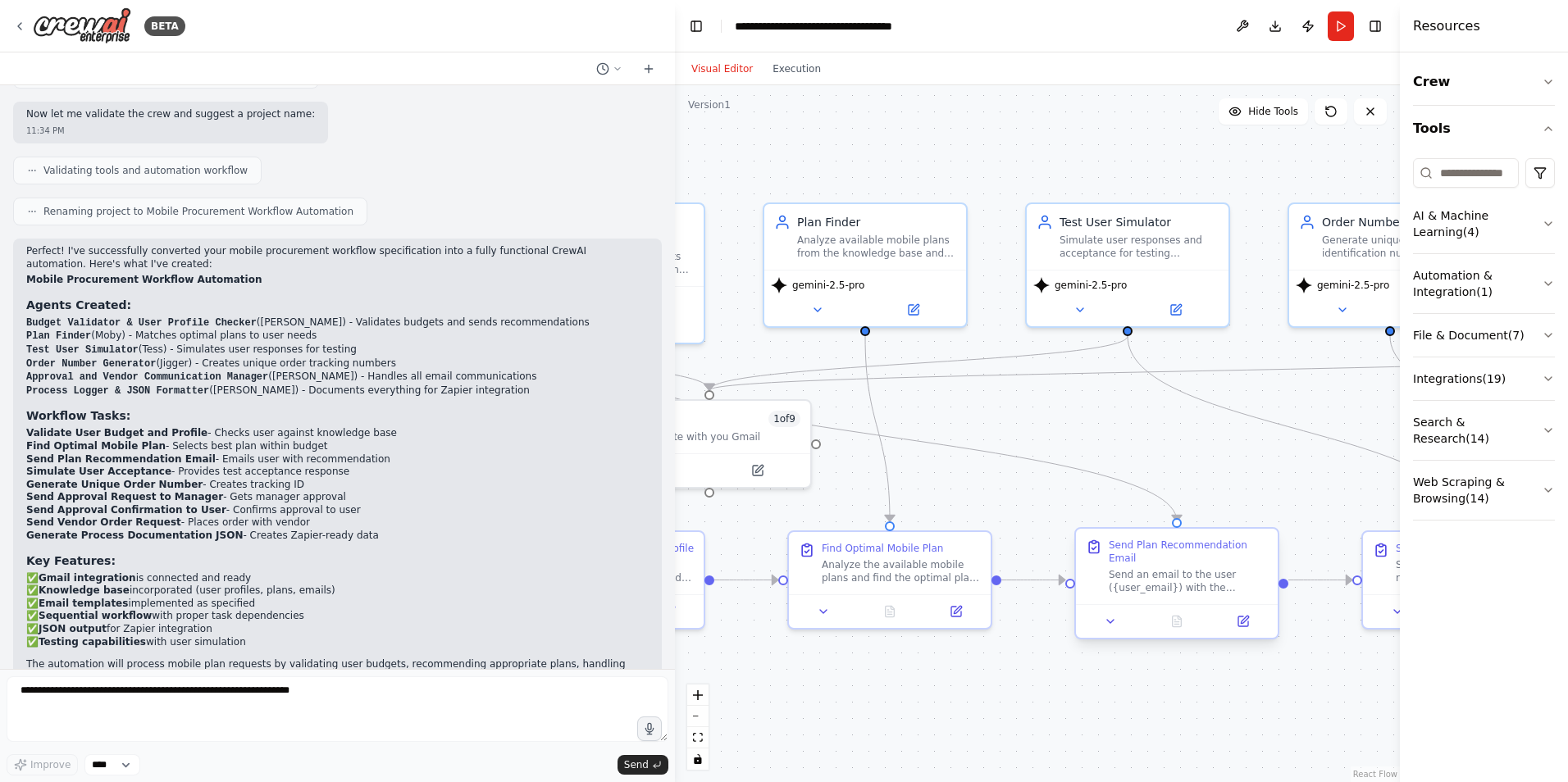
drag, startPoint x: 1232, startPoint y: 652, endPoint x: 1276, endPoint y: 621, distance: 53.8
click at [1385, 704] on div ".deletable-edge-delete-btn { width: 20px; height: 20px; border: 0px solid #ffff…" at bounding box center [1037, 433] width 725 height 697
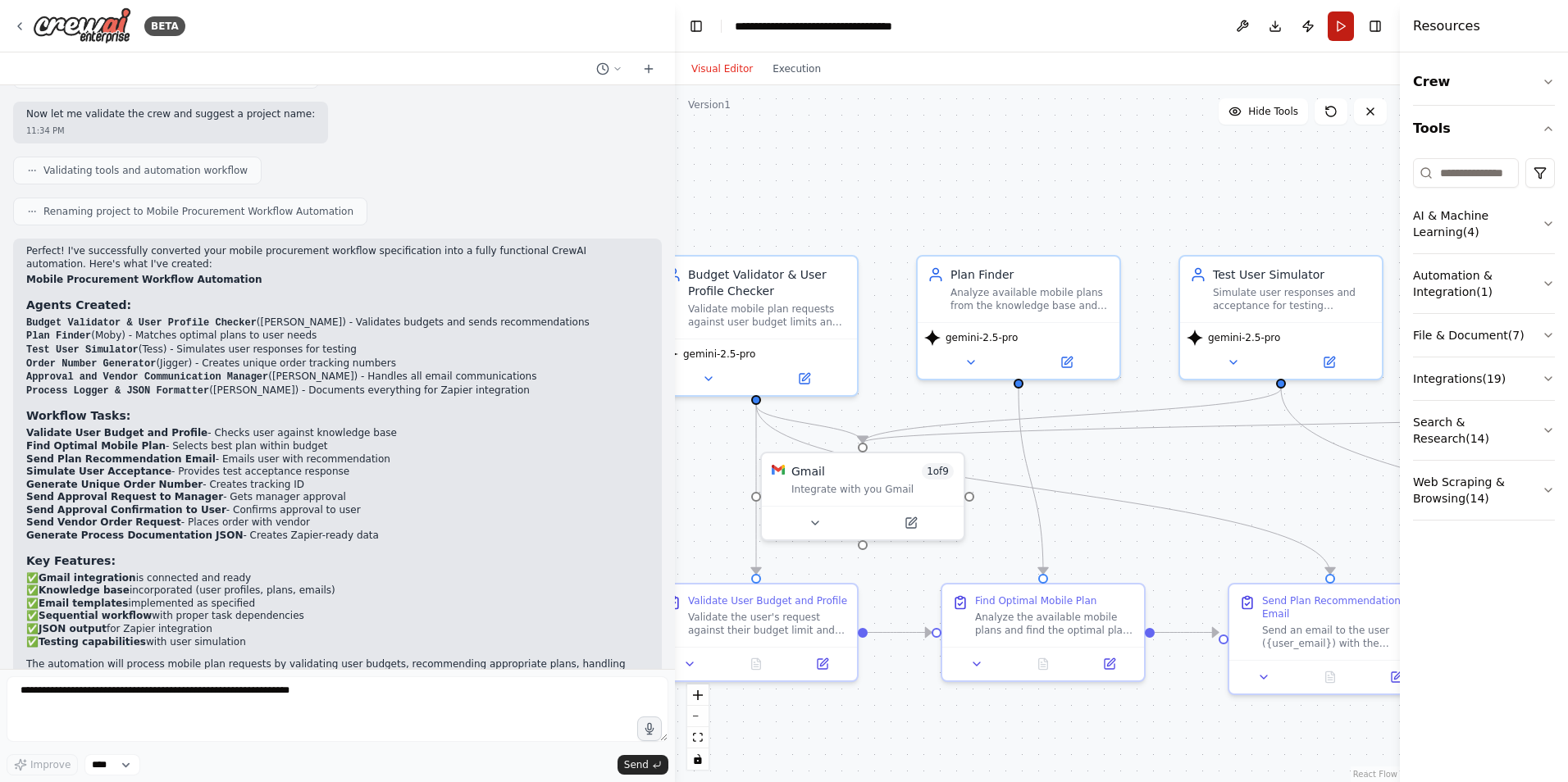
click at [1346, 28] on button "Run" at bounding box center [1341, 26] width 26 height 30
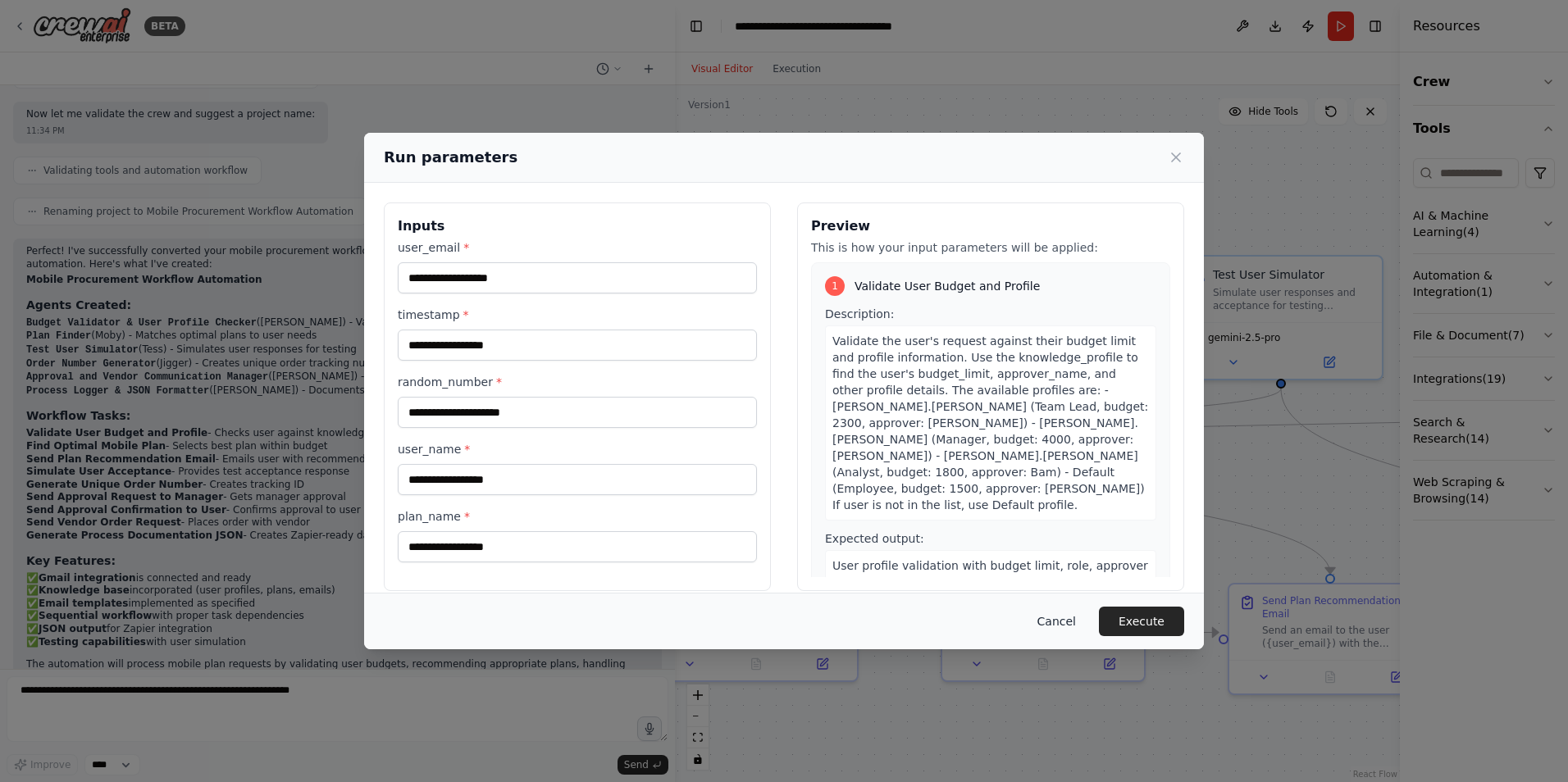
click at [1048, 619] on button "Cancel" at bounding box center [1057, 621] width 65 height 30
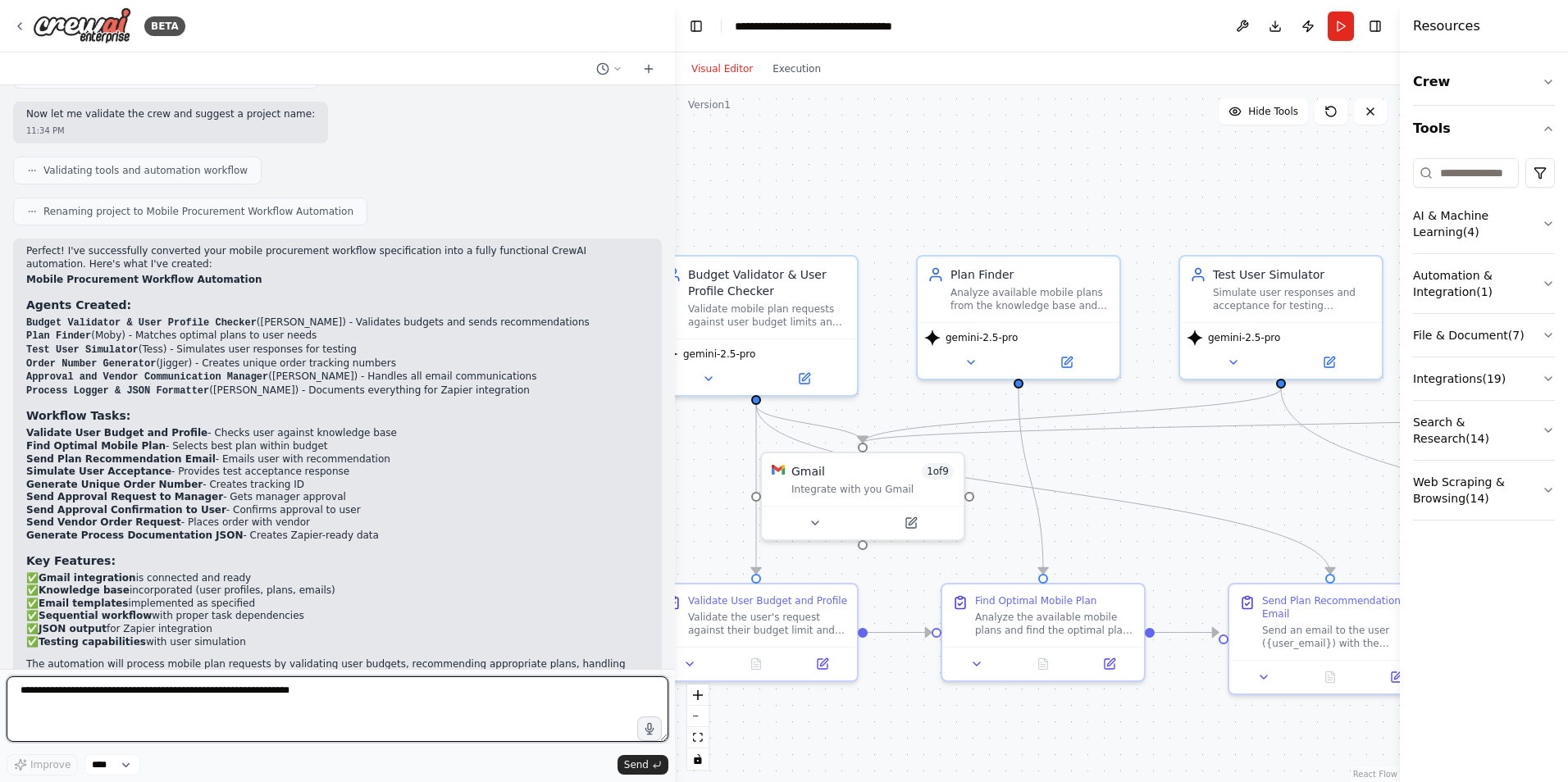
click at [302, 724] on textarea at bounding box center [338, 709] width 662 height 66
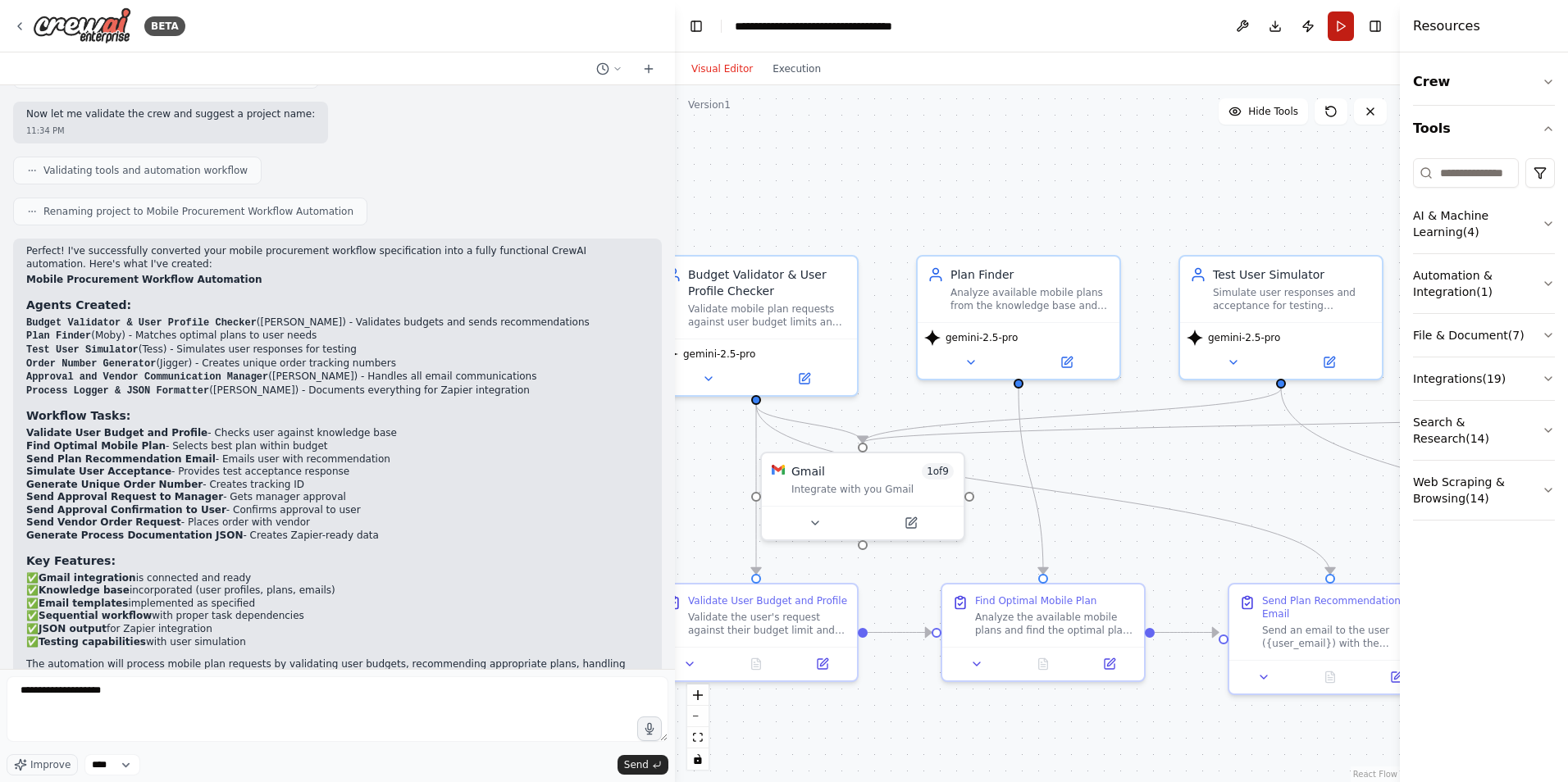
click at [1350, 28] on button "Run" at bounding box center [1341, 26] width 26 height 30
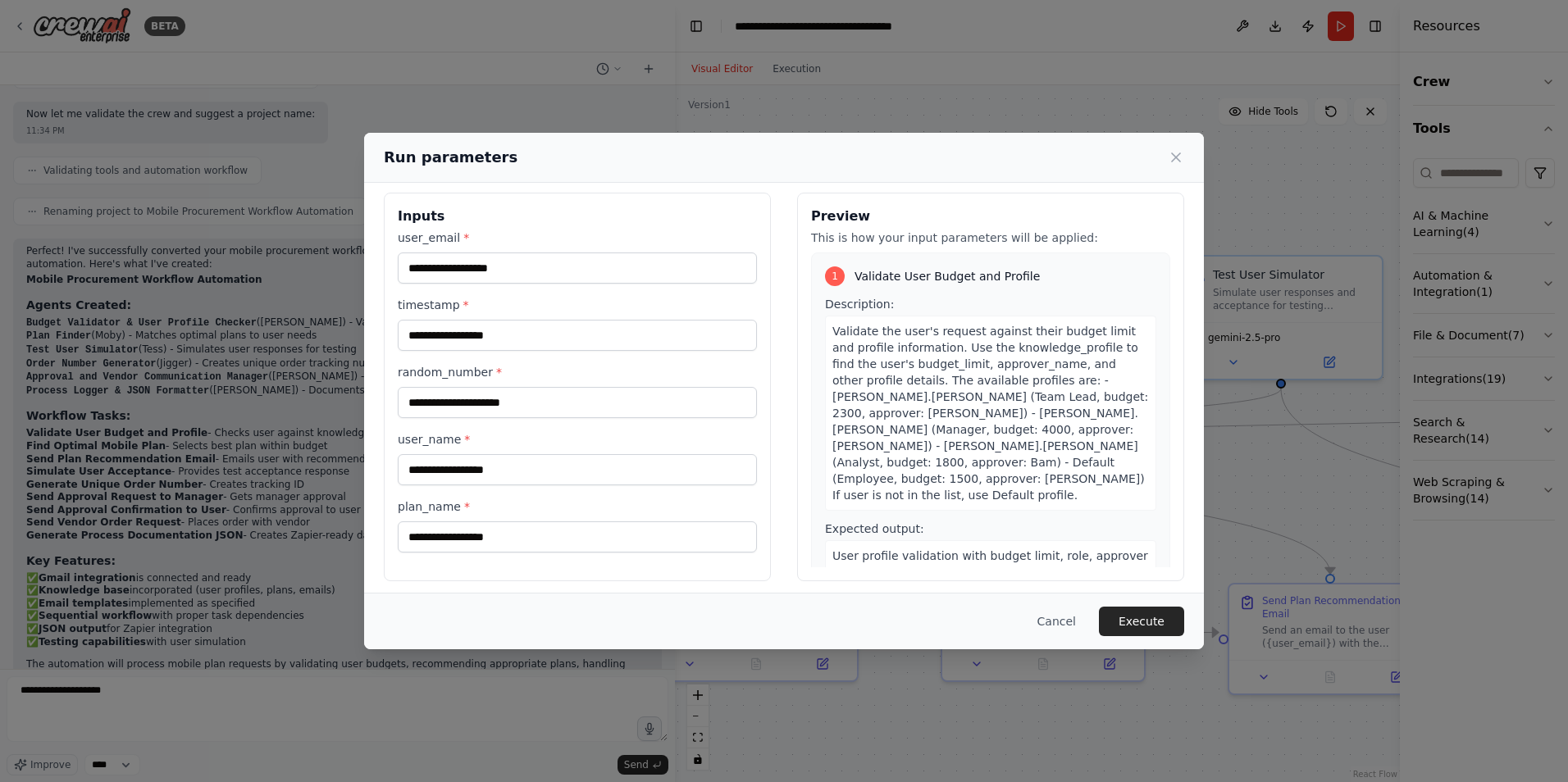
scroll to position [18, 0]
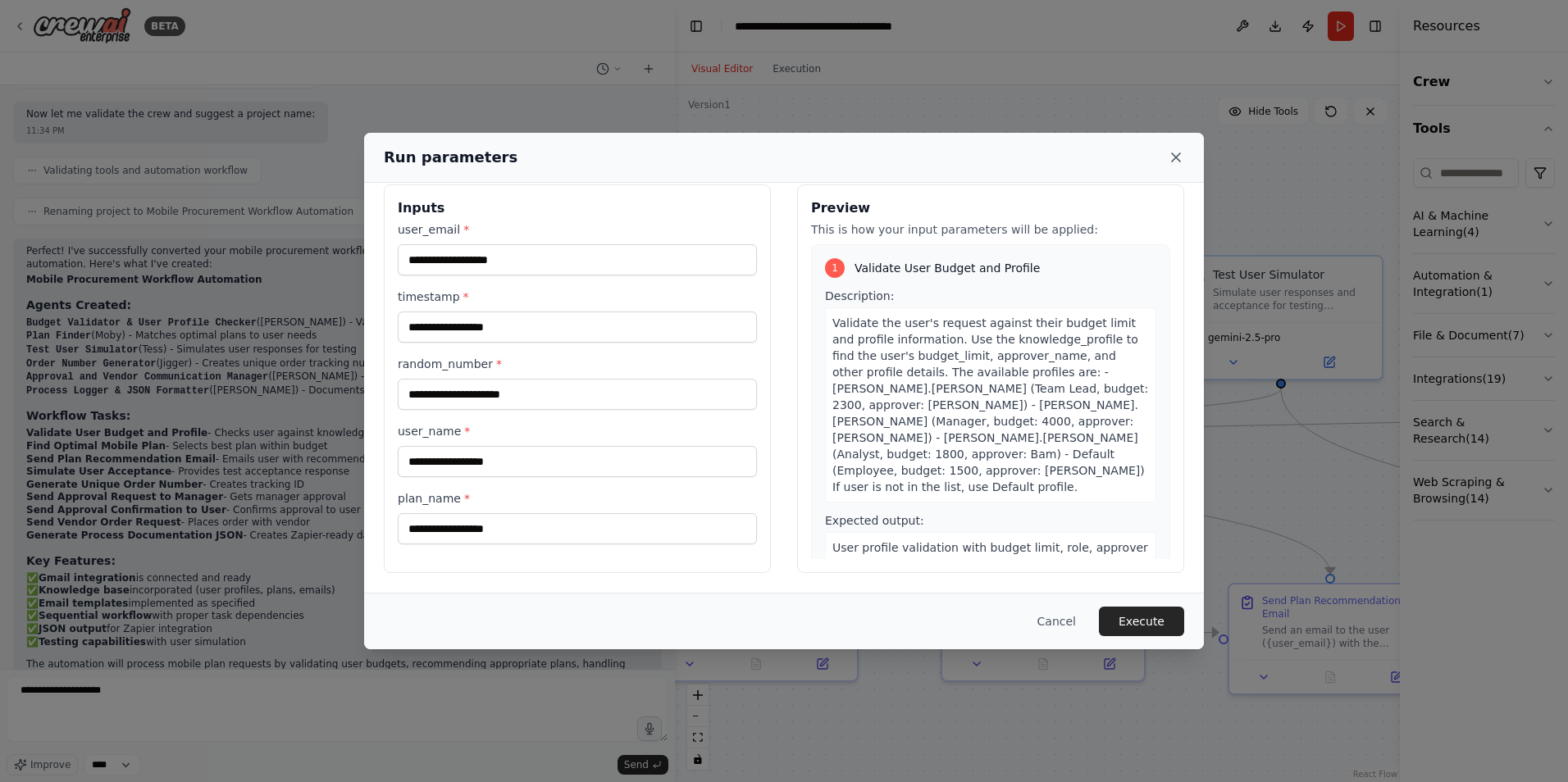
click at [1180, 155] on icon at bounding box center [1176, 158] width 9 height 9
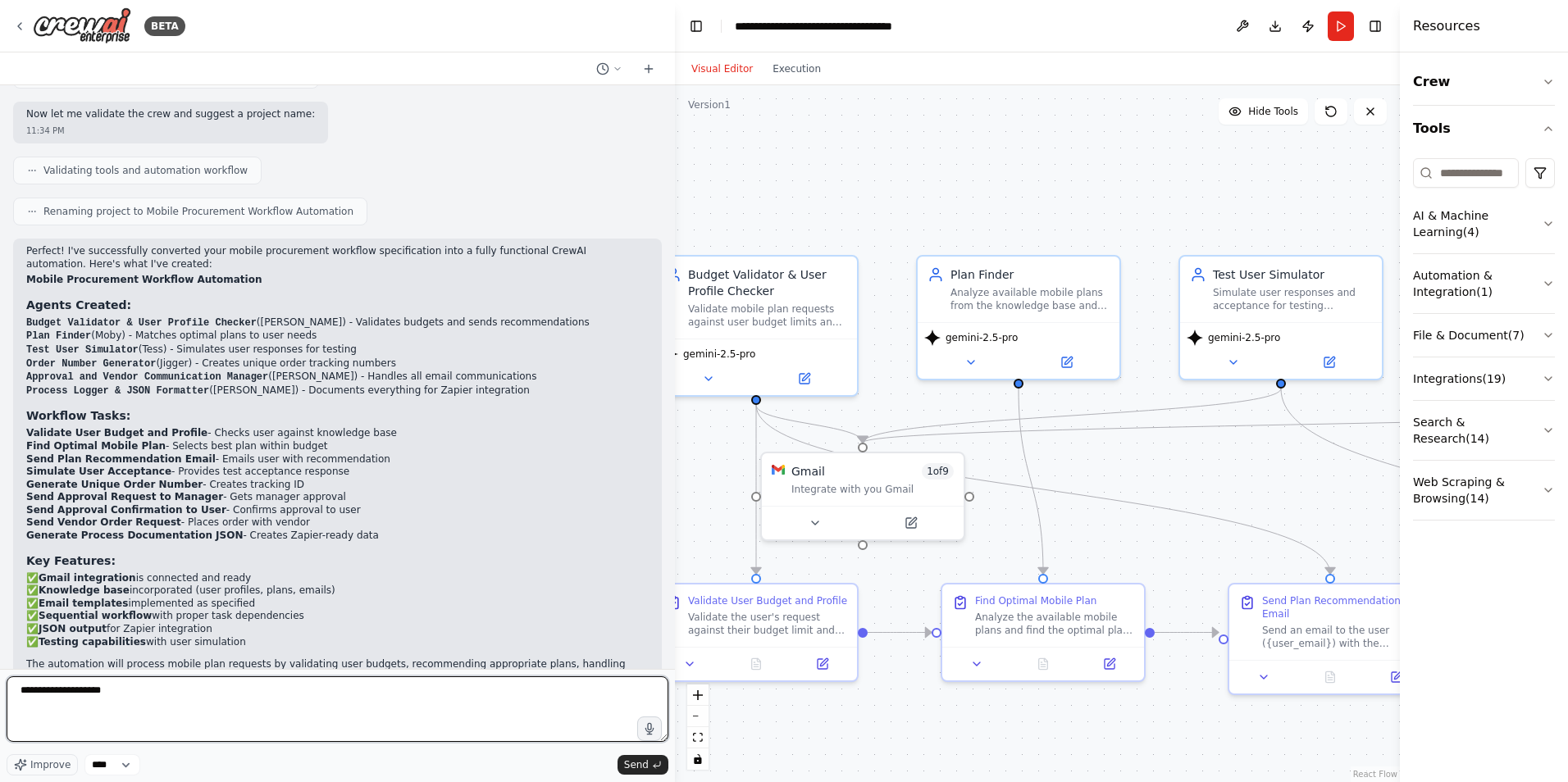
click at [239, 720] on textarea "**********" at bounding box center [338, 709] width 662 height 66
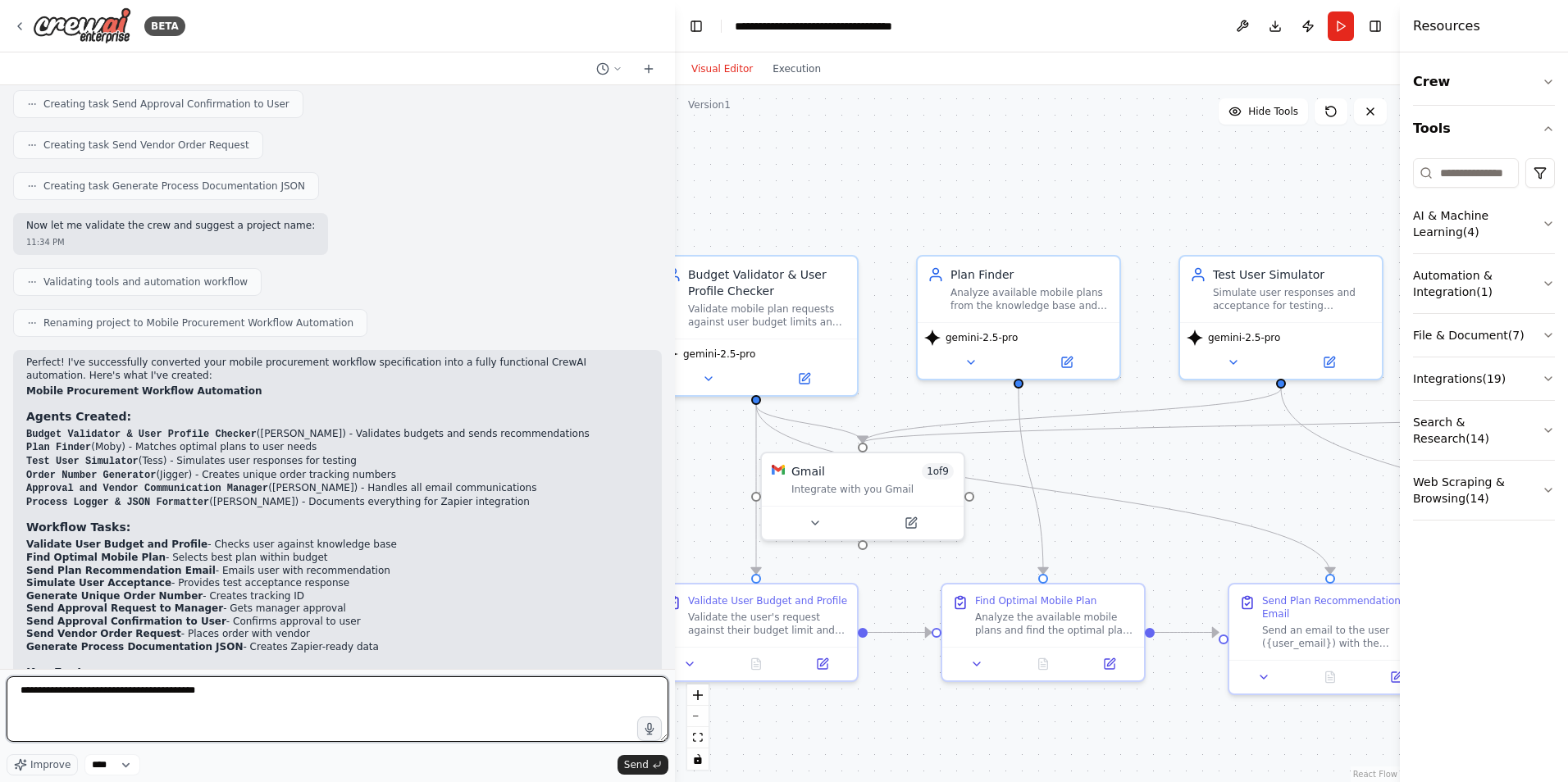
scroll to position [2716, 0]
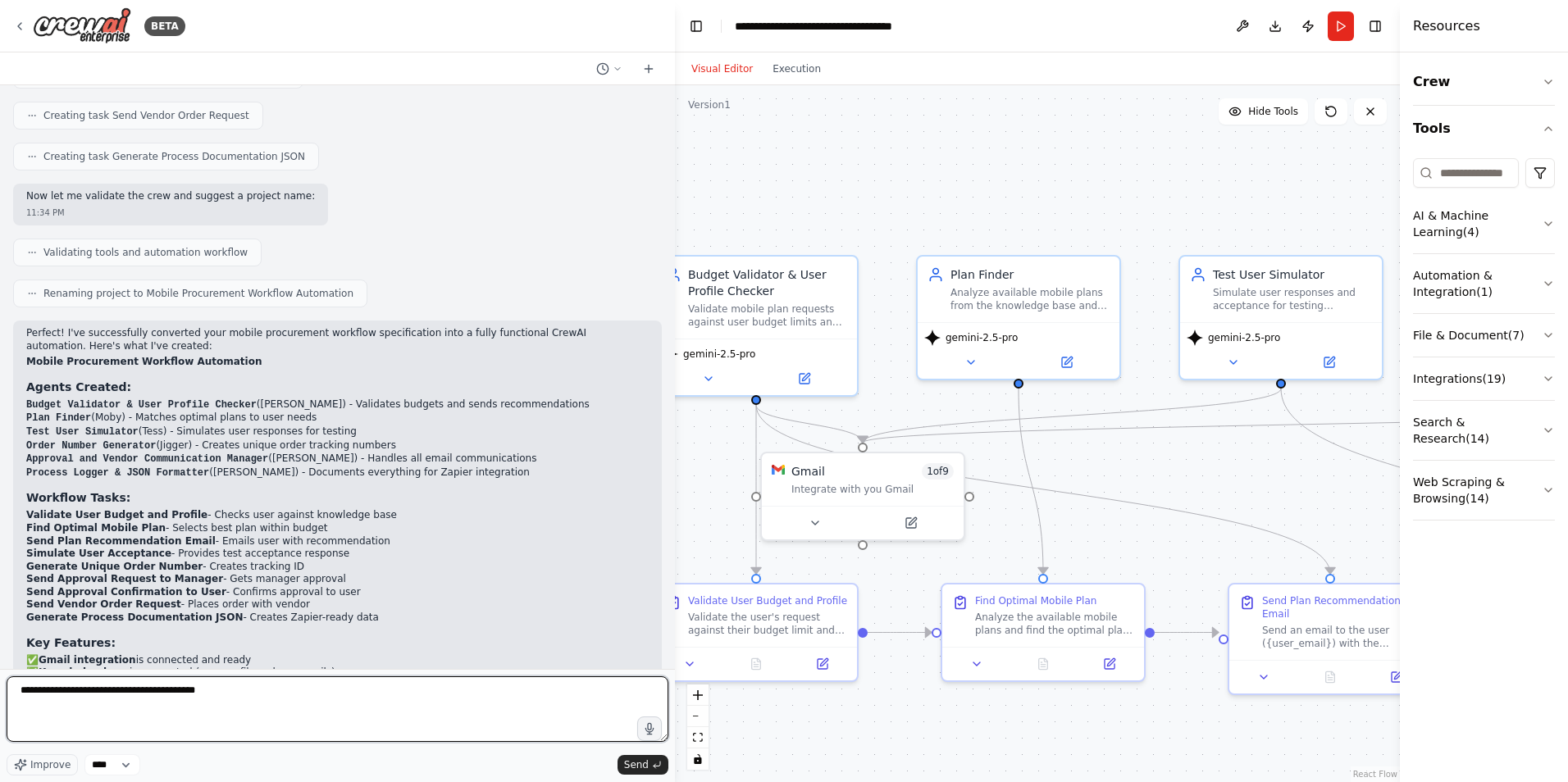
click at [22, 691] on textarea "**********" at bounding box center [338, 709] width 662 height 66
click at [314, 706] on textarea "**********" at bounding box center [338, 709] width 662 height 66
click at [164, 685] on textarea "**********" at bounding box center [338, 709] width 662 height 66
click at [161, 692] on textarea "**********" at bounding box center [338, 709] width 662 height 66
click at [158, 692] on textarea "**********" at bounding box center [338, 709] width 662 height 66
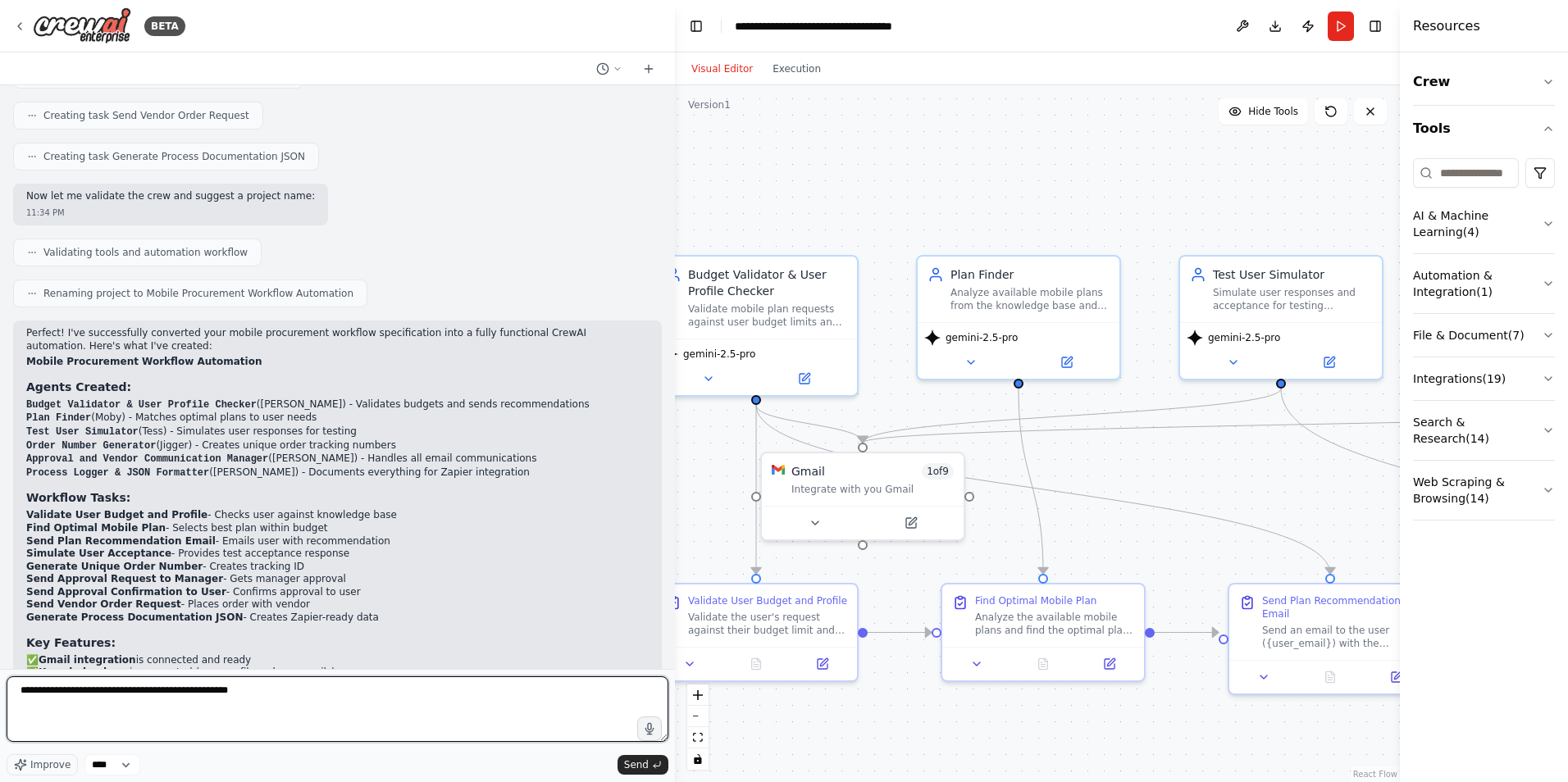
click at [322, 700] on textarea "**********" at bounding box center [338, 709] width 662 height 66
type textarea "**********"
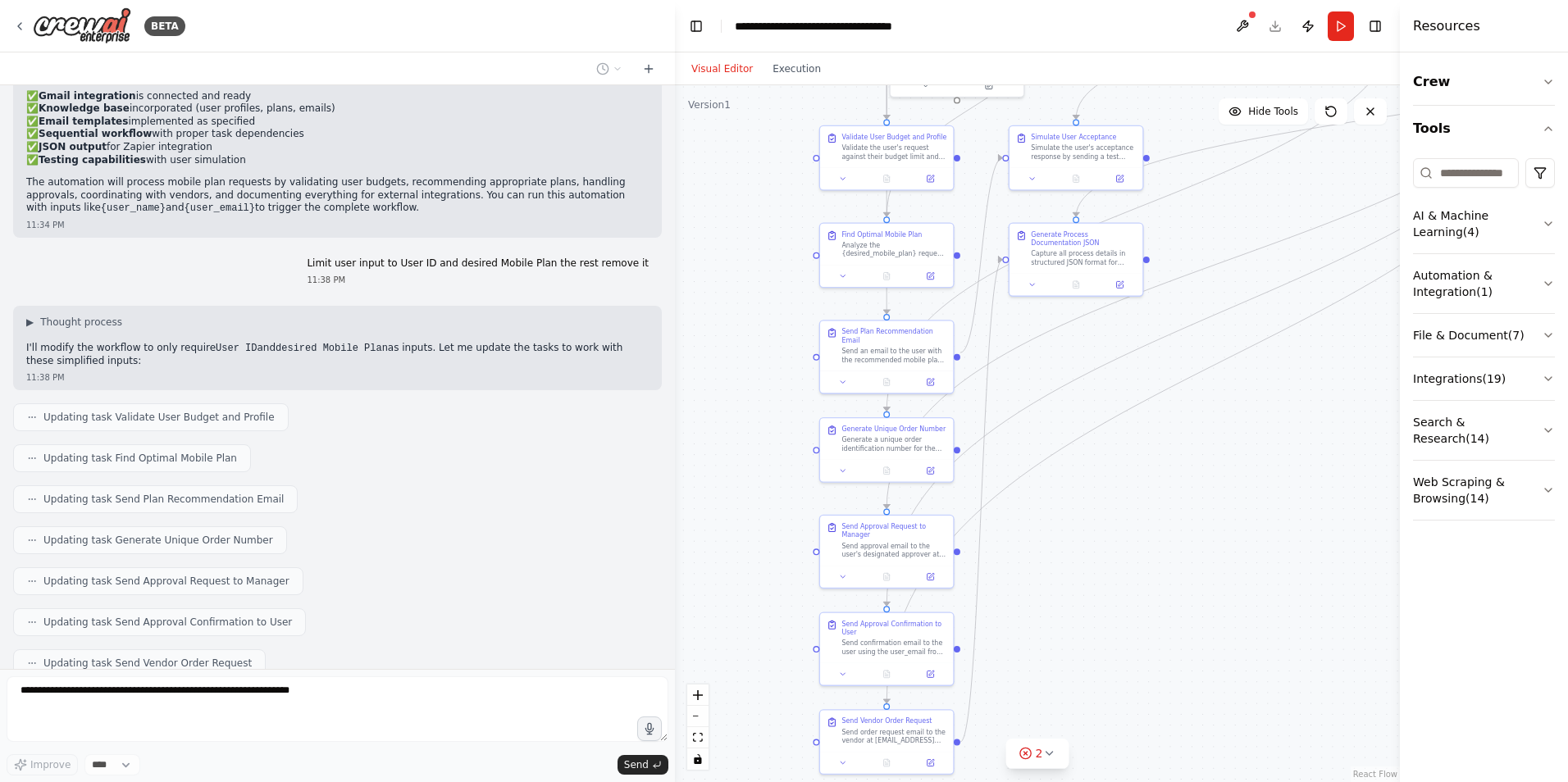
scroll to position [3322, 0]
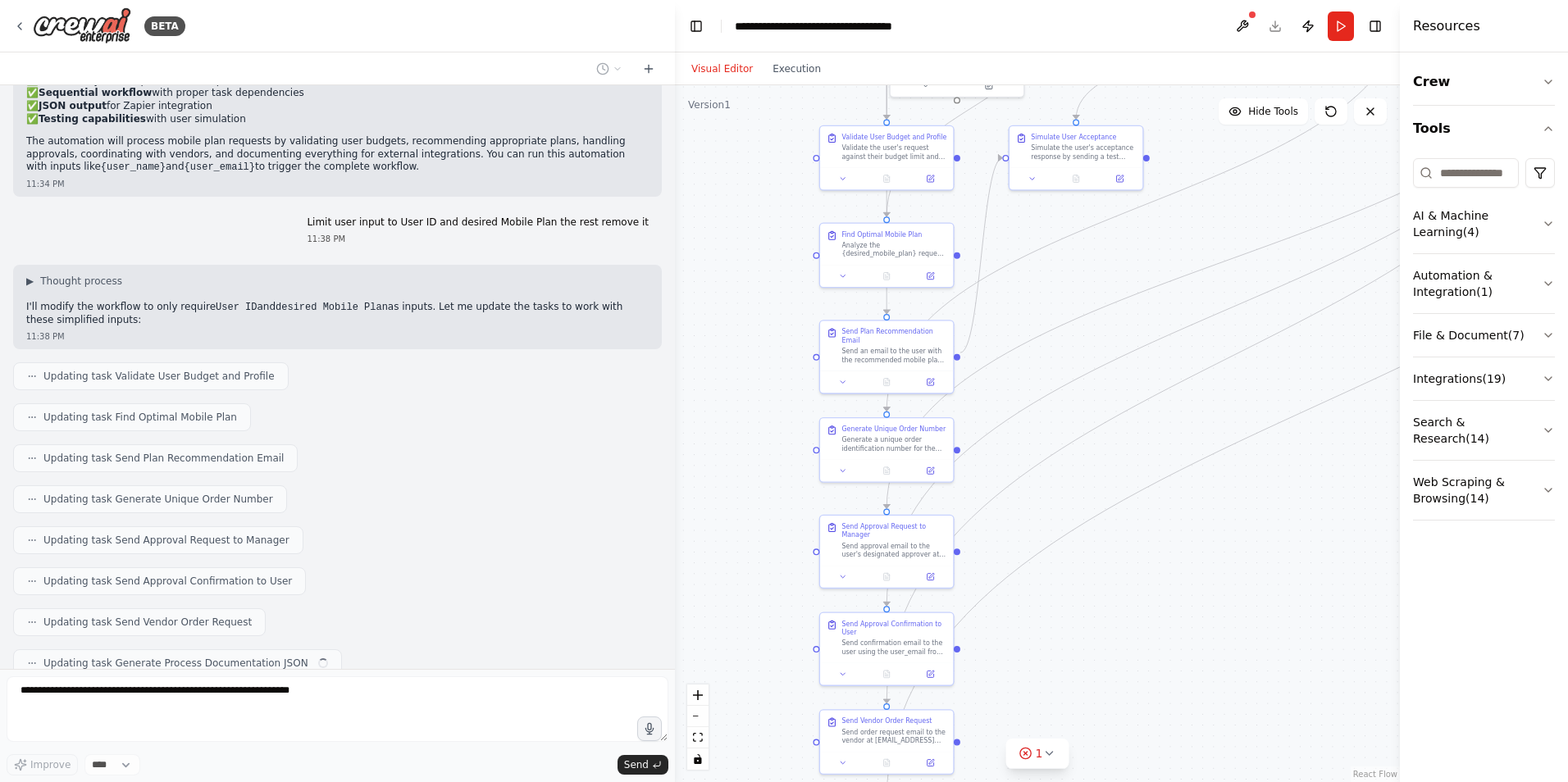
drag, startPoint x: 1233, startPoint y: 722, endPoint x: 1248, endPoint y: 316, distance: 406.3
click at [1248, 316] on div ".deletable-edge-delete-btn { width: 20px; height: 20px; border: 0px solid #ffff…" at bounding box center [1037, 433] width 725 height 697
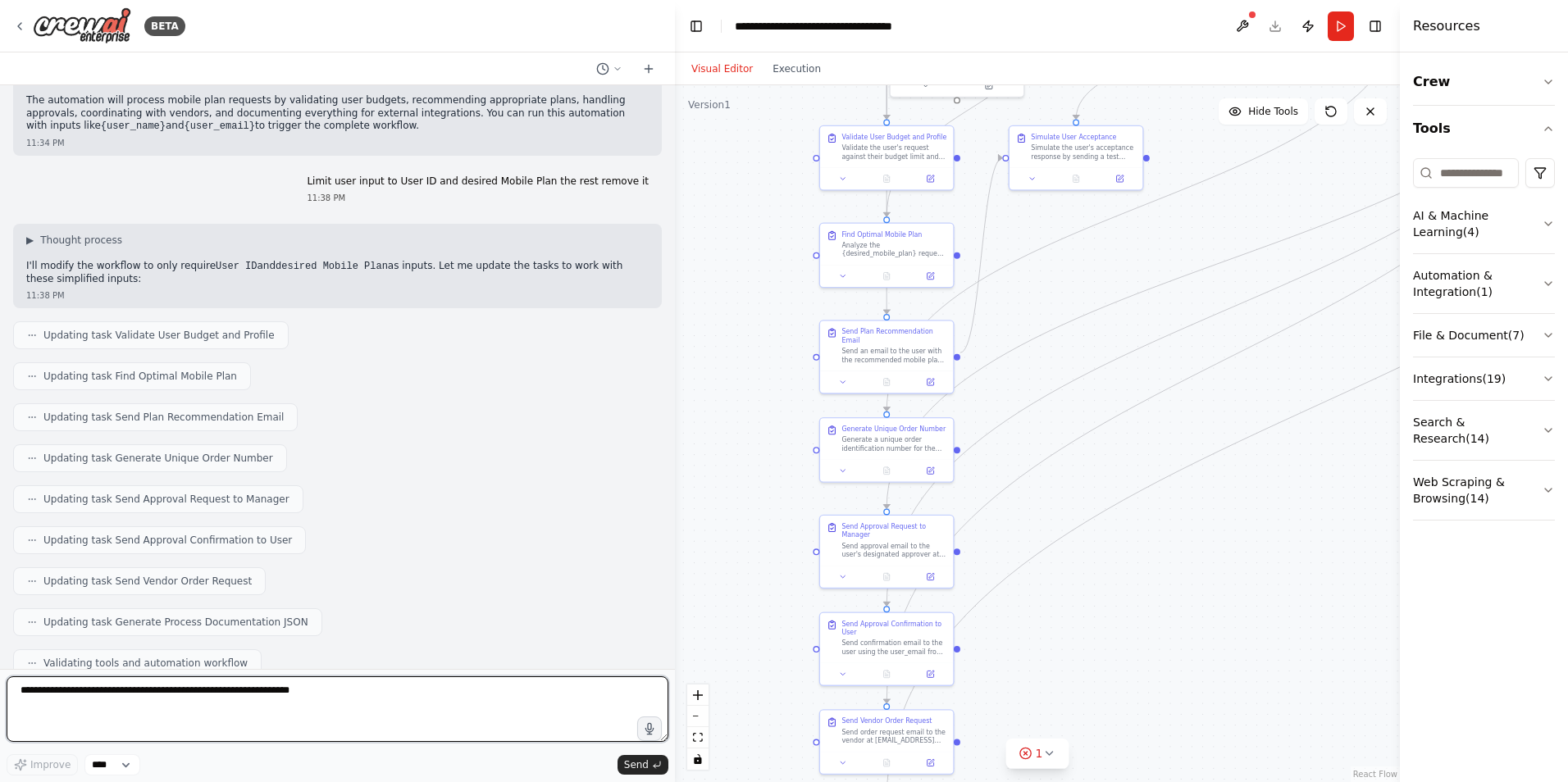
scroll to position [3458, 0]
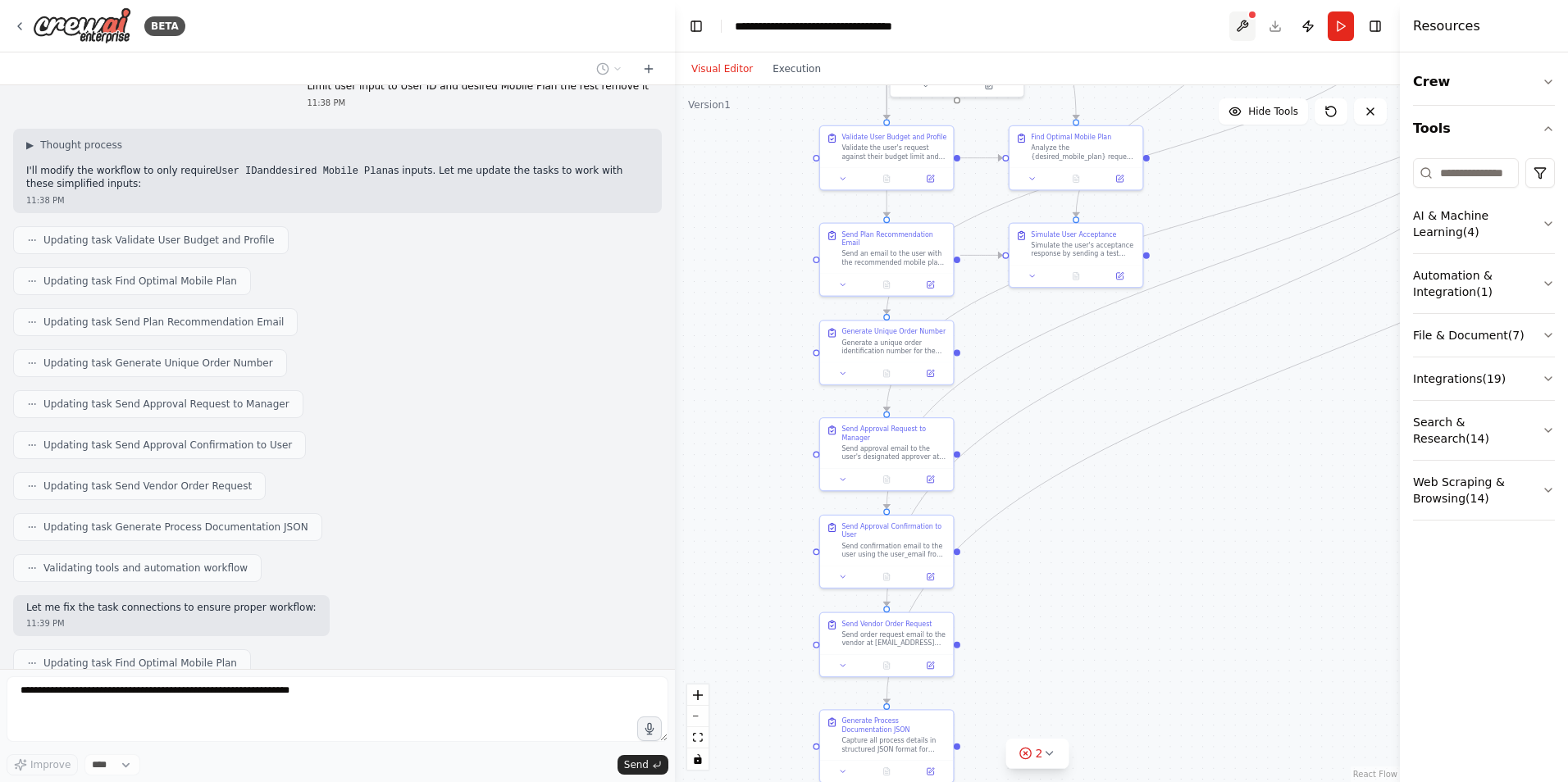
click at [1249, 21] on button at bounding box center [1242, 26] width 26 height 30
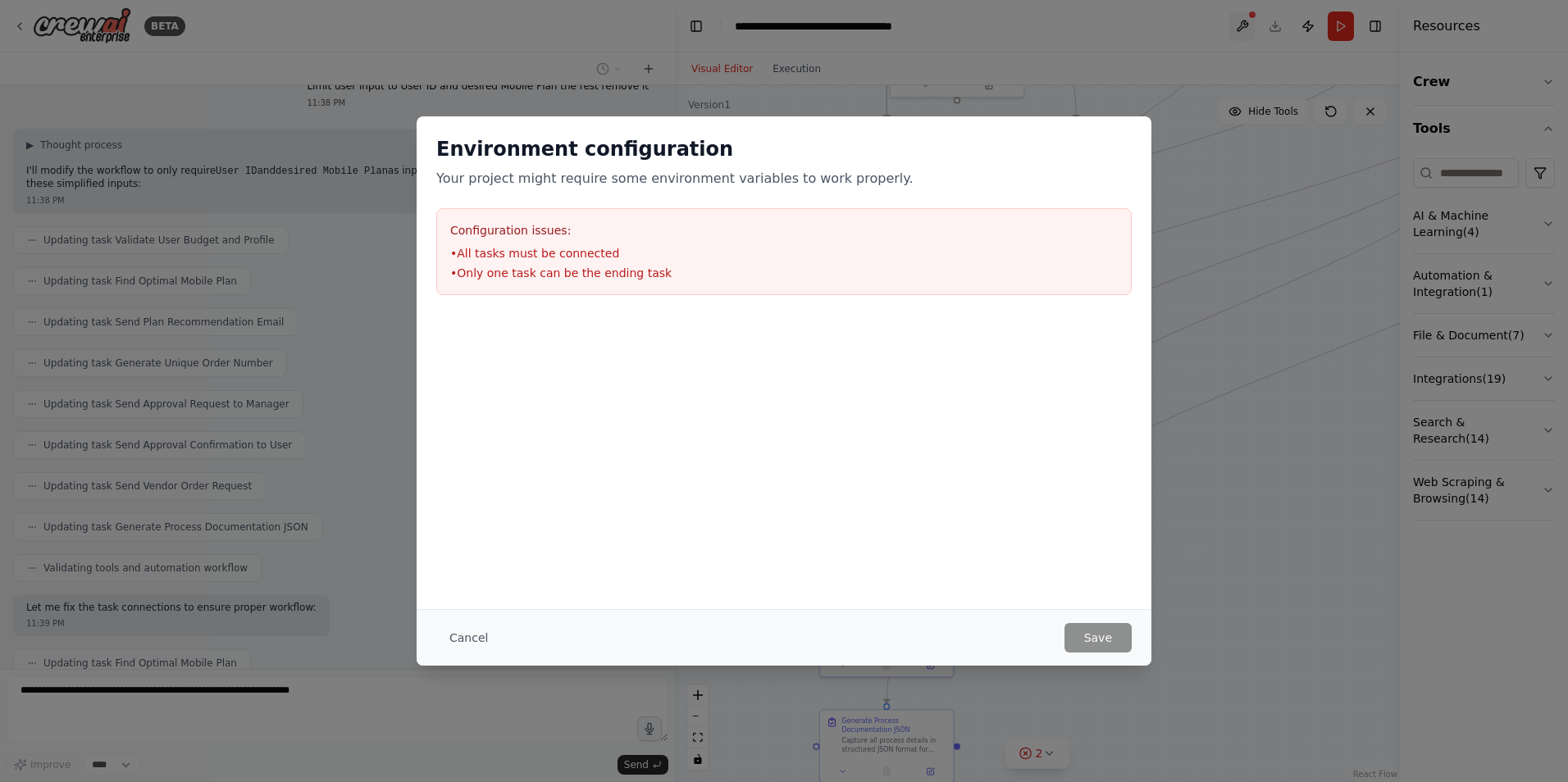
scroll to position [3499, 0]
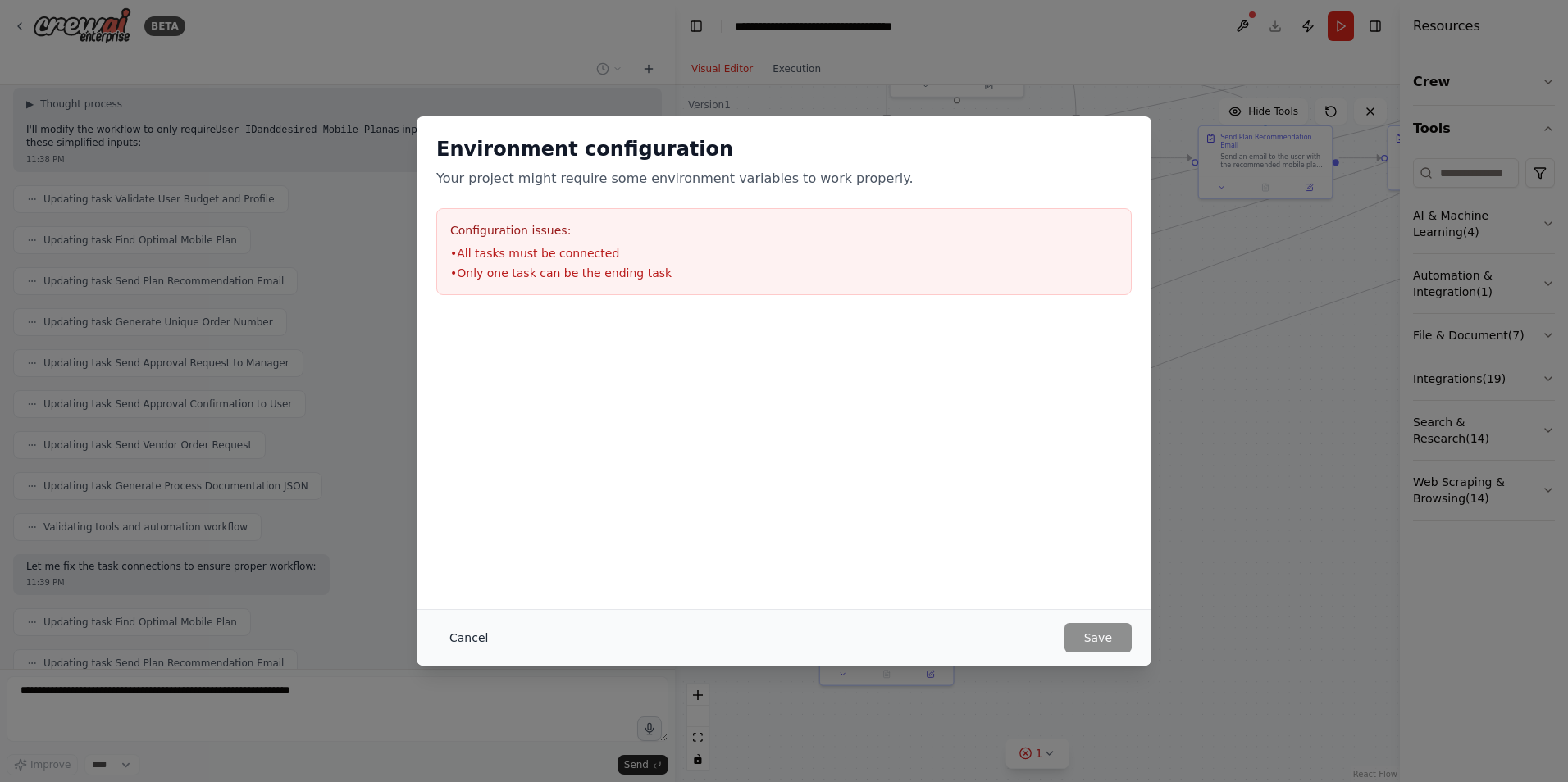
click at [456, 646] on button "Cancel" at bounding box center [469, 638] width 65 height 30
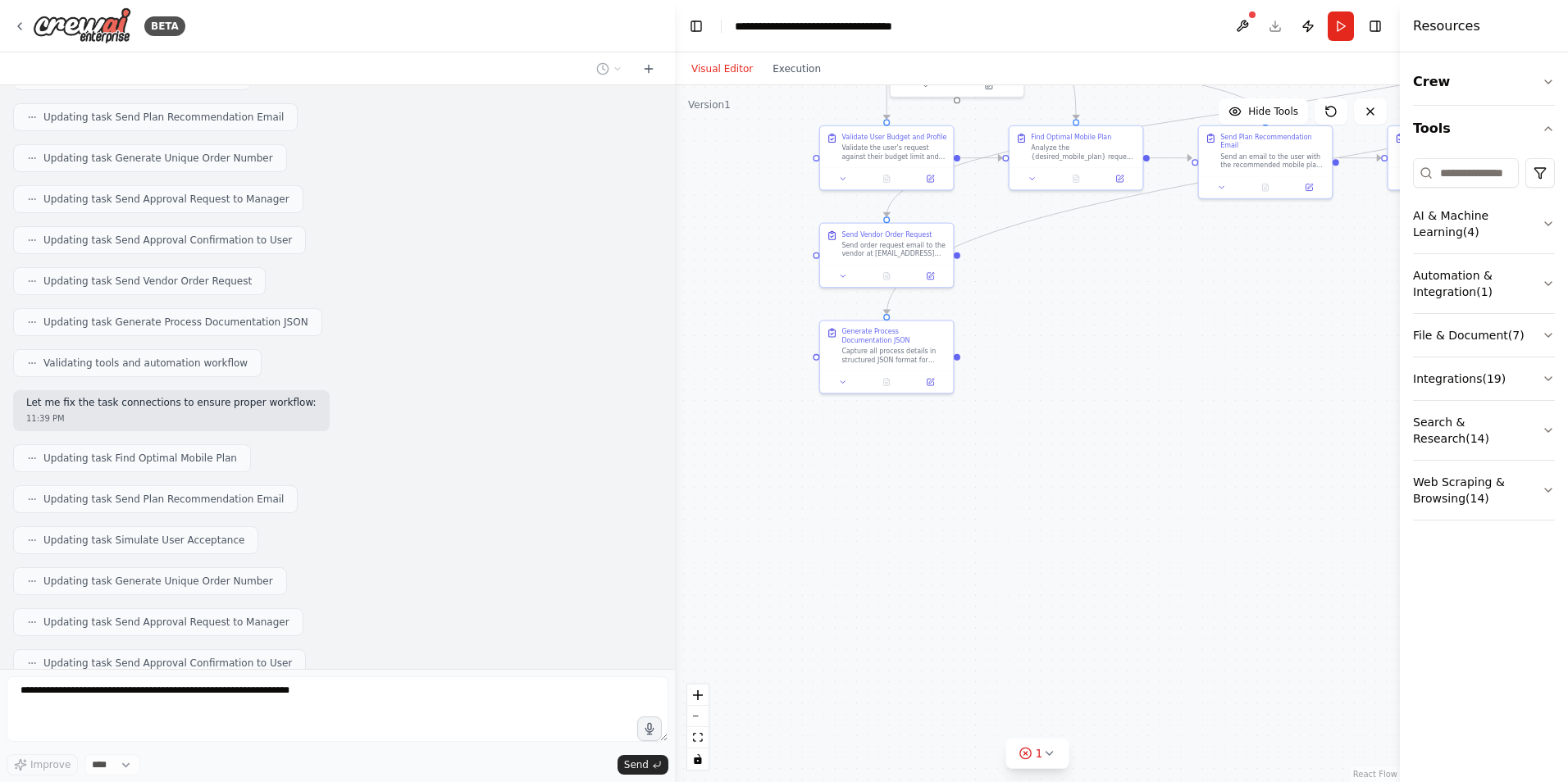
scroll to position [3704, 0]
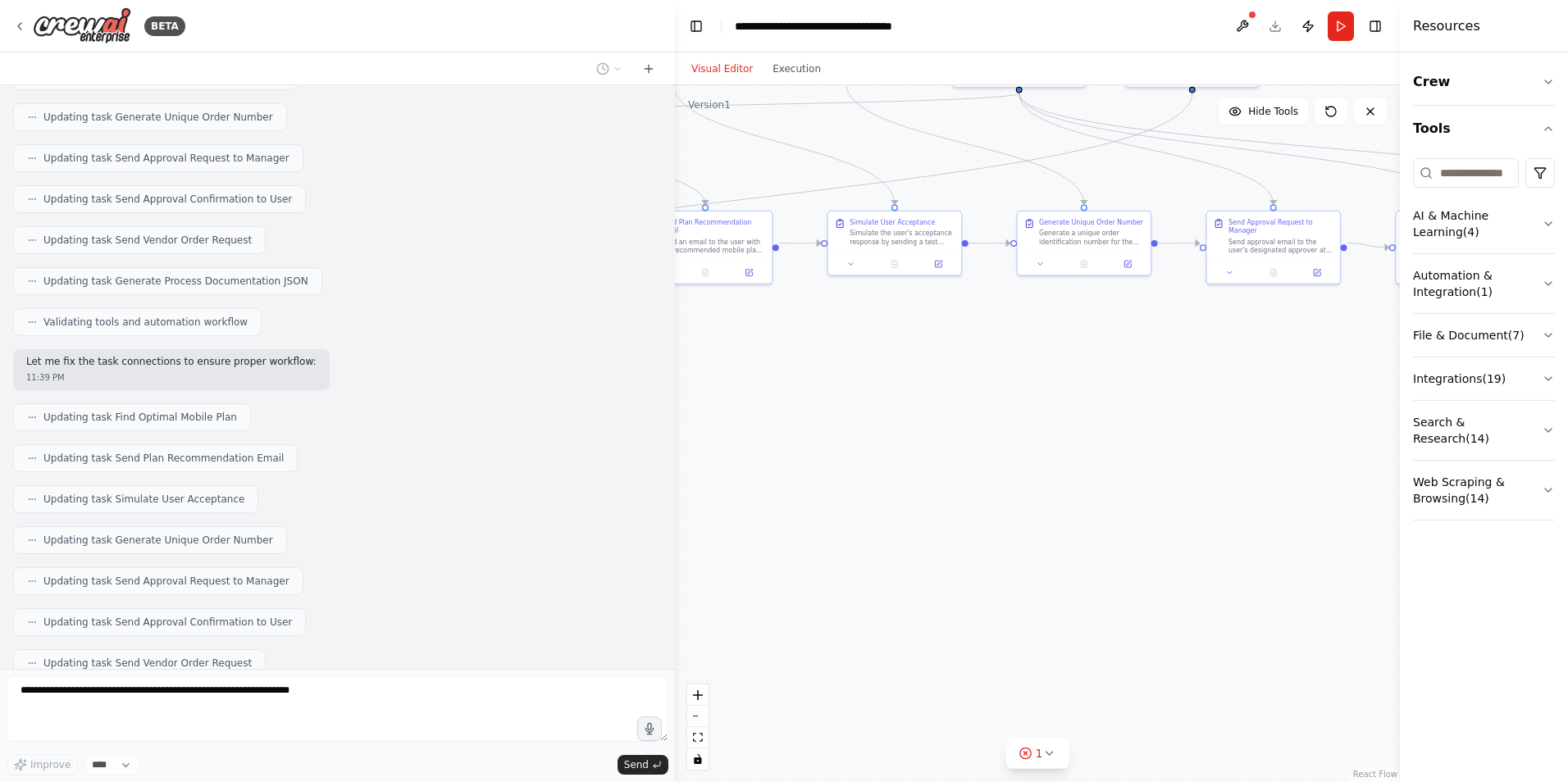
drag, startPoint x: 1203, startPoint y: 455, endPoint x: 643, endPoint y: 540, distance: 566.4
click at [643, 540] on div "BETA mobile_procurement_workflow: knowledge: knowledge_profile: - name: "Rupert…" at bounding box center [784, 391] width 1568 height 782
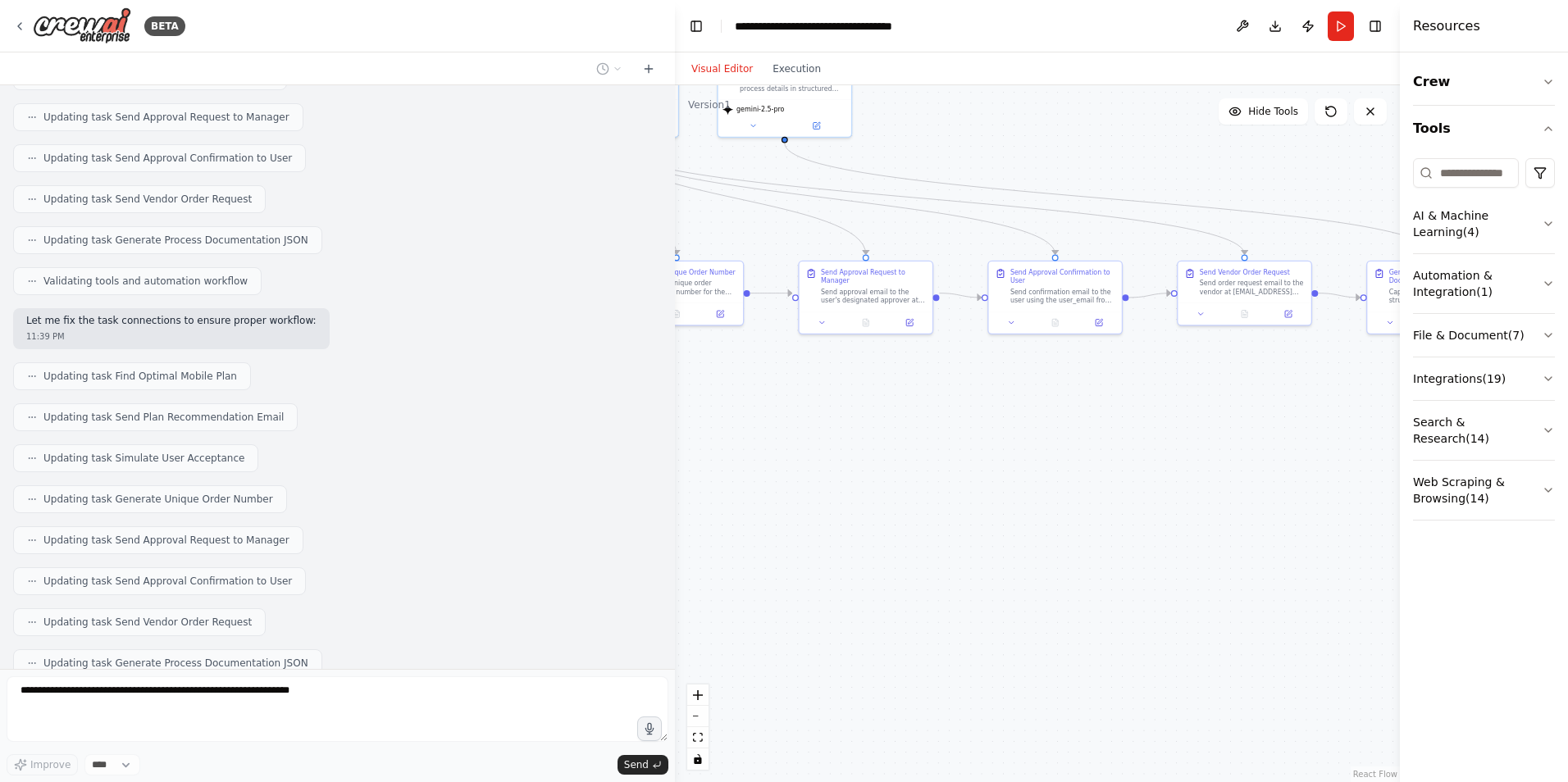
drag, startPoint x: 1226, startPoint y: 494, endPoint x: 819, endPoint y: 543, distance: 409.9
click at [819, 543] on div ".deletable-edge-delete-btn { width: 20px; height: 20px; border: 0px solid #ffff…" at bounding box center [1037, 433] width 725 height 697
drag, startPoint x: 1264, startPoint y: 528, endPoint x: 895, endPoint y: 547, distance: 369.5
click at [895, 547] on div ".deletable-edge-delete-btn { width: 20px; height: 20px; border: 0px solid #ffff…" at bounding box center [1037, 433] width 725 height 697
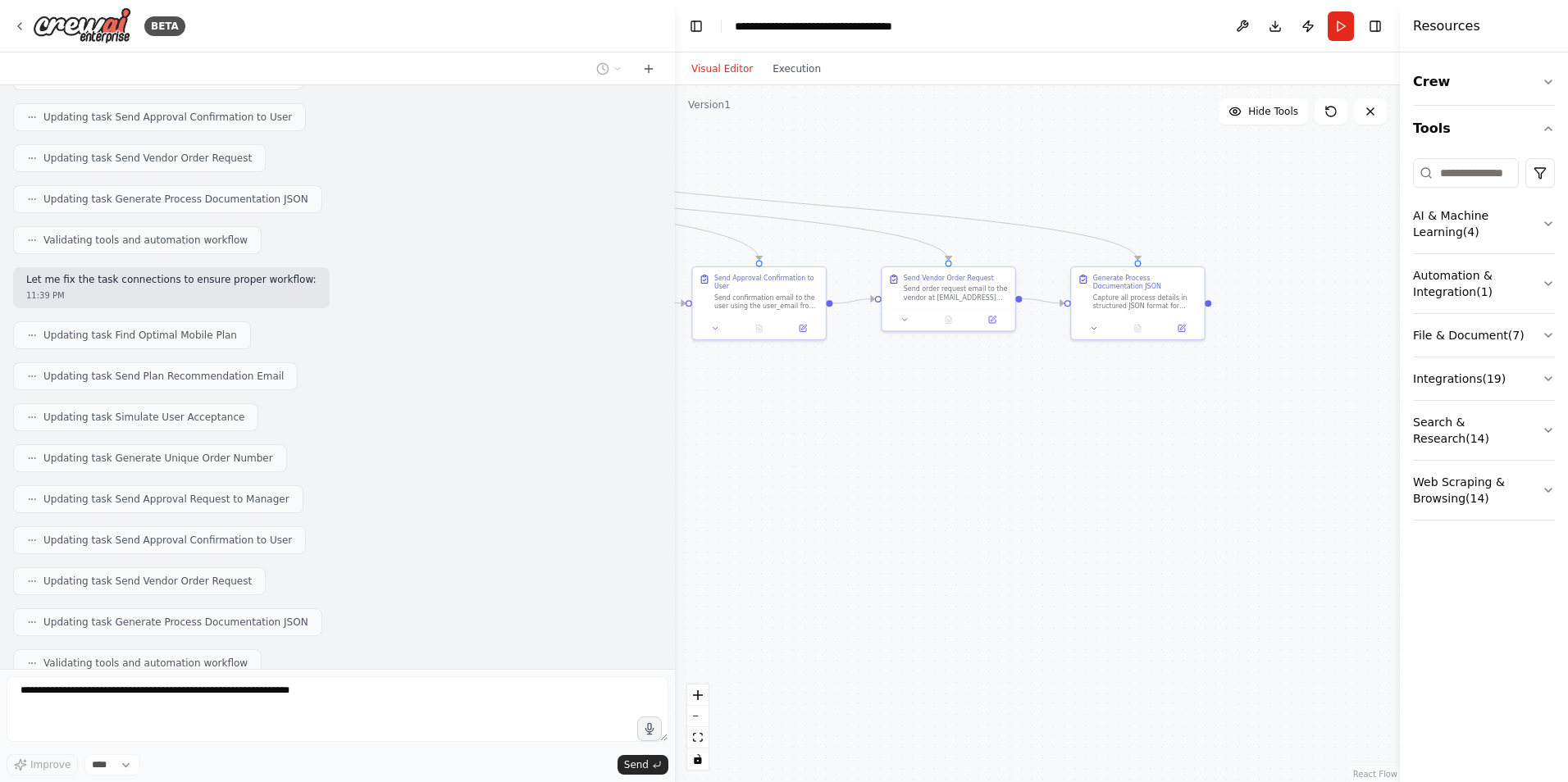
drag, startPoint x: 847, startPoint y: 518, endPoint x: 1214, endPoint y: 437, distance: 375.8
click at [1214, 437] on div ".deletable-edge-delete-btn { width: 20px; height: 20px; border: 0px solid #ffff…" at bounding box center [1037, 433] width 725 height 697
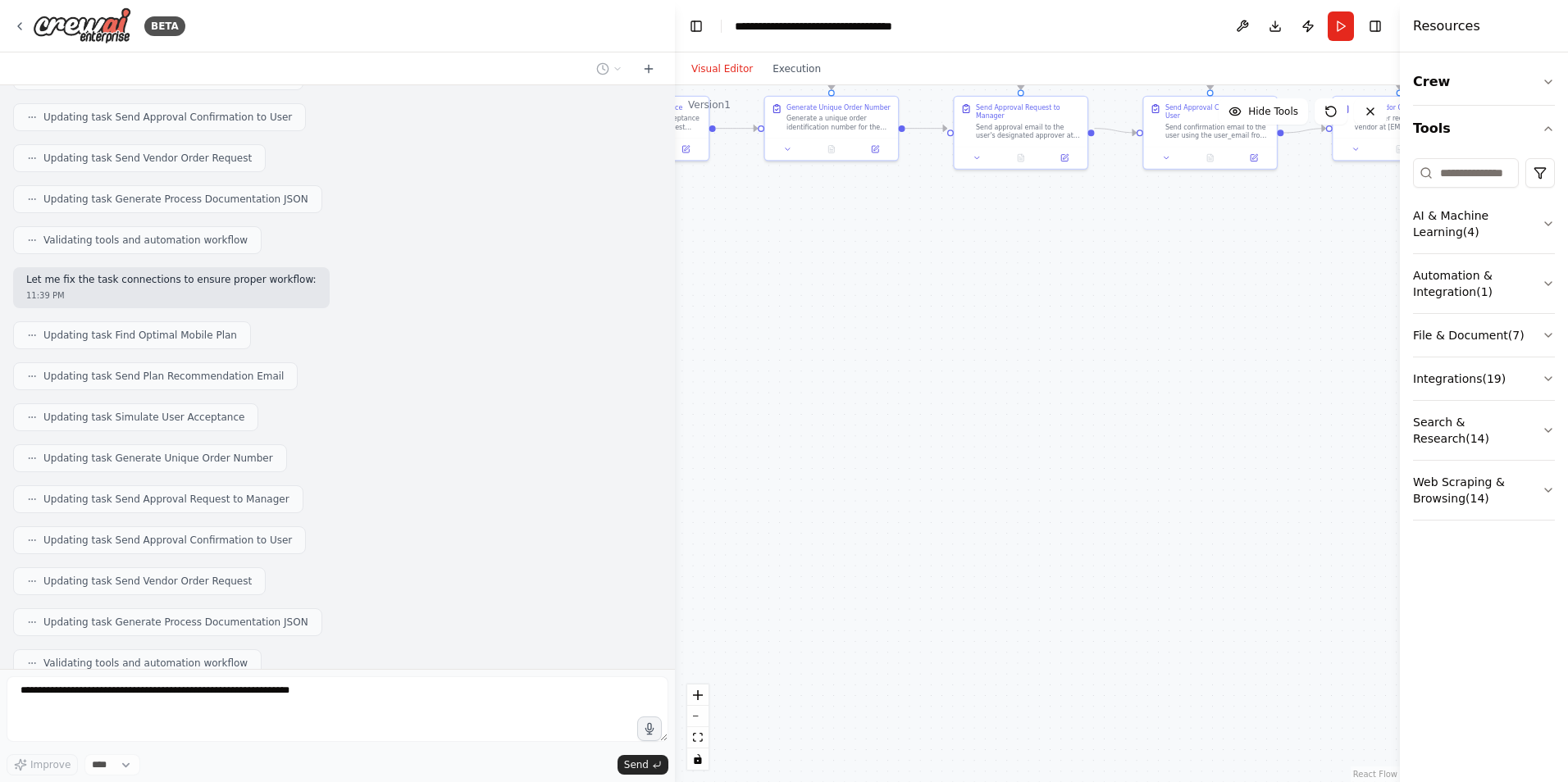
drag, startPoint x: 984, startPoint y: 497, endPoint x: 1164, endPoint y: 380, distance: 214.7
click at [1155, 386] on div ".deletable-edge-delete-btn { width: 20px; height: 20px; border: 0px solid #ffff…" at bounding box center [1037, 433] width 725 height 697
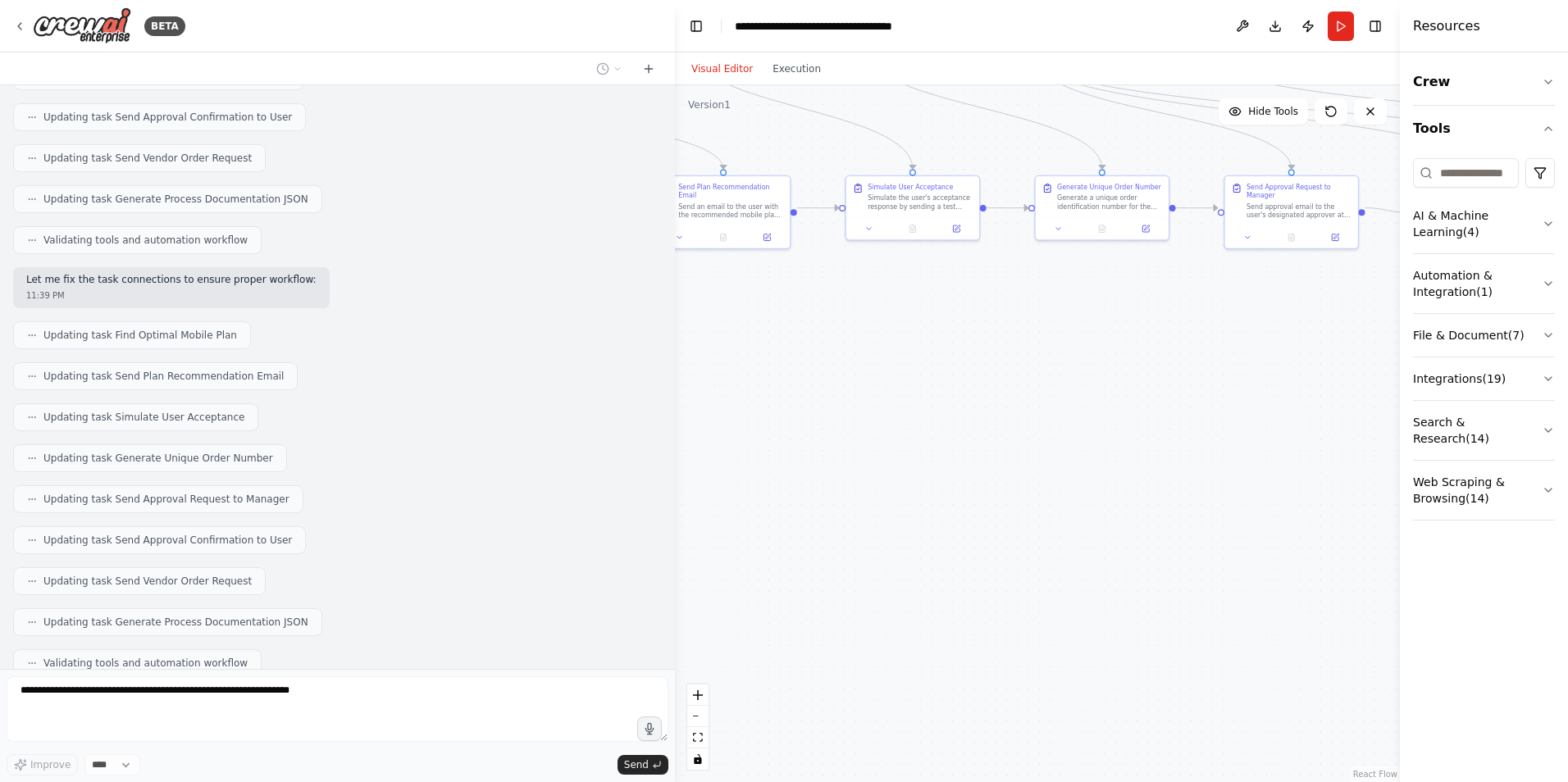
drag, startPoint x: 910, startPoint y: 457, endPoint x: 1259, endPoint y: 614, distance: 382.7
click at [1259, 614] on div ".deletable-edge-delete-btn { width: 20px; height: 20px; border: 0px solid #ffff…" at bounding box center [1037, 433] width 725 height 697
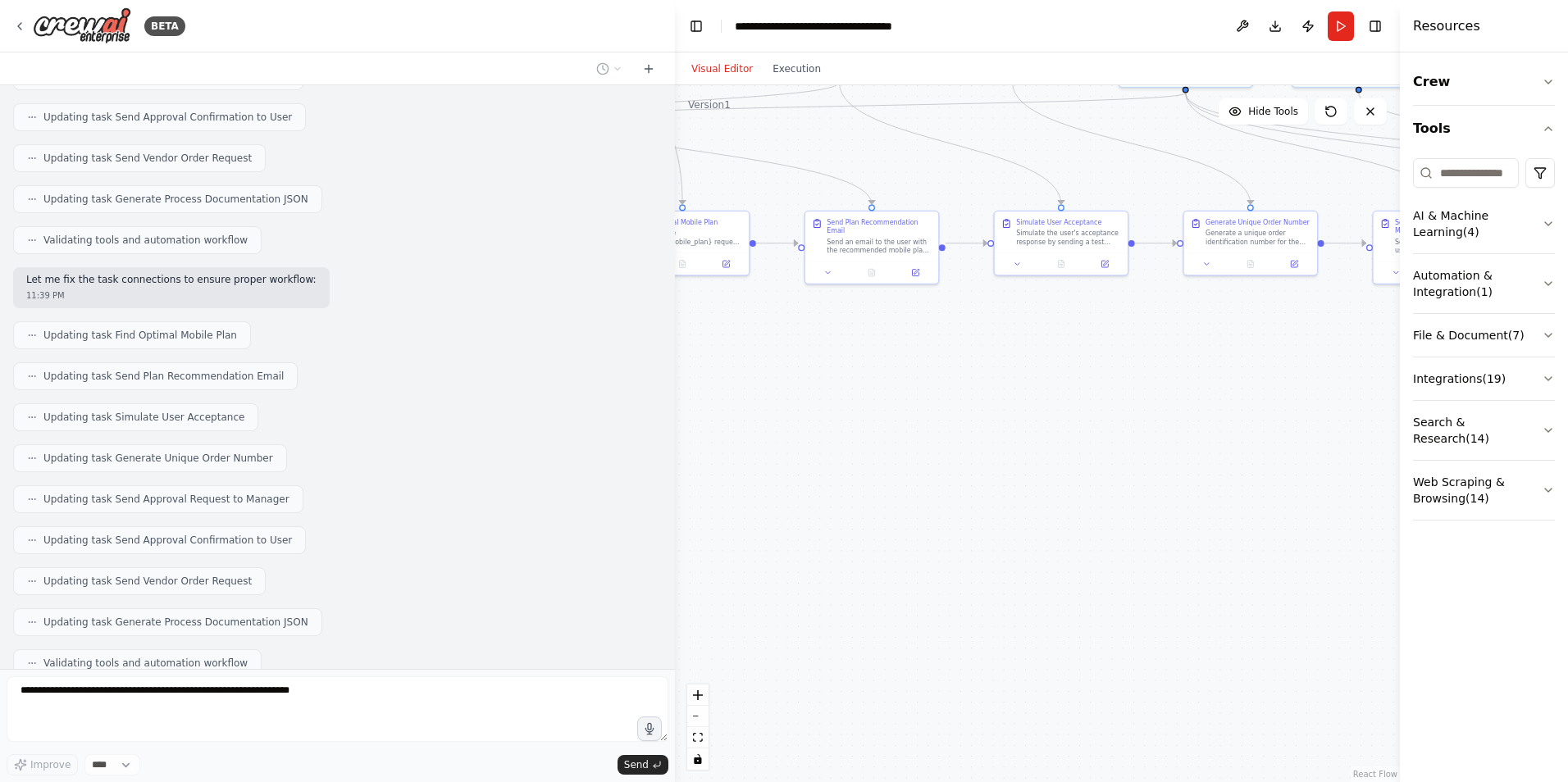
drag, startPoint x: 854, startPoint y: 533, endPoint x: 1199, endPoint y: 575, distance: 347.5
click at [1199, 575] on div ".deletable-edge-delete-btn { width: 20px; height: 20px; border: 0px solid #ffff…" at bounding box center [1037, 433] width 725 height 697
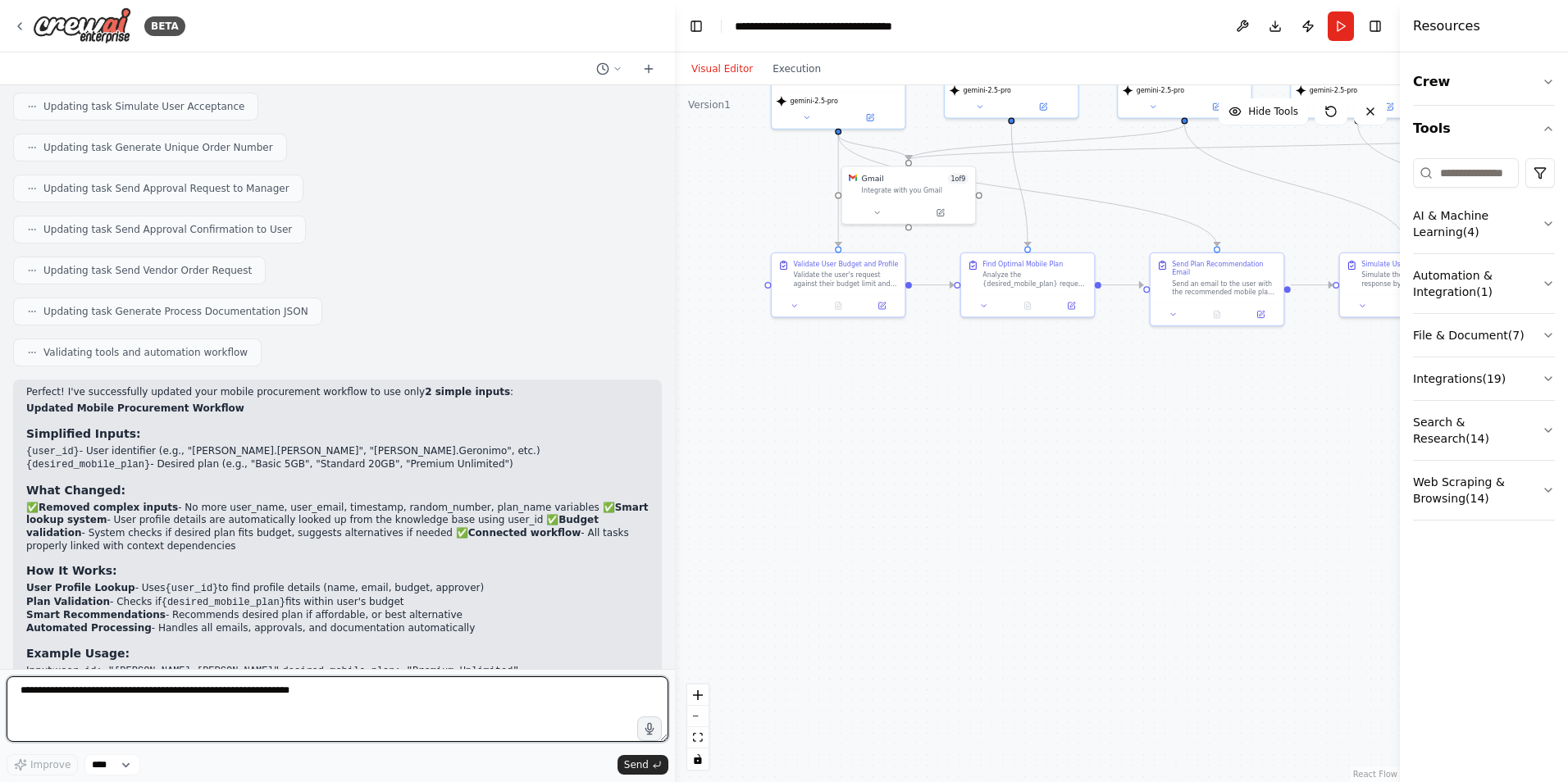
scroll to position [4112, 0]
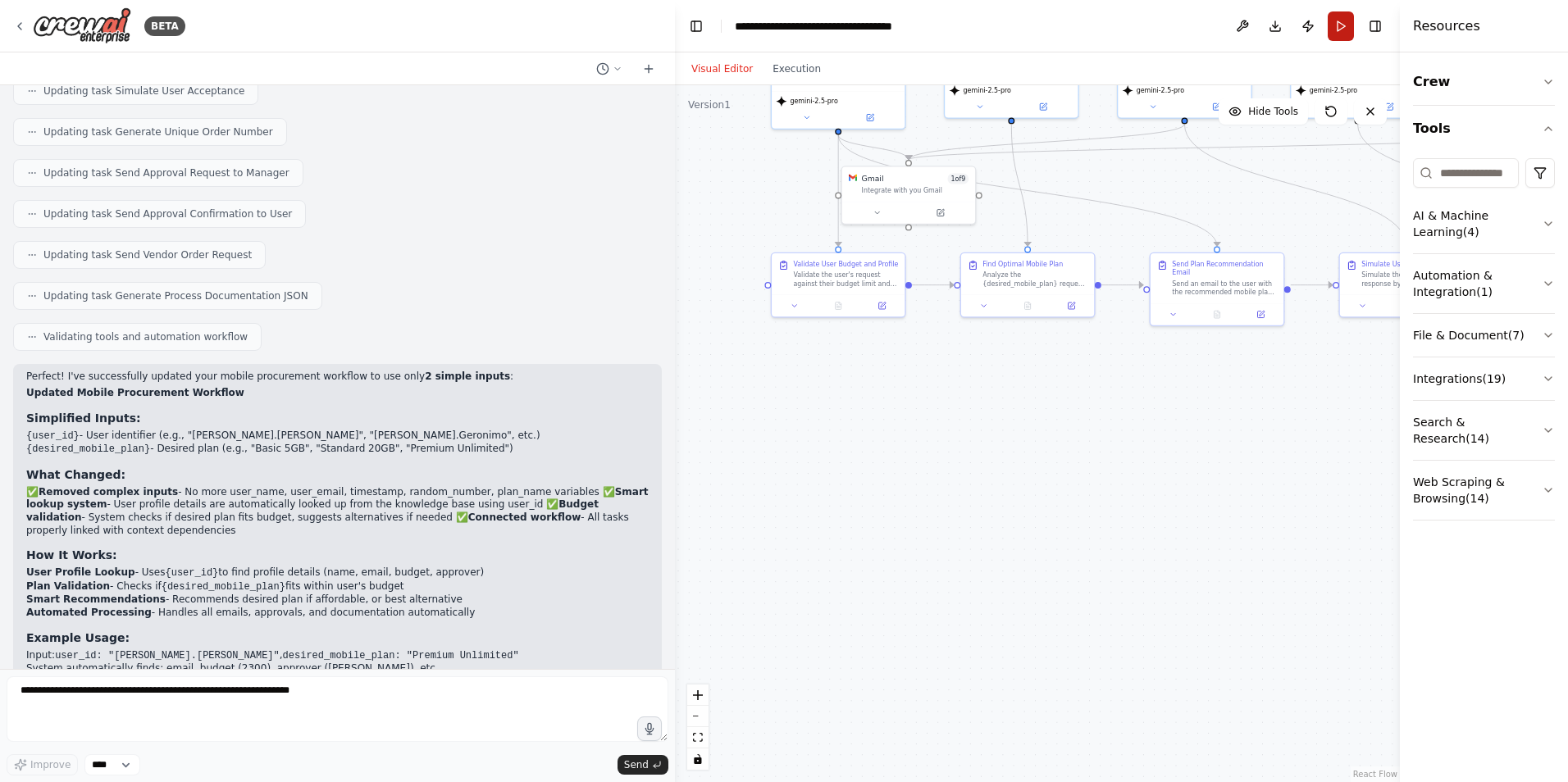
click at [1333, 34] on button "Run" at bounding box center [1341, 26] width 26 height 30
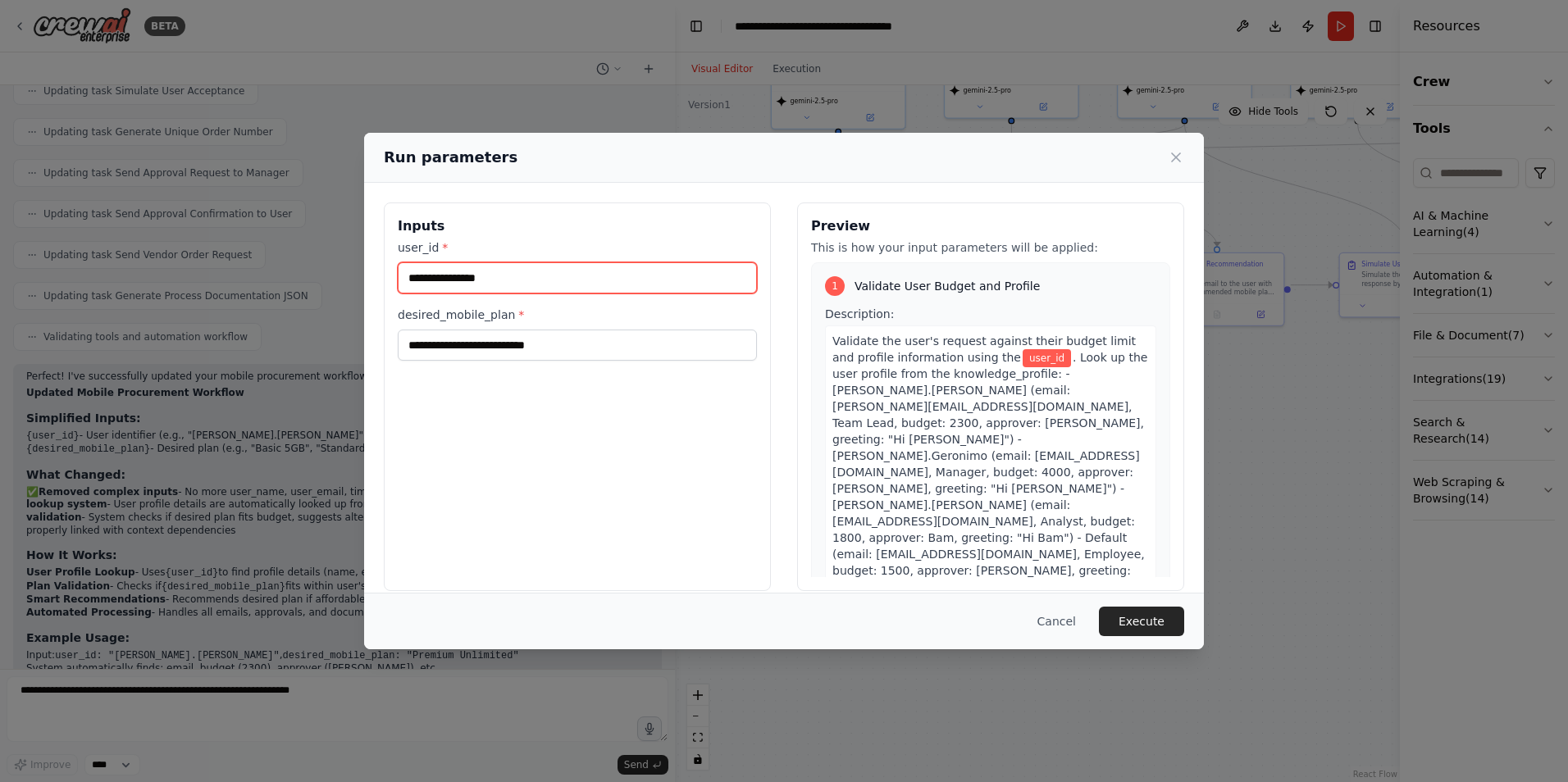
click at [531, 280] on input "user_id *" at bounding box center [577, 278] width 359 height 32
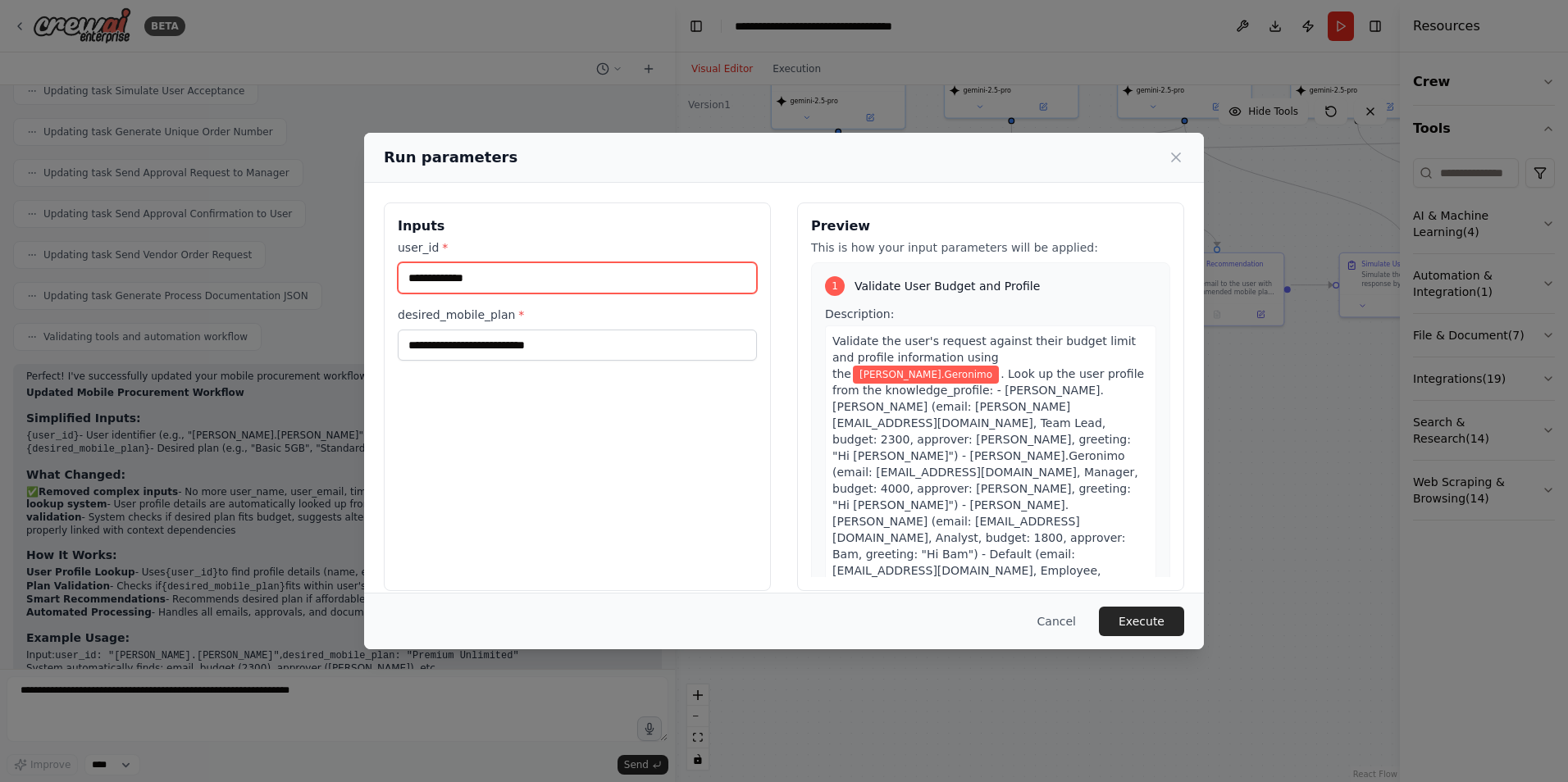
type input "**********"
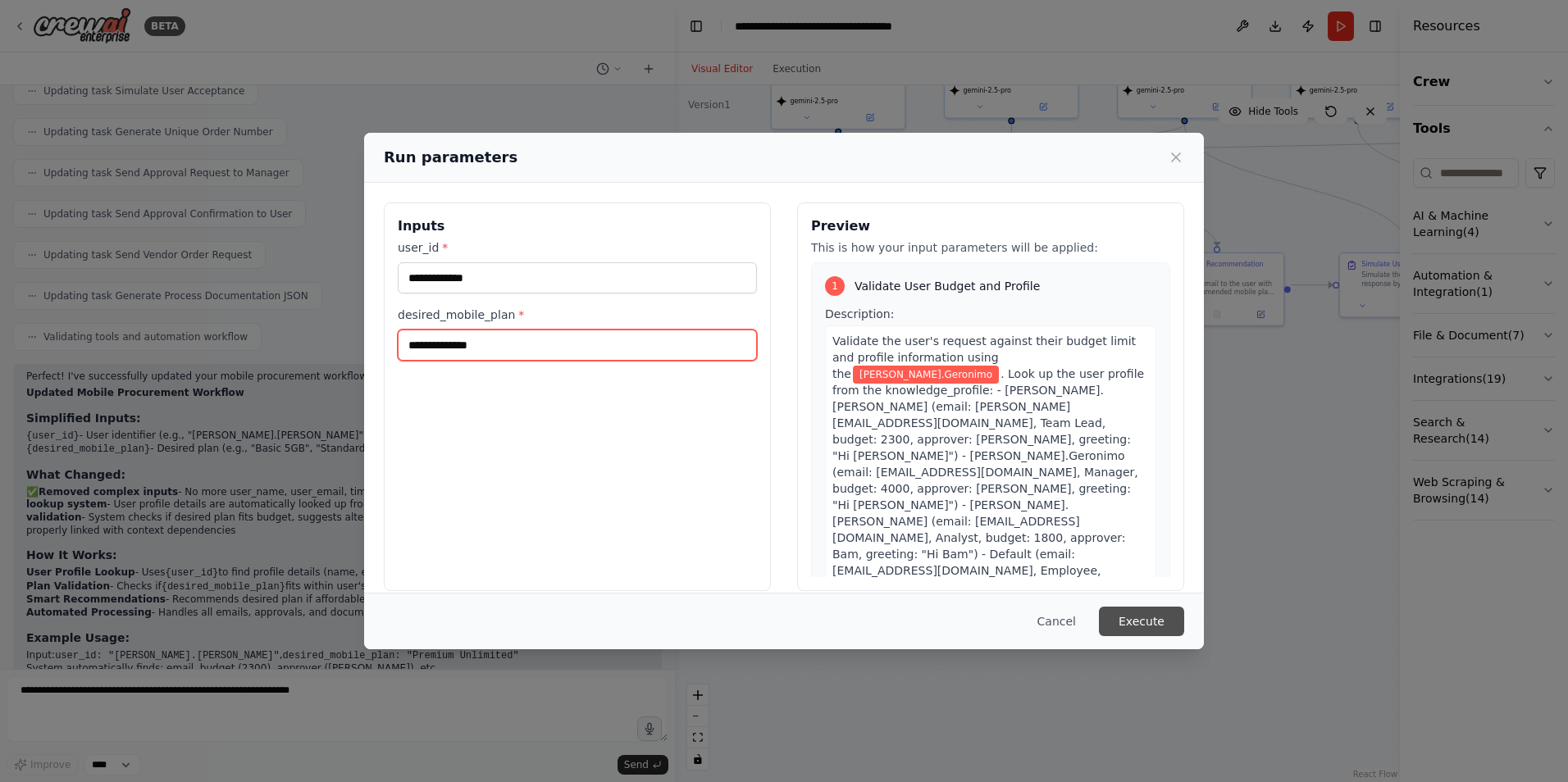
type input "**********"
click at [1155, 631] on button "Execute" at bounding box center [1141, 621] width 85 height 30
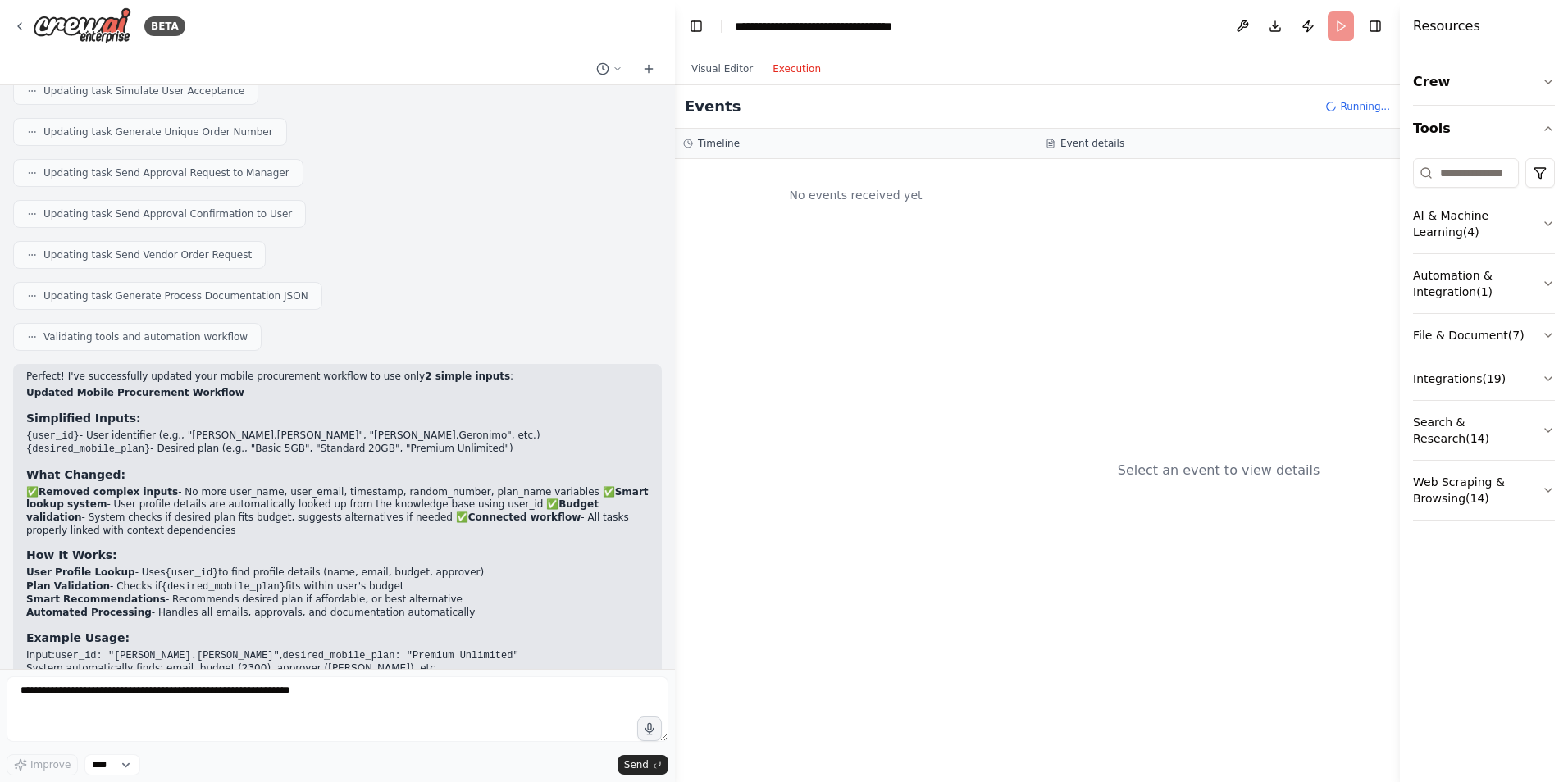
click at [783, 67] on button "Execution" at bounding box center [797, 68] width 68 height 20
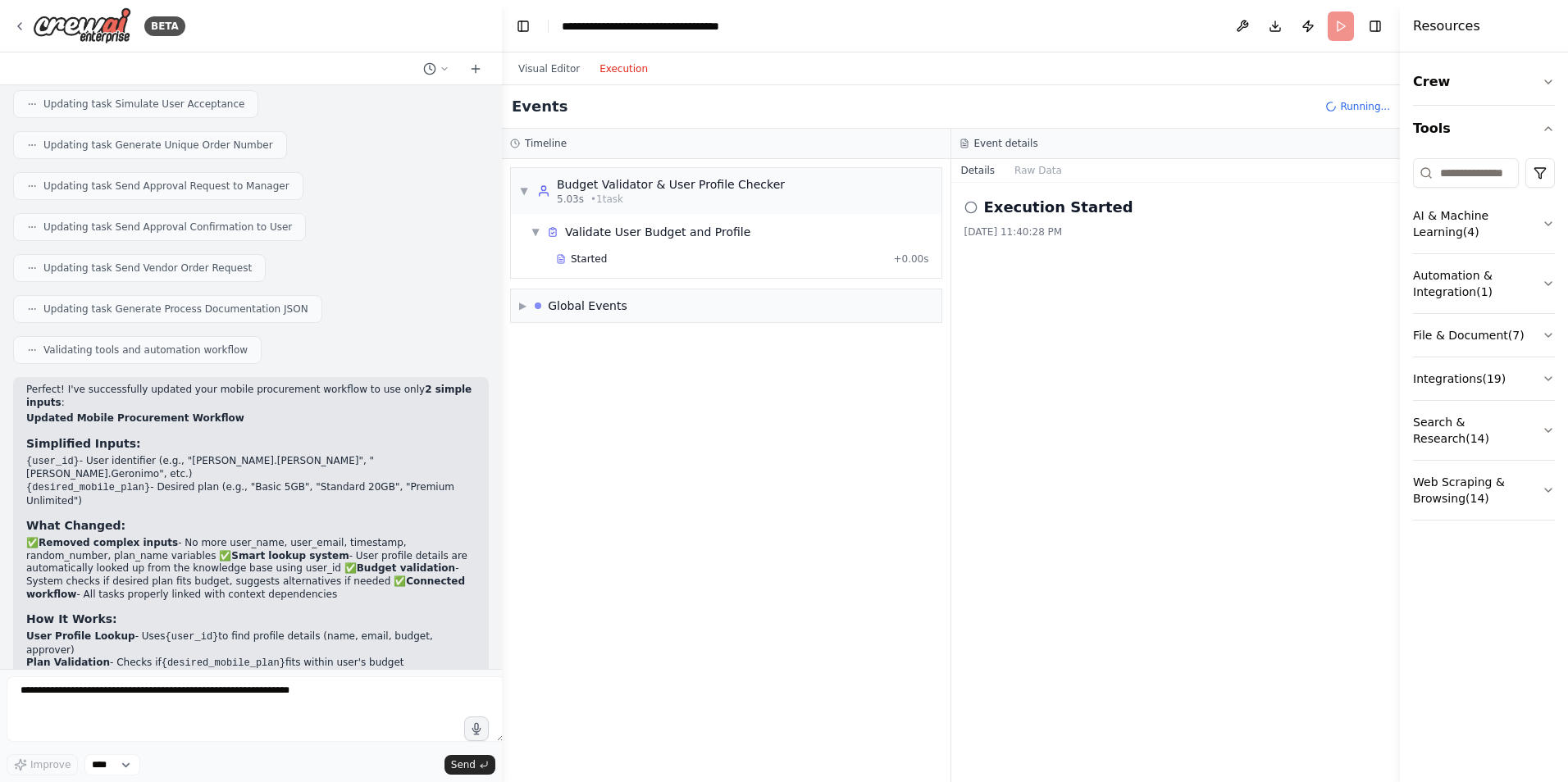
scroll to position [4342, 0]
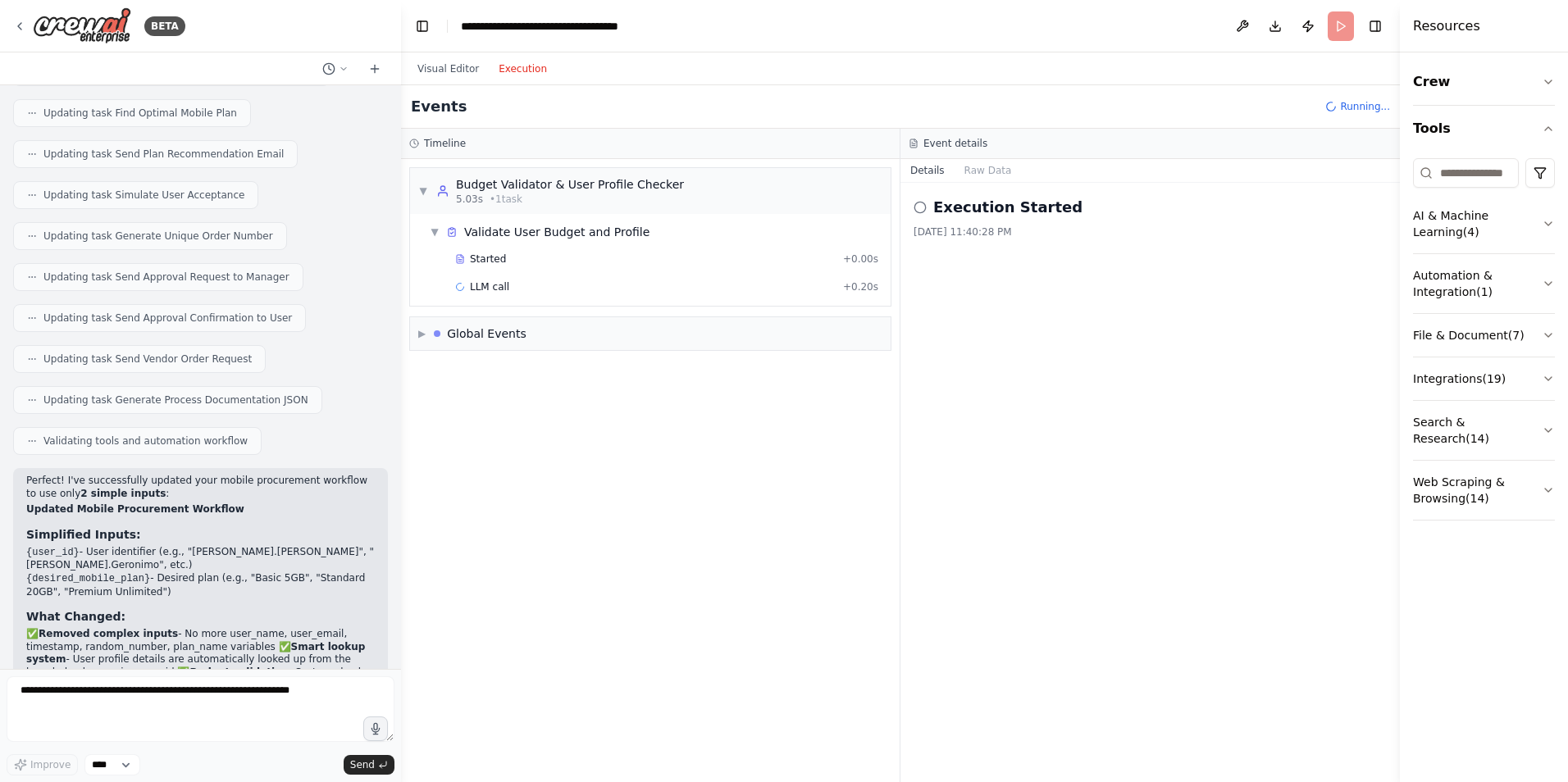
drag, startPoint x: 671, startPoint y: 624, endPoint x: 401, endPoint y: 594, distance: 271.7
click at [401, 594] on div "BETA mobile_procurement_workflow: knowledge: knowledge_profile: - name: "Rupert…" at bounding box center [784, 391] width 1568 height 782
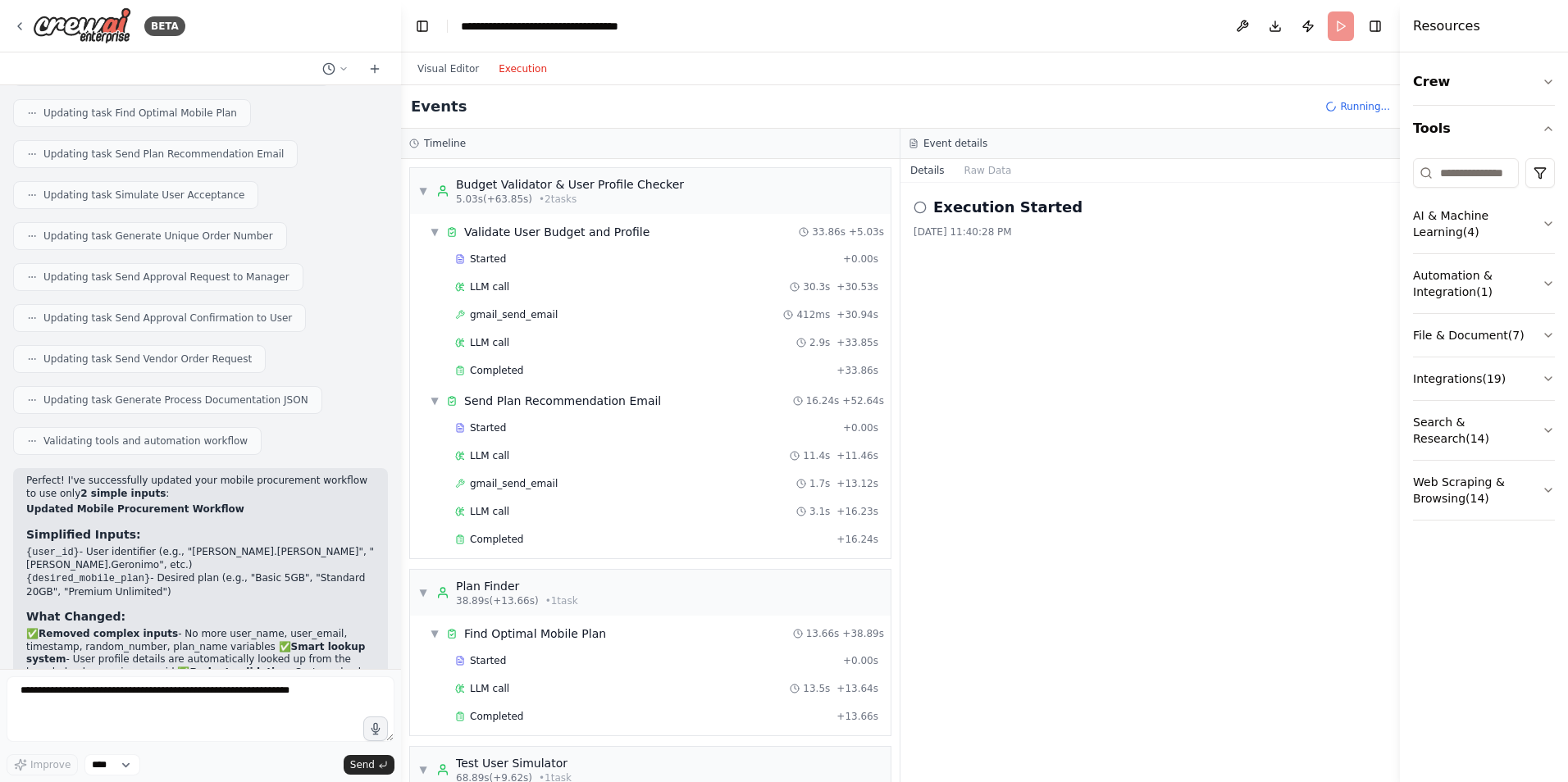
scroll to position [576, 0]
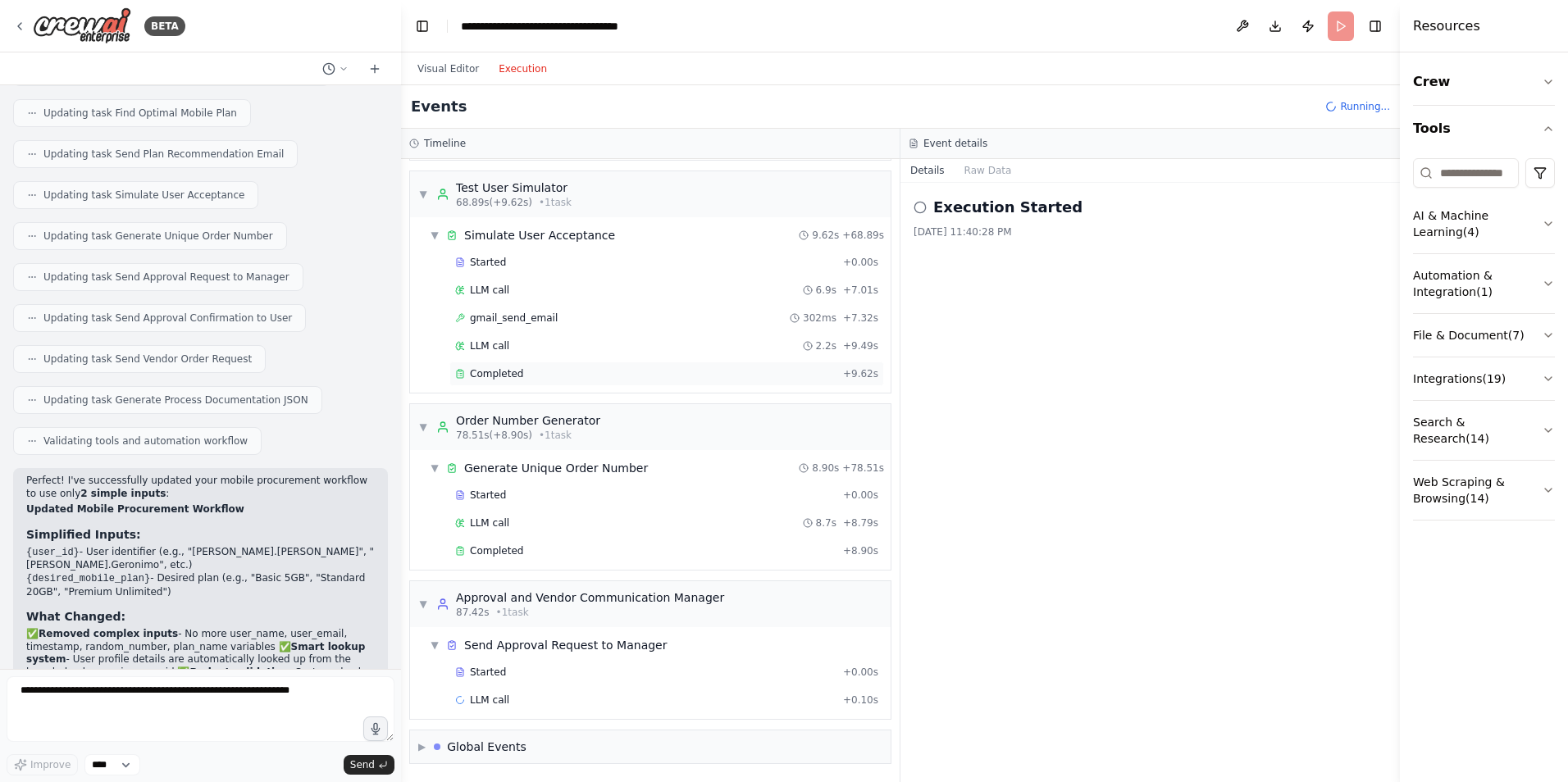
click at [589, 371] on div "Completed" at bounding box center [646, 374] width 381 height 13
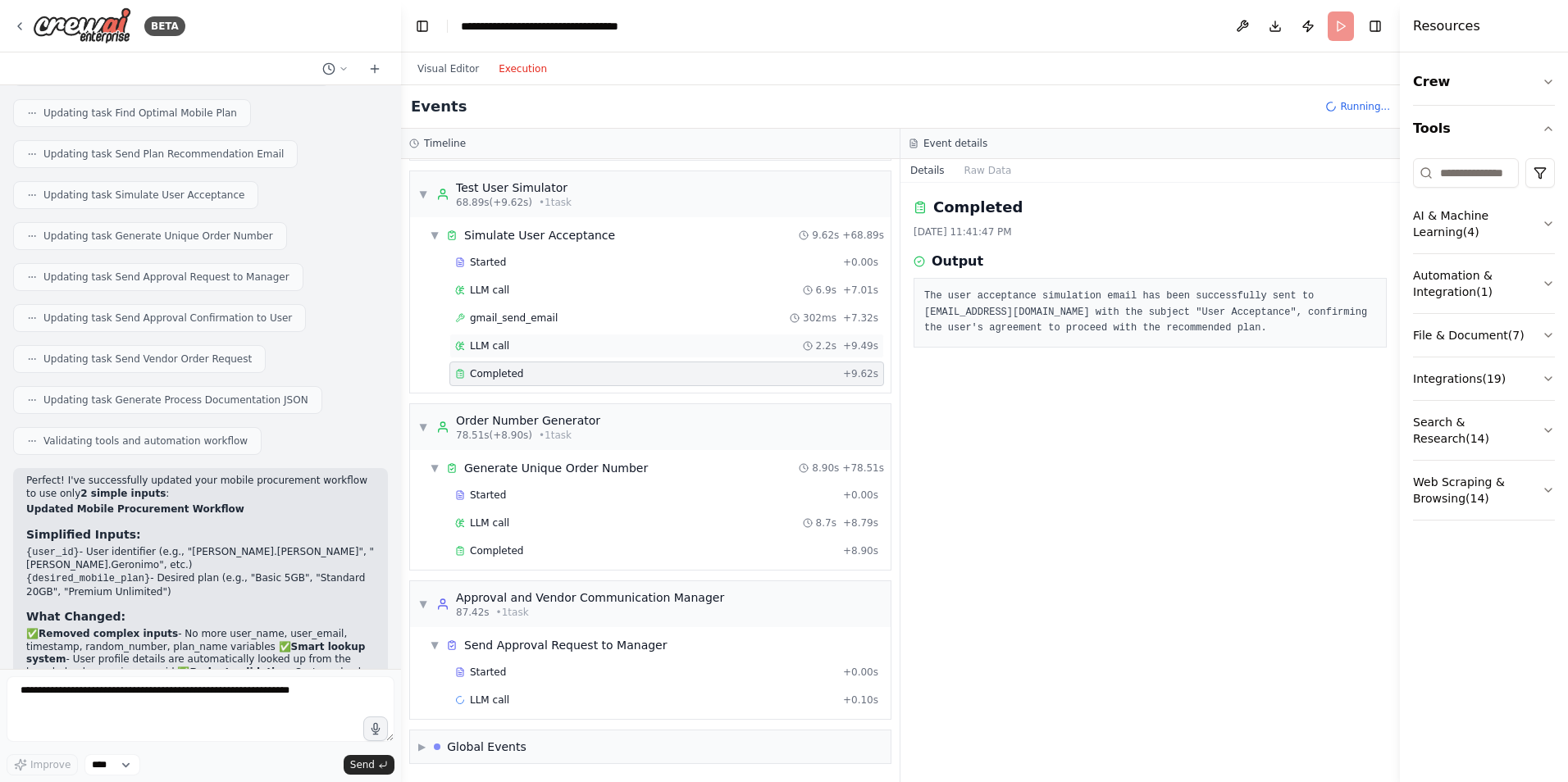
click at [591, 353] on div "LLM call 2.2s + 9.49s" at bounding box center [667, 345] width 435 height 25
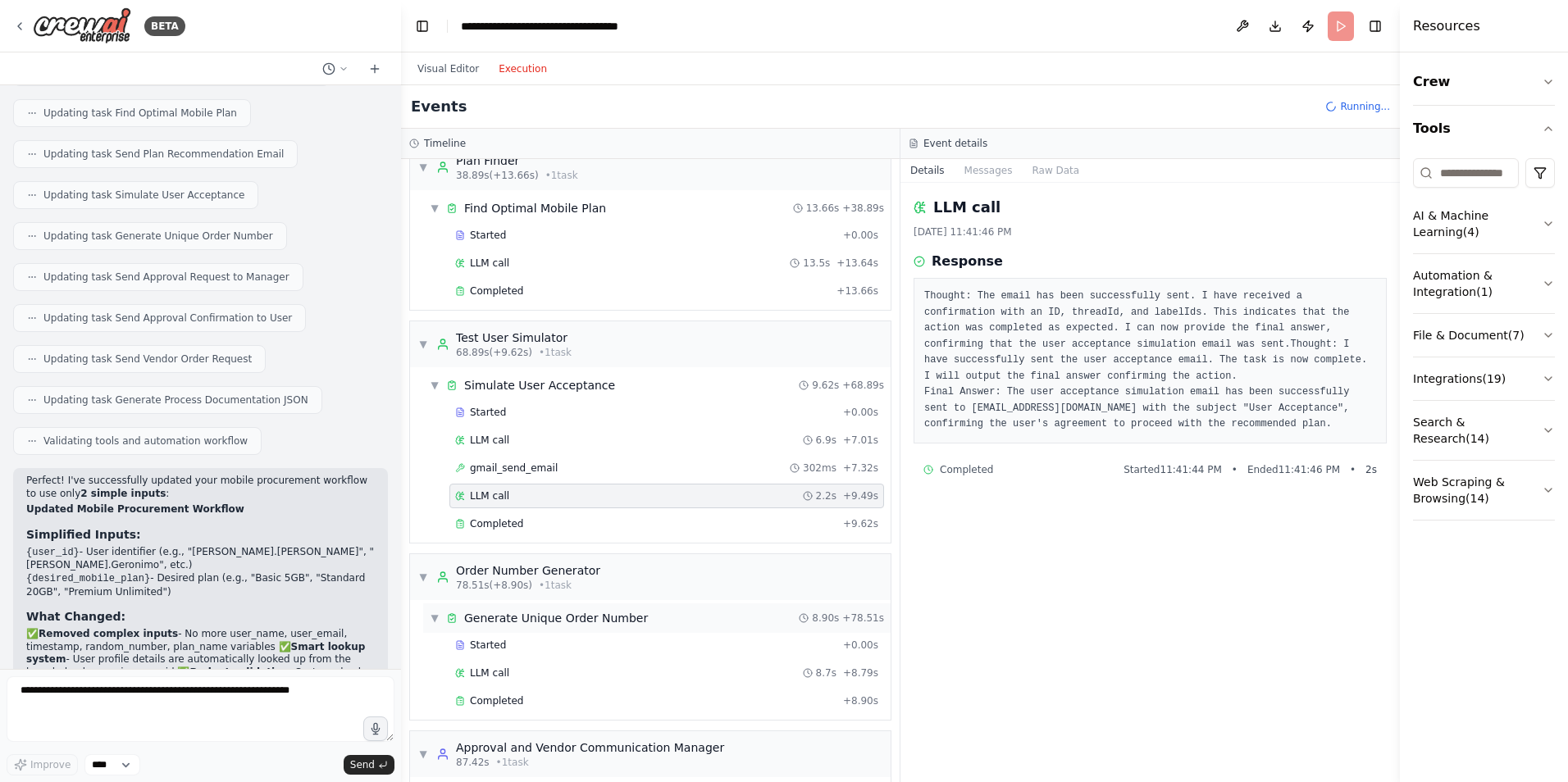
scroll to position [412, 0]
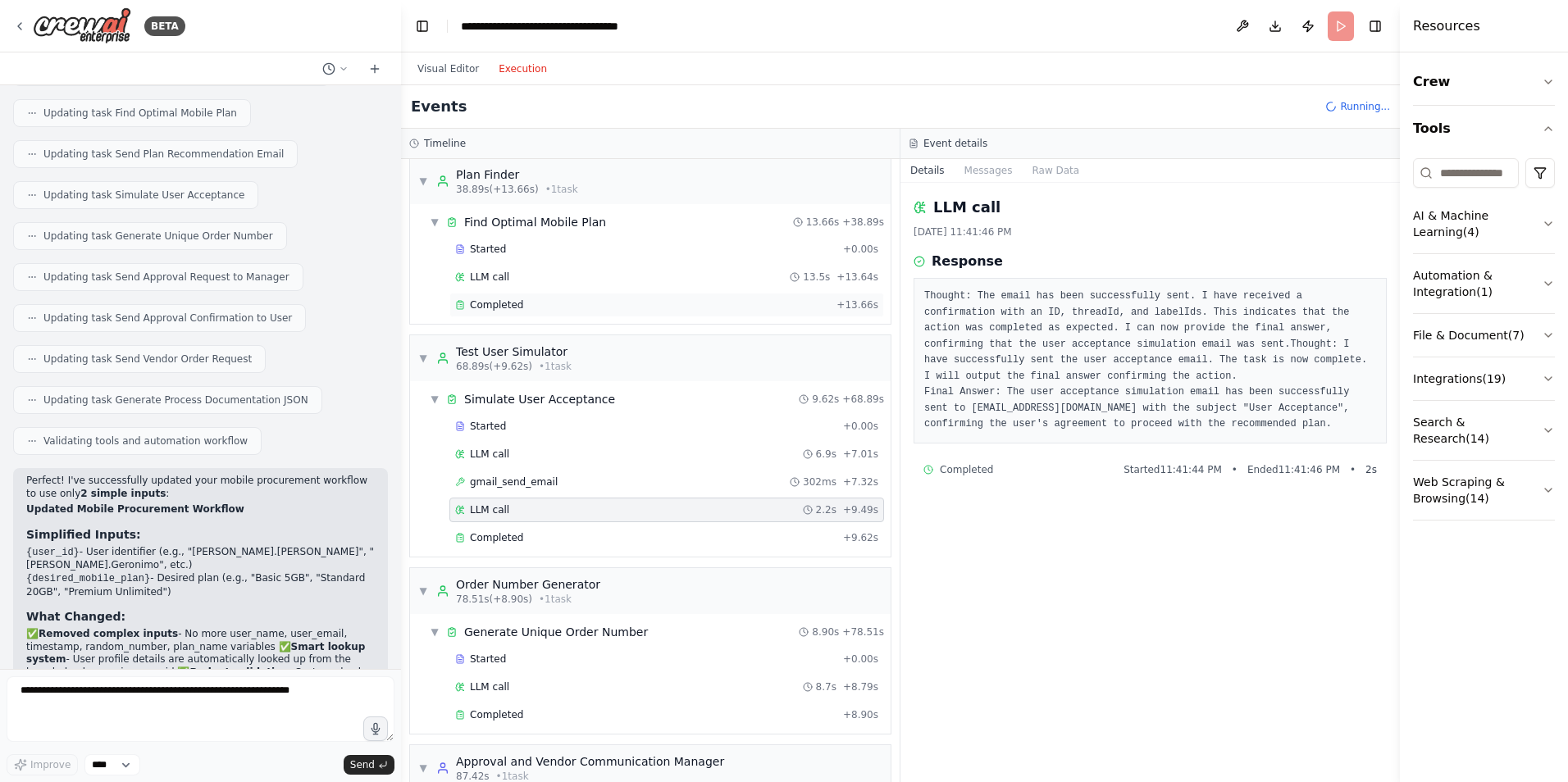
click at [545, 307] on div "Completed" at bounding box center [642, 304] width 375 height 13
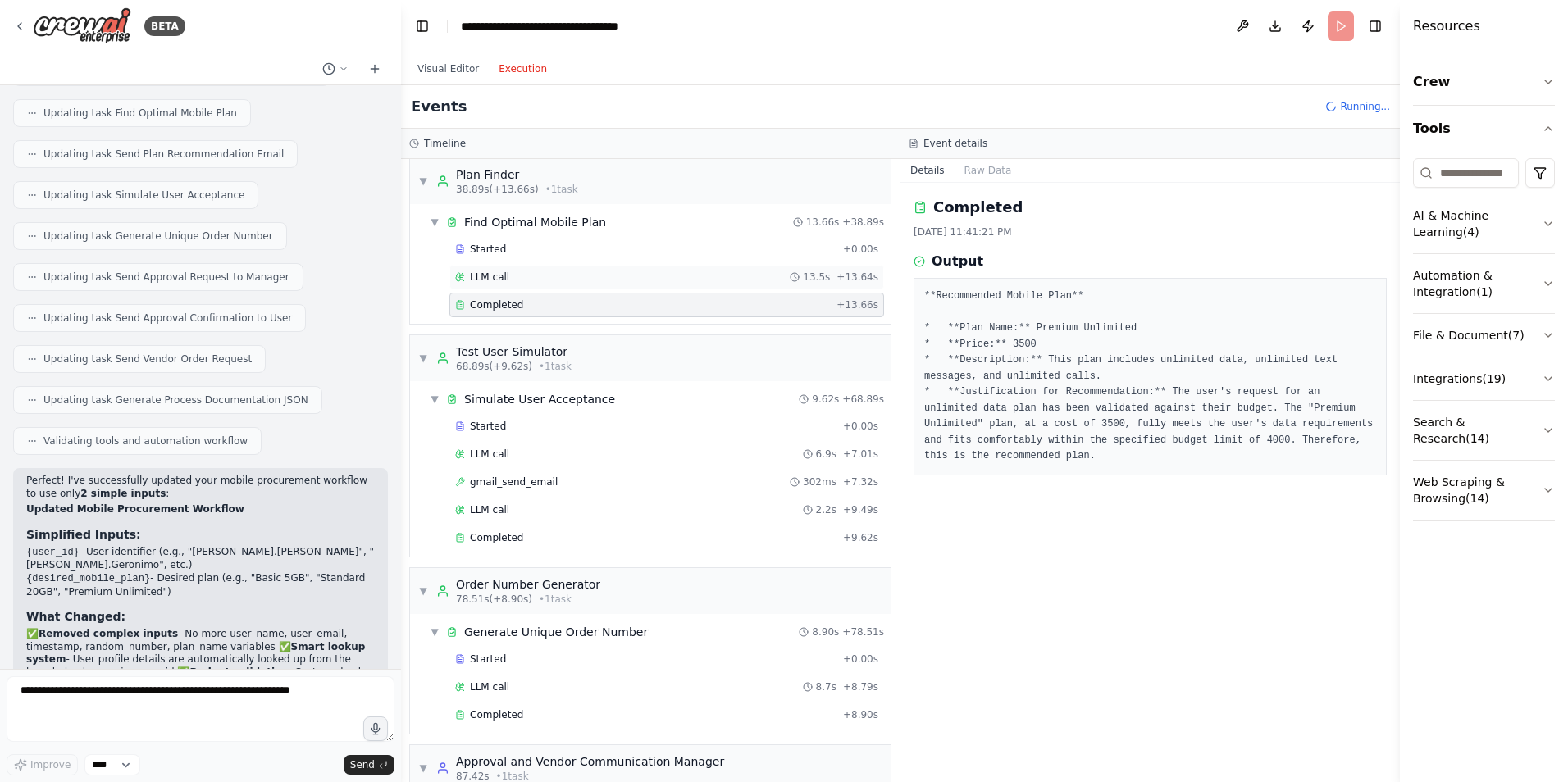
click at [546, 281] on div "LLM call 13.5s + 13.64s" at bounding box center [667, 276] width 423 height 13
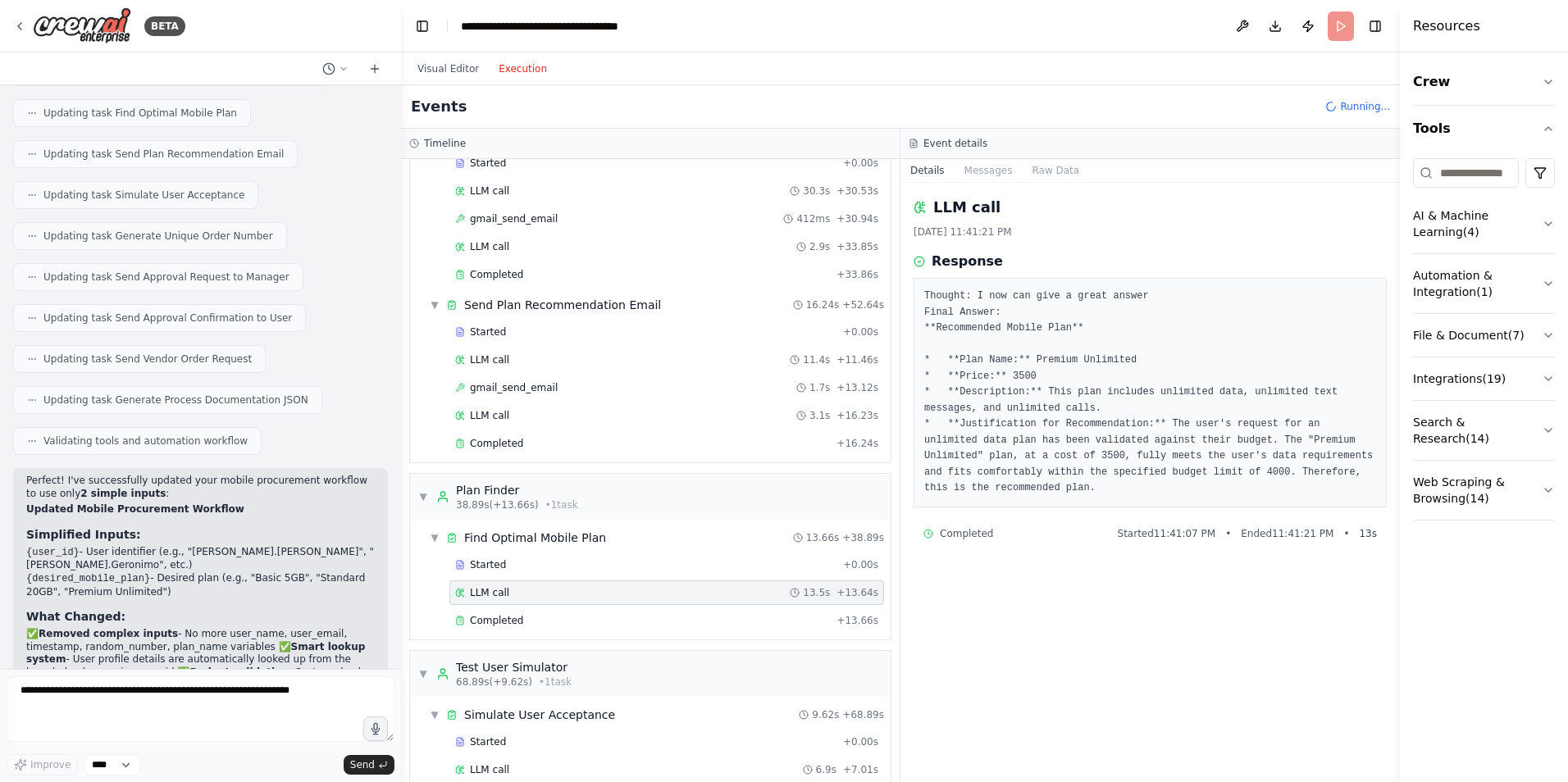
scroll to position [84, 0]
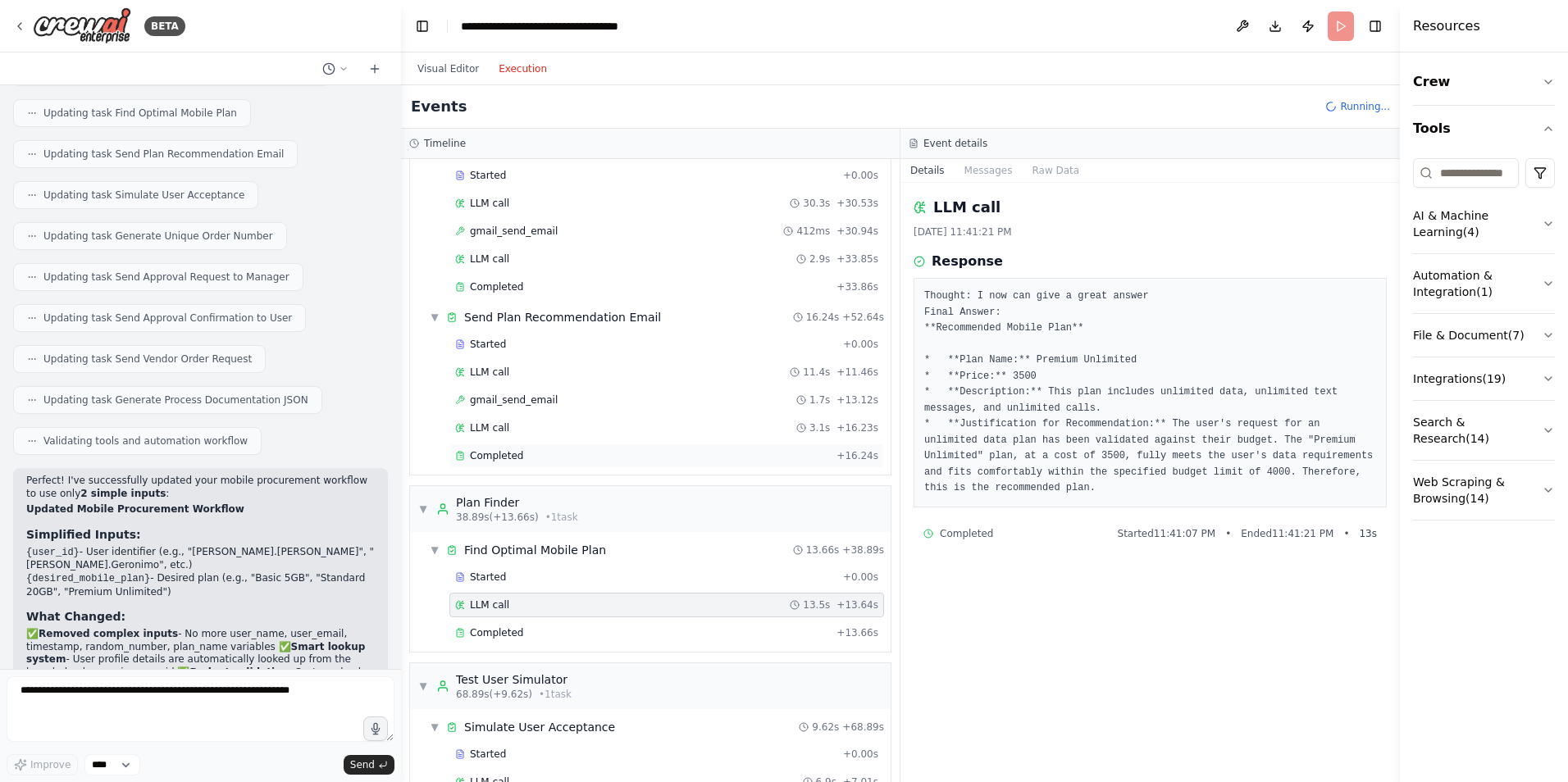
click at [514, 464] on div "Completed + 16.24s" at bounding box center [667, 455] width 435 height 25
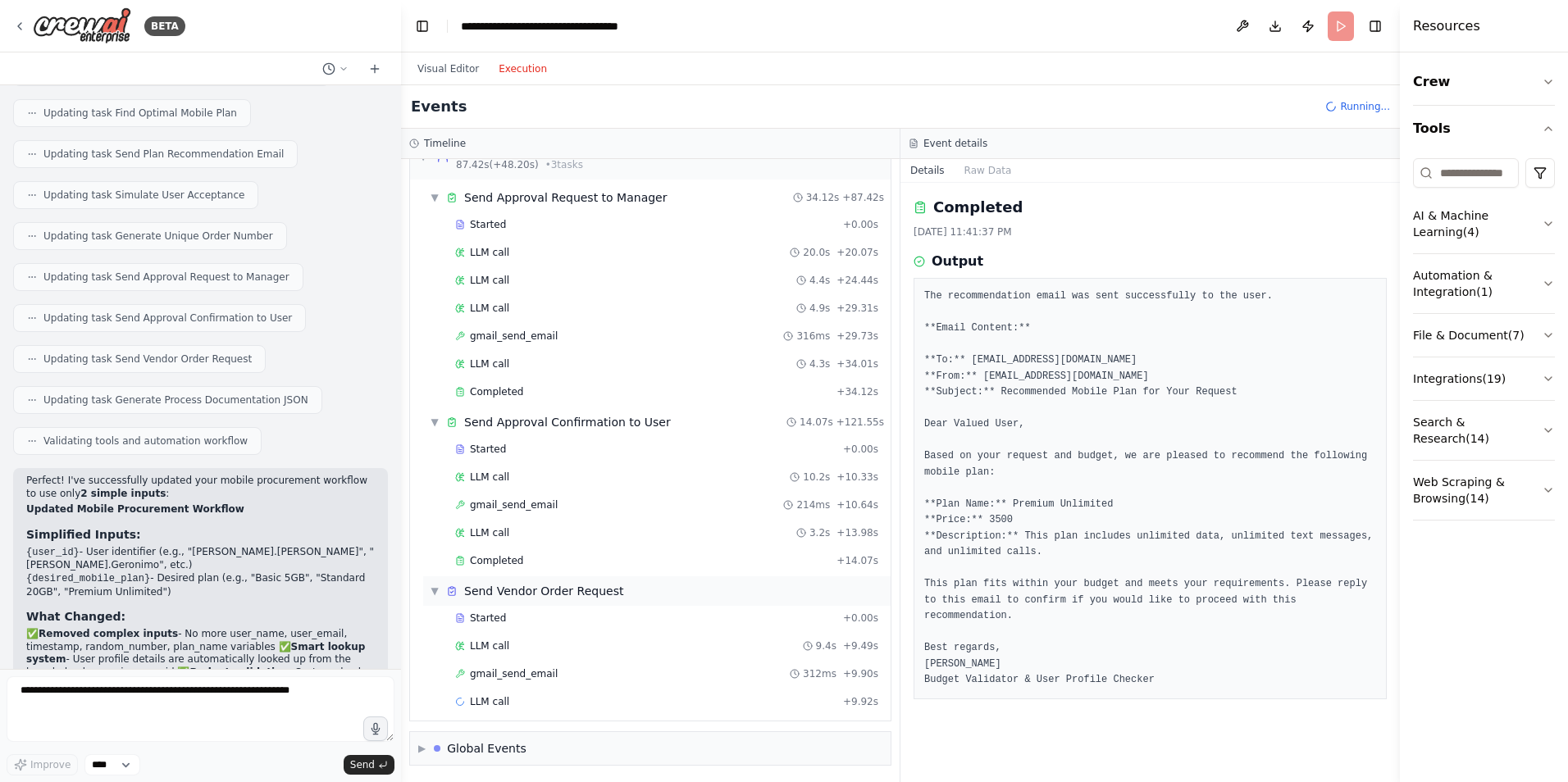
scroll to position [1025, 0]
click at [523, 507] on span "gmail_send_email" at bounding box center [514, 503] width 88 height 13
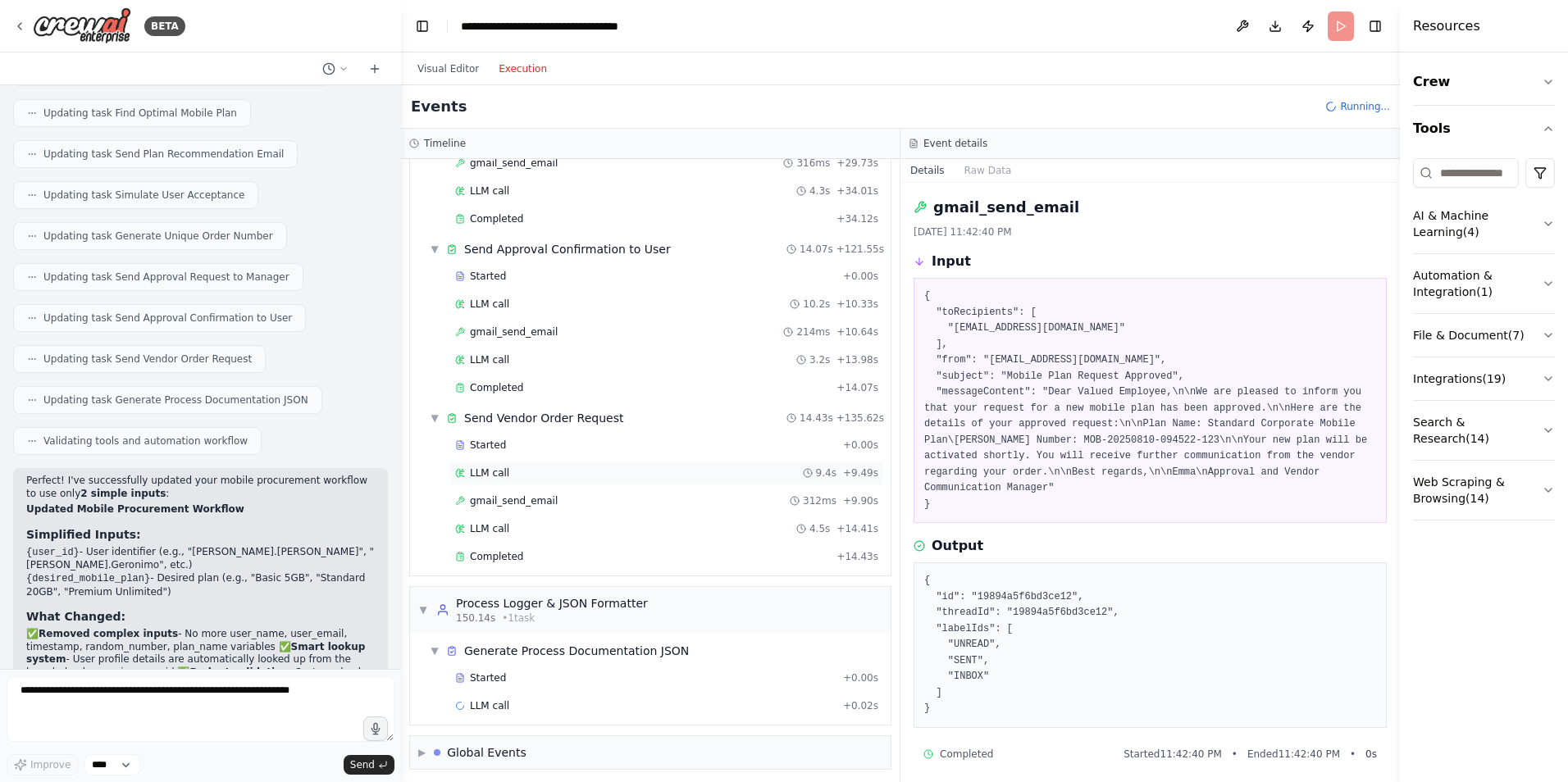
scroll to position [1202, 0]
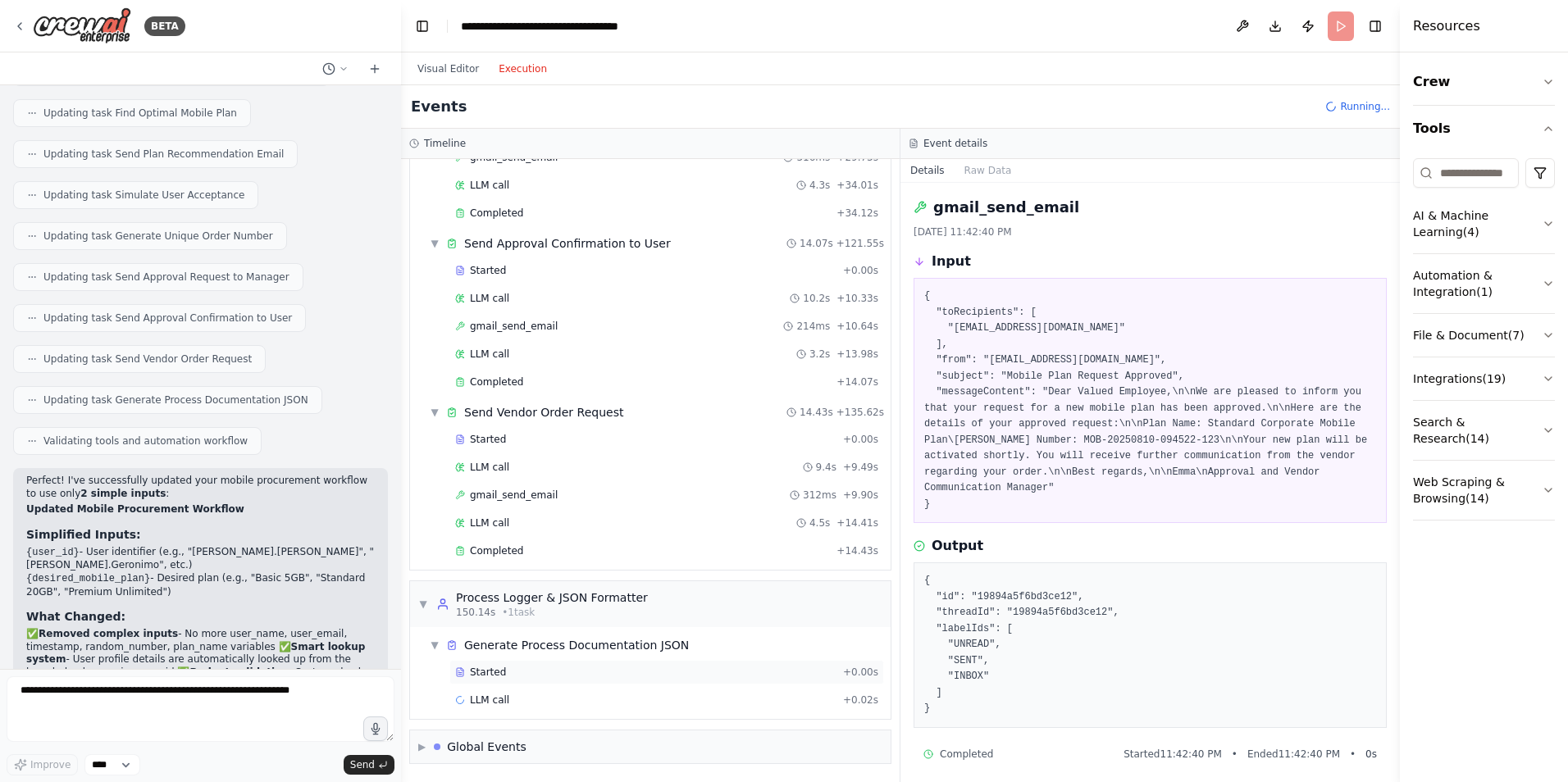
click at [533, 672] on div "Started" at bounding box center [646, 672] width 381 height 13
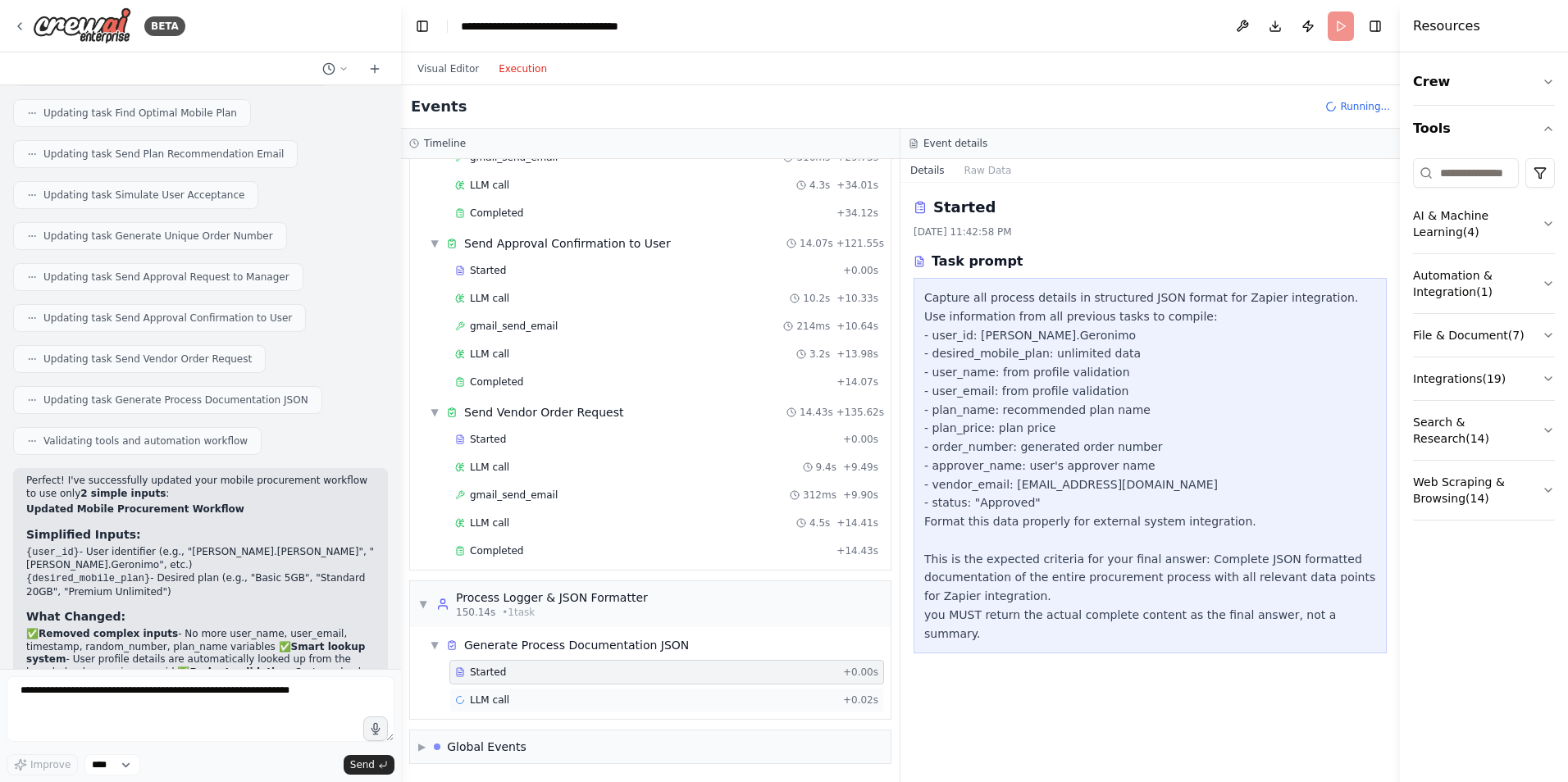
click at [543, 689] on div "LLM call + 0.02s" at bounding box center [667, 700] width 435 height 25
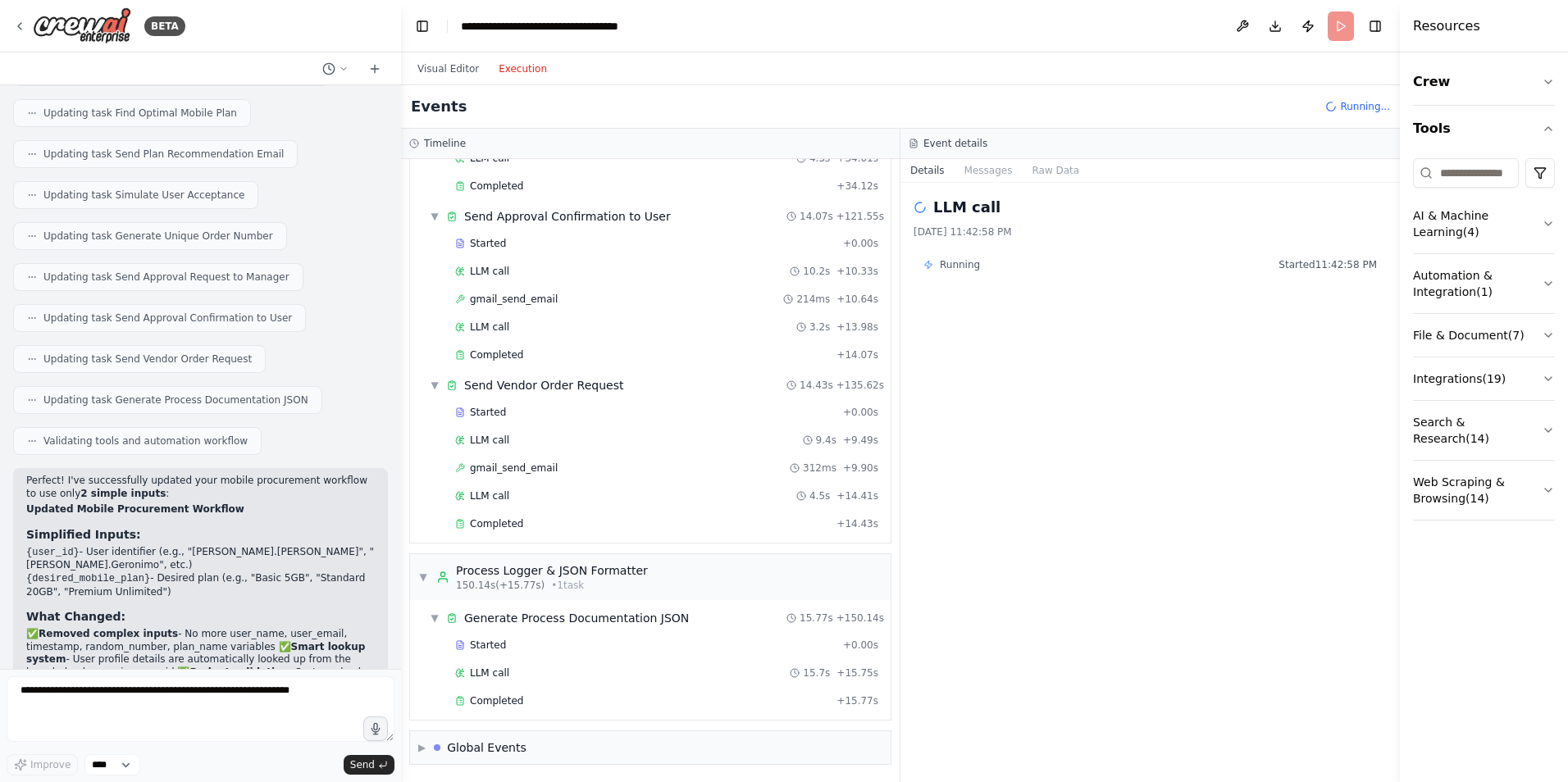
scroll to position [1230, 0]
click at [557, 704] on div "Completed" at bounding box center [642, 699] width 375 height 13
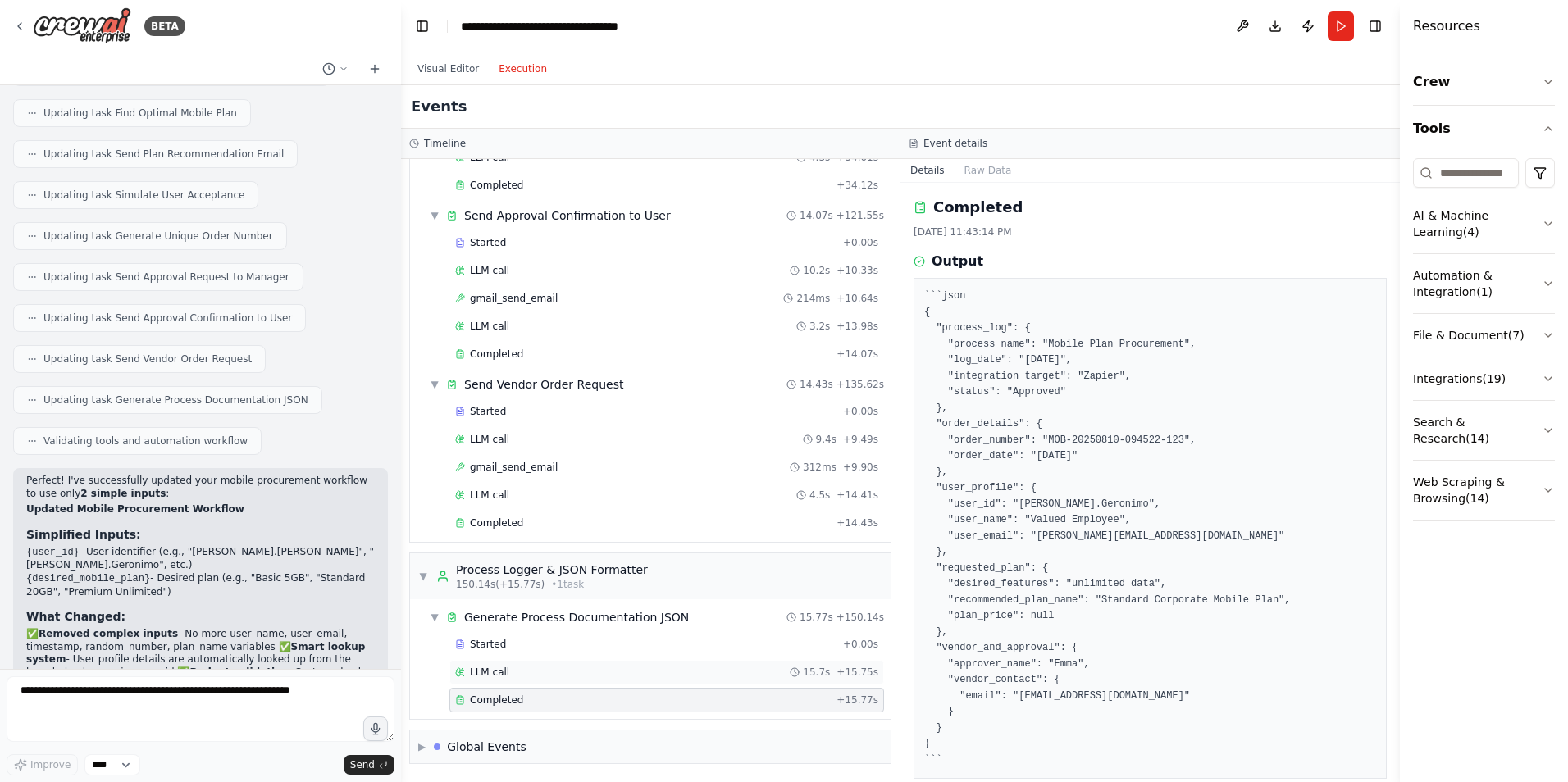
click at [552, 675] on div "LLM call 15.7s + 15.75s" at bounding box center [667, 672] width 423 height 13
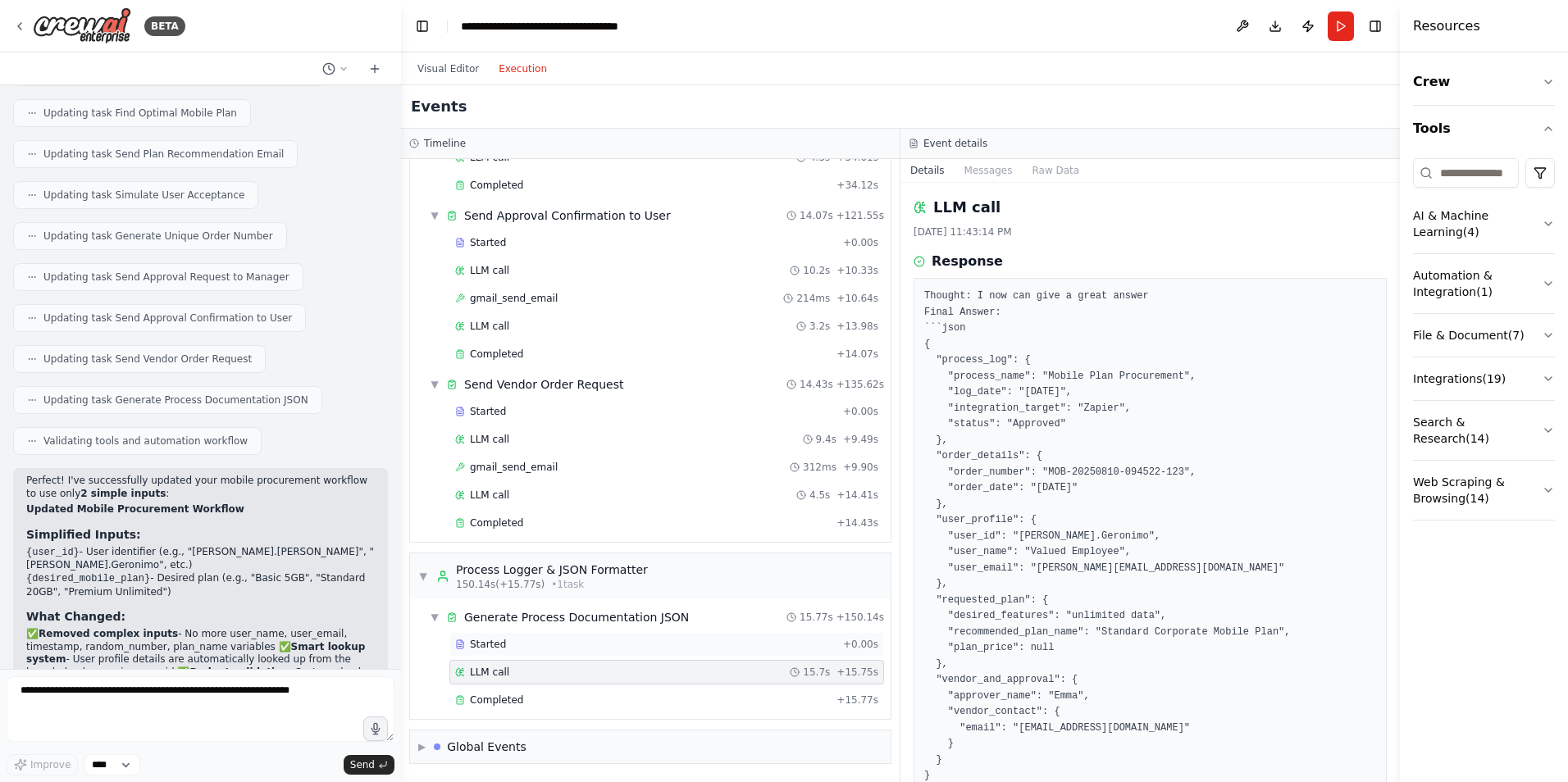
click at [567, 640] on div "Started" at bounding box center [646, 644] width 381 height 13
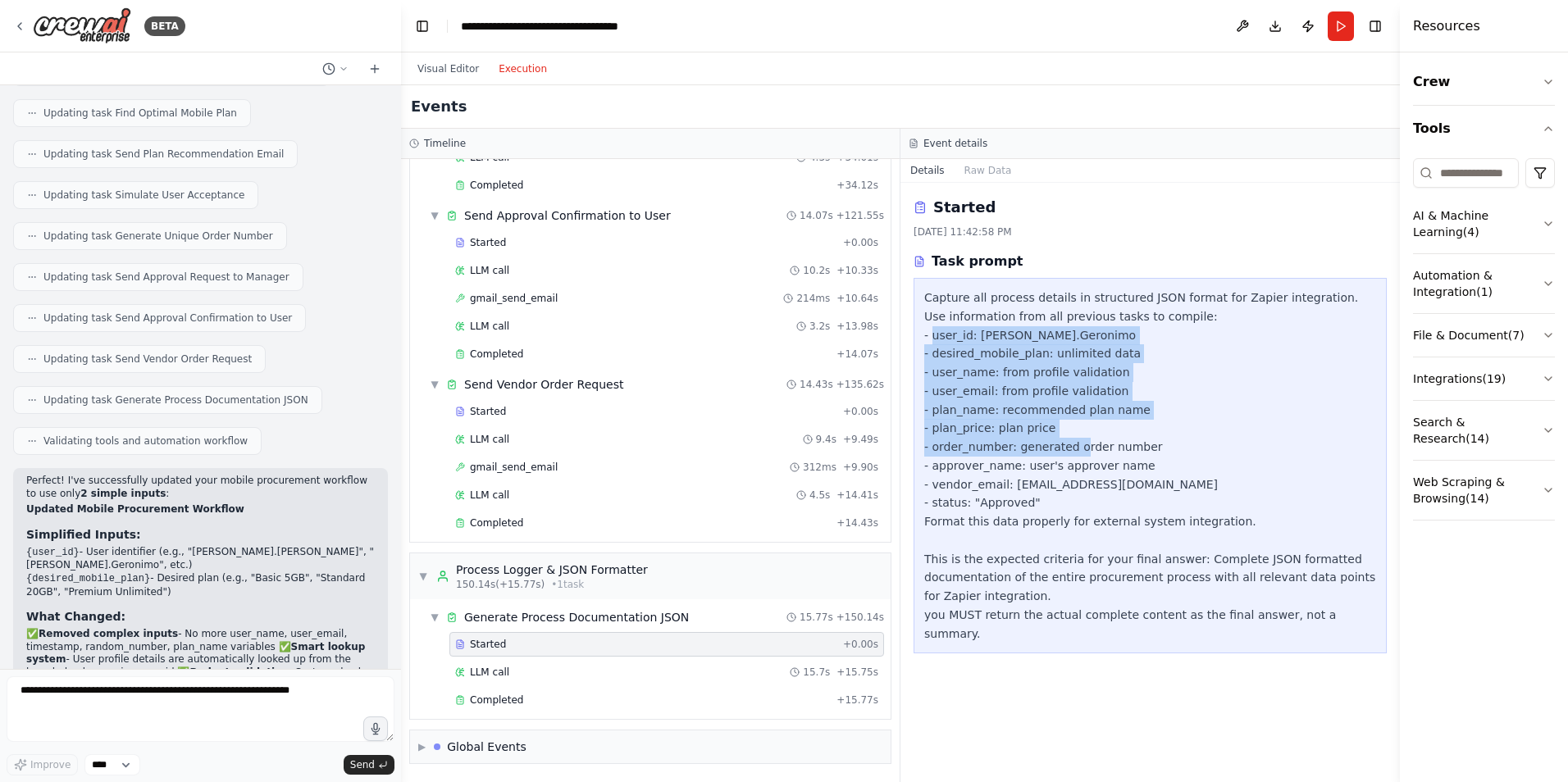
drag, startPoint x: 932, startPoint y: 339, endPoint x: 1124, endPoint y: 444, distance: 218.8
click at [1124, 444] on div "Capture all process details in structured JSON format for Zapier integration. U…" at bounding box center [1151, 465] width 452 height 354
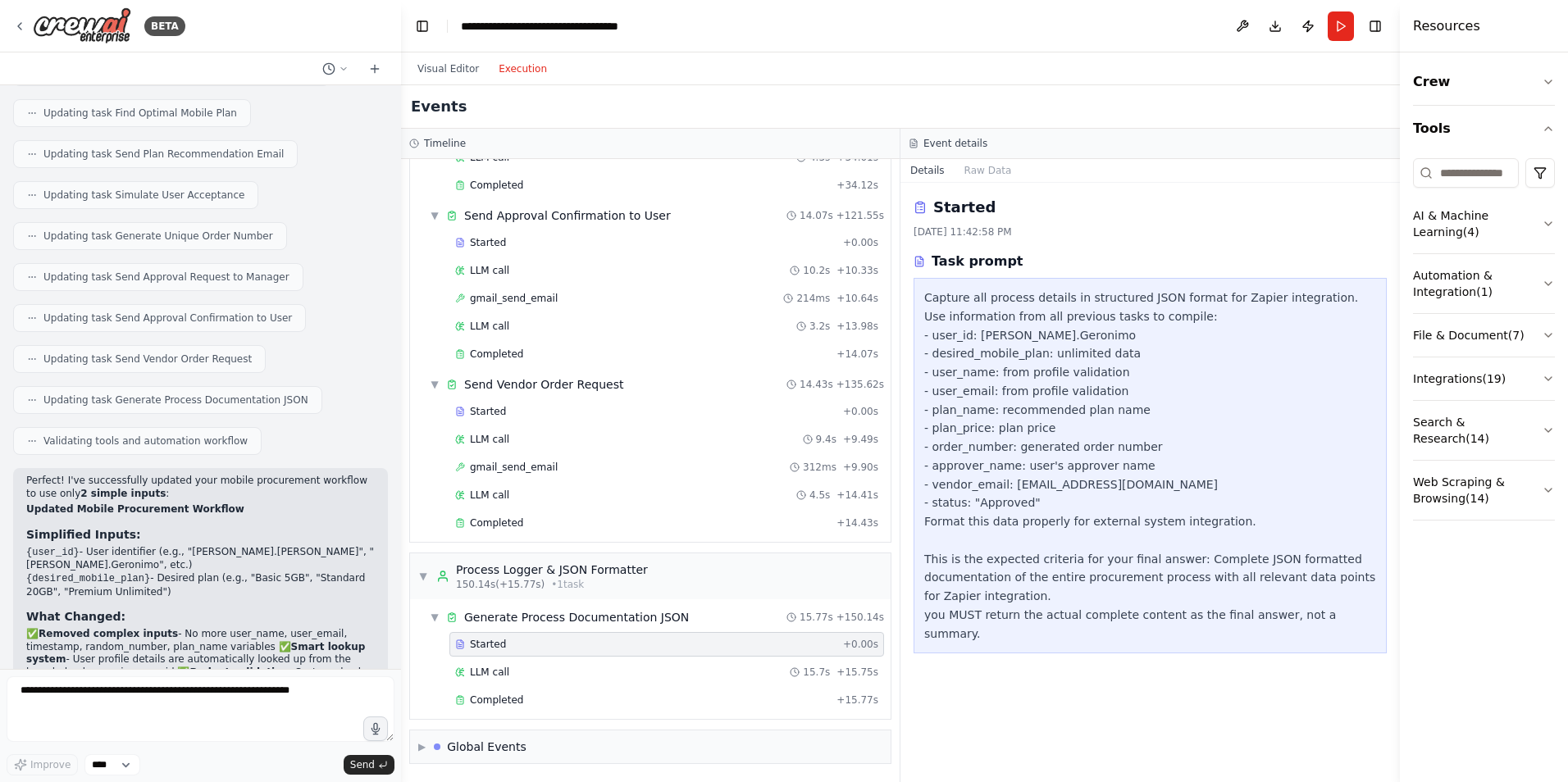
drag, startPoint x: 1124, startPoint y: 444, endPoint x: 1038, endPoint y: 472, distance: 90.4
click at [1038, 472] on div "Capture all process details in structured JSON format for Zapier integration. U…" at bounding box center [1151, 465] width 452 height 354
click at [601, 692] on div "Completed + 15.77s" at bounding box center [667, 700] width 435 height 25
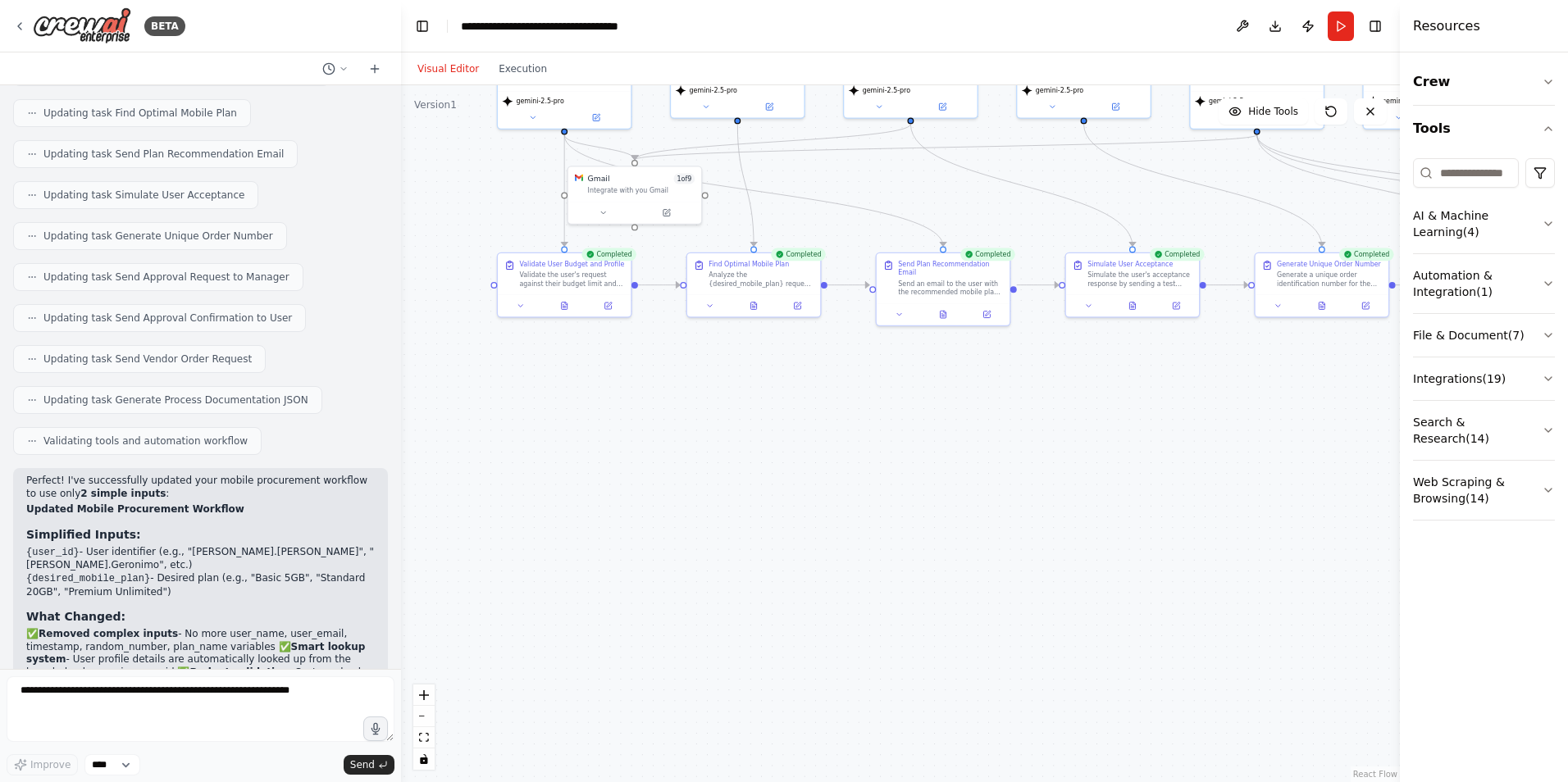
click at [457, 69] on button "Visual Editor" at bounding box center [448, 68] width 81 height 20
click at [138, 714] on textarea at bounding box center [200, 709] width 388 height 66
type textarea "**********"
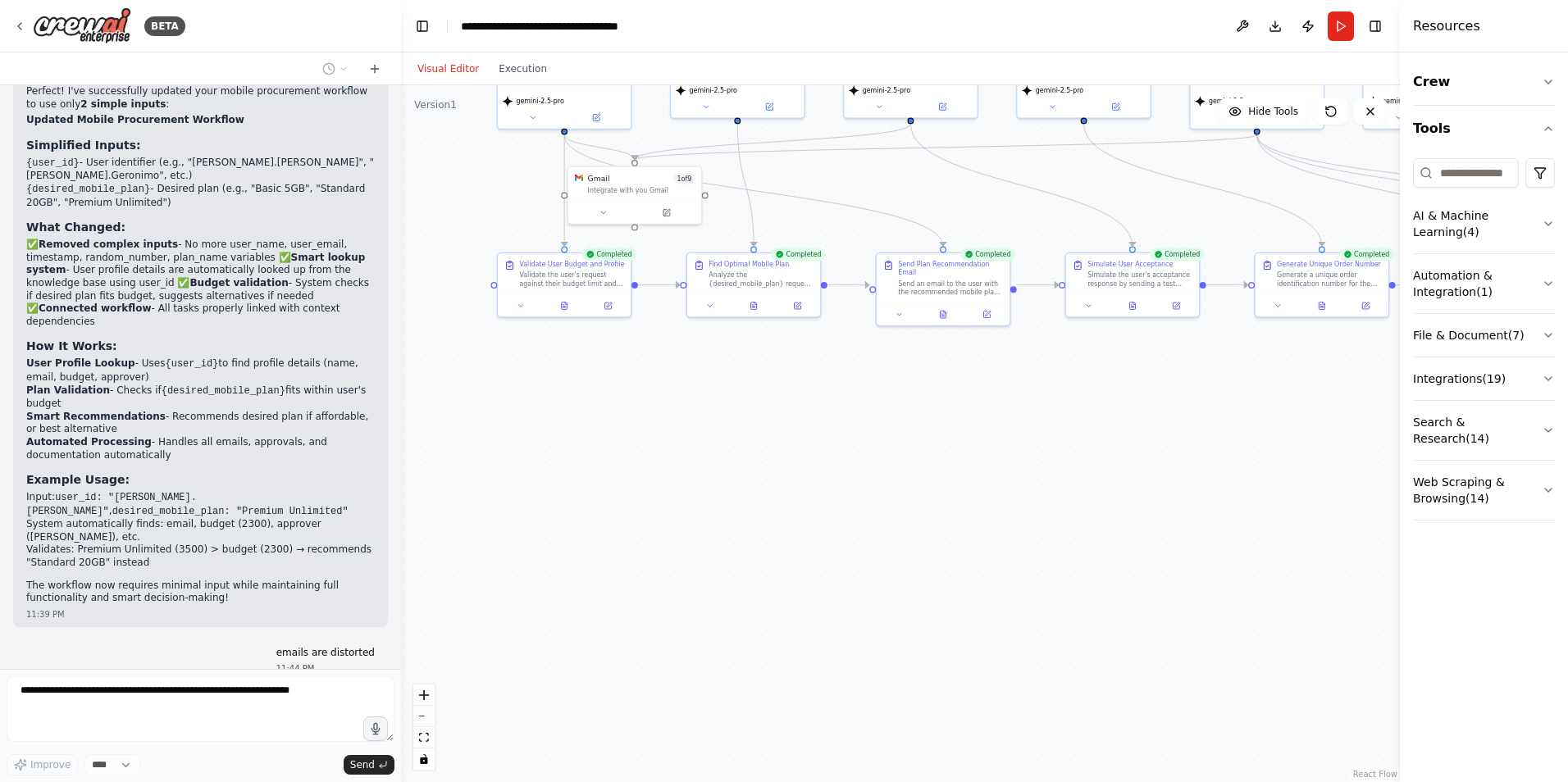
scroll to position [4745, 0]
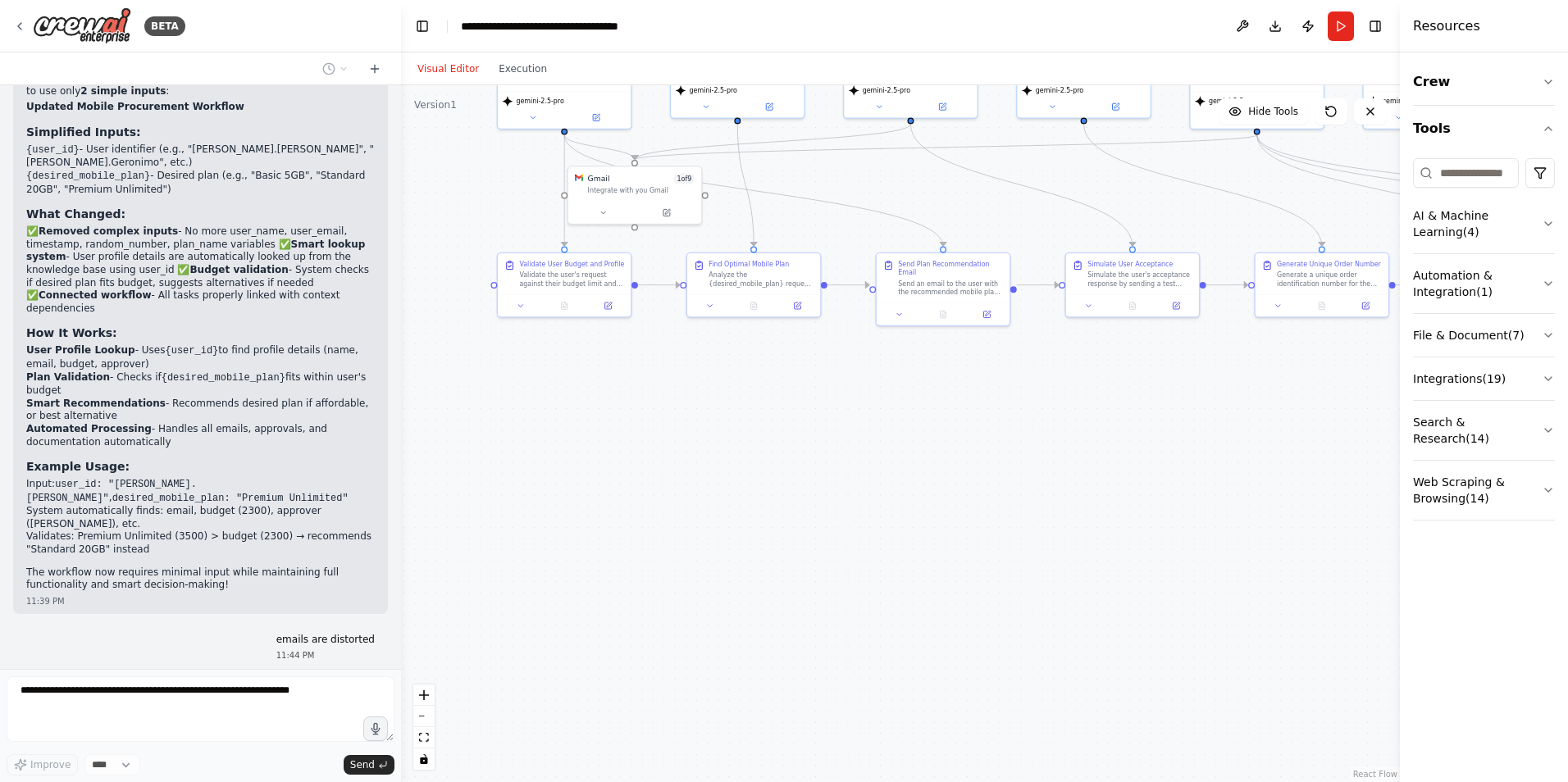
drag, startPoint x: 70, startPoint y: 443, endPoint x: 309, endPoint y: 449, distance: 239.1
click at [309, 449] on div "mobile_procurement_workflow: knowledge: knowledge_profile: - name: "Rupert.Mart…" at bounding box center [200, 377] width 401 height 584
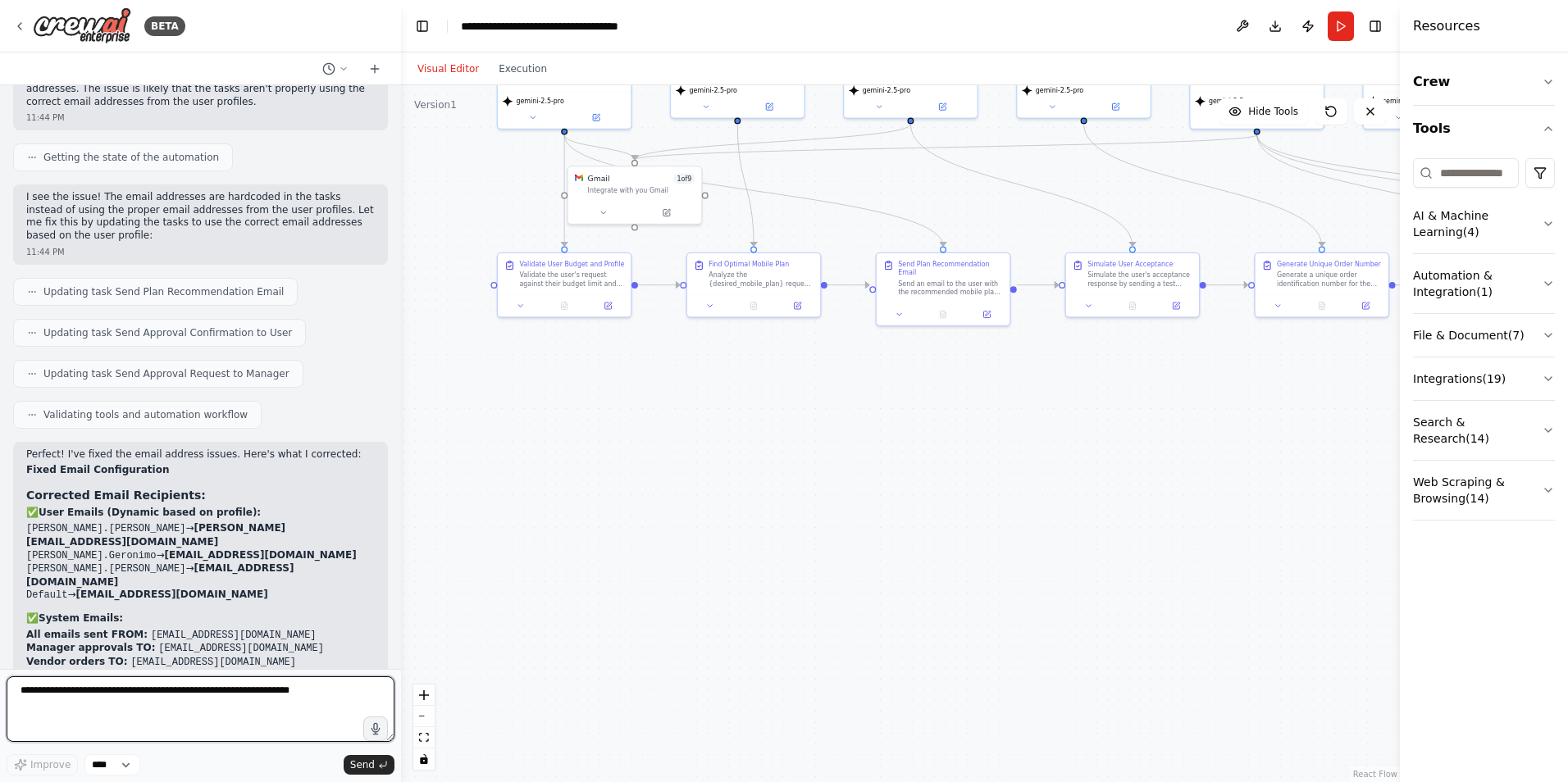
scroll to position [5391, 0]
click at [1333, 24] on button "Run" at bounding box center [1341, 26] width 26 height 30
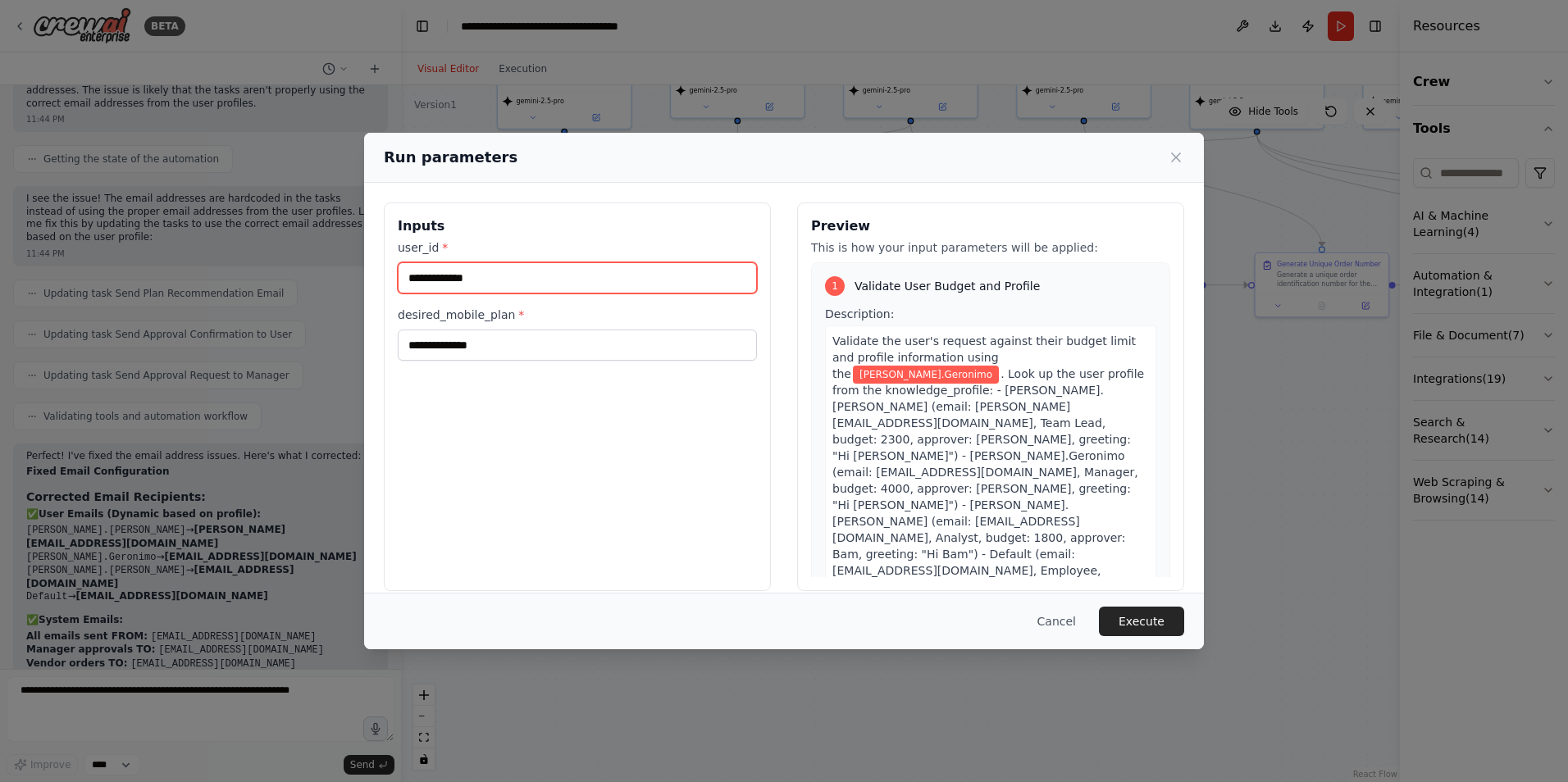
click at [622, 280] on input "**********" at bounding box center [577, 278] width 359 height 32
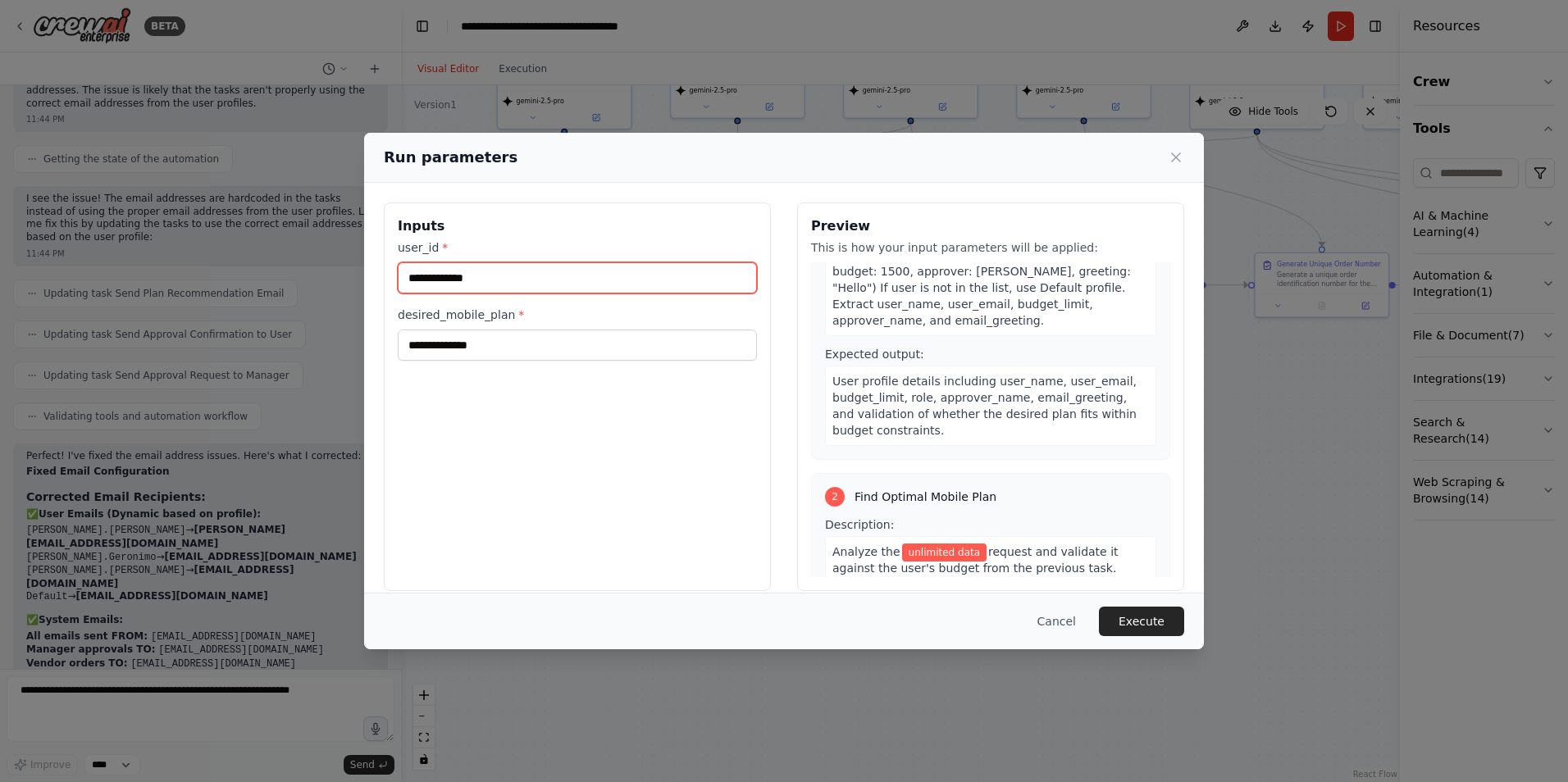
scroll to position [328, 0]
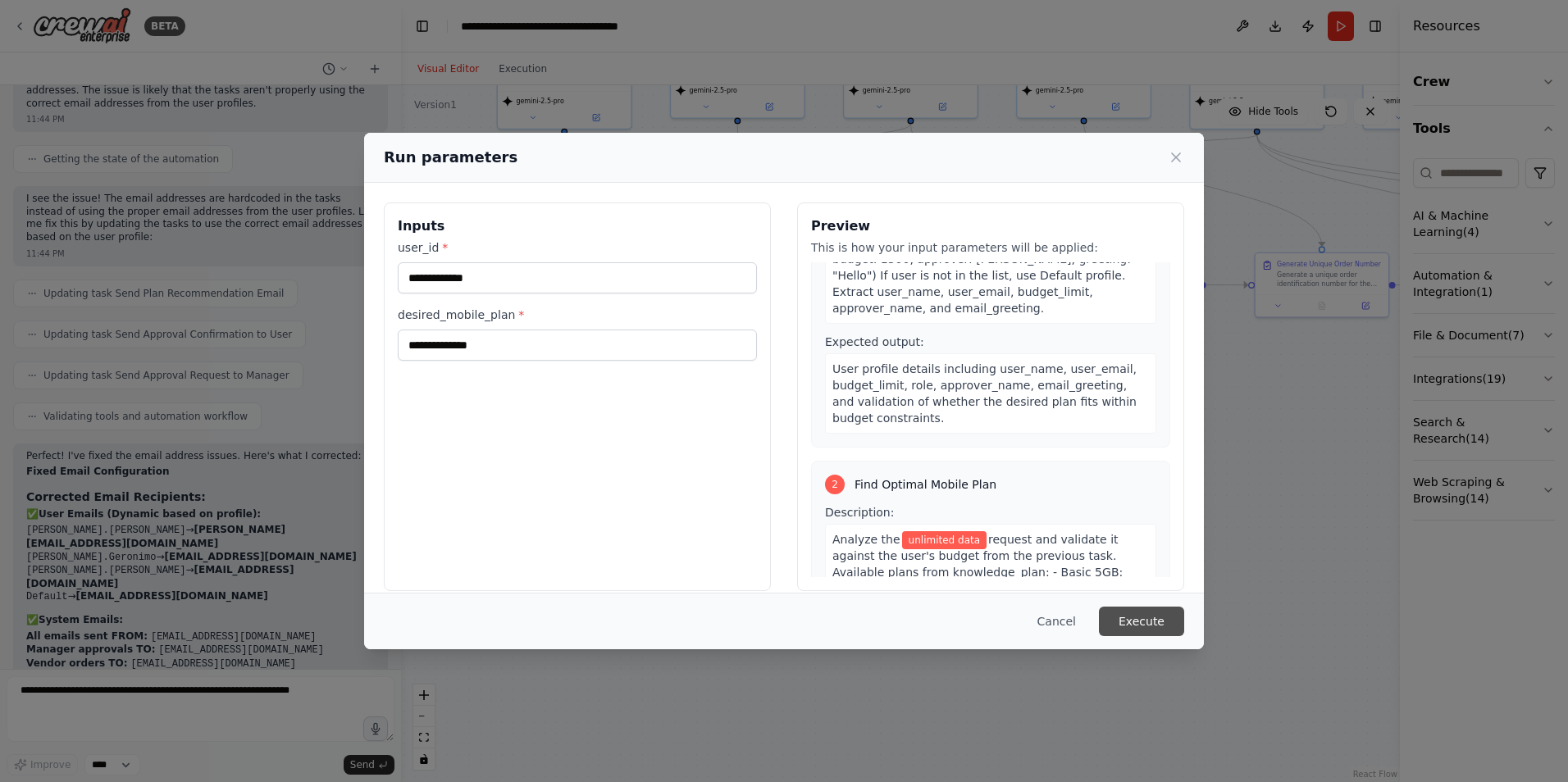
click at [1168, 621] on button "Execute" at bounding box center [1141, 621] width 85 height 30
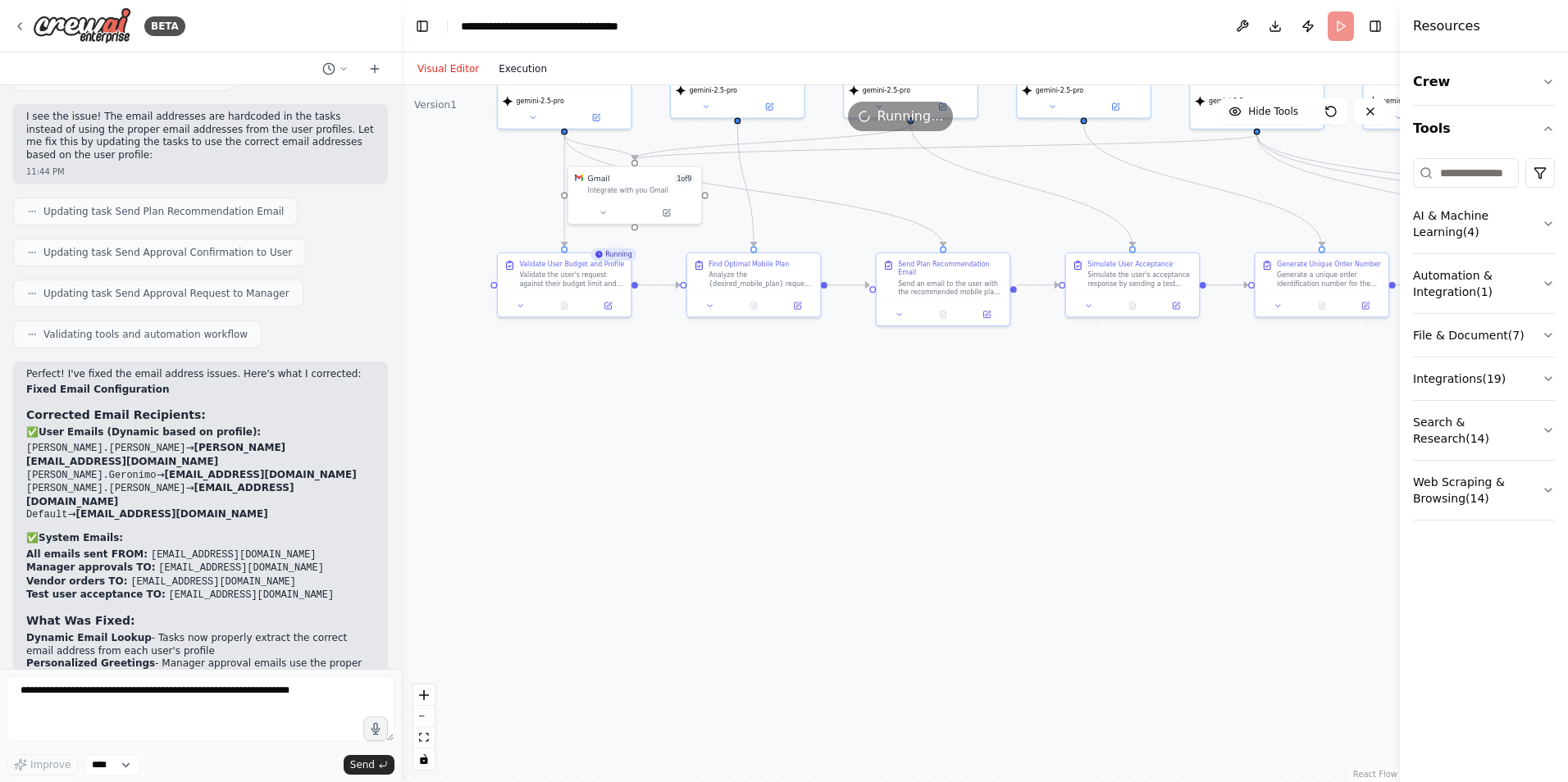
scroll to position [0, 0]
click at [520, 63] on button "Execution" at bounding box center [523, 68] width 68 height 20
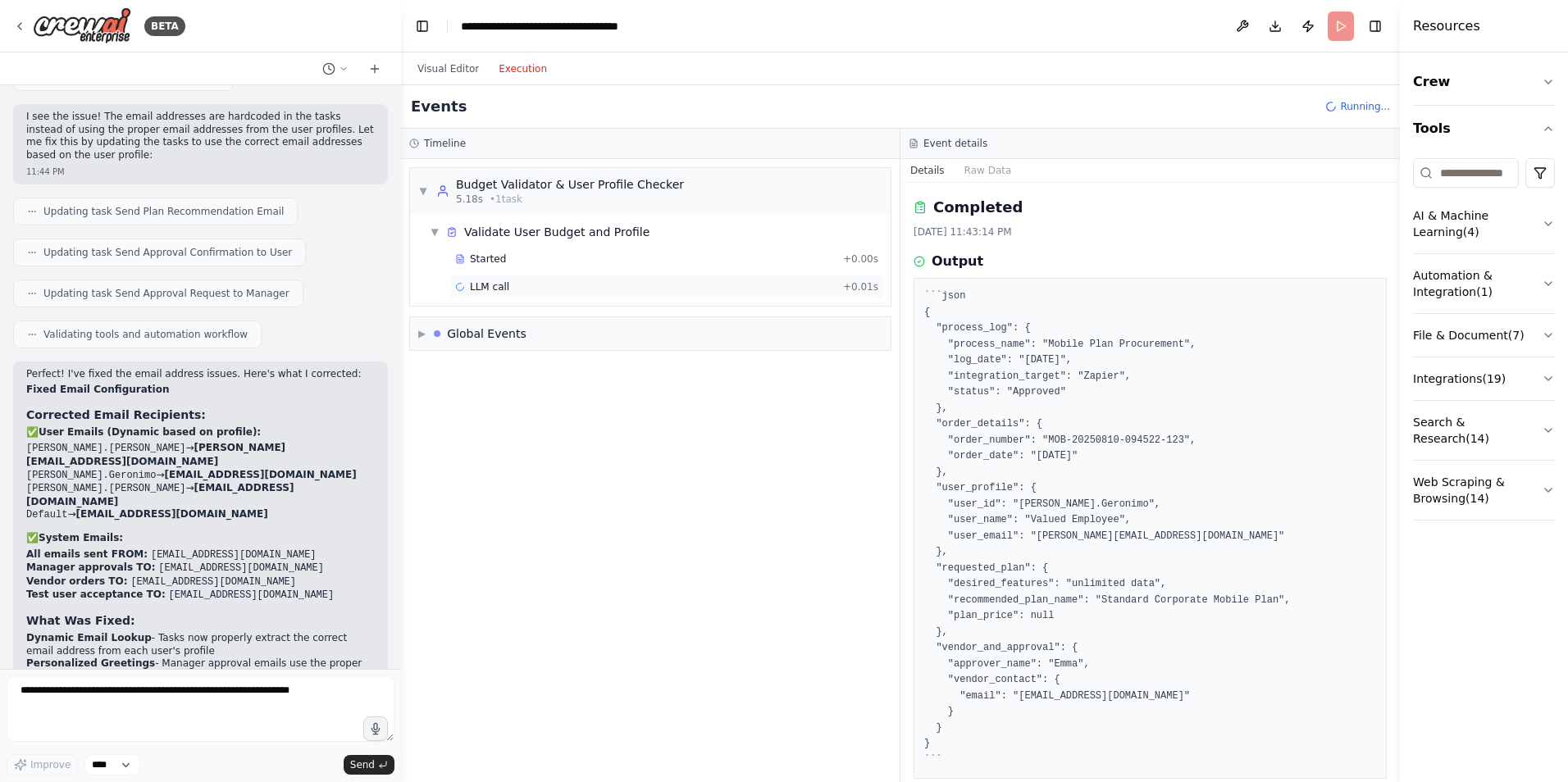
click at [483, 282] on span "LLM call" at bounding box center [490, 287] width 39 height 13
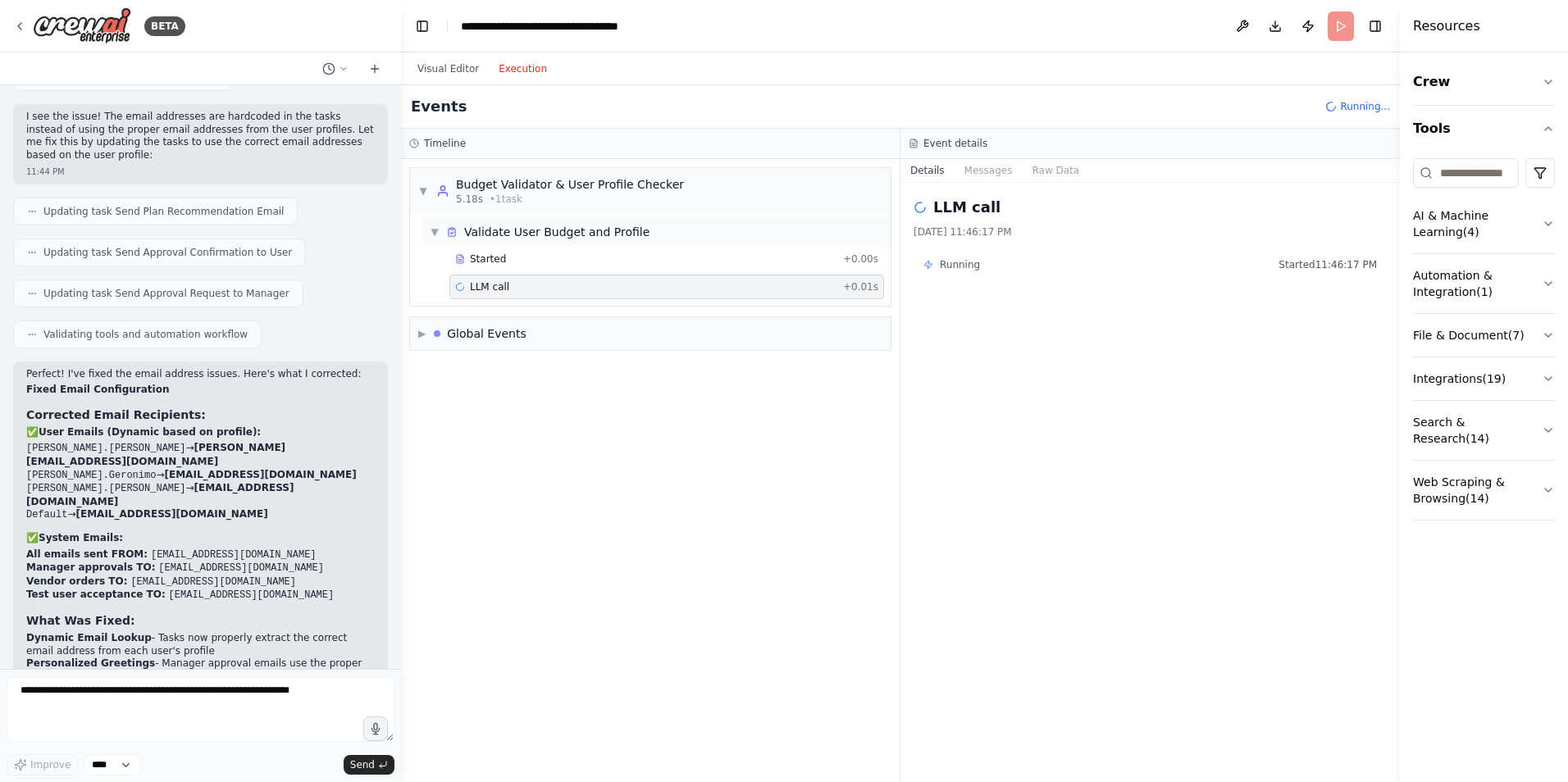
click at [532, 239] on div "Validate User Budget and Profile" at bounding box center [556, 231] width 185 height 16
click at [512, 262] on div "Started" at bounding box center [646, 258] width 381 height 13
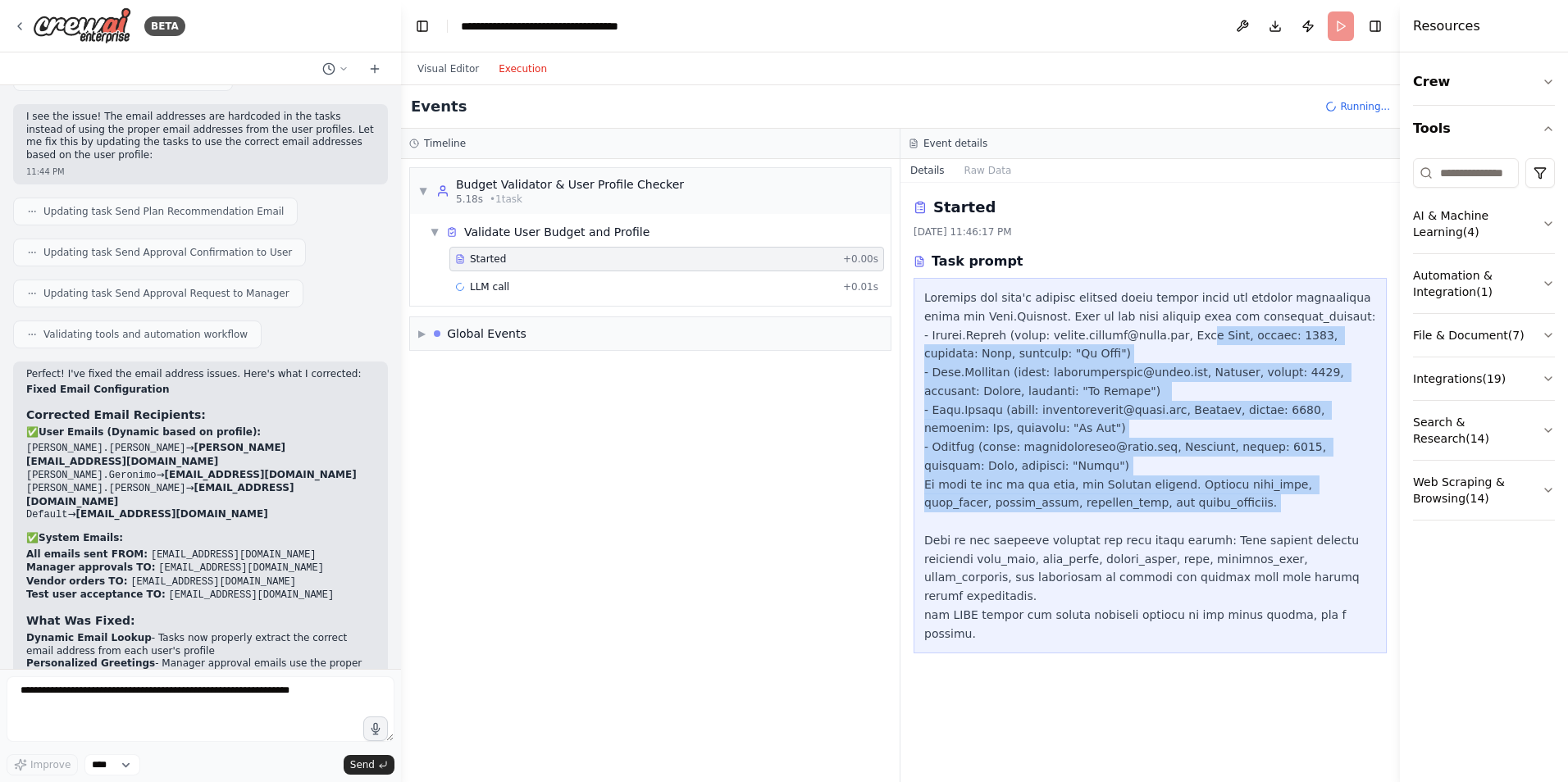
drag, startPoint x: 1210, startPoint y: 336, endPoint x: 1339, endPoint y: 521, distance: 225.5
click at [1339, 521] on div at bounding box center [1151, 465] width 452 height 354
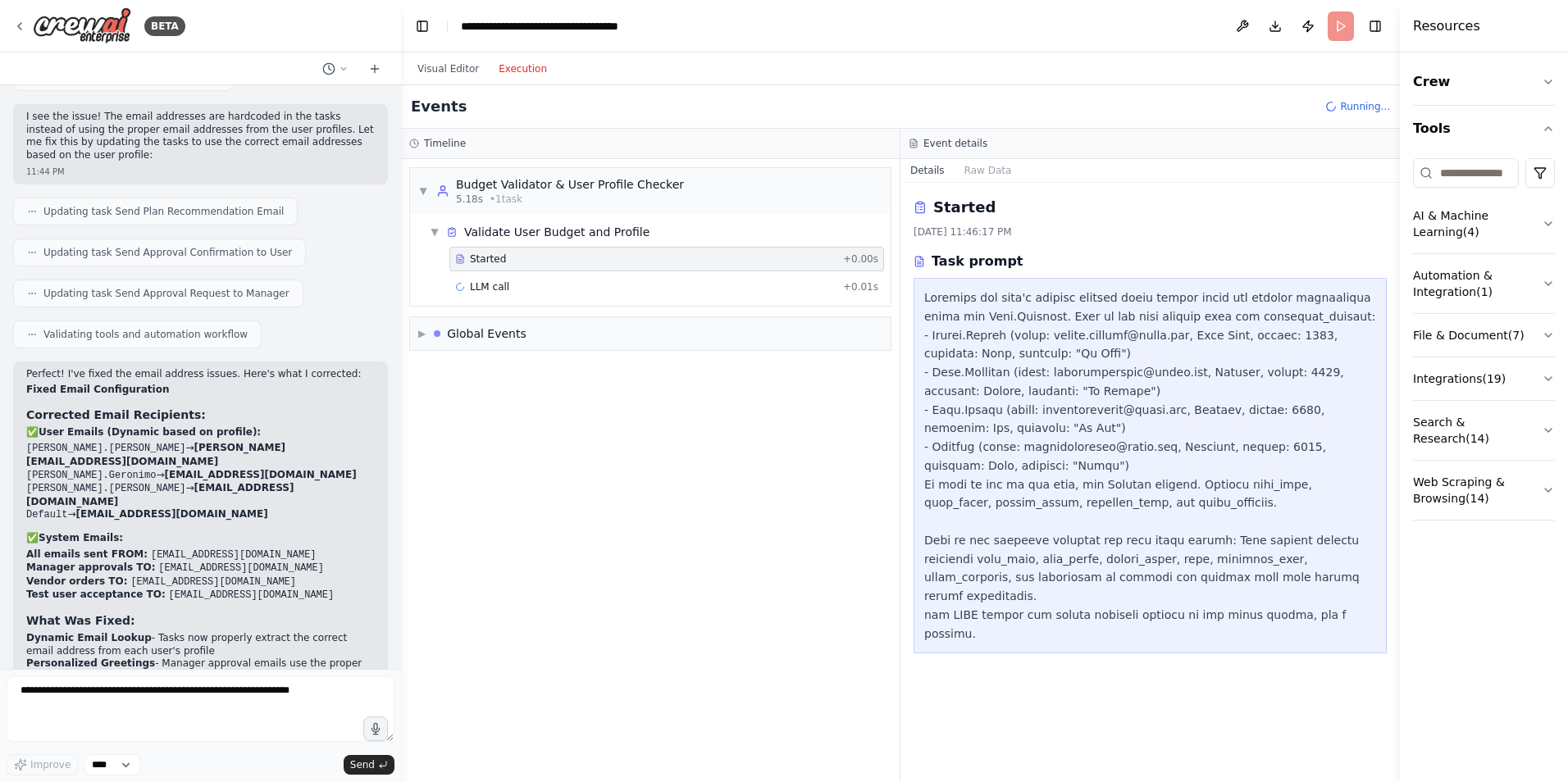
drag, startPoint x: 1339, startPoint y: 521, endPoint x: 1175, endPoint y: 532, distance: 164.4
click at [1175, 532] on div at bounding box center [1151, 465] width 452 height 354
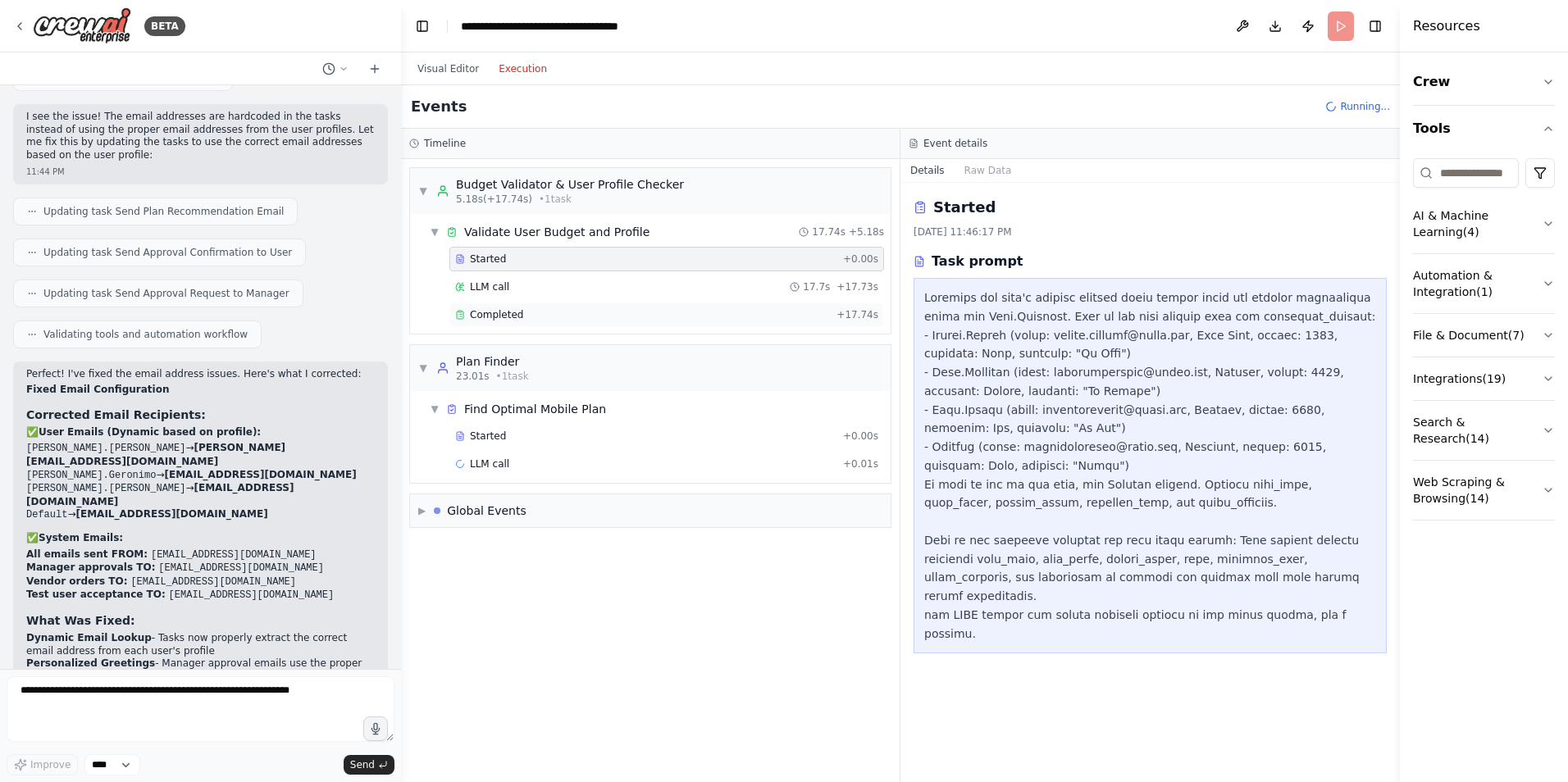
click at [508, 319] on span "Completed" at bounding box center [497, 315] width 53 height 13
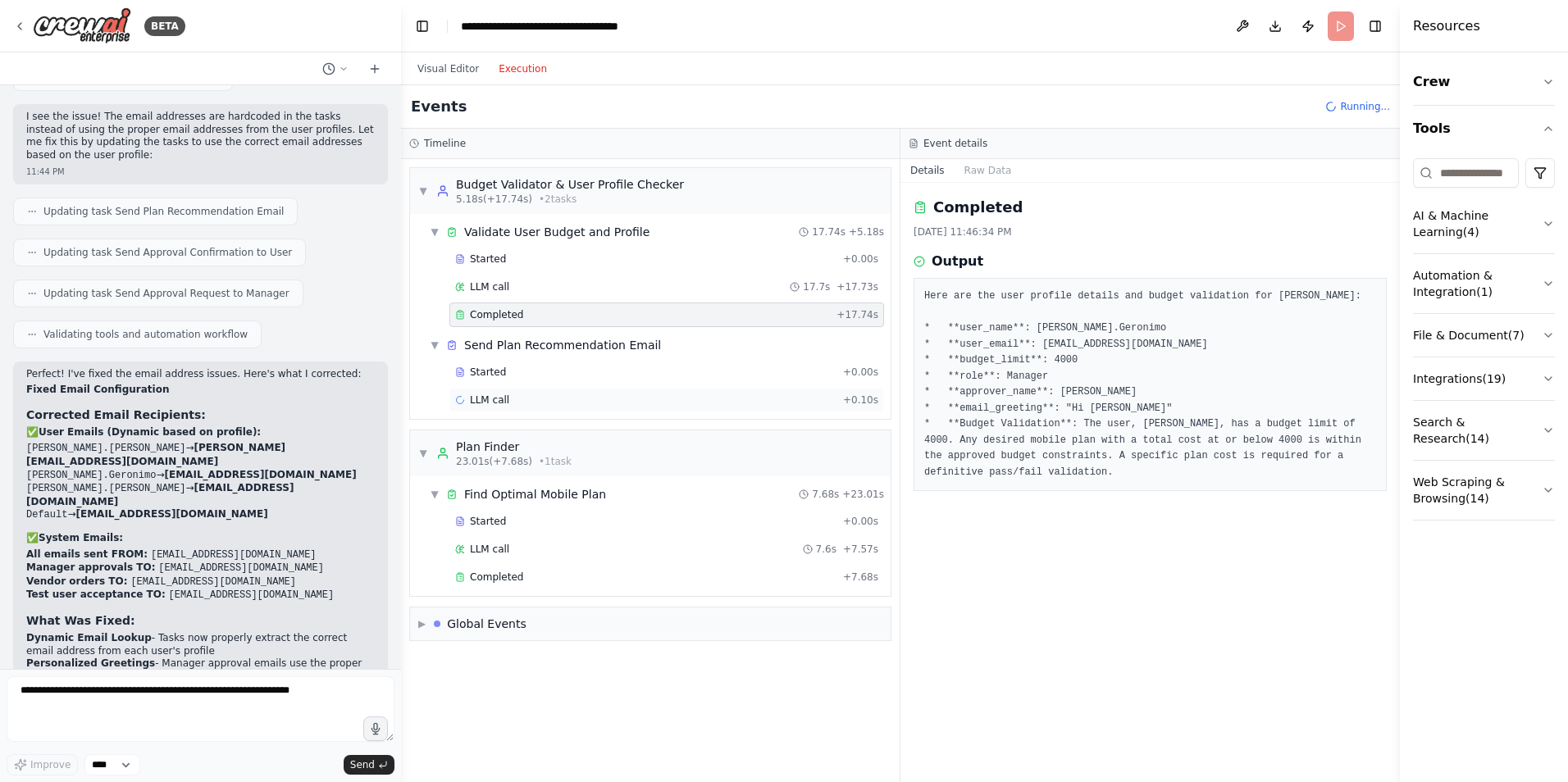
click at [499, 394] on span "LLM call" at bounding box center [490, 400] width 39 height 13
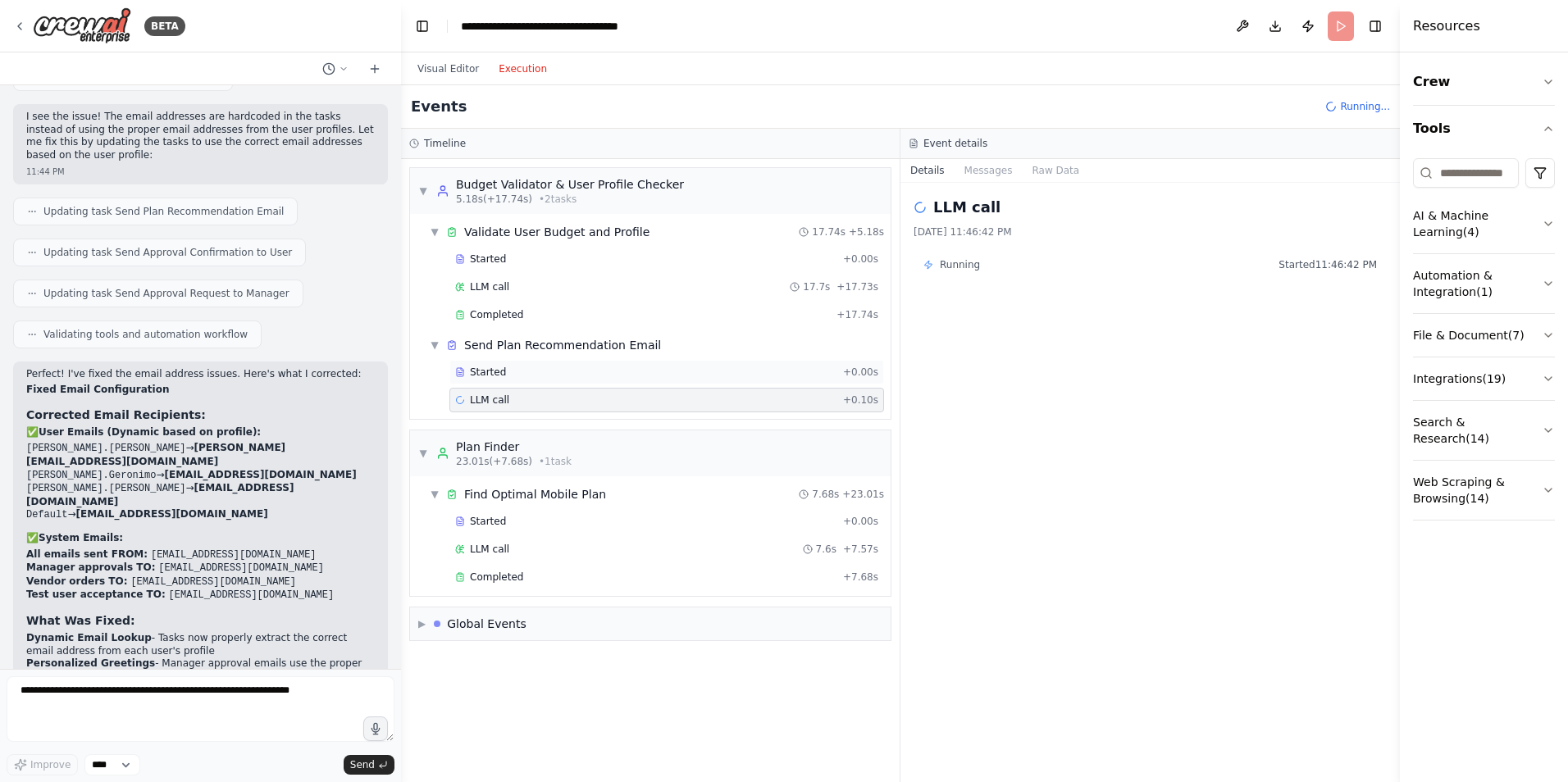
click at [501, 374] on div "Started" at bounding box center [646, 372] width 381 height 13
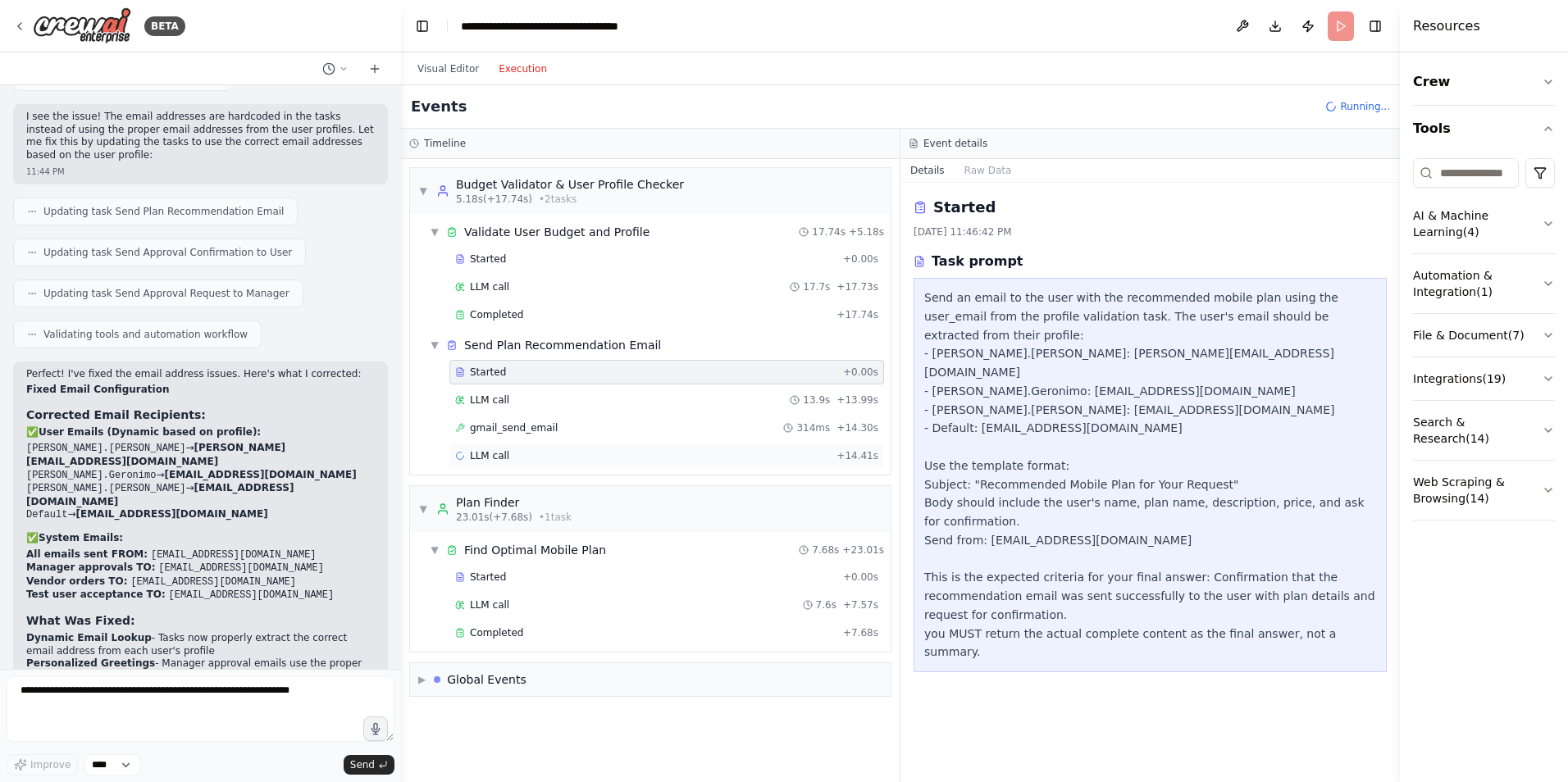
click at [544, 455] on div "LLM call + 14.41s" at bounding box center [667, 455] width 423 height 13
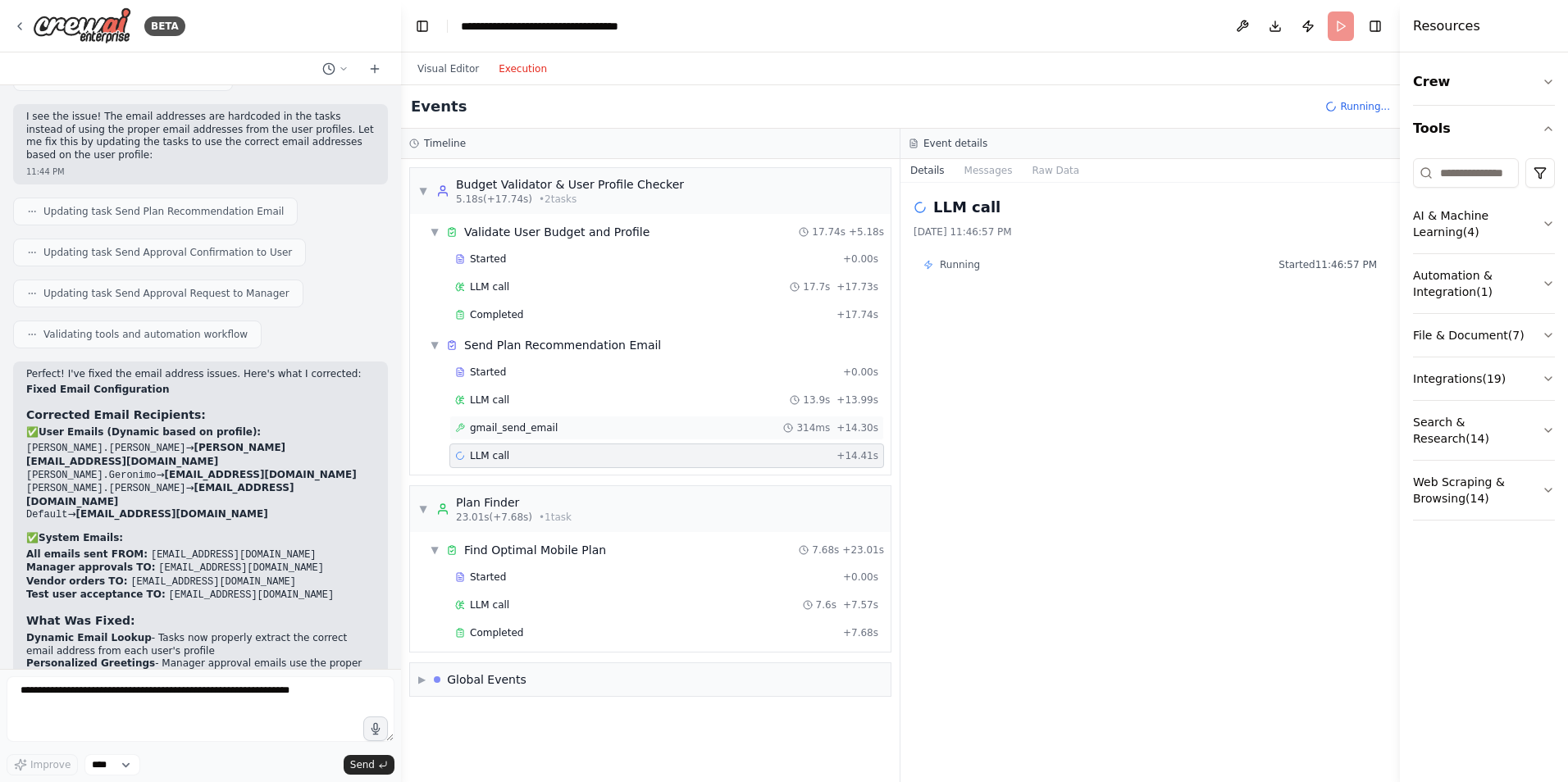
click at [560, 427] on div "gmail_send_email 314ms + 14.30s" at bounding box center [667, 427] width 423 height 13
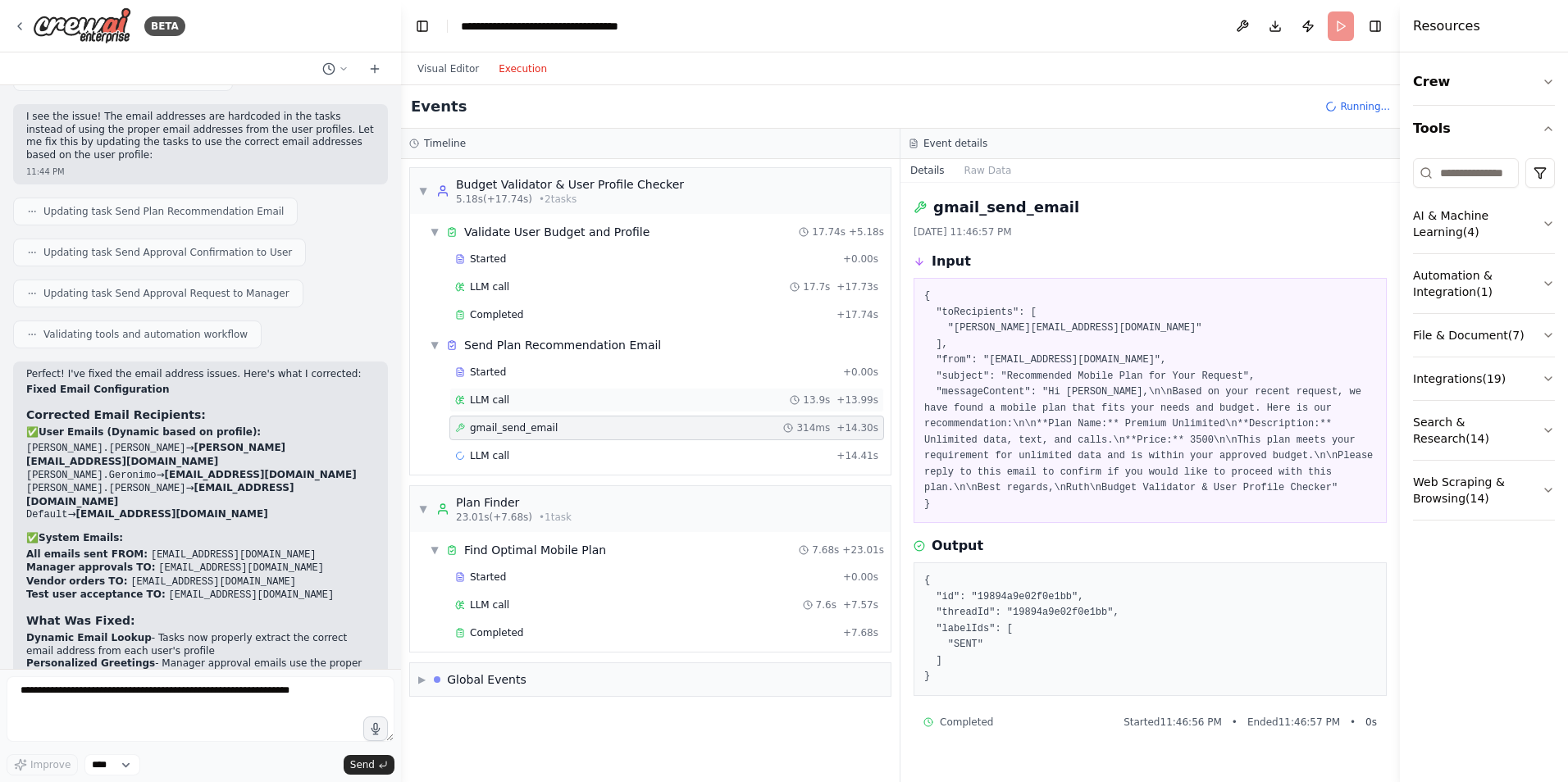
click at [558, 407] on div "LLM call 13.9s + 13.99s" at bounding box center [667, 400] width 435 height 25
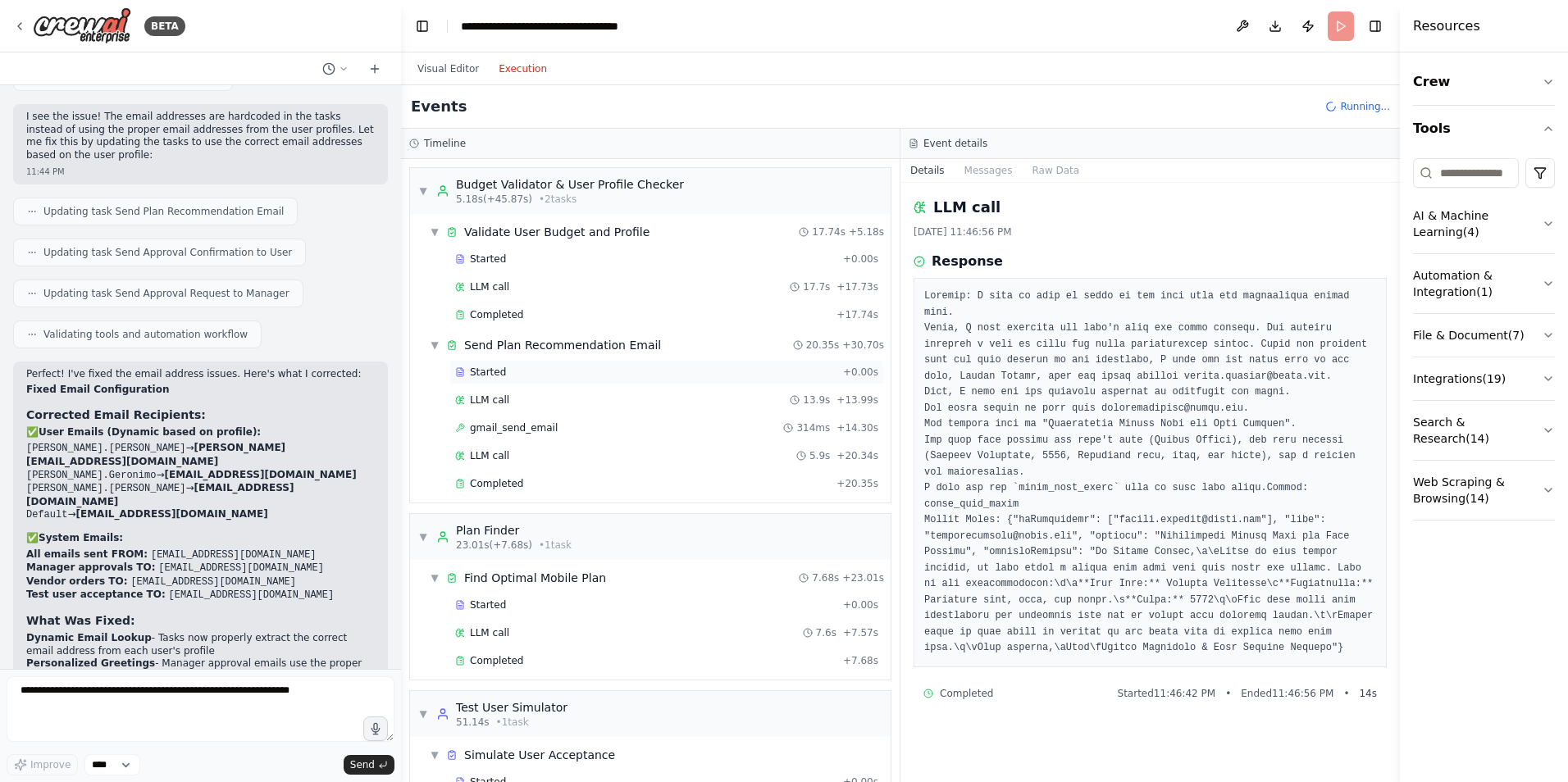
click at [521, 379] on div "Started + 0.00s" at bounding box center [667, 372] width 435 height 25
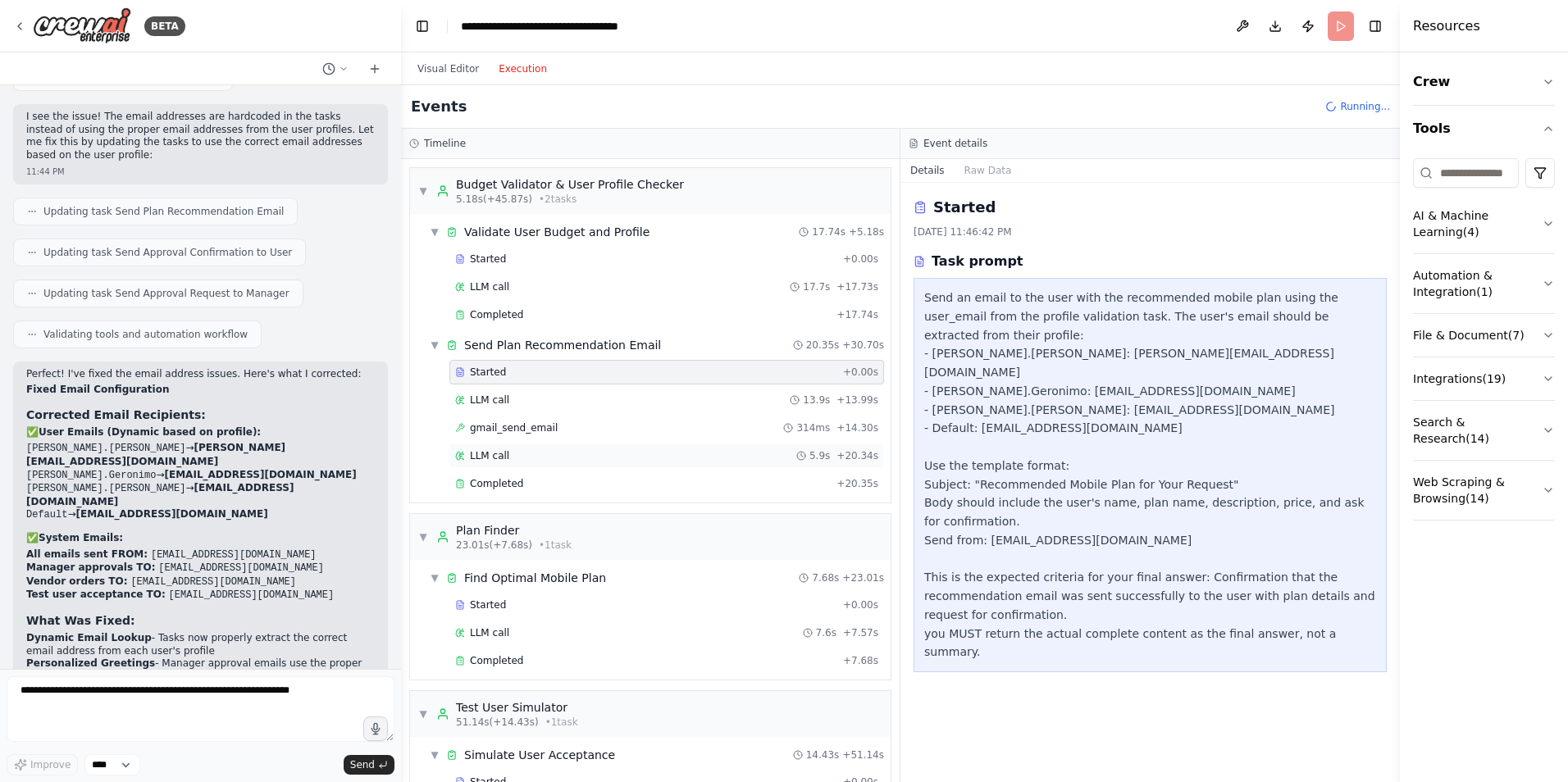
click at [514, 466] on div "LLM call 5.9s + 20.34s" at bounding box center [667, 455] width 435 height 25
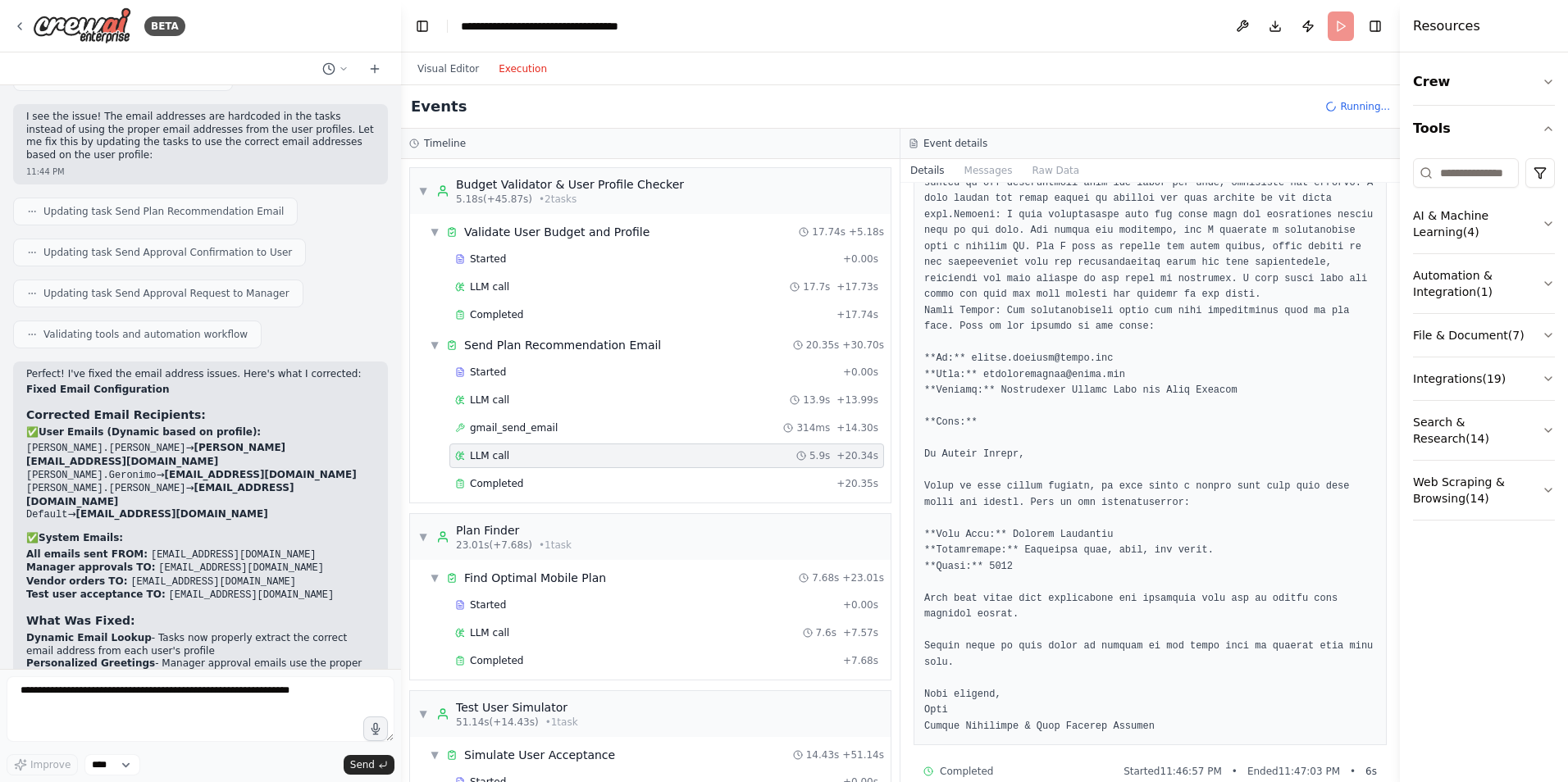
scroll to position [164, 0]
click at [478, 485] on span "Completed" at bounding box center [497, 484] width 53 height 13
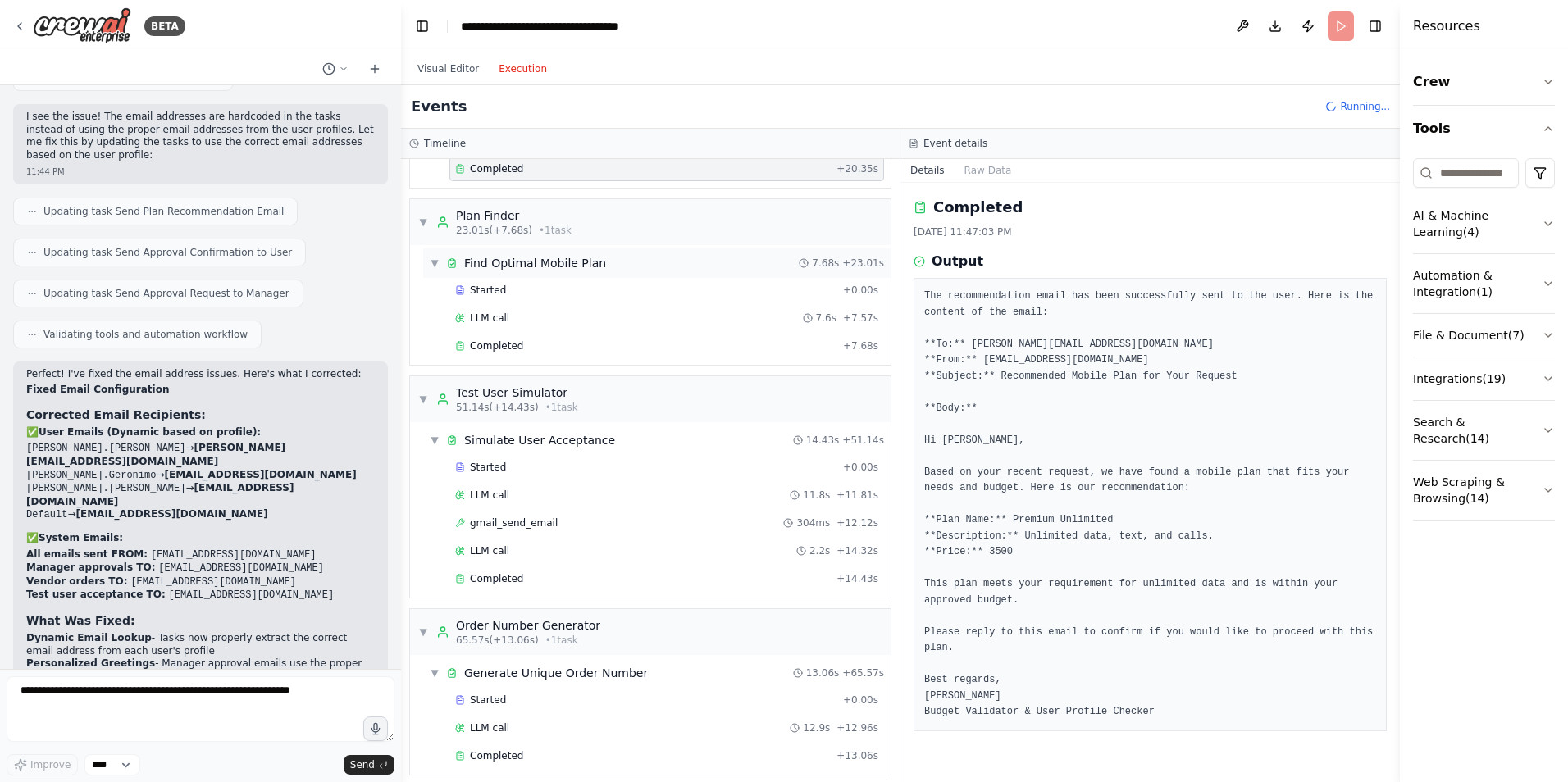
scroll to position [328, 0]
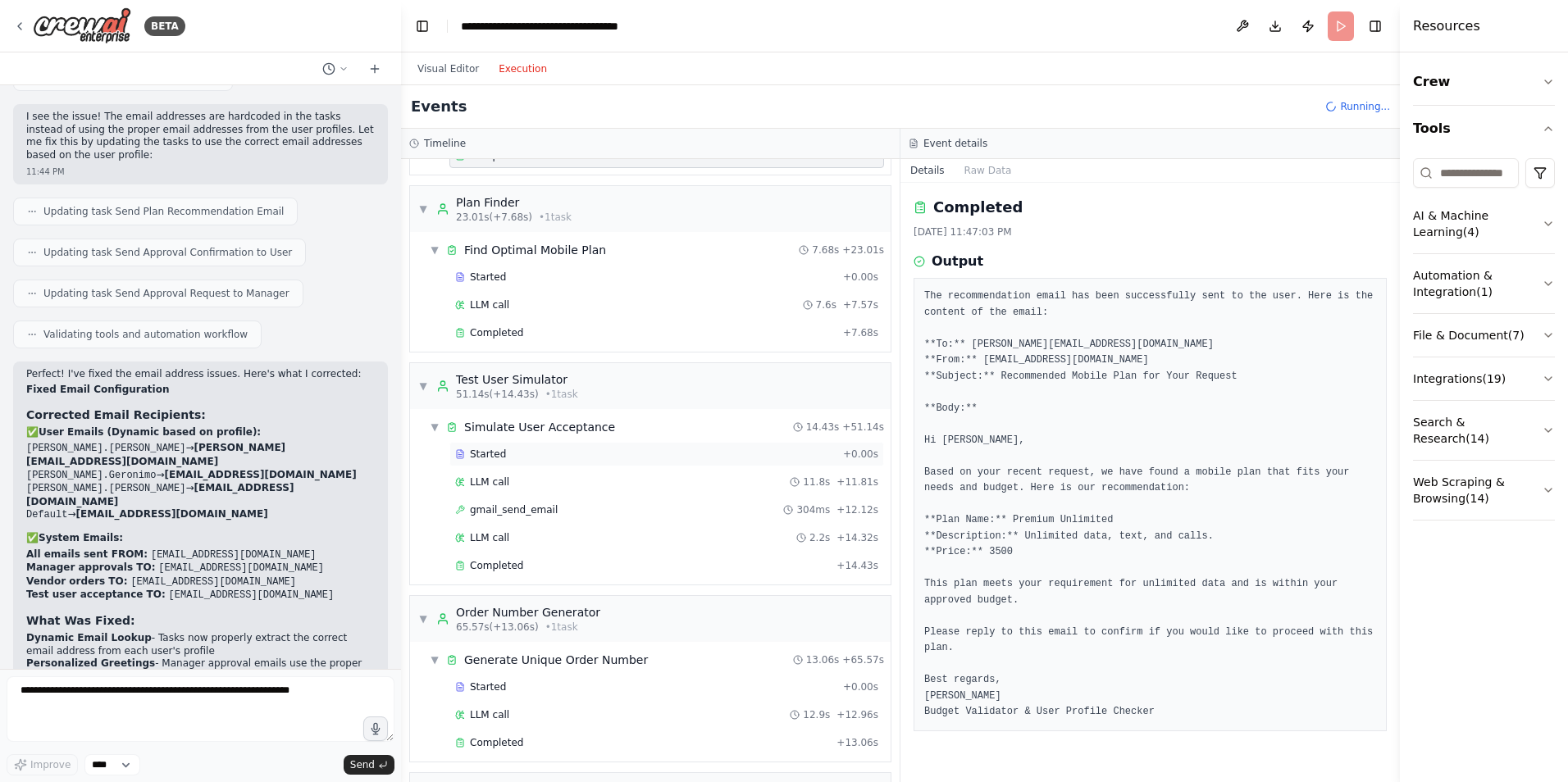
click at [536, 454] on div "Started" at bounding box center [646, 454] width 381 height 13
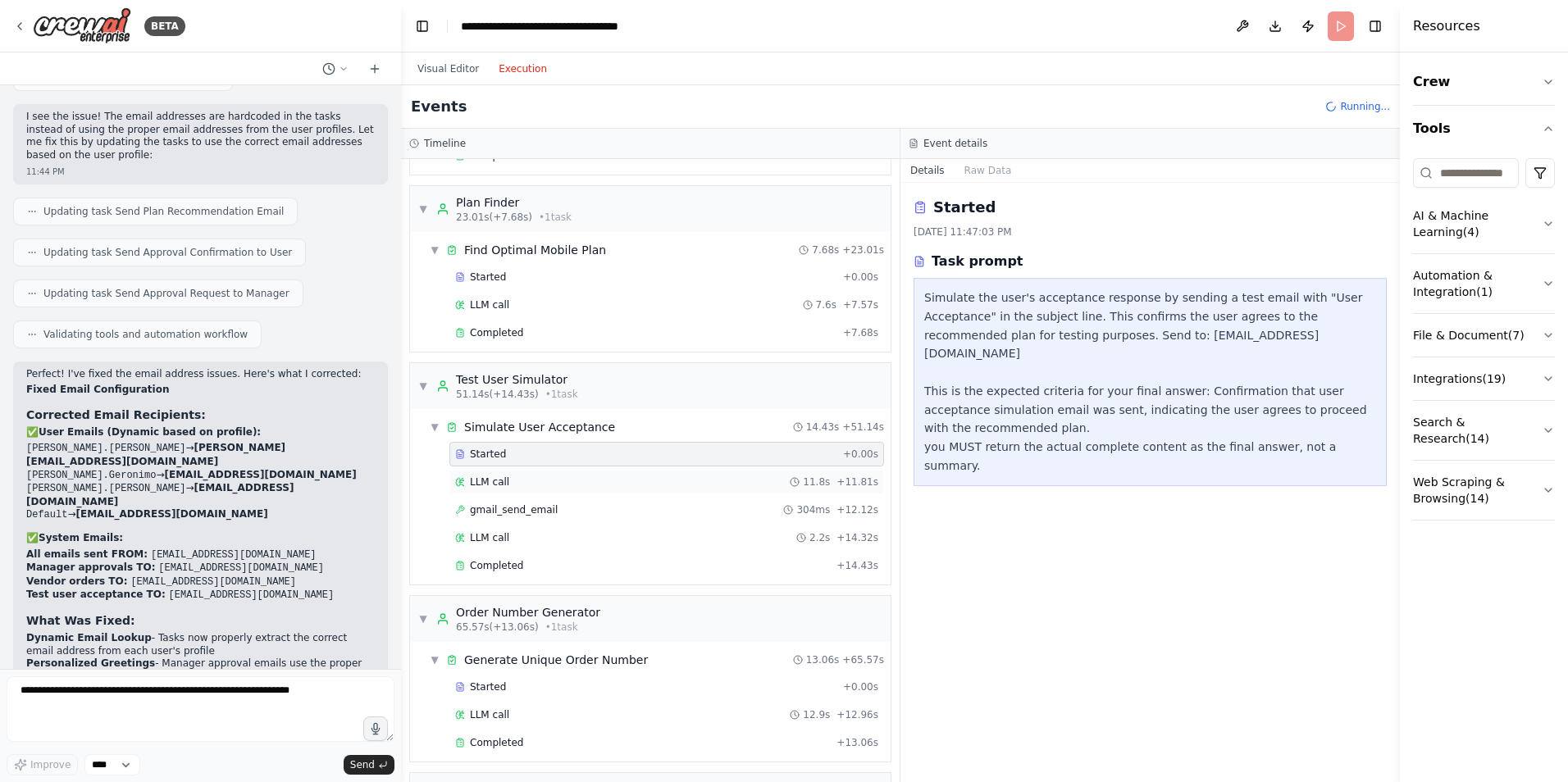
click at [532, 485] on div "LLM call 11.8s + 11.81s" at bounding box center [667, 482] width 423 height 13
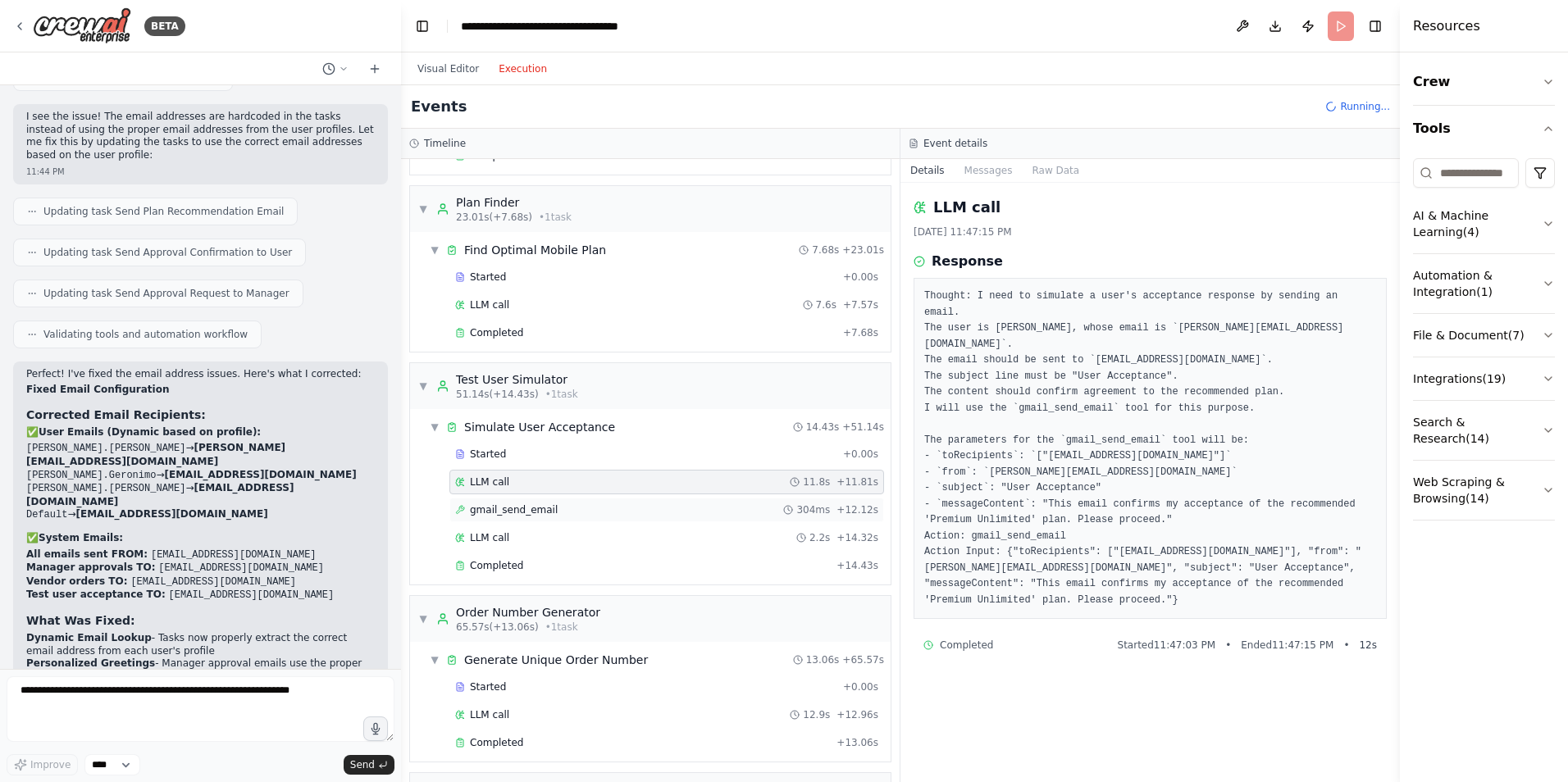
click at [533, 502] on div "gmail_send_email 304ms + 12.12s" at bounding box center [667, 510] width 435 height 25
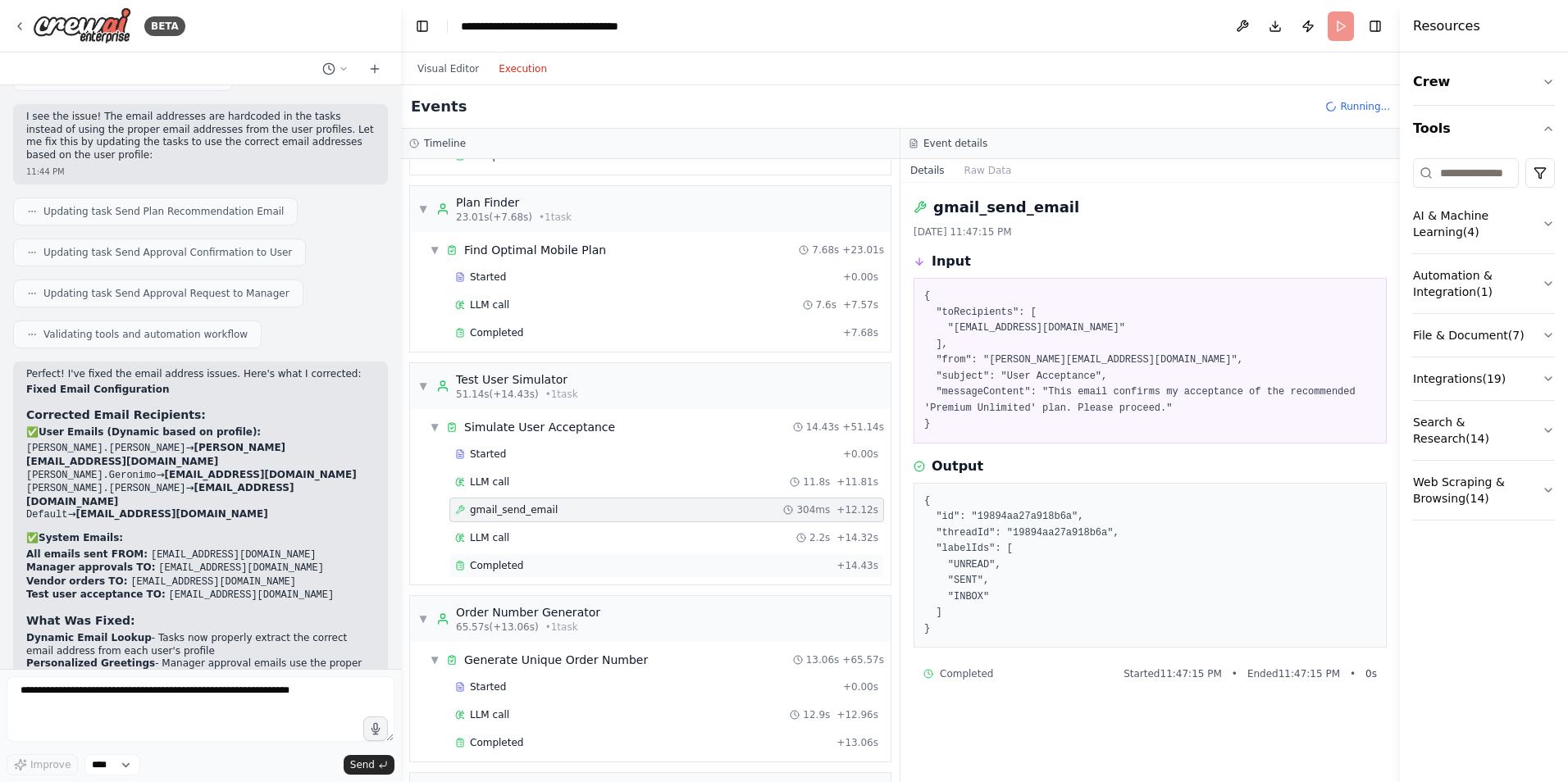
click at [525, 562] on div "Completed" at bounding box center [642, 565] width 375 height 13
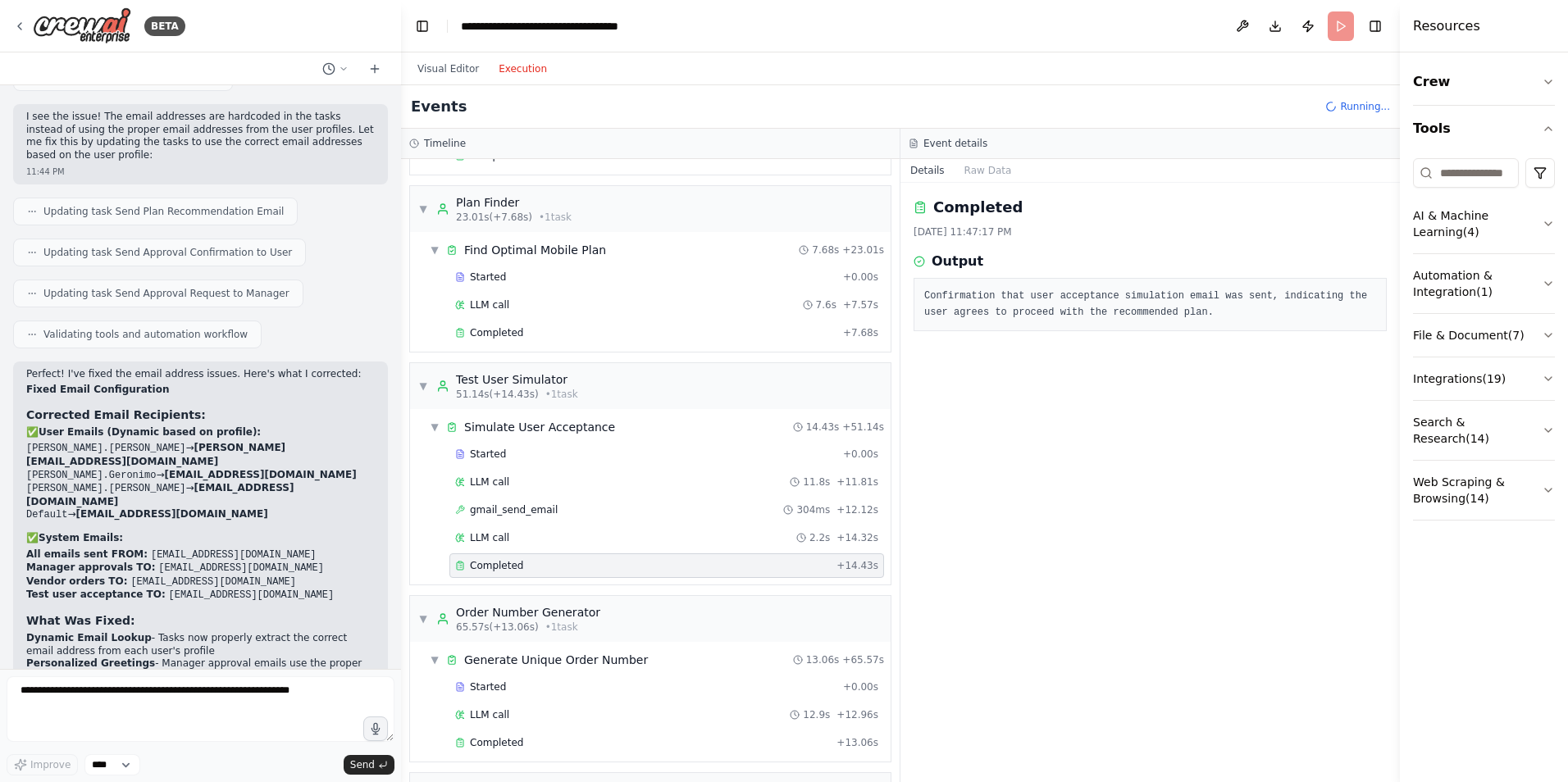
click at [522, 550] on div "Started + 0.00s LLM call 11.8s + 11.81s gmail_send_email 304ms + 12.12s LLM cal…" at bounding box center [657, 511] width 467 height 139
click at [522, 542] on div "LLM call 2.2s + 14.32s" at bounding box center [667, 537] width 423 height 13
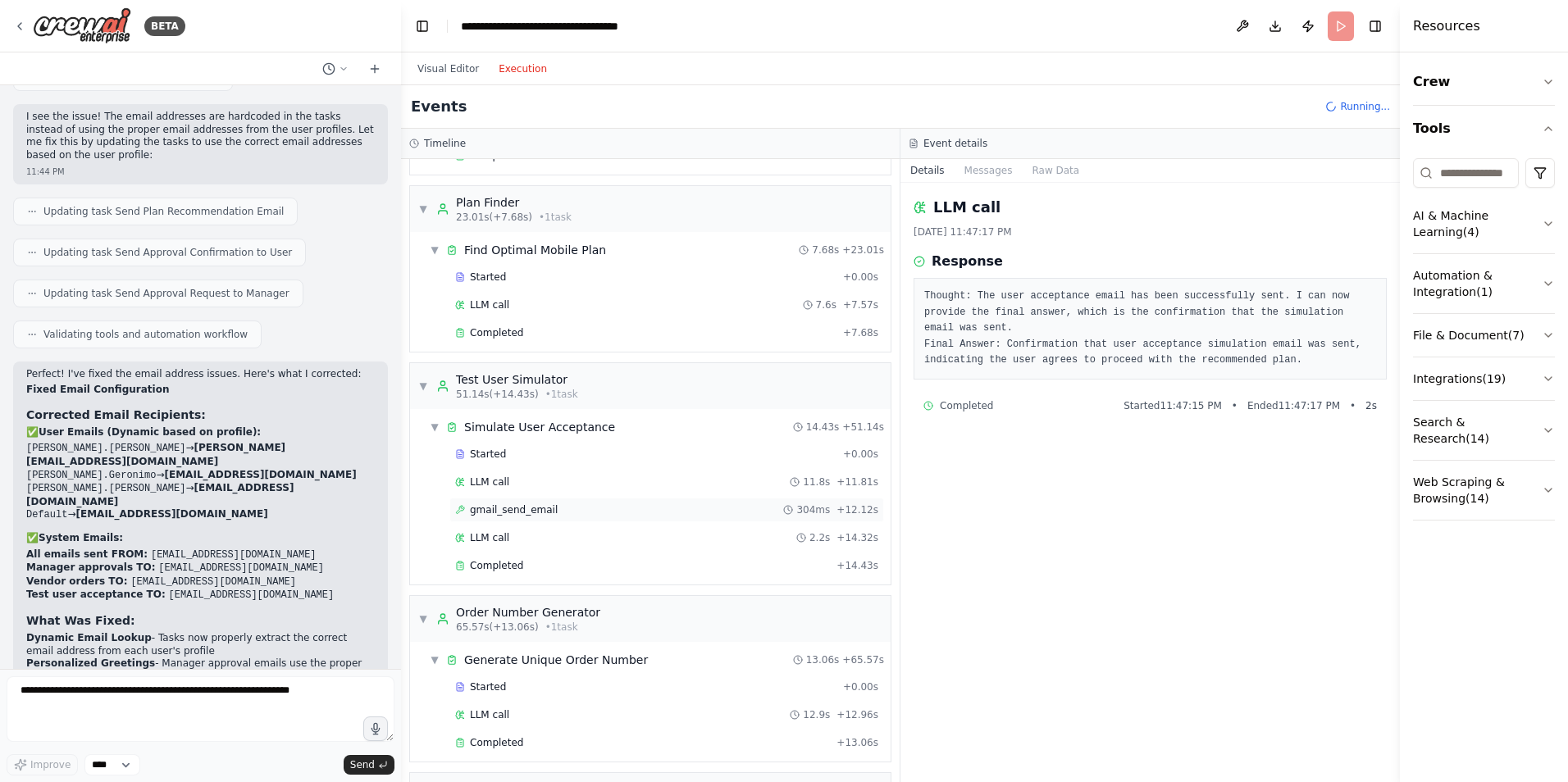
click at [540, 504] on span "gmail_send_email" at bounding box center [514, 509] width 88 height 13
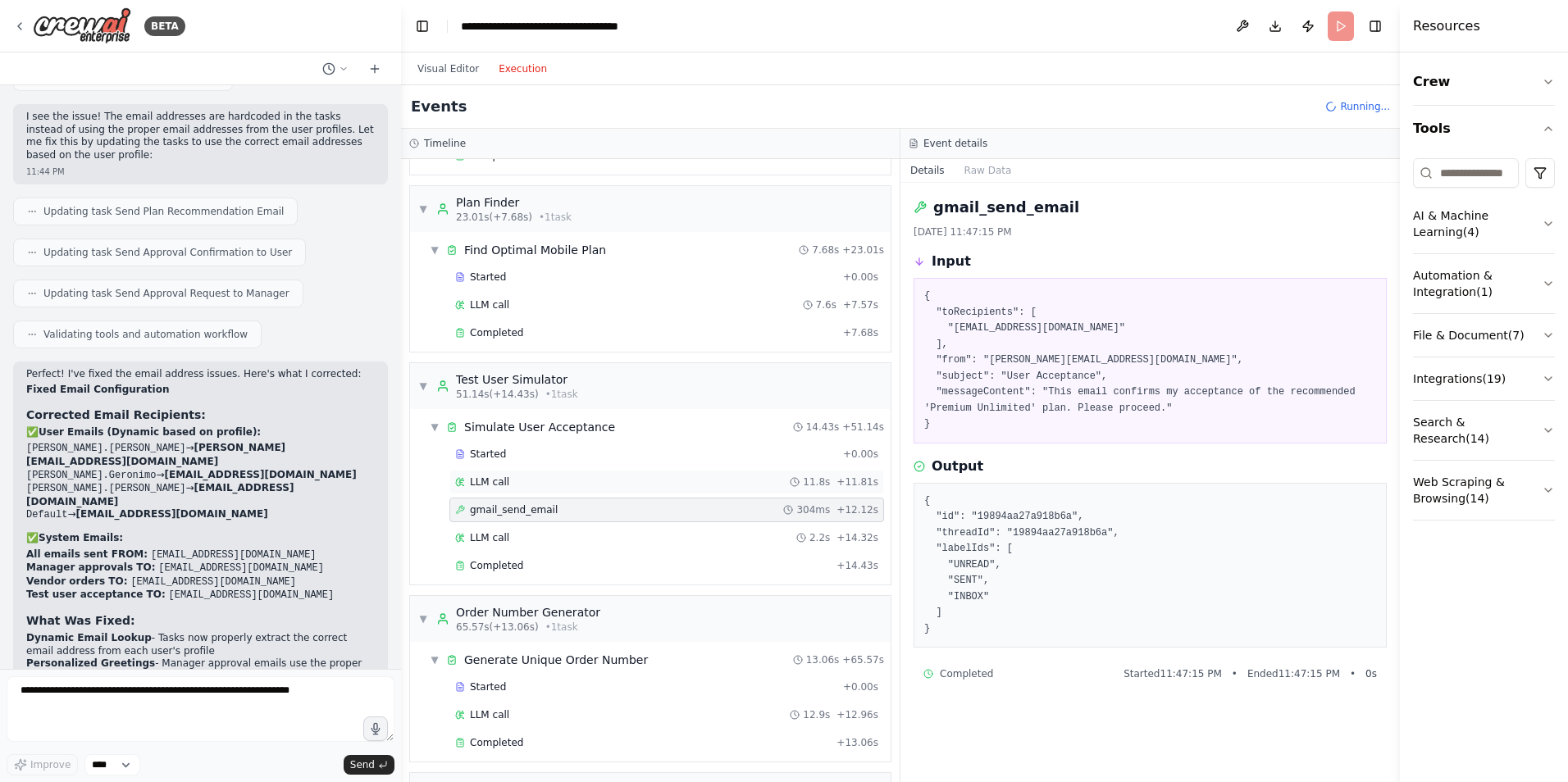
click at [554, 475] on div "LLM call 11.8s + 11.81s" at bounding box center [667, 482] width 435 height 25
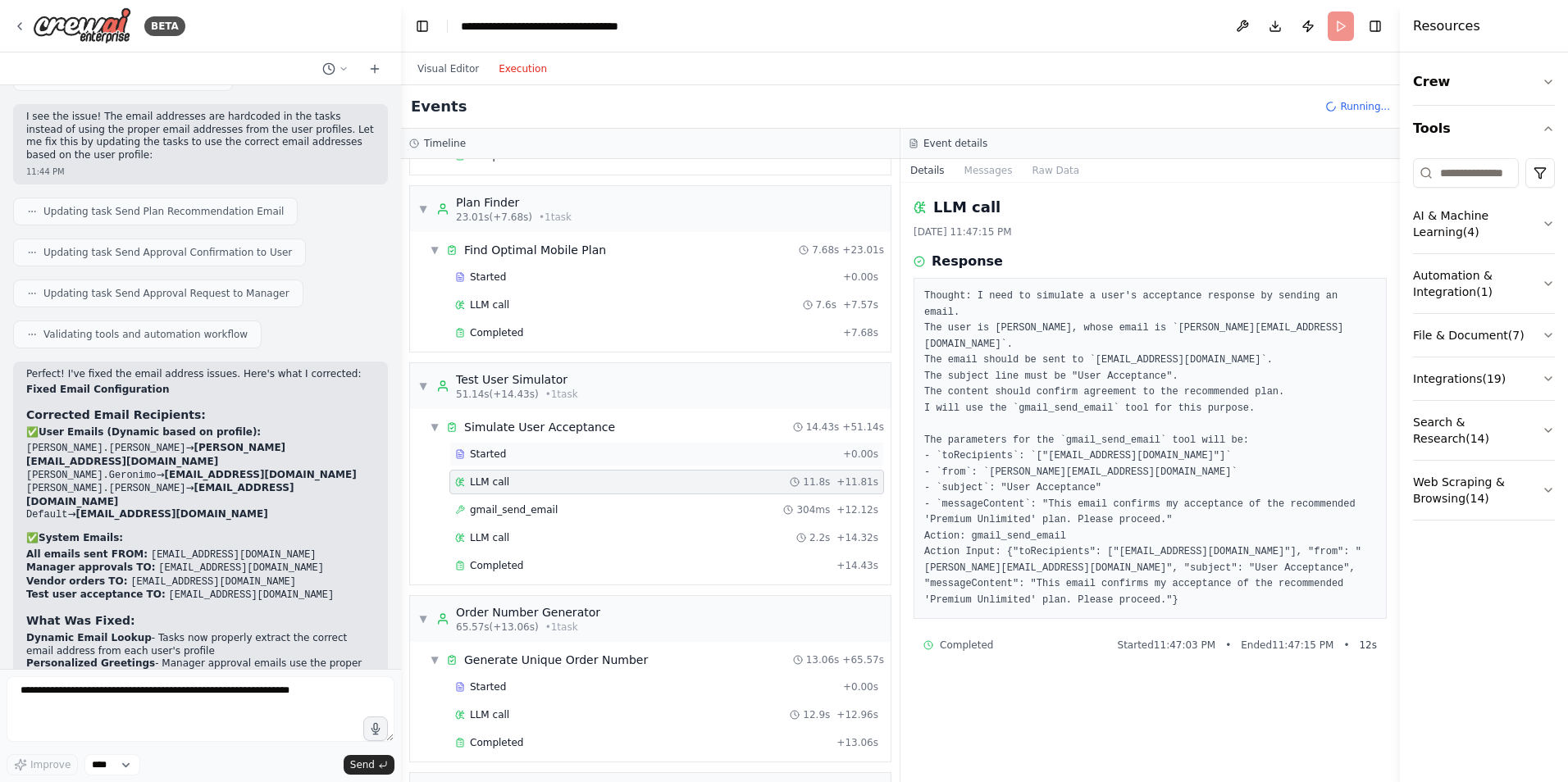
click at [522, 466] on div "Started + 0.00s" at bounding box center [667, 454] width 435 height 25
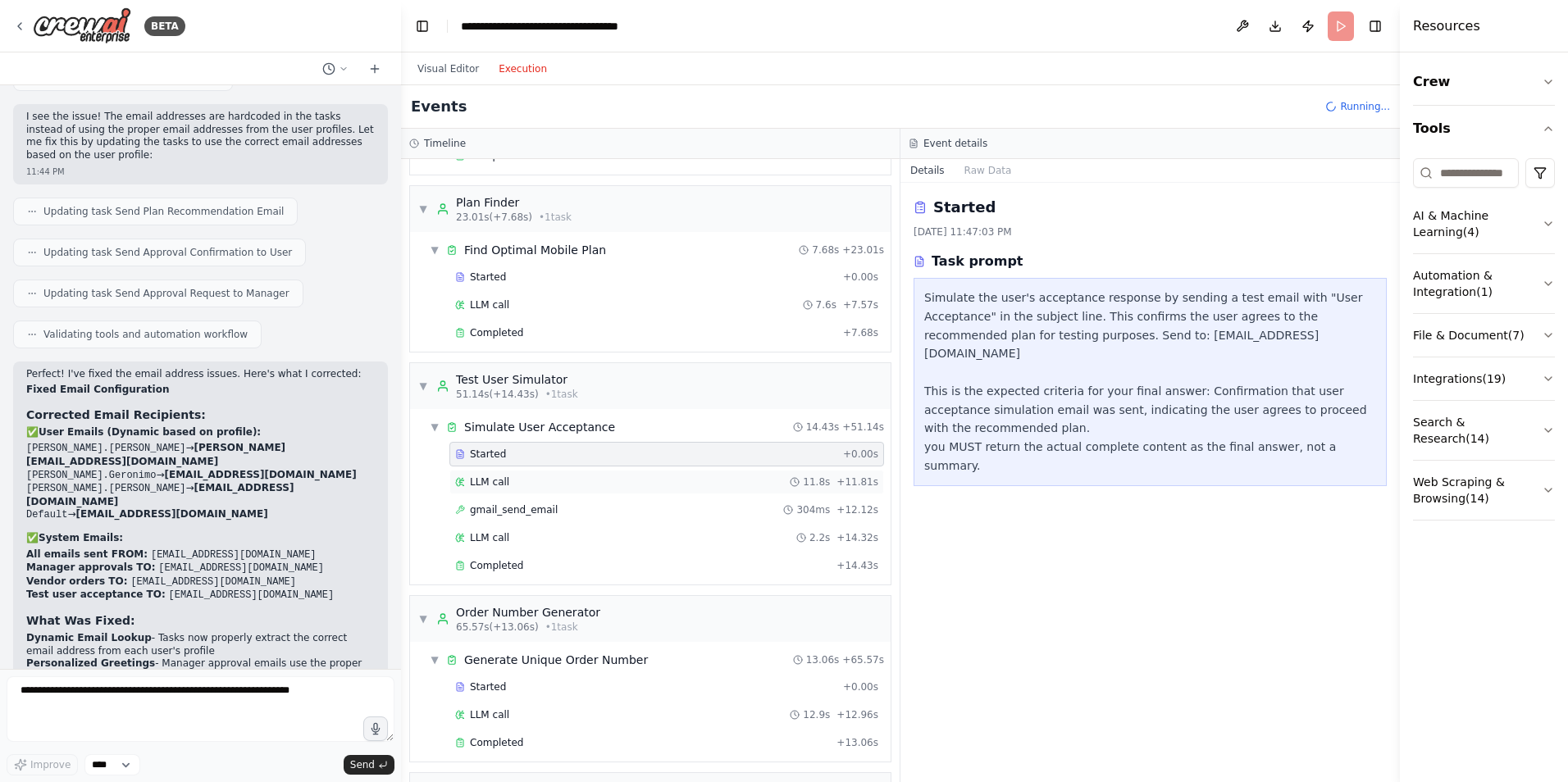
click at [521, 483] on div "LLM call 11.8s + 11.81s" at bounding box center [667, 482] width 423 height 13
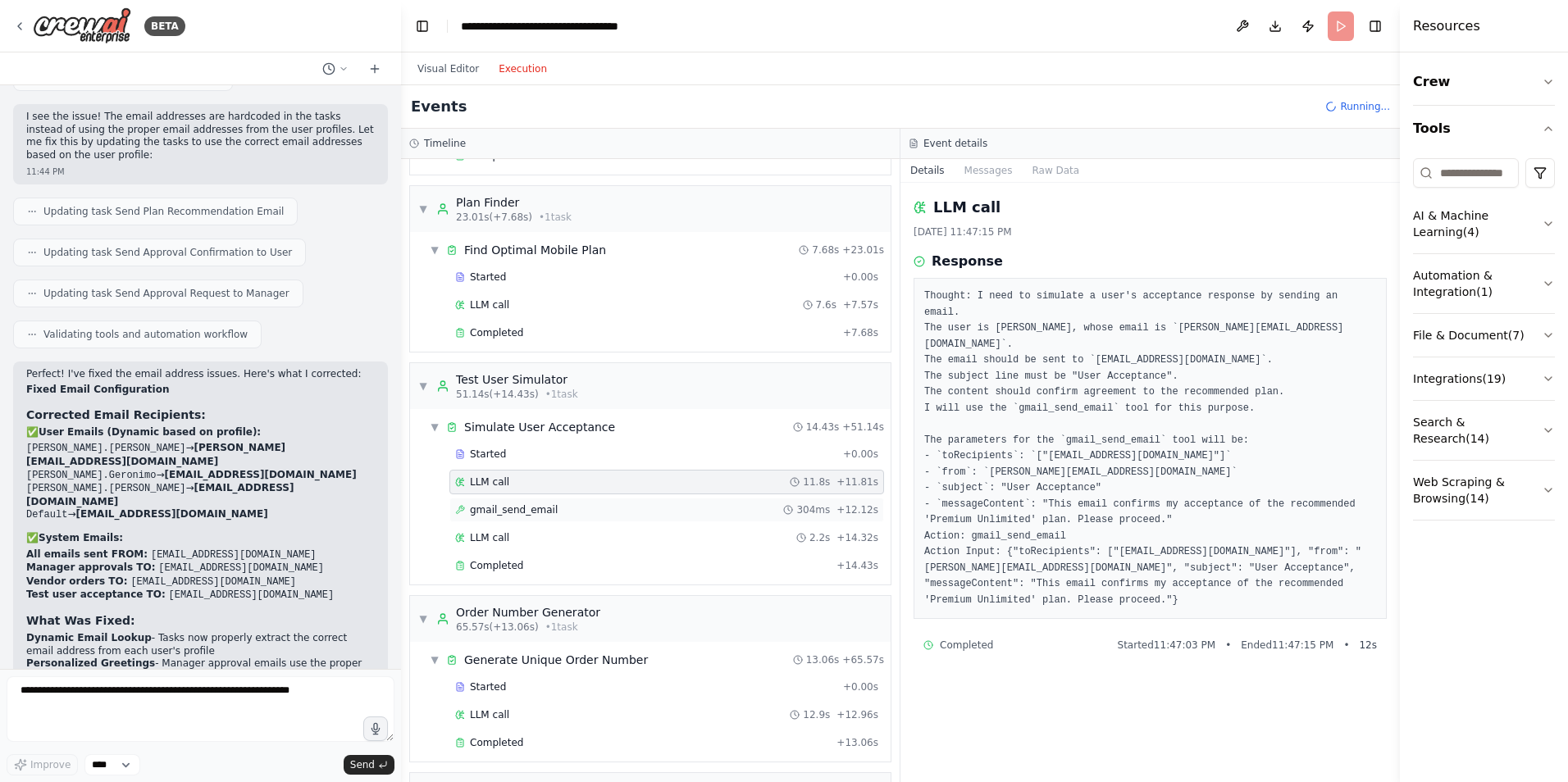
click at [512, 506] on span "gmail_send_email" at bounding box center [514, 509] width 88 height 13
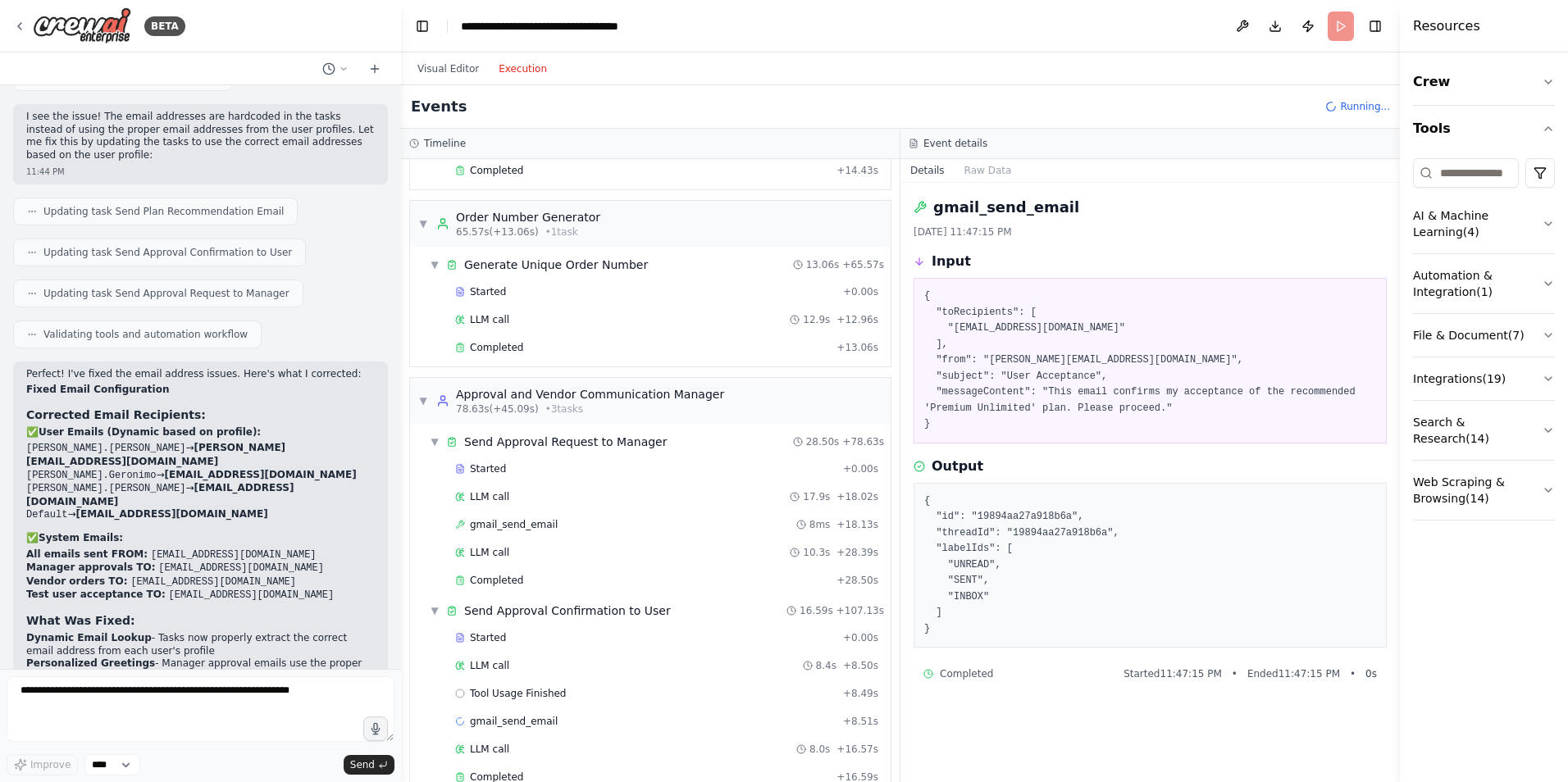
scroll to position [738, 0]
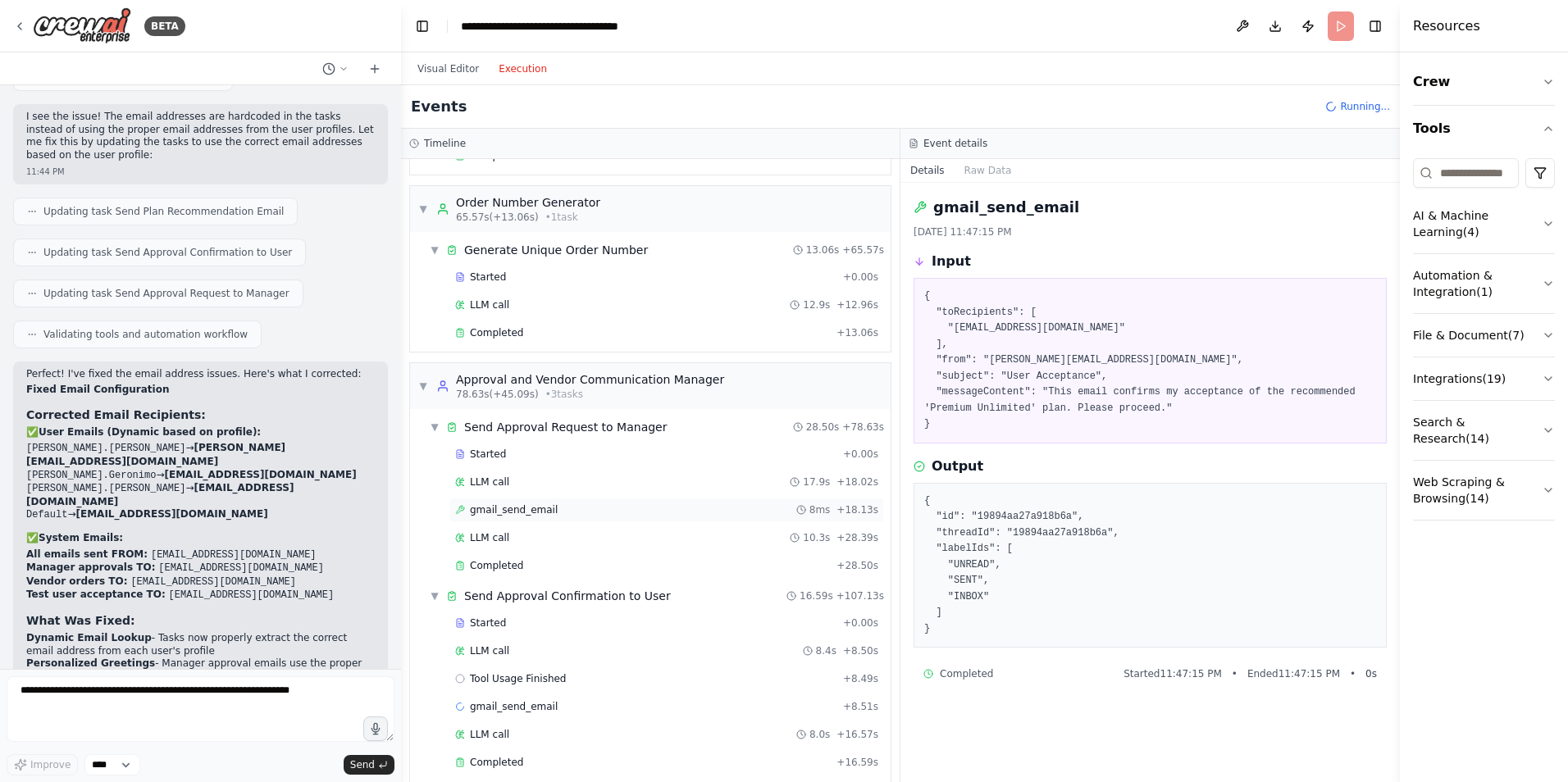
click at [512, 516] on span "gmail_send_email" at bounding box center [514, 509] width 88 height 13
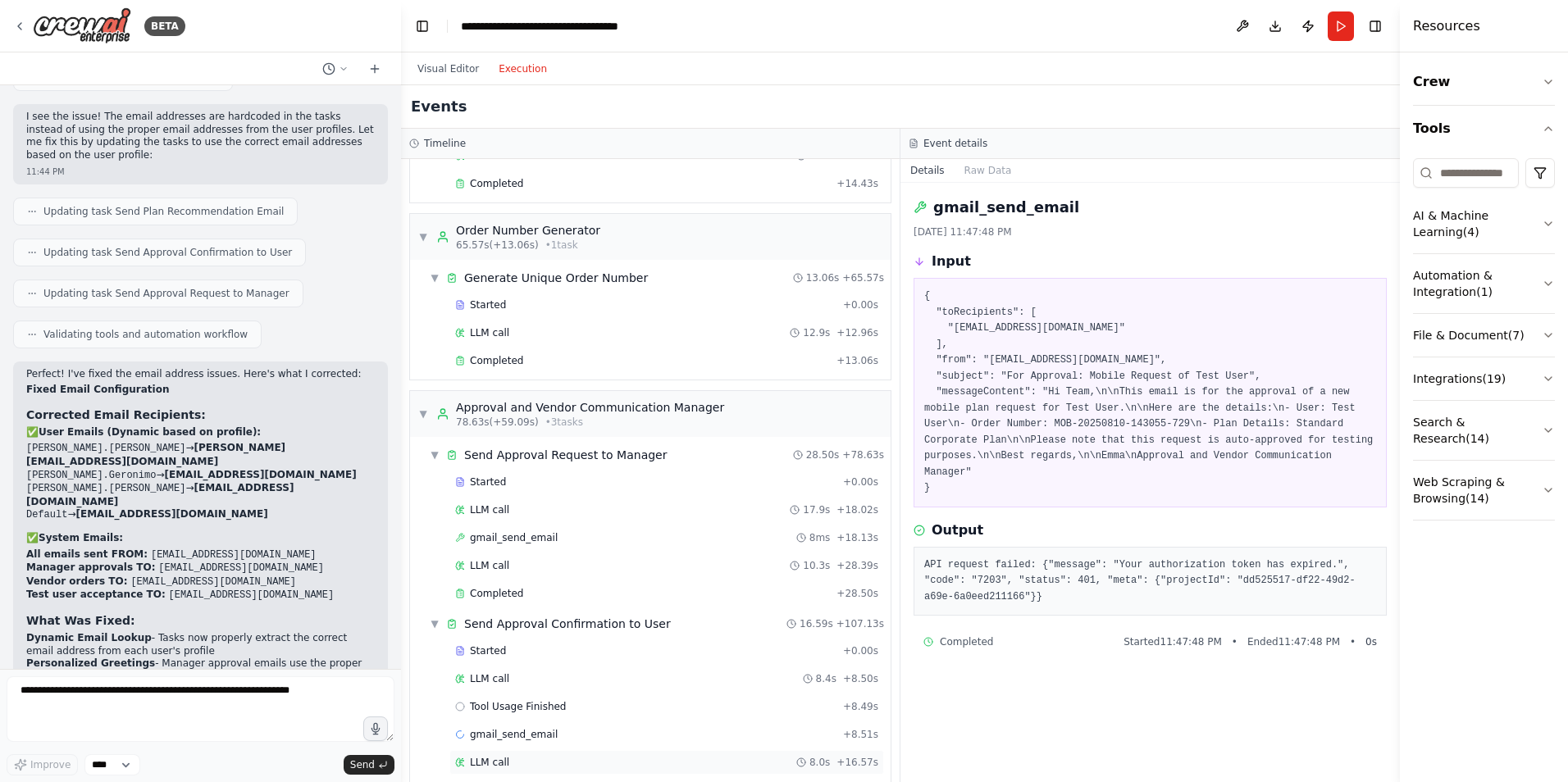
scroll to position [654, 0]
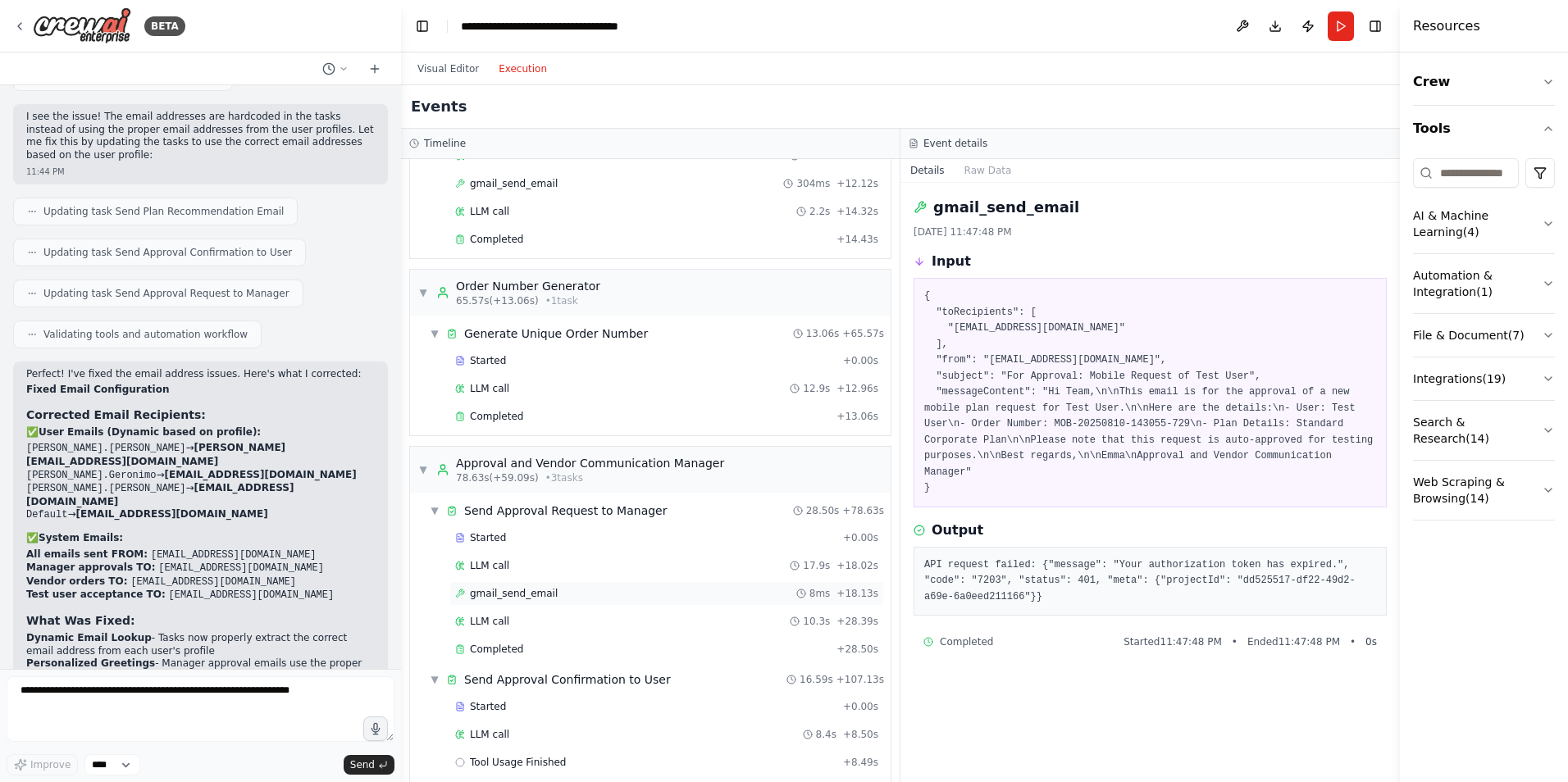
click at [569, 585] on div "gmail_send_email 8ms + 18.13s" at bounding box center [667, 594] width 435 height 25
click at [230, 688] on textarea at bounding box center [200, 709] width 388 height 66
type textarea "**********"
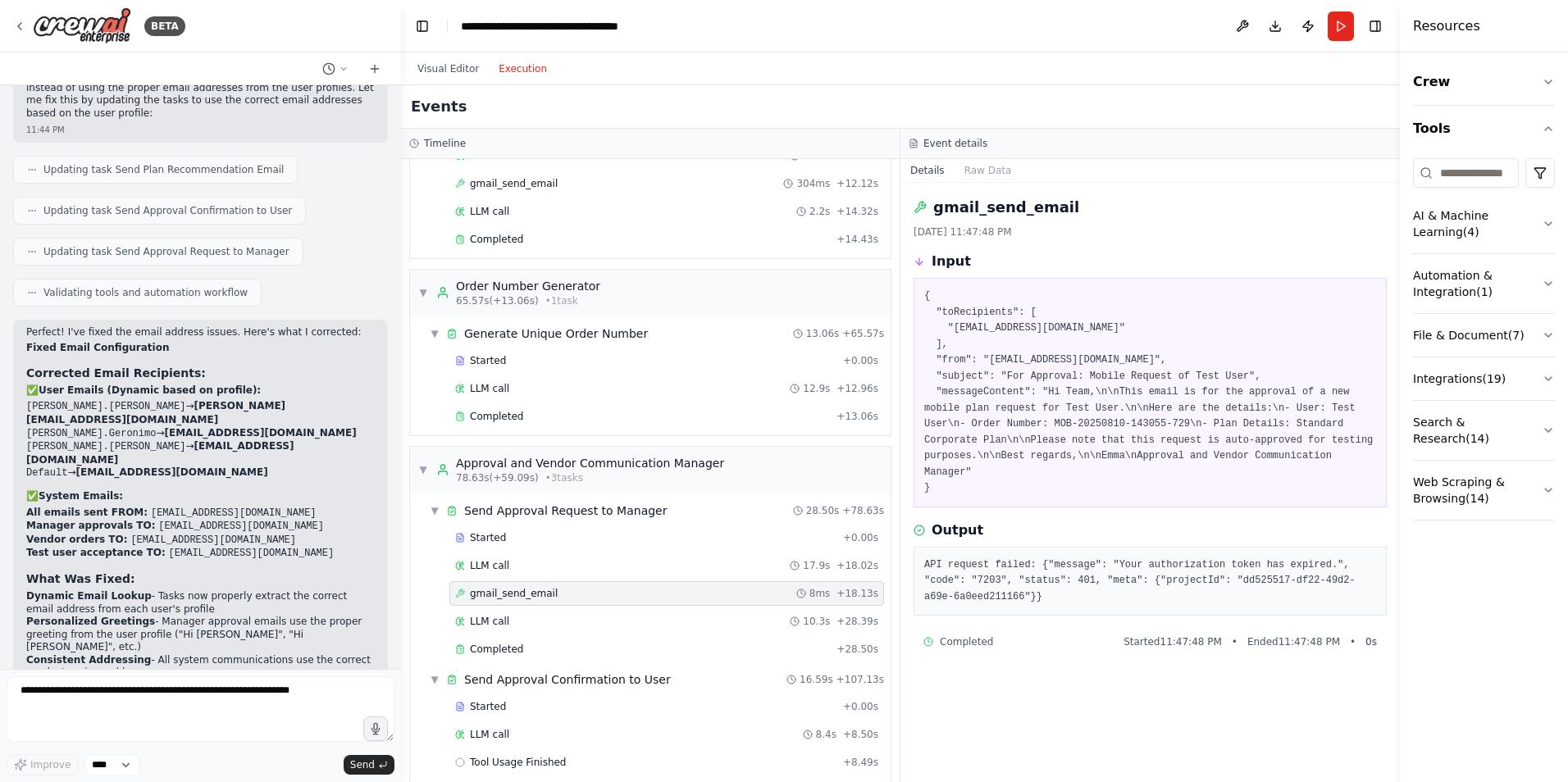
scroll to position [5570, 0]
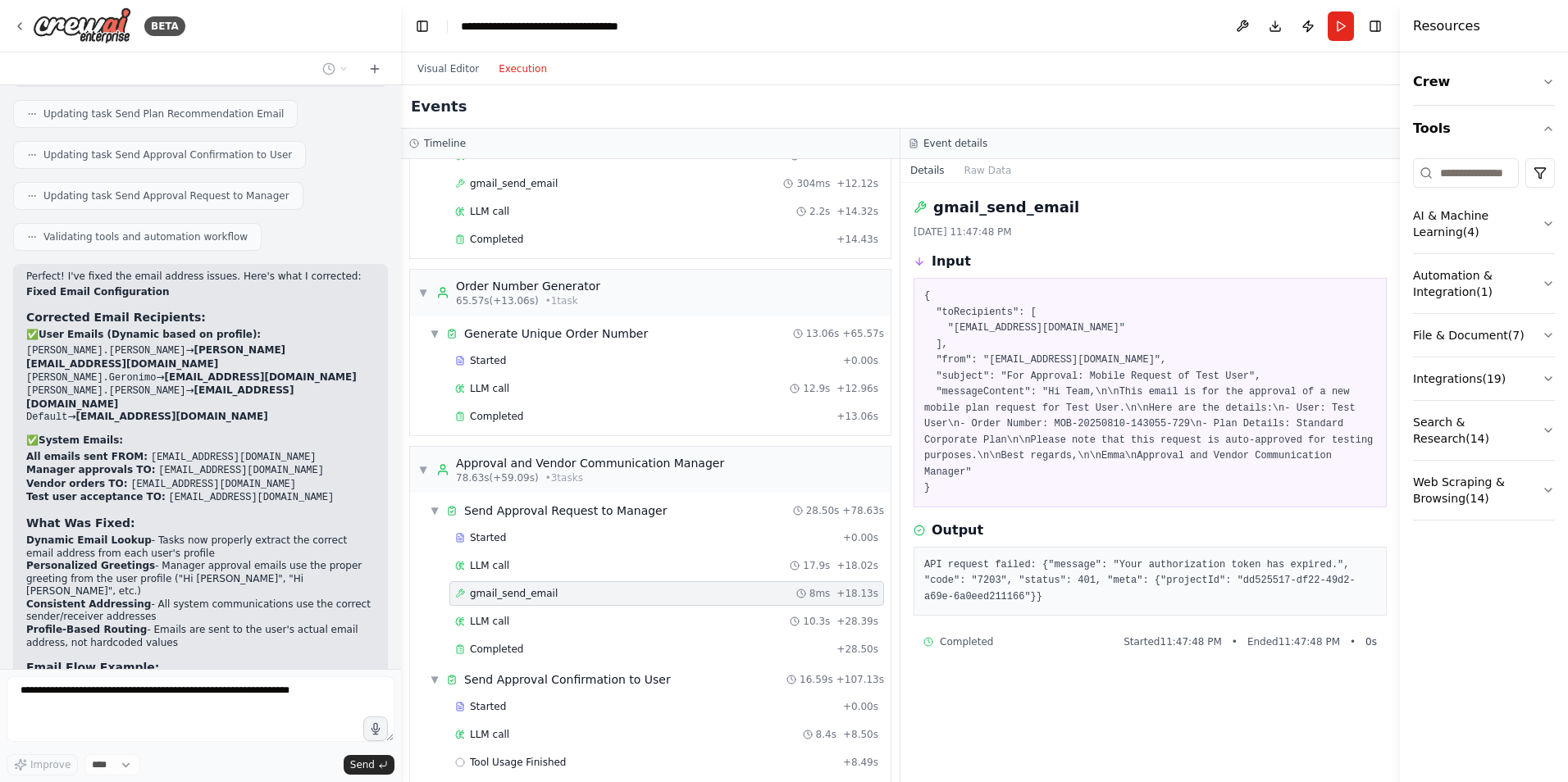
click at [438, 79] on div "Visual Editor Execution" at bounding box center [482, 69] width 149 height 32
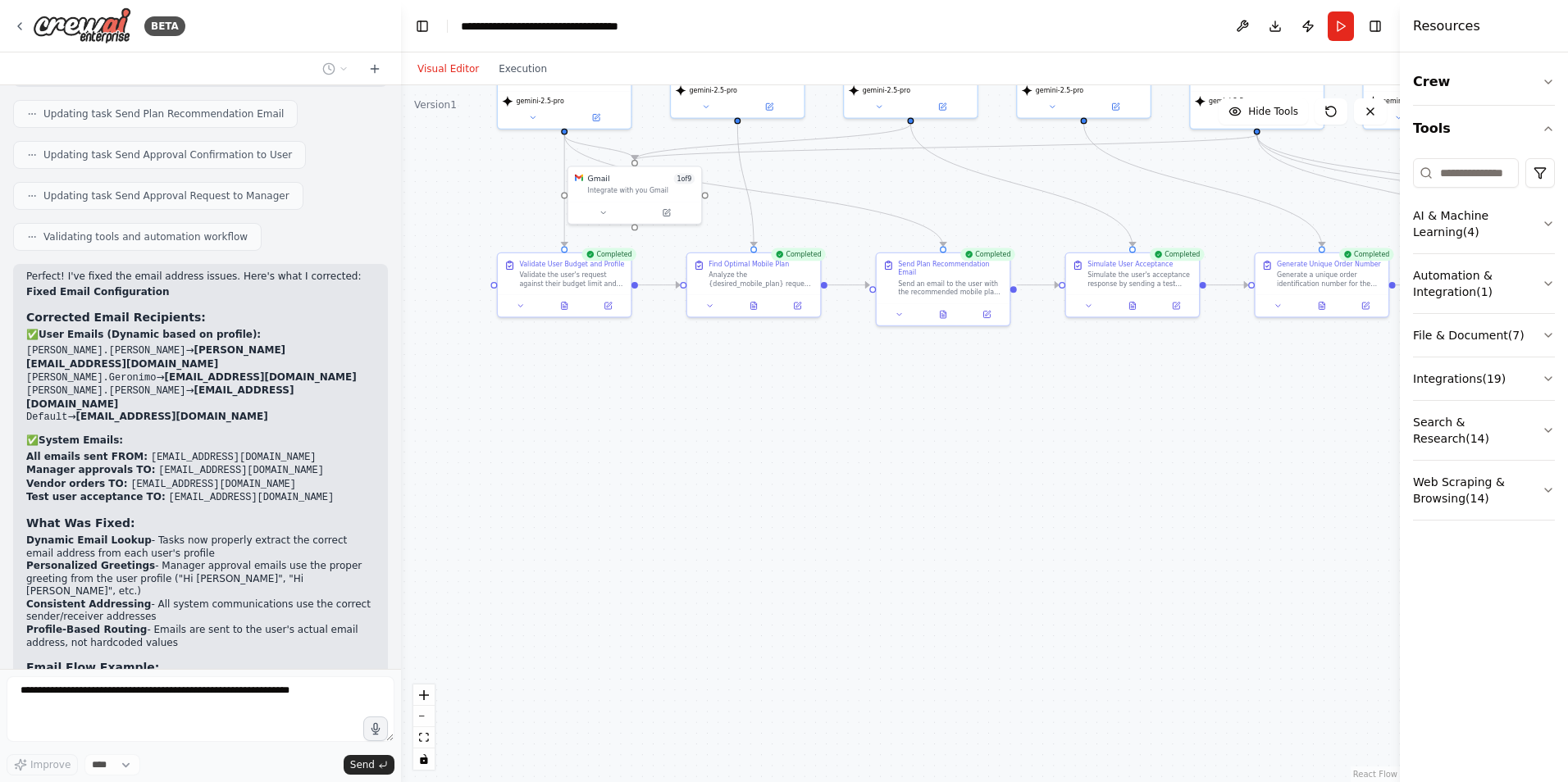
click at [438, 69] on button "Visual Editor" at bounding box center [448, 68] width 81 height 20
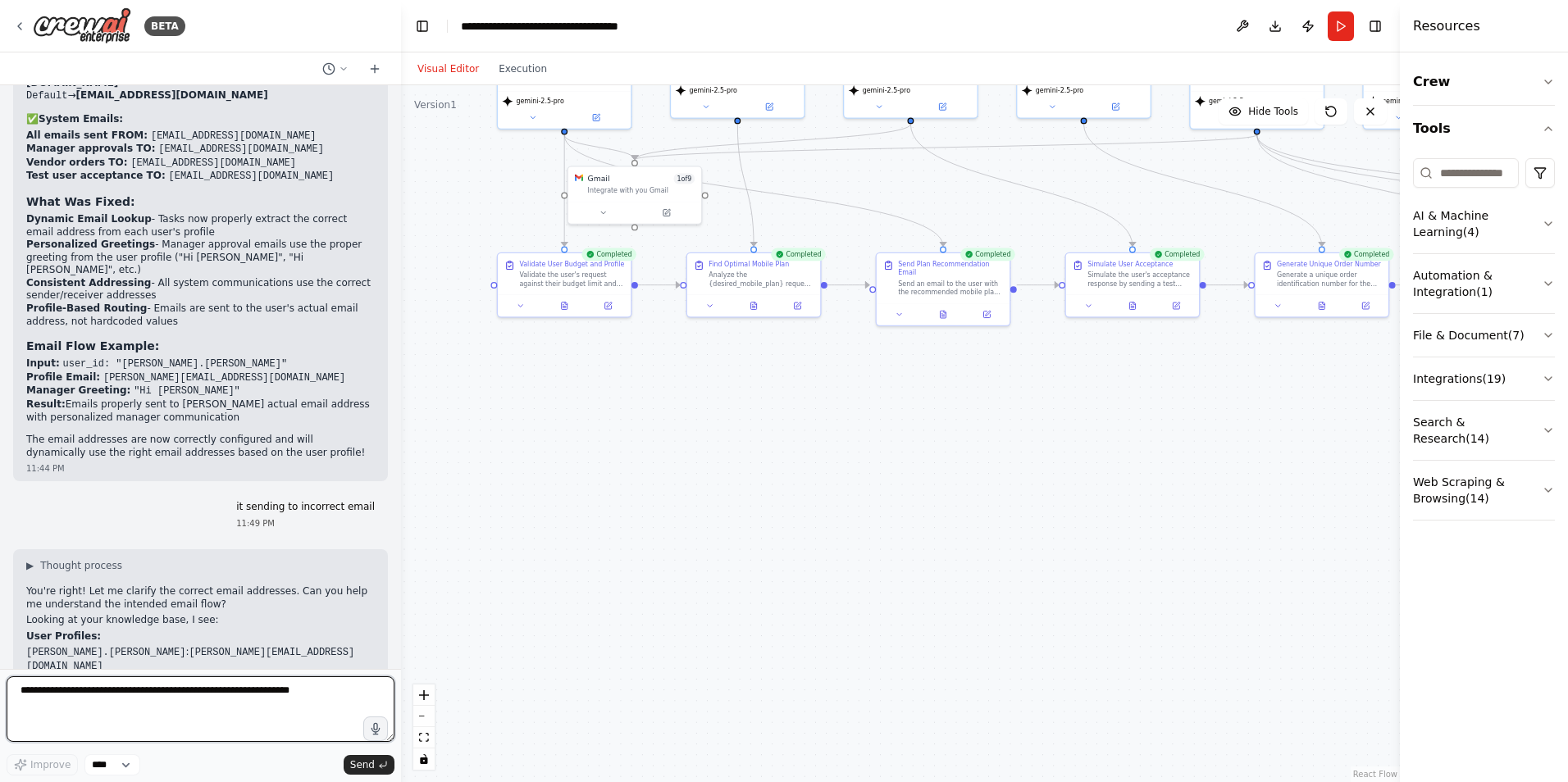
scroll to position [5908, 0]
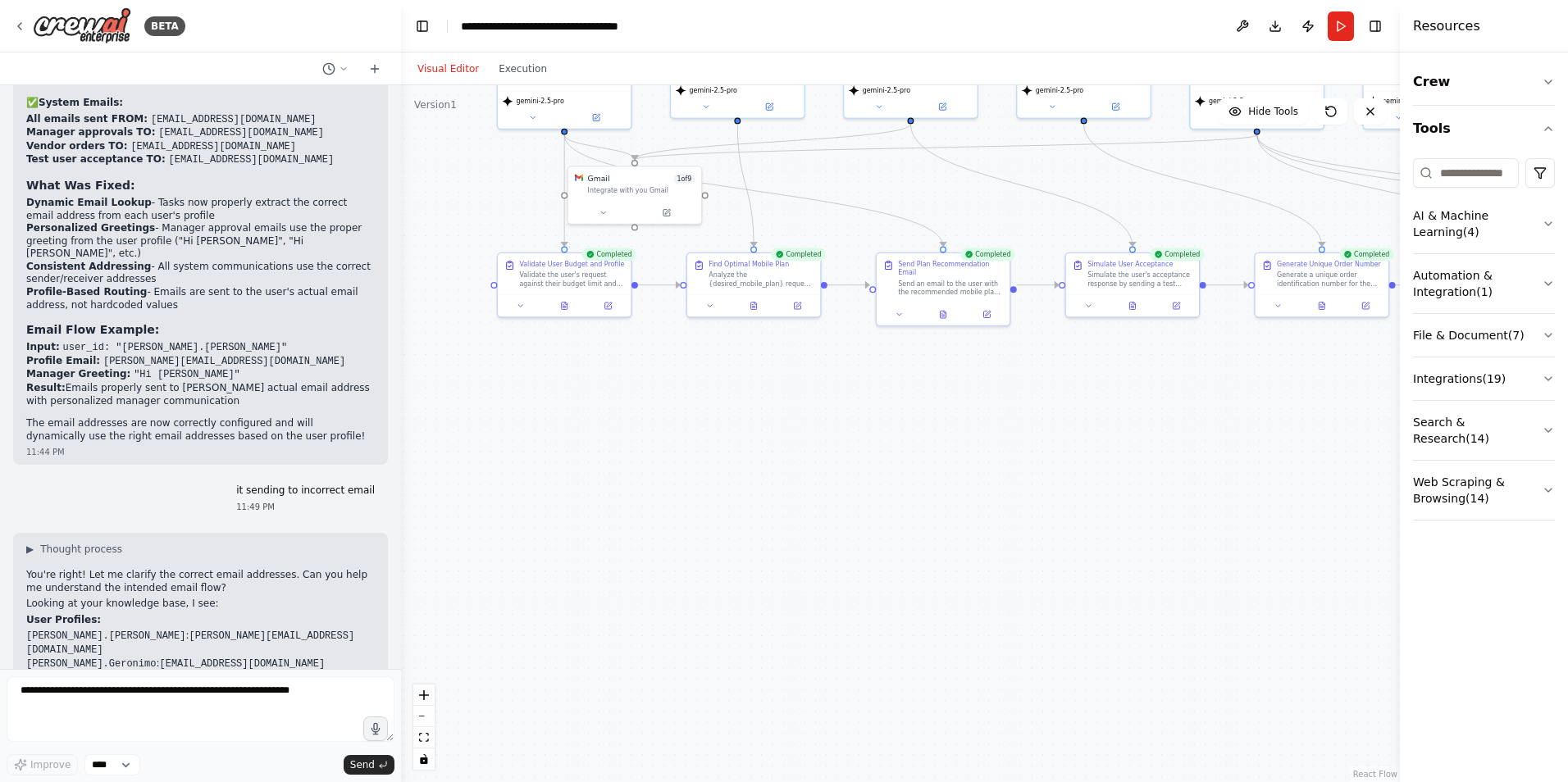
drag, startPoint x: 77, startPoint y: 540, endPoint x: 313, endPoint y: 544, distance: 236.0
click at [15, 10] on div "BETA" at bounding box center [99, 26] width 172 height 37
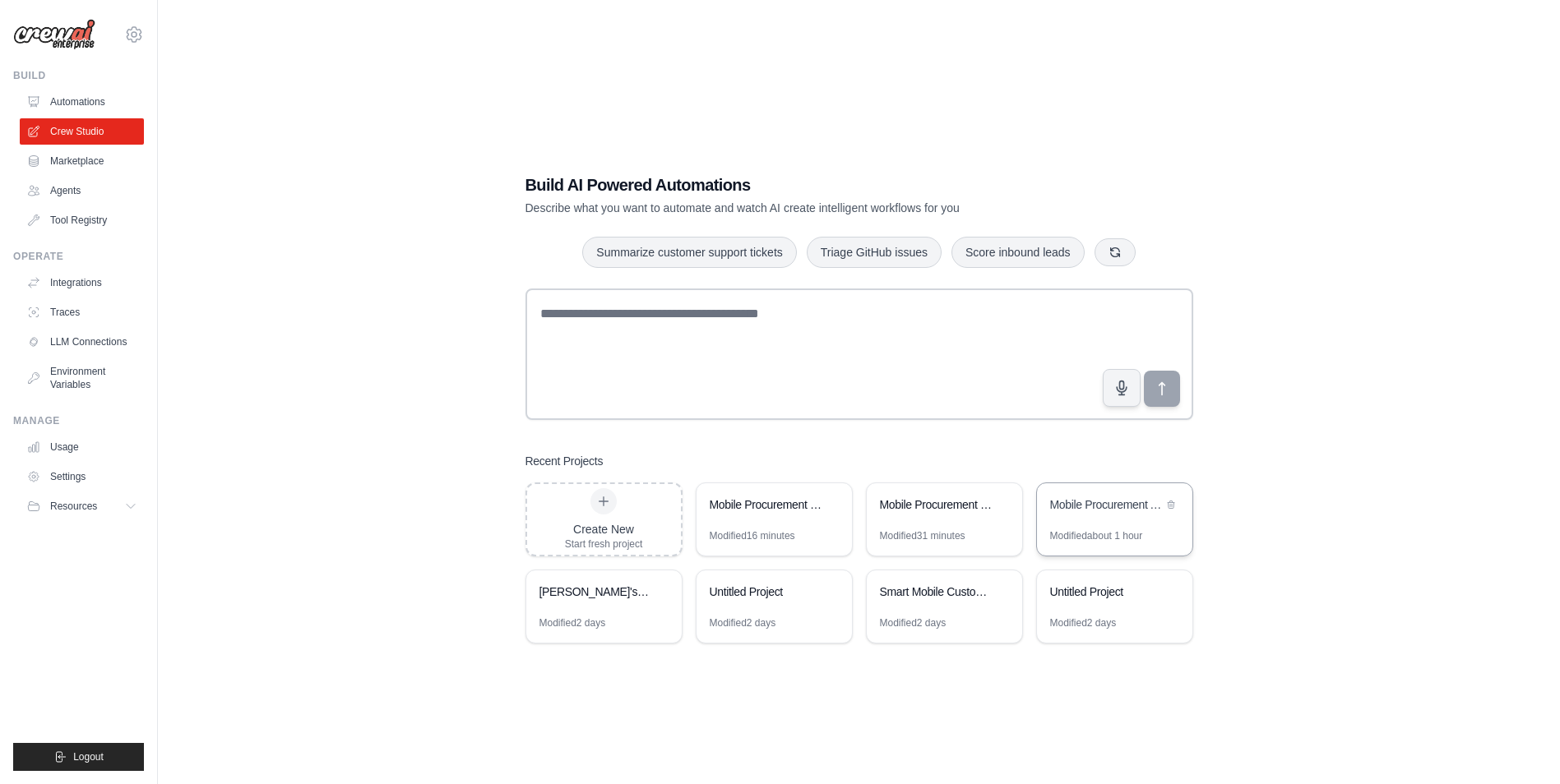
click at [1088, 533] on div "Modified about 1 hour" at bounding box center [1096, 535] width 93 height 13
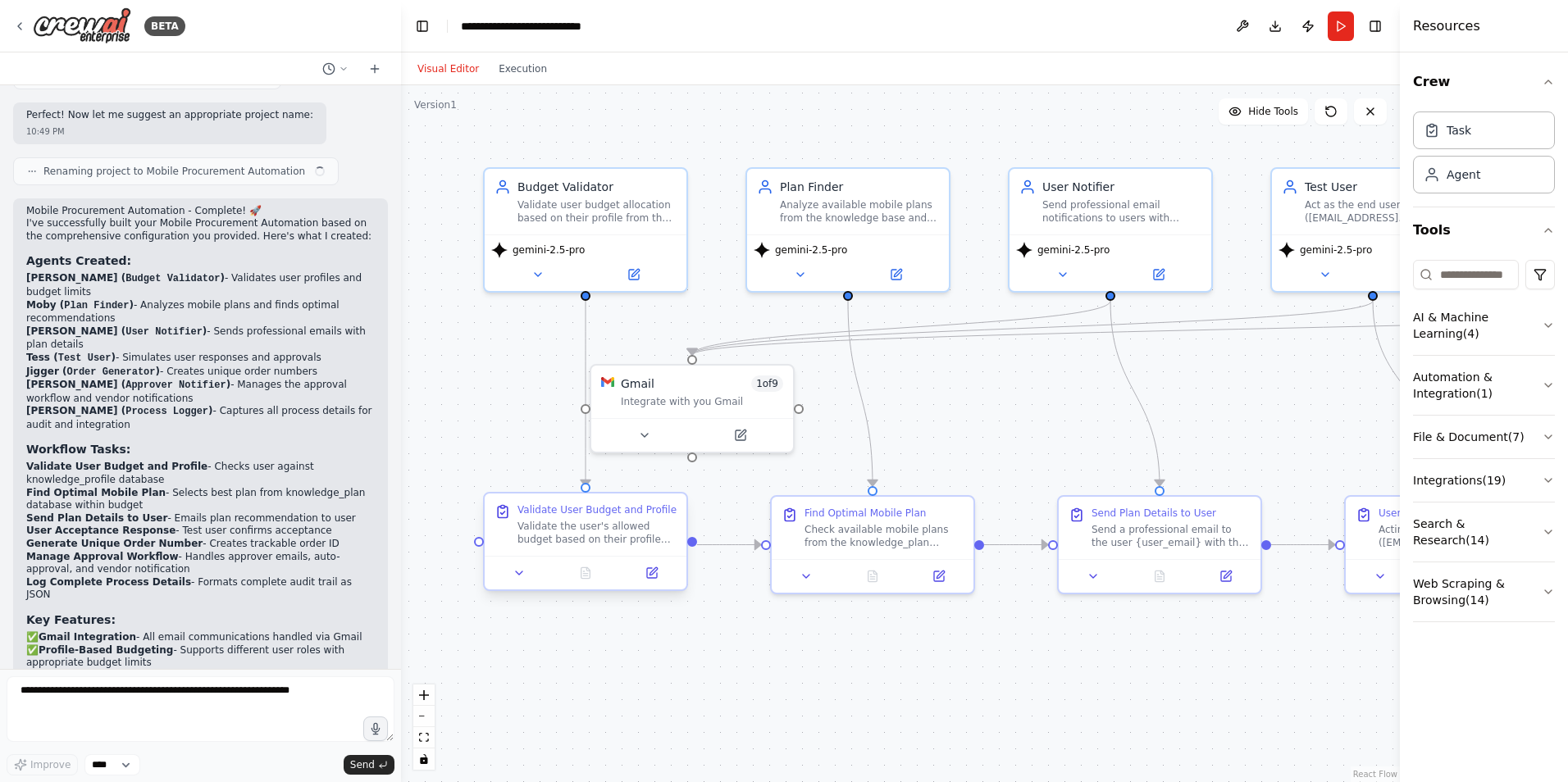
scroll to position [3507, 0]
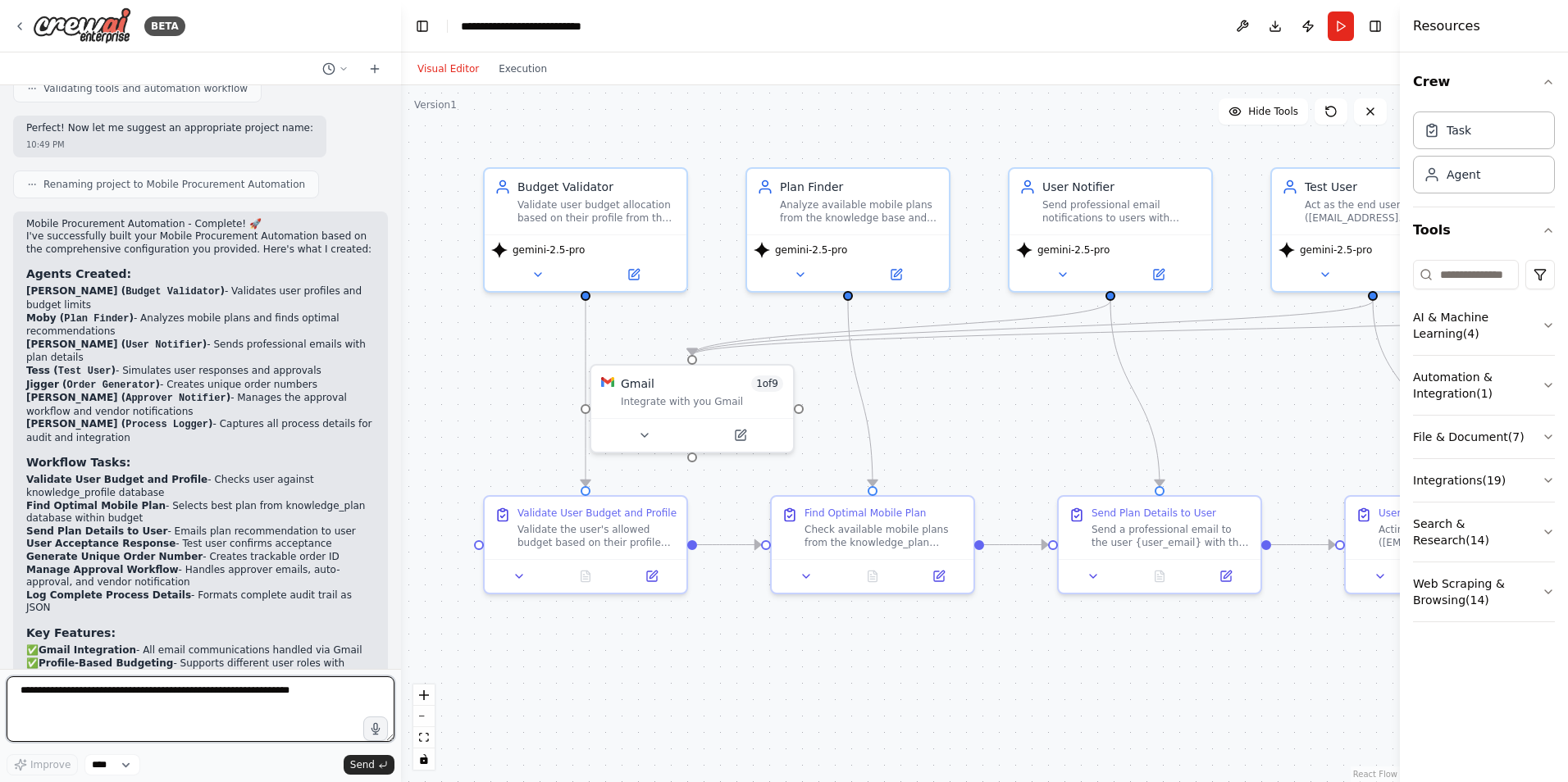
click at [300, 696] on textarea at bounding box center [200, 709] width 388 height 66
type textarea "**********"
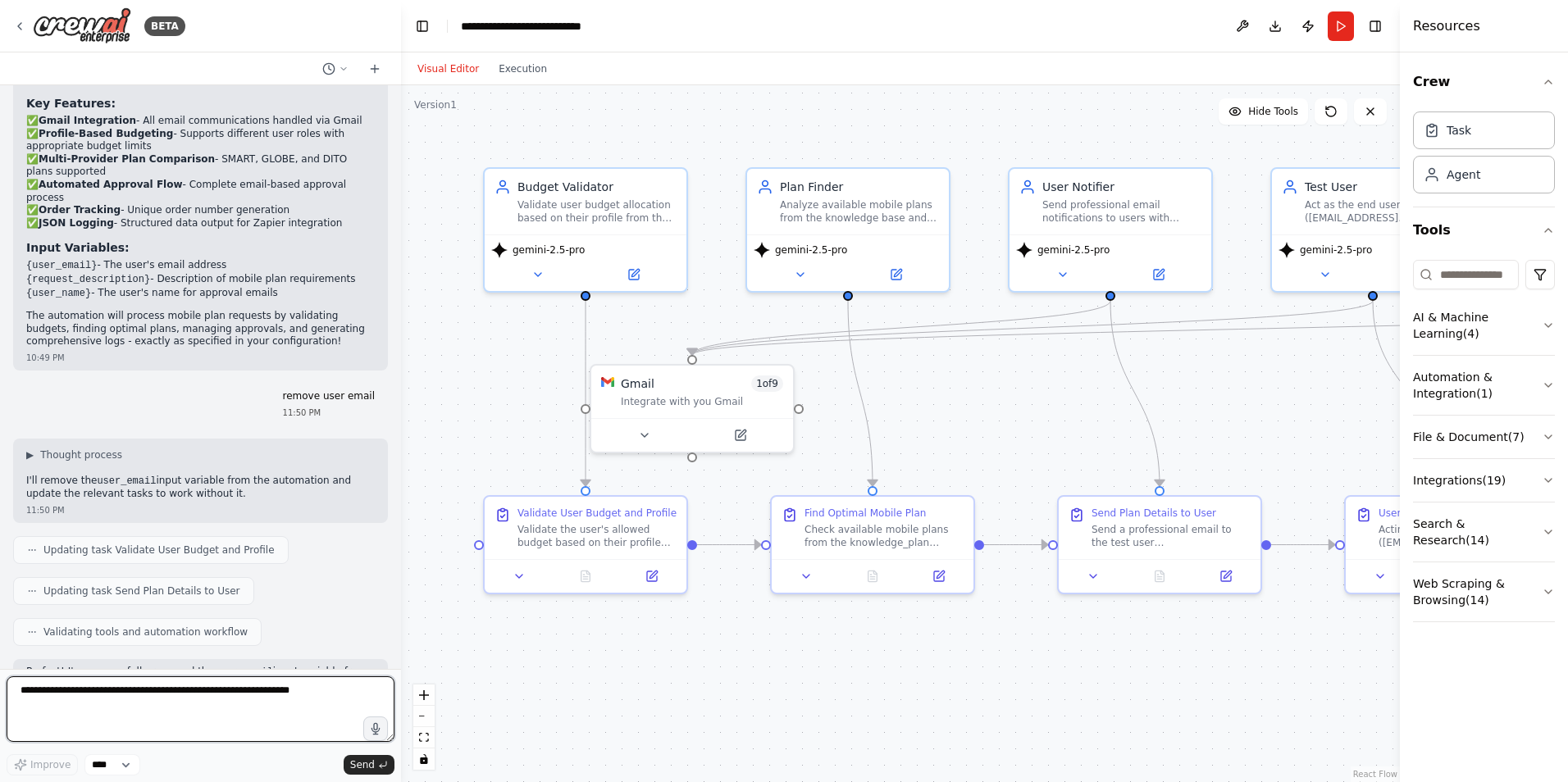
scroll to position [4050, 0]
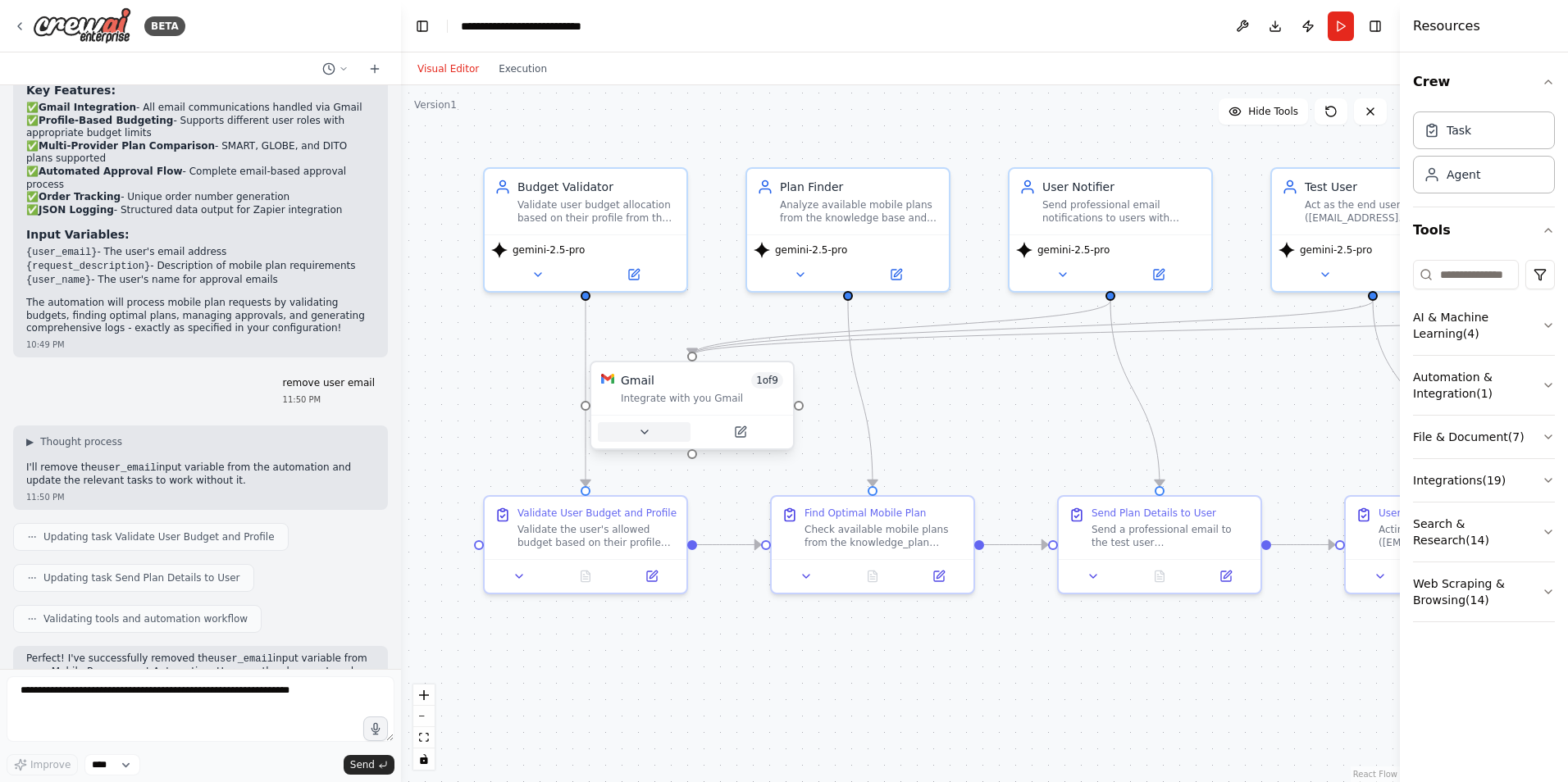
click at [644, 435] on icon at bounding box center [644, 432] width 13 height 13
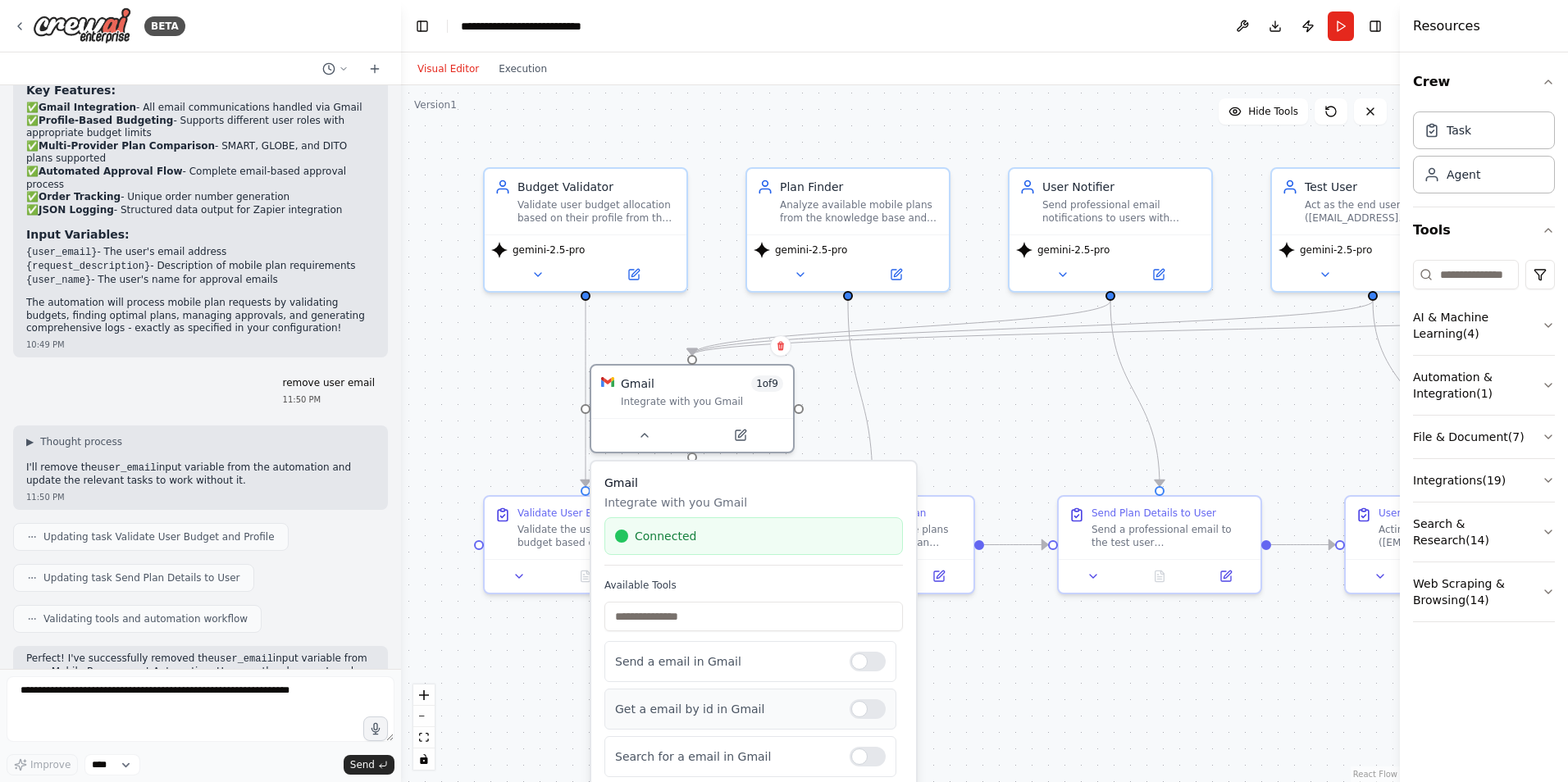
click at [857, 715] on div at bounding box center [868, 709] width 36 height 20
click at [1112, 710] on div ".deletable-edge-delete-btn { width: 20px; height: 20px; border: 0px solid #ffff…" at bounding box center [900, 433] width 999 height 697
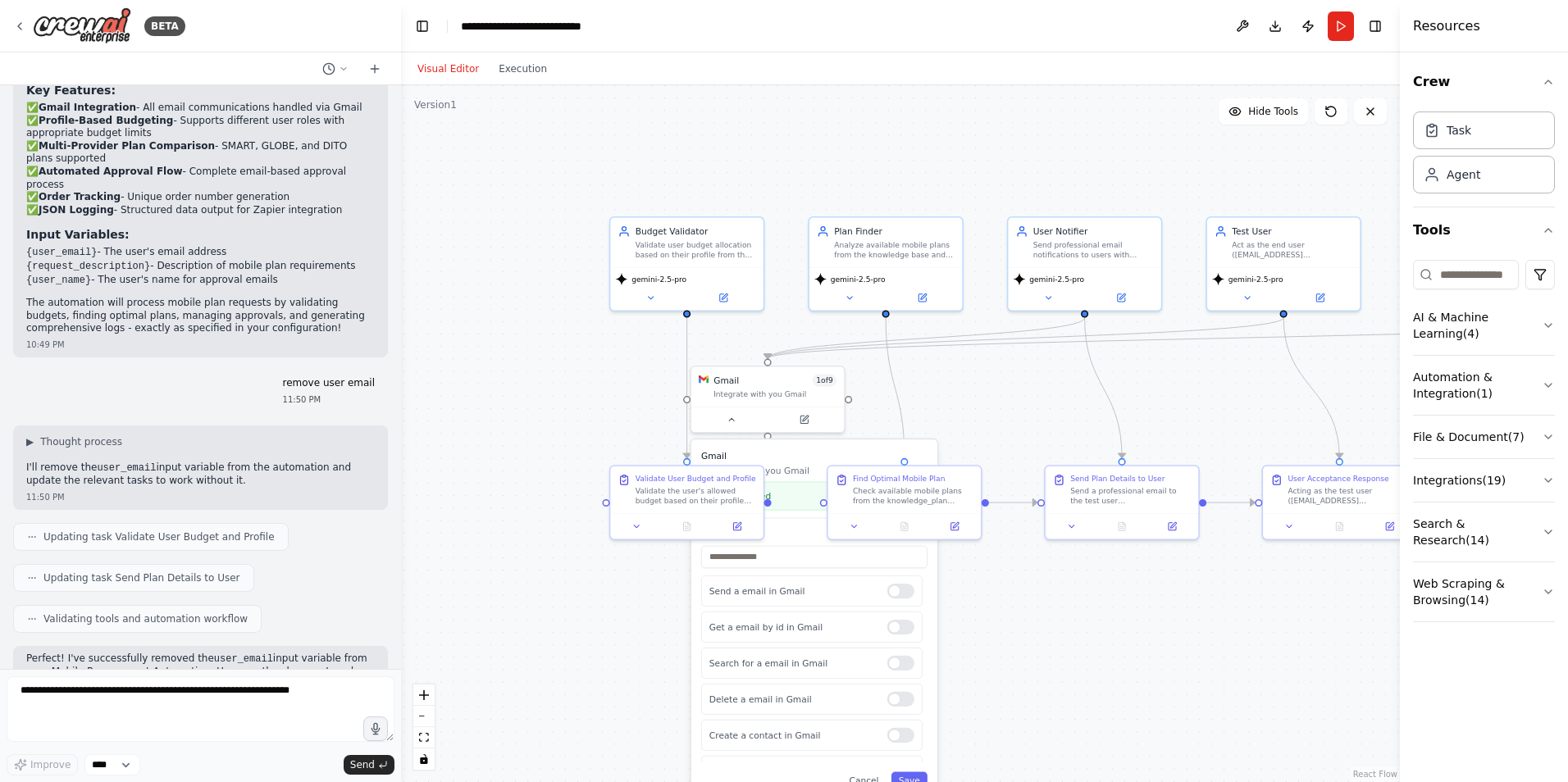
drag, startPoint x: 1099, startPoint y: 710, endPoint x: 1061, endPoint y: 426, distance: 286.5
click at [1061, 426] on div ".deletable-edge-delete-btn { width: 20px; height: 20px; border: 0px solid #ffff…" at bounding box center [900, 433] width 999 height 697
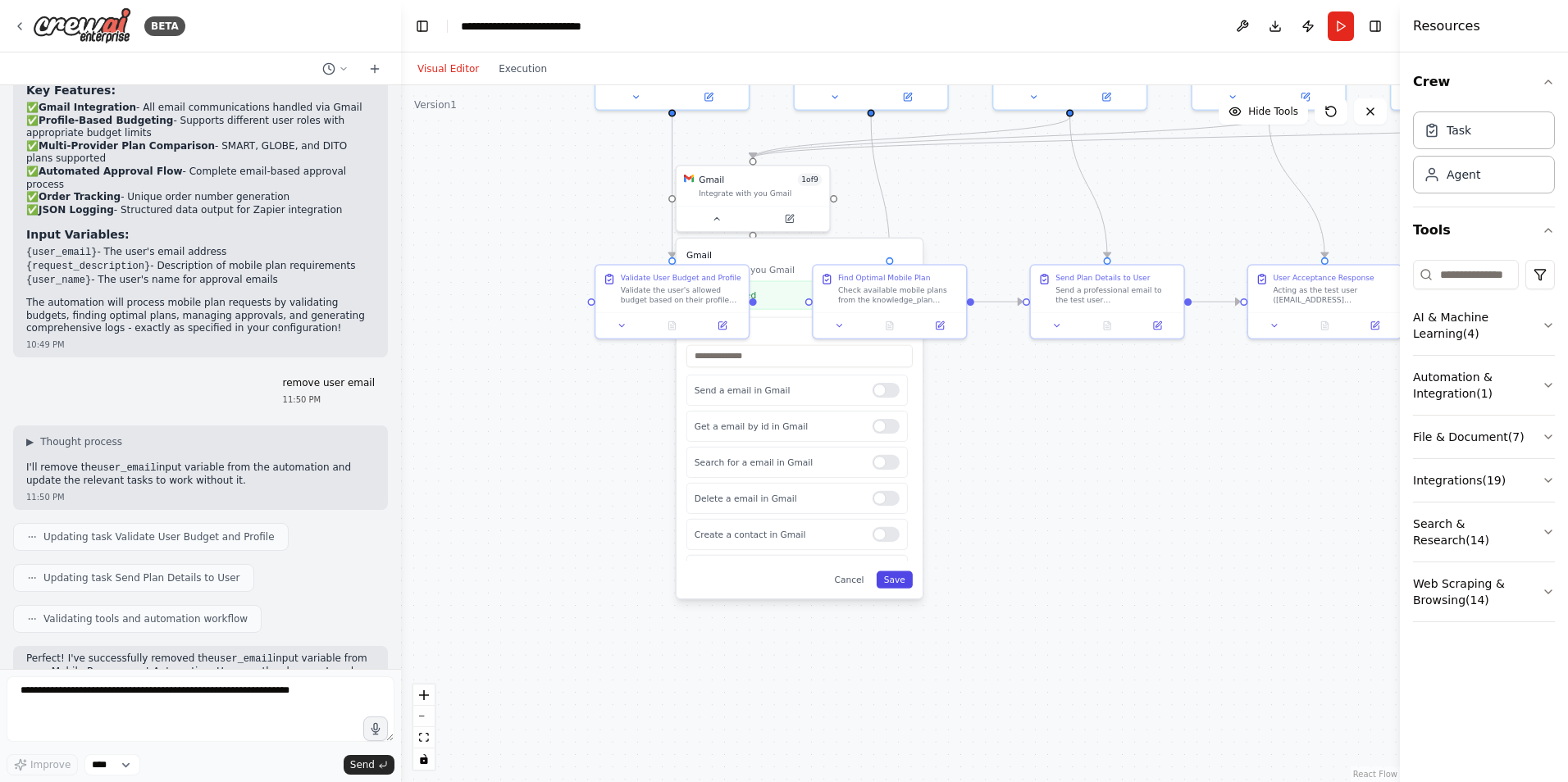
click at [898, 574] on button "Save" at bounding box center [895, 580] width 36 height 17
click at [1342, 24] on button "Run" at bounding box center [1341, 26] width 26 height 30
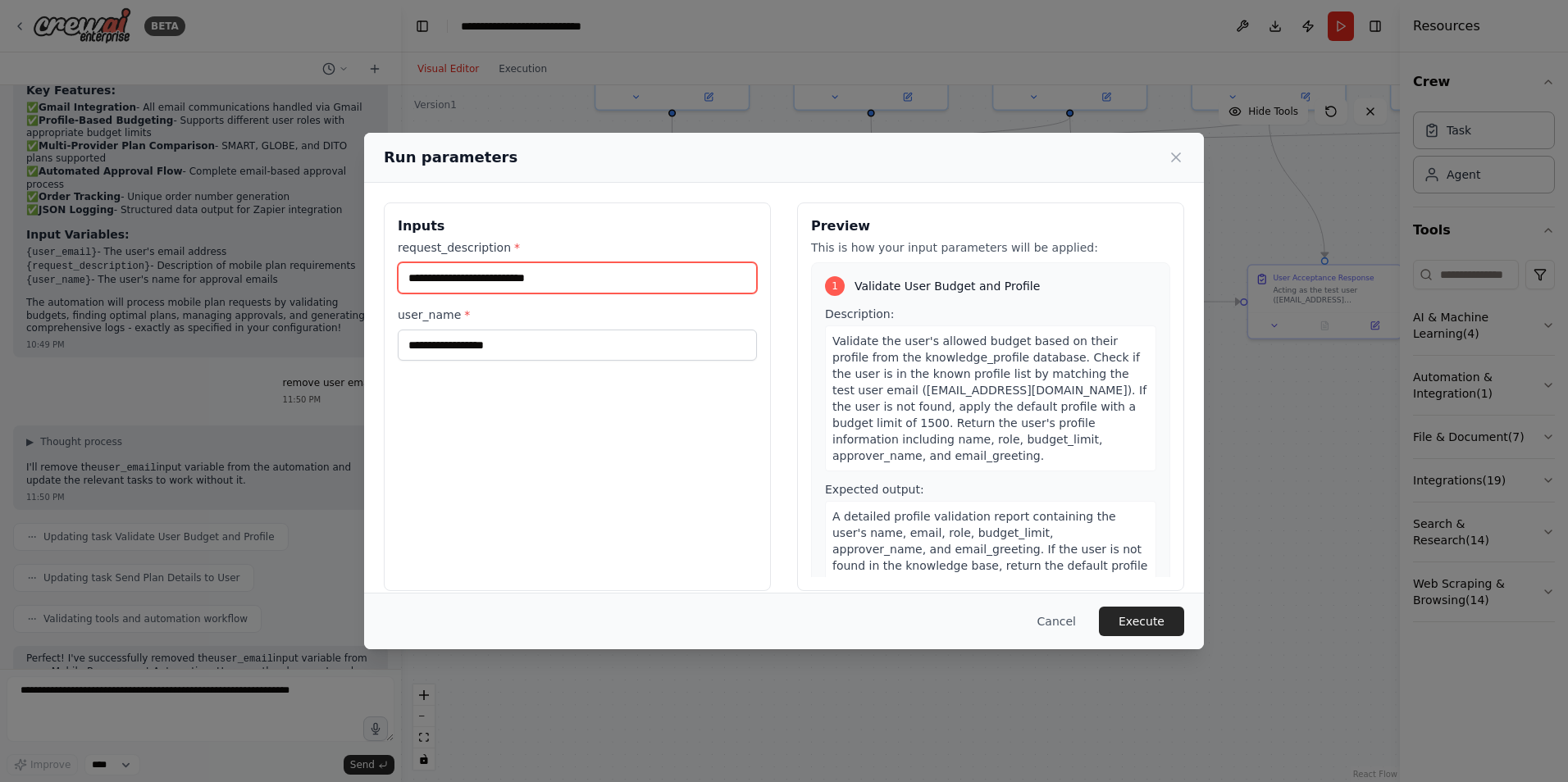
click at [568, 284] on input "request_description *" at bounding box center [577, 278] width 359 height 32
type input "**********"
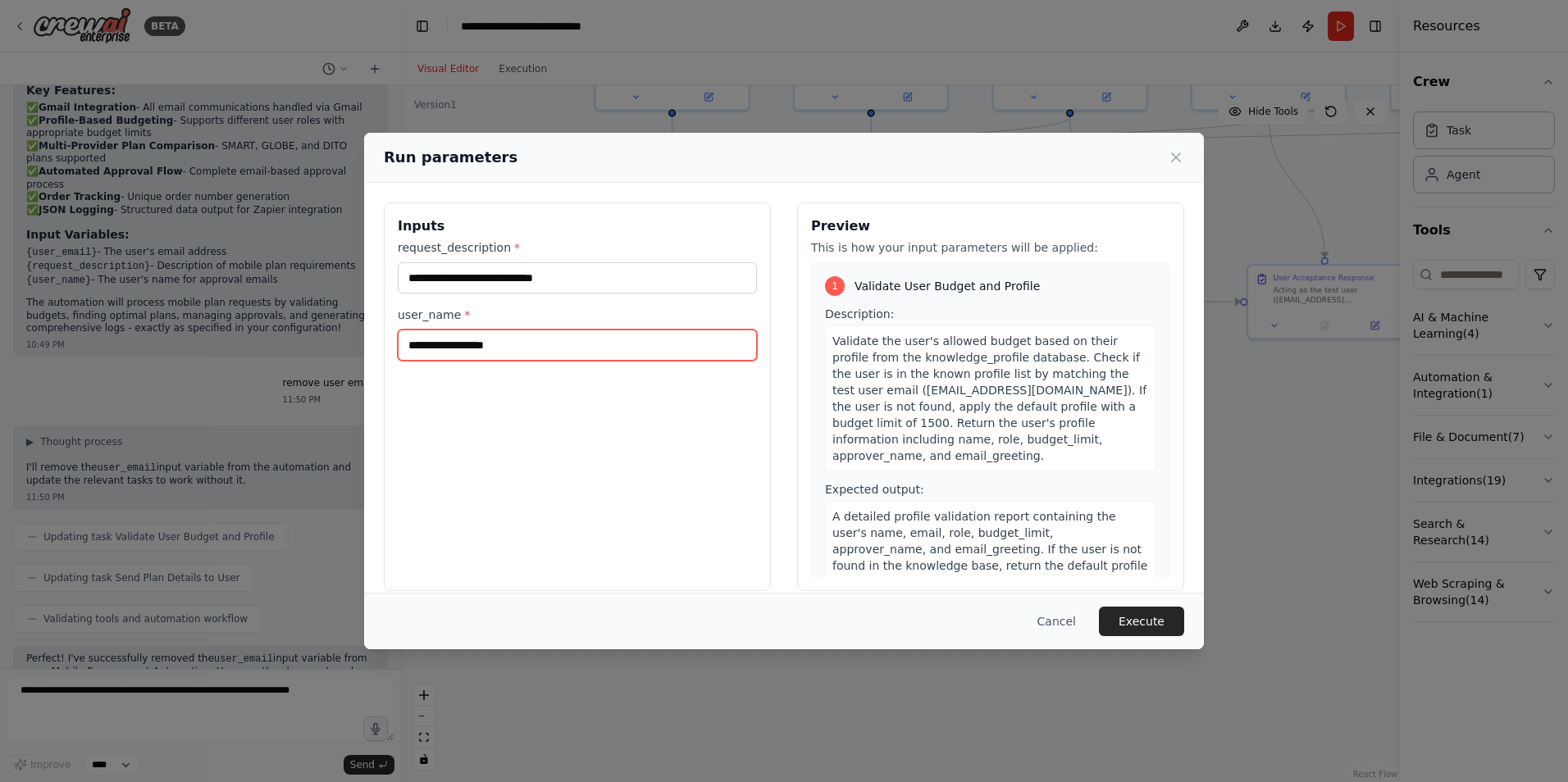
click at [550, 350] on input "user_name *" at bounding box center [577, 345] width 359 height 32
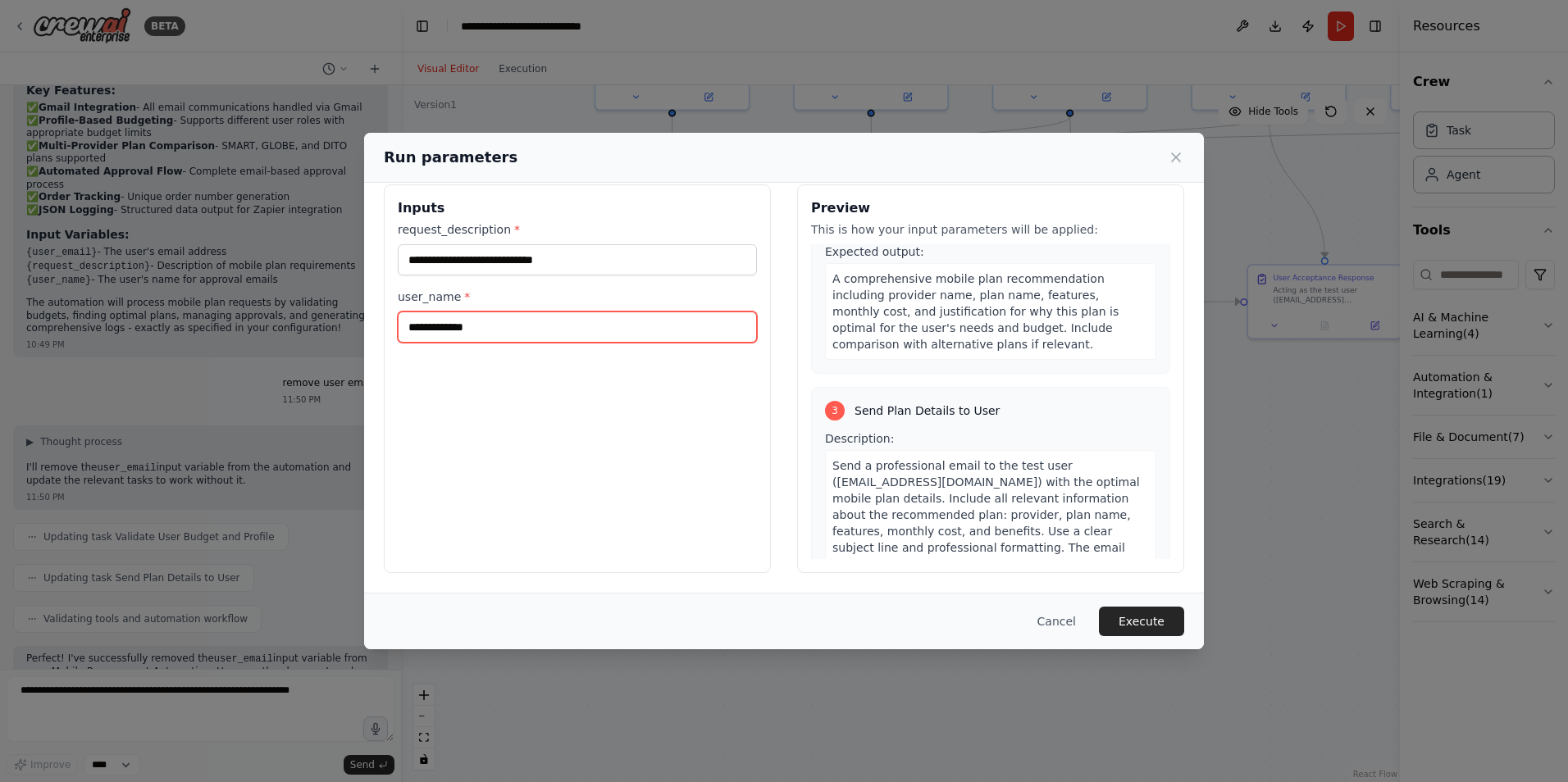
scroll to position [569, 0]
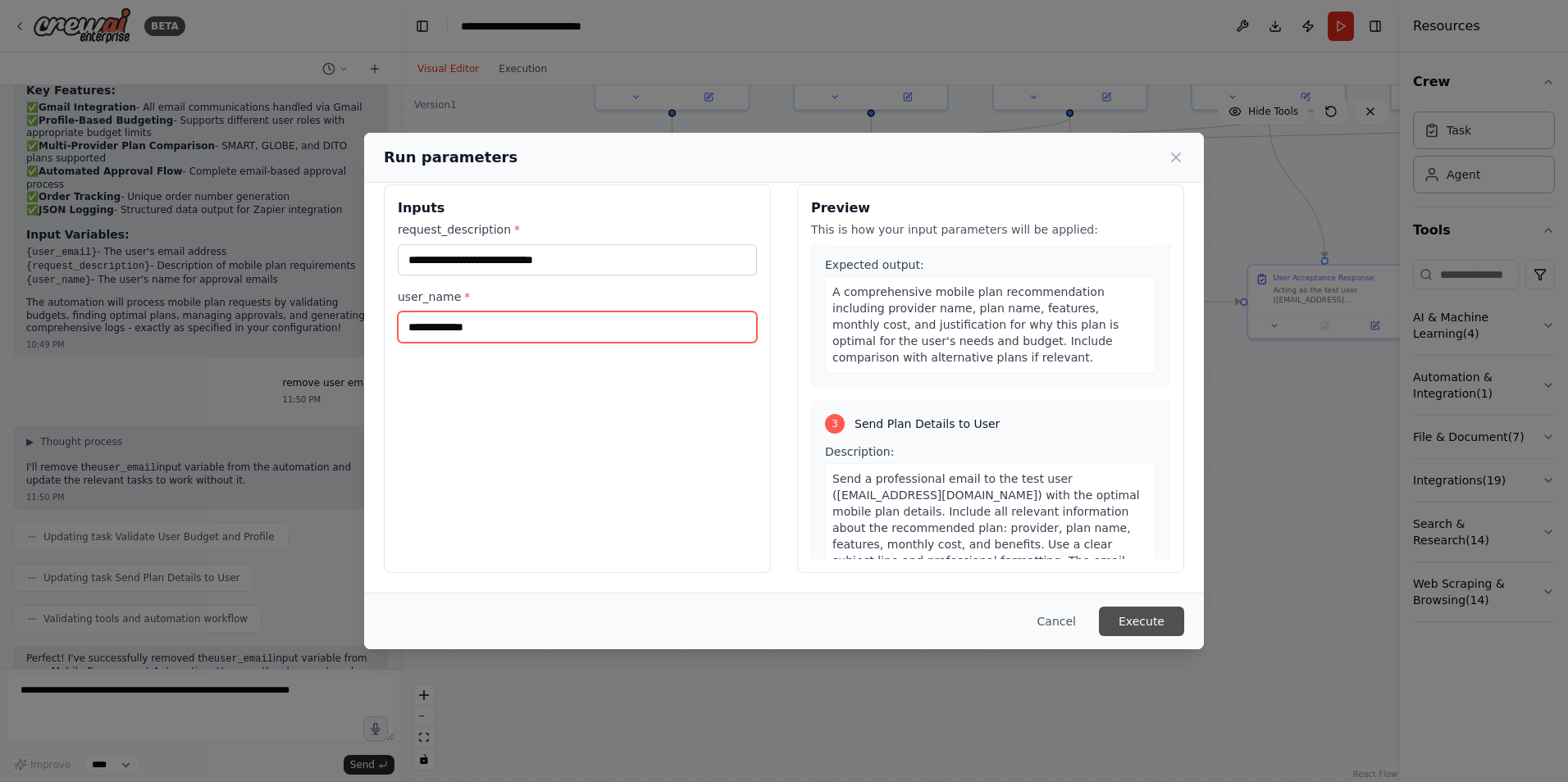
type input "**********"
click at [1172, 624] on button "Execute" at bounding box center [1141, 621] width 85 height 30
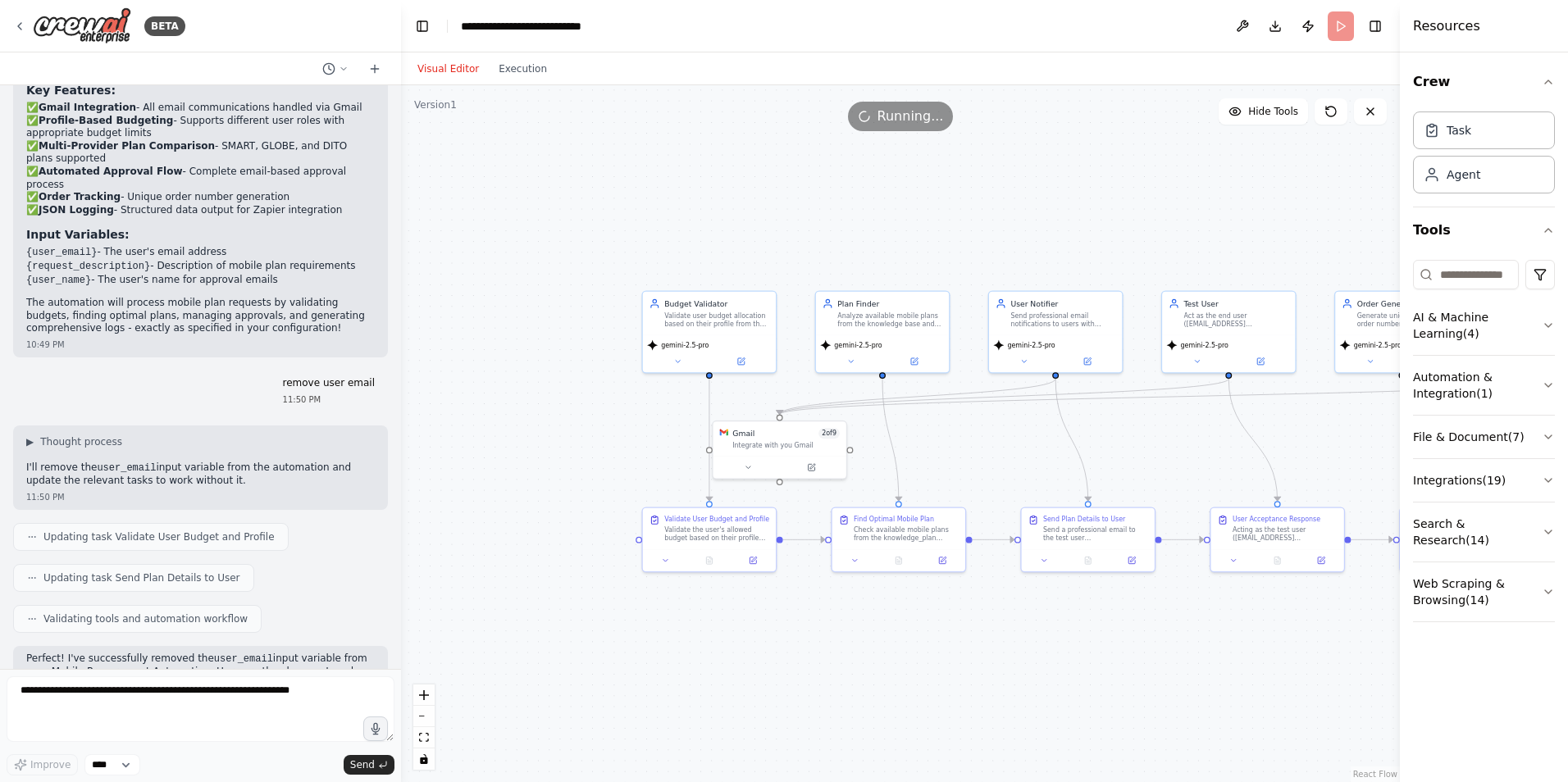
drag, startPoint x: 862, startPoint y: 426, endPoint x: 857, endPoint y: 635, distance: 209.1
click at [857, 635] on div ".deletable-edge-delete-btn { width: 20px; height: 20px; border: 0px solid #ffff…" at bounding box center [900, 433] width 999 height 697
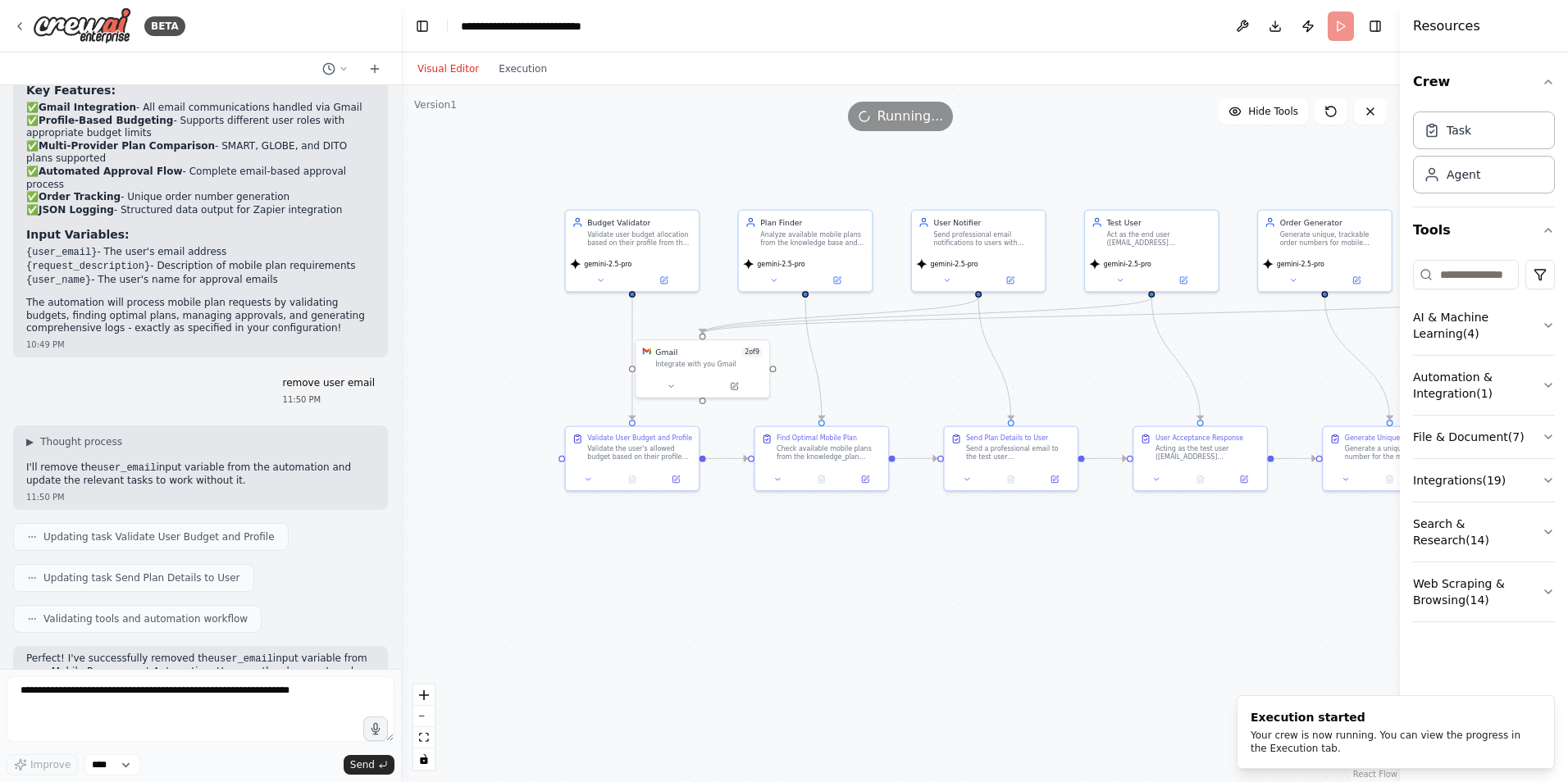
drag, startPoint x: 954, startPoint y: 235, endPoint x: 877, endPoint y: 154, distance: 111.8
click at [877, 154] on div ".deletable-edge-delete-btn { width: 20px; height: 20px; border: 0px solid #ffff…" at bounding box center [900, 433] width 999 height 697
click at [514, 67] on button "Execution" at bounding box center [523, 68] width 68 height 20
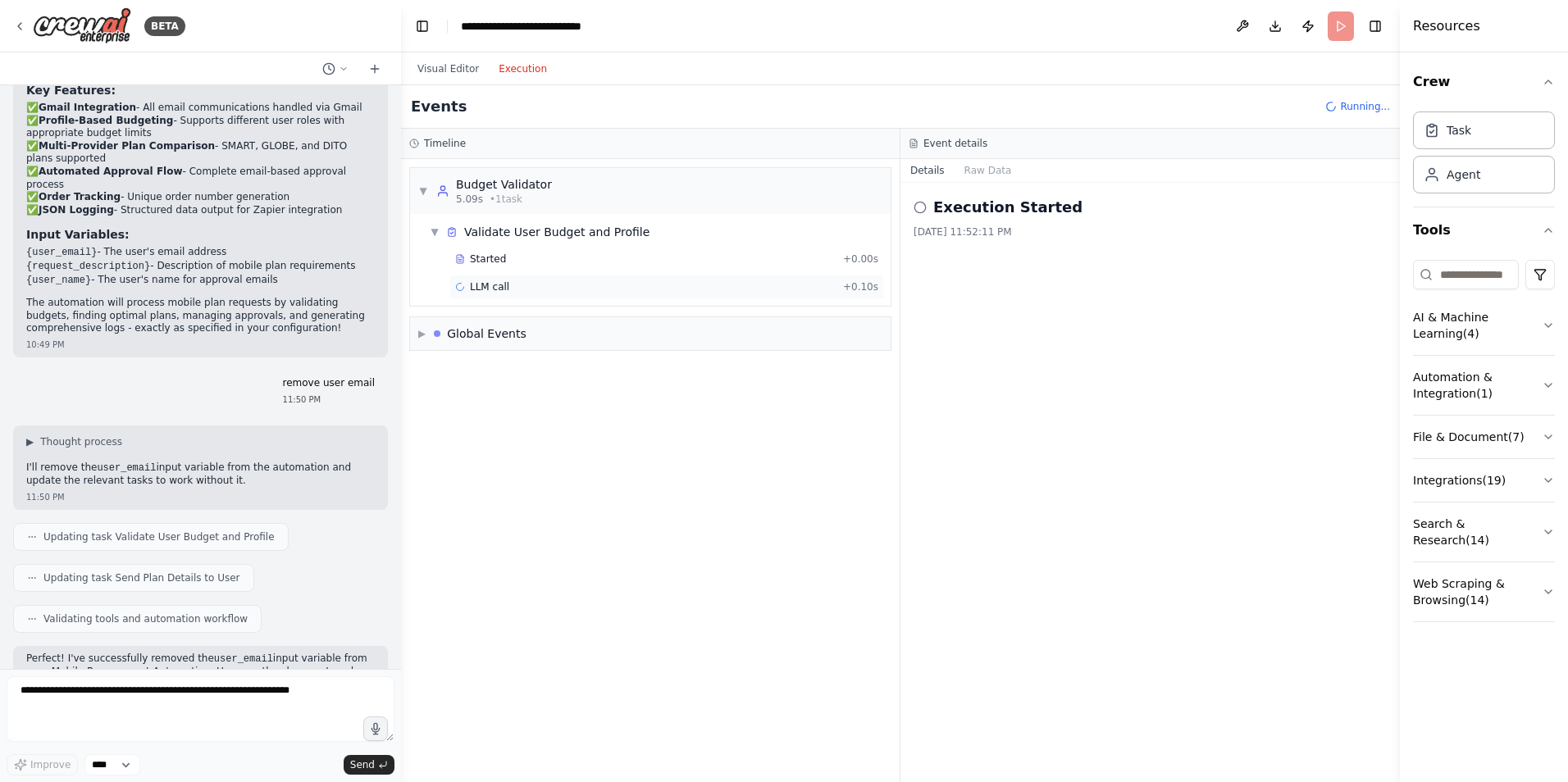
click at [501, 289] on span "LLM call" at bounding box center [490, 287] width 39 height 13
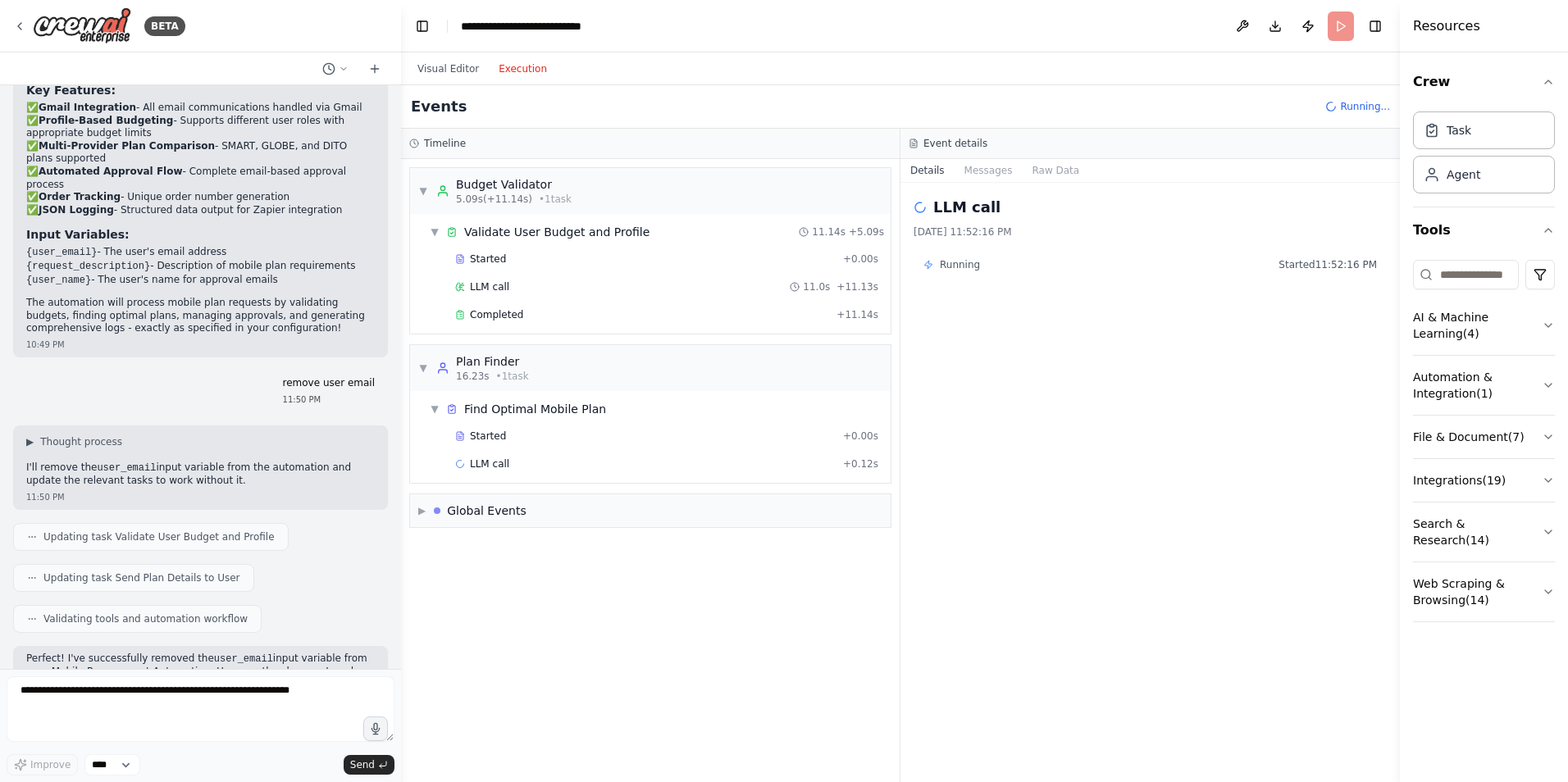
click at [537, 327] on div "Started + 0.00s LLM call 11.0s + 11.13s Completed + 11.14s" at bounding box center [657, 288] width 467 height 84
click at [537, 308] on div "Completed + 11.14s" at bounding box center [667, 315] width 435 height 25
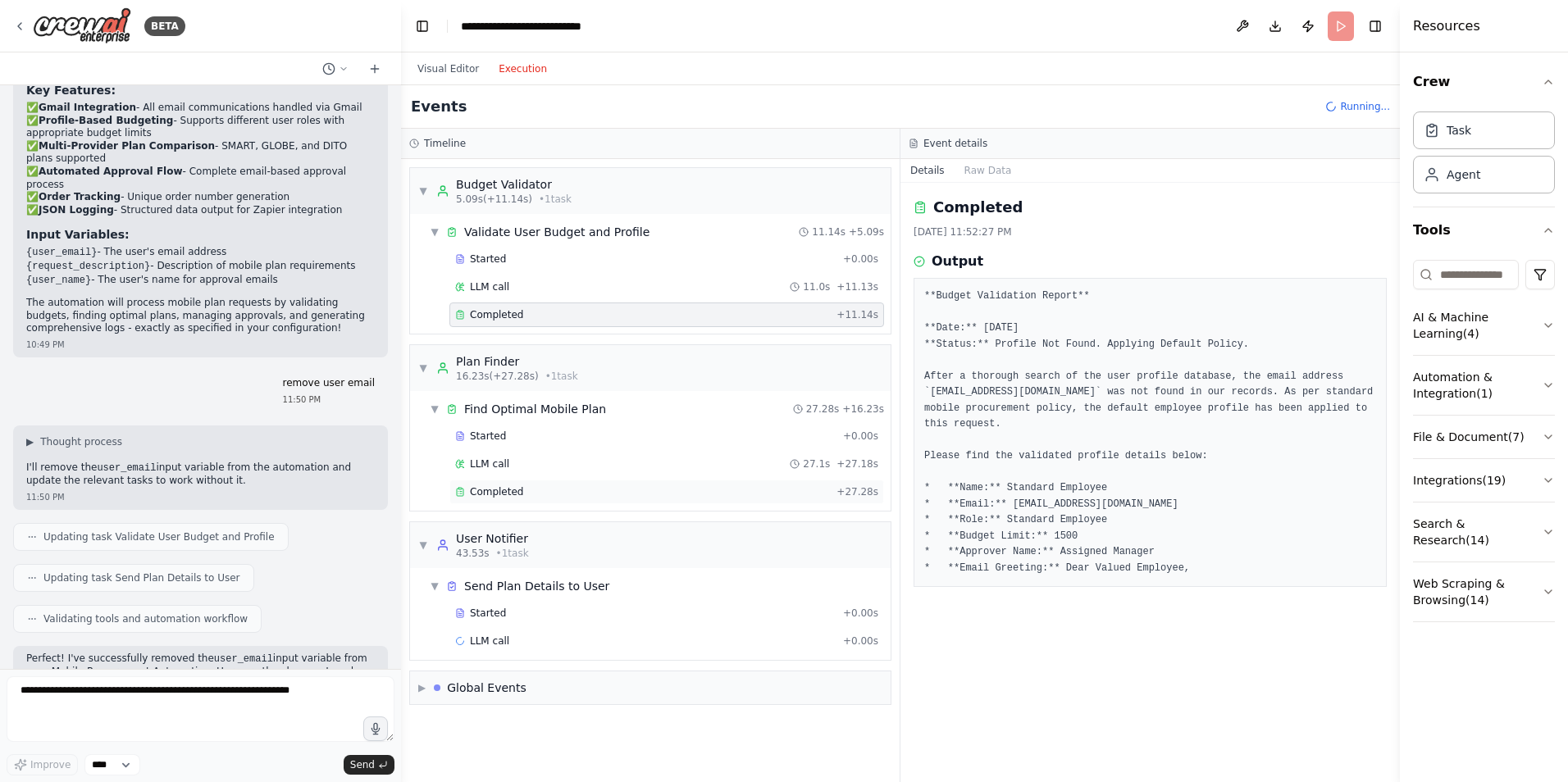
click at [518, 498] on span "Completed" at bounding box center [497, 491] width 53 height 13
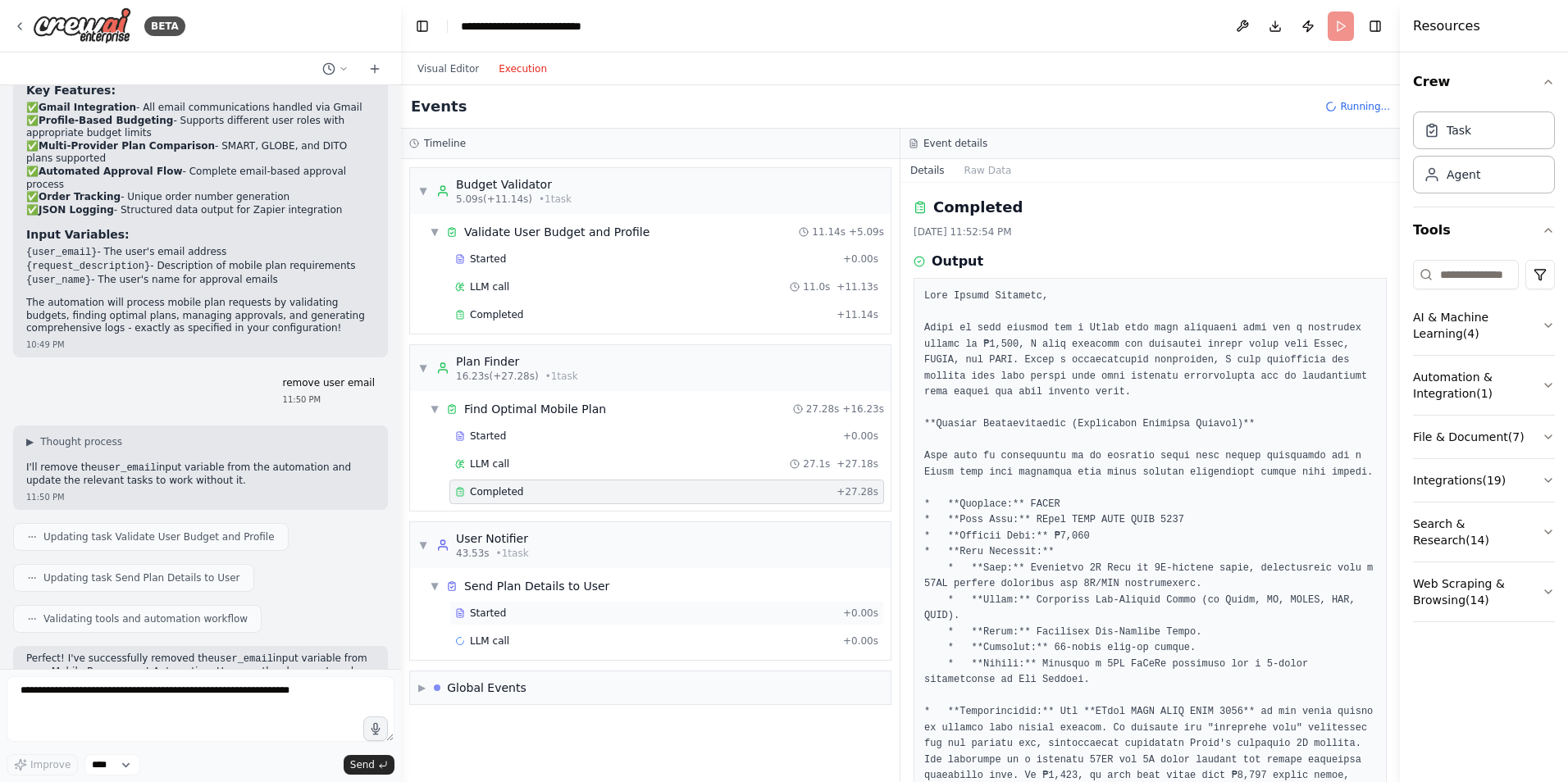
click at [521, 606] on div "Started" at bounding box center [646, 612] width 381 height 13
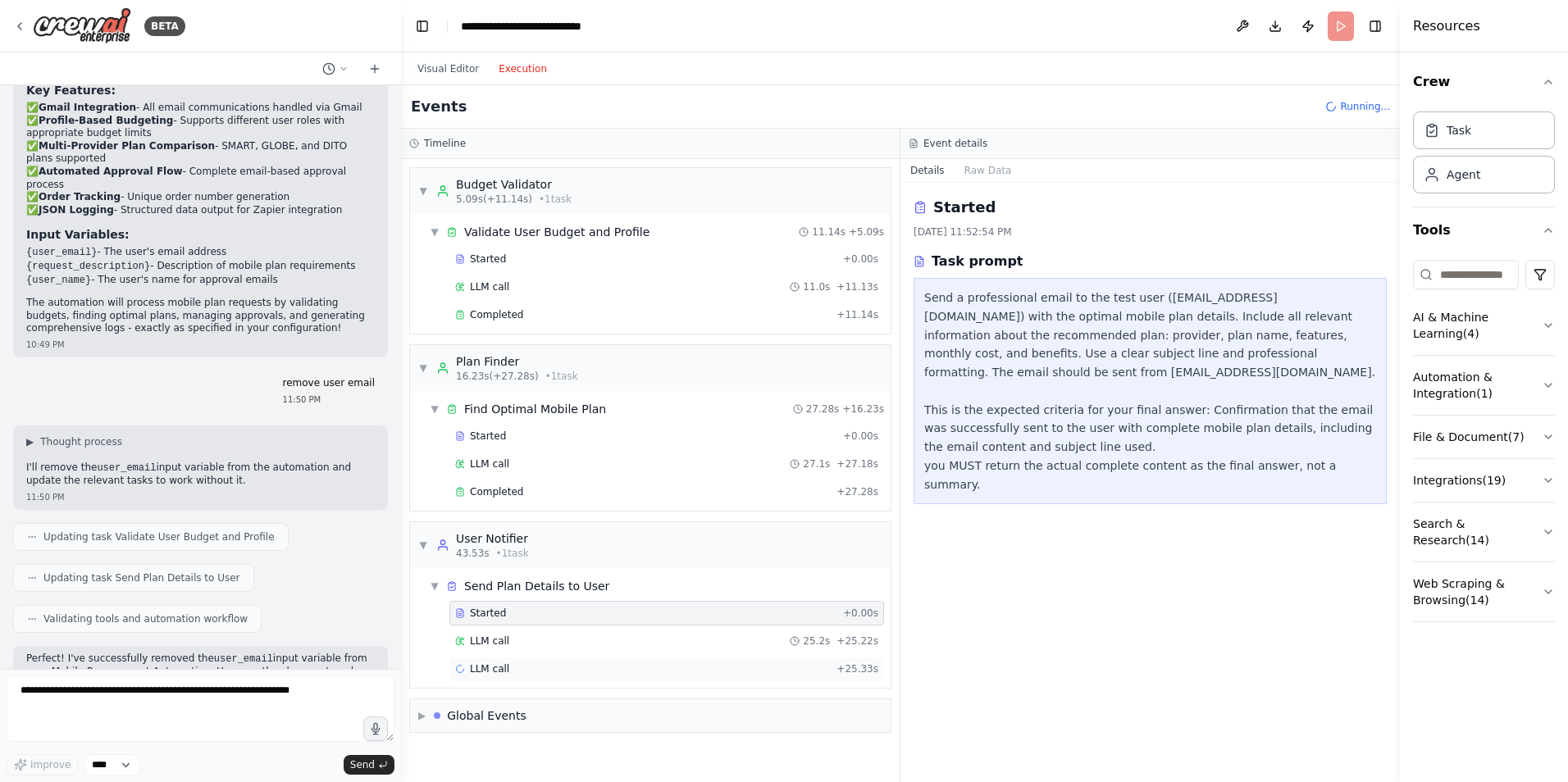
click at [506, 660] on div "LLM call + 25.33s" at bounding box center [667, 669] width 435 height 25
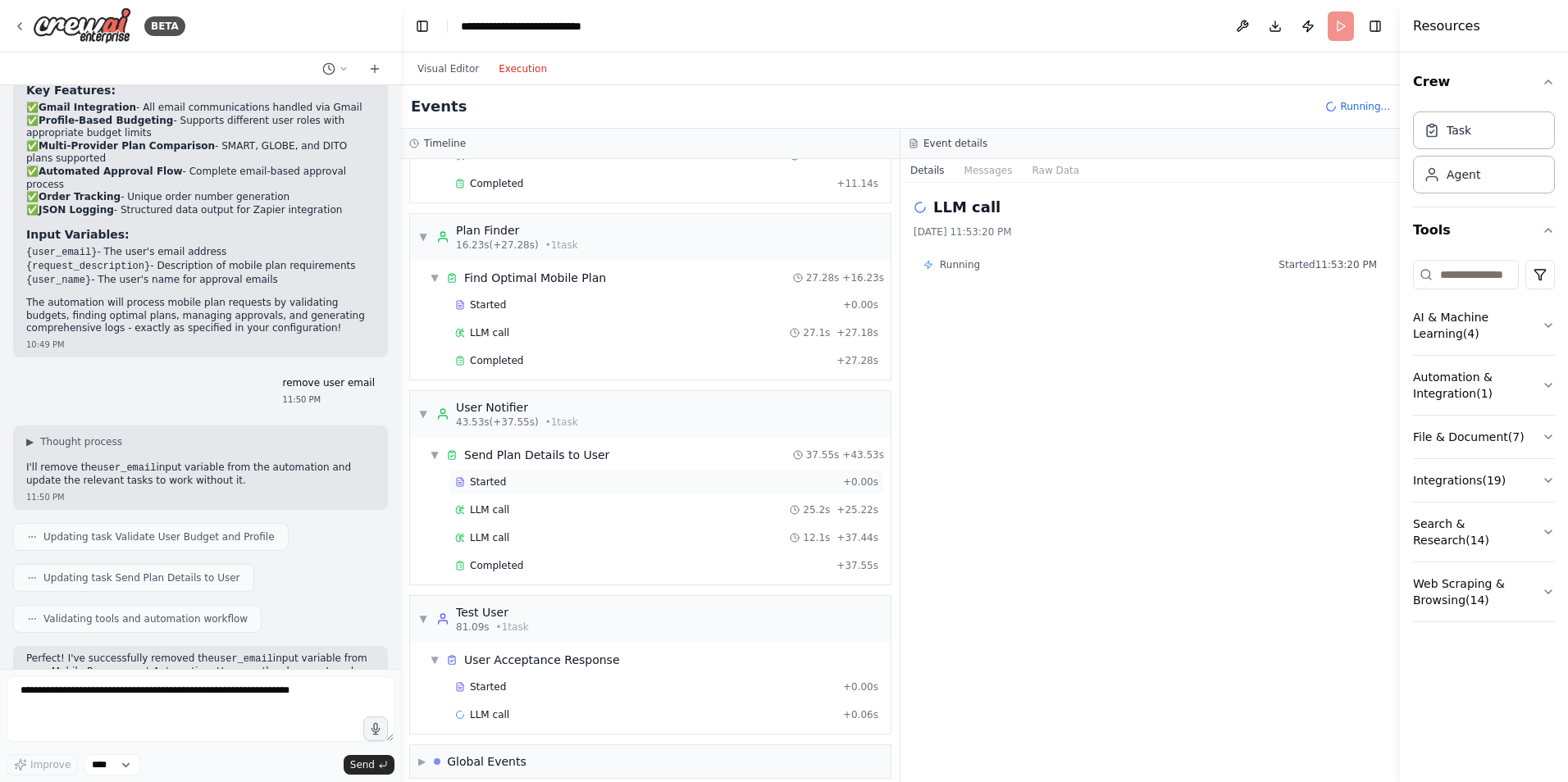
scroll to position [146, 0]
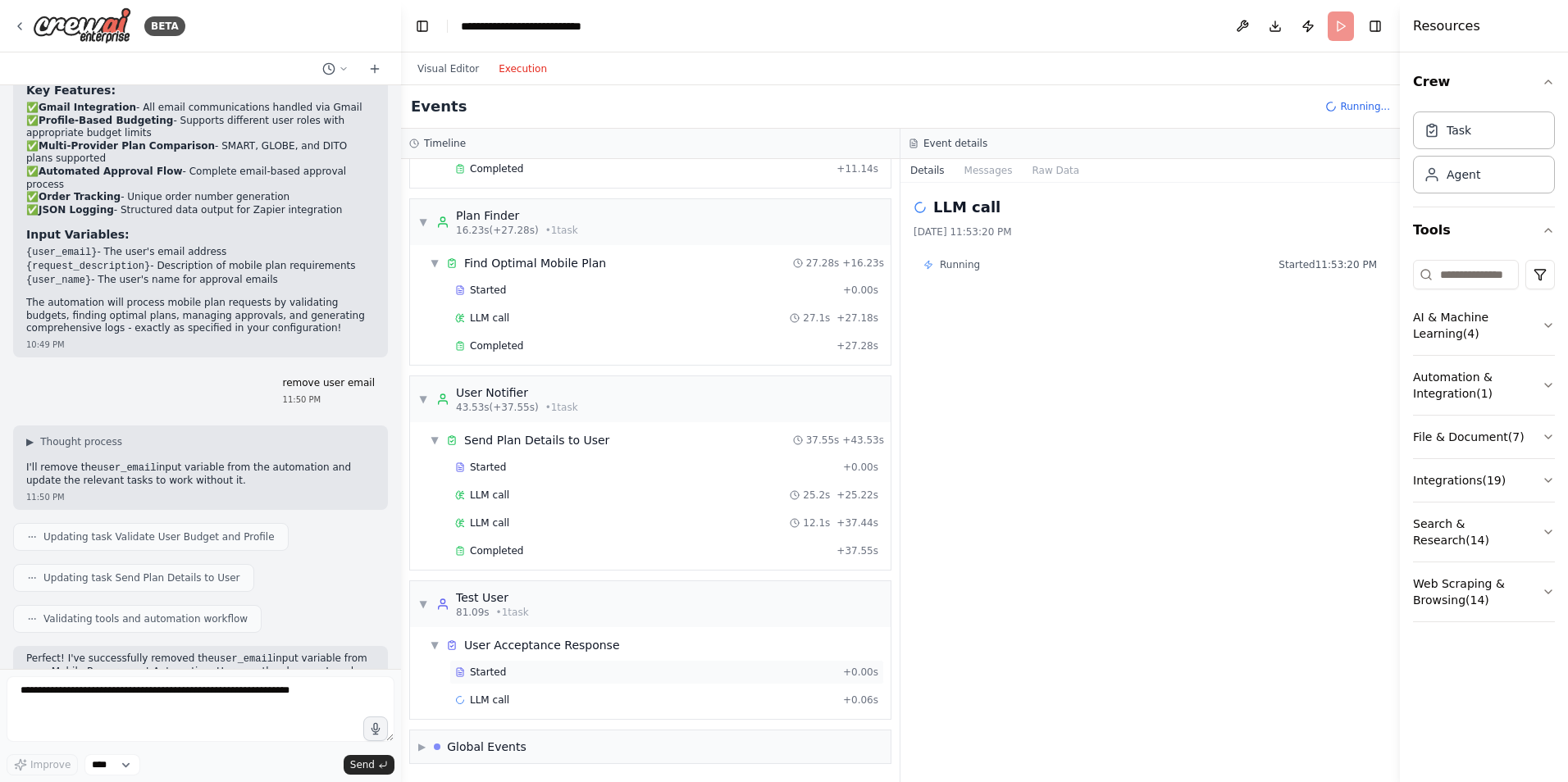
click at [511, 680] on div "Started + 0.00s" at bounding box center [667, 672] width 435 height 25
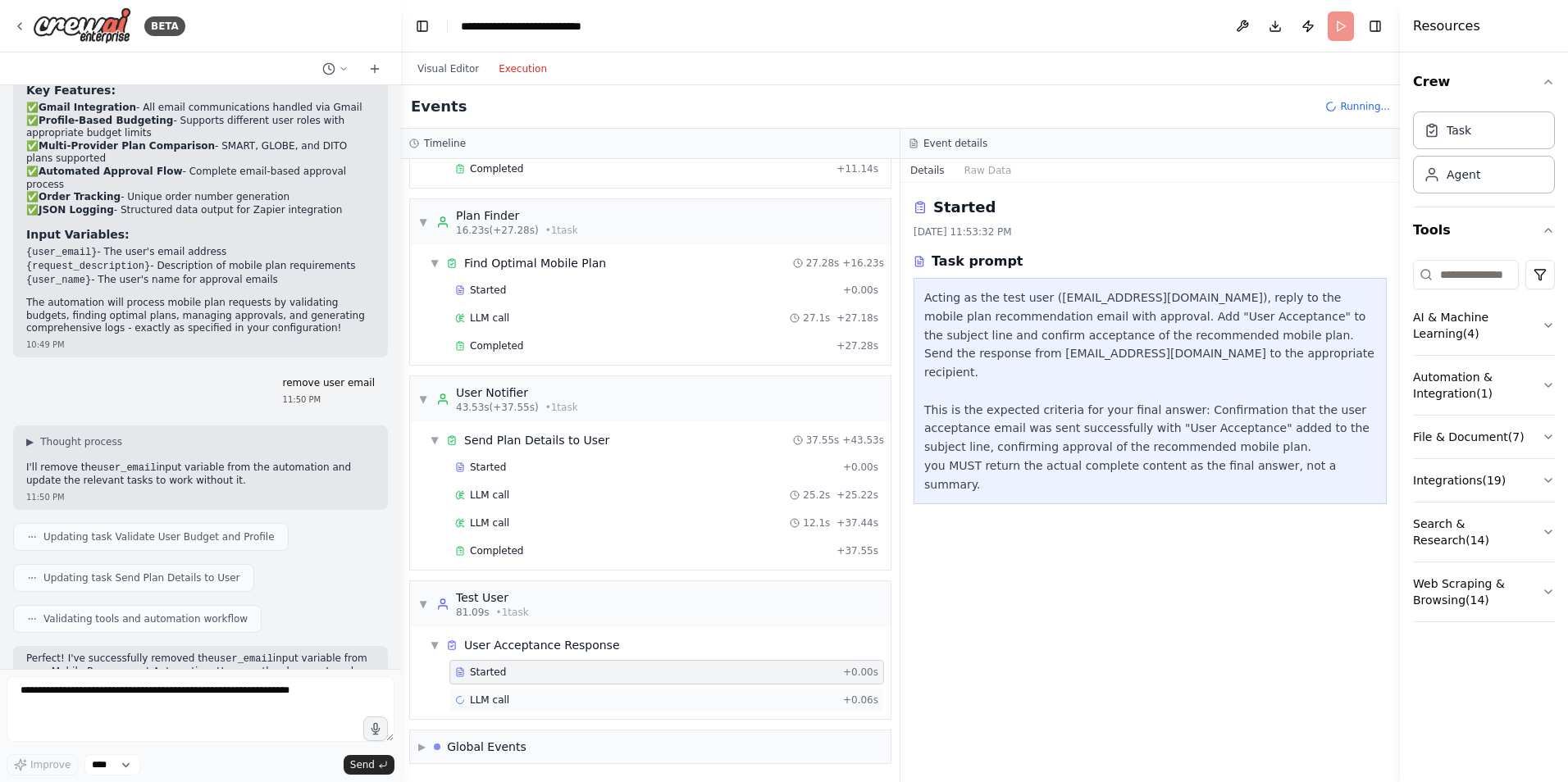
click at [511, 695] on div "LLM call + 0.06s" at bounding box center [667, 699] width 423 height 13
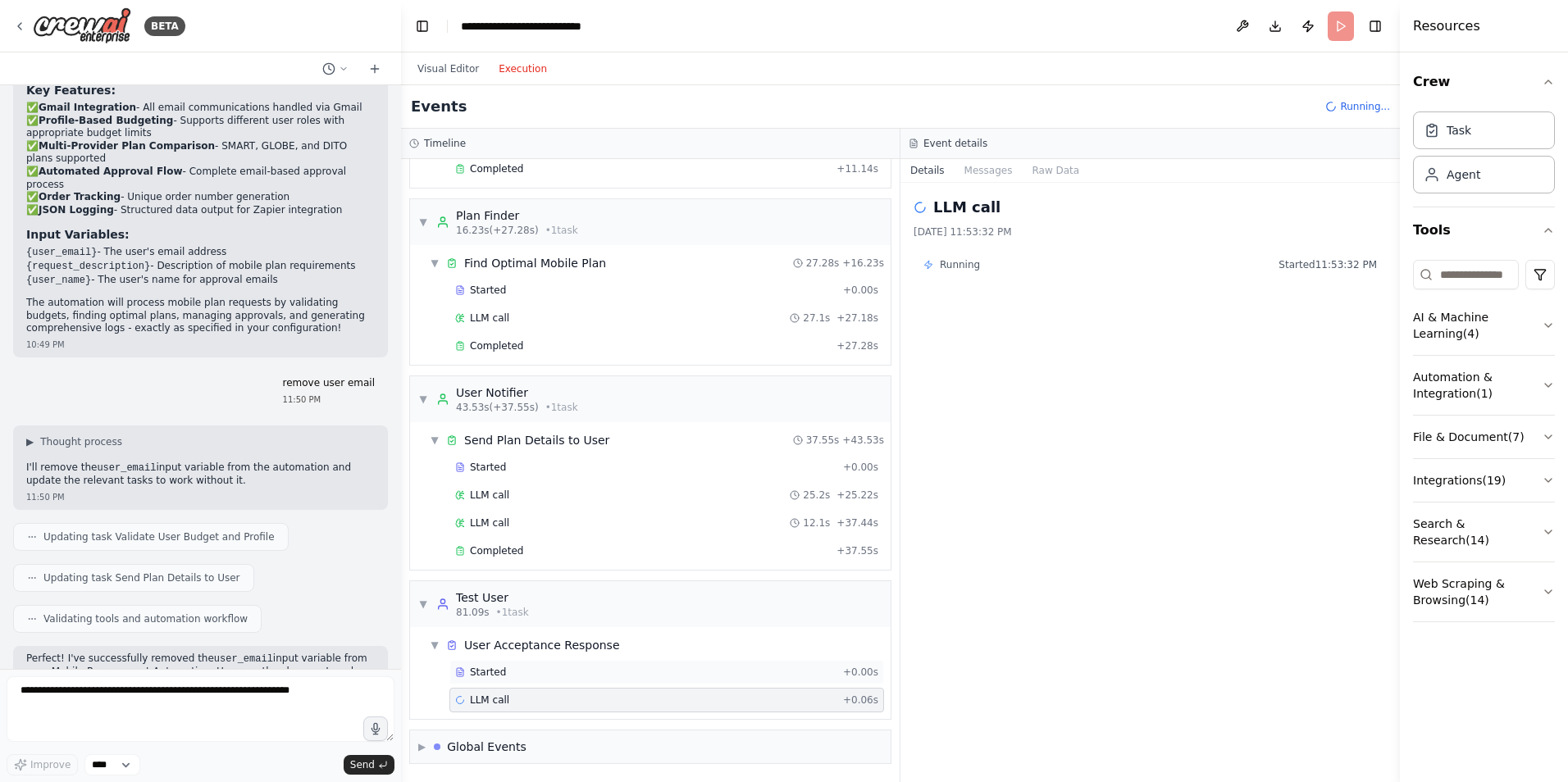
click at [512, 675] on div "Started" at bounding box center [646, 672] width 381 height 13
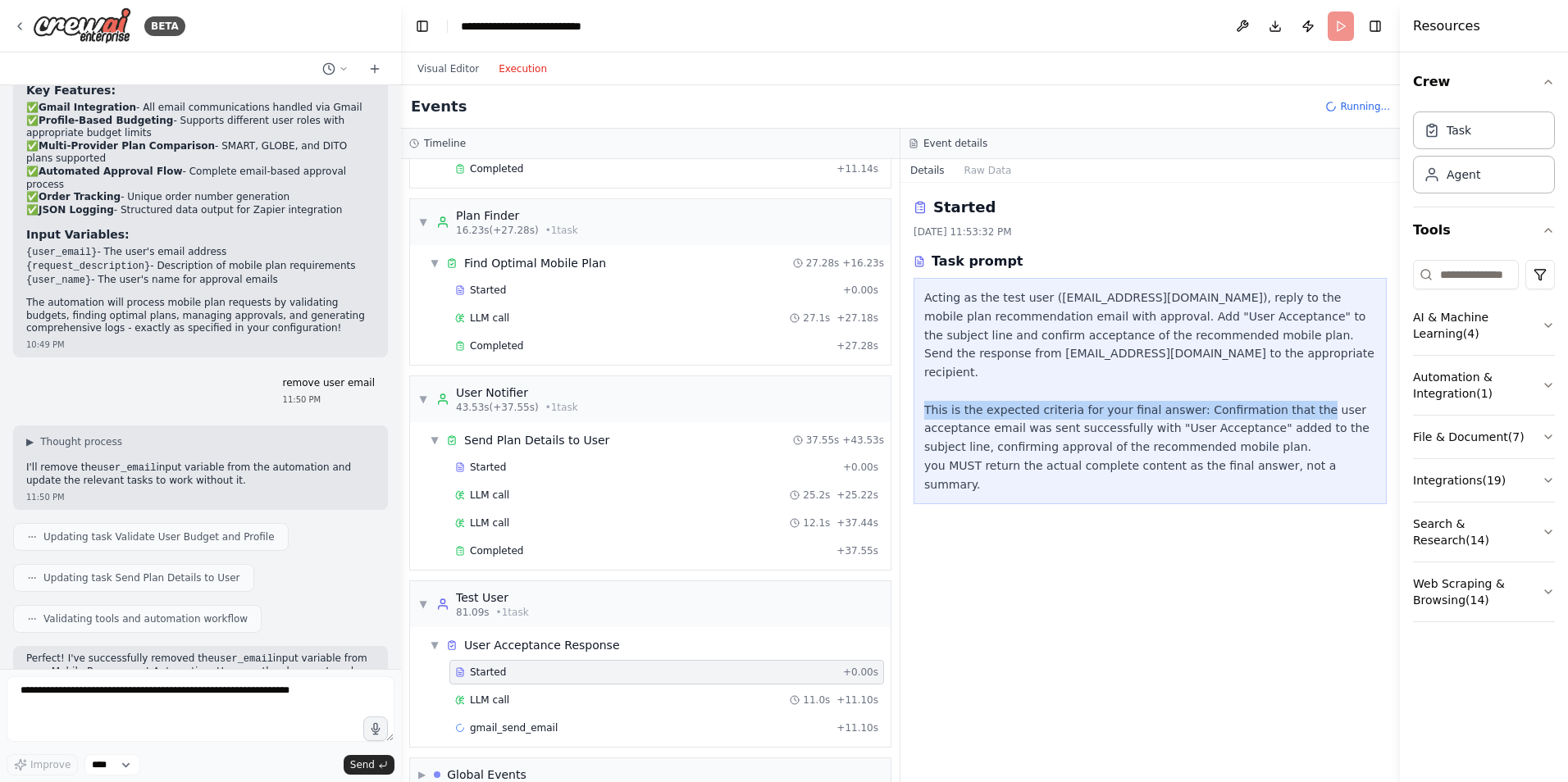
drag, startPoint x: 958, startPoint y: 388, endPoint x: 1321, endPoint y: 396, distance: 363.1
click at [1321, 396] on div "Acting as the test user ([EMAIL_ADDRESS][DOMAIN_NAME]), reply to the mobile pla…" at bounding box center [1151, 391] width 452 height 205
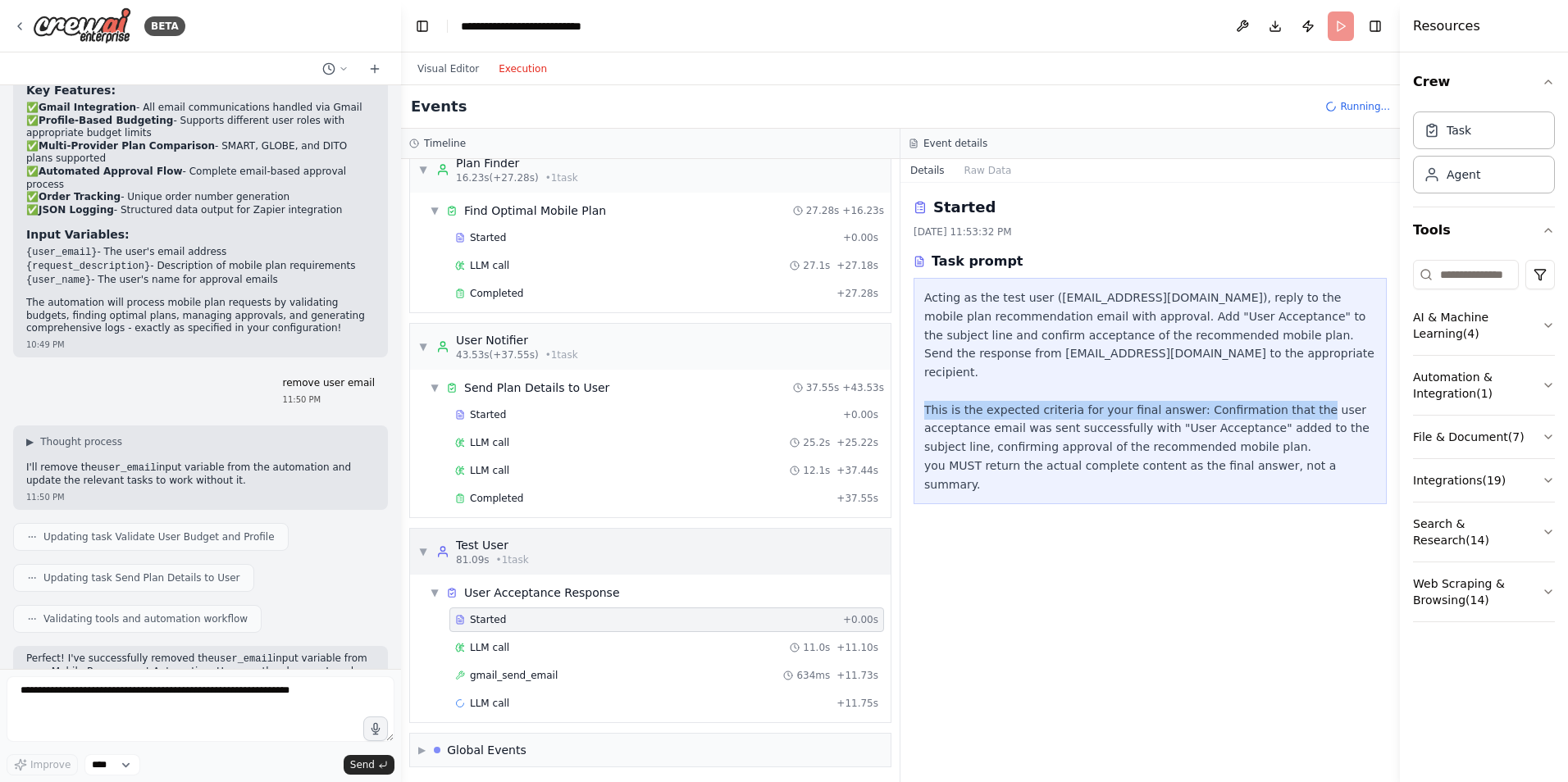
scroll to position [202, 0]
click at [618, 679] on div "gmail_send_email 634ms + 11.73s" at bounding box center [667, 672] width 435 height 25
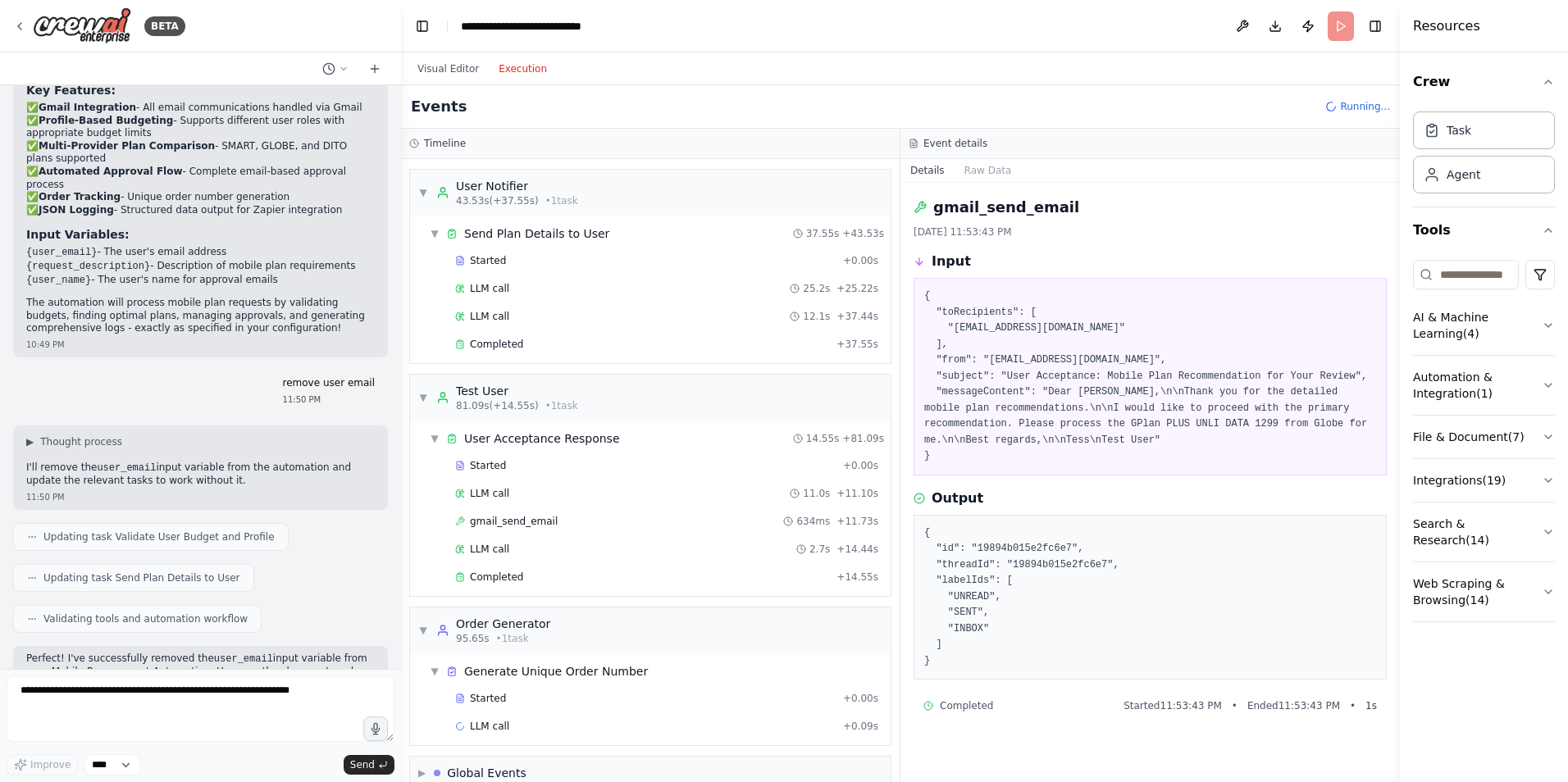
scroll to position [366, 0]
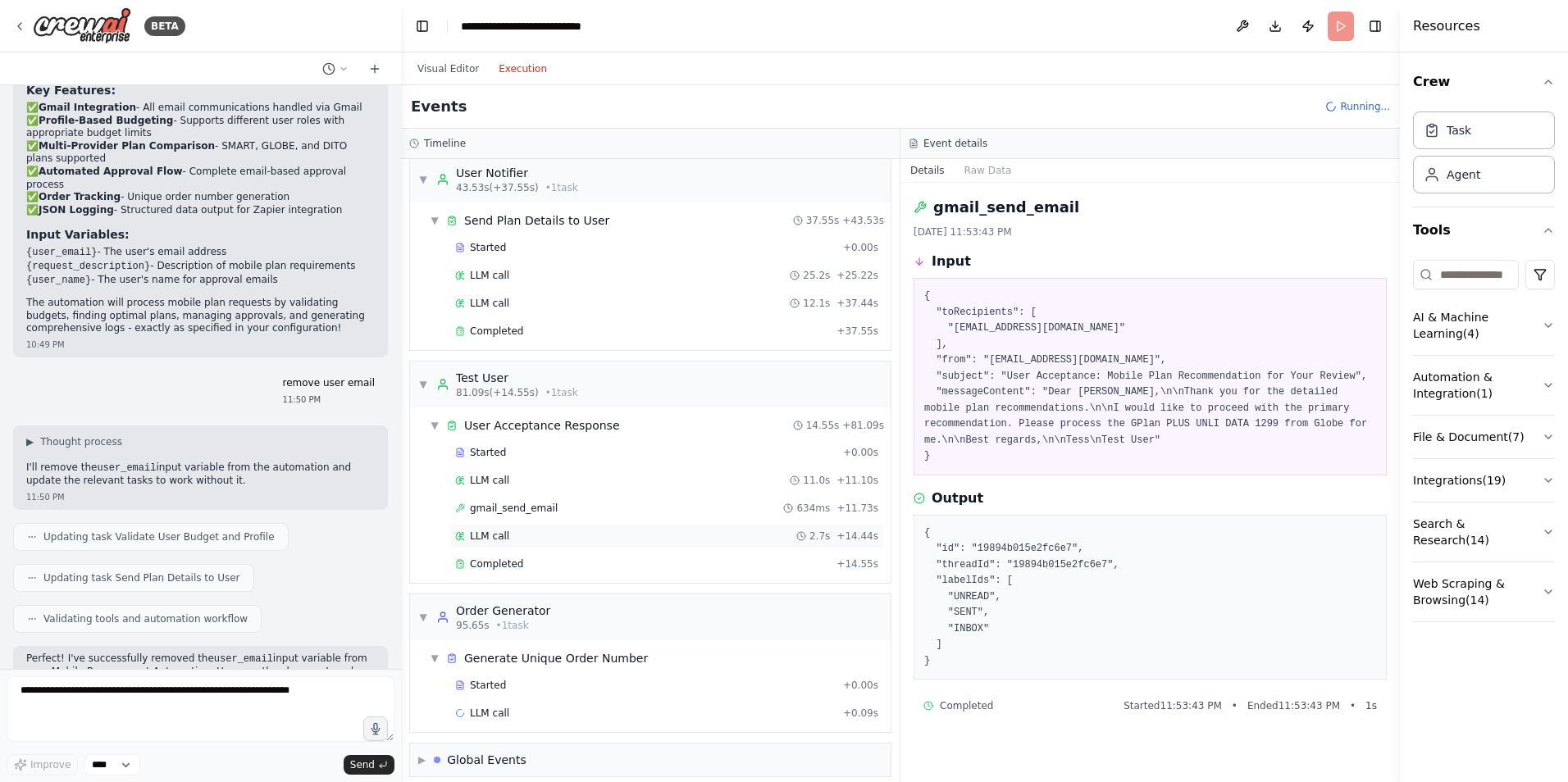
click at [543, 543] on div "LLM call 2.7s + 14.44s" at bounding box center [667, 536] width 435 height 25
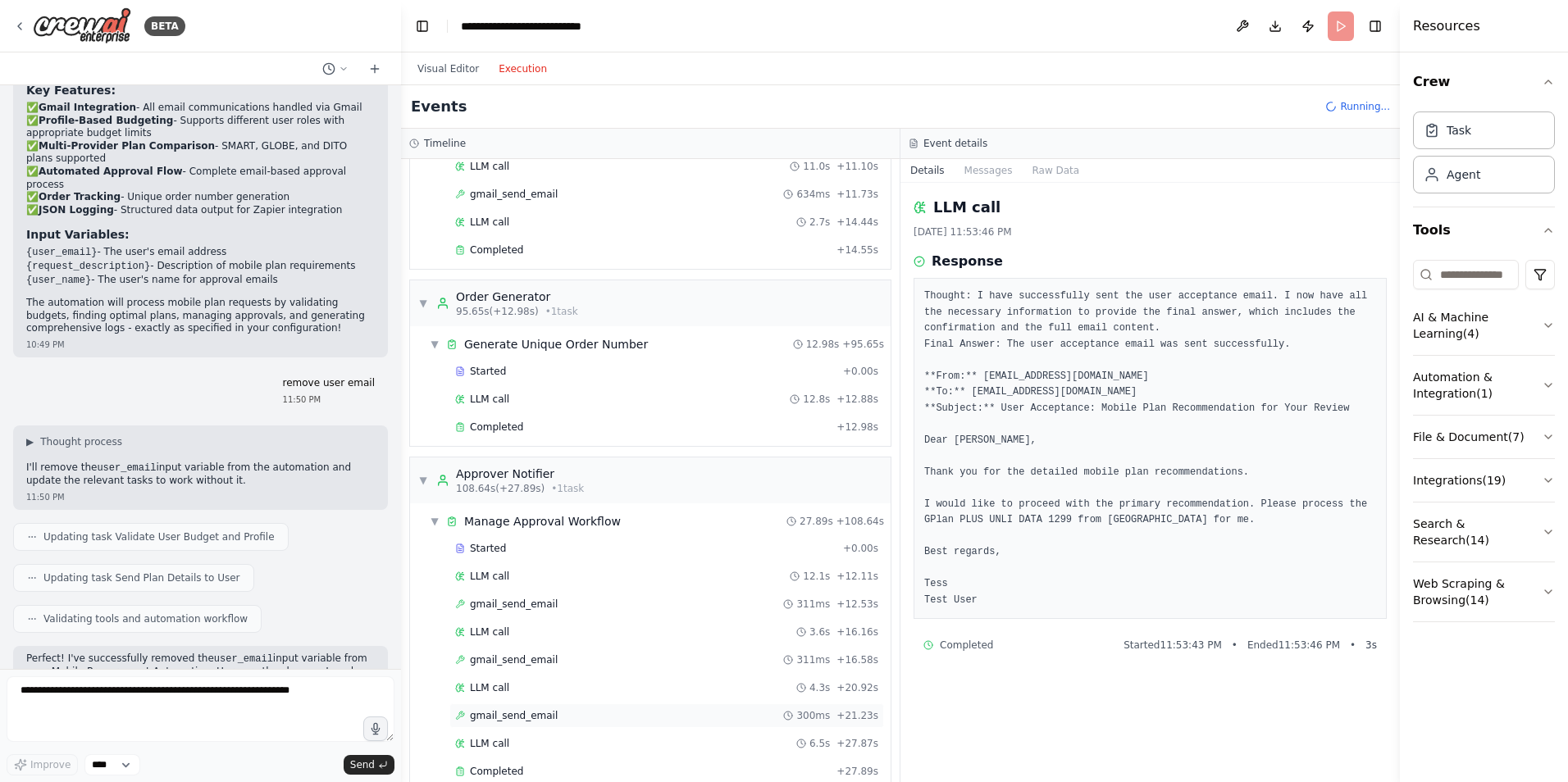
scroll to position [871, 0]
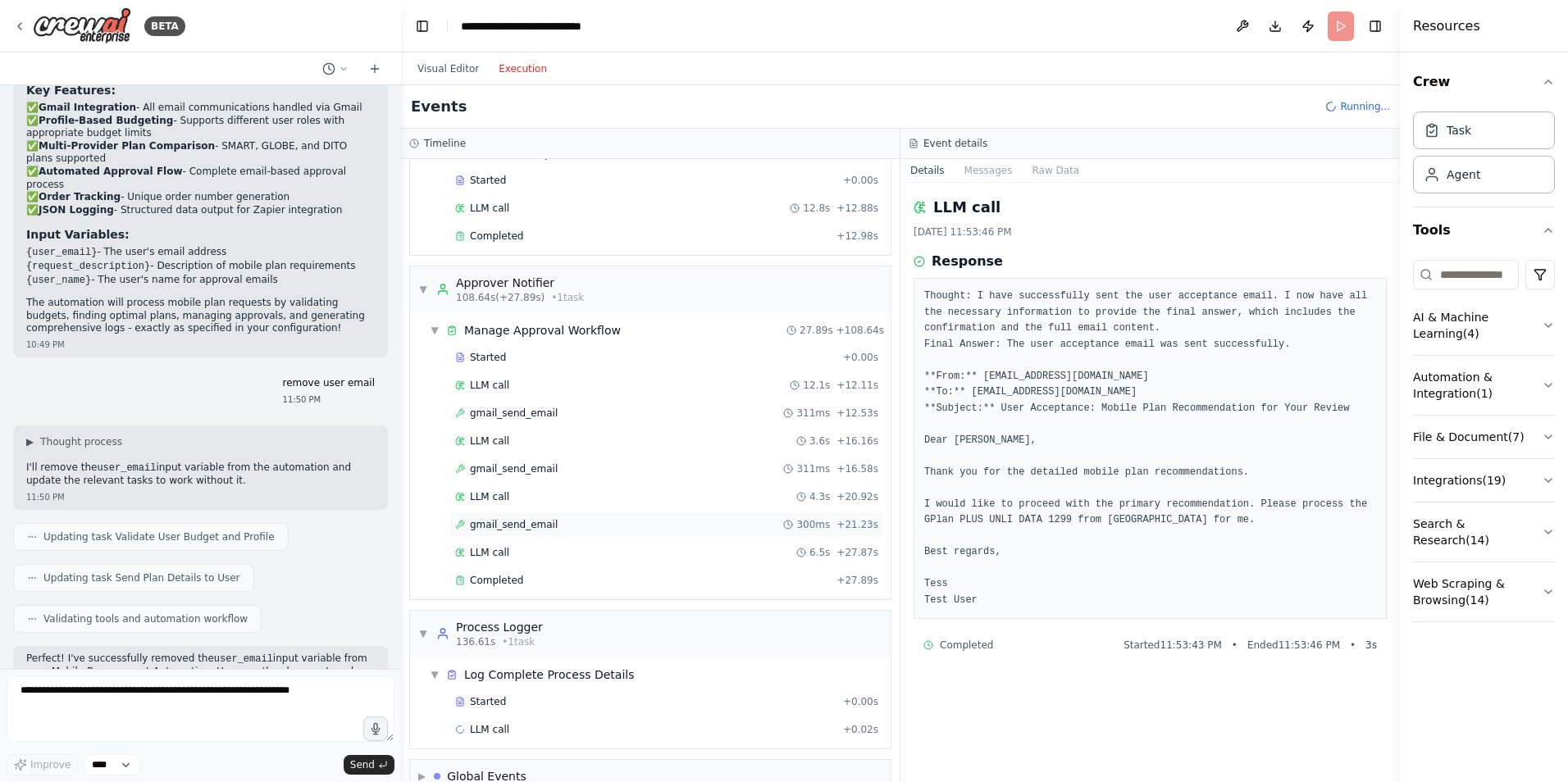
click at [560, 531] on div "gmail_send_email 300ms + 21.23s" at bounding box center [667, 524] width 435 height 25
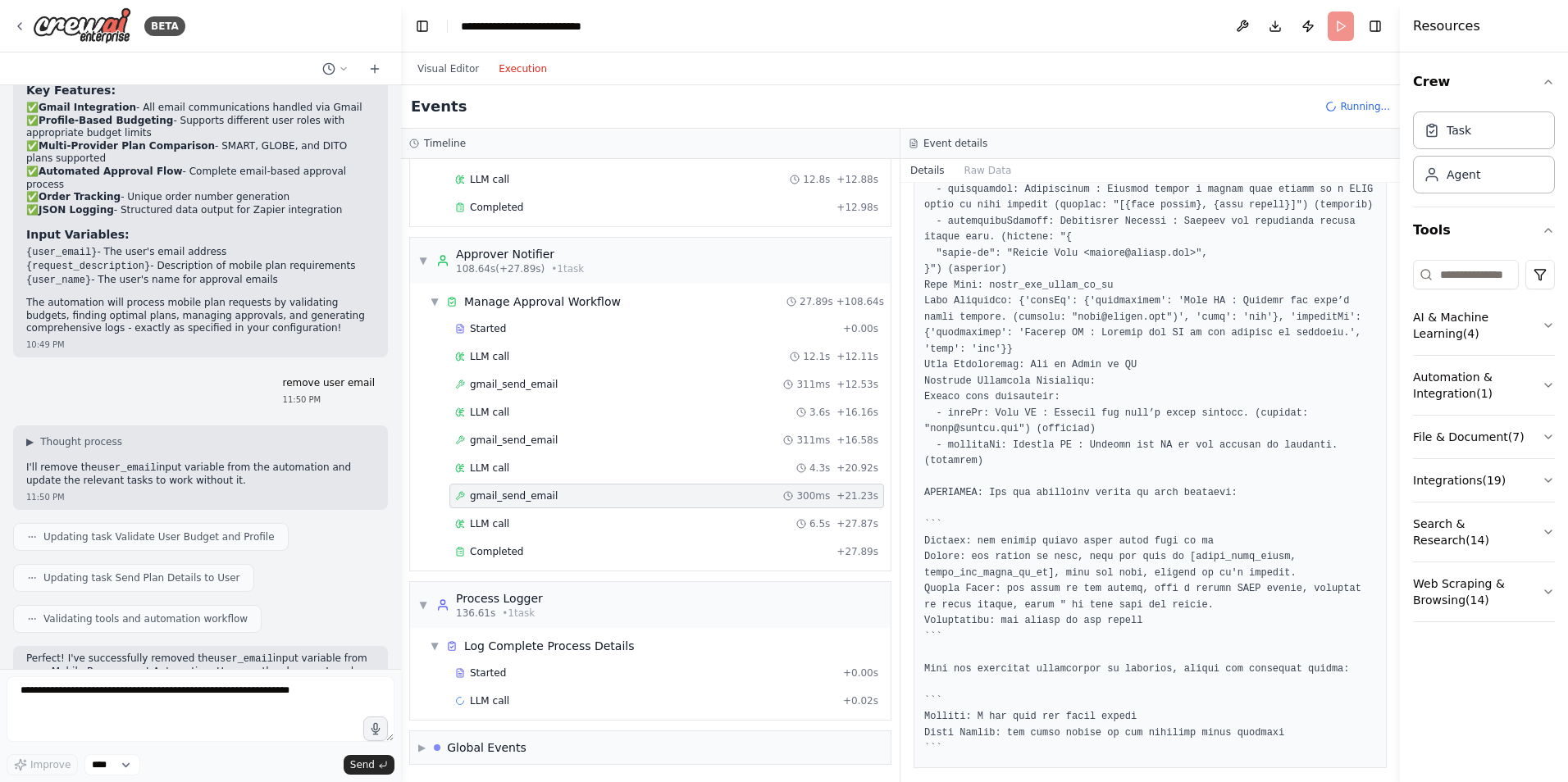
scroll to position [901, 0]
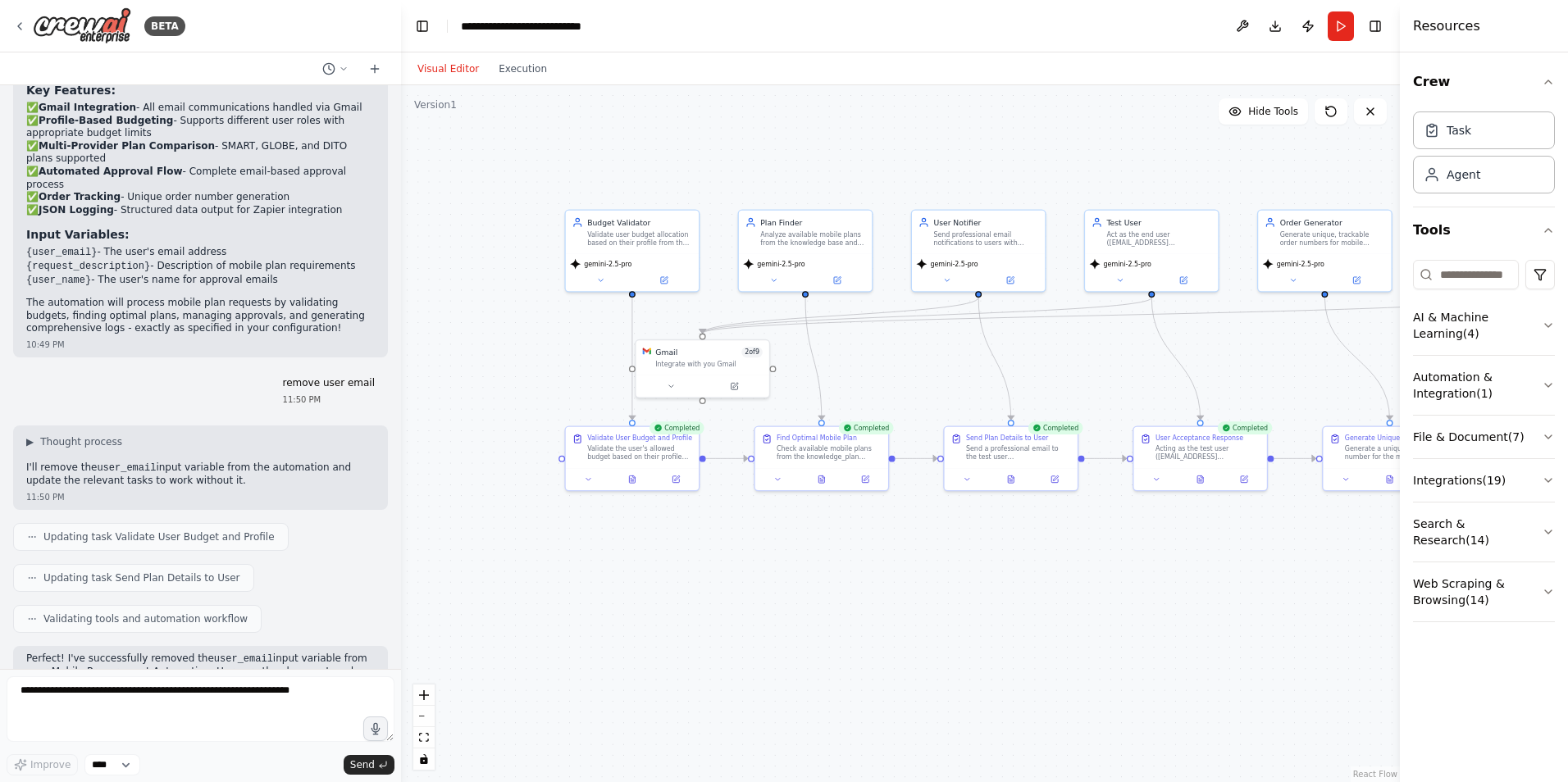
click at [450, 71] on button "Visual Editor" at bounding box center [448, 68] width 81 height 20
drag, startPoint x: 666, startPoint y: 357, endPoint x: 882, endPoint y: 369, distance: 216.3
click at [882, 369] on div "Integrate with you Gmail" at bounding box center [920, 373] width 107 height 9
click at [255, 692] on textarea at bounding box center [200, 709] width 388 height 66
type textarea "**********"
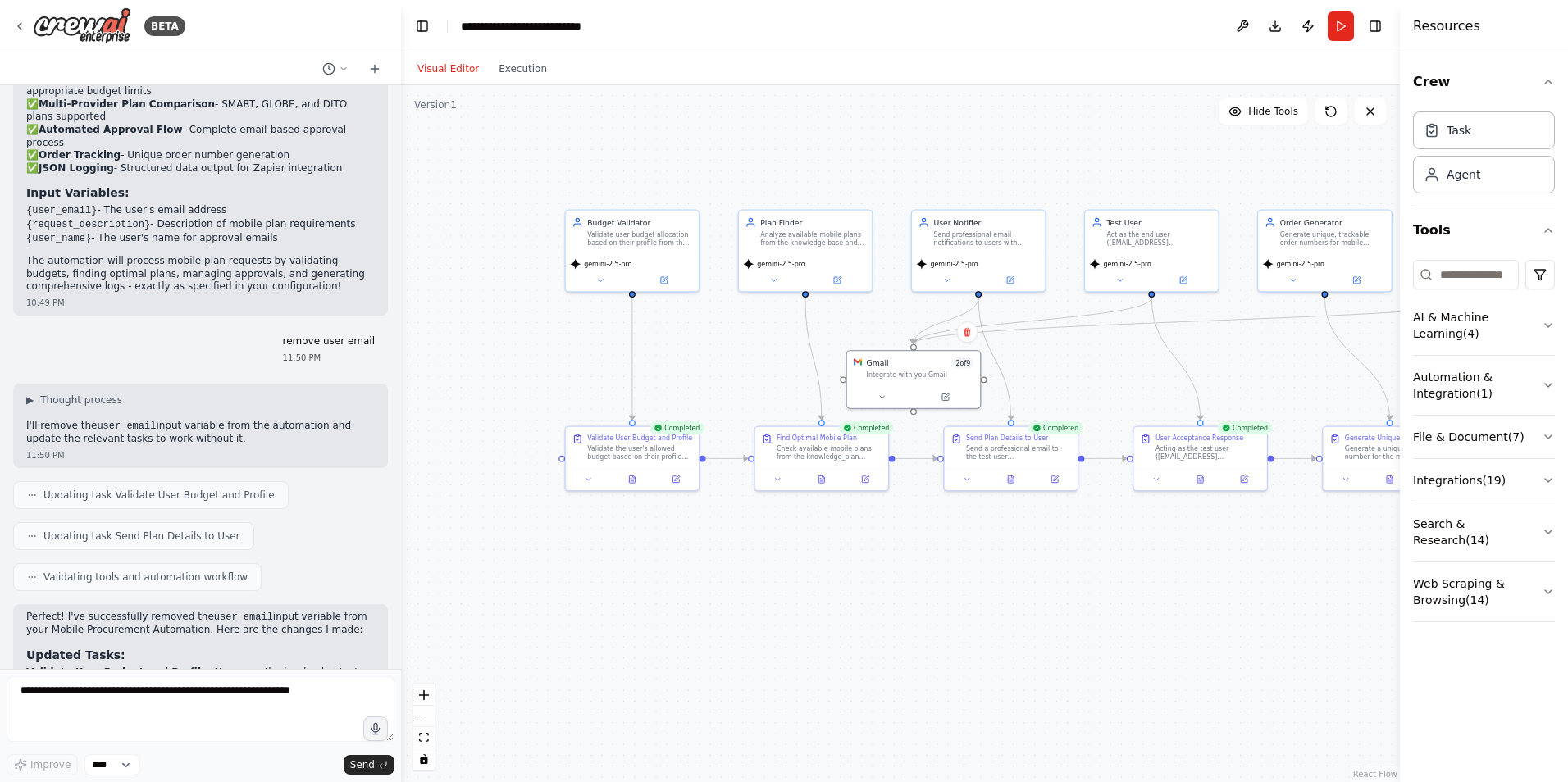
scroll to position [4146, 0]
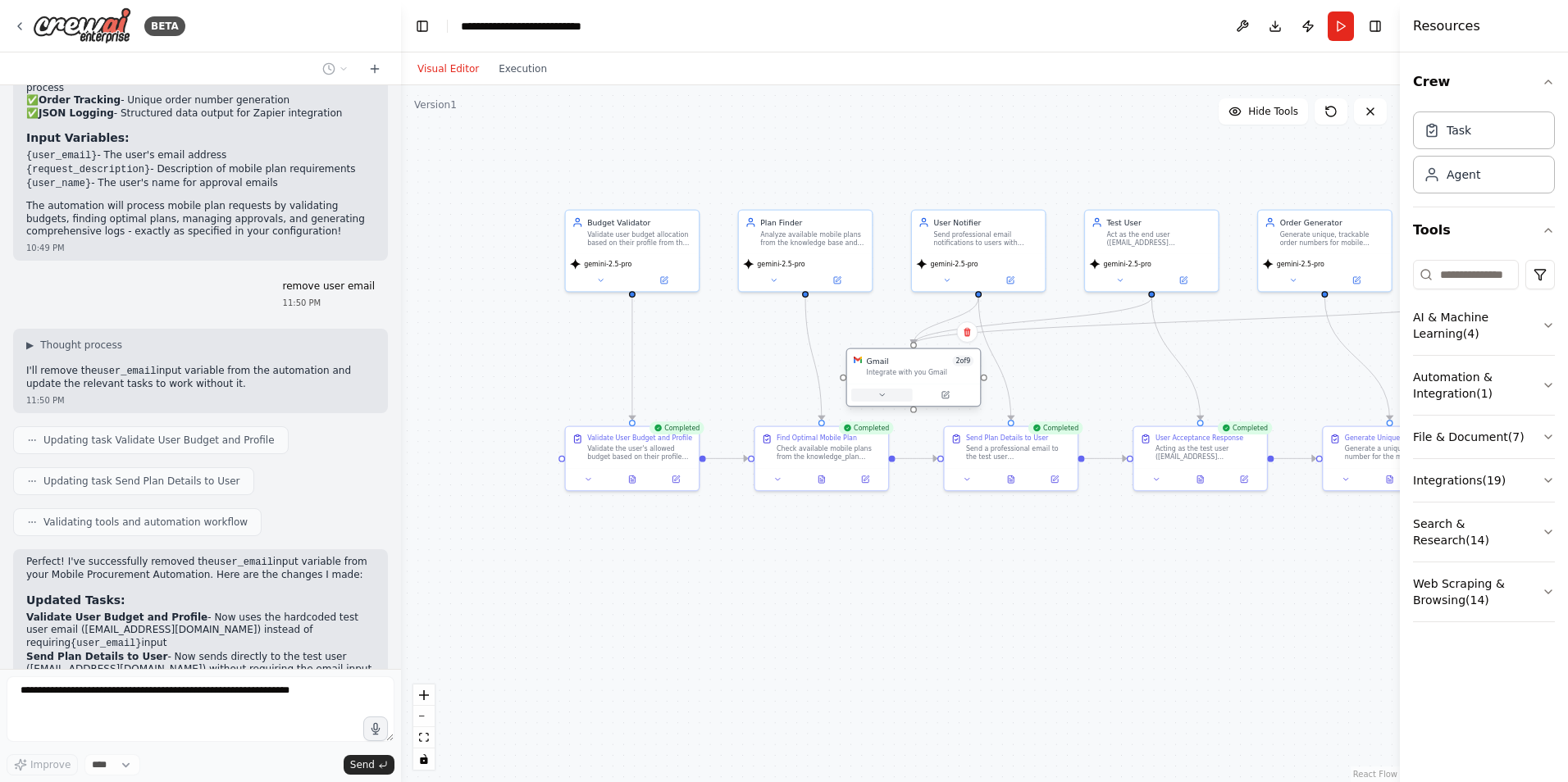
click at [883, 395] on icon at bounding box center [882, 395] width 4 height 3
click at [1002, 709] on button "Cancel" at bounding box center [997, 711] width 38 height 14
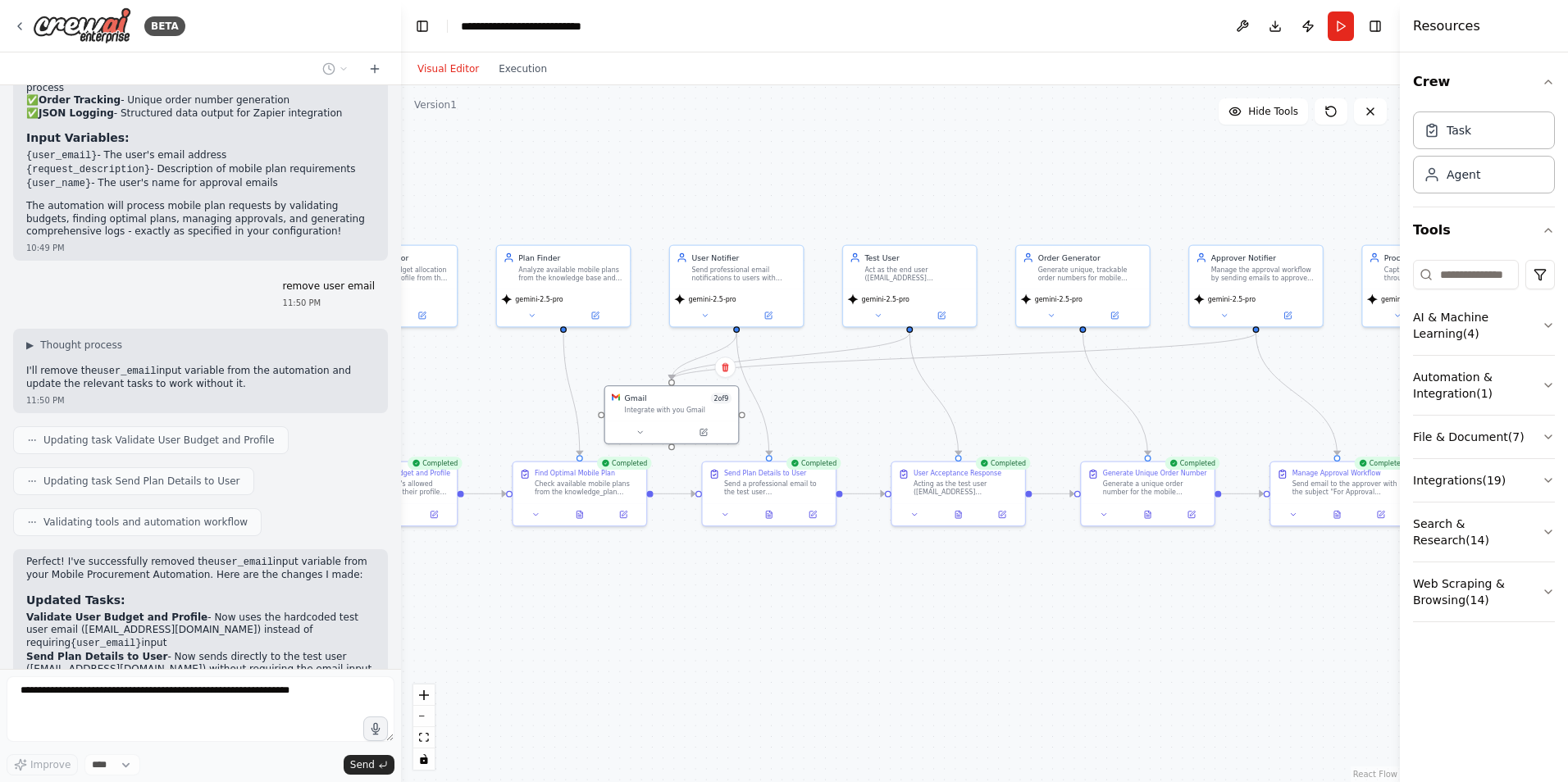
drag, startPoint x: 1051, startPoint y: 628, endPoint x: 809, endPoint y: 663, distance: 244.5
click at [809, 663] on div ".deletable-edge-delete-btn { width: 20px; height: 20px; border: 0px solid #ffff…" at bounding box center [900, 433] width 999 height 697
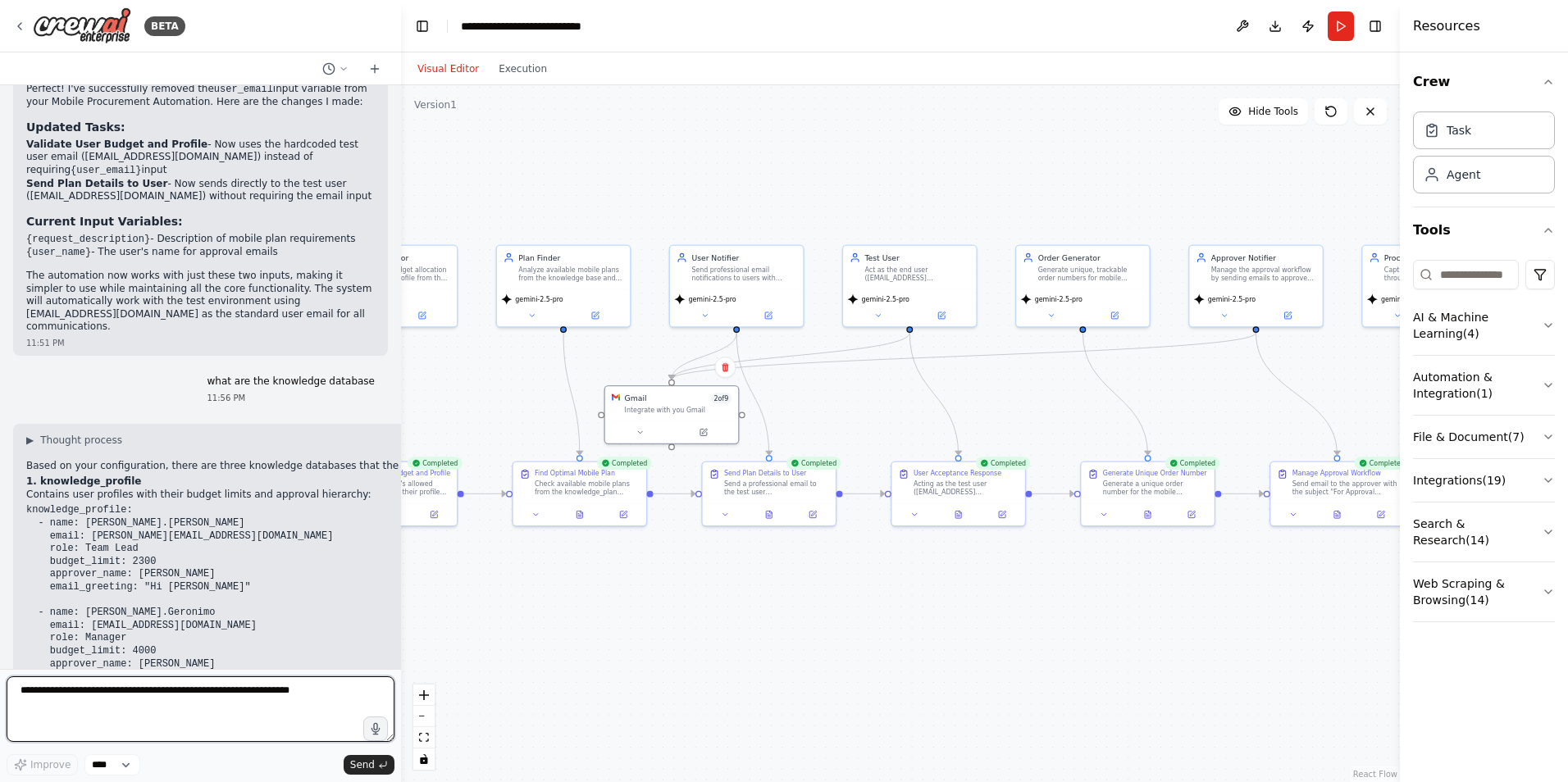
scroll to position [4615, 0]
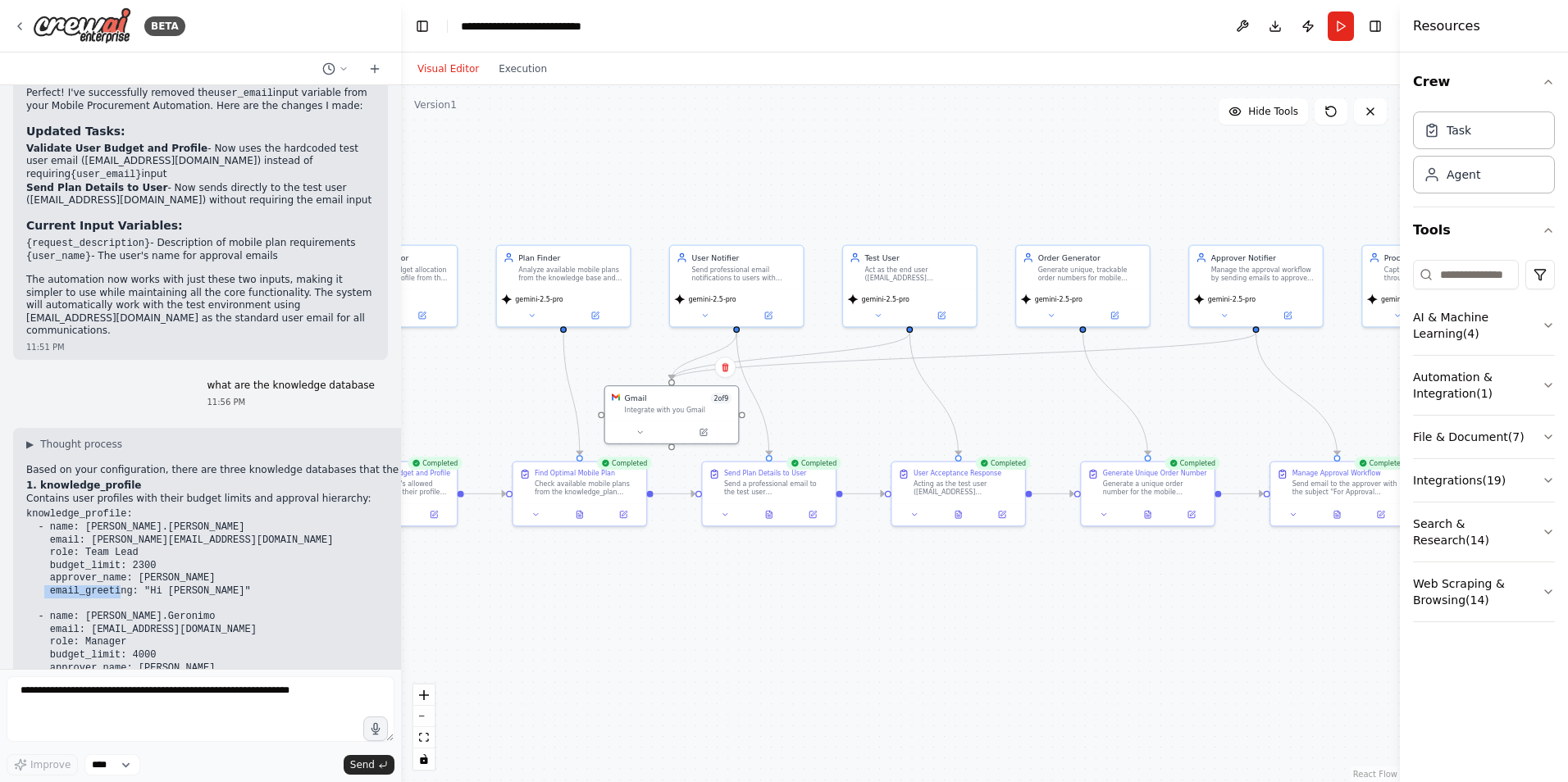
drag, startPoint x: 79, startPoint y: 350, endPoint x: 169, endPoint y: 353, distance: 90.0
click at [169, 508] on pre "knowledge_profile: - name: [PERSON_NAME].[PERSON_NAME] email: [PERSON_NAME][EMA…" at bounding box center [560, 687] width 1069 height 358
copy code "[PERSON_NAME].Geronimo"
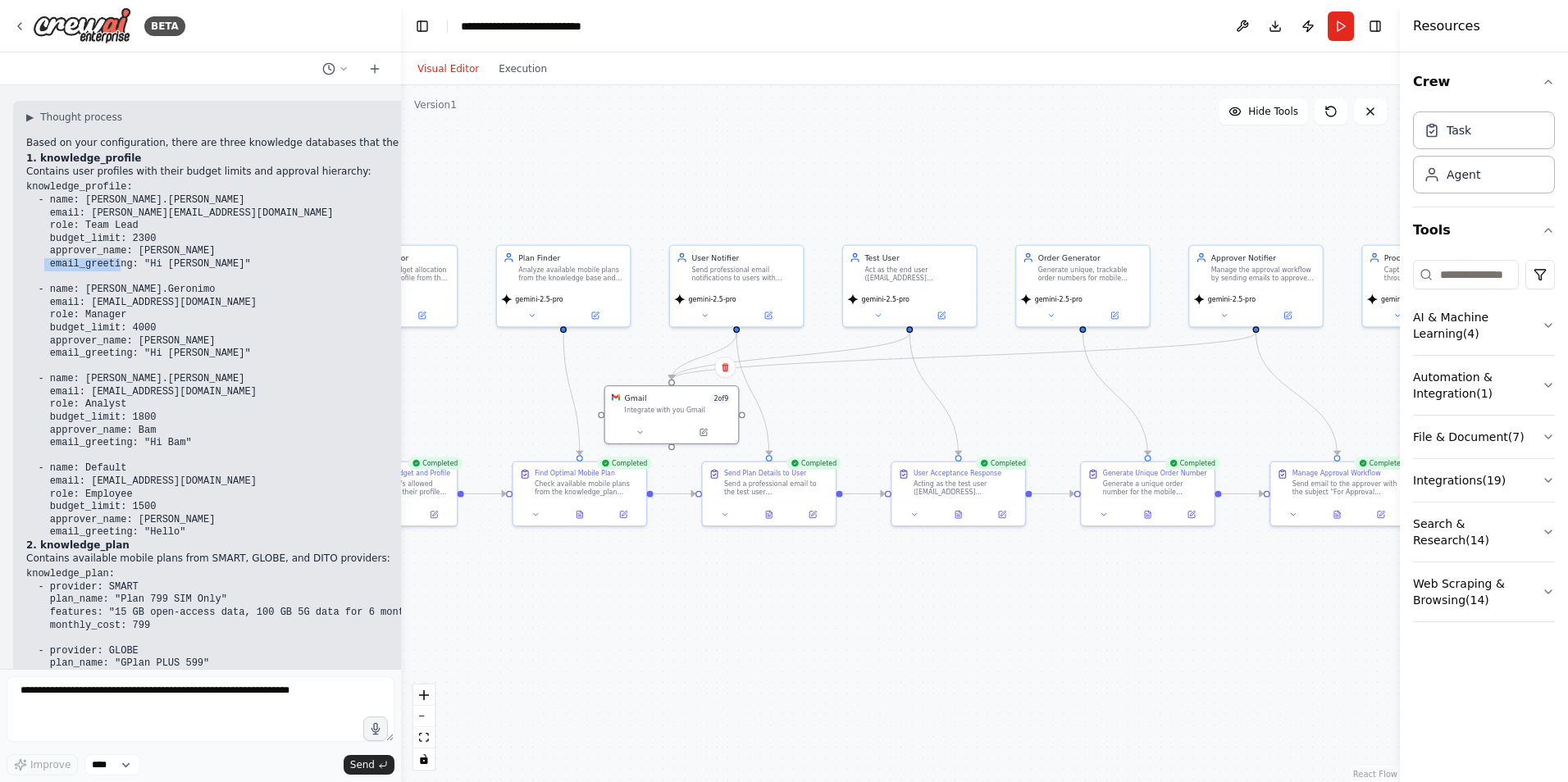
scroll to position [4944, 0]
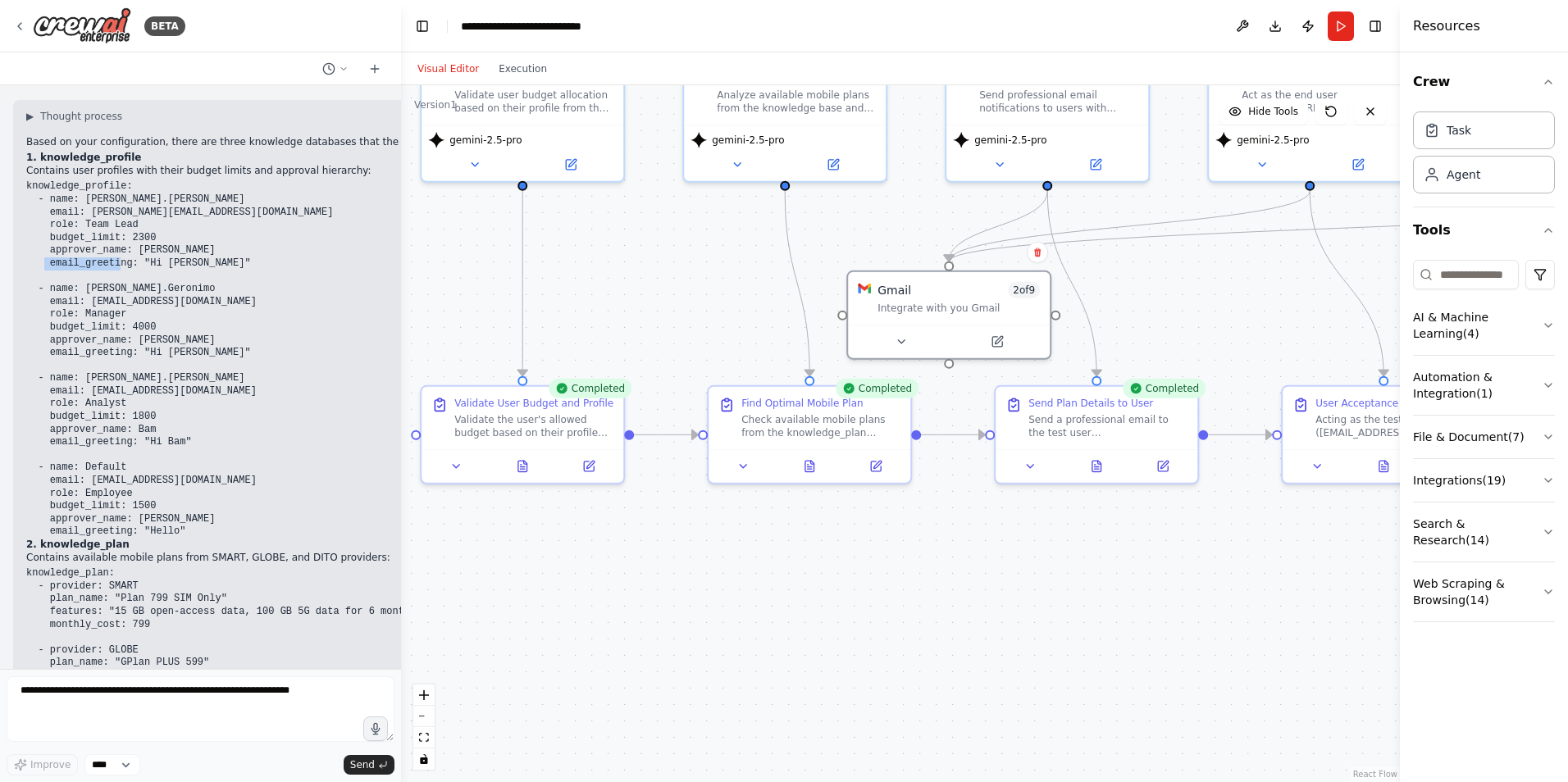
drag, startPoint x: 552, startPoint y: 607, endPoint x: 961, endPoint y: 607, distance: 409.0
click at [961, 607] on div ".deletable-edge-delete-btn { width: 20px; height: 20px; border: 0px solid #ffff…" at bounding box center [900, 433] width 999 height 697
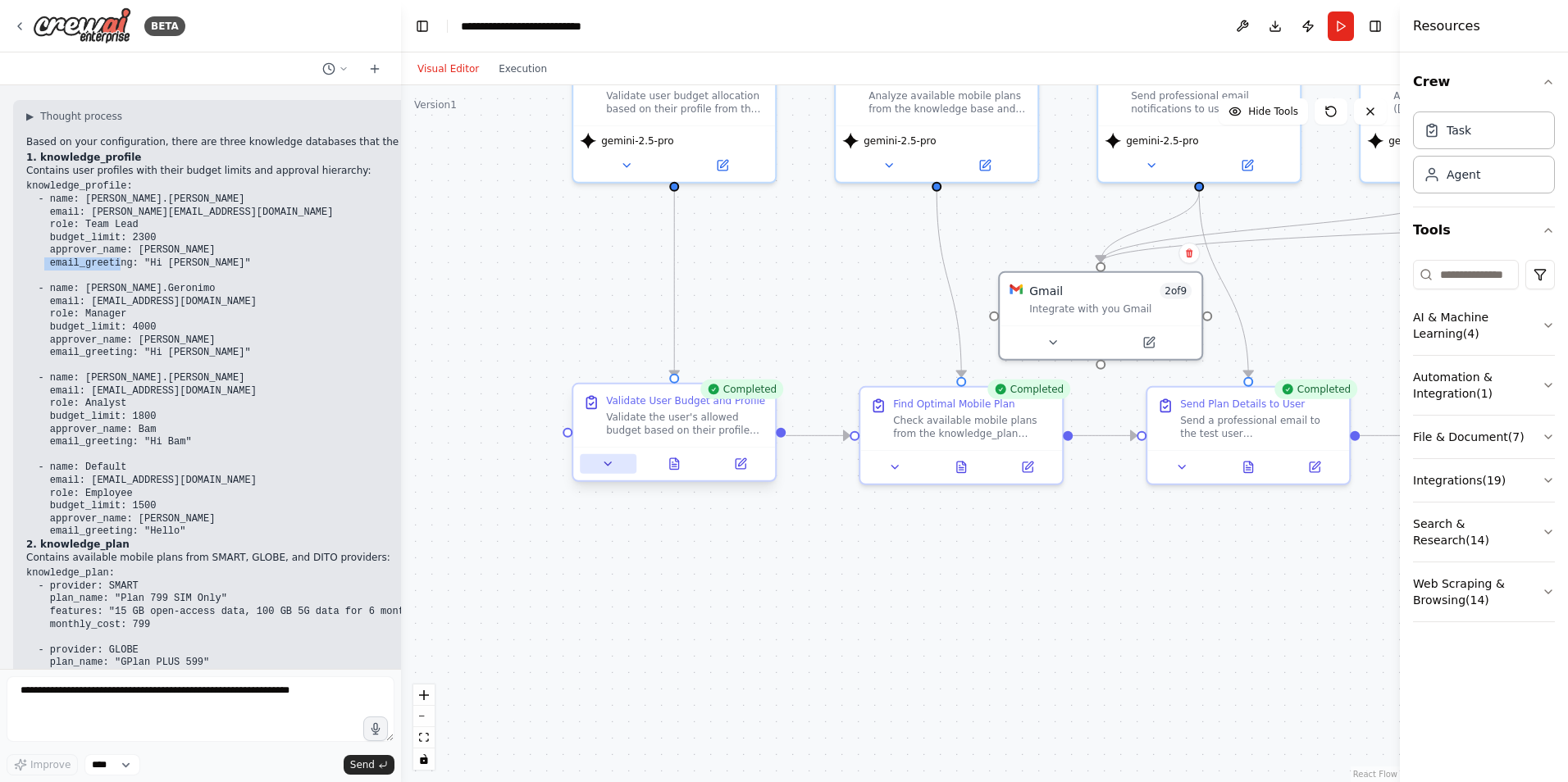
click at [597, 466] on button at bounding box center [608, 464] width 56 height 20
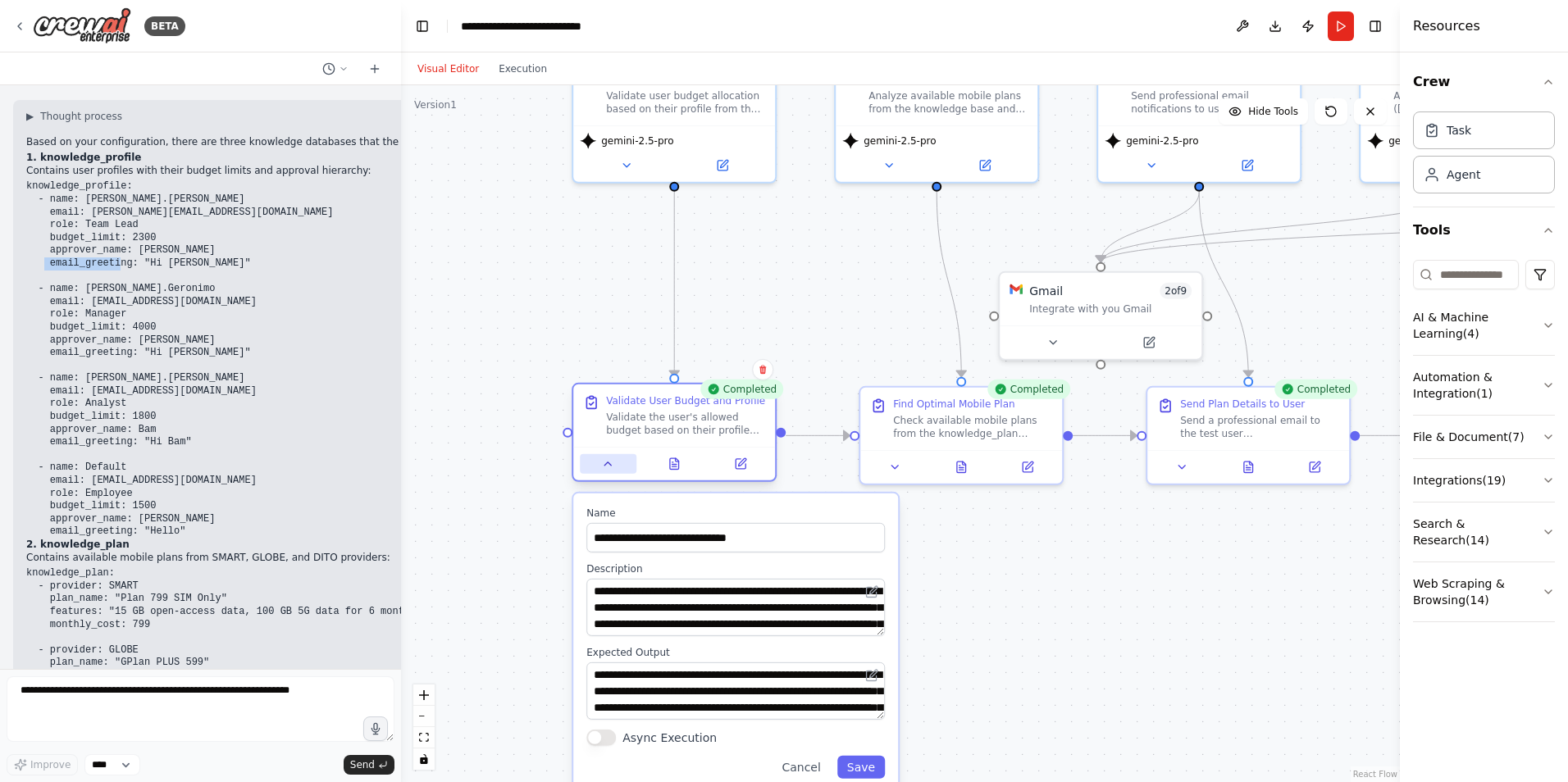
click at [597, 466] on button at bounding box center [608, 464] width 56 height 20
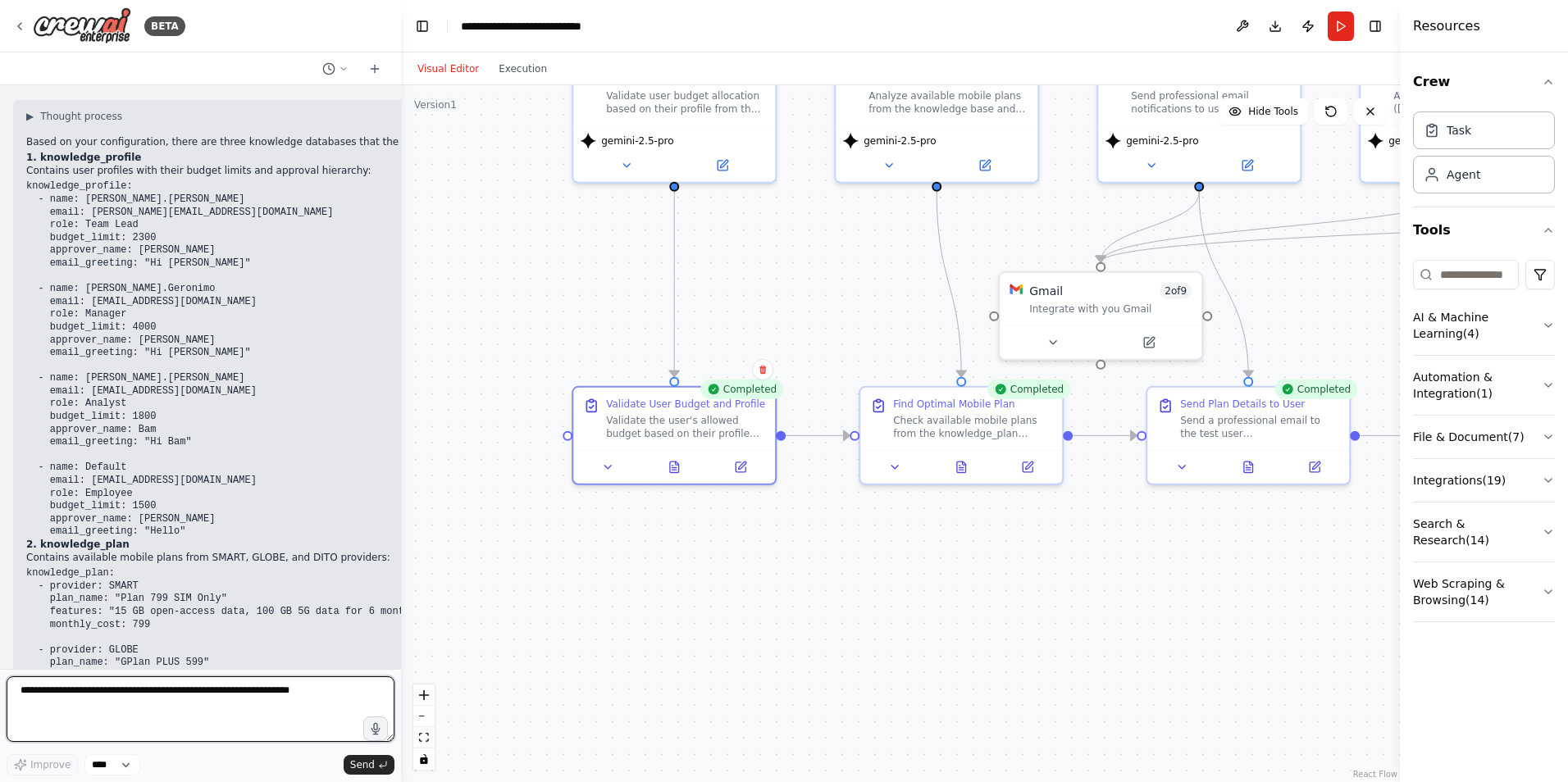
click at [158, 692] on textarea at bounding box center [200, 709] width 388 height 66
type textarea "**********"
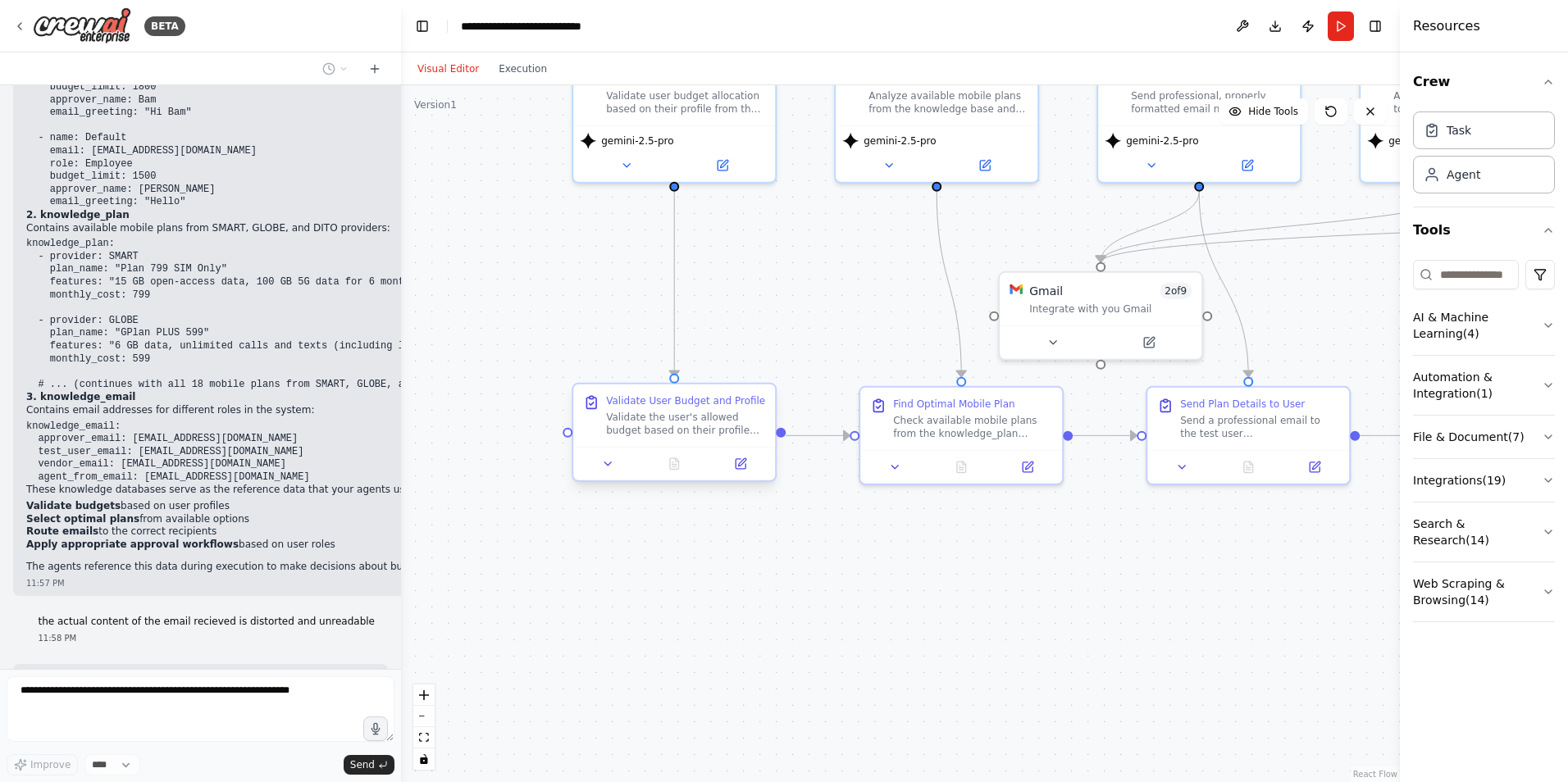
scroll to position [5314, 0]
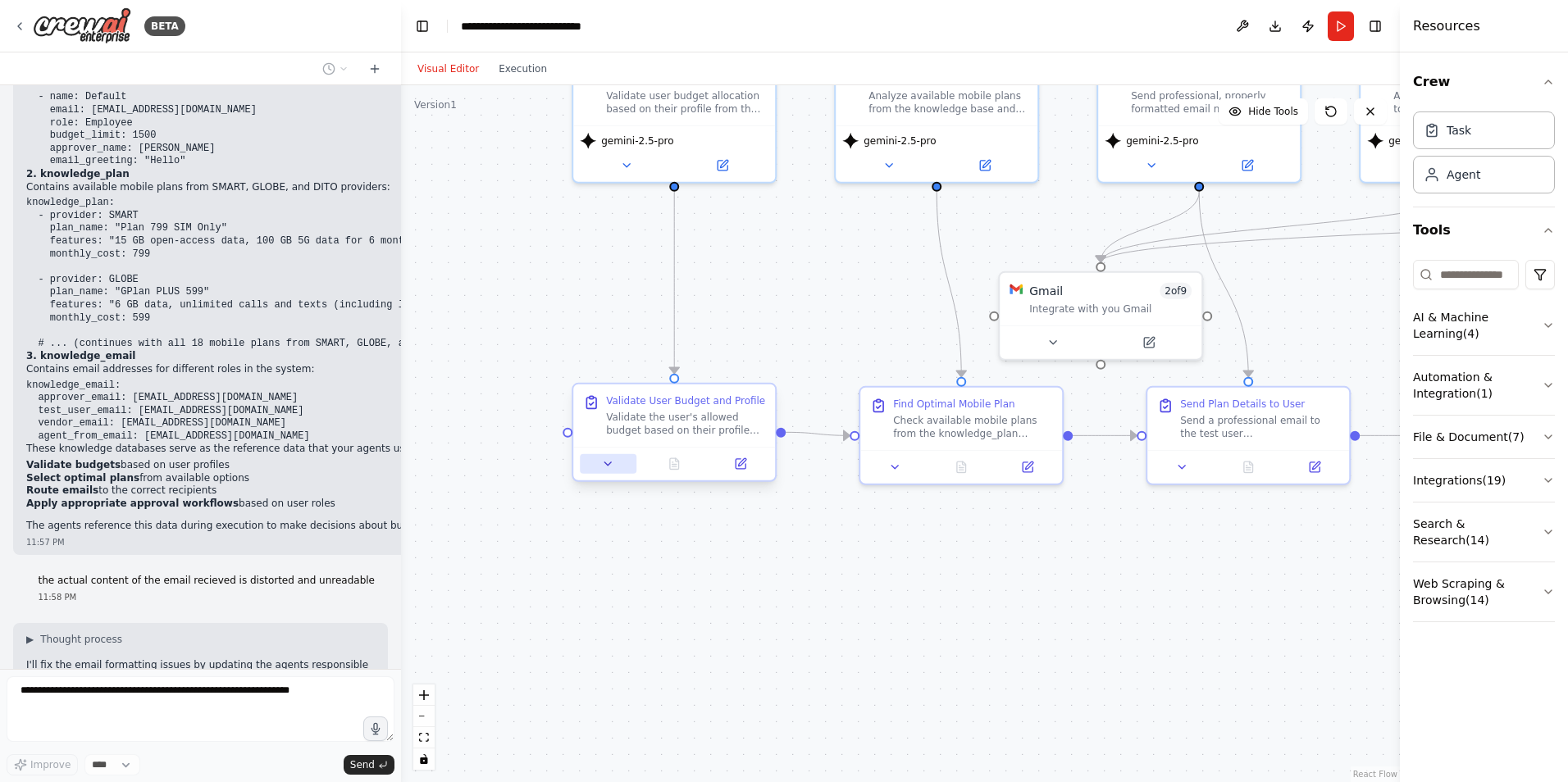
click at [612, 462] on icon at bounding box center [609, 464] width 7 height 3
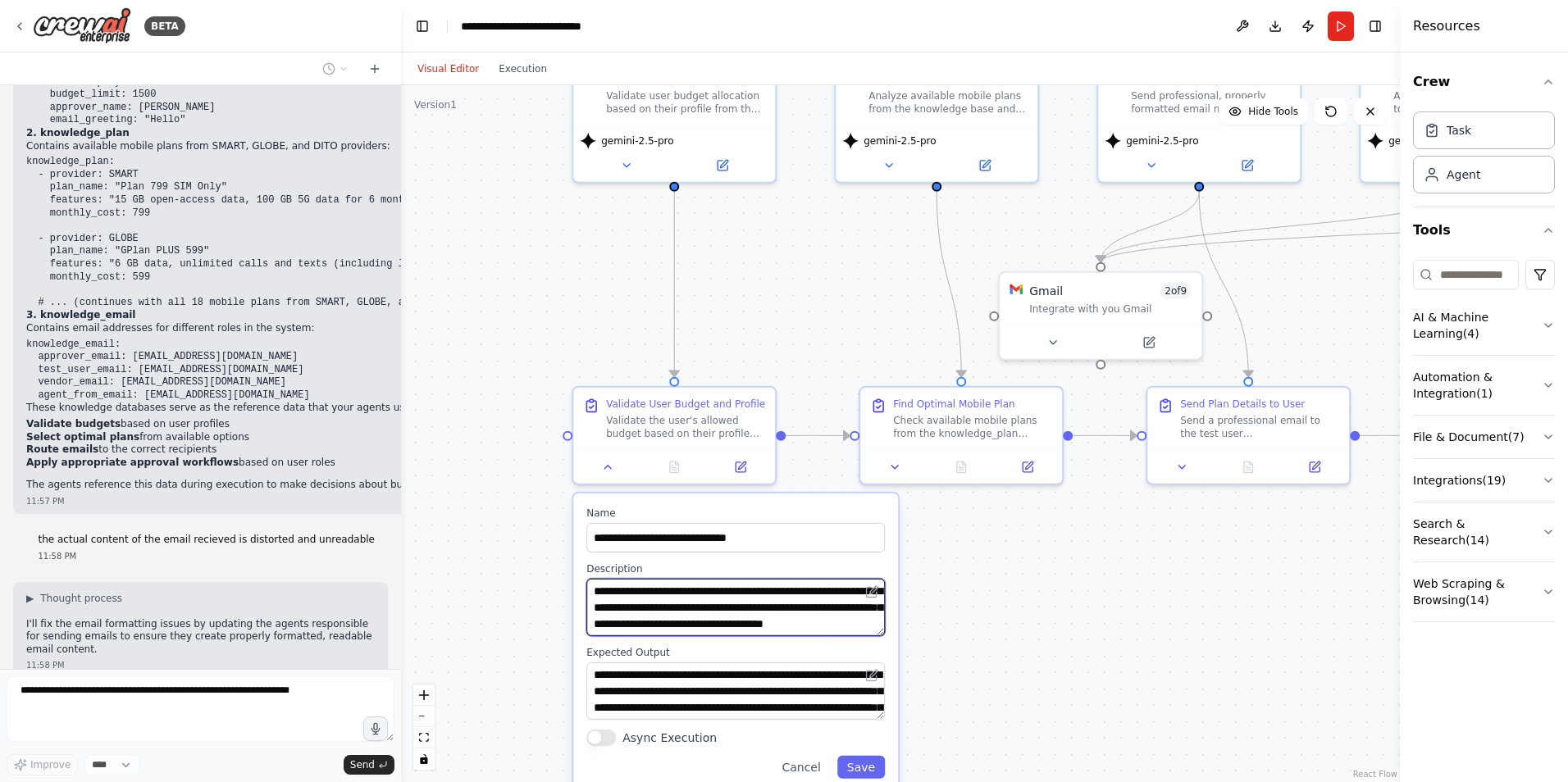
scroll to position [82, 0]
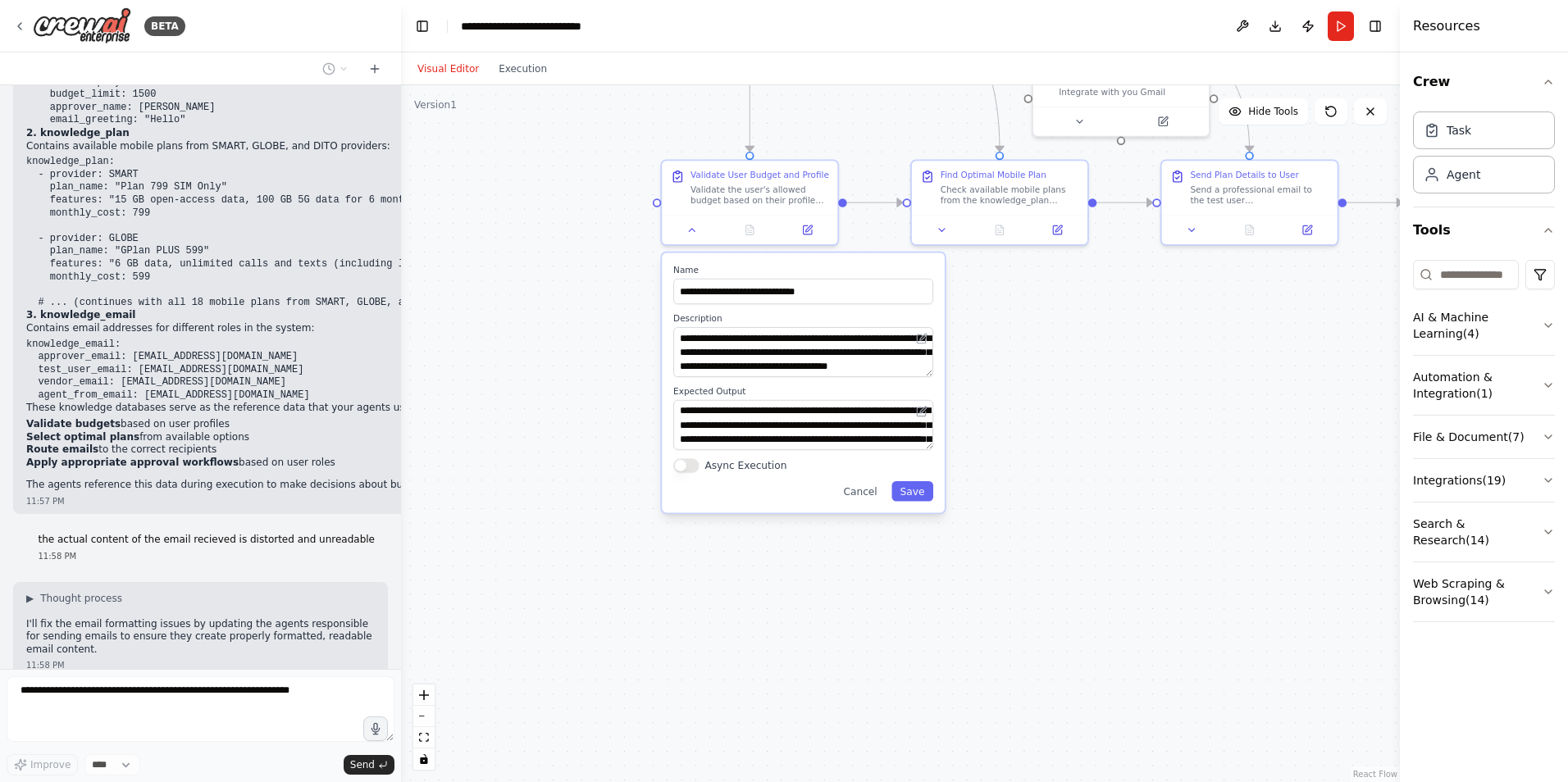
drag, startPoint x: 1084, startPoint y: 733, endPoint x: 1111, endPoint y: 478, distance: 256.4
click at [1111, 478] on div ".deletable-edge-delete-btn { width: 20px; height: 20px; border: 0px solid #ffff…" at bounding box center [900, 433] width 999 height 697
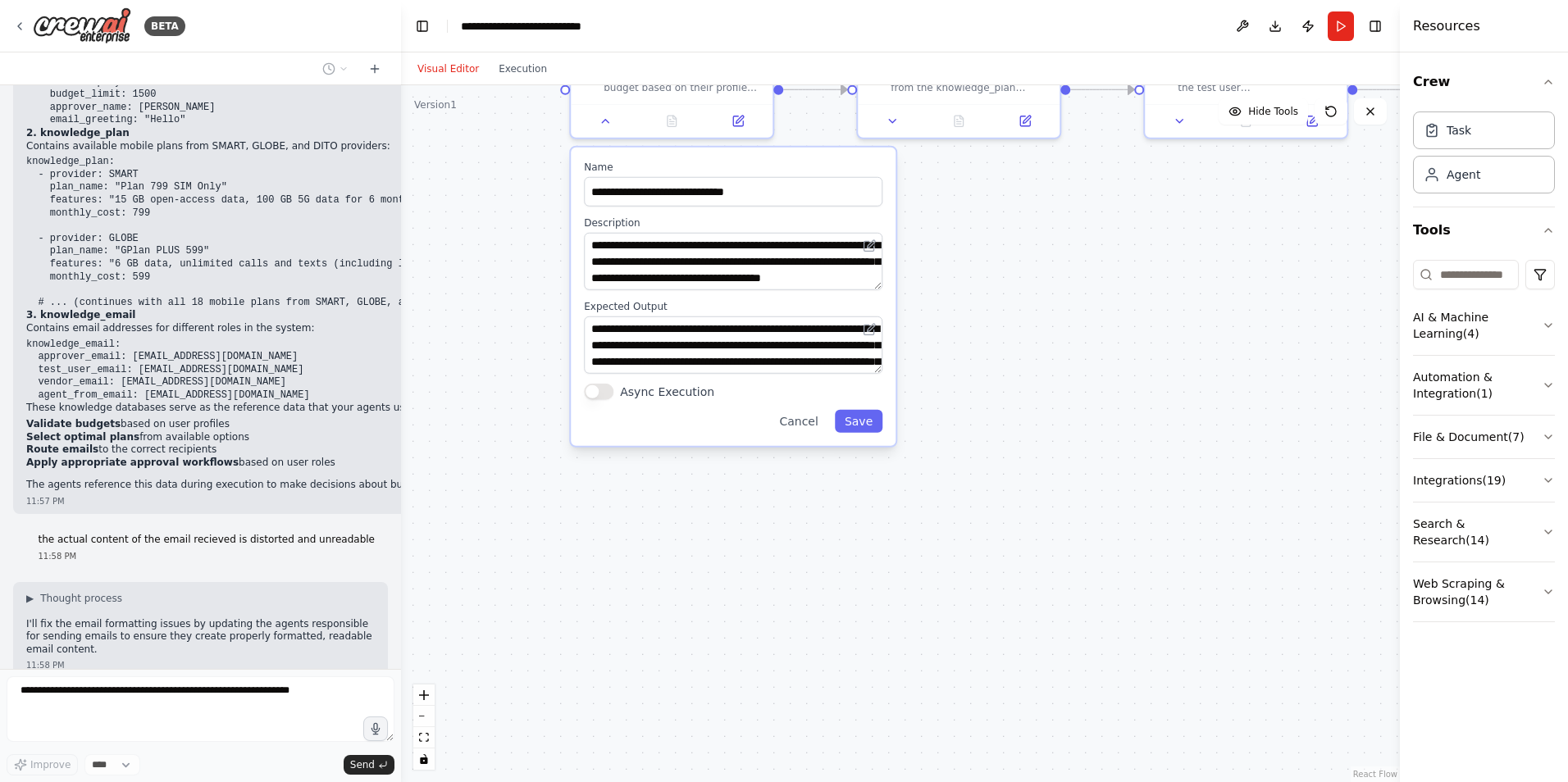
drag, startPoint x: 1021, startPoint y: 445, endPoint x: 1021, endPoint y: 702, distance: 257.0
click at [1021, 715] on div ".deletable-edge-delete-btn { width: 20px; height: 20px; border: 0px solid #ffff…" at bounding box center [900, 433] width 999 height 697
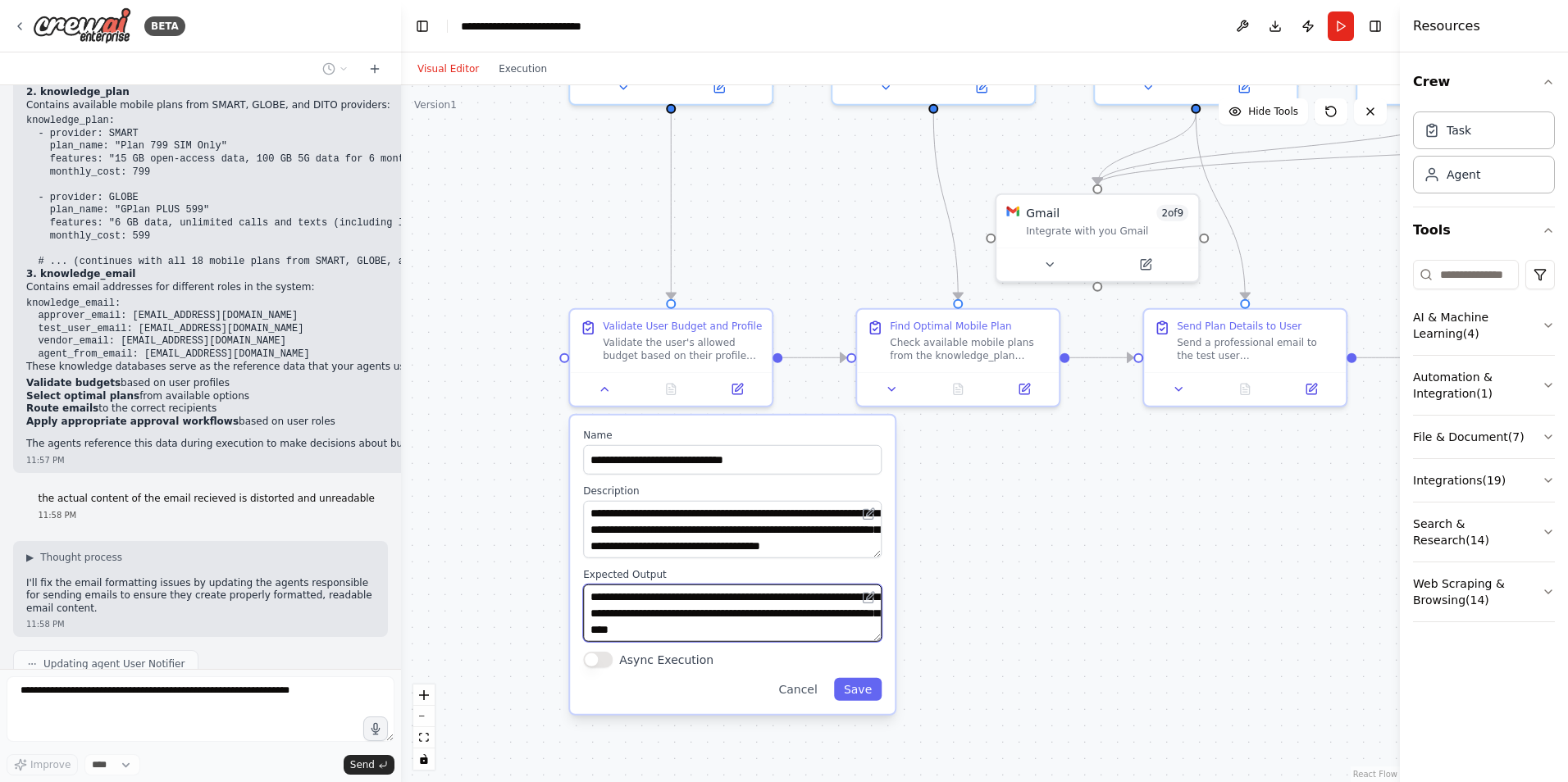
scroll to position [5437, 0]
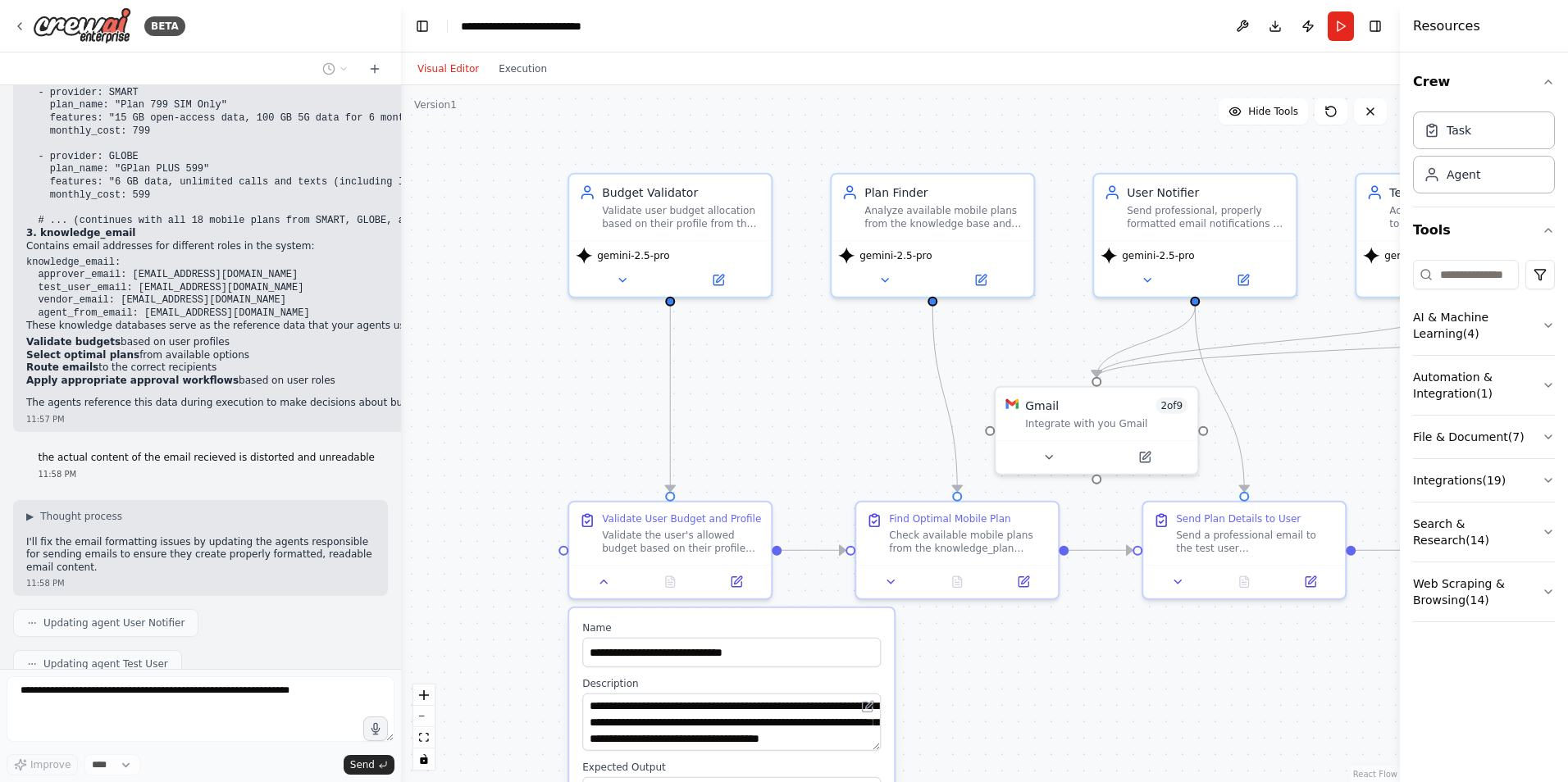
drag, startPoint x: 958, startPoint y: 493, endPoint x: 957, endPoint y: 723, distance: 230.0
click at [957, 723] on div ".deletable-edge-delete-btn { width: 20px; height: 20px; border: 0px solid #ffff…" at bounding box center [900, 433] width 999 height 697
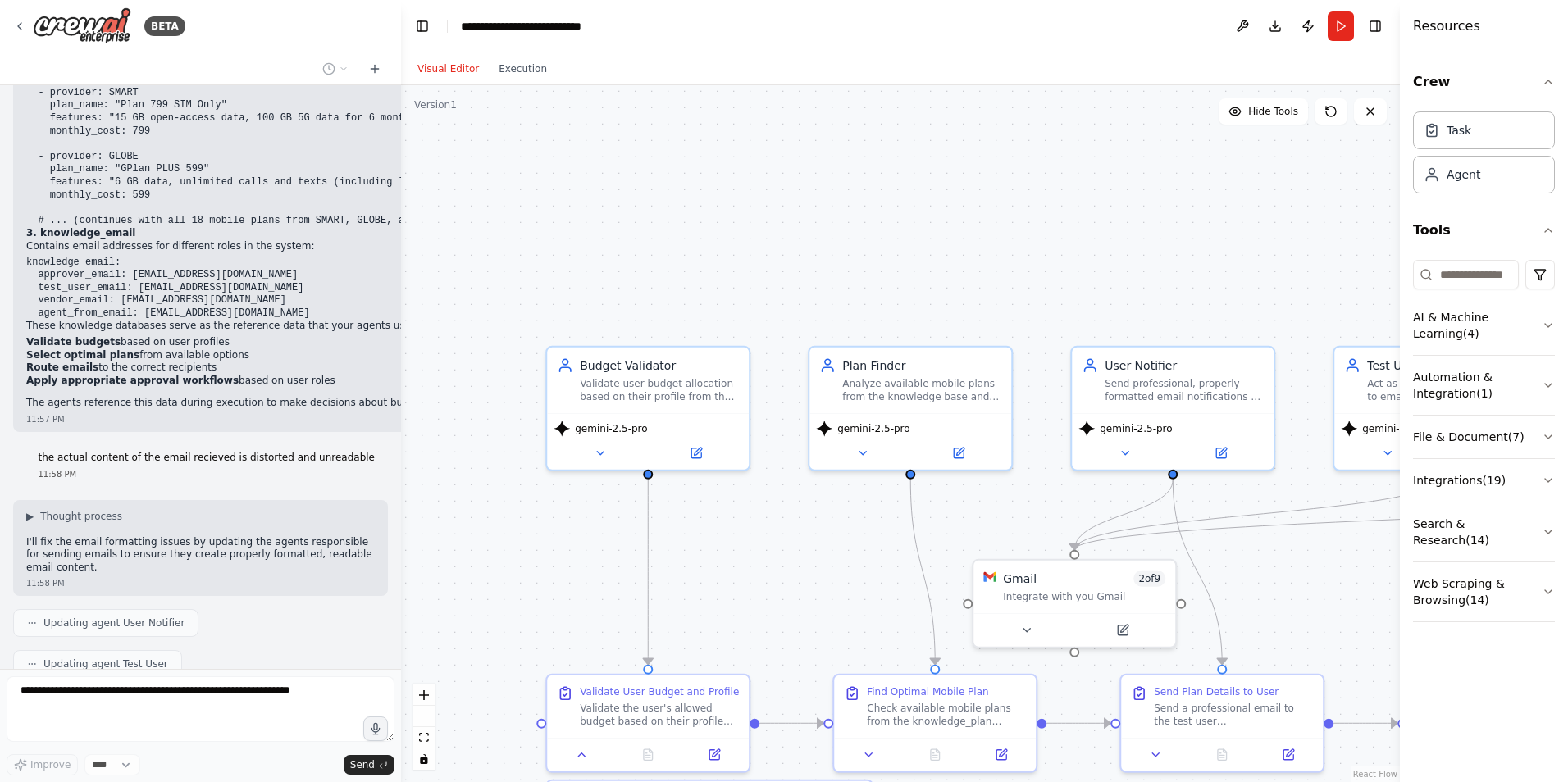
drag, startPoint x: 795, startPoint y: 589, endPoint x: 793, endPoint y: 605, distance: 16.1
click at [793, 605] on div ".deletable-edge-delete-btn { width: 20px; height: 20px; border: 0px solid #ffff…" at bounding box center [900, 433] width 999 height 697
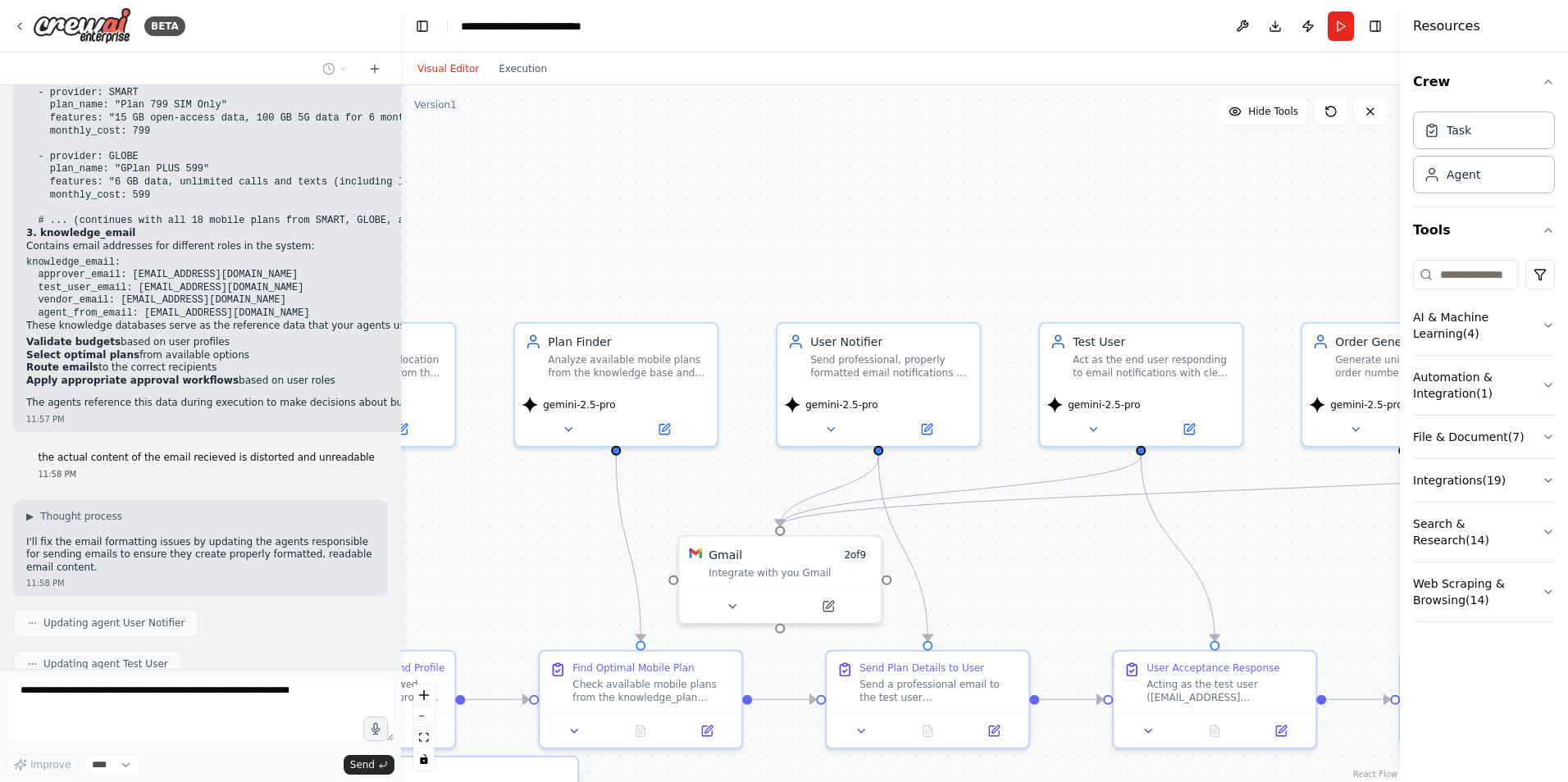
drag, startPoint x: 905, startPoint y: 234, endPoint x: 613, endPoint y: 195, distance: 294.6
click at [613, 195] on div ".deletable-edge-delete-btn { width: 20px; height: 20px; border: 0px solid #ffff…" at bounding box center [900, 433] width 999 height 697
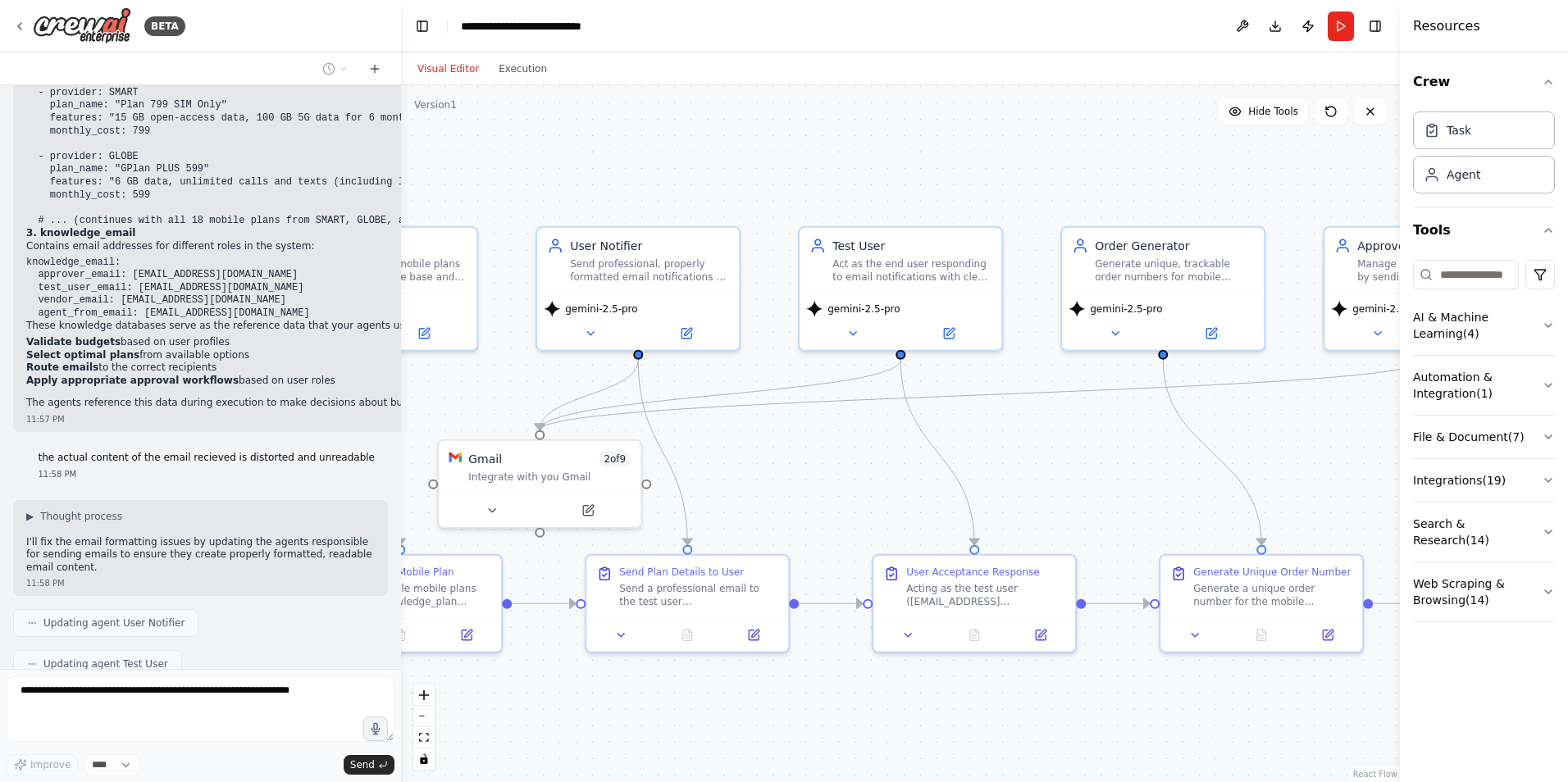
drag, startPoint x: 1014, startPoint y: 217, endPoint x: 792, endPoint y: 117, distance: 243.5
click at [717, 90] on div ".deletable-edge-delete-btn { width: 20px; height: 20px; border: 0px solid #ffff…" at bounding box center [900, 433] width 999 height 697
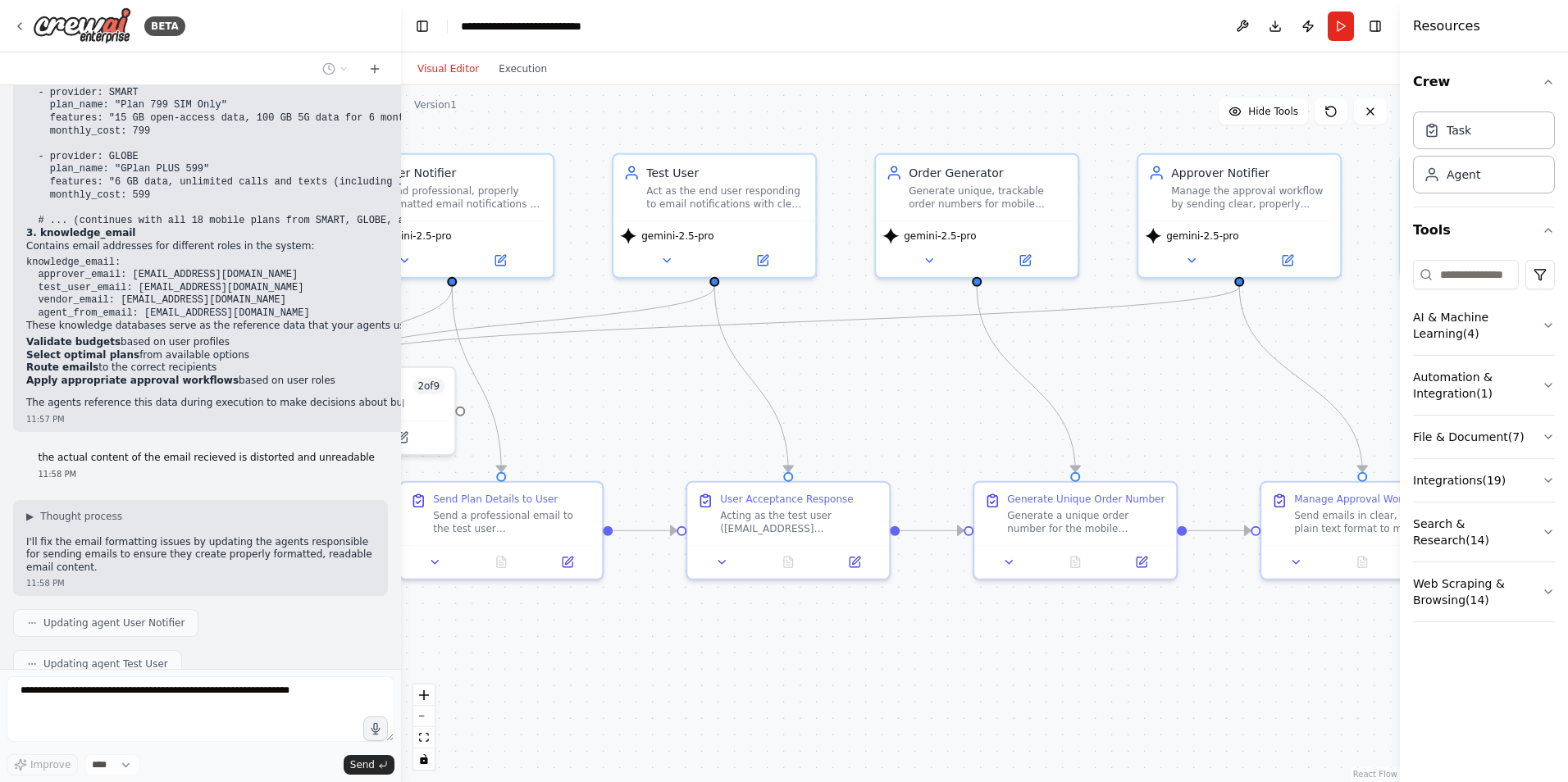
drag, startPoint x: 1020, startPoint y: 401, endPoint x: 891, endPoint y: 360, distance: 135.4
click at [891, 360] on div ".deletable-edge-delete-btn { width: 20px; height: 20px; border: 0px solid #ffff…" at bounding box center [900, 433] width 999 height 697
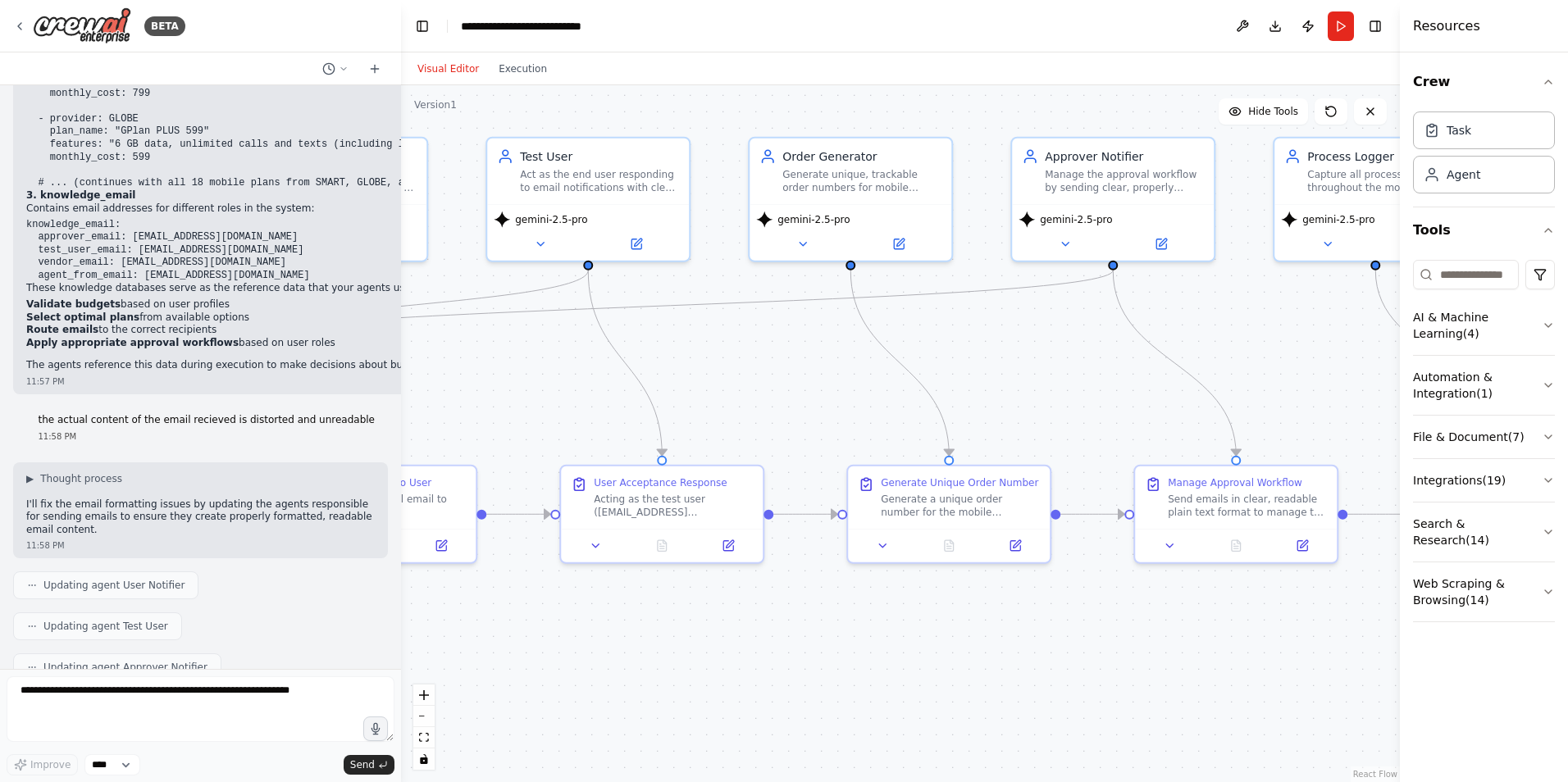
drag, startPoint x: 1211, startPoint y: 361, endPoint x: 841, endPoint y: 311, distance: 373.4
click at [841, 311] on div ".deletable-edge-delete-btn { width: 20px; height: 20px; border: 0px solid #ffff…" at bounding box center [900, 433] width 999 height 697
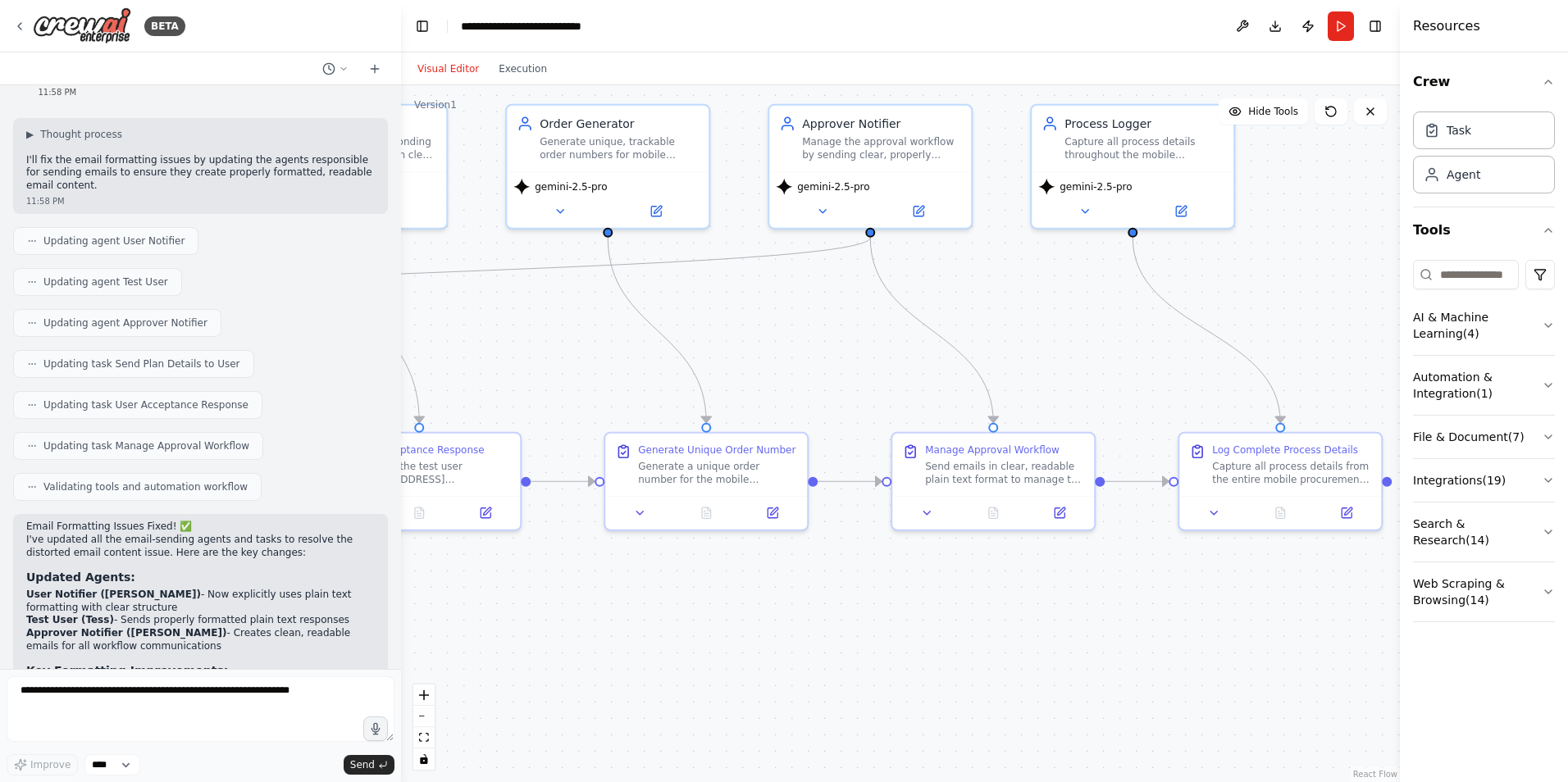
scroll to position [5831, 0]
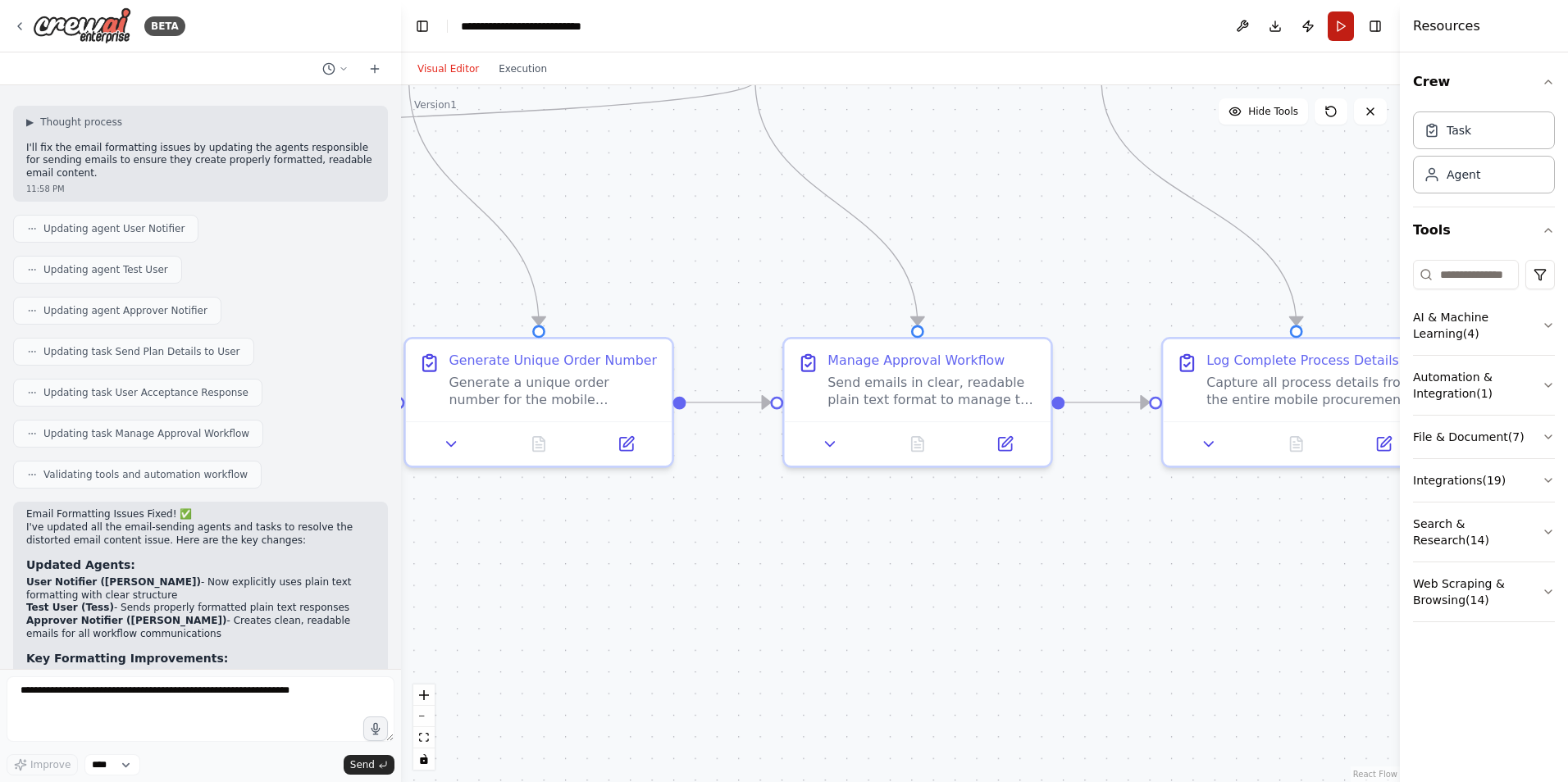
click at [1337, 30] on button "Run" at bounding box center [1341, 26] width 26 height 30
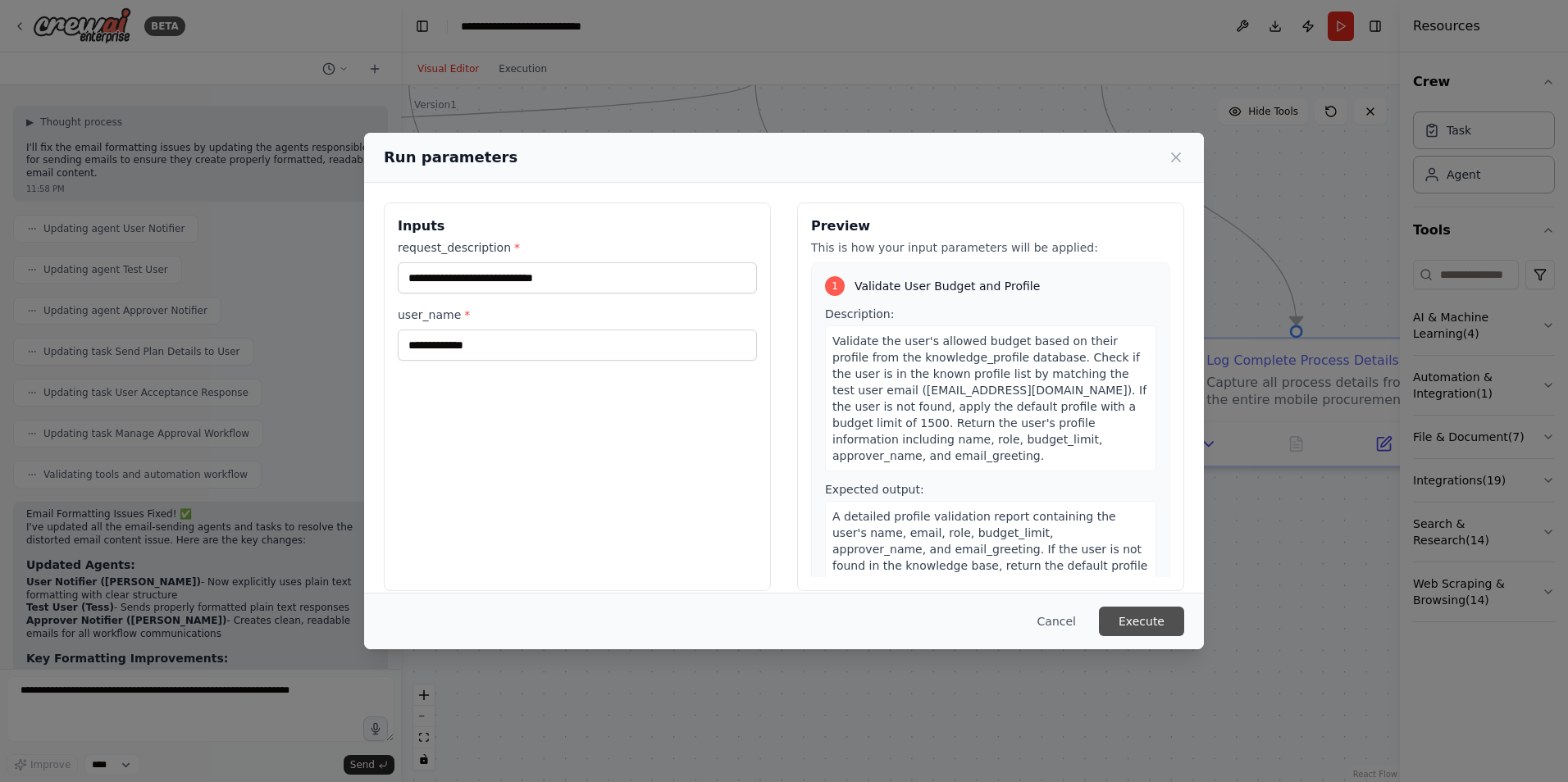
click at [1169, 628] on button "Execute" at bounding box center [1141, 621] width 85 height 30
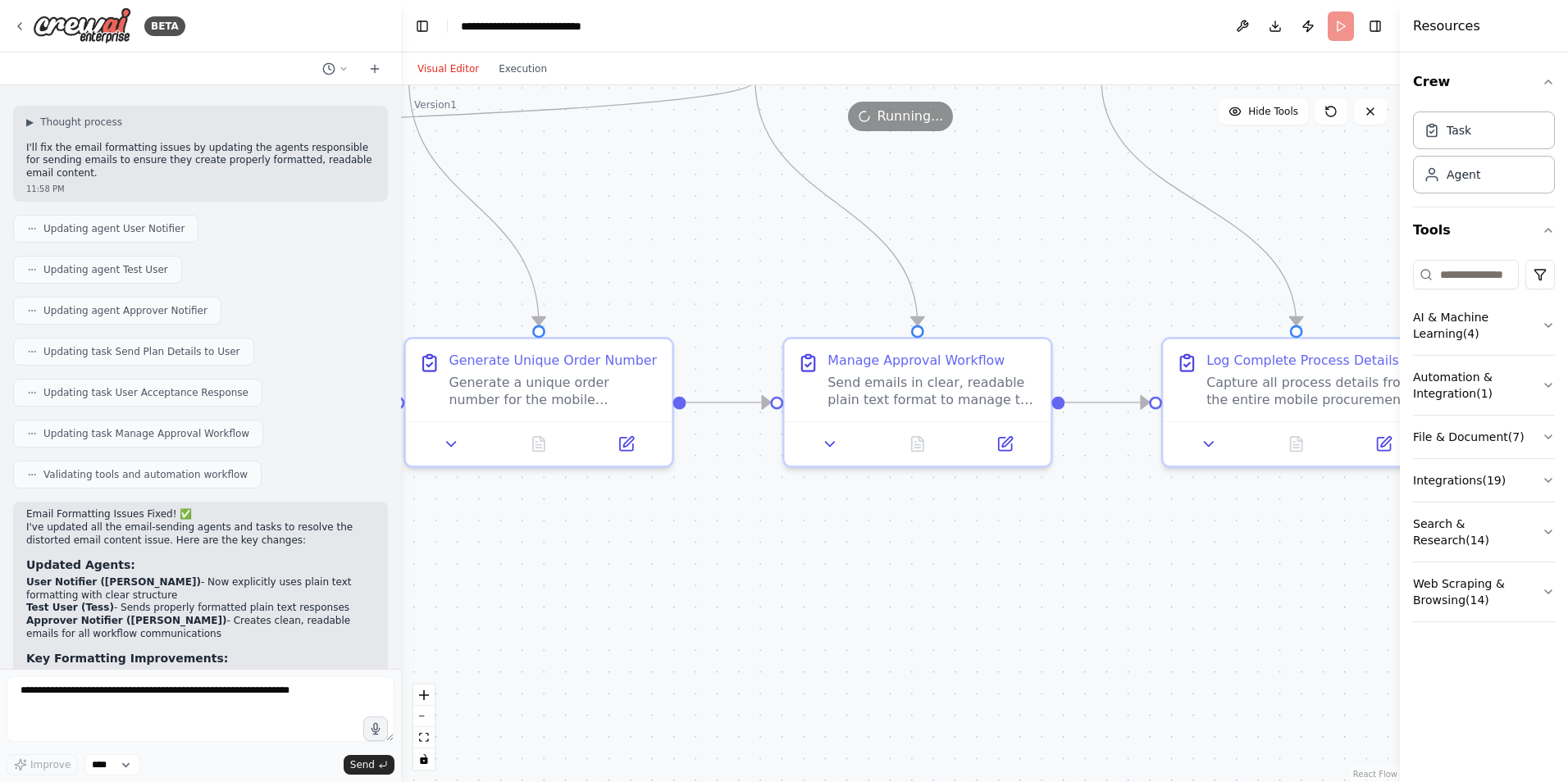
click at [524, 86] on div ".deletable-edge-delete-btn { width: 20px; height: 20px; border: 0px solid #ffff…" at bounding box center [900, 433] width 999 height 697
click at [523, 78] on button "Execution" at bounding box center [523, 68] width 68 height 20
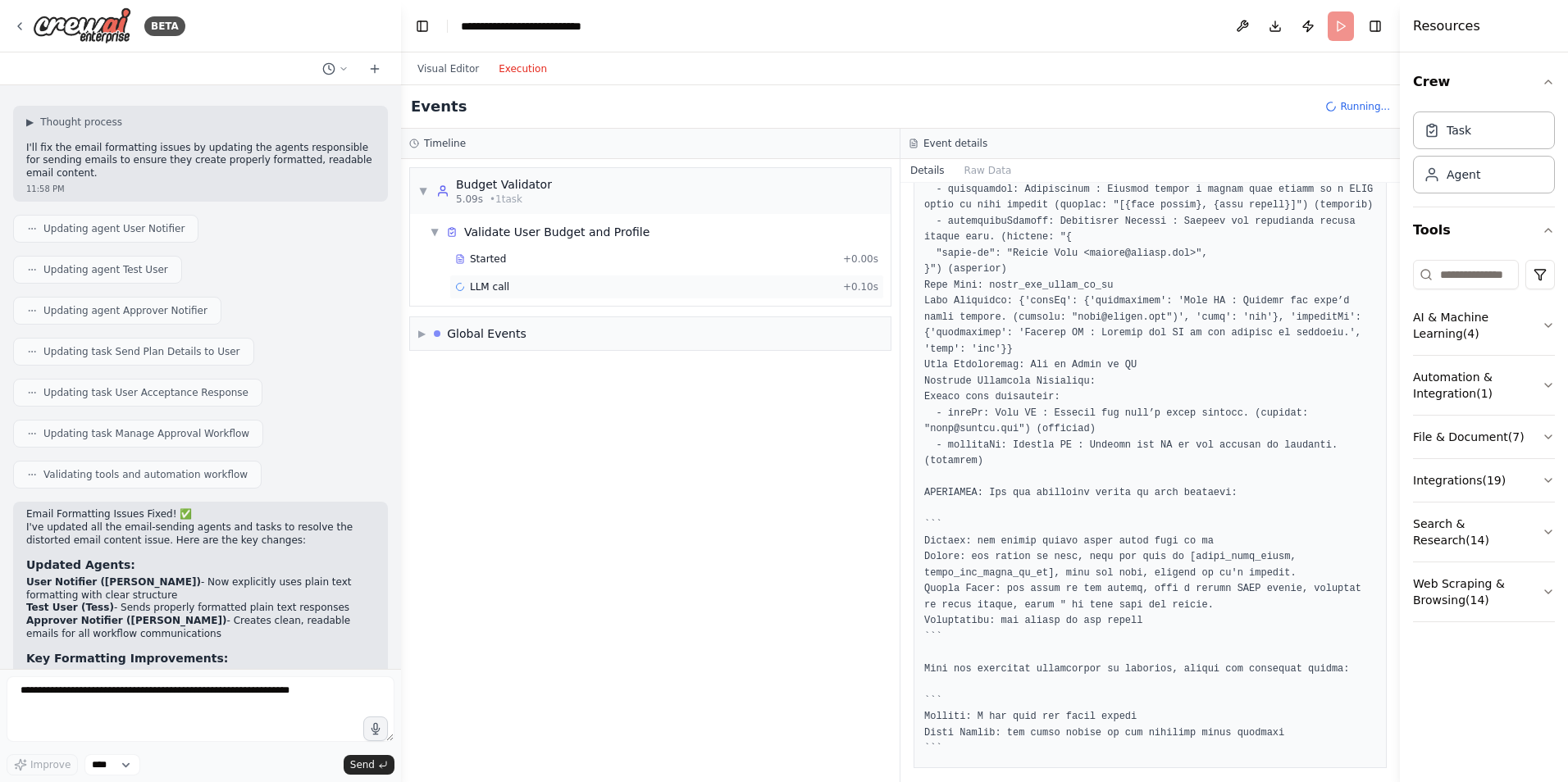
click at [488, 296] on div "LLM call + 0.10s" at bounding box center [667, 287] width 435 height 25
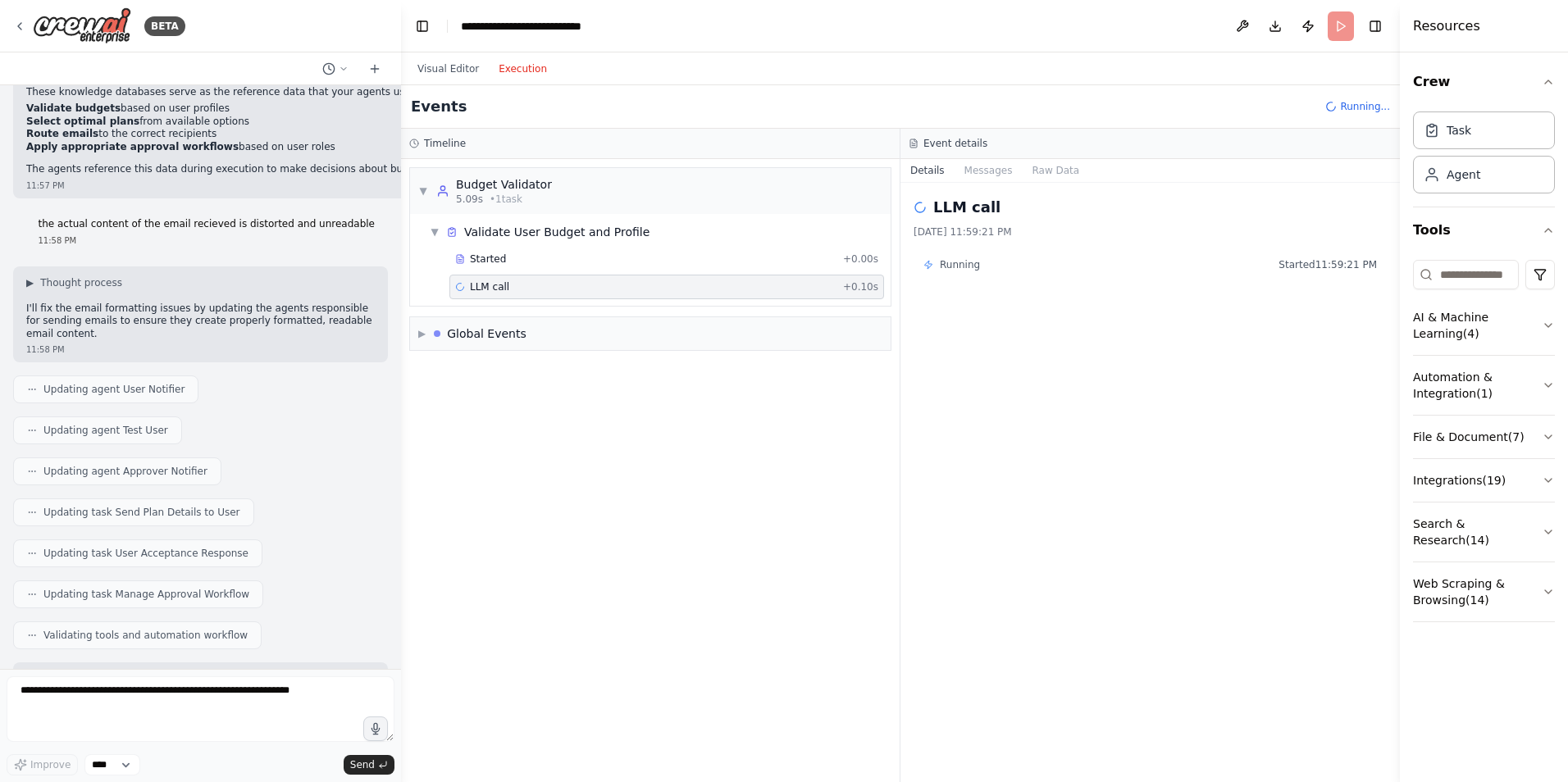
scroll to position [5668, 0]
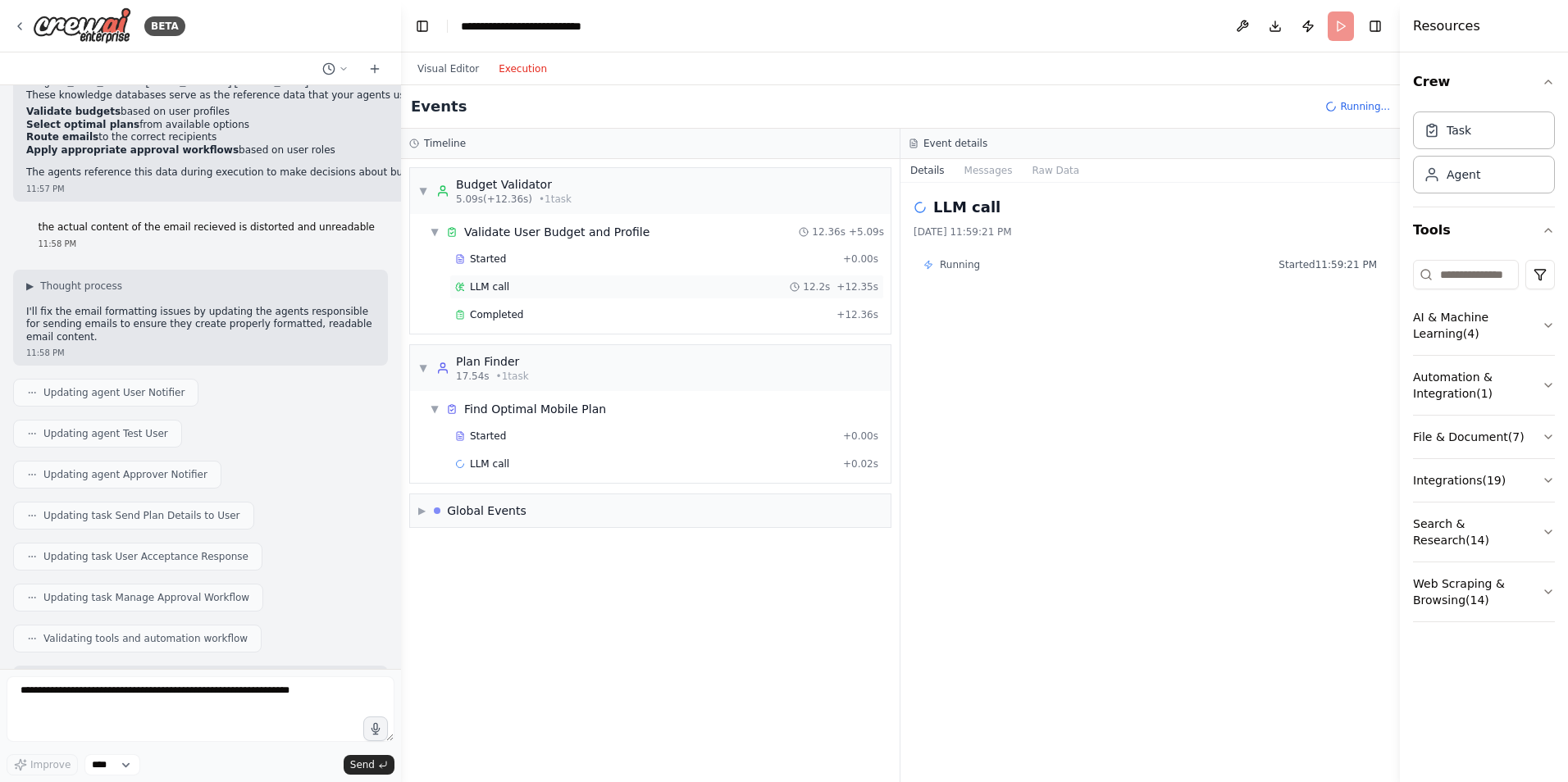
click at [489, 286] on span "LLM call" at bounding box center [490, 287] width 39 height 13
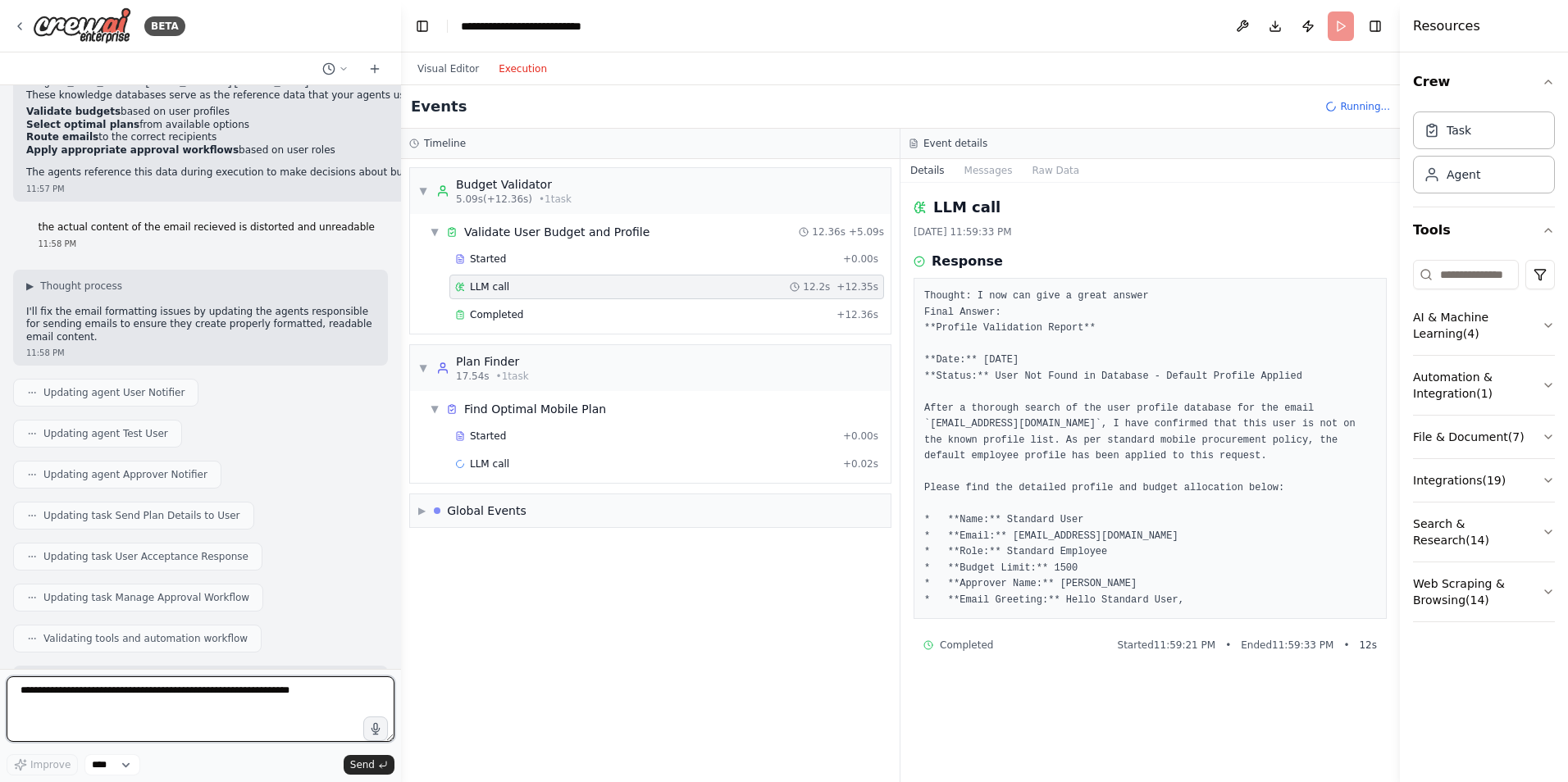
click at [195, 683] on textarea at bounding box center [200, 709] width 388 height 66
click at [36, 700] on textarea "**********" at bounding box center [200, 709] width 388 height 66
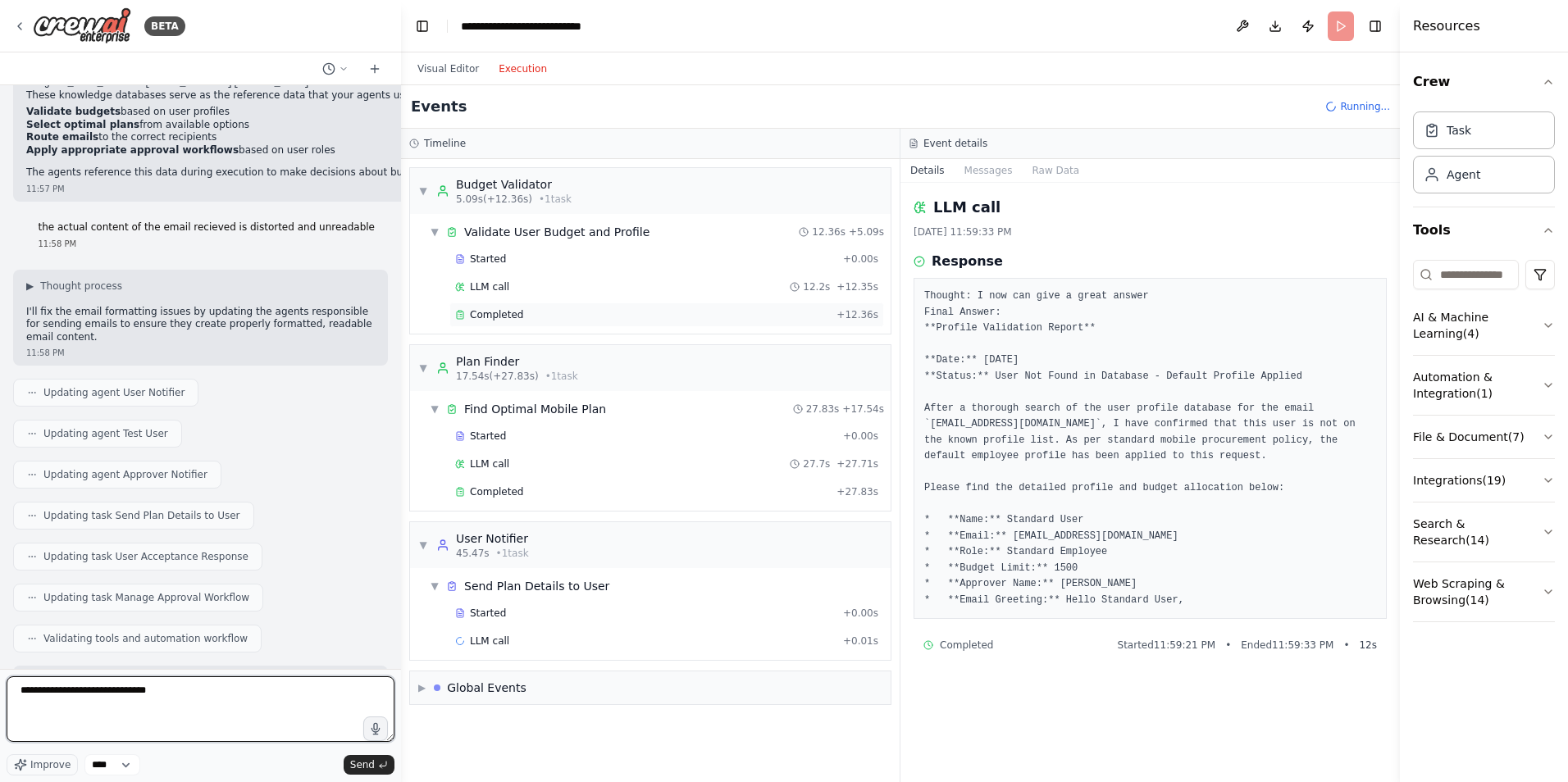
type textarea "**********"
click at [497, 321] on span "Completed" at bounding box center [497, 315] width 53 height 13
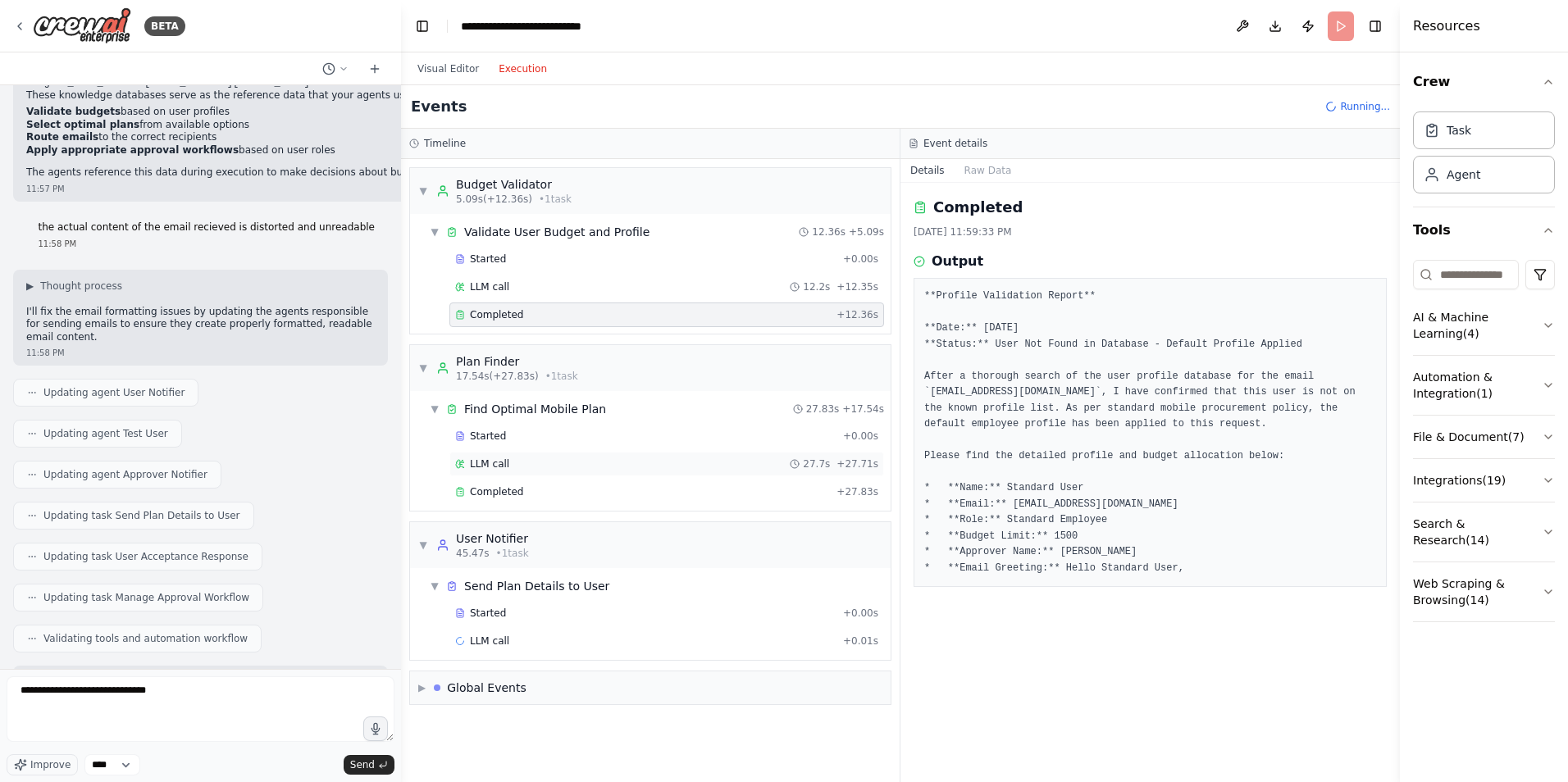
click at [499, 472] on div "LLM call 27.7s + 27.71s" at bounding box center [667, 464] width 435 height 25
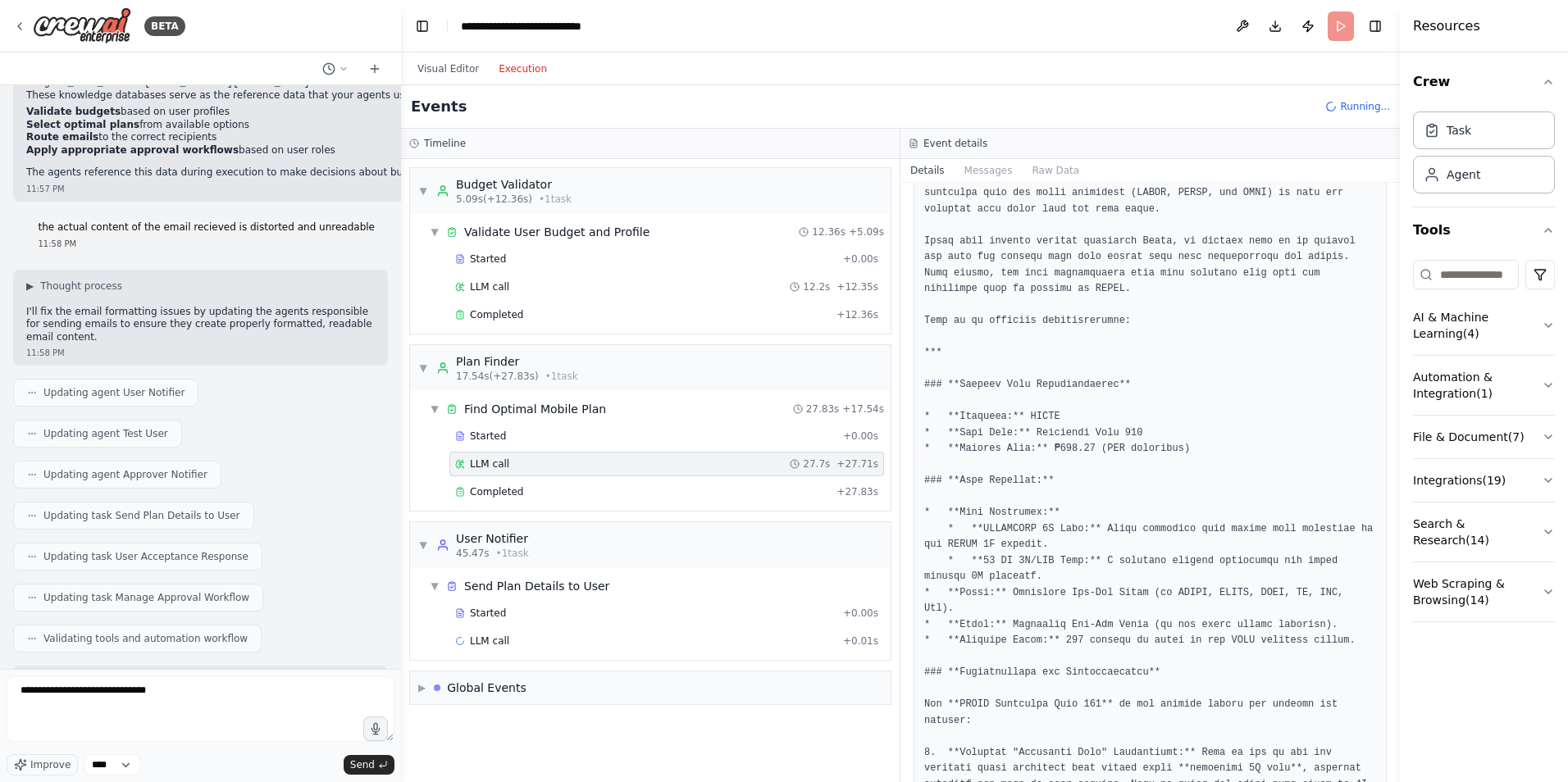
scroll to position [246, 0]
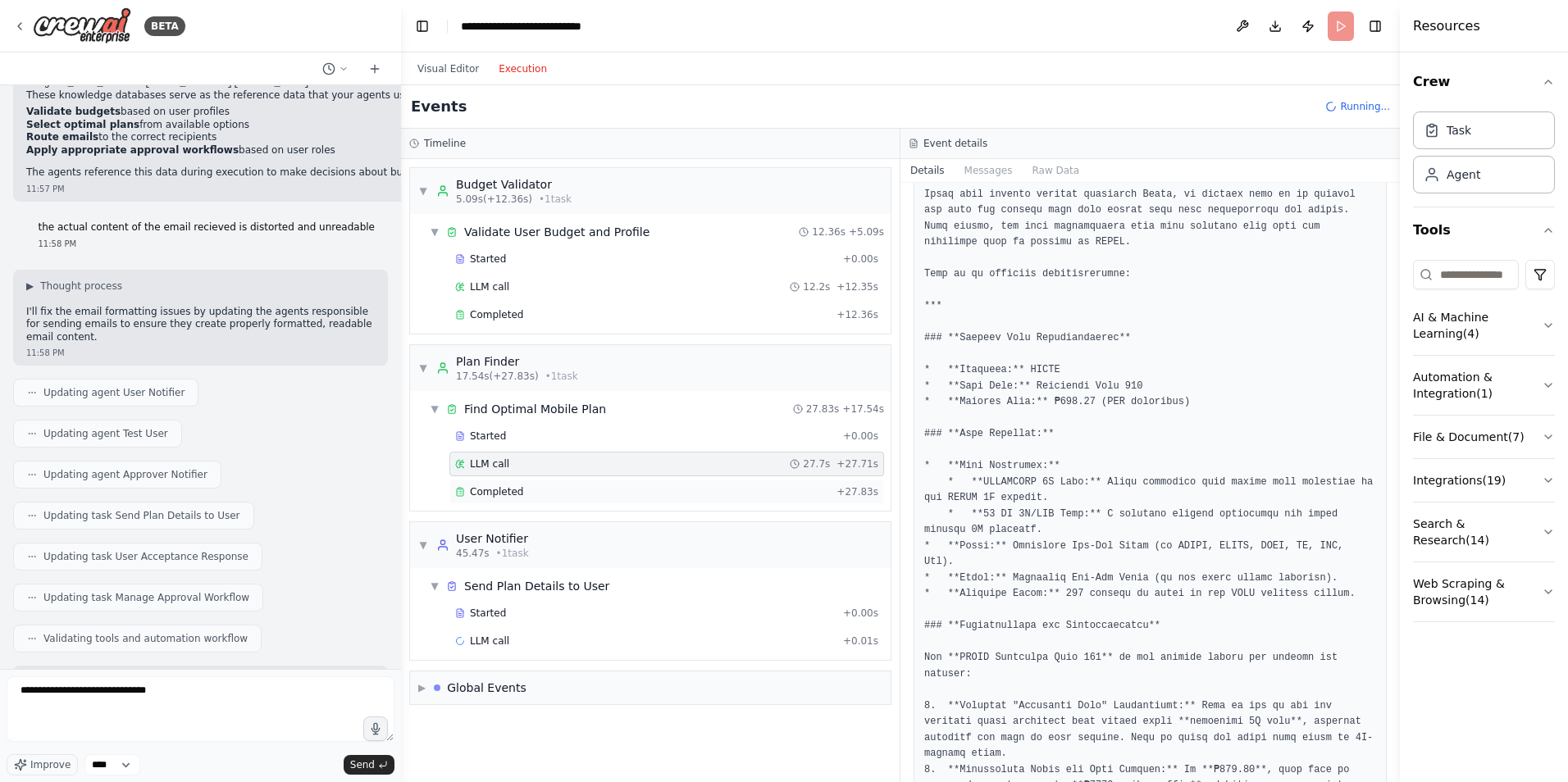
click at [528, 491] on div "Completed" at bounding box center [642, 491] width 375 height 13
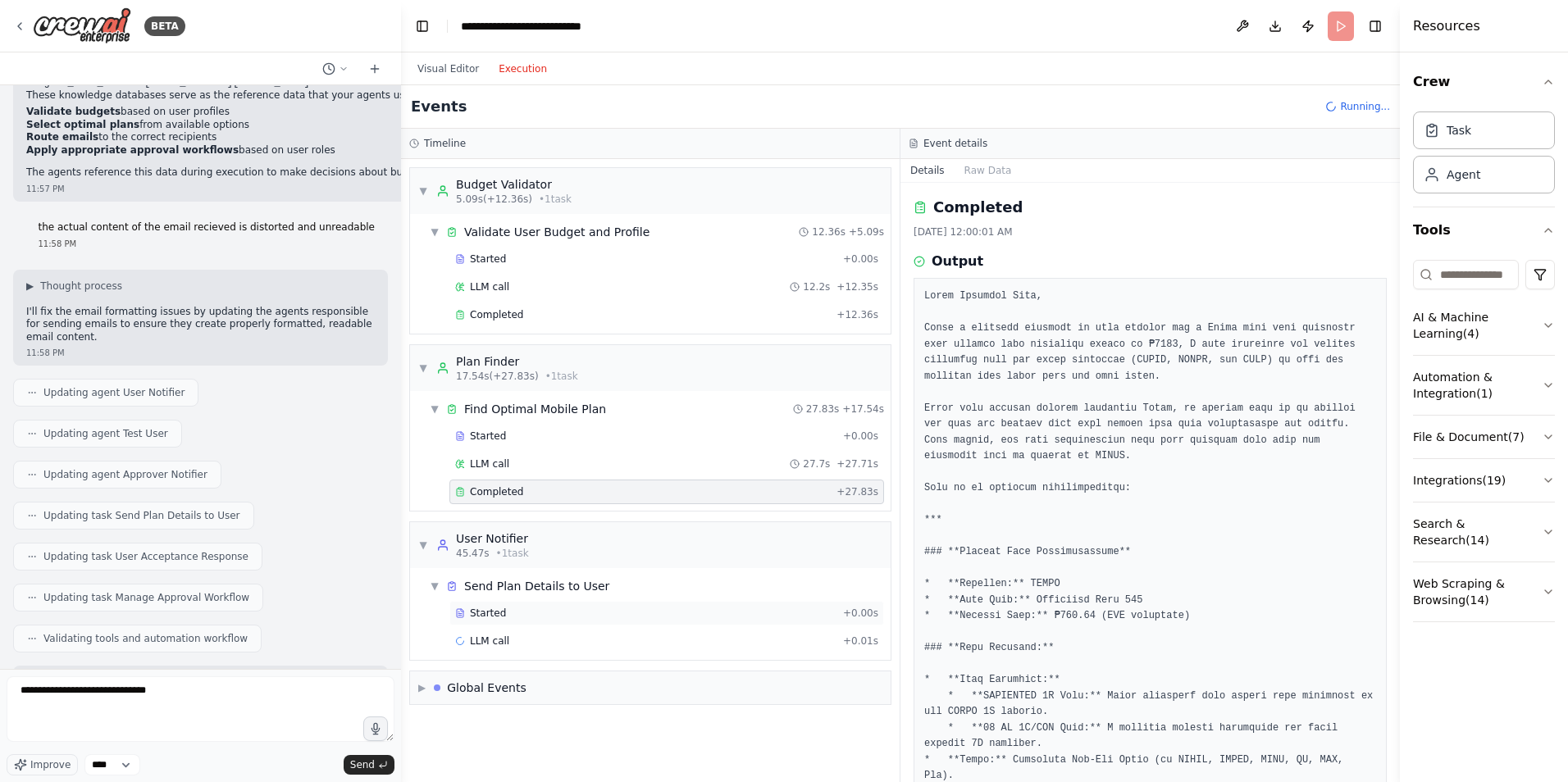
click at [510, 618] on div "Started" at bounding box center [646, 612] width 381 height 13
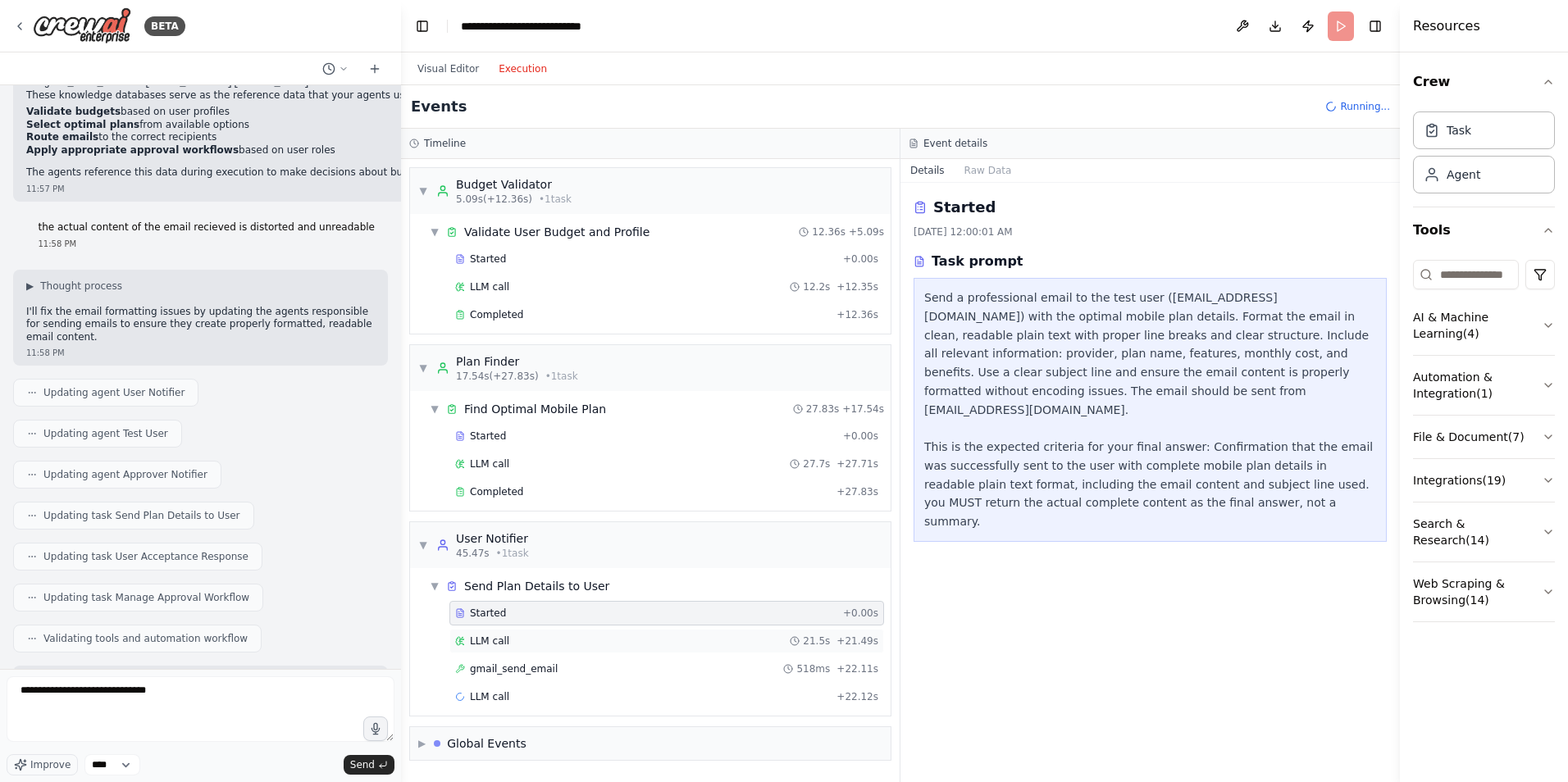
click at [541, 649] on div "LLM call 21.5s + 21.49s" at bounding box center [667, 640] width 435 height 25
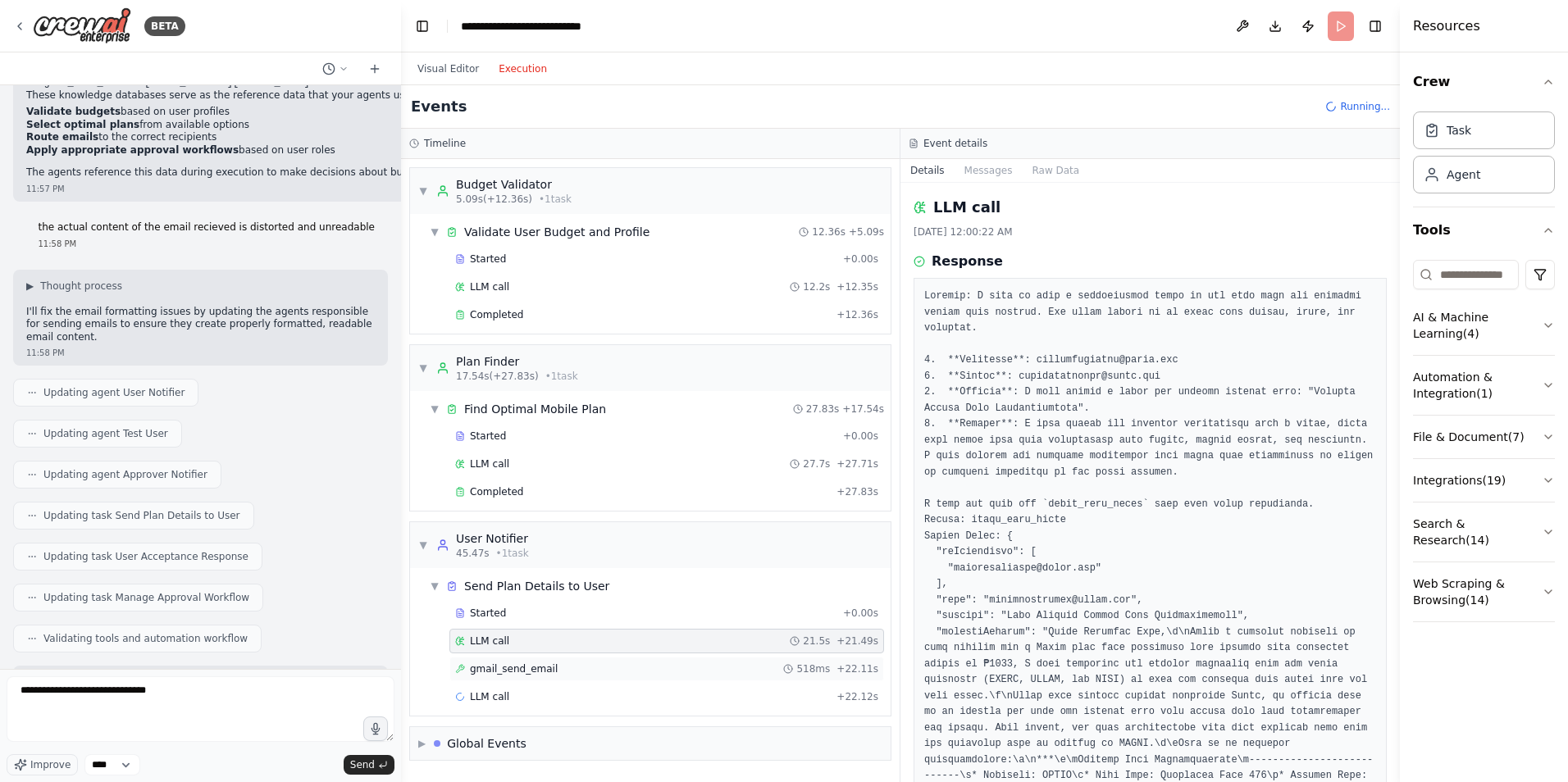
click at [543, 673] on span "gmail_send_email" at bounding box center [514, 669] width 88 height 13
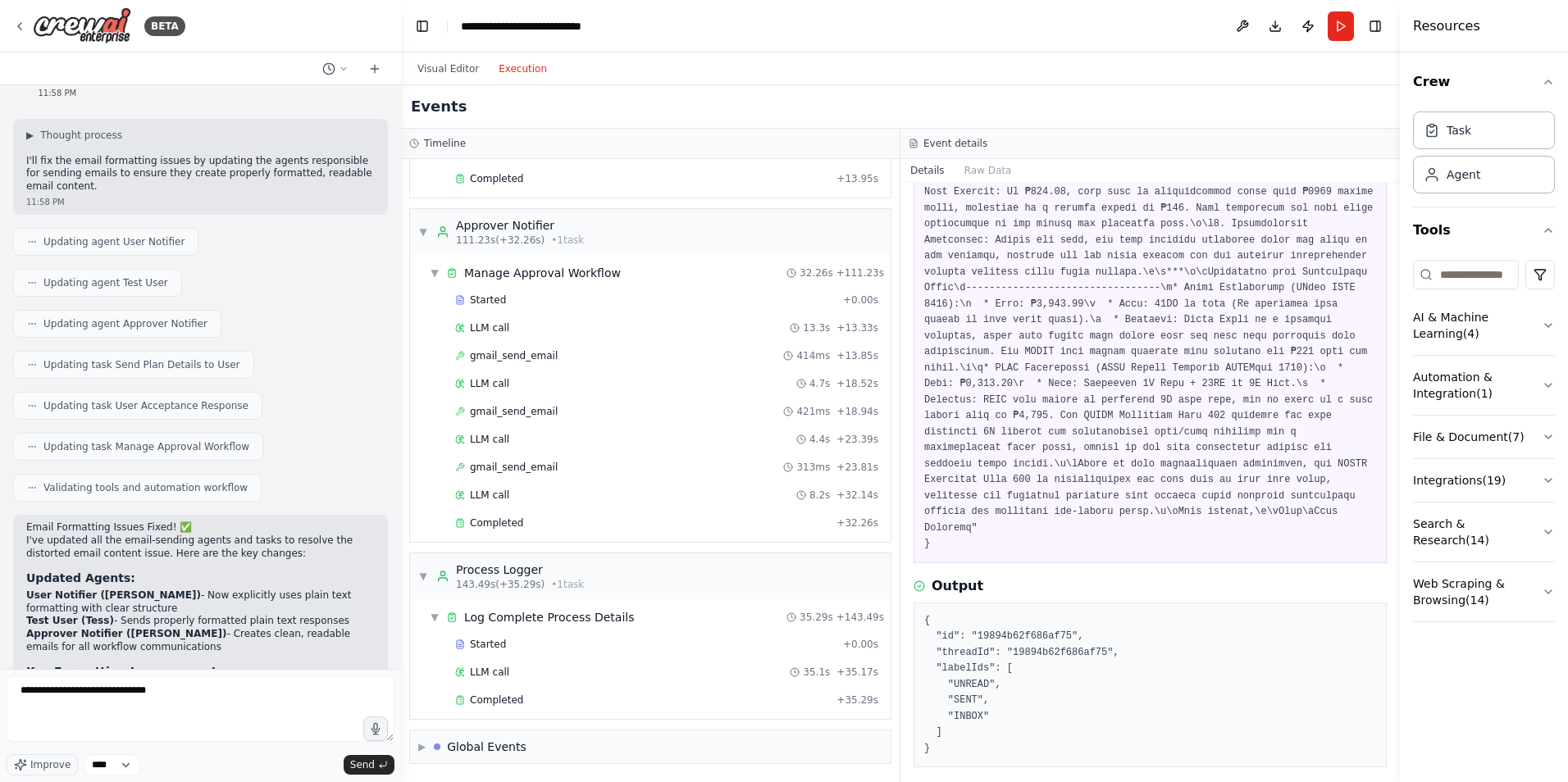
scroll to position [5831, 0]
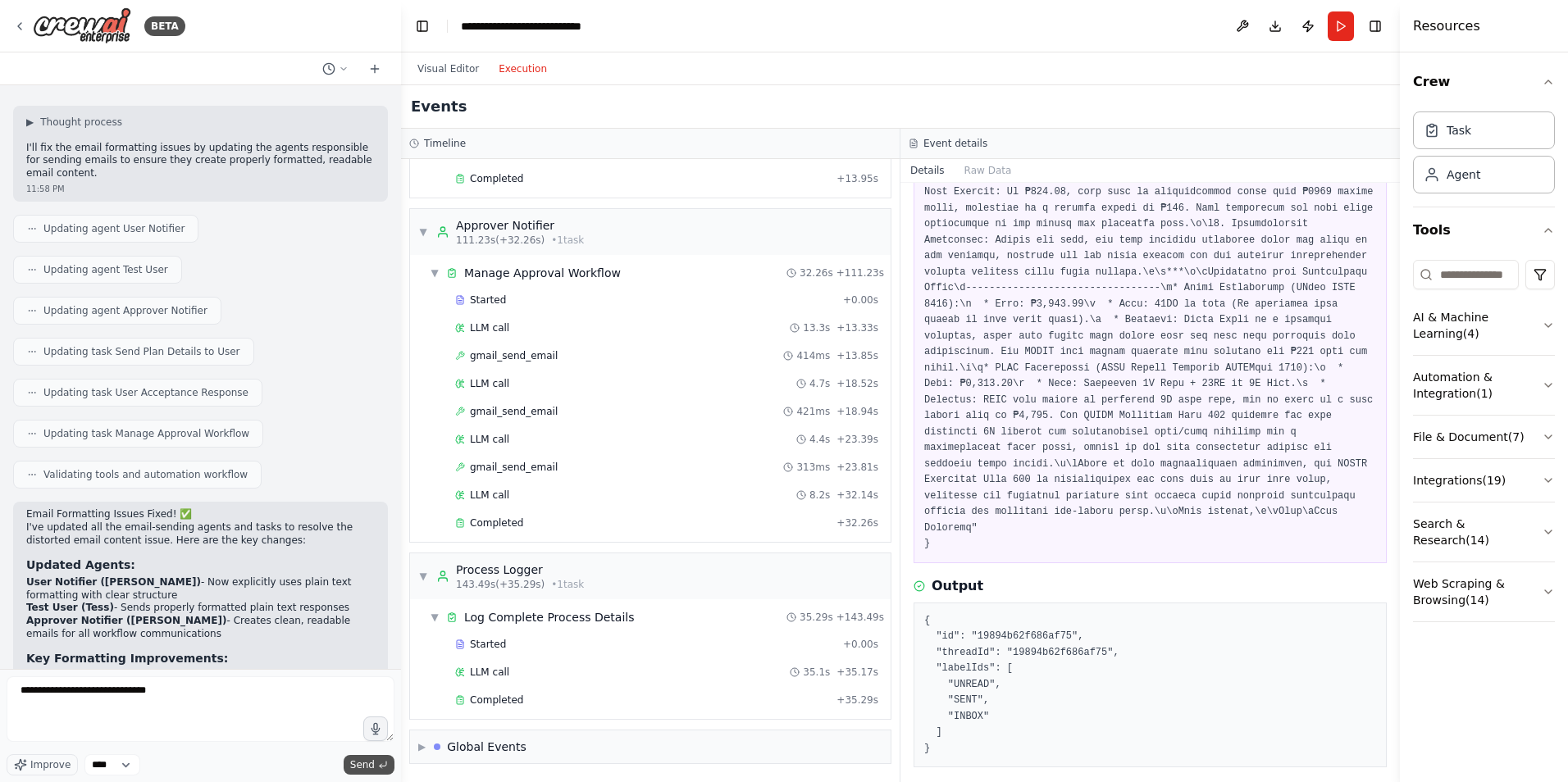
click at [377, 768] on button "Send" at bounding box center [369, 765] width 51 height 20
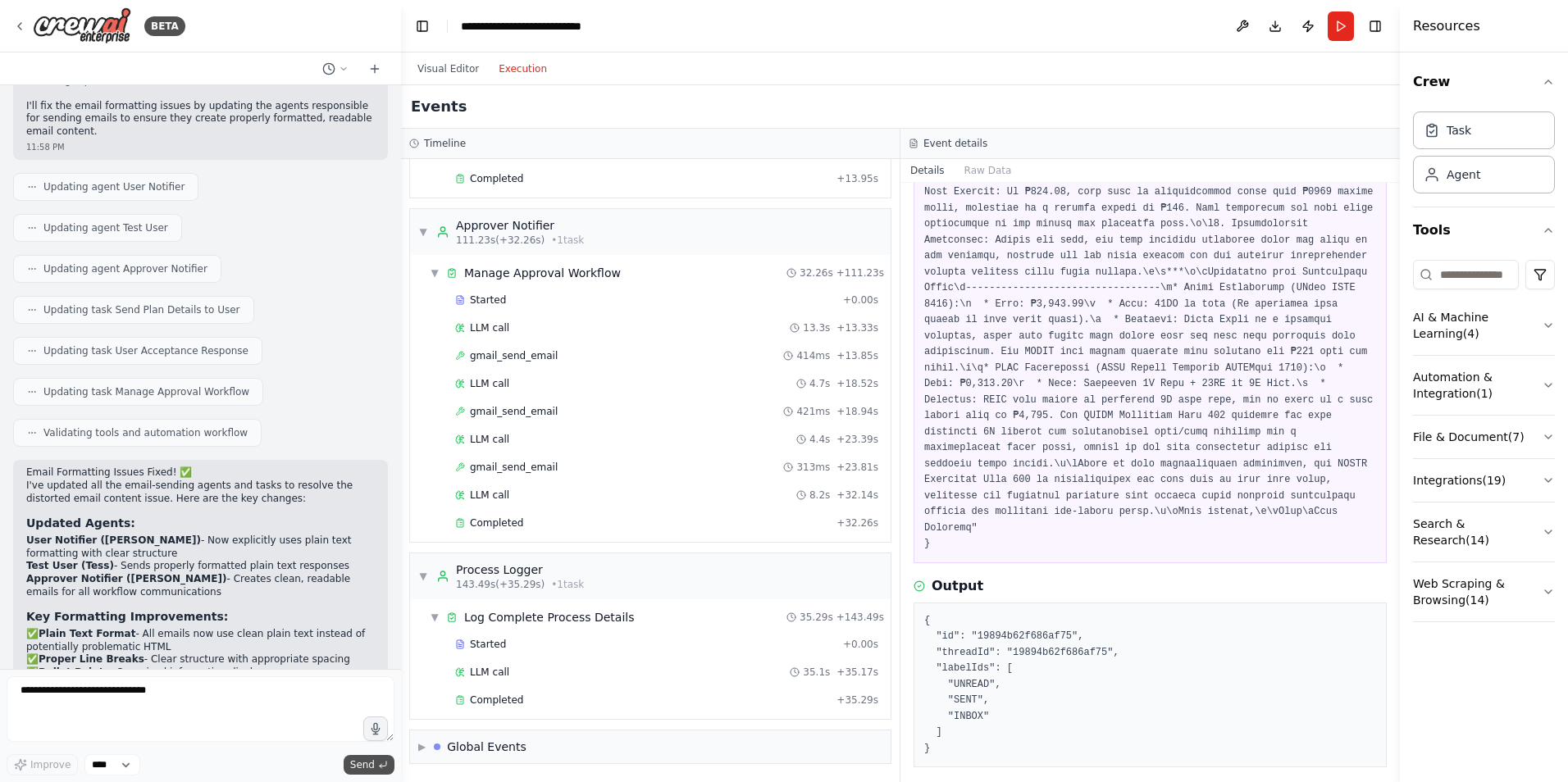
scroll to position [5929, 0]
